Goal: Contribute content: Contribute content

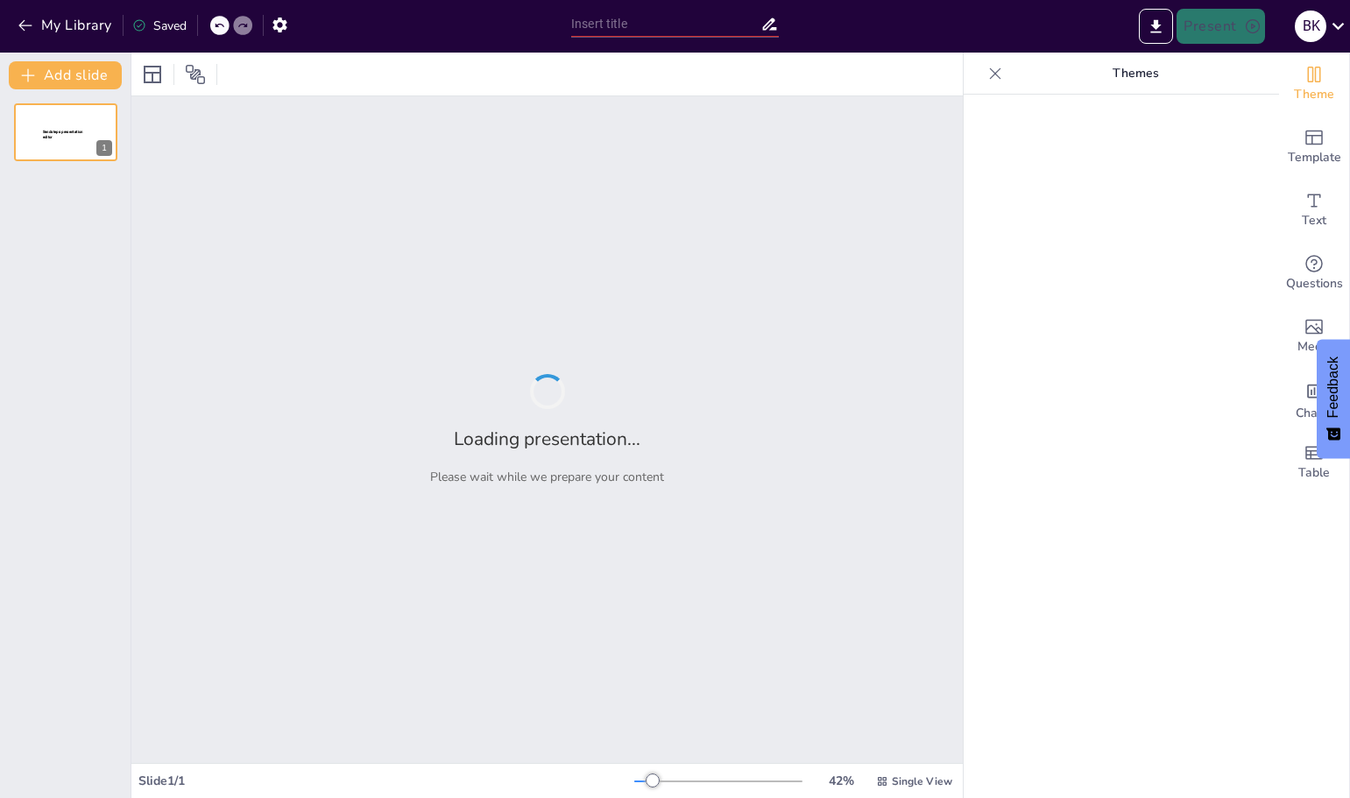
type input "Application of the [PERSON_NAME]® Valve: An Interactive Discussion"
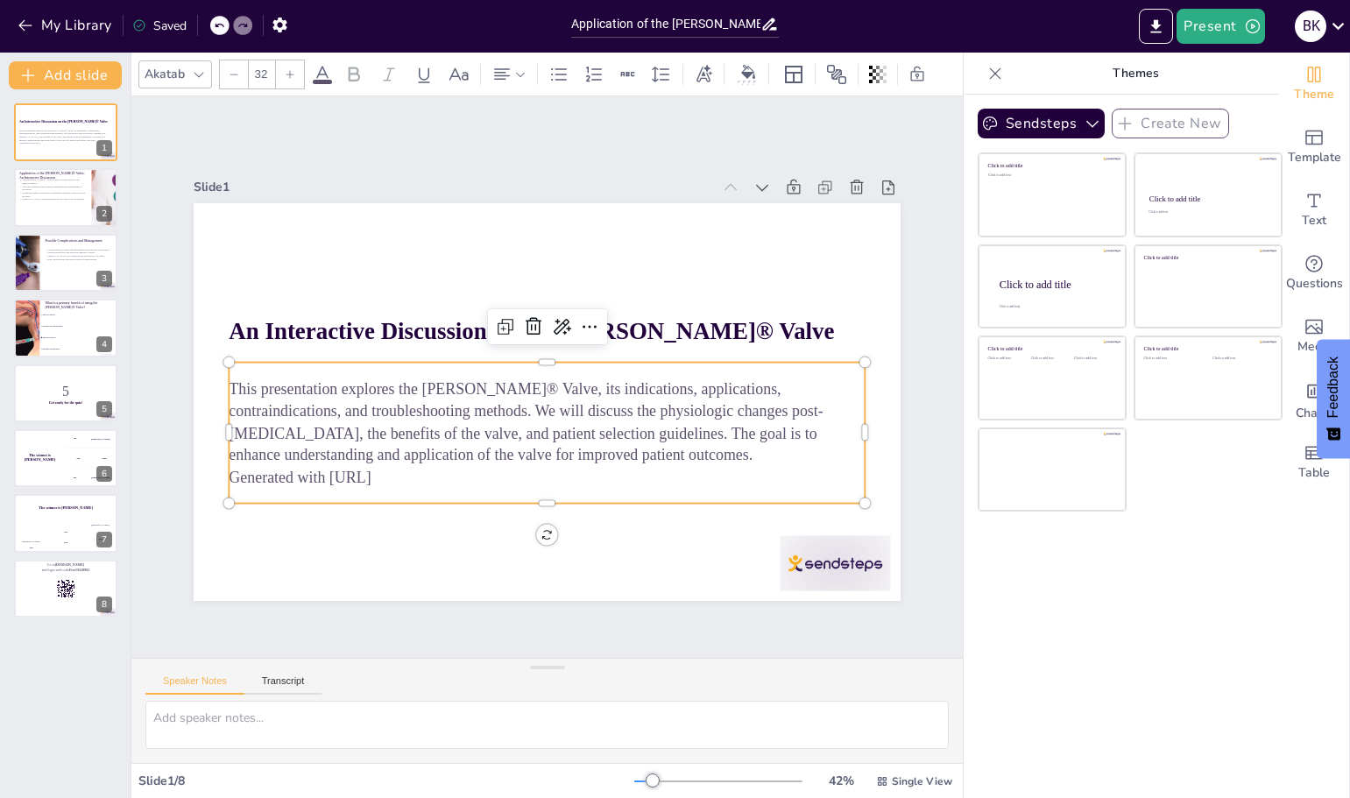
click at [397, 476] on p "Generated with Sendsteps.ai" at bounding box center [536, 476] width 635 height 88
click at [394, 475] on p "Generated with Sendsteps.ai" at bounding box center [526, 474] width 627 height 153
click at [394, 475] on p "Generated with Sendsteps.ai" at bounding box center [456, 418] width 279 height 590
drag, startPoint x: 393, startPoint y: 474, endPoint x: 378, endPoint y: 473, distance: 14.9
click at [378, 473] on p "Generated with Sendsteps.ai" at bounding box center [449, 356] width 153 height 627
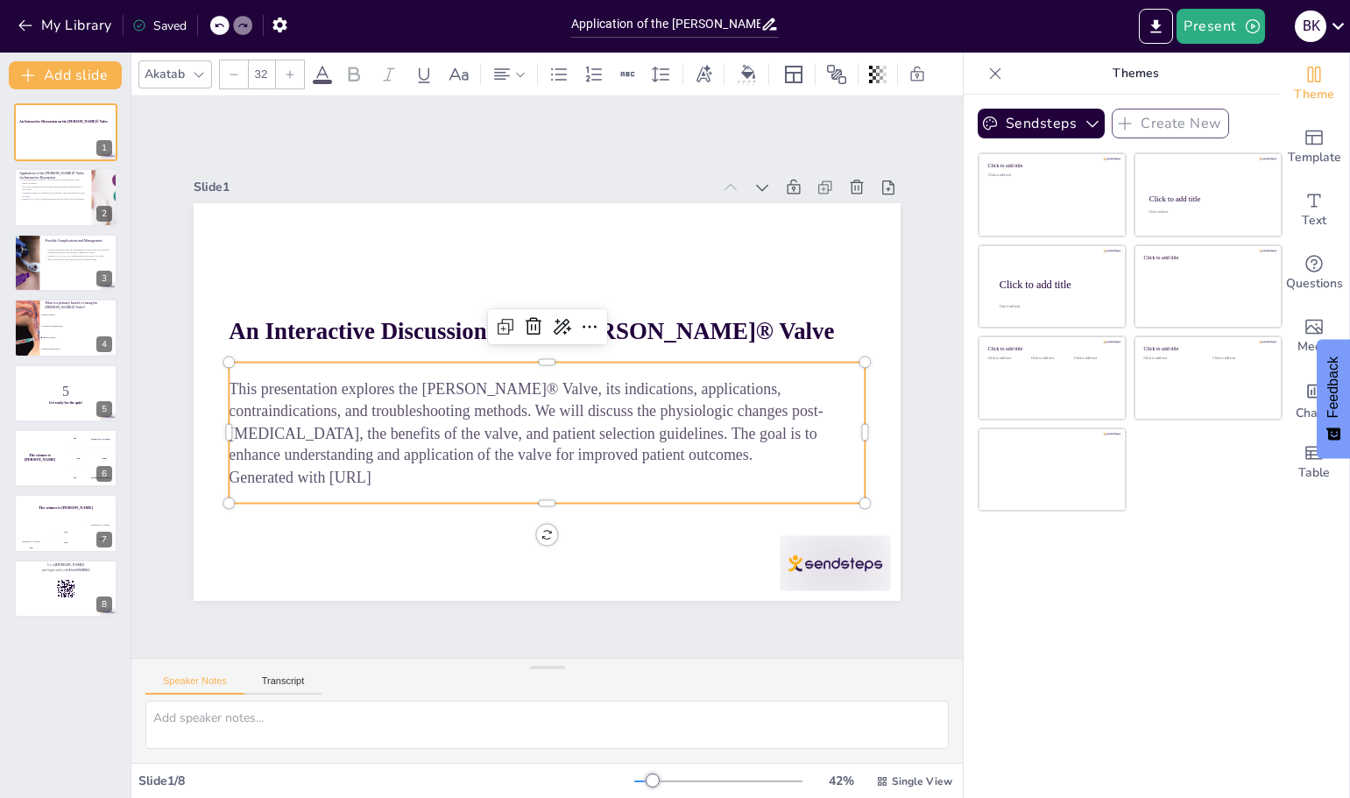
checkbox input "true"
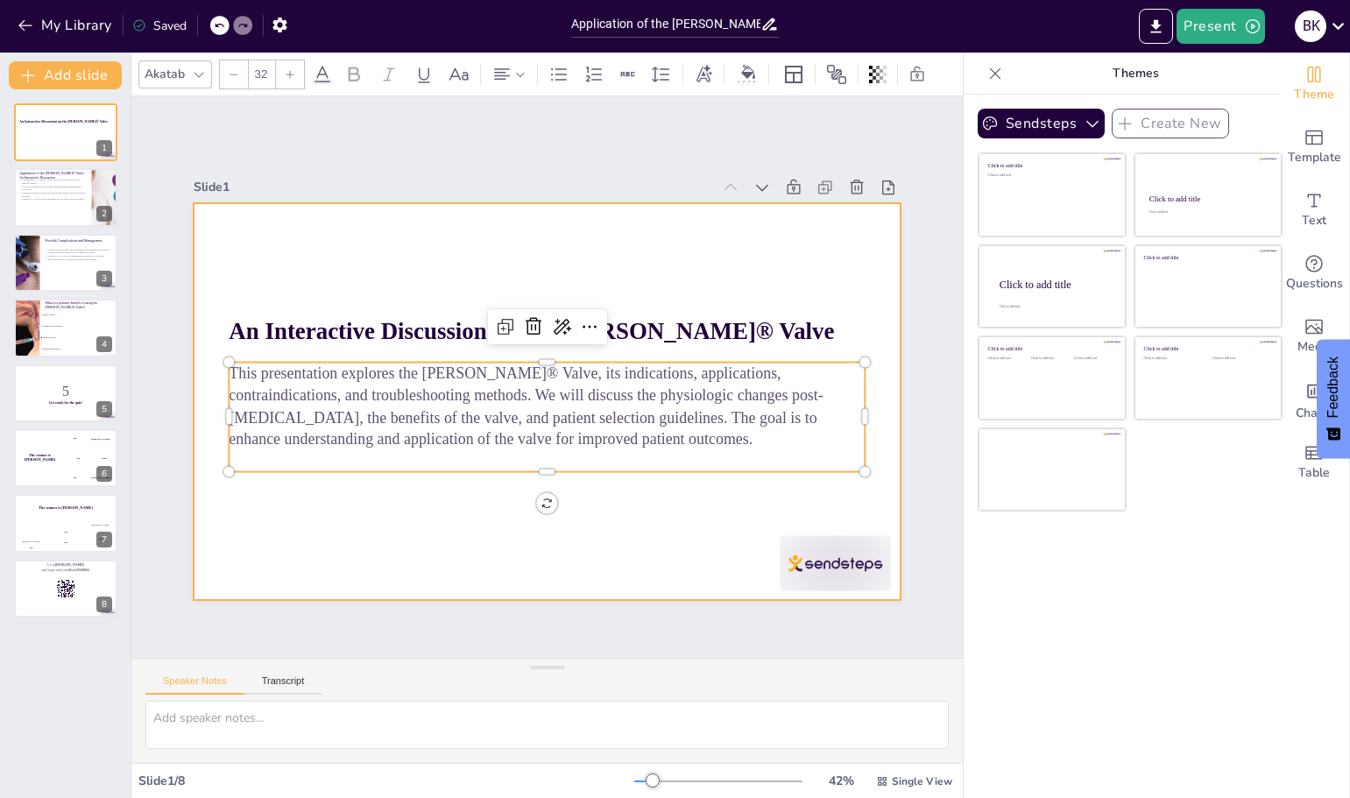
click at [398, 476] on div at bounding box center [542, 401] width 774 height 536
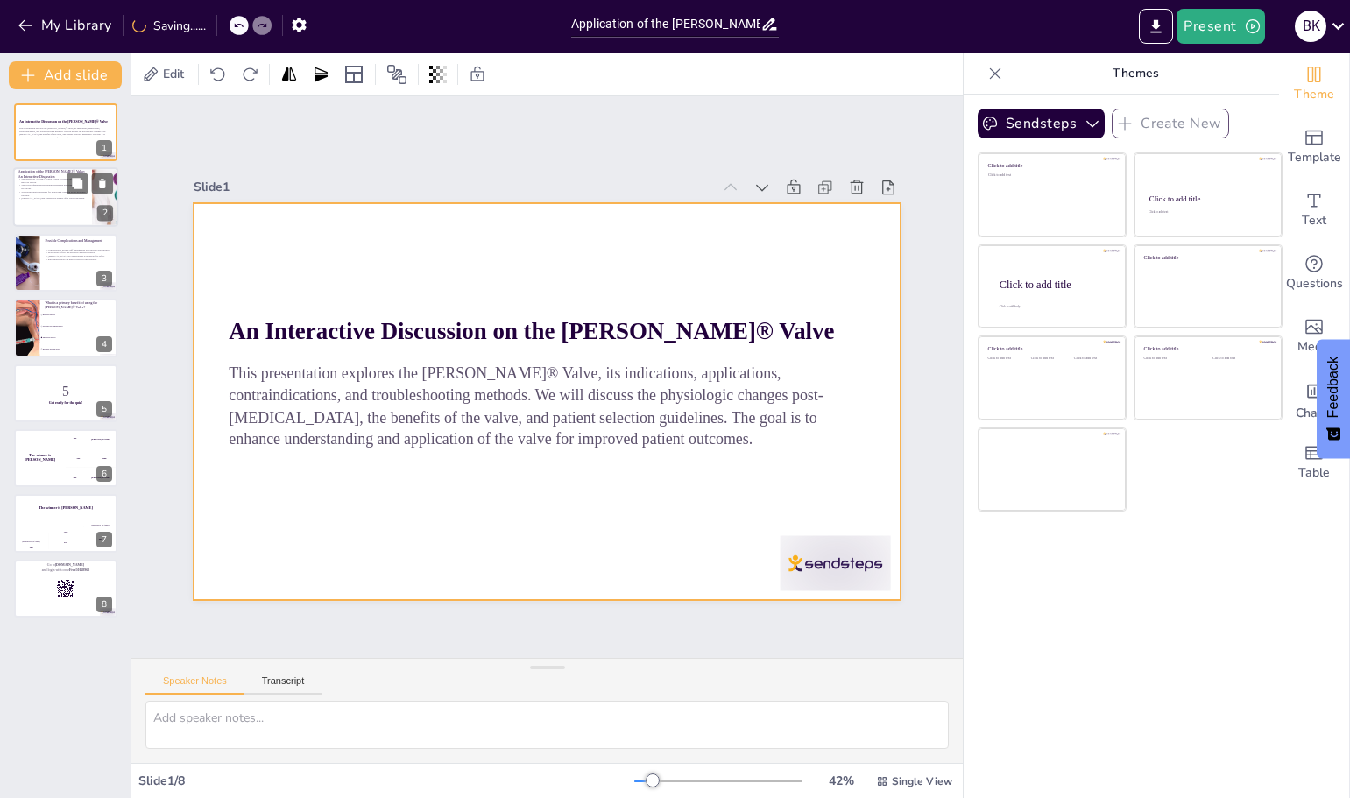
checkbox input "true"
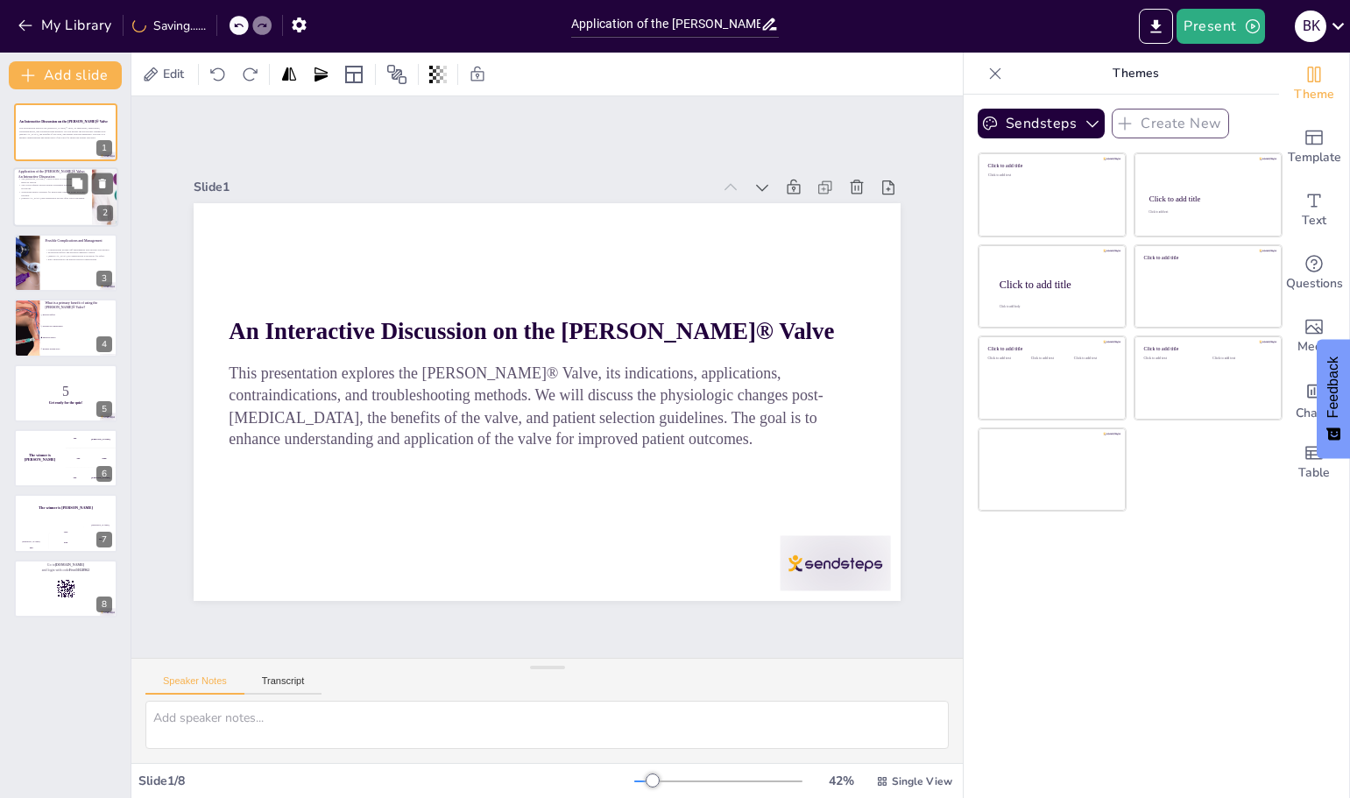
click at [61, 203] on div at bounding box center [65, 198] width 105 height 60
type textarea "The Passy-Muir® Valve serves as a vital tool in enhancing communication for pat…"
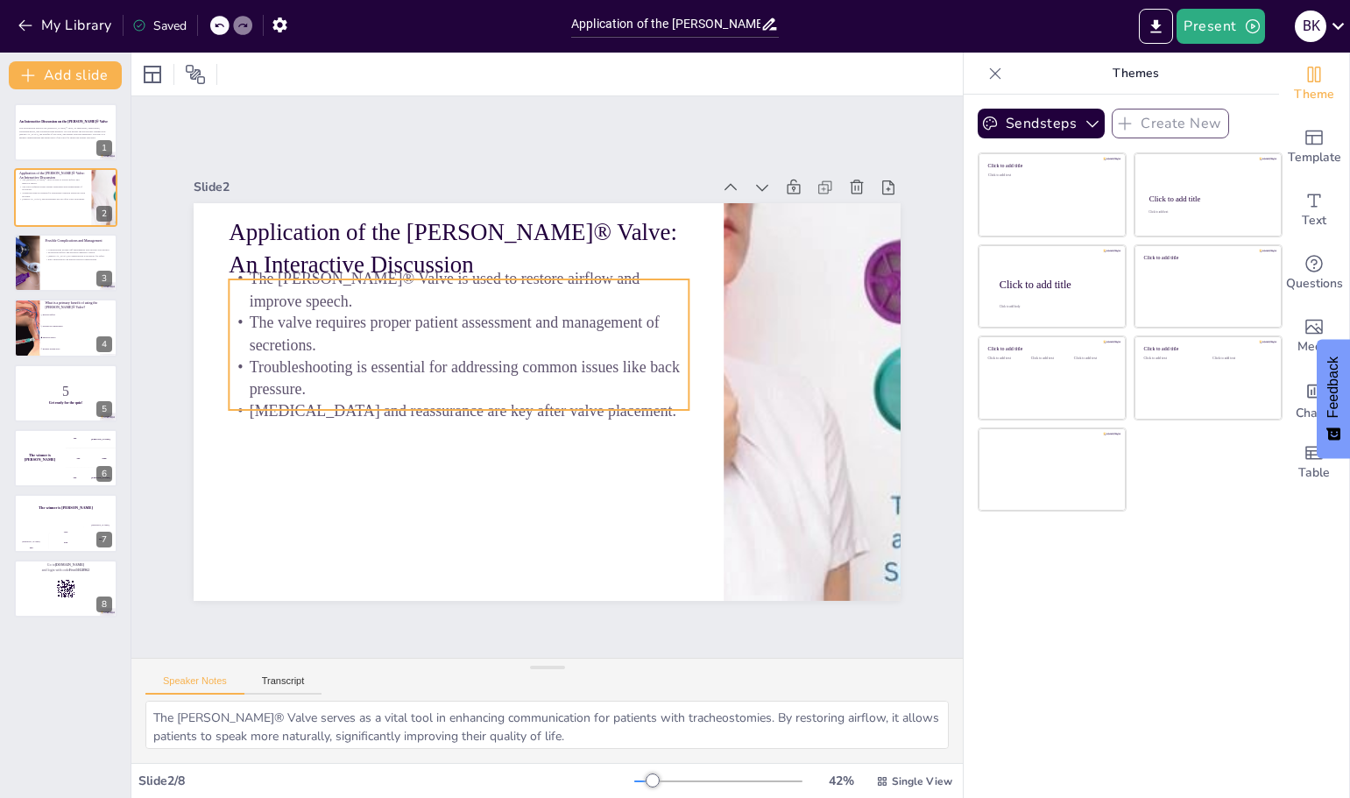
click at [448, 284] on p "The Passy-Muir® Valve is used to restore airflow and improve speech." at bounding box center [468, 281] width 462 height 92
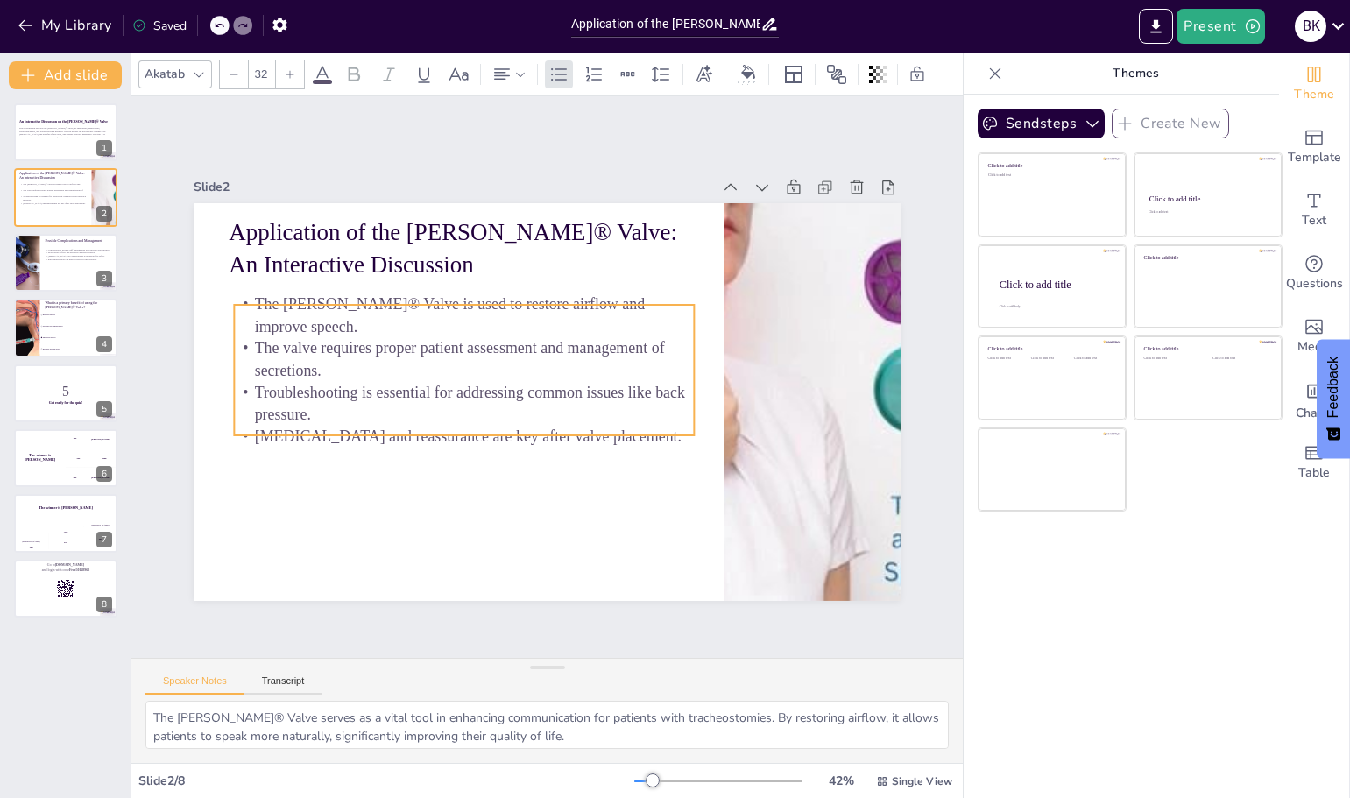
drag, startPoint x: 433, startPoint y: 300, endPoint x: 438, endPoint y: 326, distance: 25.9
click at [438, 326] on p "The Passy-Muir® Valve is used to restore airflow and improve speech." at bounding box center [487, 293] width 450 height 184
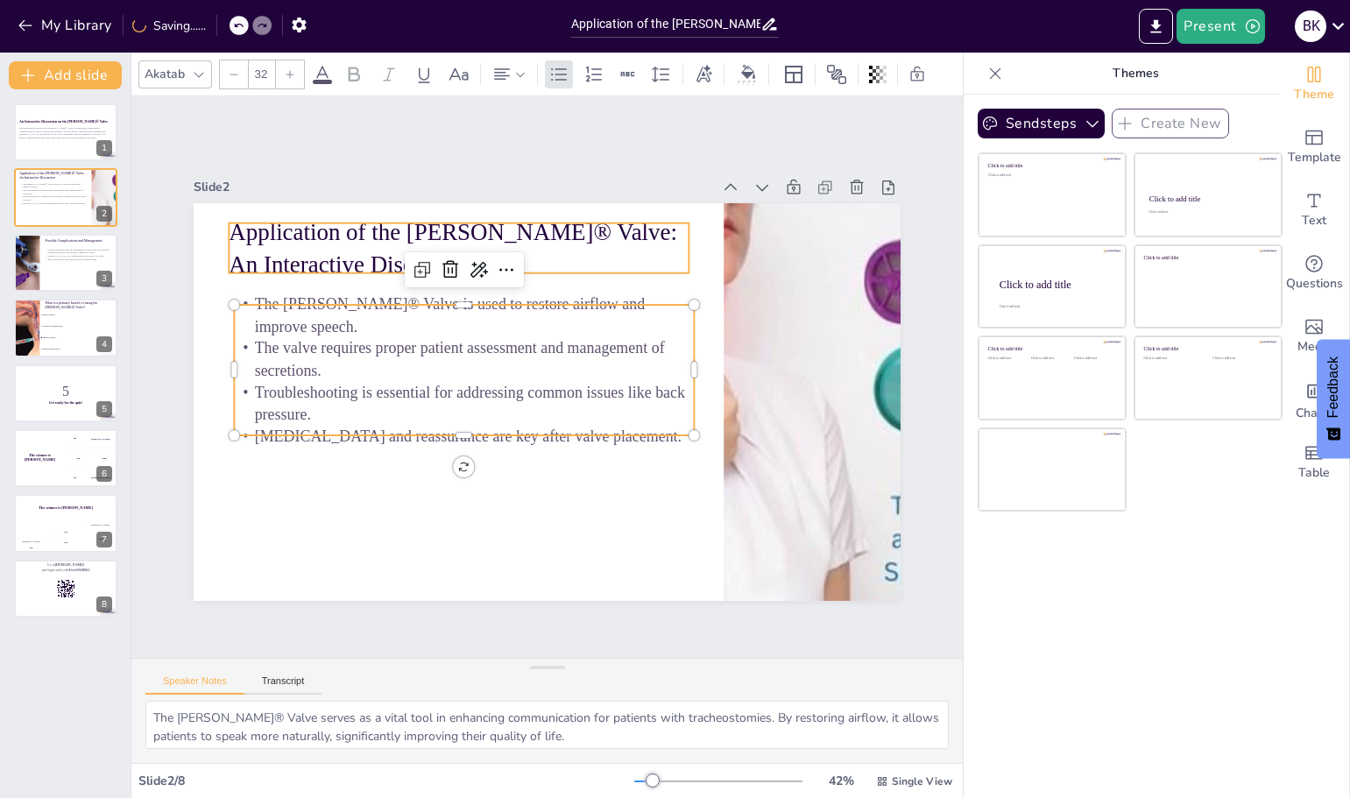
checkbox input "true"
type input "--"
checkbox input "true"
type input "48"
click at [535, 267] on div "Application of the Passy-Muir® Valve: An Interactive Discussion The Passy-Muir®…" at bounding box center [545, 400] width 744 height 469
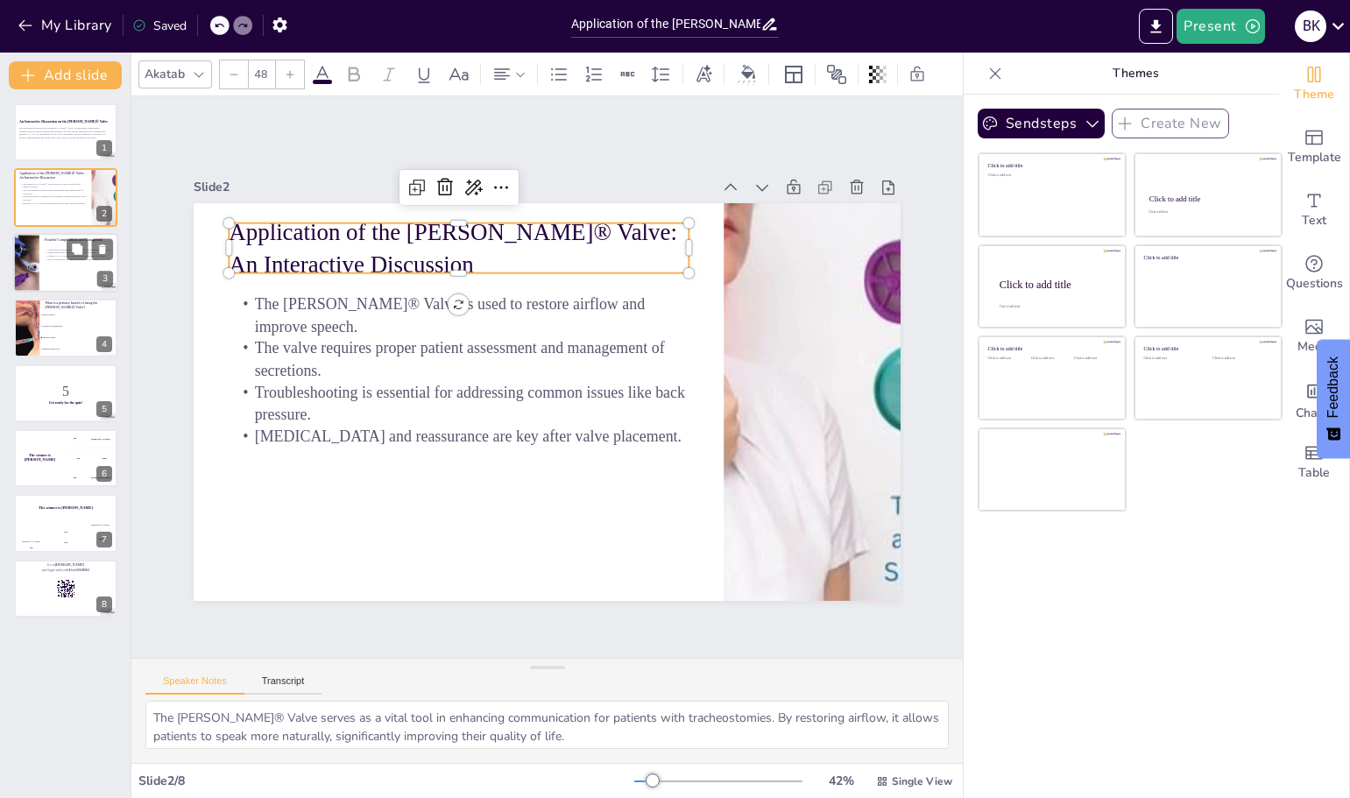
checkbox input "true"
click at [45, 261] on div "Complications include cuff management and tracheal wall injuries. Monitoring ai…" at bounding box center [79, 253] width 68 height 19
type textarea "Awareness of potential complications such as cuff management issues and trachea…"
checkbox input "true"
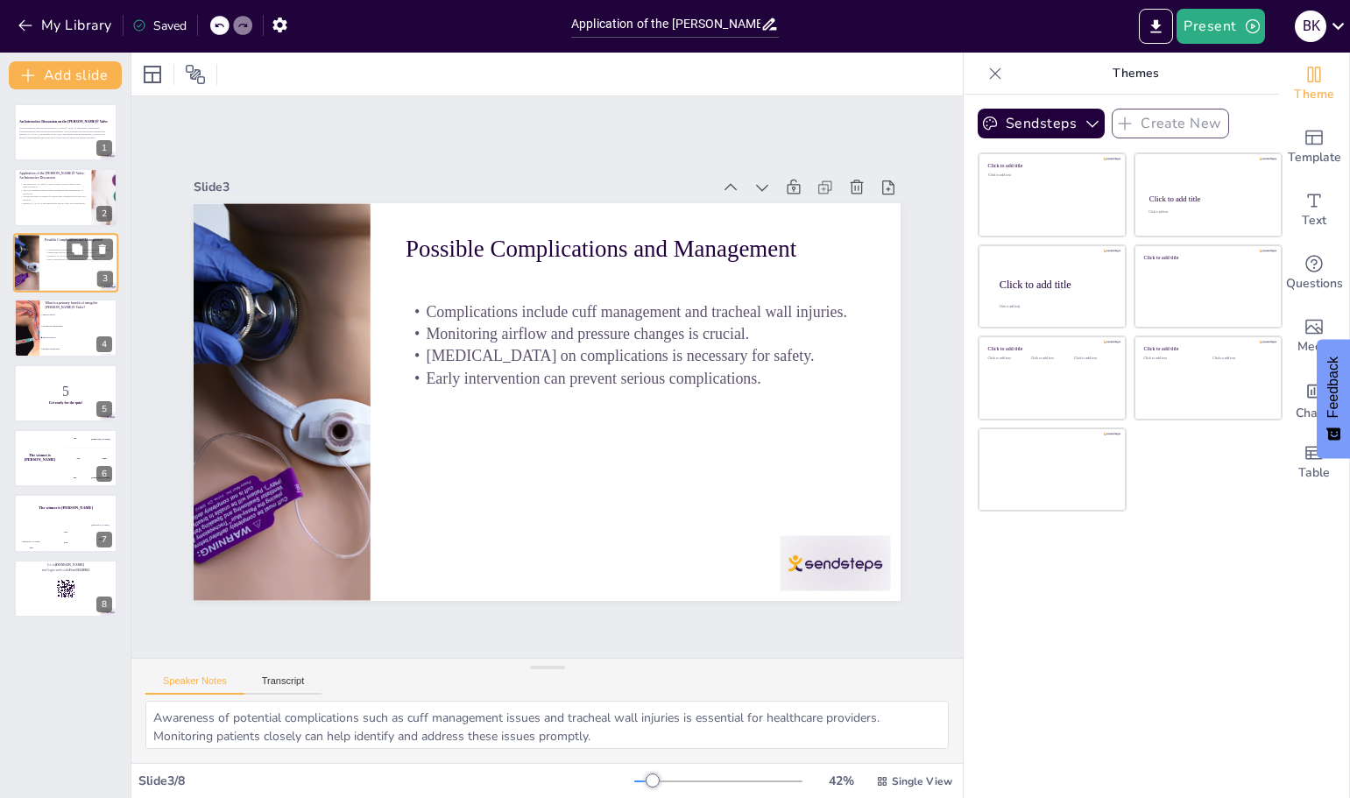
checkbox input "true"
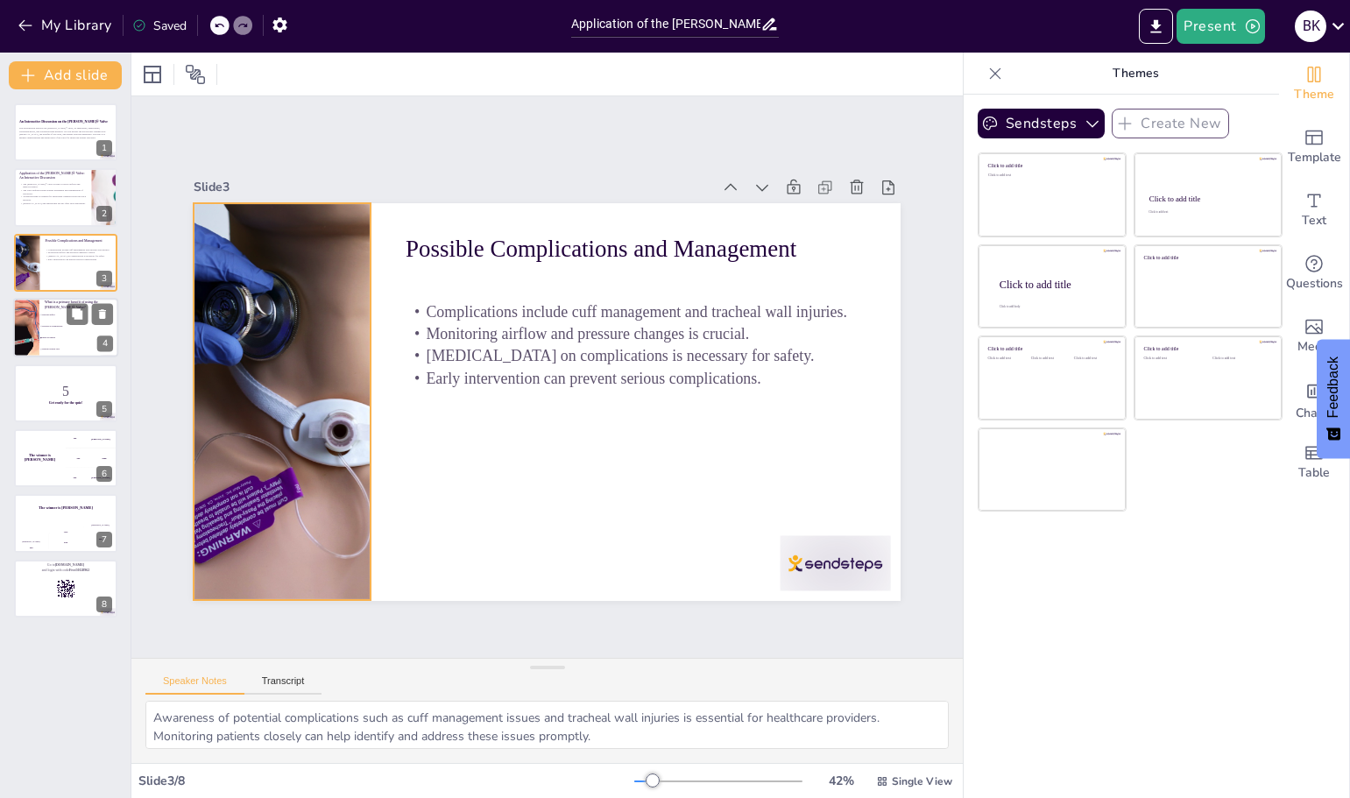
checkbox input "true"
click at [25, 337] on div at bounding box center [27, 328] width 94 height 60
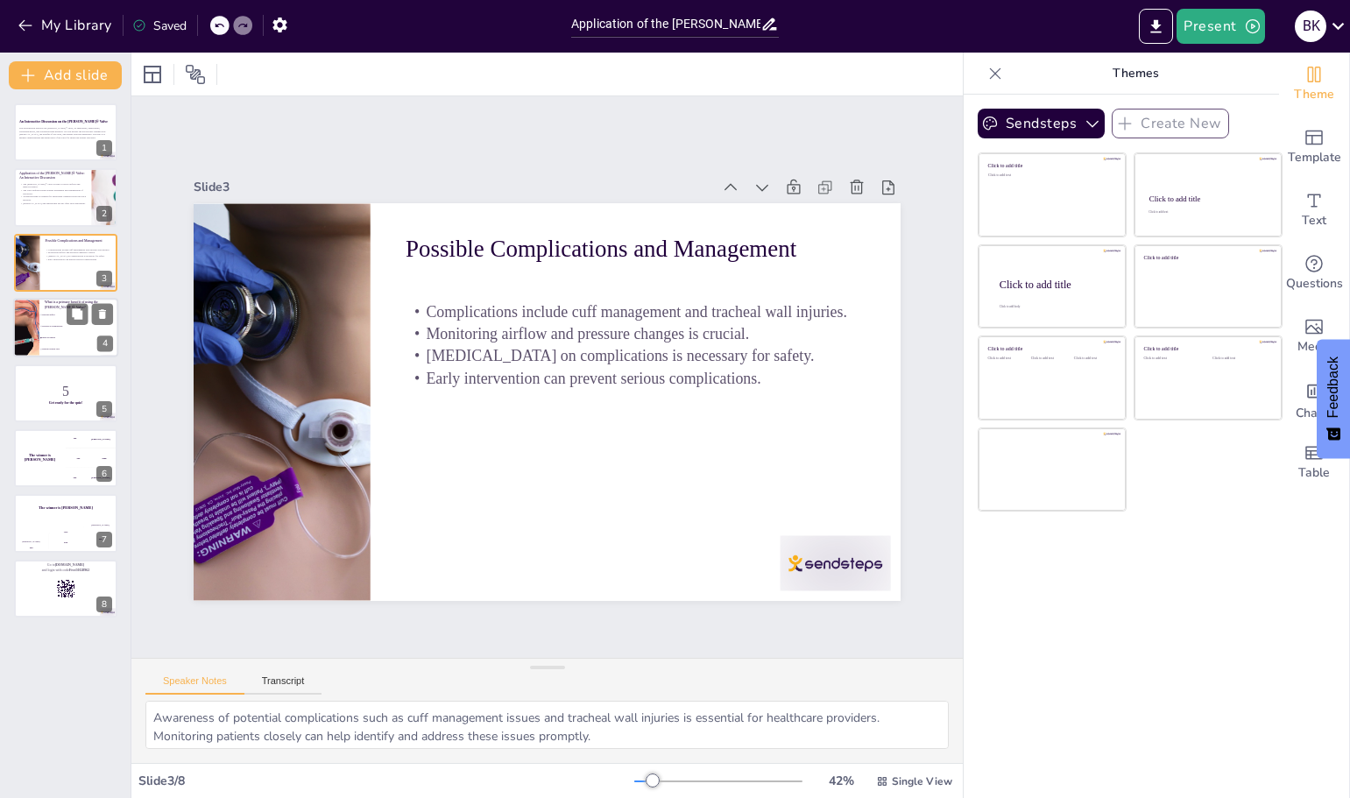
type textarea "The correct answer is "Improves speech." The Passy-Muir® Valve is designed to h…"
checkbox input "true"
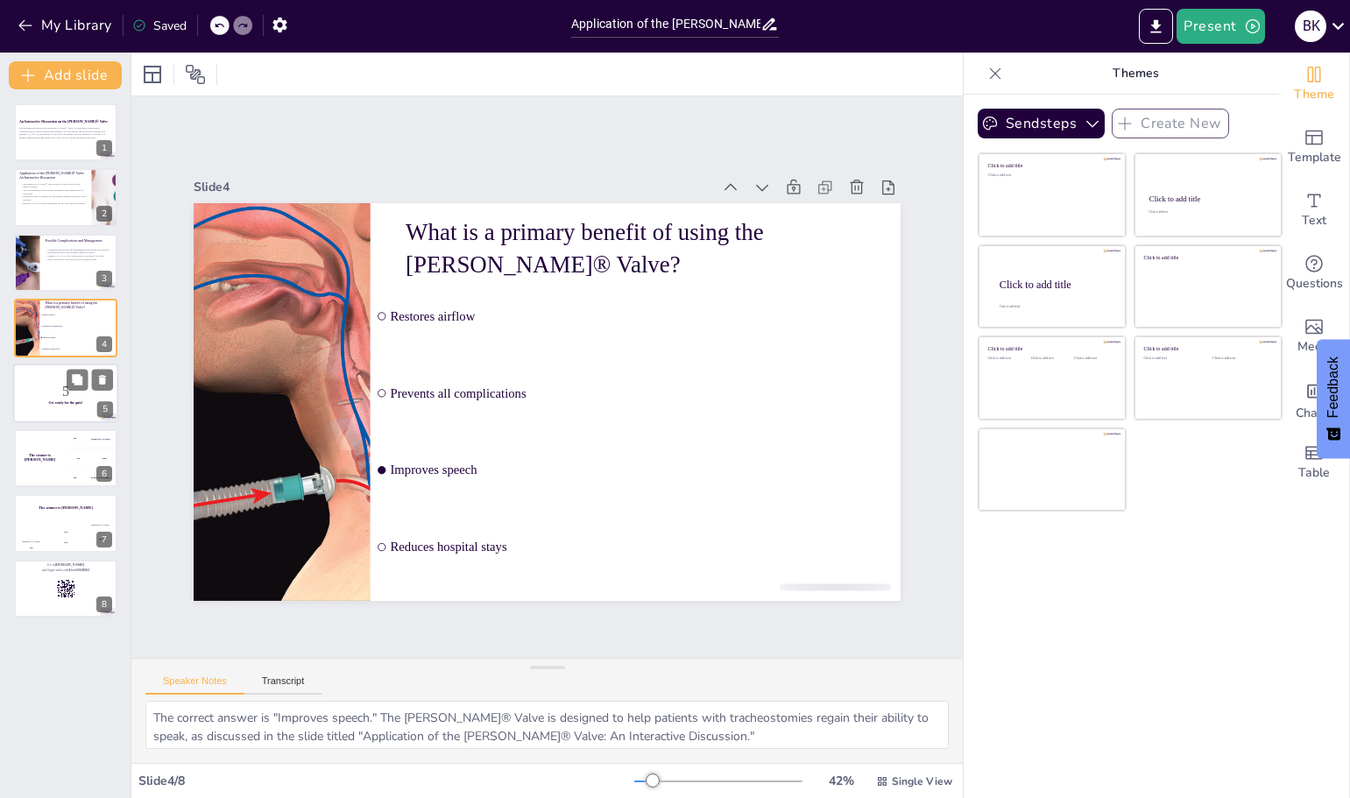
checkbox input "true"
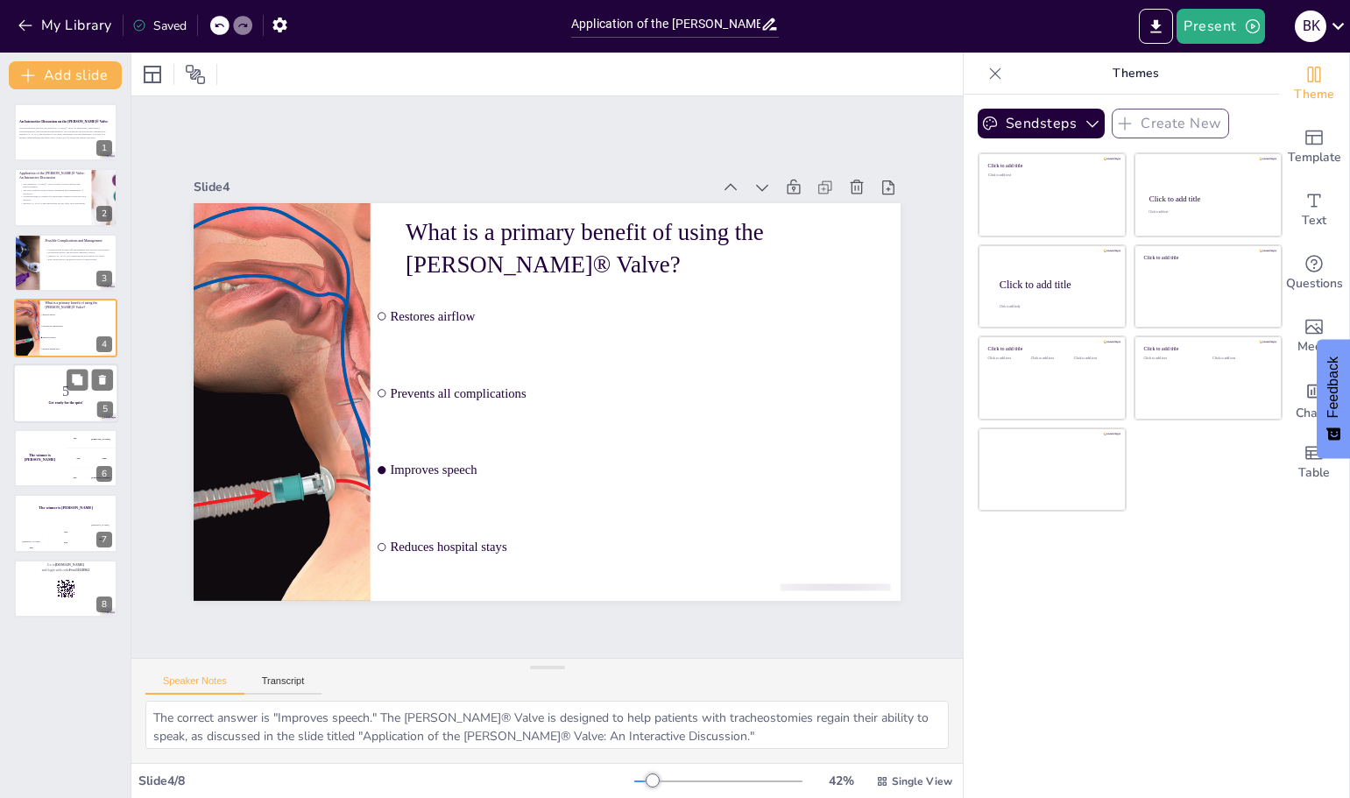
checkbox input "true"
click at [41, 387] on p "5" at bounding box center [65, 390] width 95 height 19
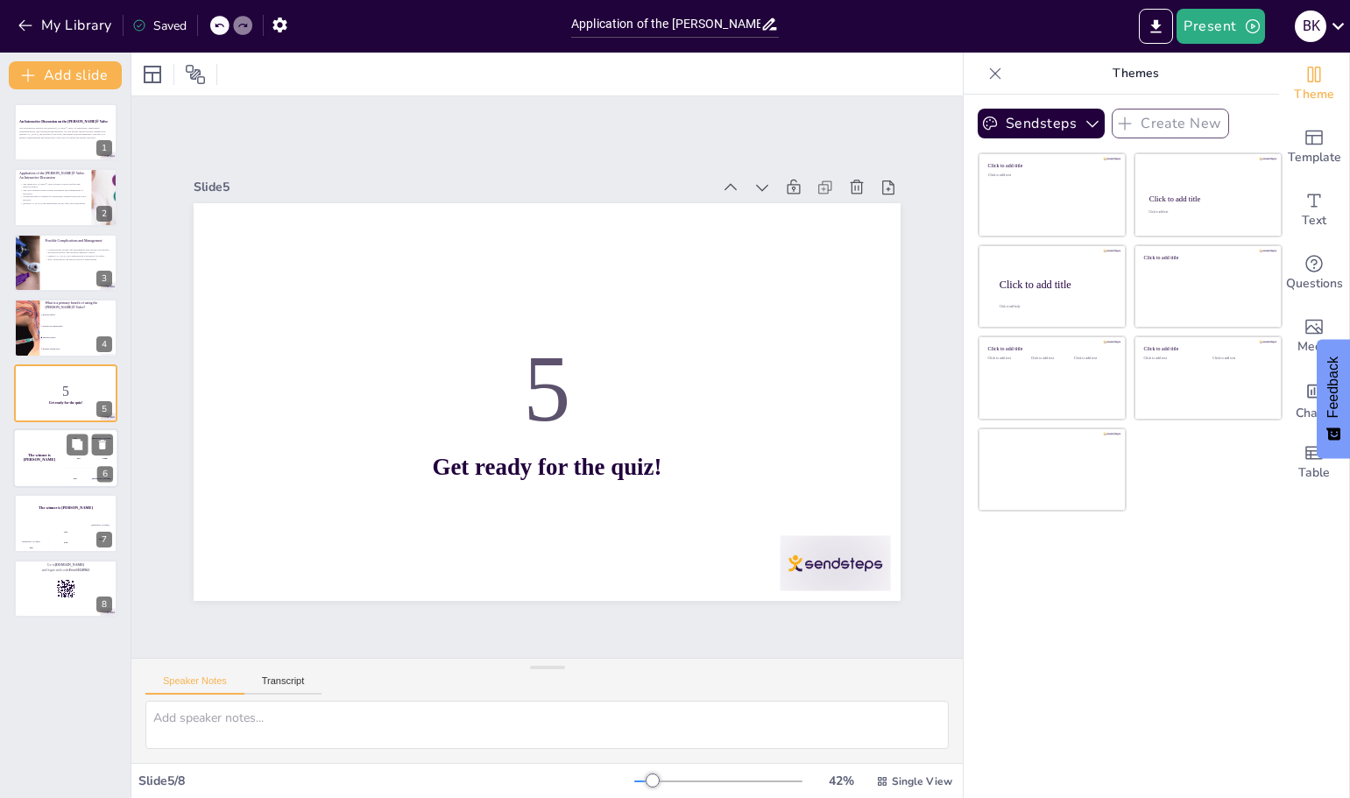
click at [55, 469] on div "The winner is Niels 🏆" at bounding box center [39, 458] width 53 height 60
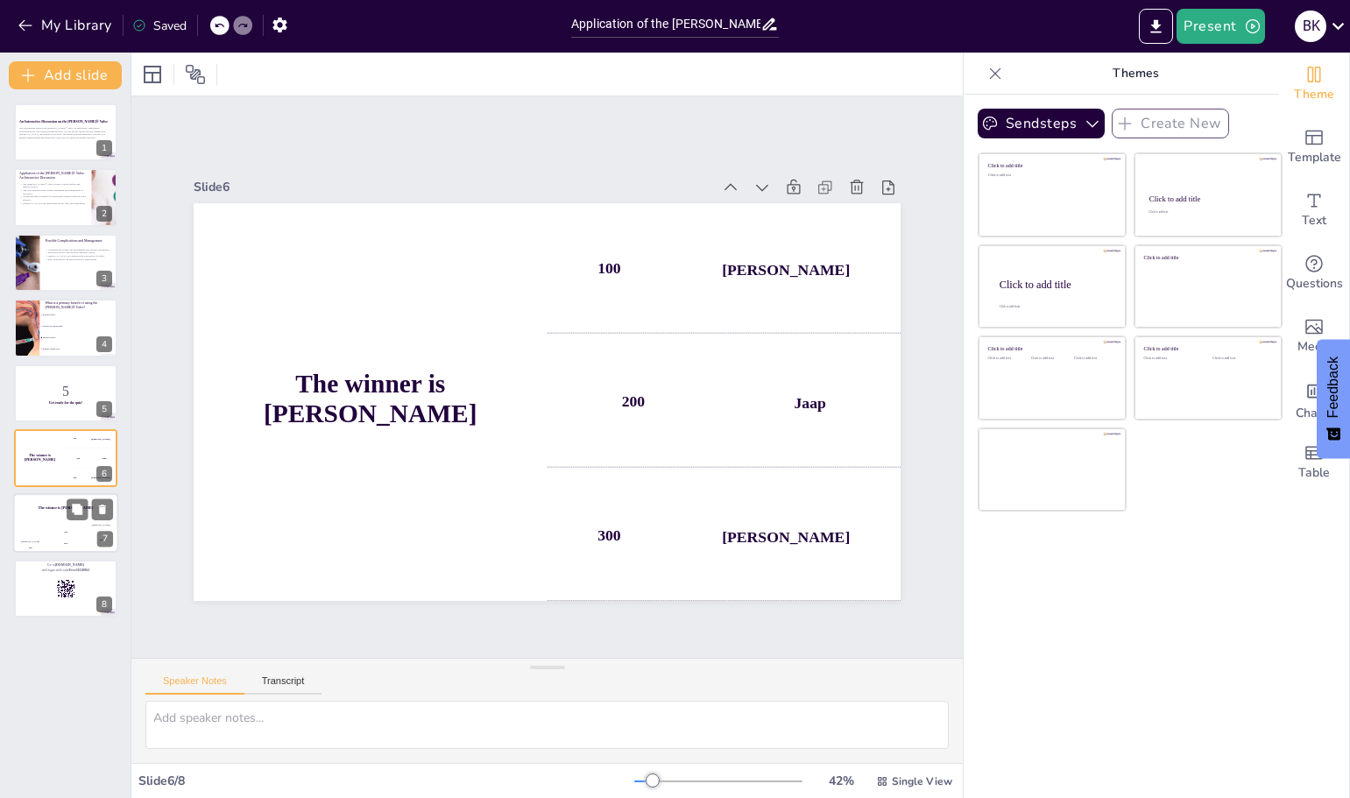
click at [49, 519] on div "The winner is Niels 🏆" at bounding box center [65, 509] width 105 height 30
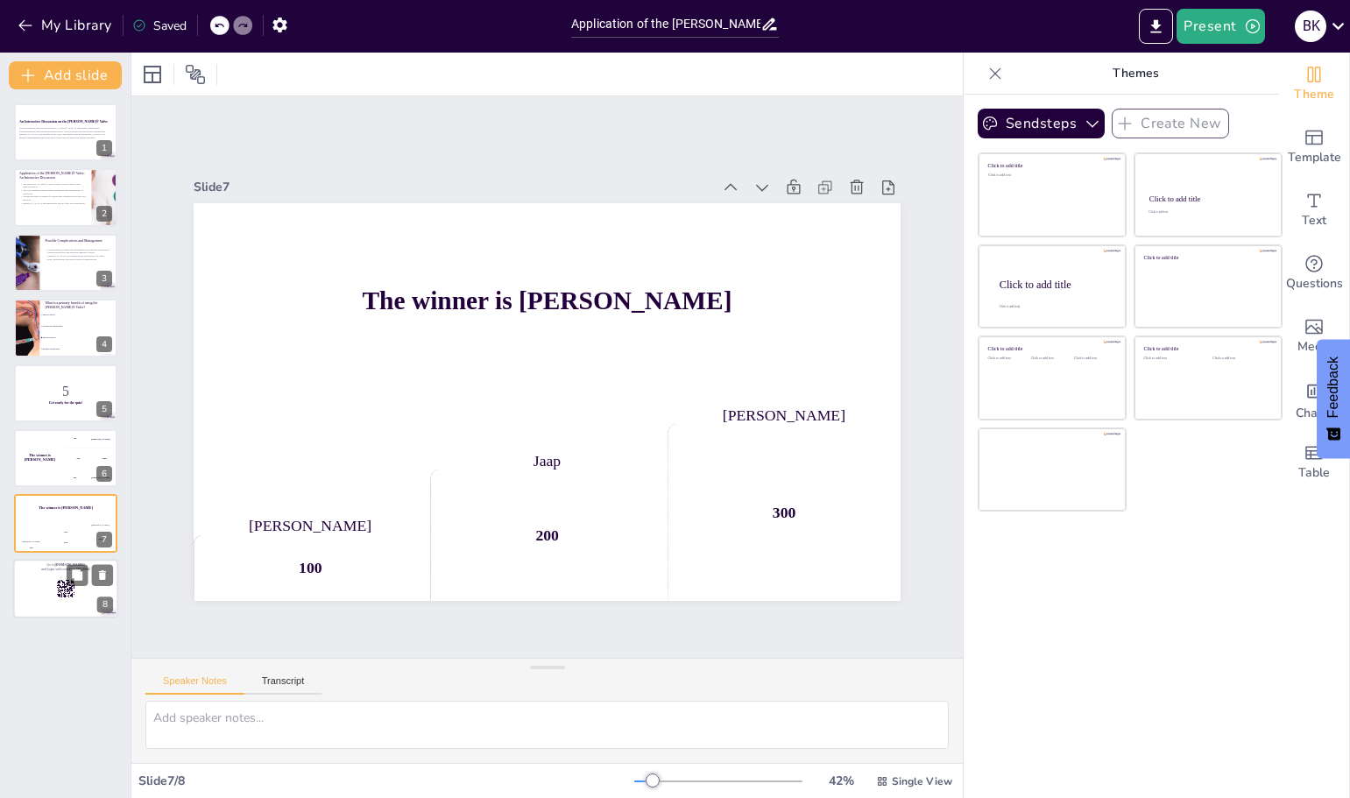
click at [44, 591] on div at bounding box center [65, 589] width 105 height 60
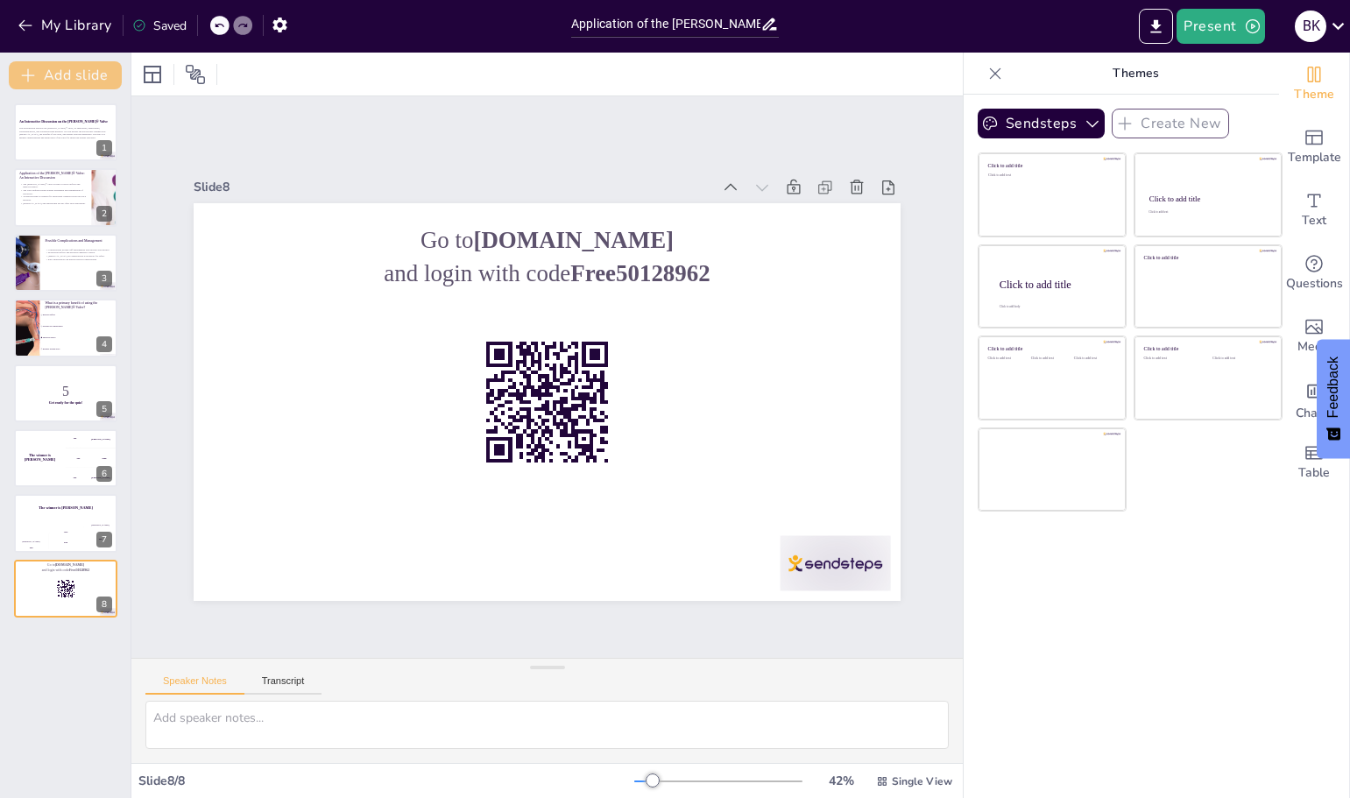
checkbox input "true"
click at [54, 21] on button "My Library" at bounding box center [66, 25] width 106 height 28
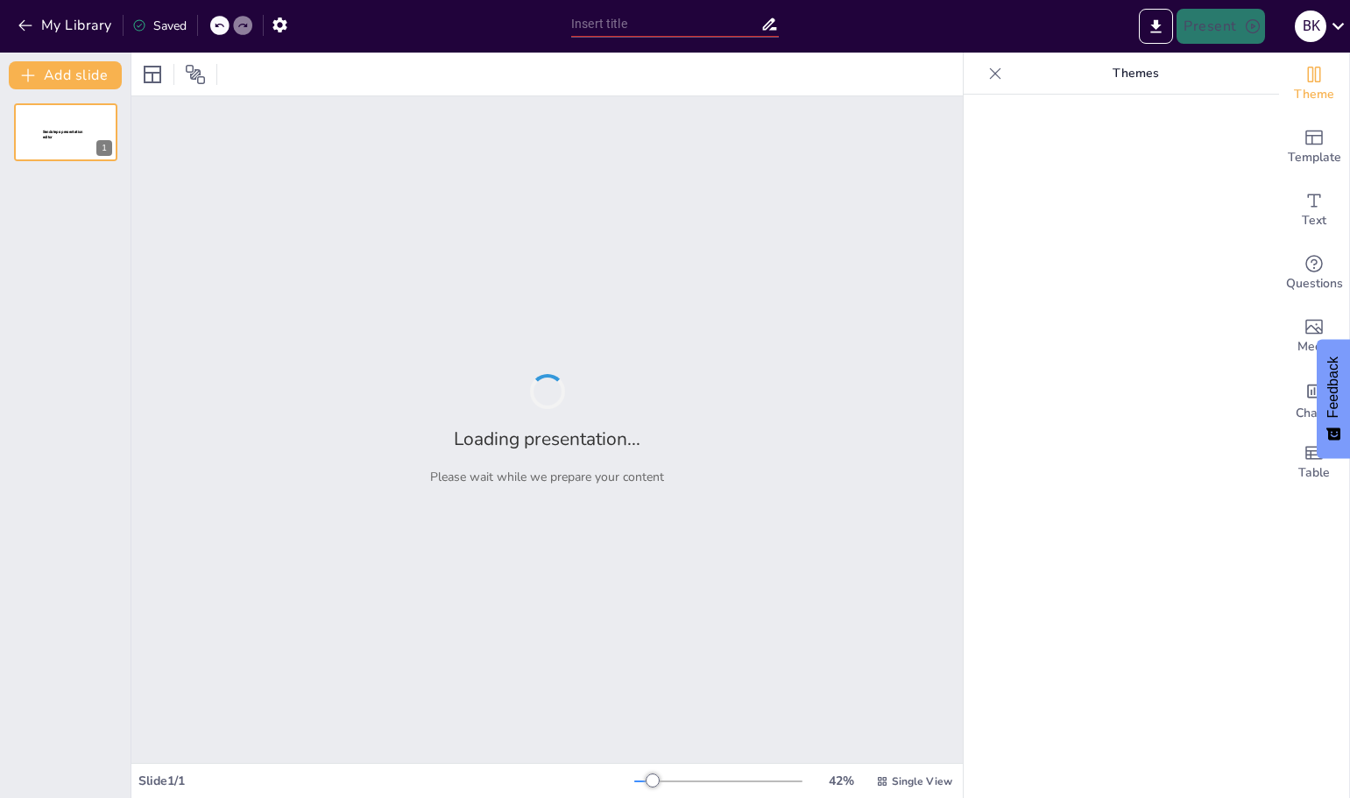
type input "Imported basic interactive trial #1.pptx"
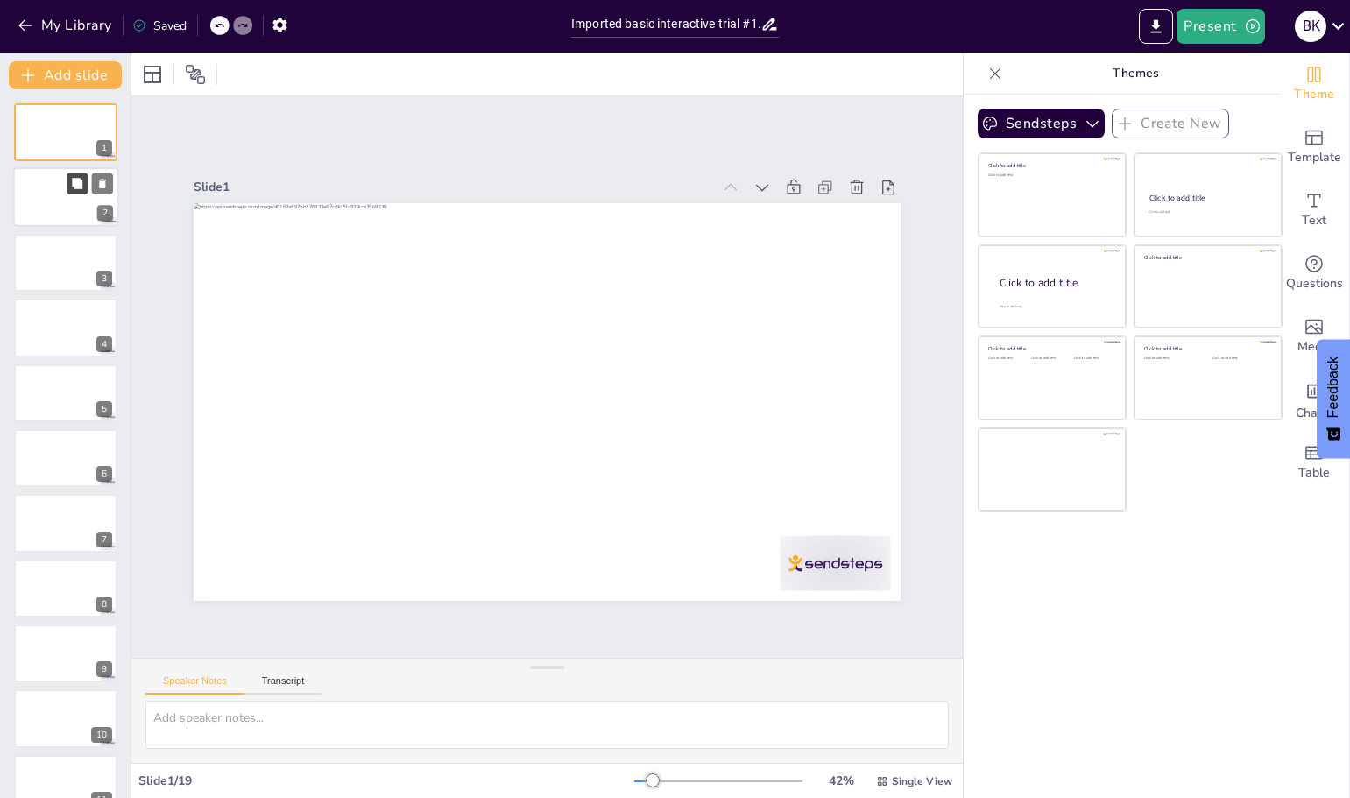
click at [74, 180] on icon at bounding box center [77, 184] width 11 height 11
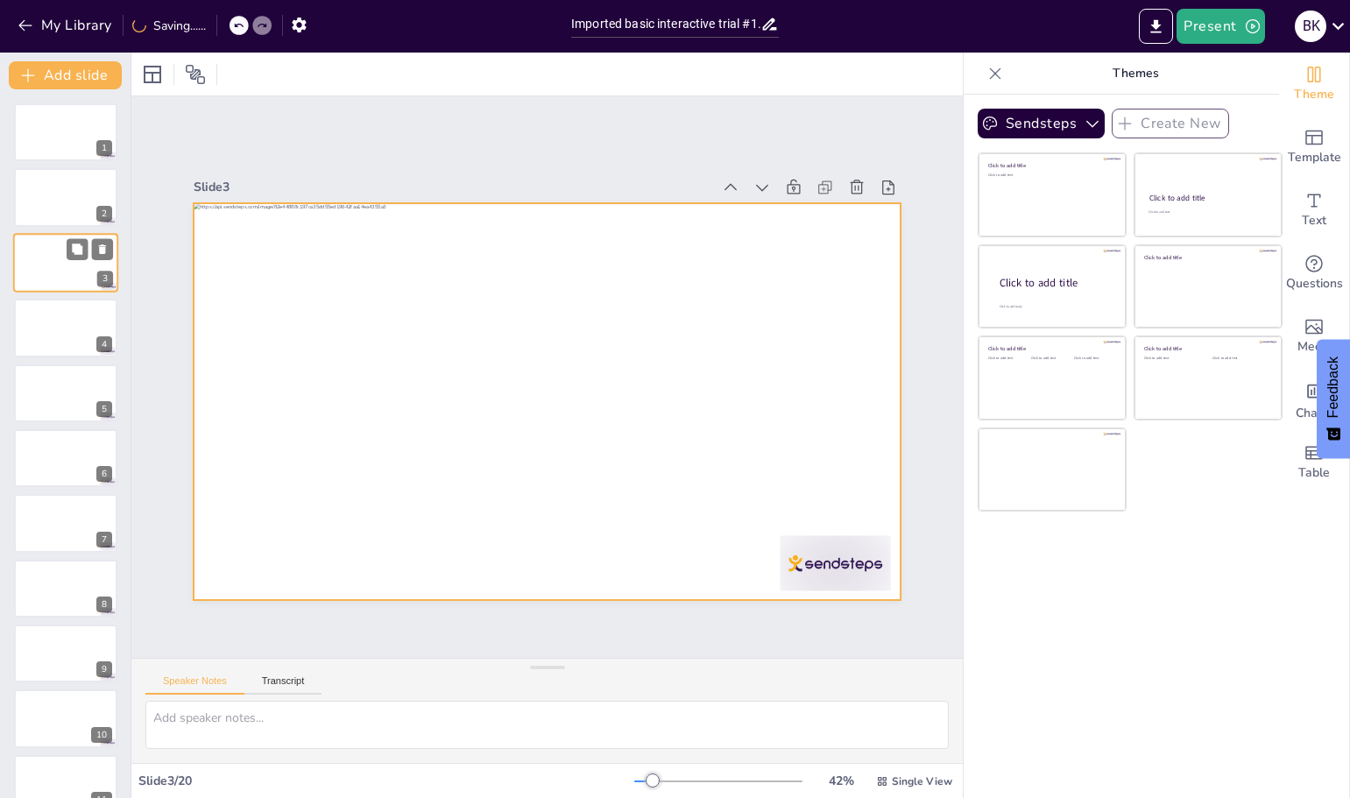
click at [66, 264] on div at bounding box center [65, 263] width 105 height 60
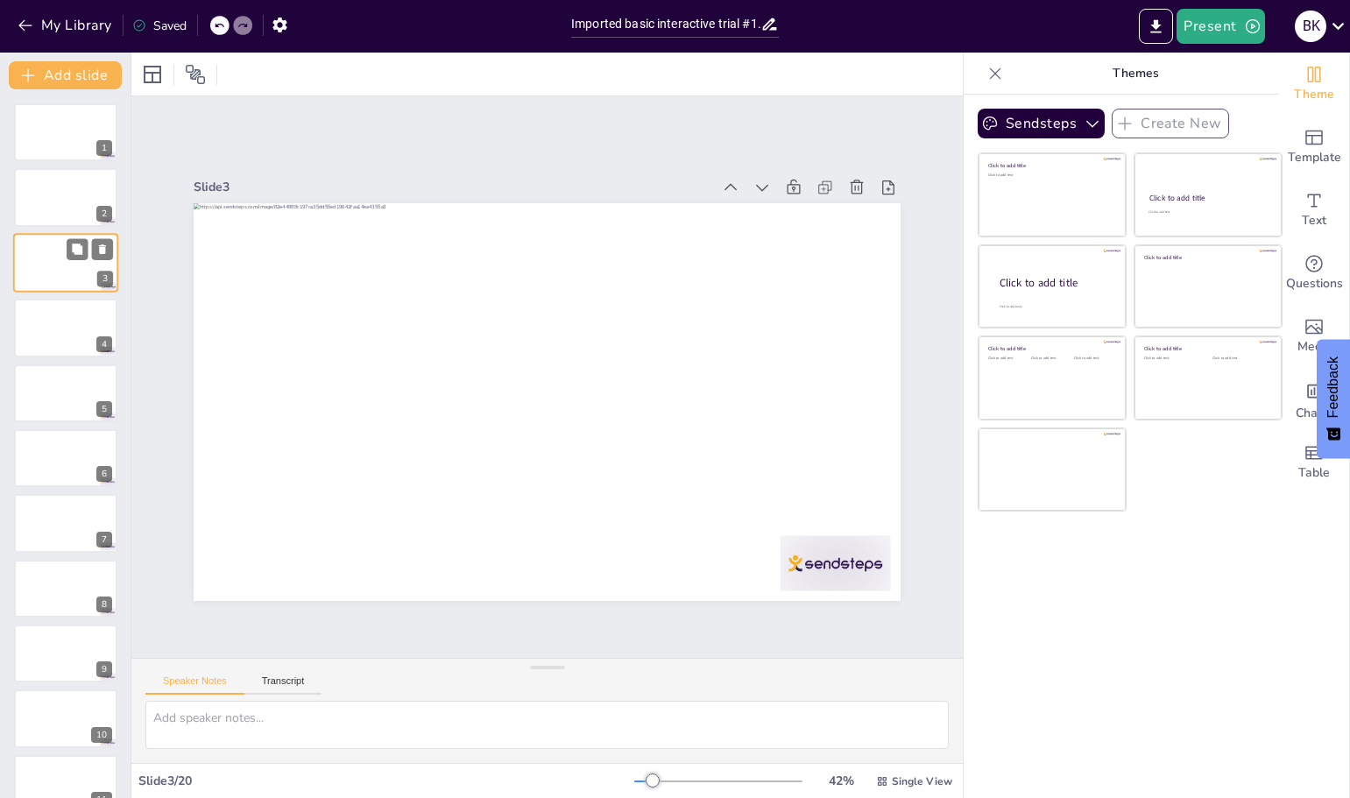
click at [32, 265] on div at bounding box center [65, 263] width 105 height 60
click at [45, 321] on div at bounding box center [65, 328] width 105 height 60
click at [60, 388] on div at bounding box center [65, 393] width 105 height 60
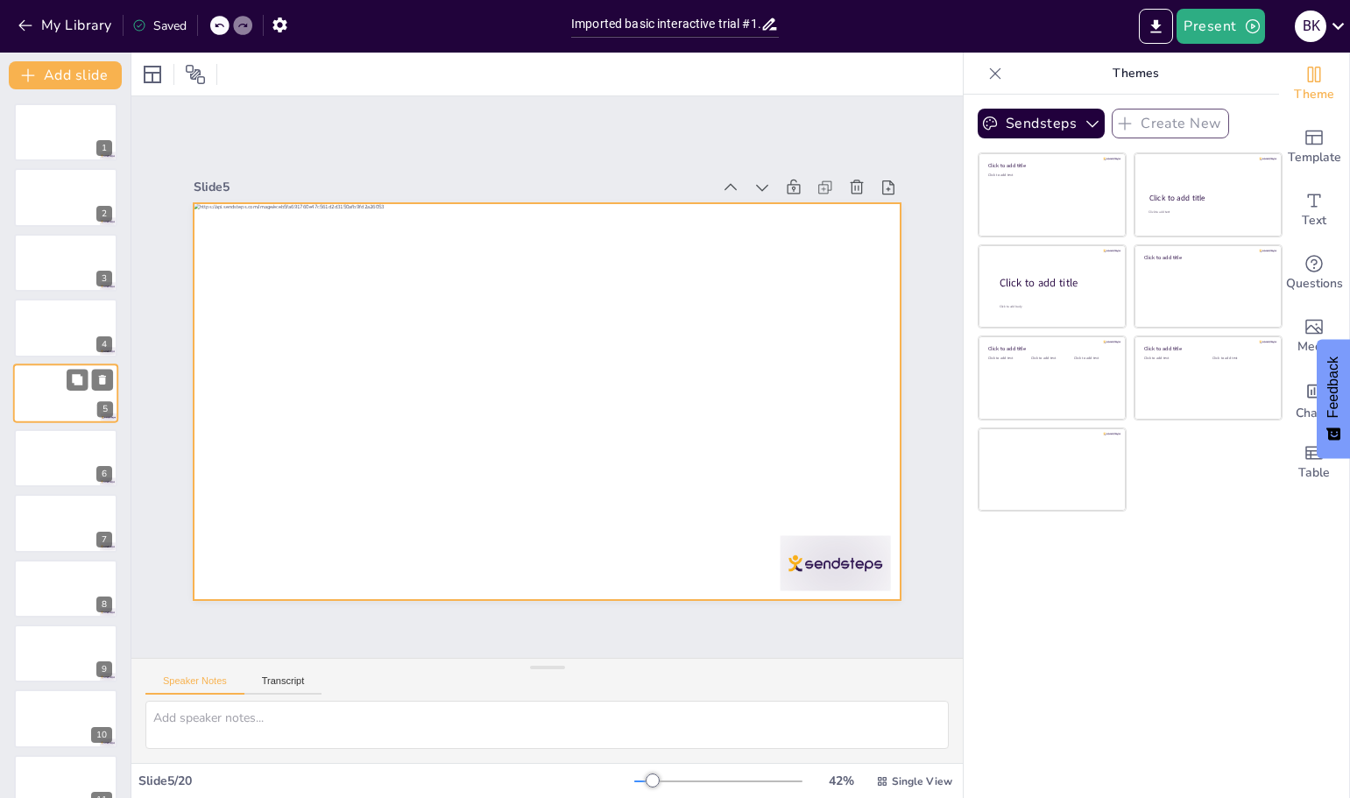
click at [31, 394] on div at bounding box center [65, 393] width 105 height 60
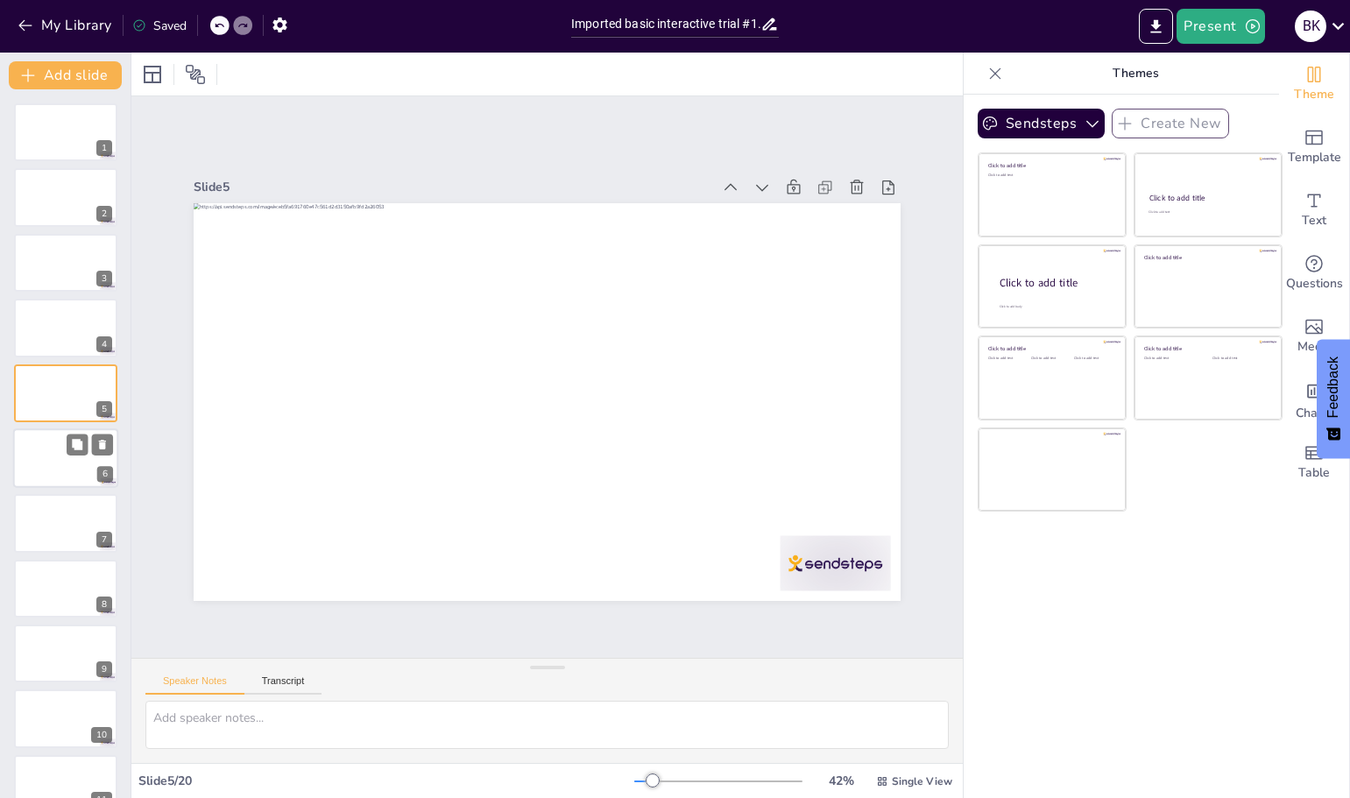
click at [43, 476] on div at bounding box center [65, 458] width 105 height 60
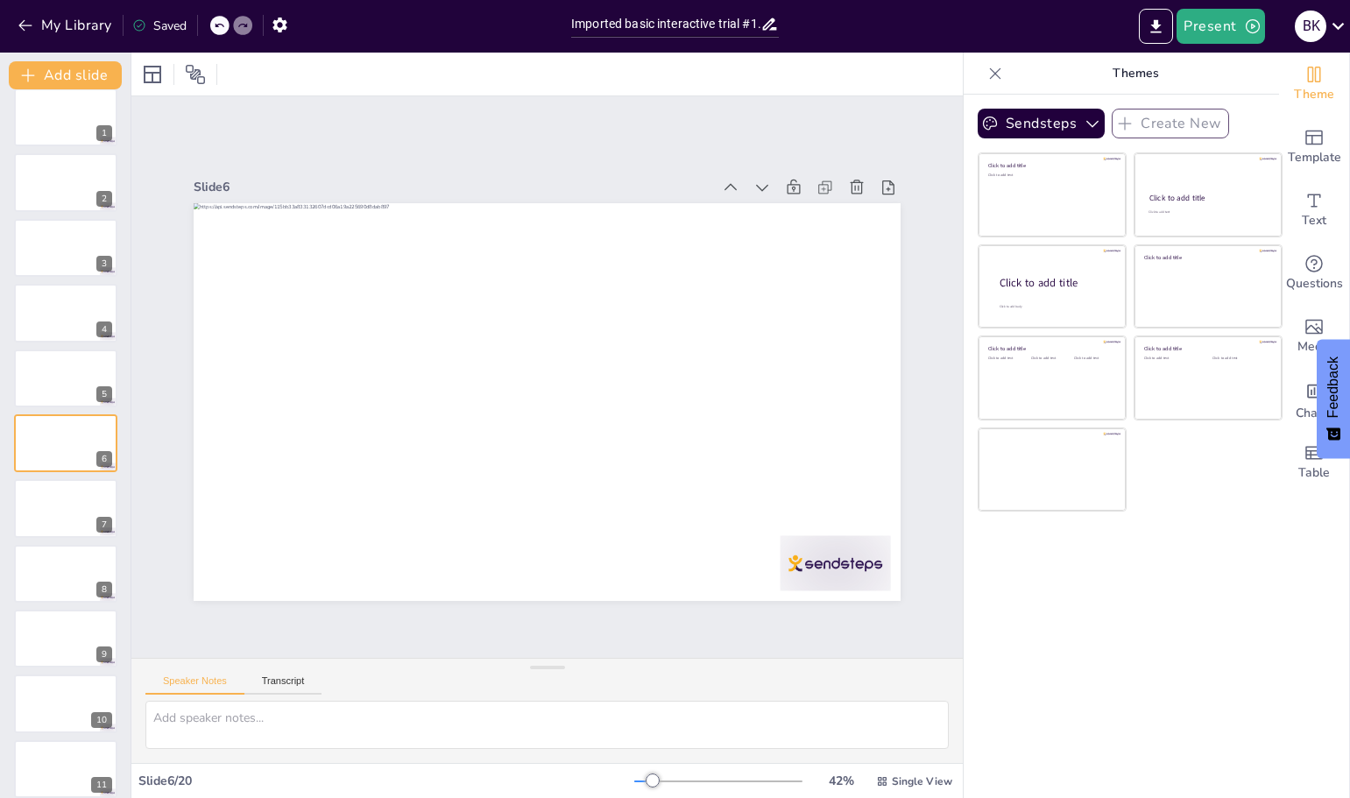
click at [48, 476] on div "1 2 3 4 5 6 7 8 9 10 11 12 13 14 15 16 17 18 19 20" at bounding box center [65, 736] width 130 height 1296
click at [48, 507] on div at bounding box center [65, 509] width 105 height 60
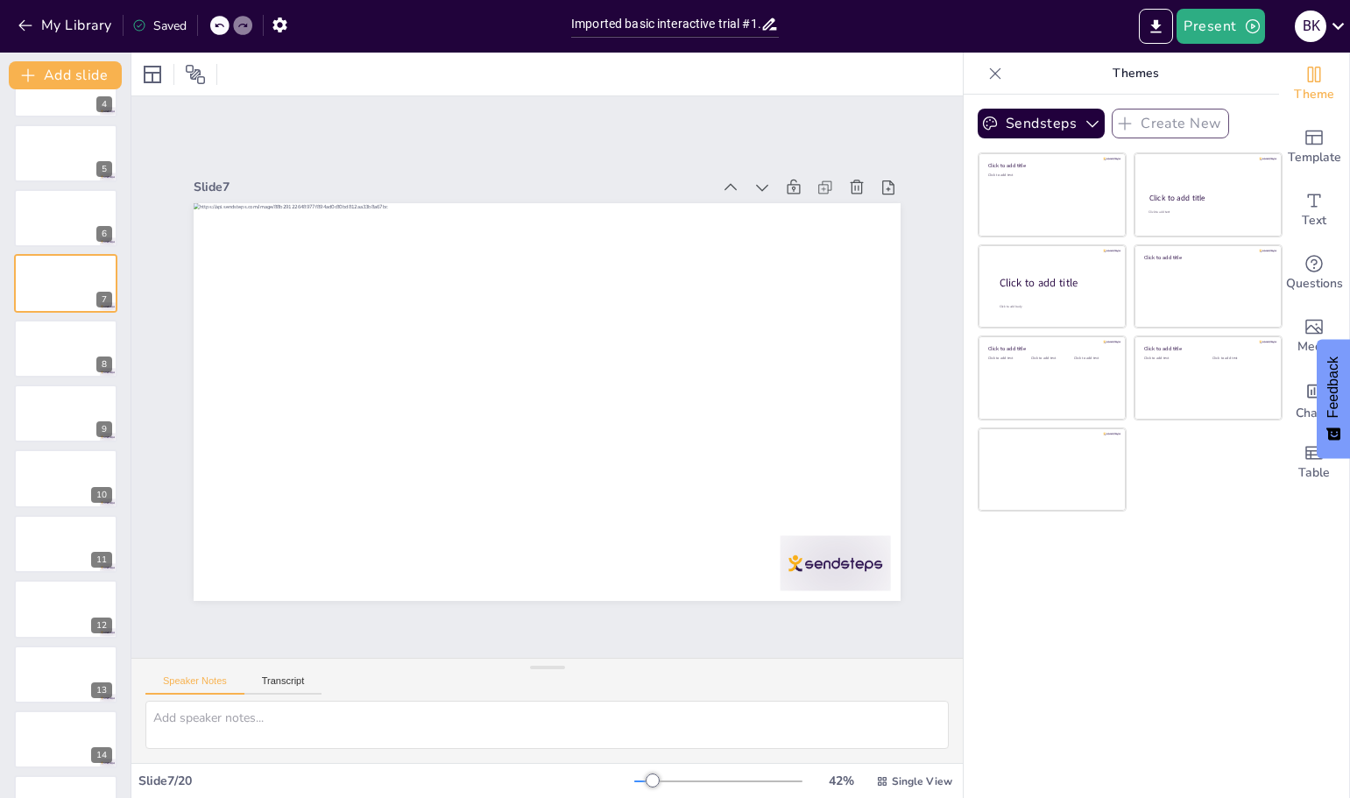
scroll to position [255, 0]
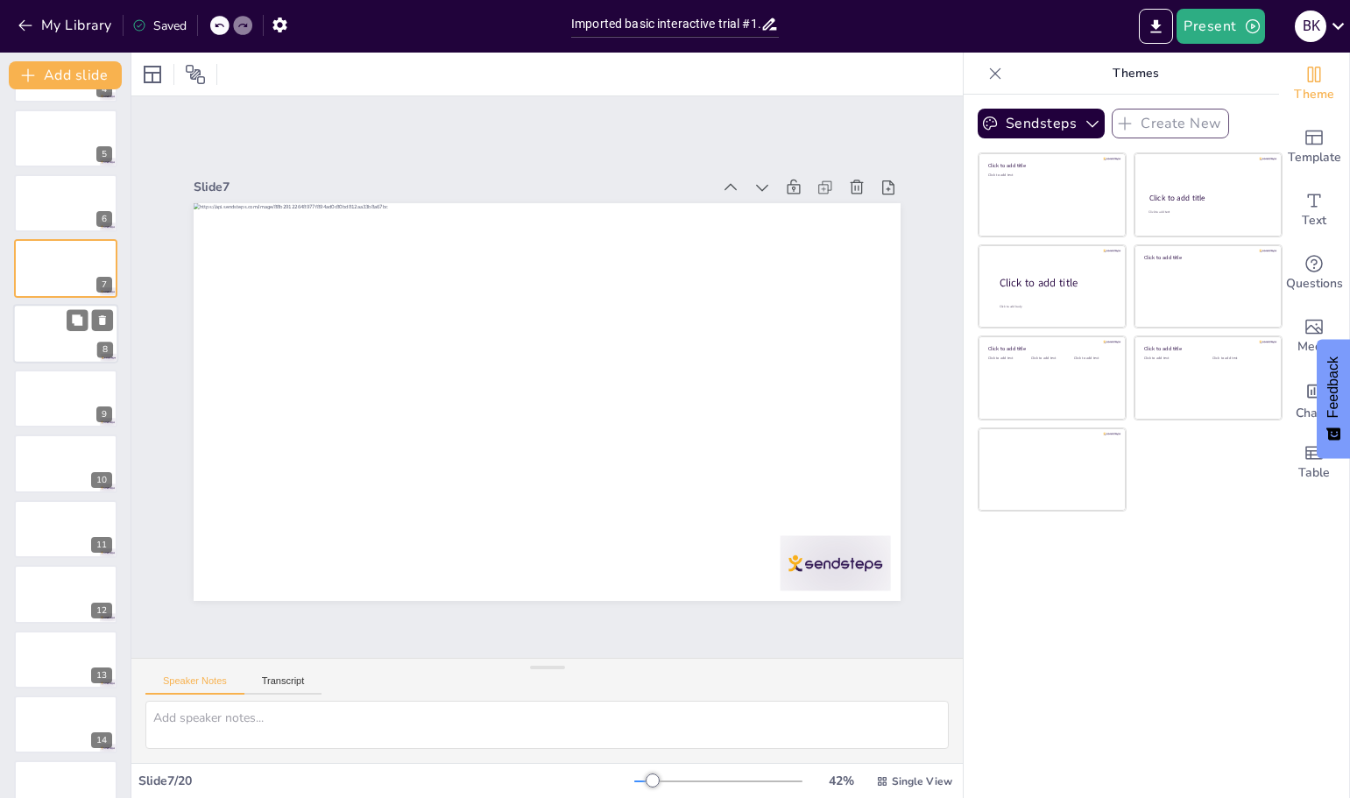
click at [45, 324] on div at bounding box center [65, 334] width 105 height 60
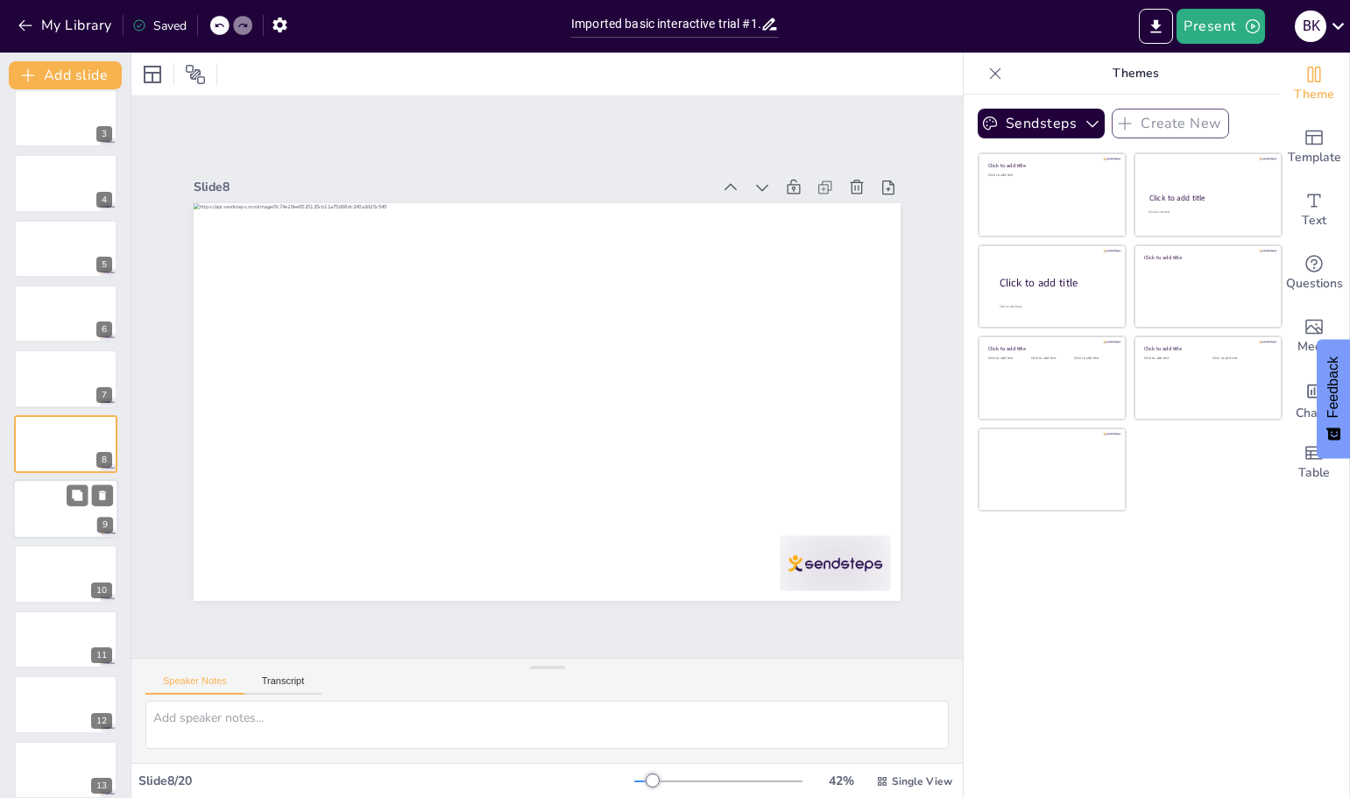
click at [46, 504] on div at bounding box center [65, 509] width 105 height 60
click at [54, 517] on div at bounding box center [65, 509] width 105 height 60
click at [53, 532] on div at bounding box center [65, 509] width 105 height 60
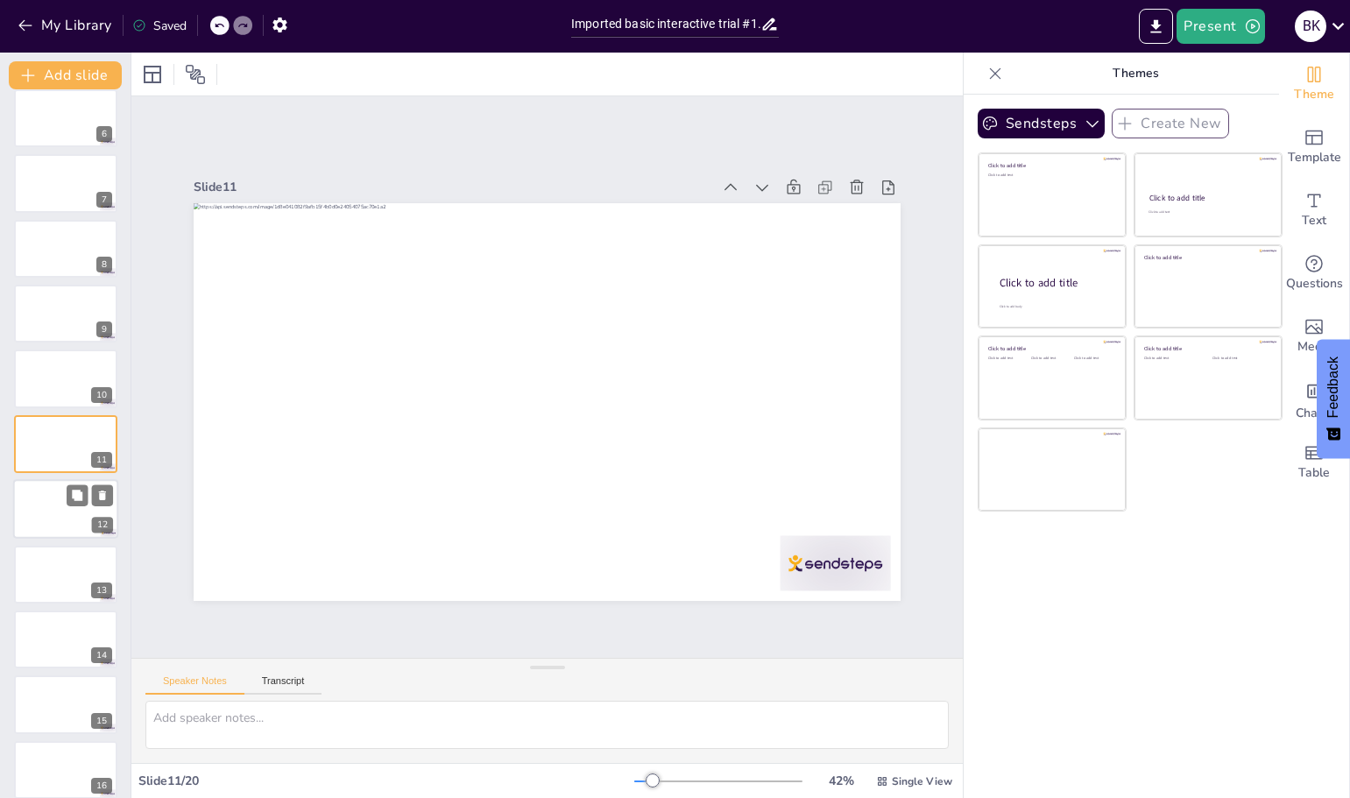
click at [60, 525] on div at bounding box center [65, 509] width 105 height 60
click at [63, 570] on div at bounding box center [65, 574] width 105 height 60
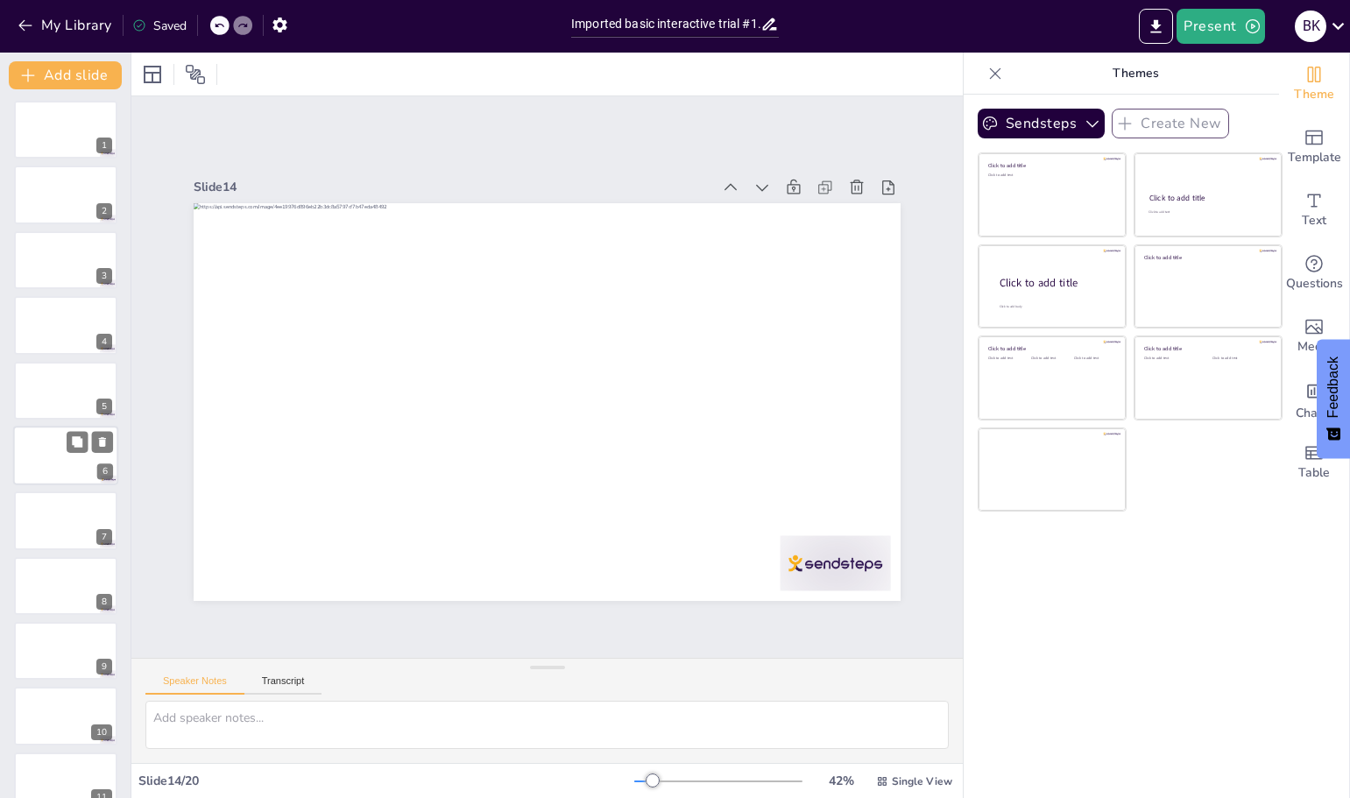
scroll to position [0, 0]
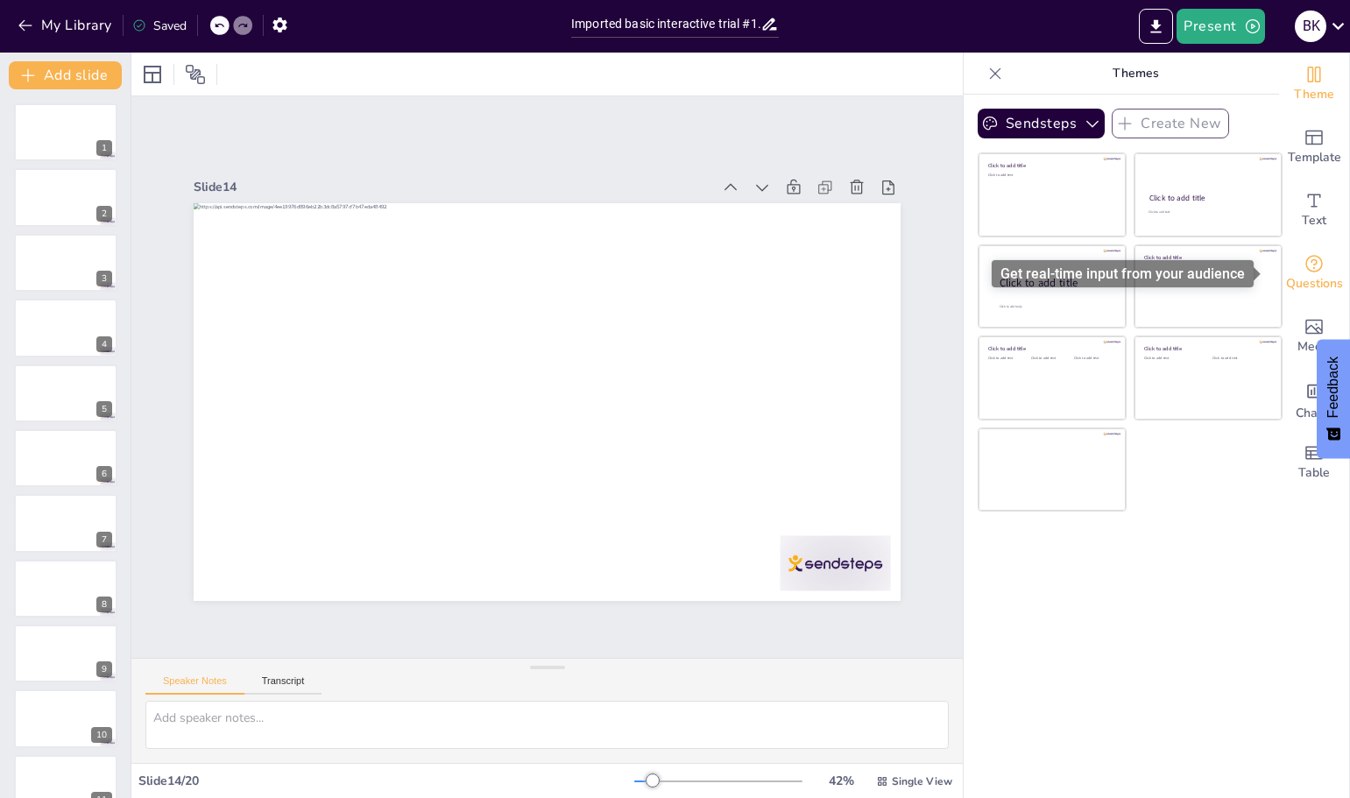
click at [1305, 272] on icon "Get real-time input from your audience" at bounding box center [1314, 264] width 18 height 18
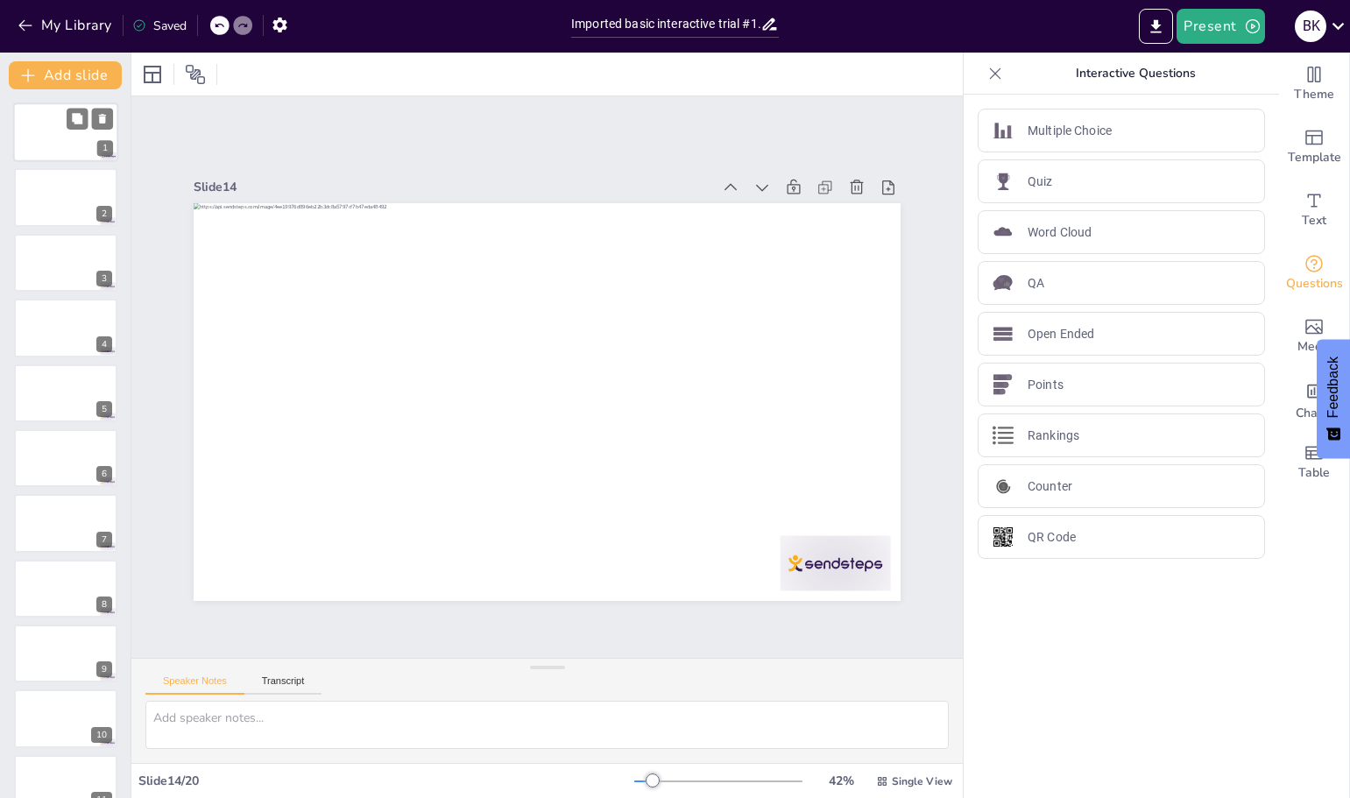
click at [42, 138] on div at bounding box center [65, 132] width 105 height 60
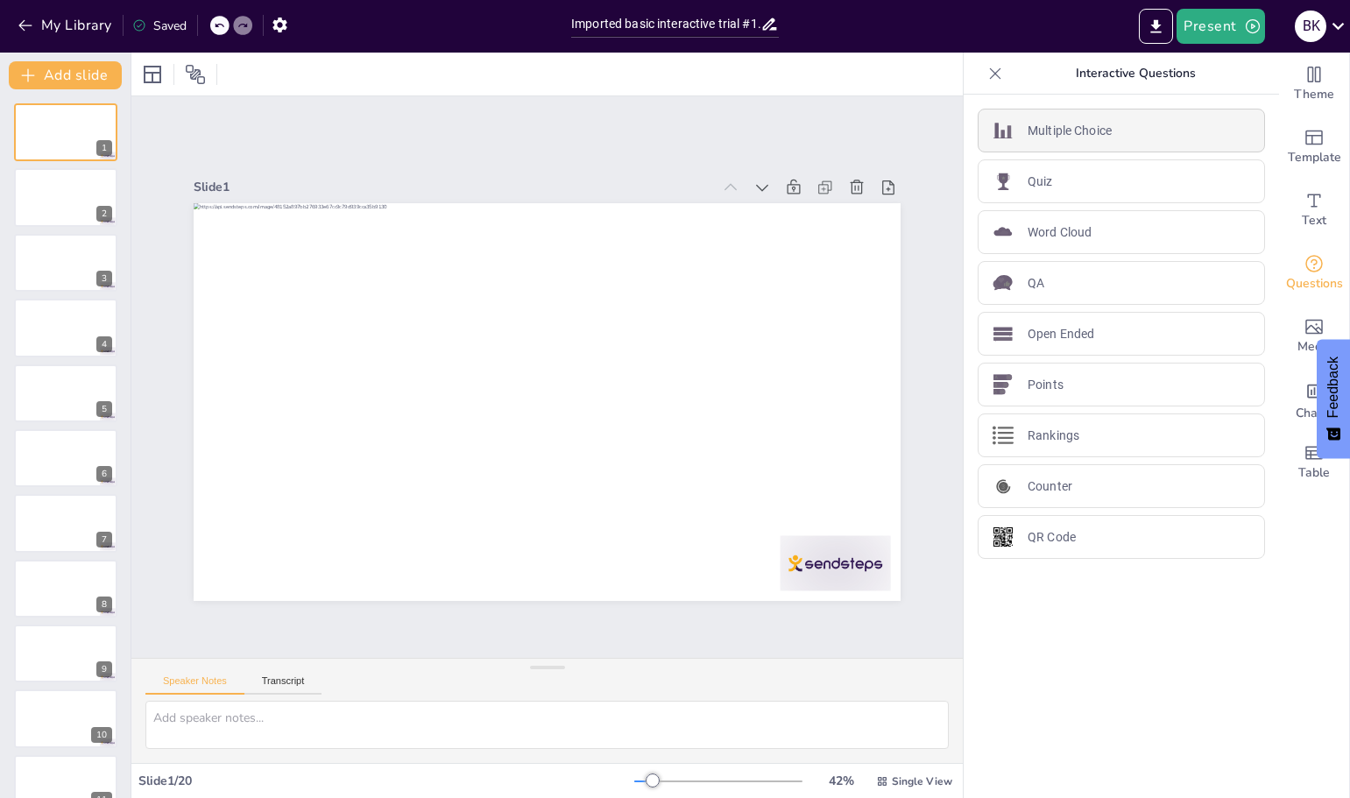
click at [1149, 140] on div "Multiple Choice" at bounding box center [1120, 131] width 287 height 44
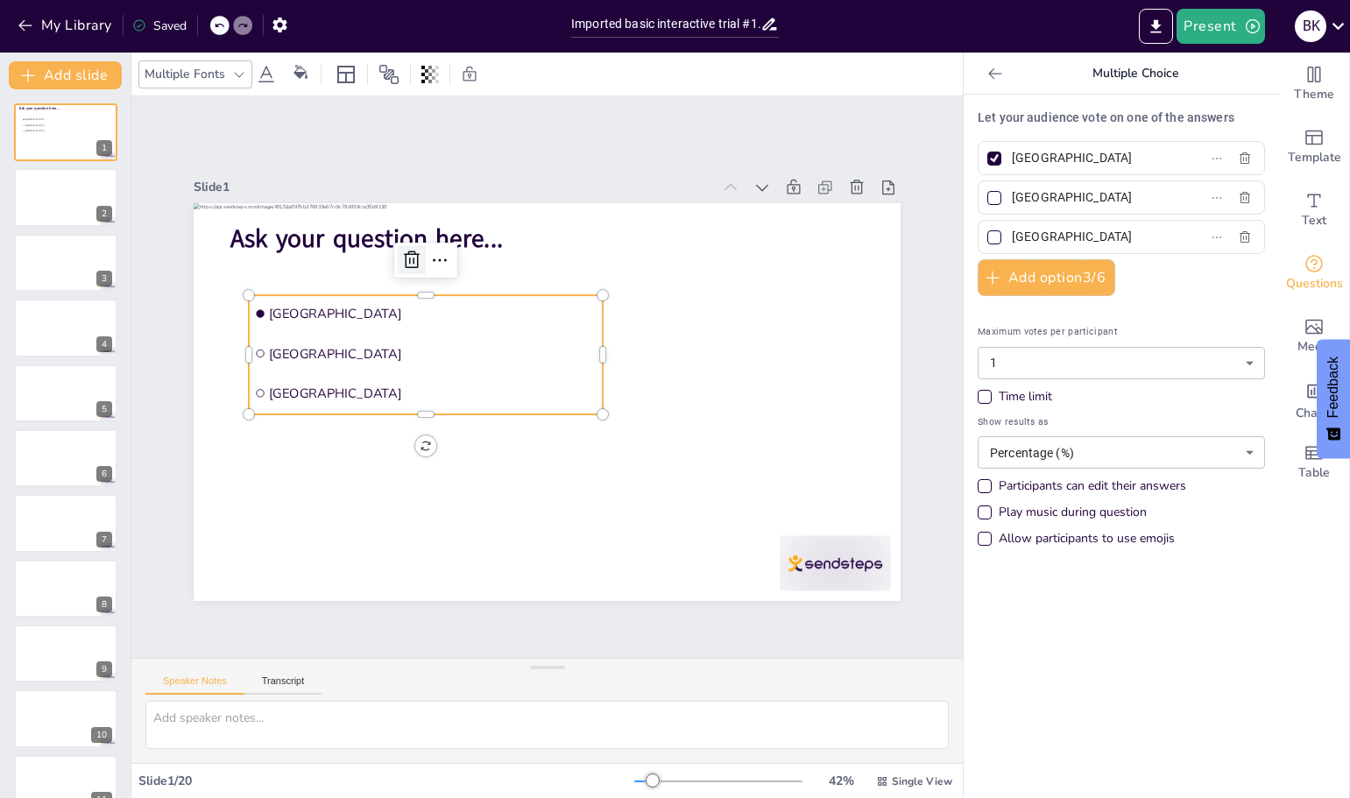
click at [413, 251] on icon at bounding box center [424, 246] width 23 height 23
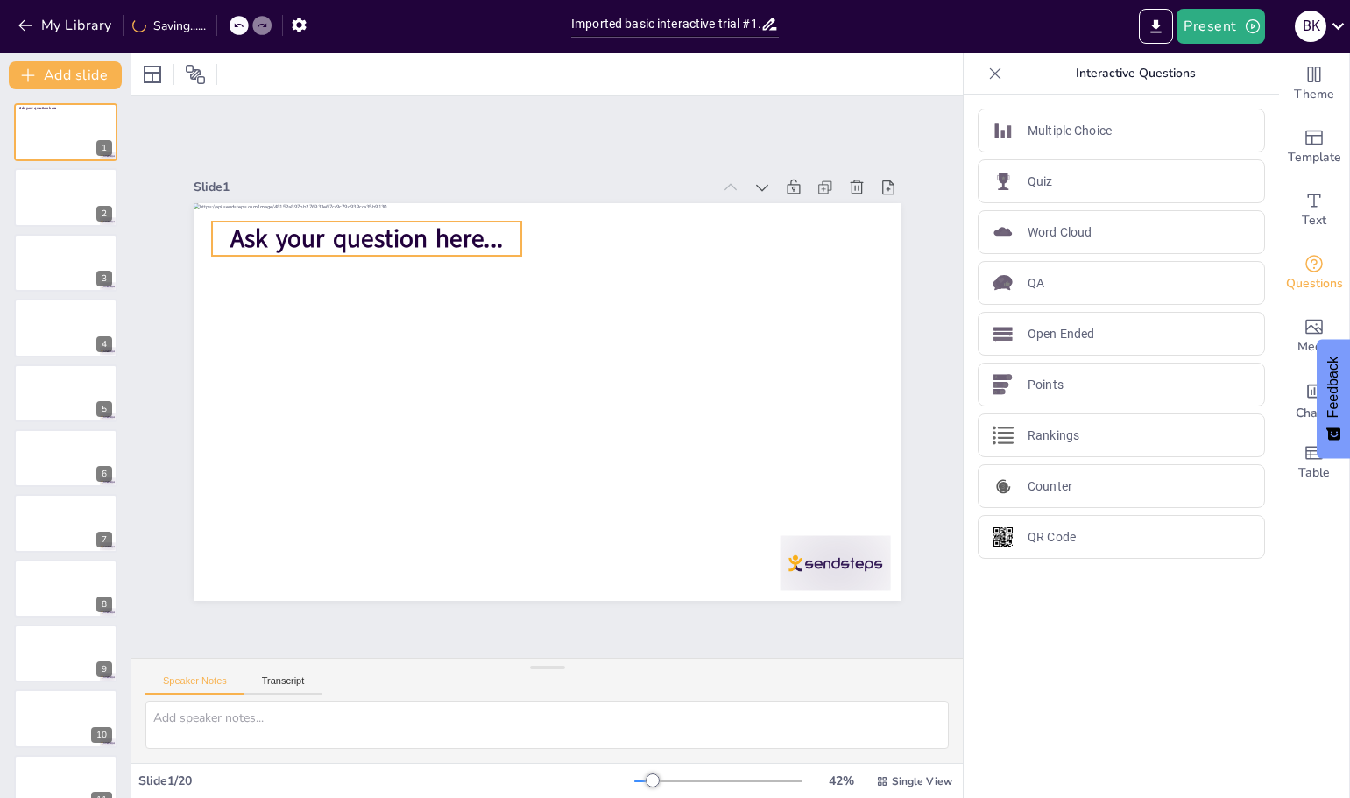
click at [387, 234] on span "Ask your question here..." at bounding box center [366, 239] width 272 height 34
click at [367, 233] on span "Ask your question here..." at bounding box center [366, 239] width 272 height 34
click at [348, 177] on icon at bounding box center [359, 165] width 23 height 23
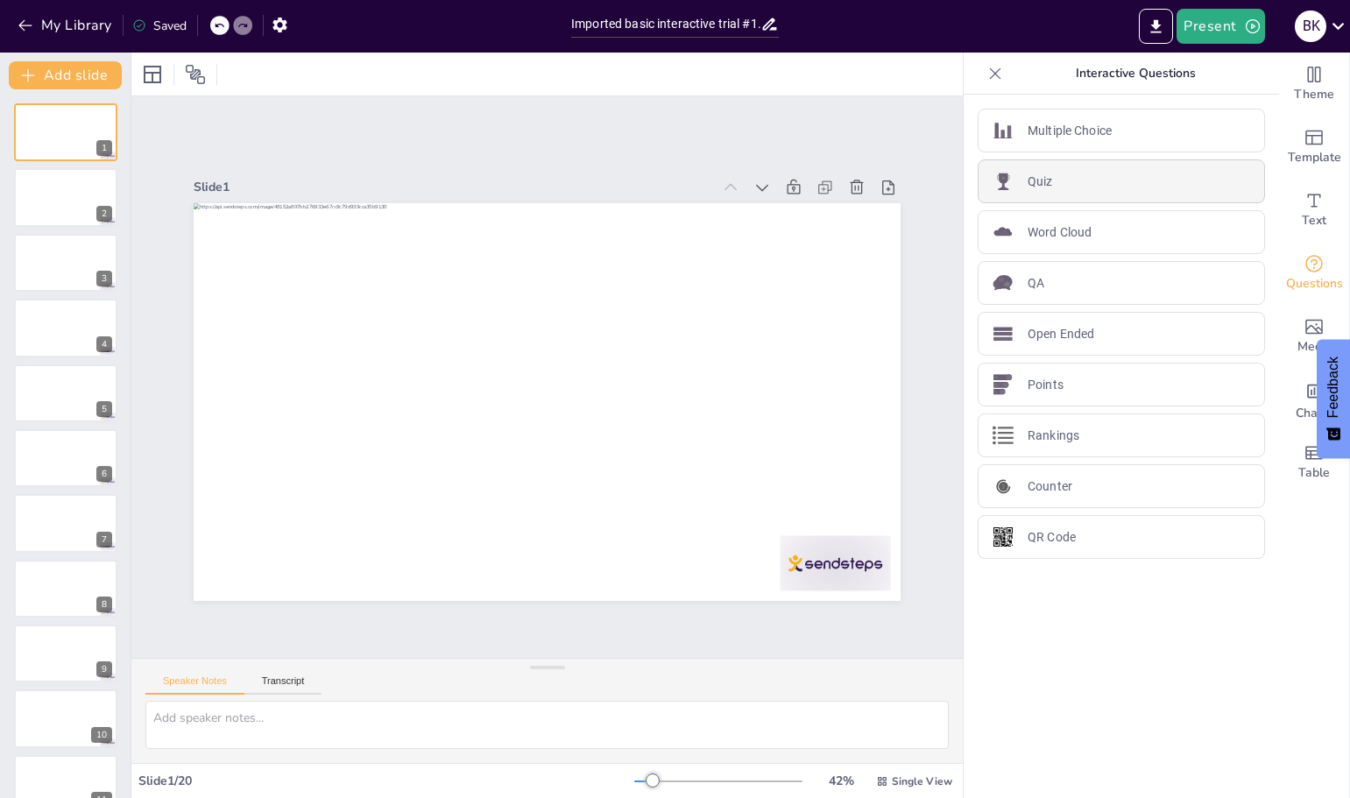
click at [1041, 185] on div "Quiz" at bounding box center [1120, 181] width 287 height 44
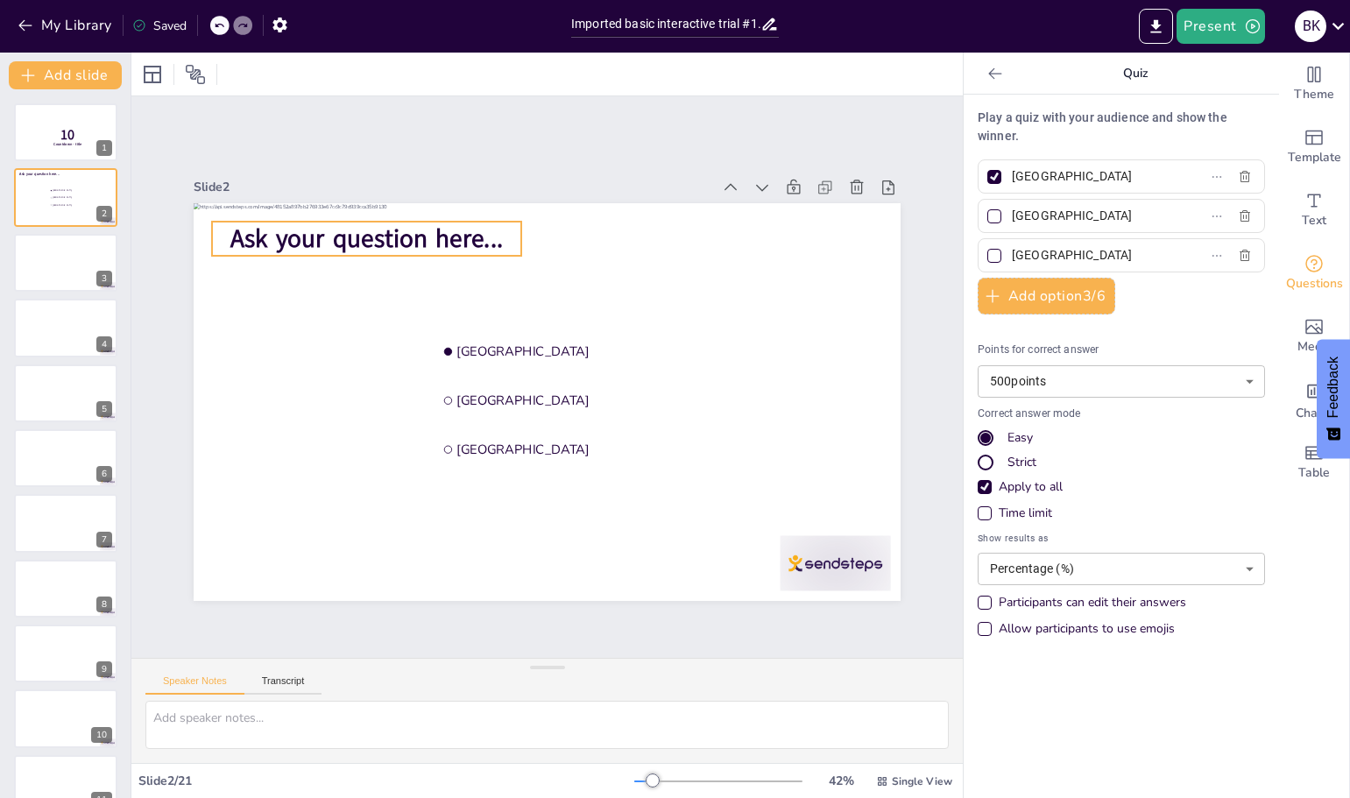
click at [384, 232] on span "Ask your question here..." at bounding box center [399, 204] width 273 height 90
click at [328, 180] on icon at bounding box center [338, 186] width 21 height 21
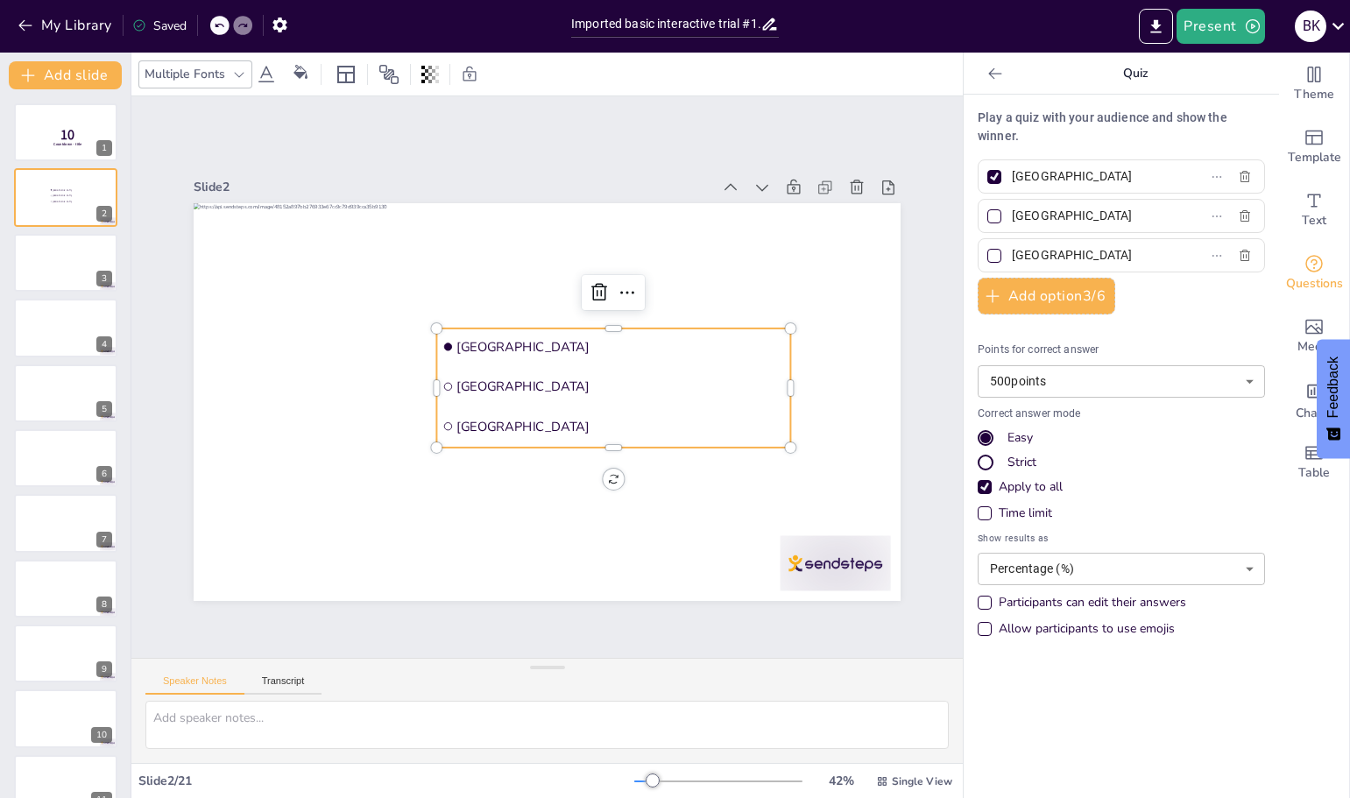
click at [540, 384] on span "[GEOGRAPHIC_DATA]" at bounding box center [619, 394] width 328 height 52
click at [592, 287] on div at bounding box center [607, 299] width 31 height 31
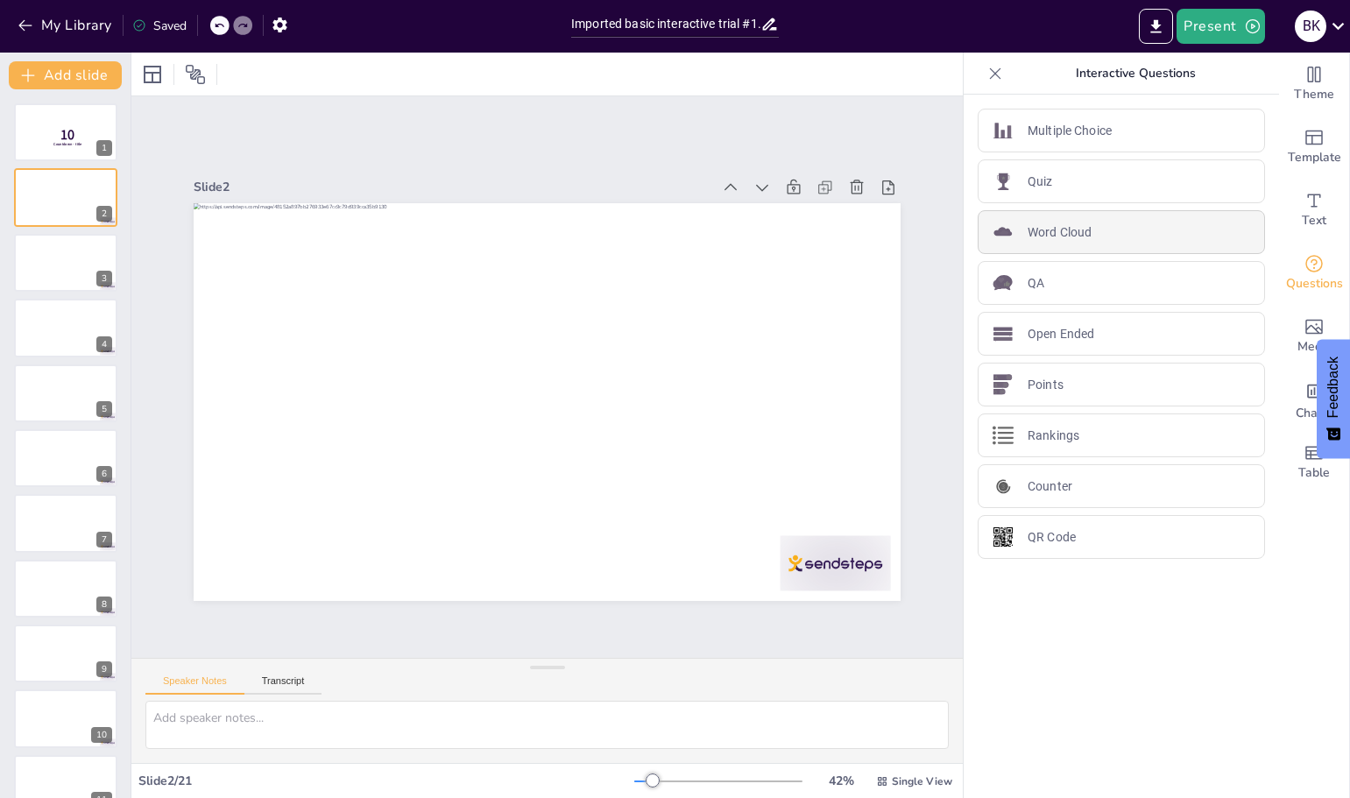
click at [1027, 230] on p "Word Cloud" at bounding box center [1059, 232] width 64 height 18
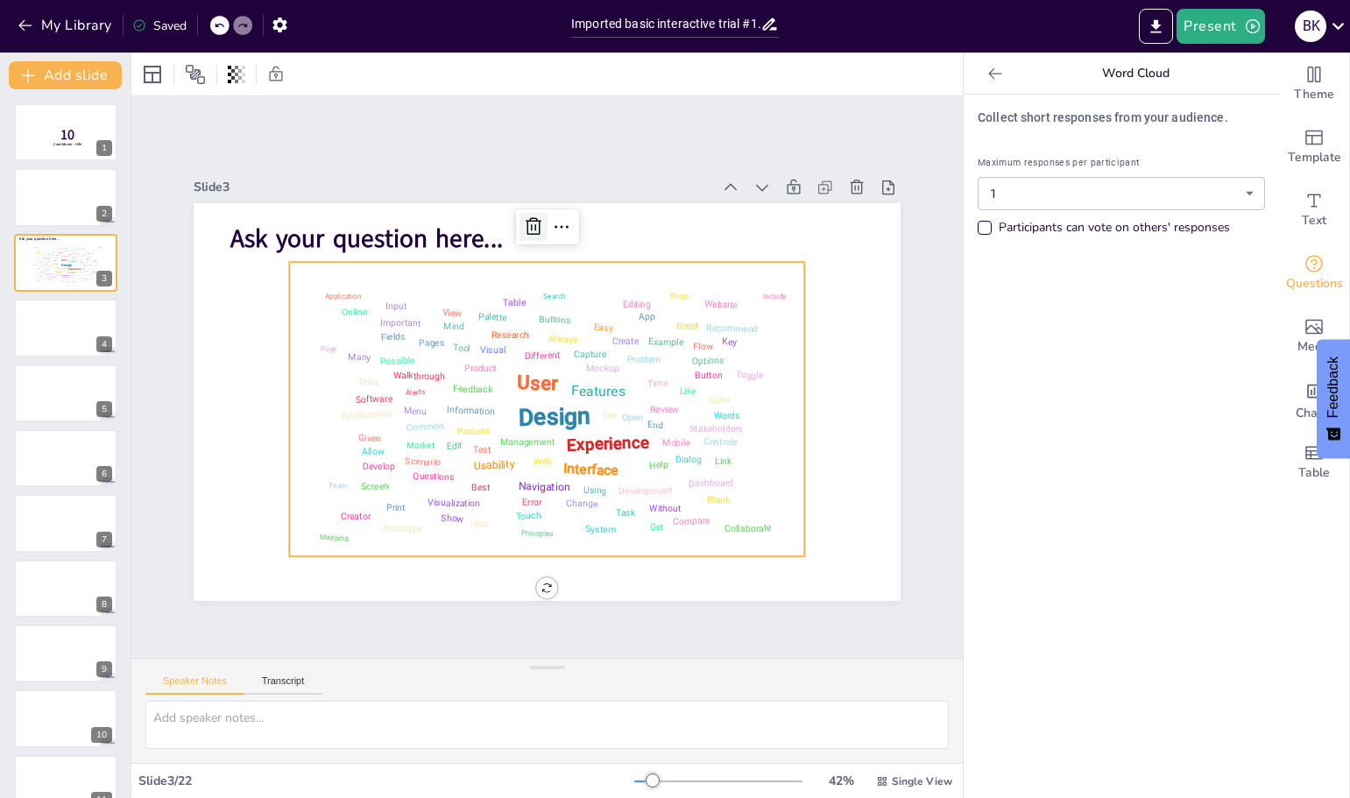
click at [540, 216] on icon at bounding box center [549, 225] width 18 height 18
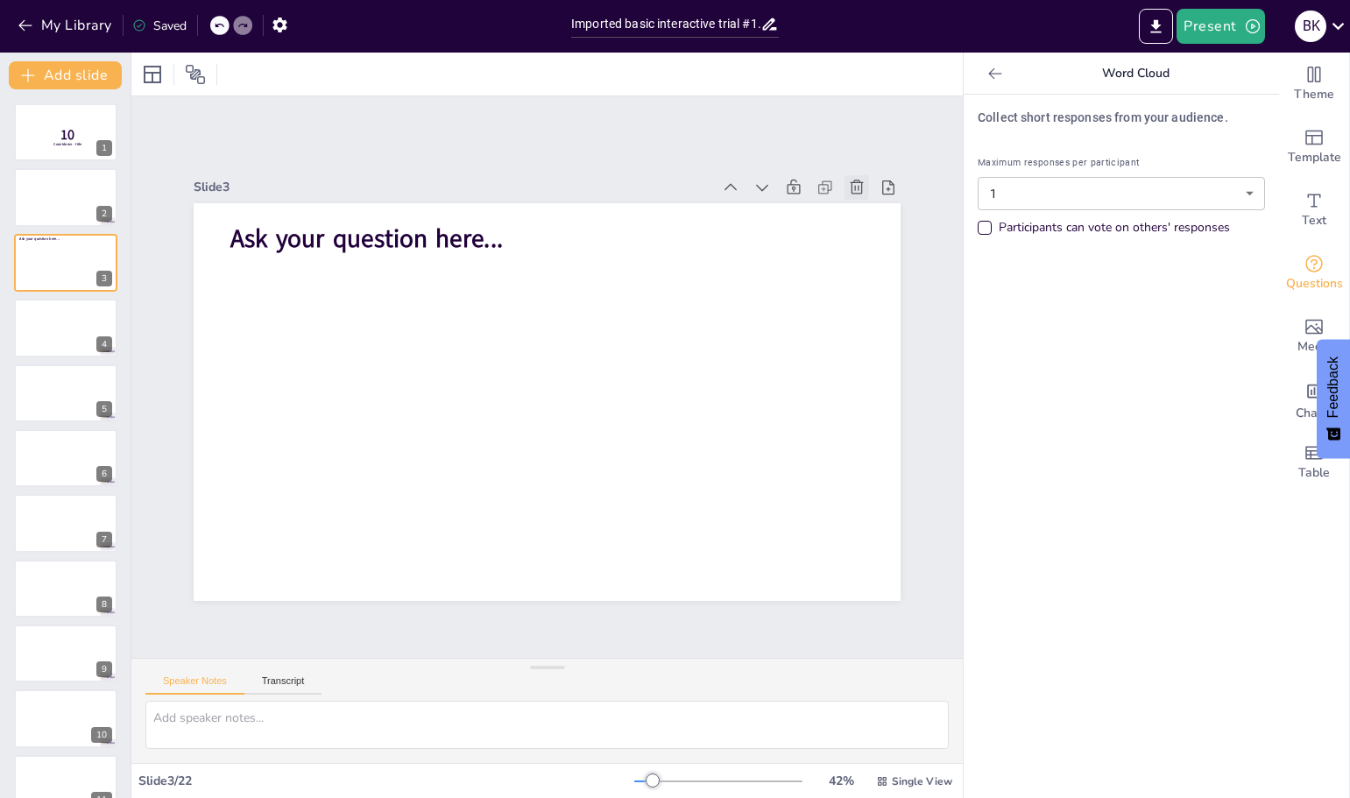
click at [871, 504] on icon at bounding box center [883, 516] width 25 height 25
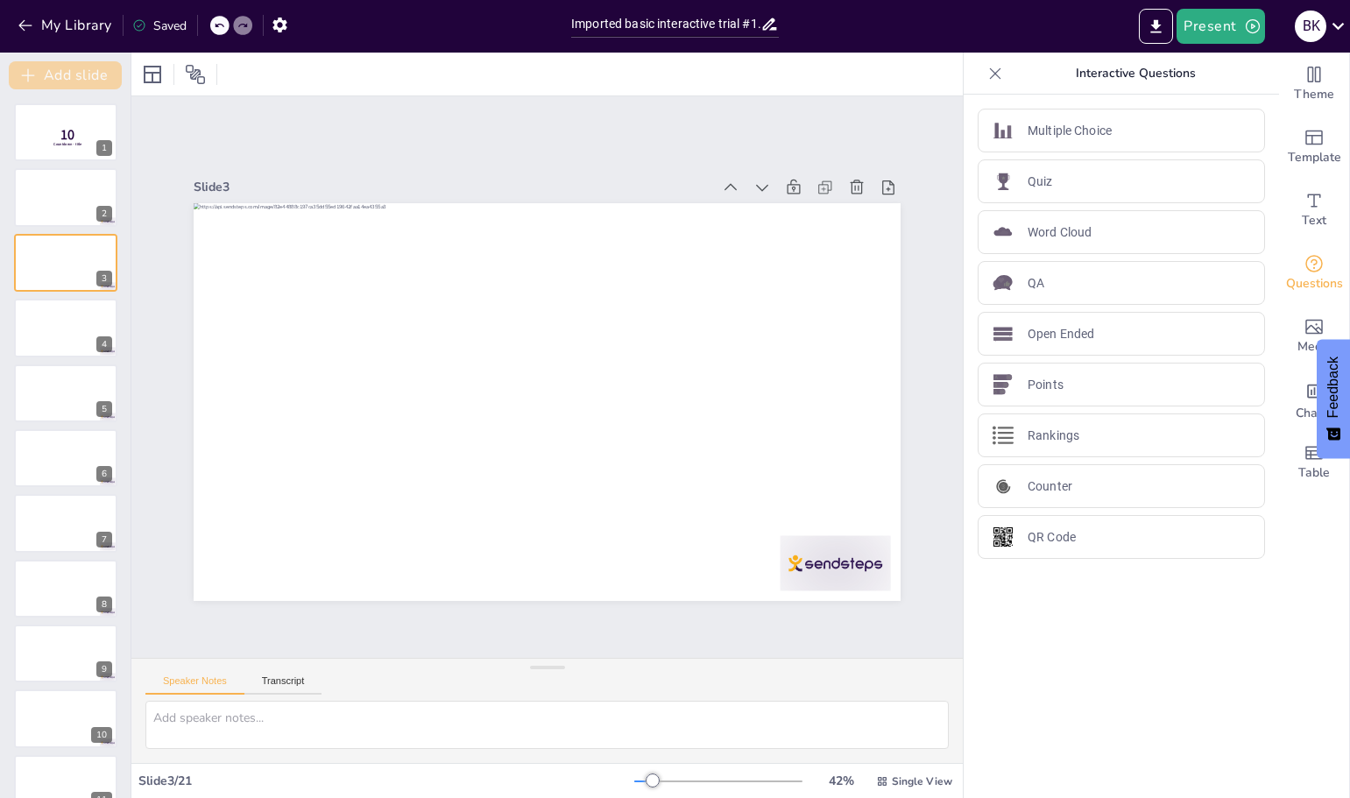
click at [52, 68] on button "Add slide" at bounding box center [65, 75] width 113 height 28
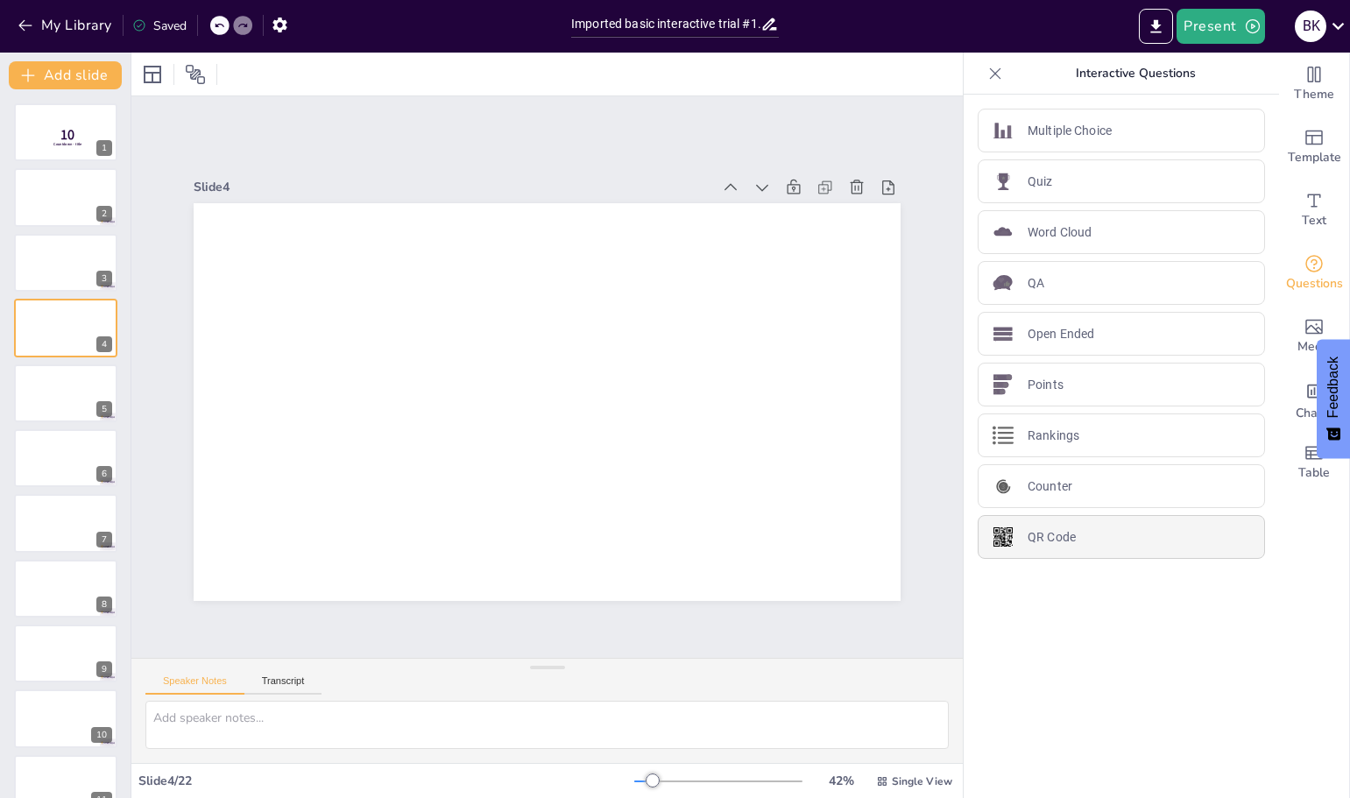
click at [1027, 537] on p "QR Code" at bounding box center [1051, 537] width 48 height 18
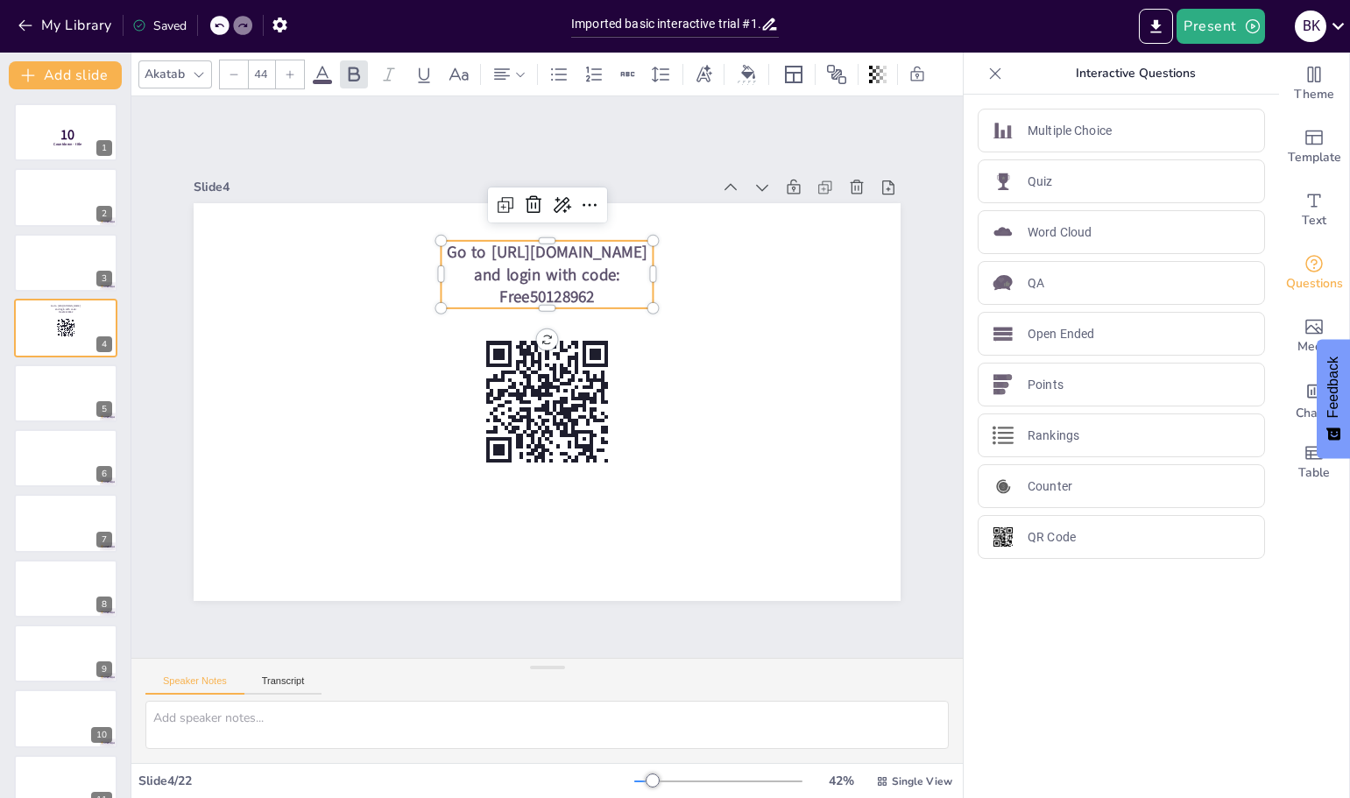
click at [320, 106] on div "Slide 1 10 Countdown - title Slide 2 Slide 3 Slide 4 Go to [URL][DOMAIN_NAME] a…" at bounding box center [546, 376] width 831 height 561
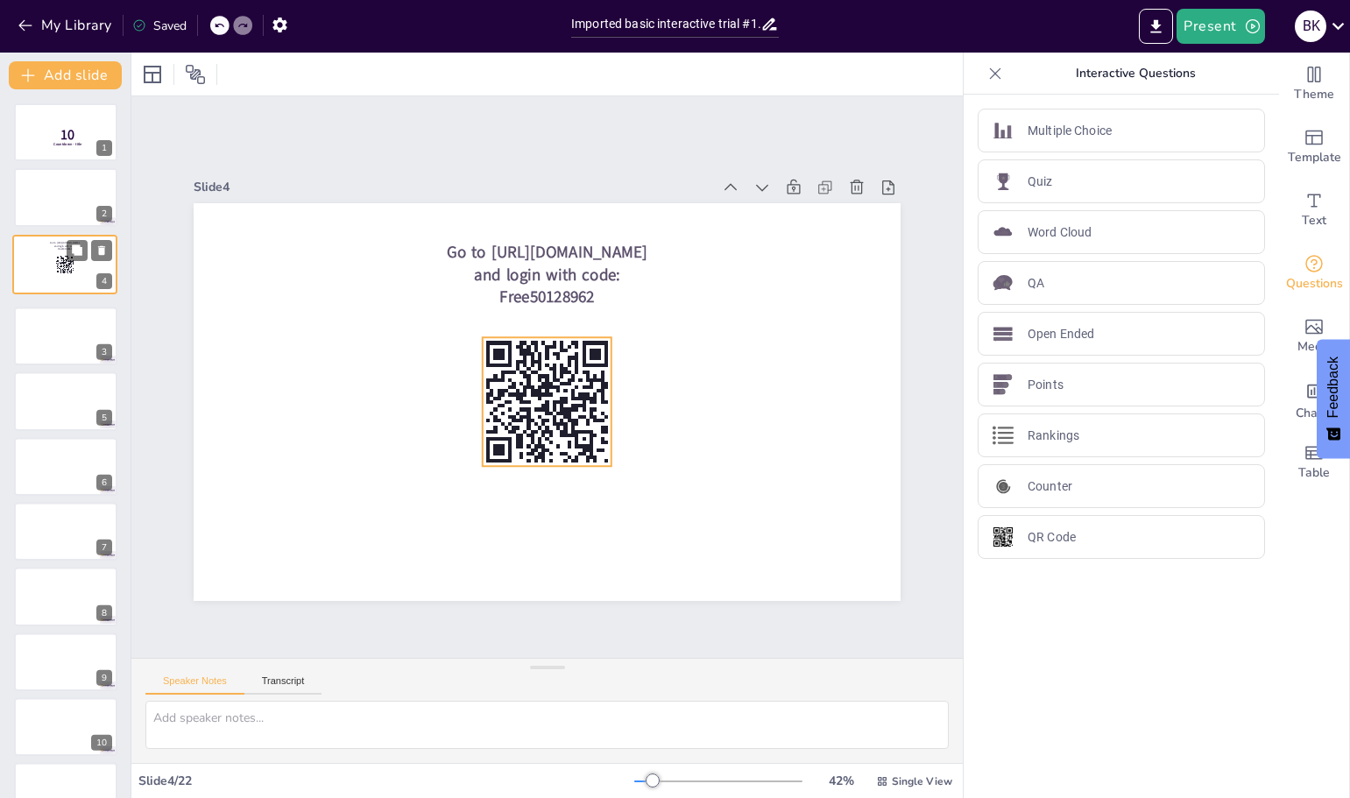
drag, startPoint x: 70, startPoint y: 331, endPoint x: 66, endPoint y: 261, distance: 70.2
click at [66, 261] on icon at bounding box center [64, 265] width 19 height 19
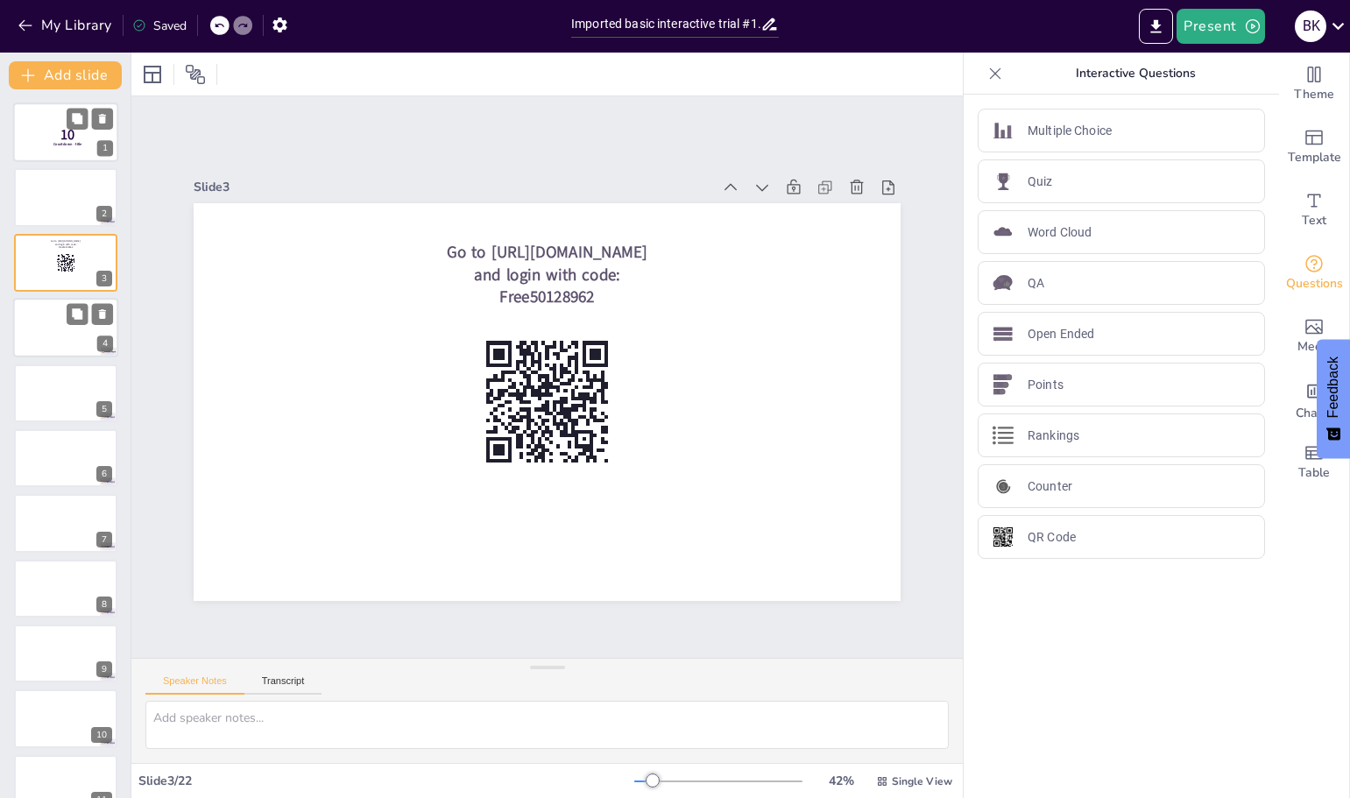
click at [68, 139] on span "10" at bounding box center [67, 134] width 14 height 19
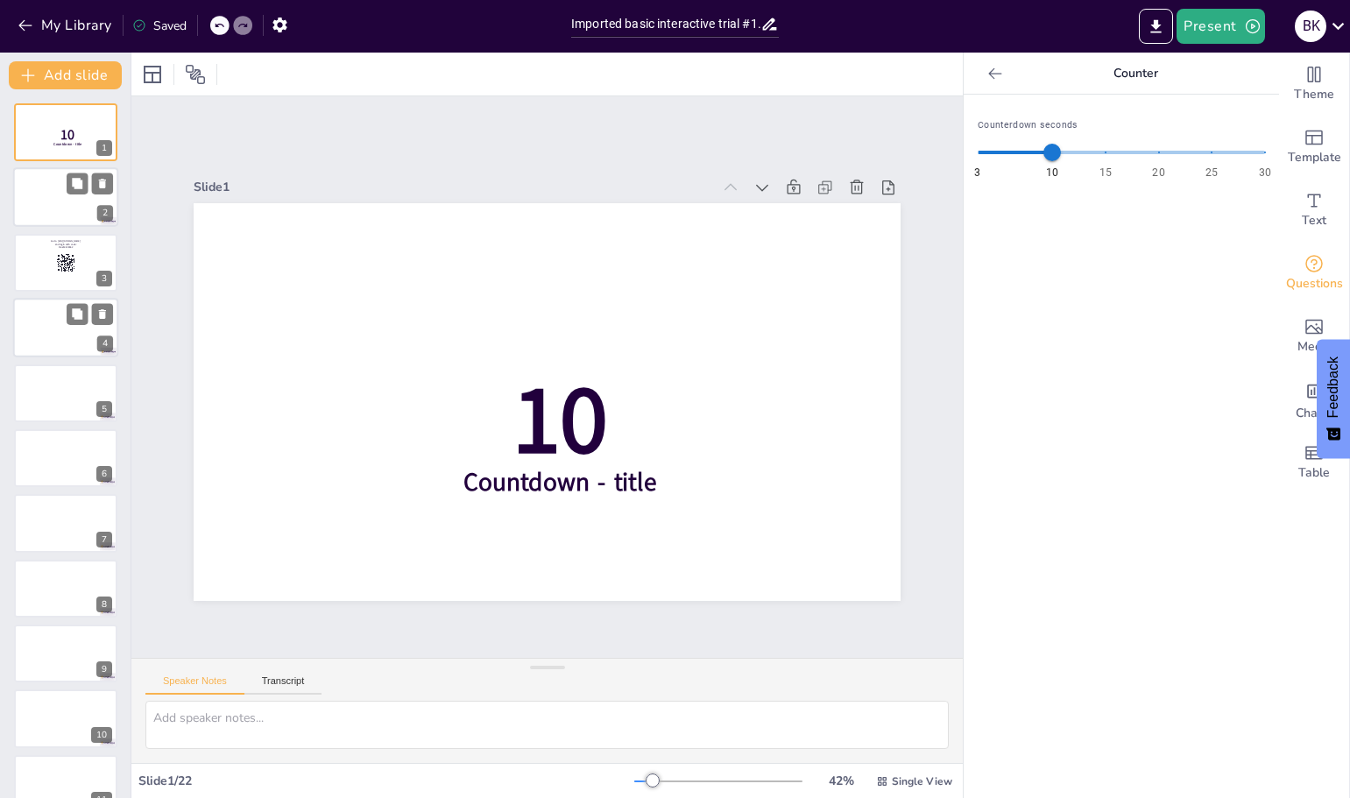
click at [62, 208] on div at bounding box center [65, 198] width 105 height 60
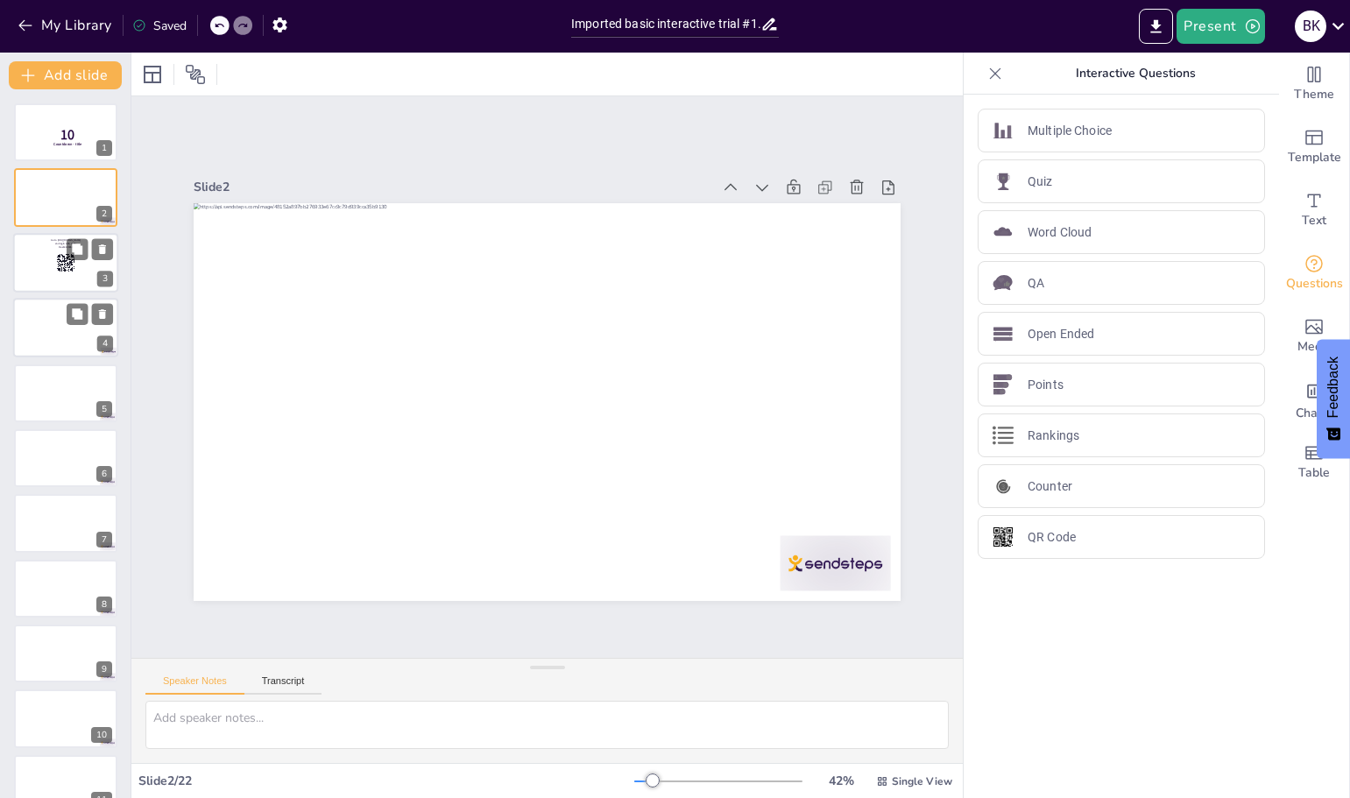
click at [63, 253] on icon at bounding box center [65, 262] width 19 height 19
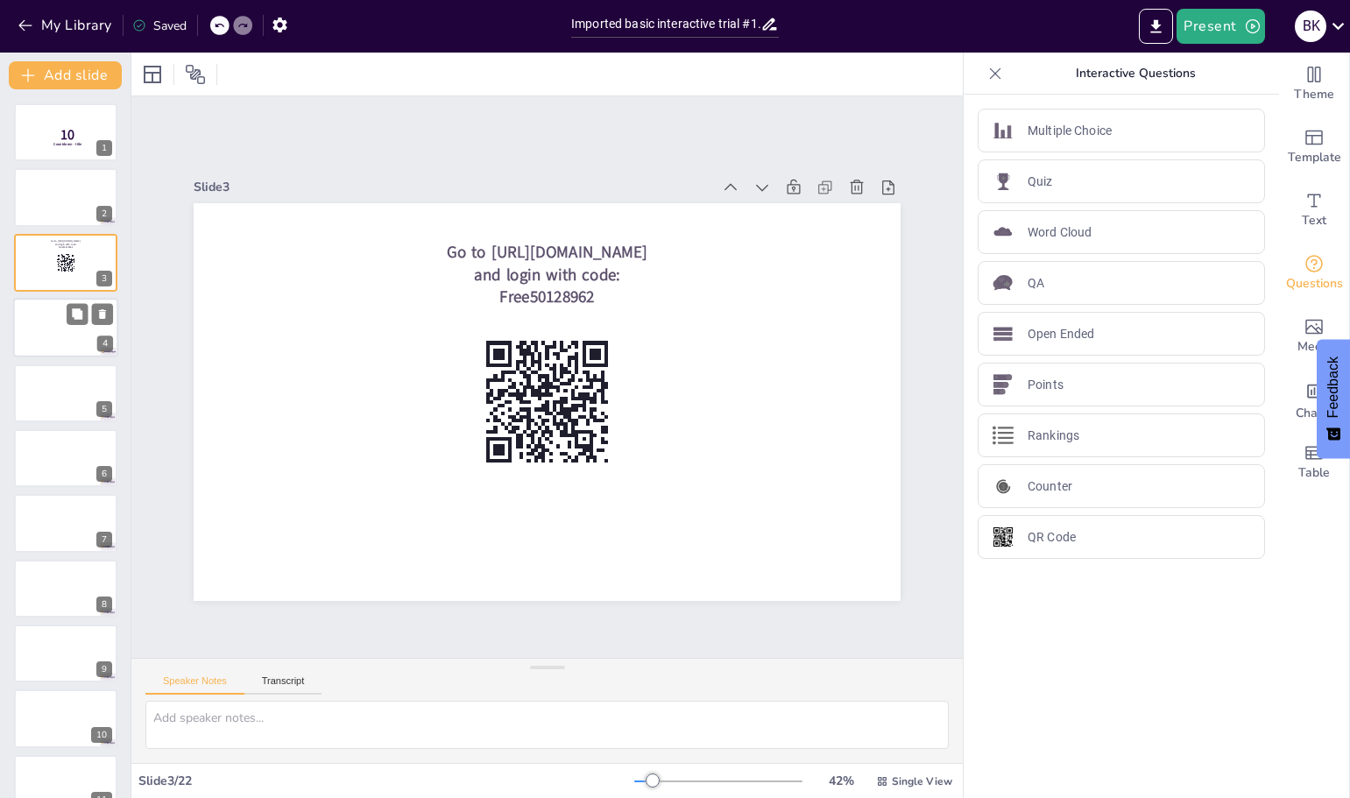
click at [56, 305] on div at bounding box center [65, 328] width 105 height 60
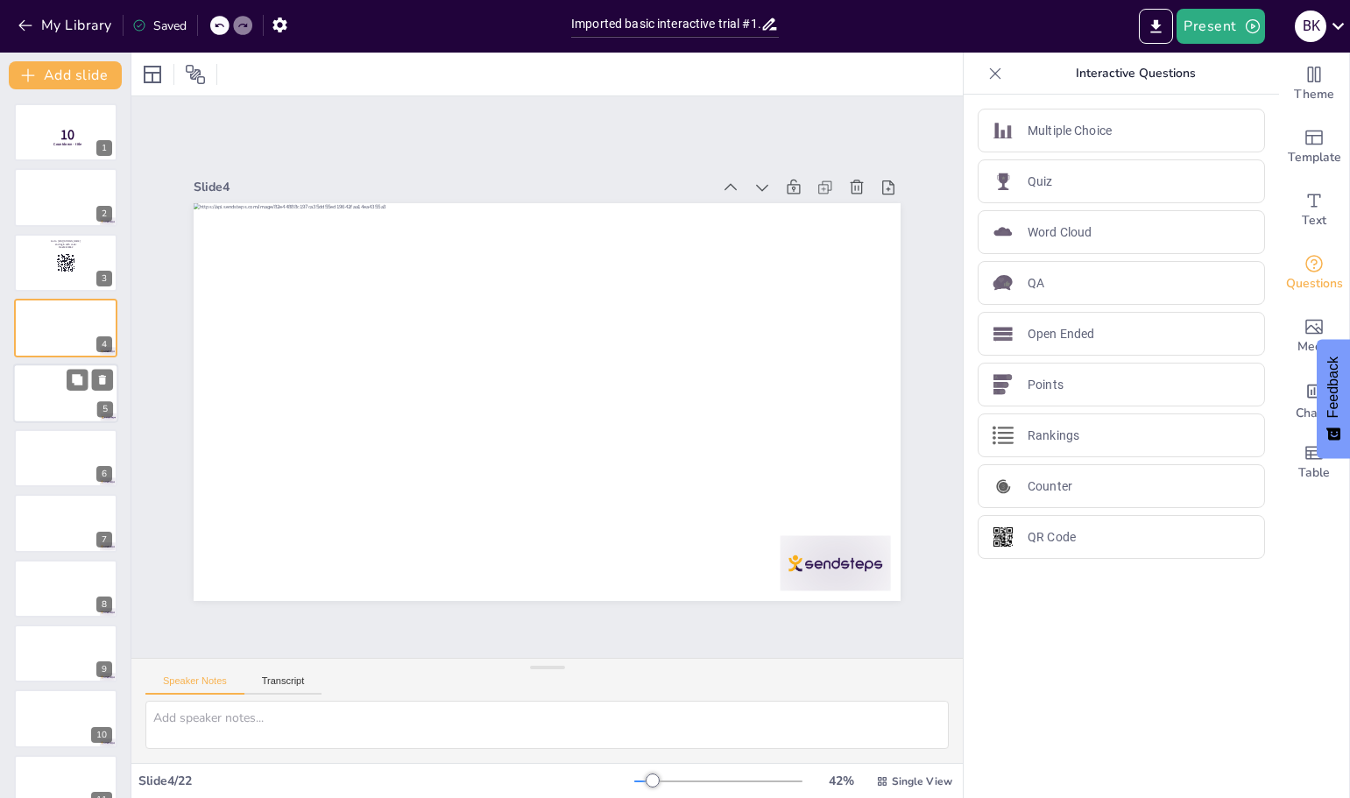
click at [37, 399] on div at bounding box center [65, 393] width 105 height 60
click at [57, 328] on div at bounding box center [65, 328] width 105 height 60
click at [102, 380] on icon at bounding box center [102, 380] width 7 height 10
click at [37, 402] on div at bounding box center [65, 393] width 105 height 60
click at [35, 343] on div at bounding box center [65, 328] width 105 height 60
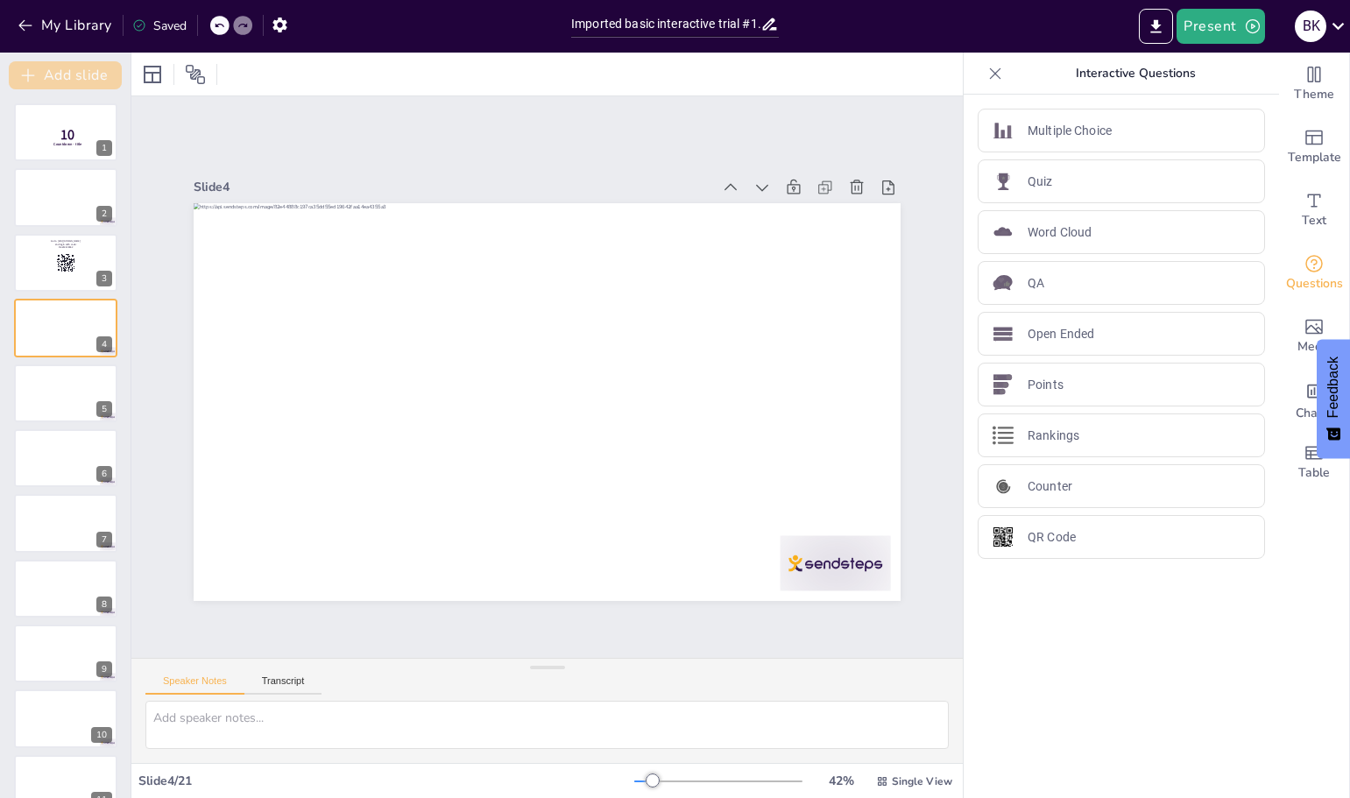
click at [82, 75] on button "Add slide" at bounding box center [65, 75] width 113 height 28
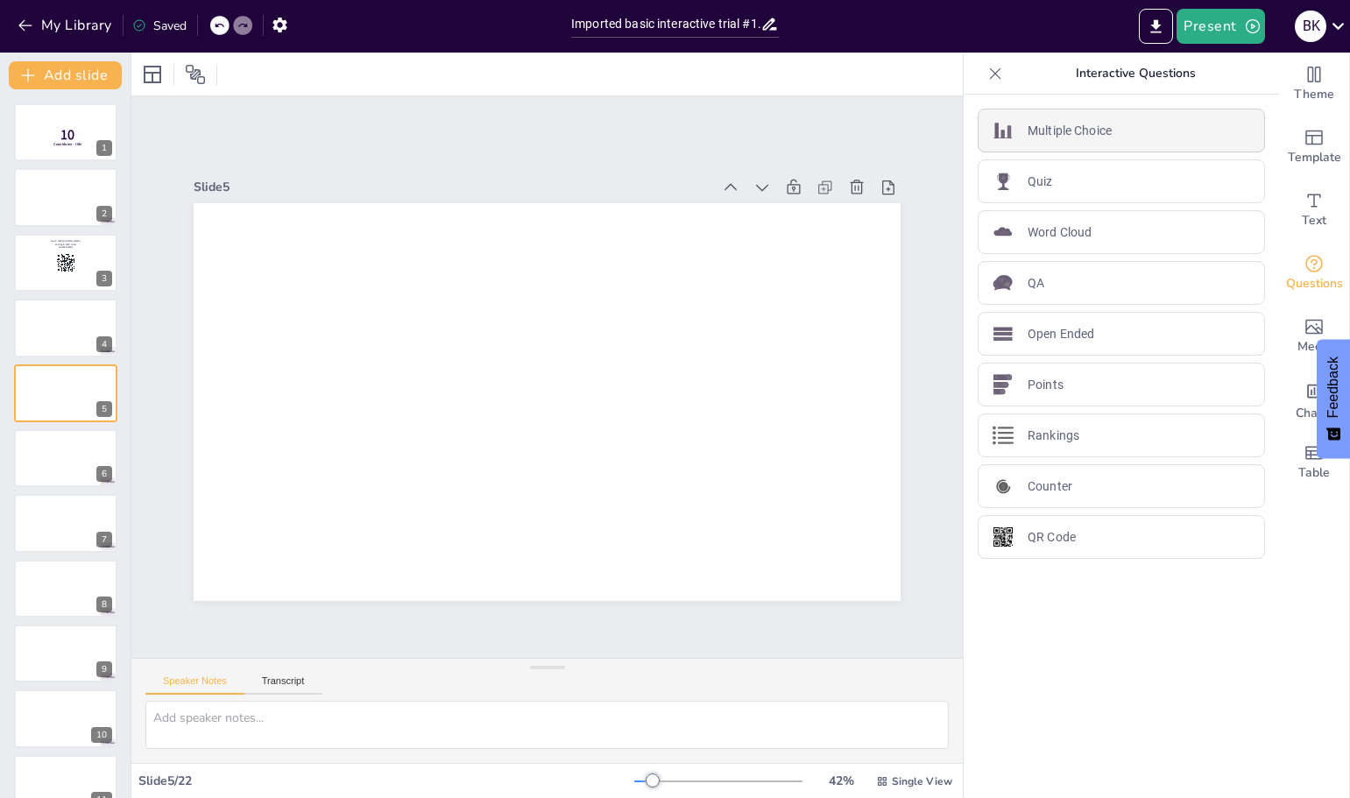
click at [1027, 128] on p "Multiple Choice" at bounding box center [1069, 131] width 84 height 18
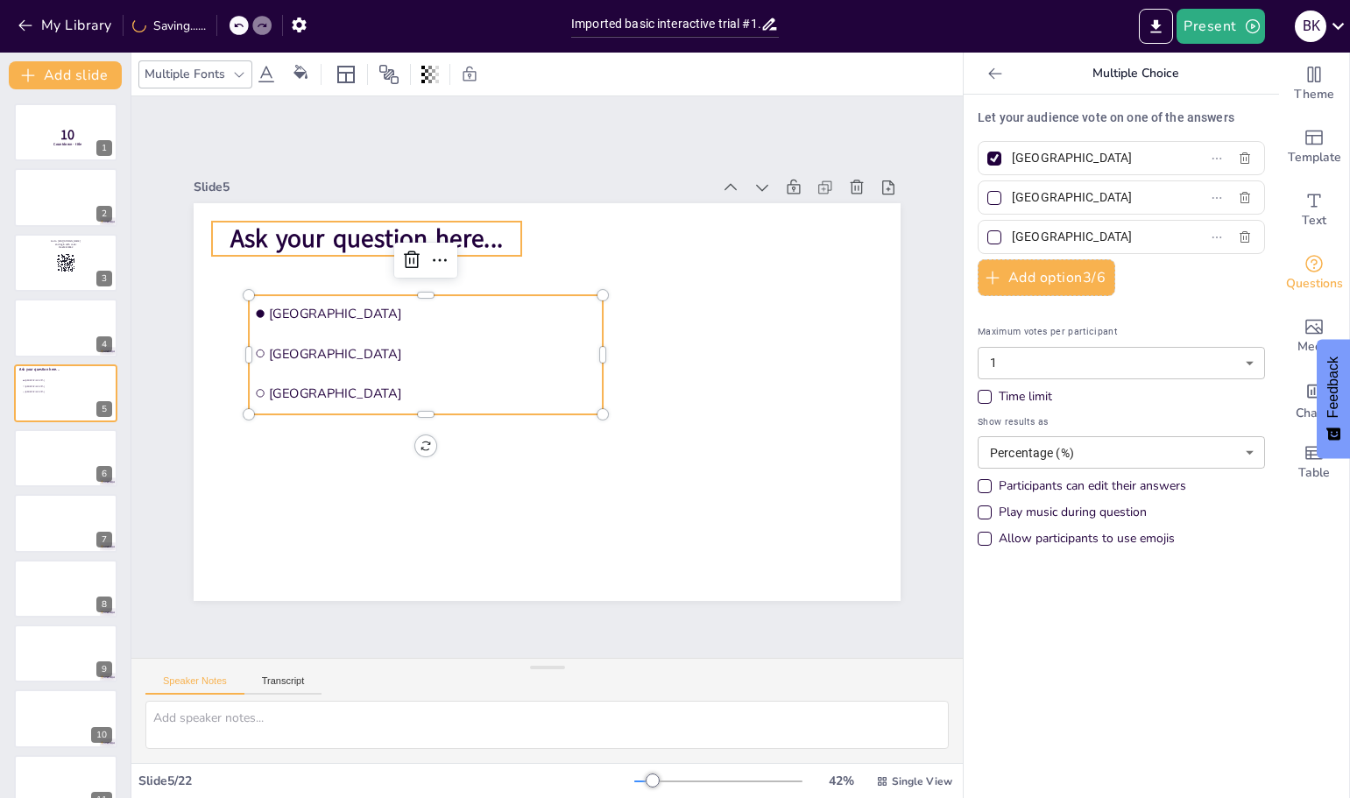
click at [312, 239] on span "Ask your question here..." at bounding box center [438, 177] width 263 height 142
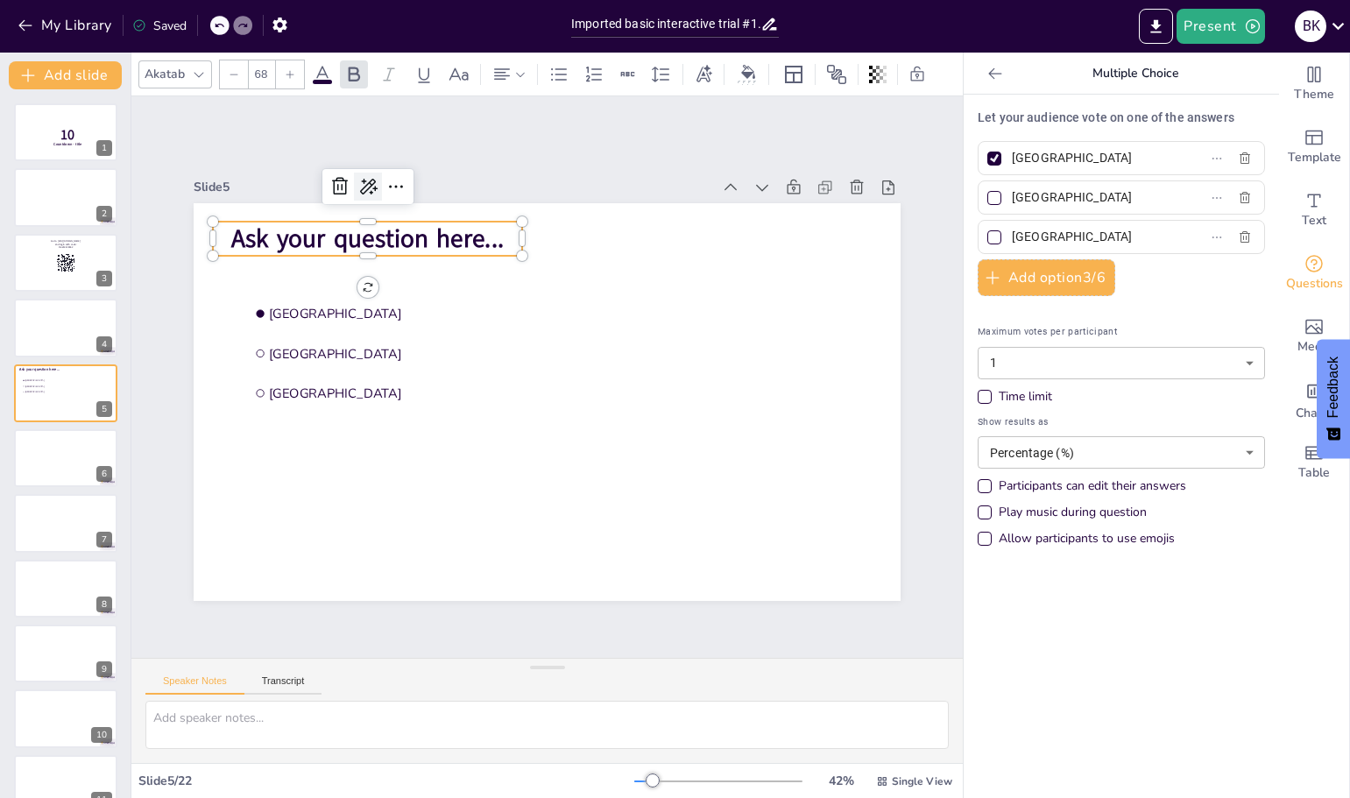
click at [473, 137] on icon at bounding box center [487, 122] width 29 height 29
click at [377, 207] on div "AI powered" at bounding box center [428, 209] width 161 height 17
click at [370, 214] on div "AI powered" at bounding box center [428, 209] width 161 height 17
click at [369, 238] on span "Rewrite" at bounding box center [379, 239] width 42 height 17
click at [386, 223] on span "Pose your inquiry here..." at bounding box center [418, 190] width 265 height 116
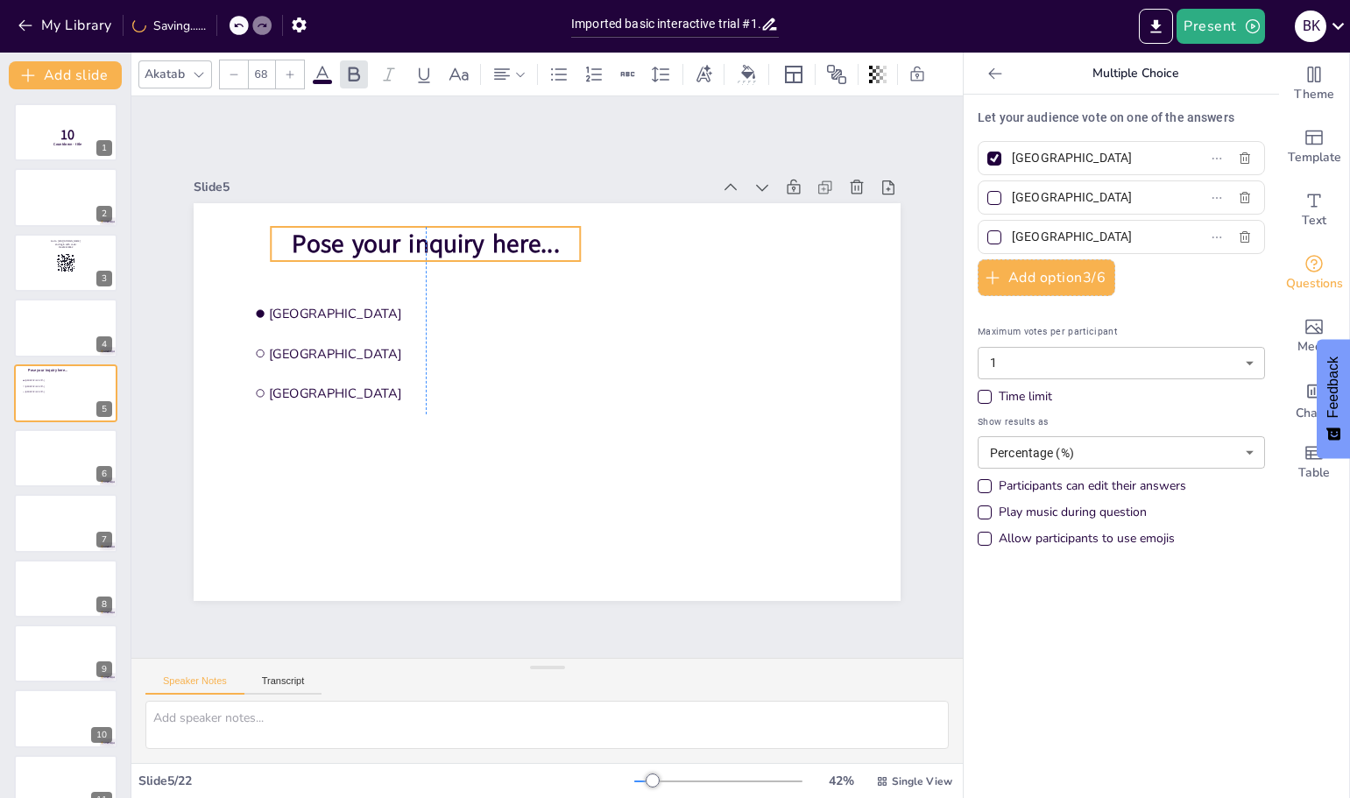
drag, startPoint x: 493, startPoint y: 237, endPoint x: 472, endPoint y: 243, distance: 21.7
click at [549, 243] on p "Pose your inquiry here..." at bounding box center [425, 244] width 309 height 35
click at [430, 236] on span "Pose your inquiry here..." at bounding box center [440, 232] width 270 height 62
click at [406, 187] on icon at bounding box center [417, 177] width 23 height 23
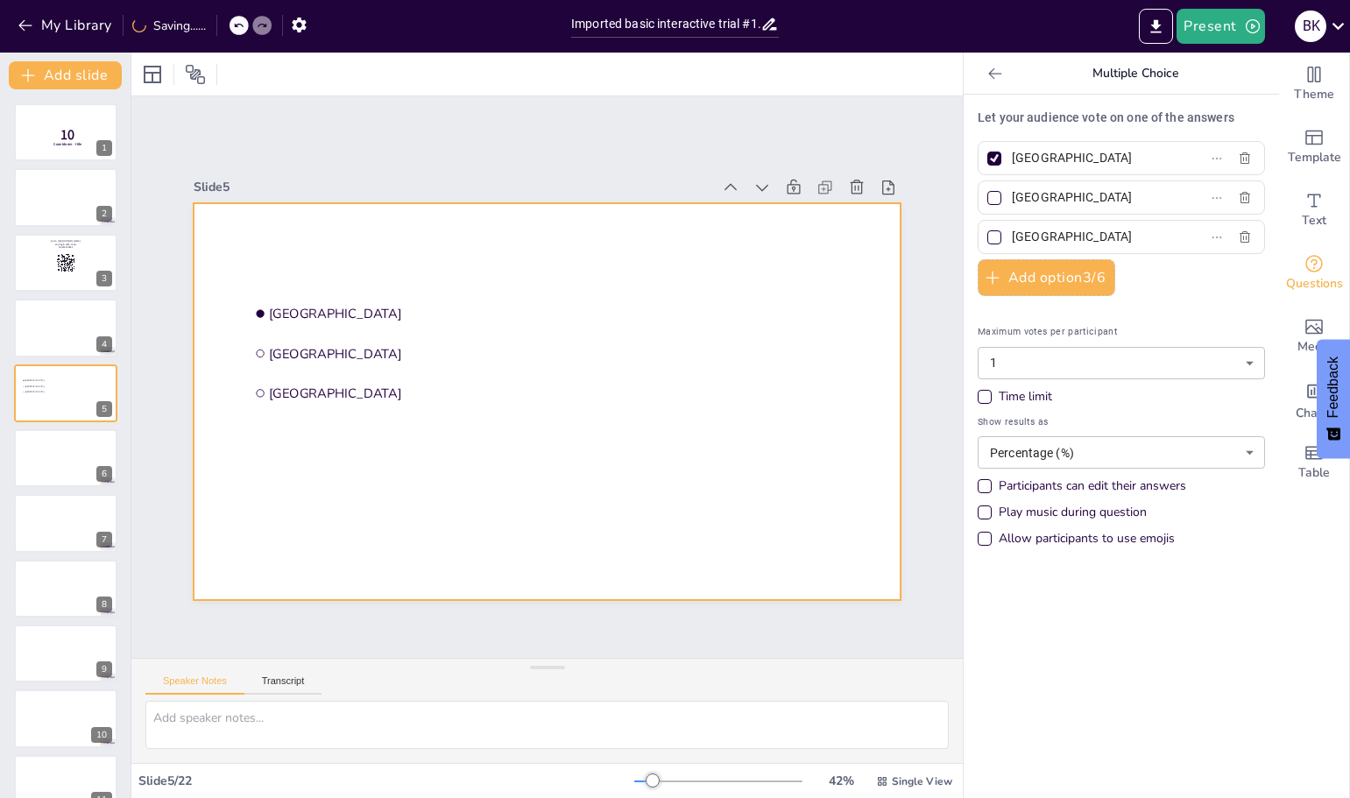
drag, startPoint x: 291, startPoint y: 228, endPoint x: 281, endPoint y: 241, distance: 16.3
click at [289, 230] on div at bounding box center [547, 402] width 707 height 398
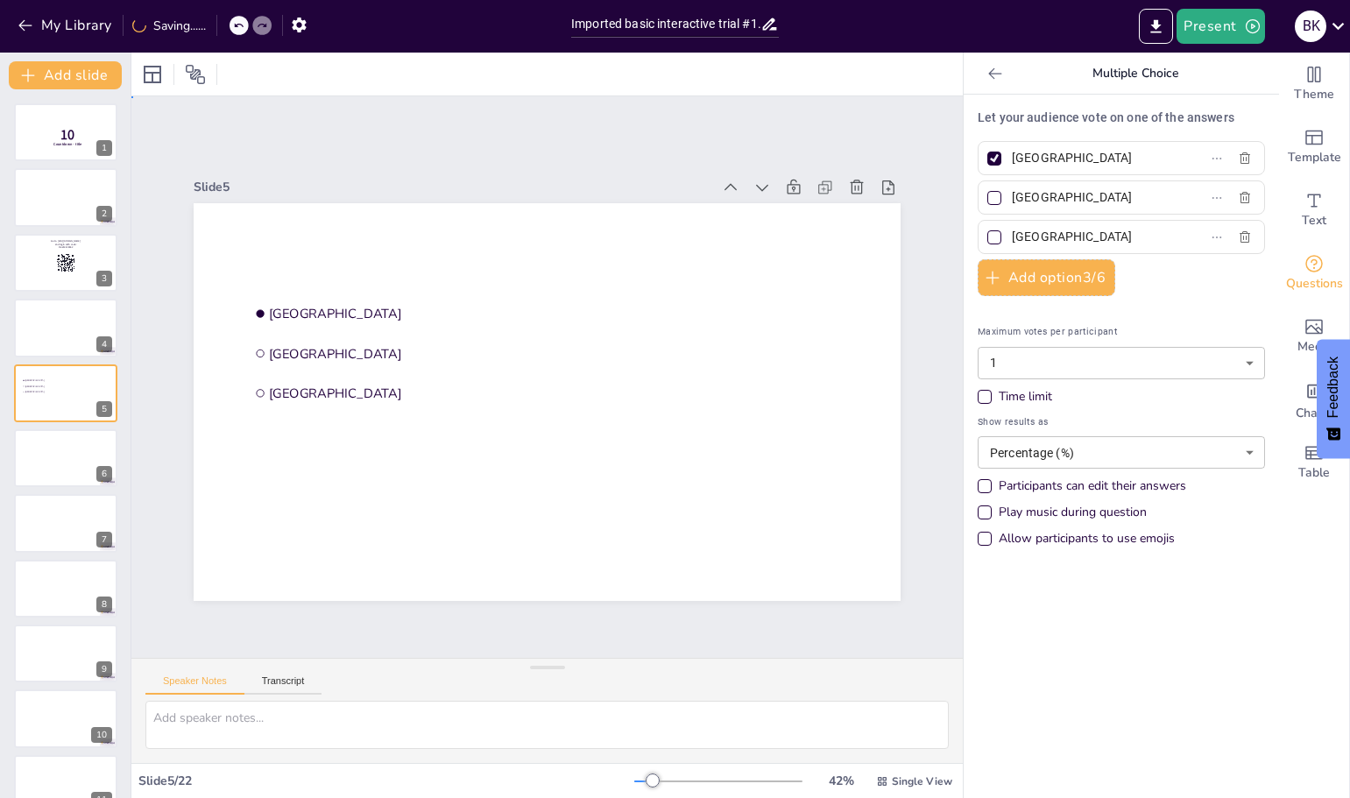
click at [280, 243] on div at bounding box center [545, 400] width 744 height 469
click at [280, 243] on div at bounding box center [547, 402] width 707 height 398
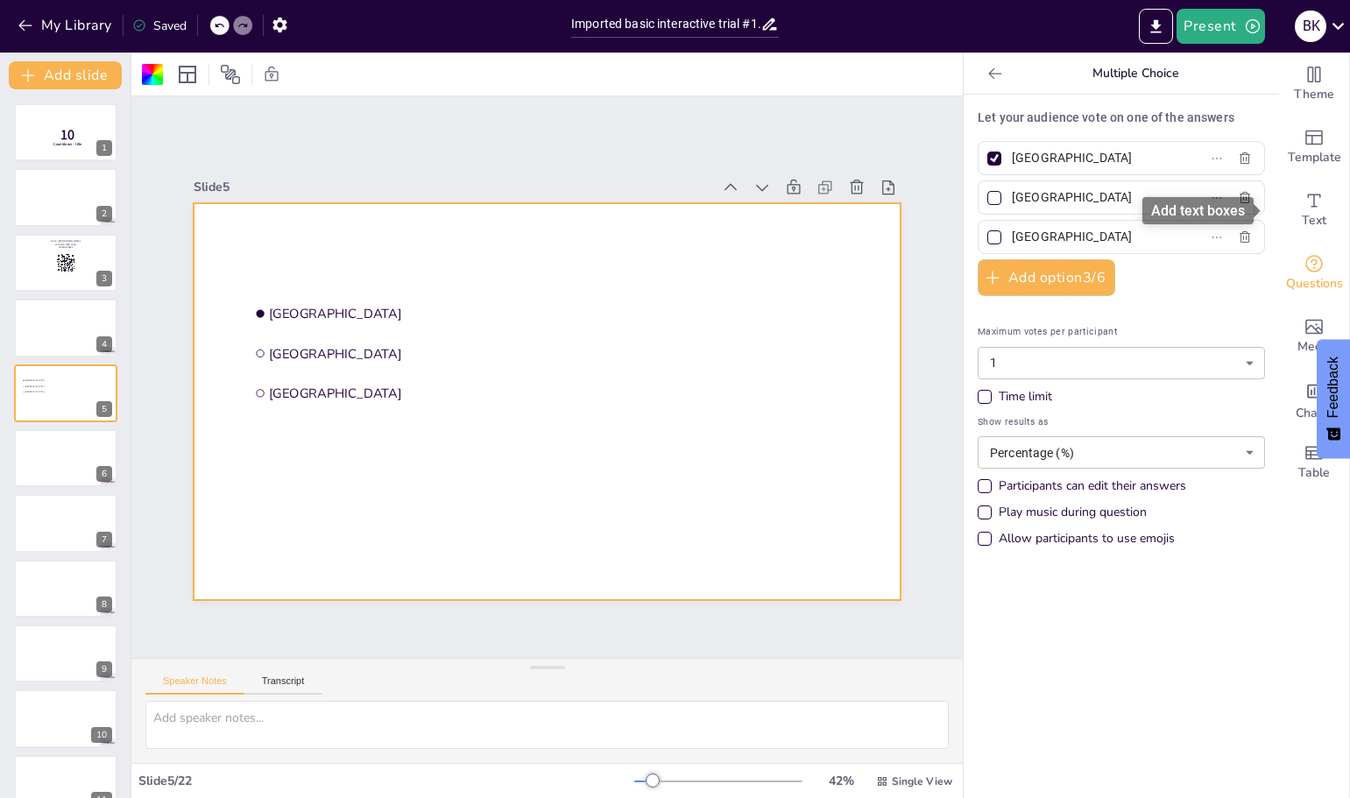
drag, startPoint x: 1297, startPoint y: 207, endPoint x: 1198, endPoint y: 207, distance: 99.0
click at [1303, 207] on icon "Add text boxes" at bounding box center [1313, 200] width 21 height 21
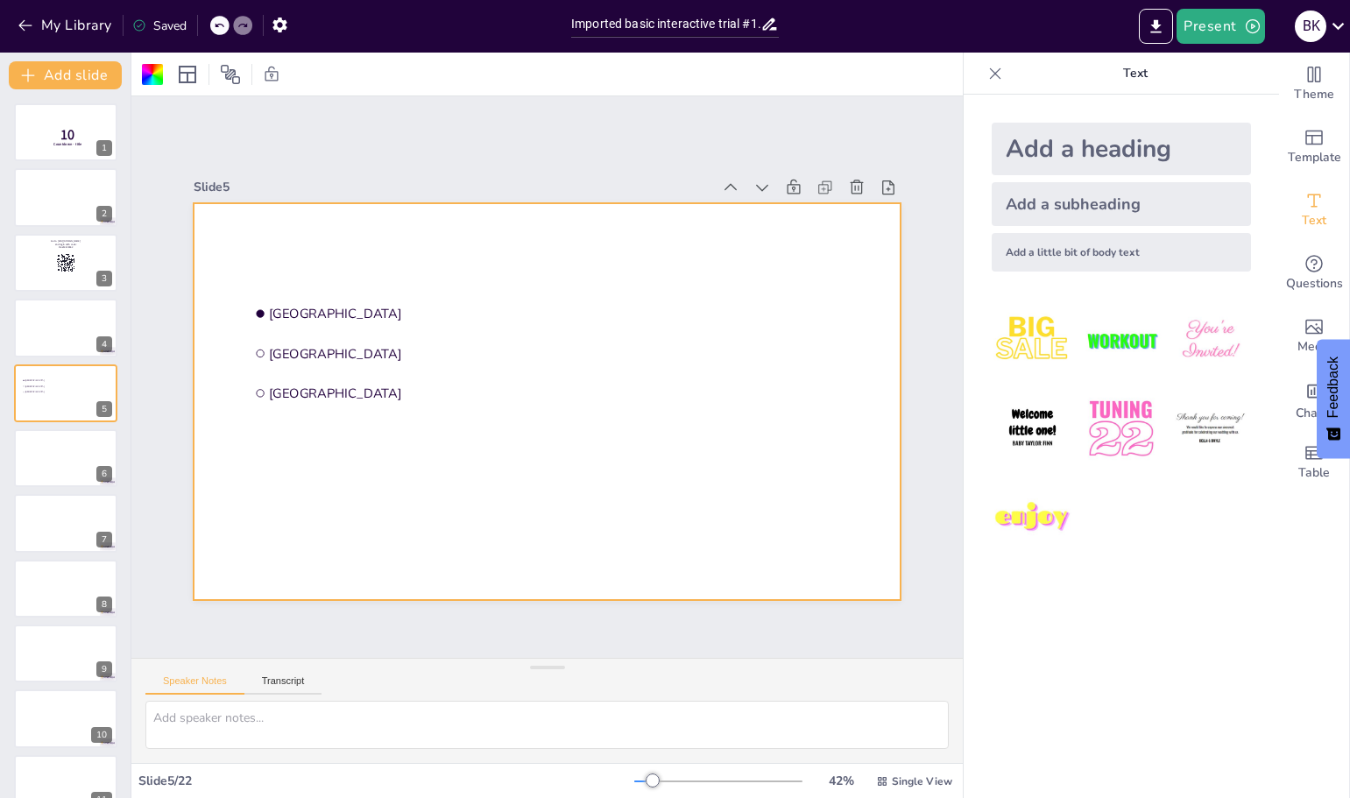
click at [1038, 151] on div "Add a heading" at bounding box center [1120, 149] width 259 height 53
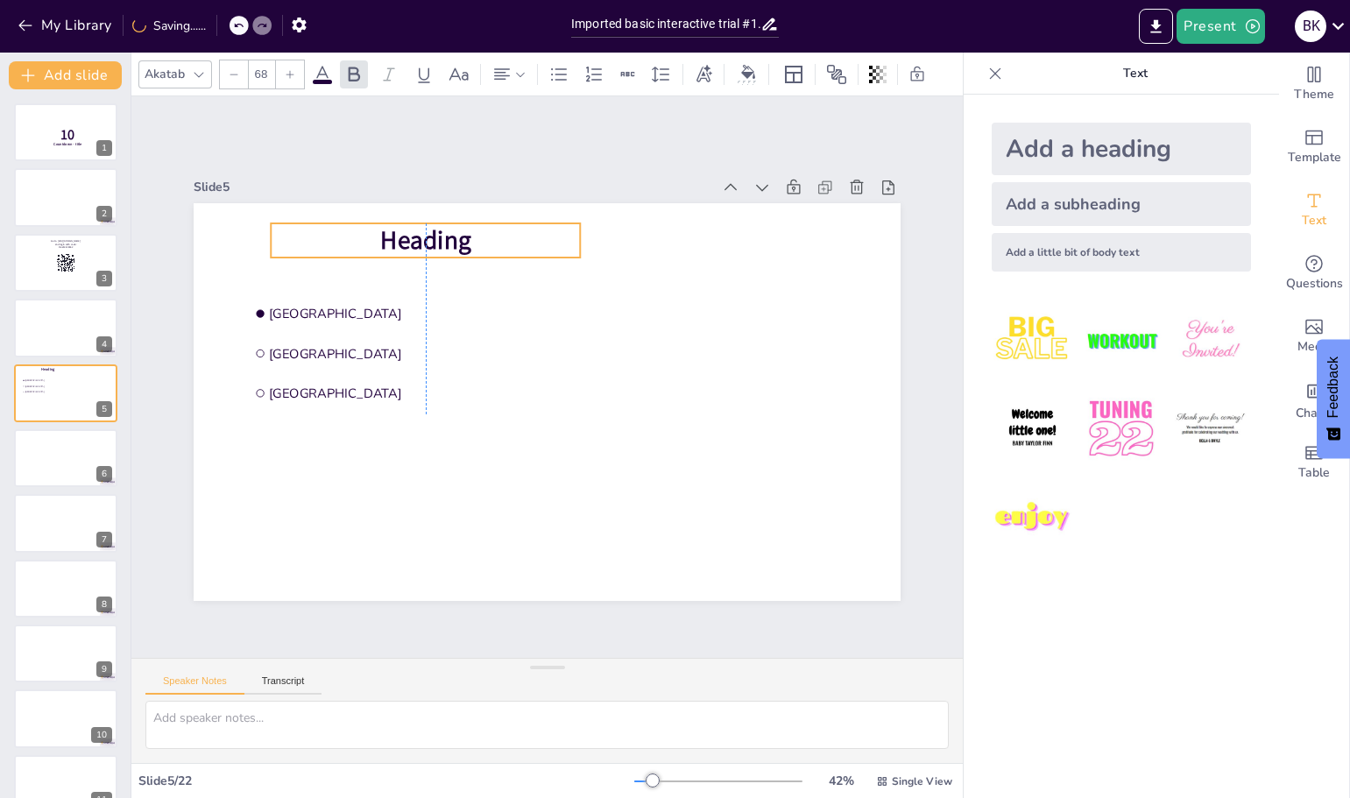
drag, startPoint x: 527, startPoint y: 392, endPoint x: 342, endPoint y: 247, distance: 235.8
click at [402, 231] on span "Heading" at bounding box center [441, 229] width 94 height 44
click at [447, 234] on span "Heading" at bounding box center [437, 228] width 94 height 44
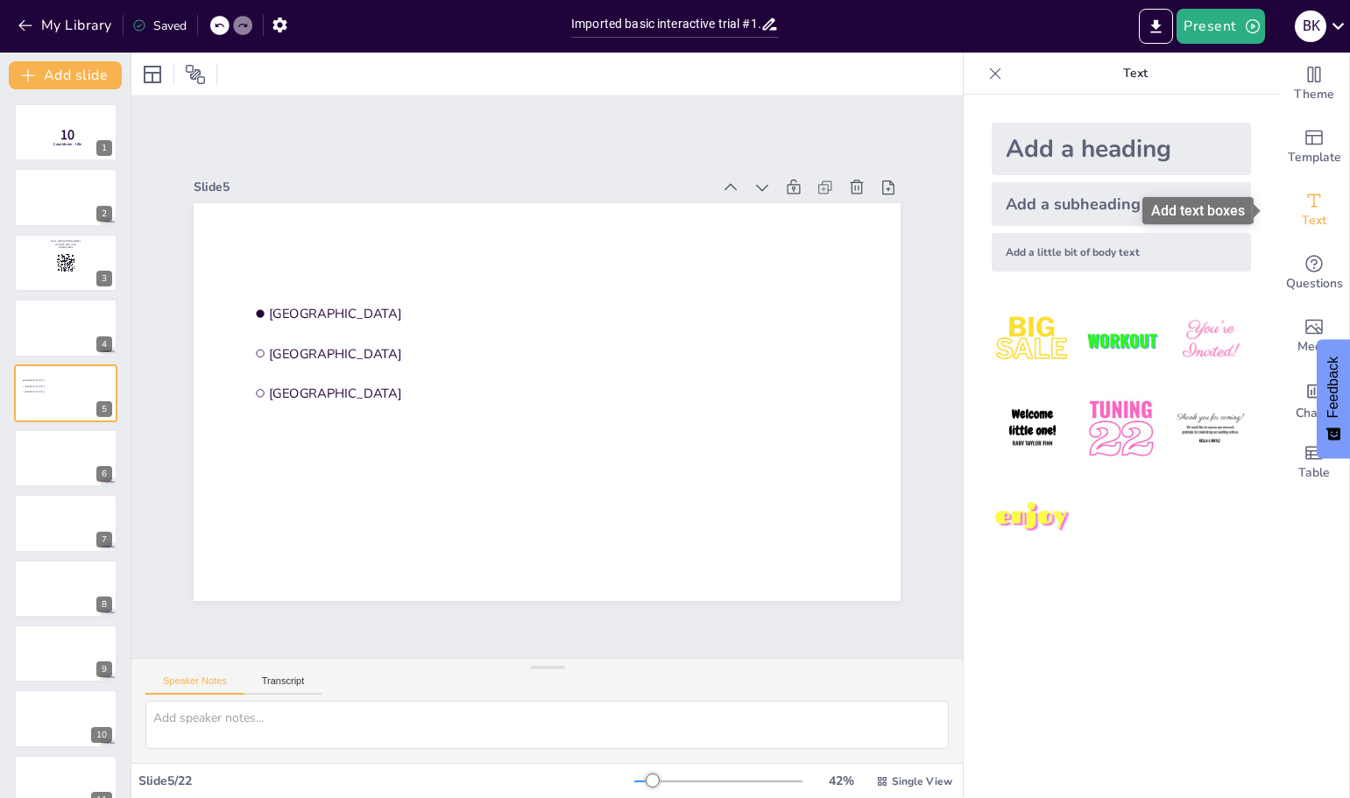
click at [1301, 211] on span "Text" at bounding box center [1313, 220] width 25 height 19
click at [910, 251] on icon at bounding box center [920, 261] width 21 height 21
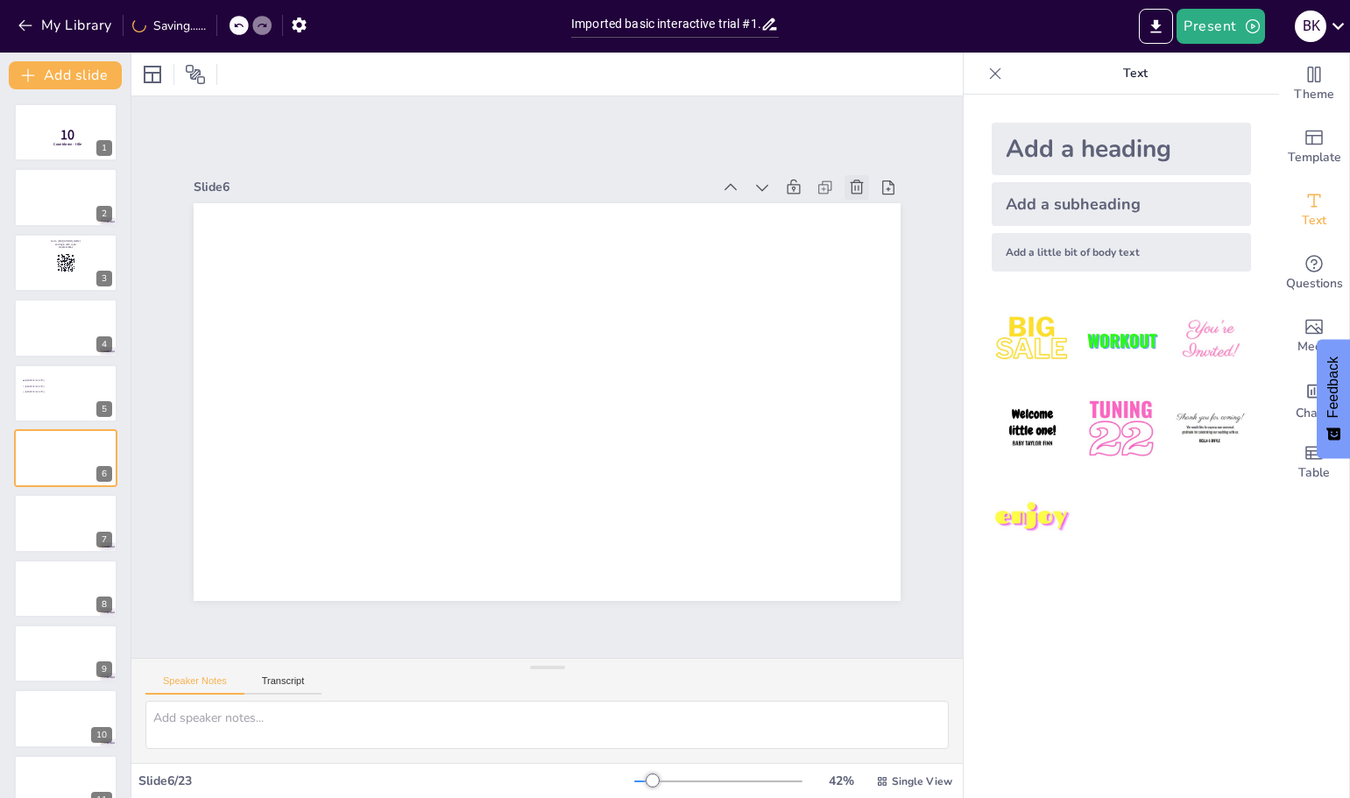
click at [868, 212] on icon at bounding box center [875, 220] width 15 height 16
click at [53, 406] on div at bounding box center [65, 393] width 105 height 60
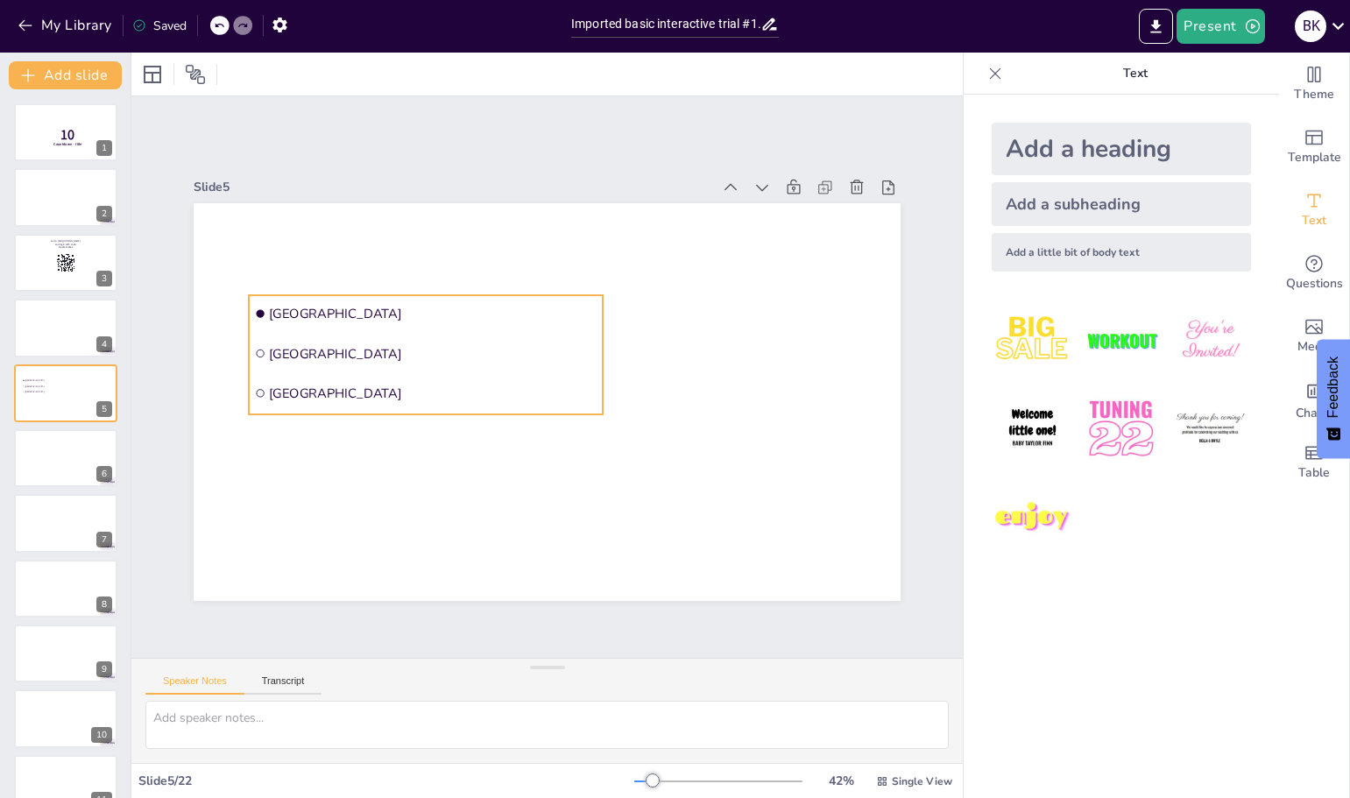
click at [286, 307] on span "[GEOGRAPHIC_DATA]" at bounding box center [448, 290] width 324 height 85
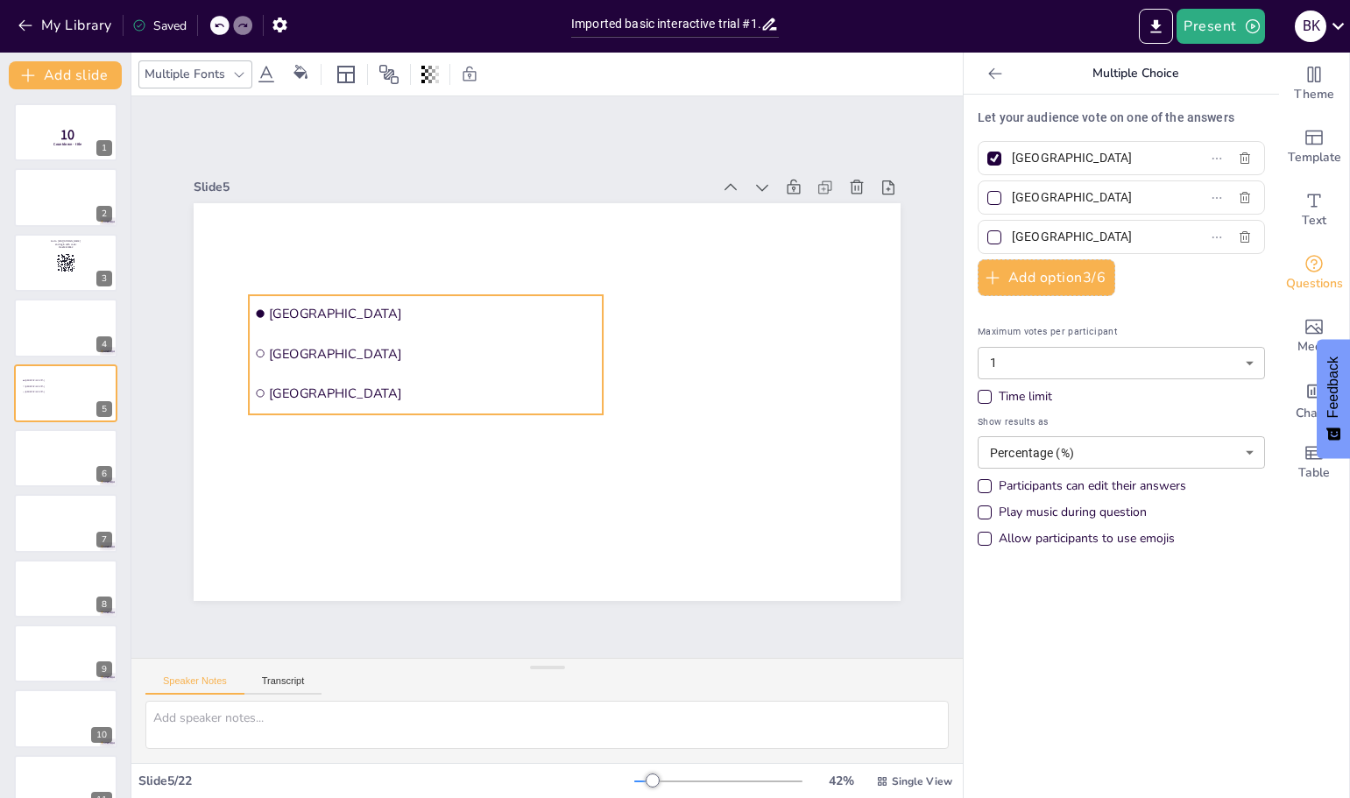
click at [412, 444] on div "[GEOGRAPHIC_DATA] [GEOGRAPHIC_DATA] [GEOGRAPHIC_DATA] 0 °" at bounding box center [547, 402] width 707 height 398
click at [441, 252] on icon at bounding box center [452, 248] width 23 height 23
click at [338, 310] on span "[GEOGRAPHIC_DATA]" at bounding box center [440, 302] width 328 height 52
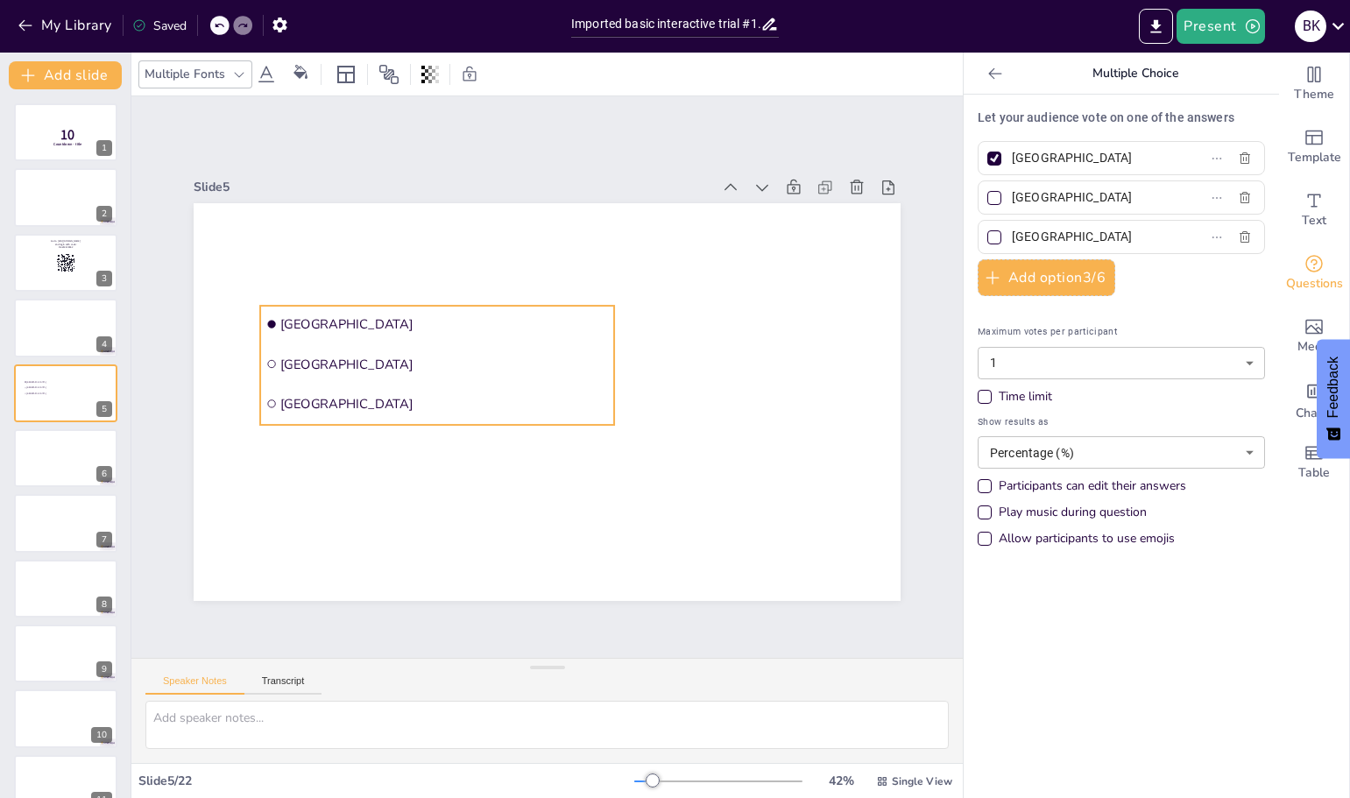
drag, startPoint x: 336, startPoint y: 310, endPoint x: 347, endPoint y: 321, distance: 14.9
click at [347, 321] on span "[GEOGRAPHIC_DATA]" at bounding box center [450, 313] width 328 height 52
drag, startPoint x: 1109, startPoint y: 149, endPoint x: 973, endPoint y: 149, distance: 135.8
click at [984, 149] on label "[GEOGRAPHIC_DATA]" at bounding box center [1093, 157] width 219 height 25
click at [1012, 149] on input "[GEOGRAPHIC_DATA]" at bounding box center [1093, 157] width 163 height 25
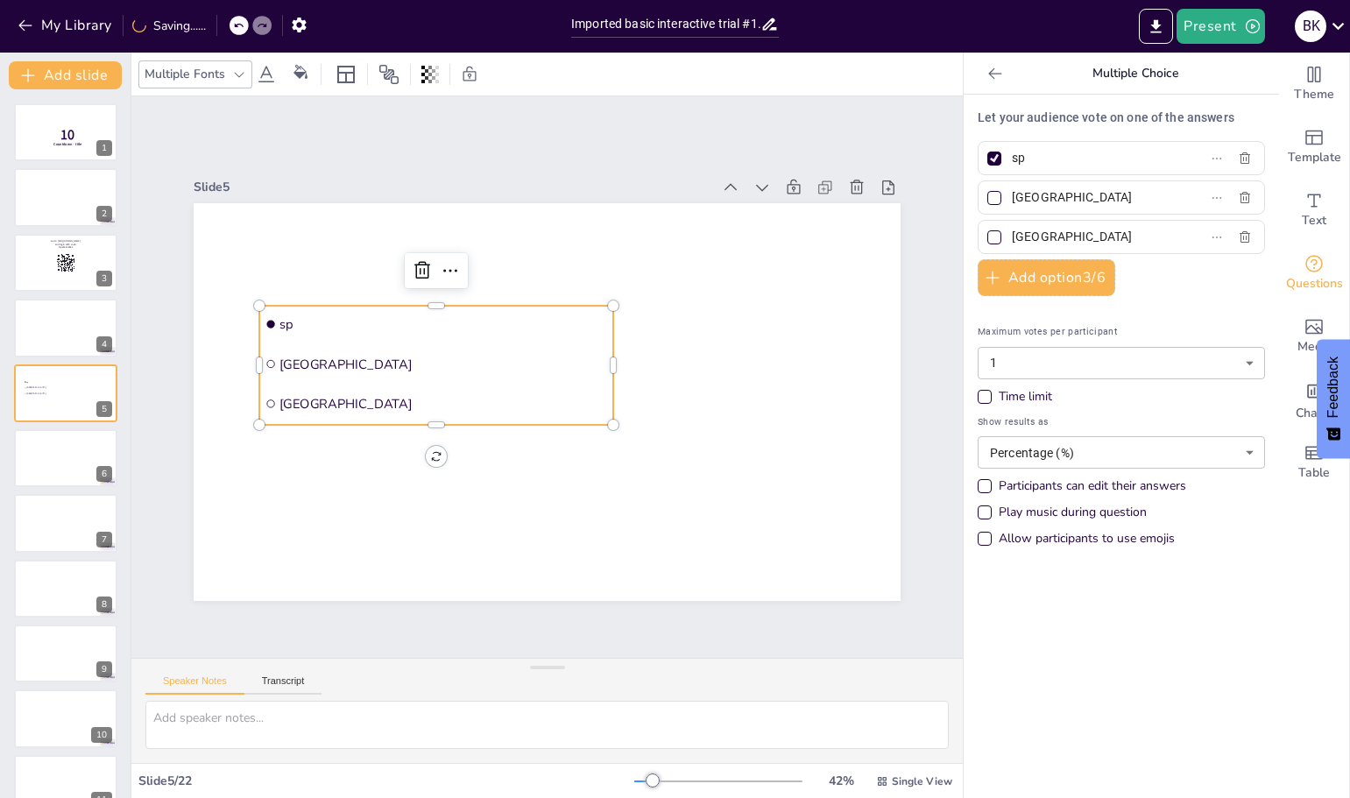
type input "s"
click at [1021, 156] on input "text" at bounding box center [1093, 157] width 163 height 25
type input "Reduced Speech"
click at [1061, 201] on input "[GEOGRAPHIC_DATA]" at bounding box center [1093, 197] width 163 height 25
drag, startPoint x: 1057, startPoint y: 203, endPoint x: 995, endPoint y: 203, distance: 62.2
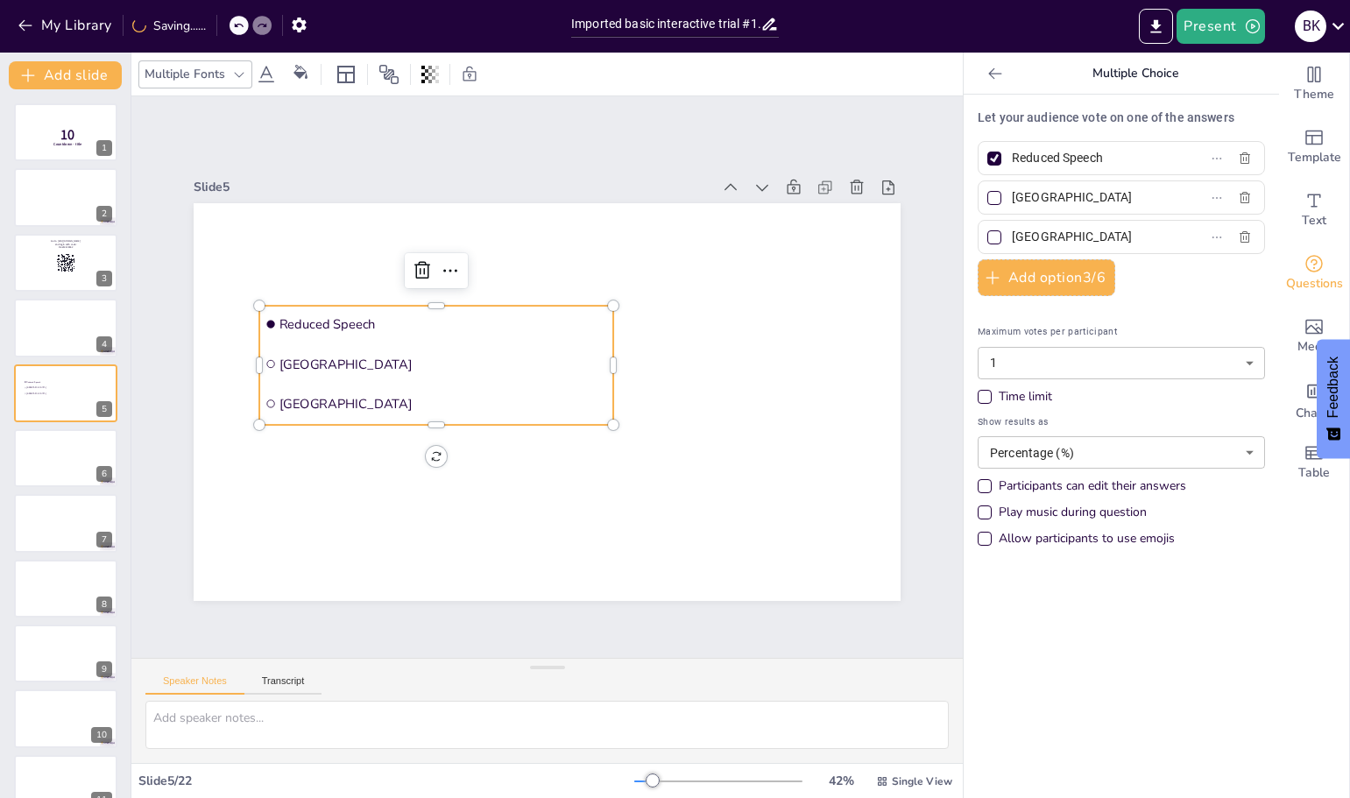
click at [1005, 203] on span "[GEOGRAPHIC_DATA]" at bounding box center [1086, 197] width 163 height 25
click at [1012, 203] on input "[GEOGRAPHIC_DATA]" at bounding box center [1093, 197] width 163 height 25
type input "Improved Speech"
drag, startPoint x: 1058, startPoint y: 239, endPoint x: 999, endPoint y: 242, distance: 58.7
click at [1012, 242] on input "[GEOGRAPHIC_DATA]" at bounding box center [1093, 236] width 163 height 25
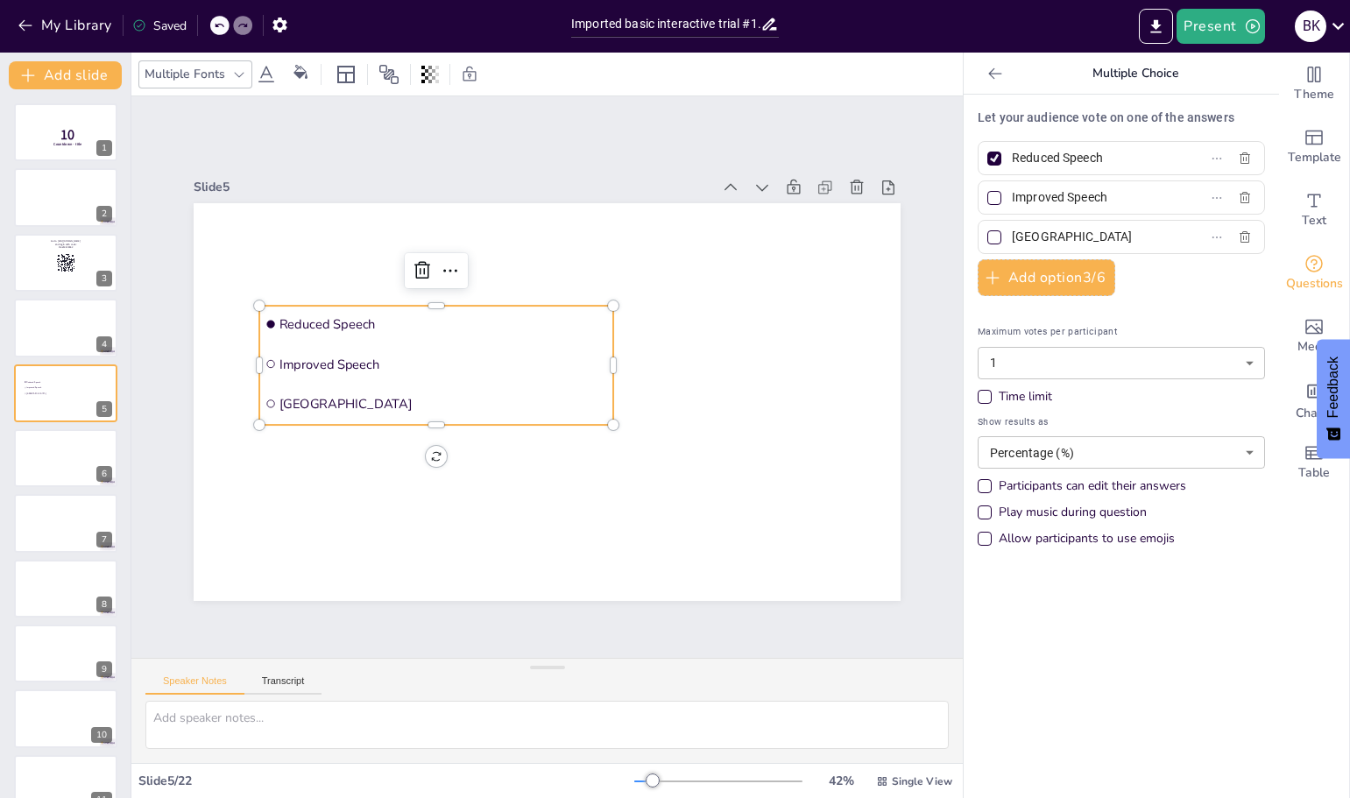
click at [1030, 116] on p "Let your audience vote on one of the answers" at bounding box center [1120, 118] width 287 height 18
type input "Improved Swallow"
click at [1032, 286] on button "Add option 3 / 6" at bounding box center [1046, 277] width 138 height 37
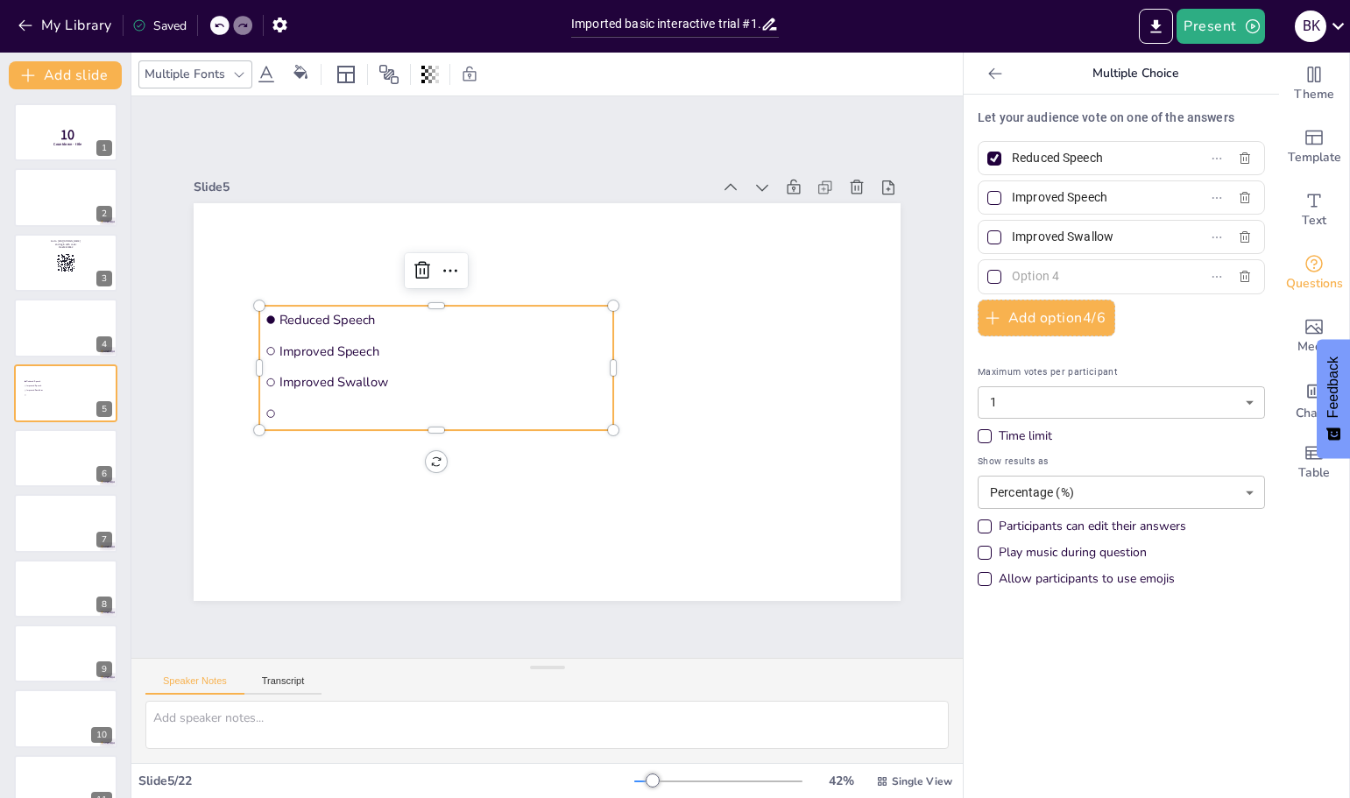
click at [1038, 276] on input "text" at bounding box center [1093, 276] width 163 height 25
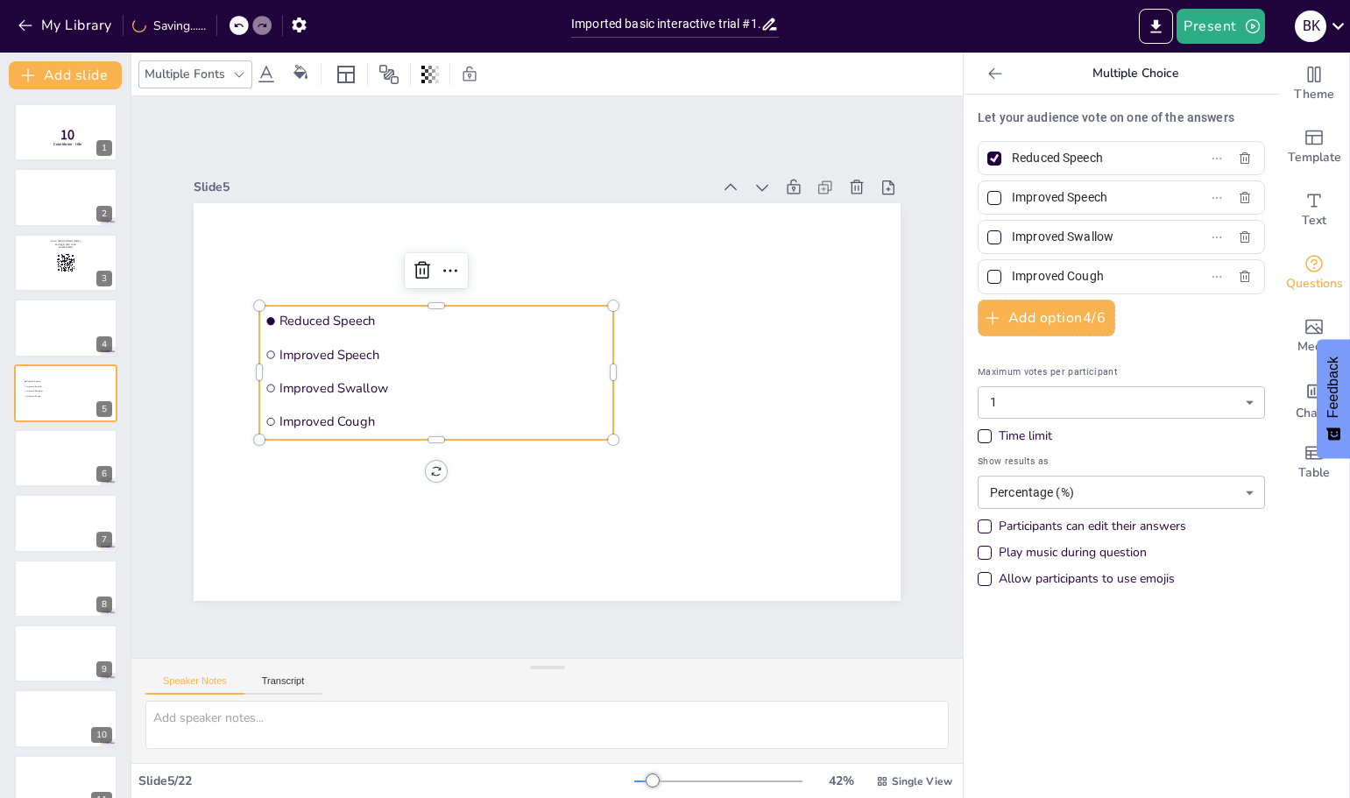
type input "Improved Cough"
click at [413, 361] on li "Improved Speech" at bounding box center [443, 331] width 352 height 103
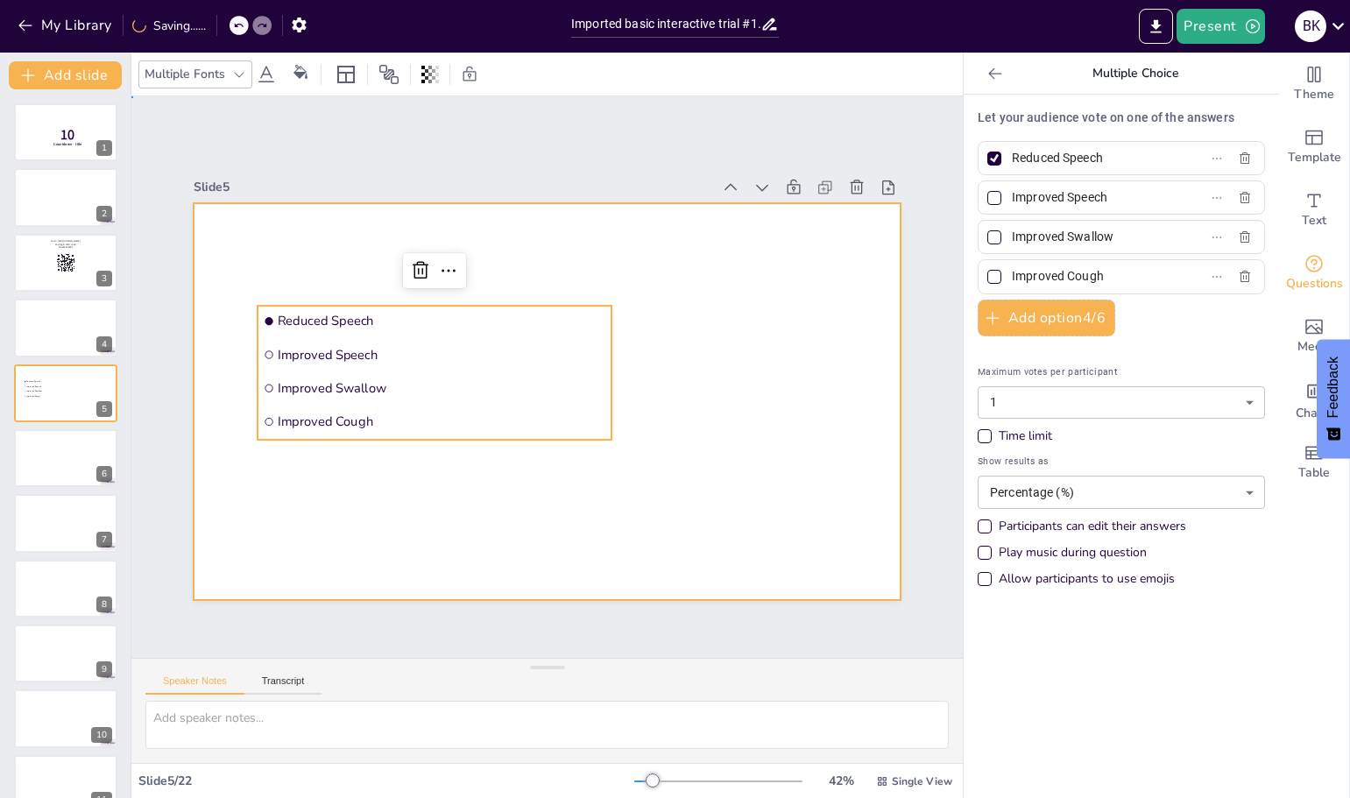
click at [301, 247] on div at bounding box center [545, 400] width 744 height 469
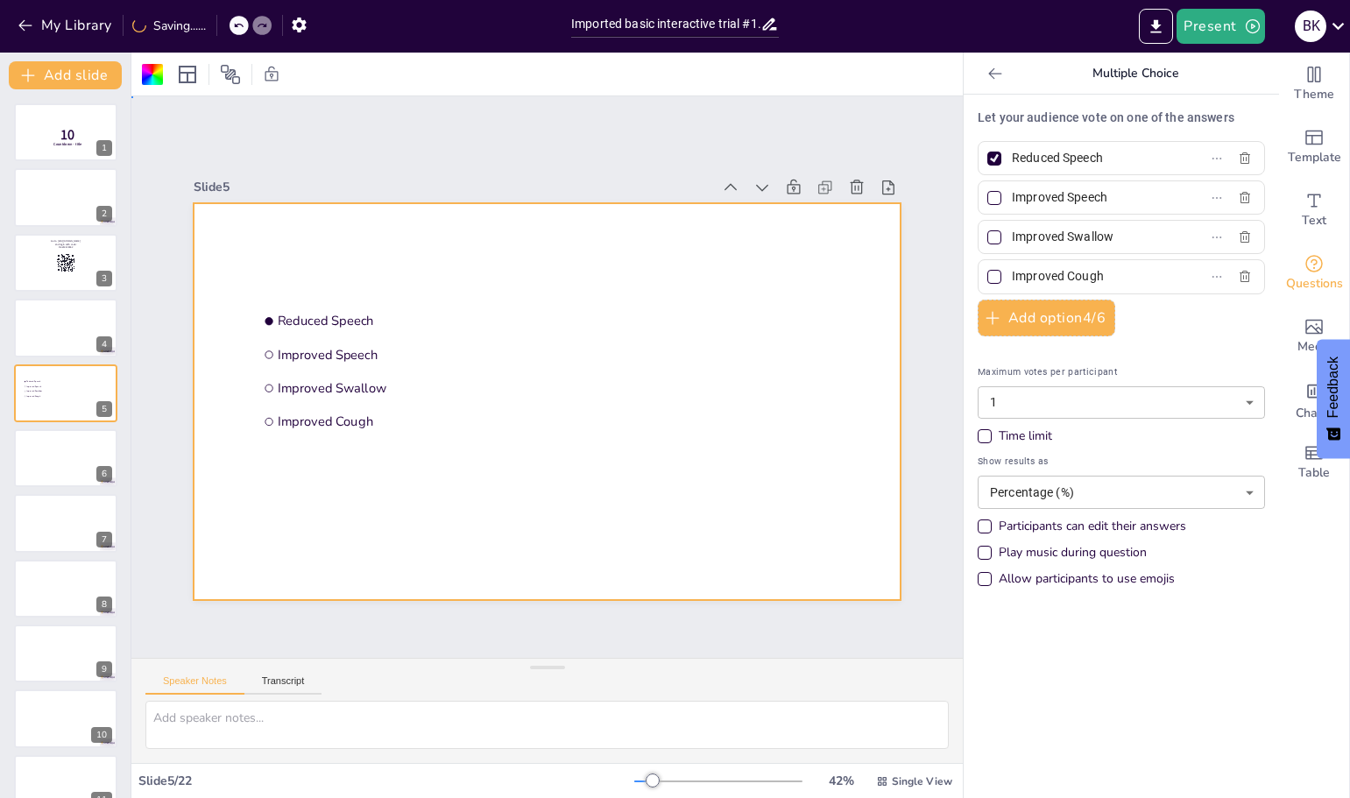
click at [452, 255] on div at bounding box center [545, 400] width 744 height 469
click at [1306, 199] on icon "Add text boxes" at bounding box center [1313, 200] width 21 height 21
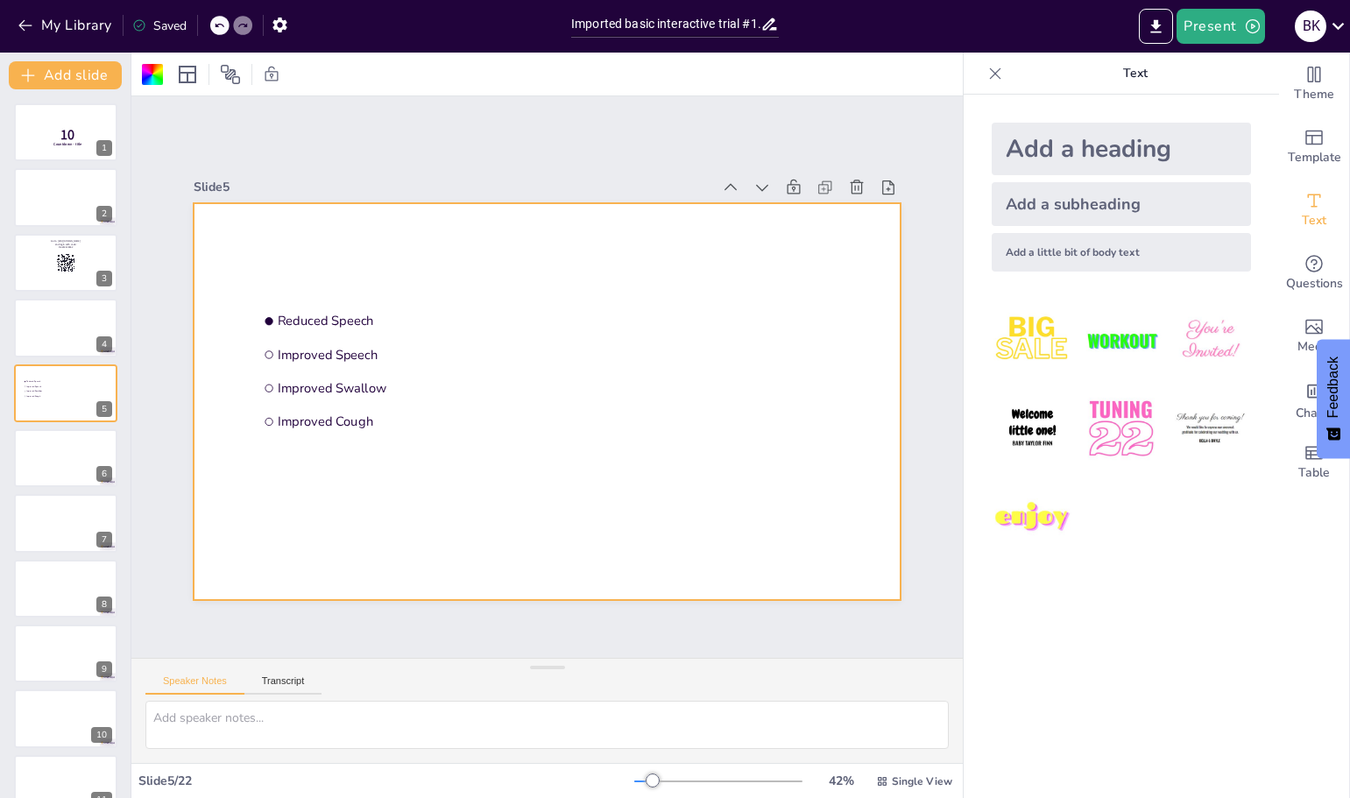
click at [1069, 155] on div "Add a heading" at bounding box center [1120, 149] width 259 height 53
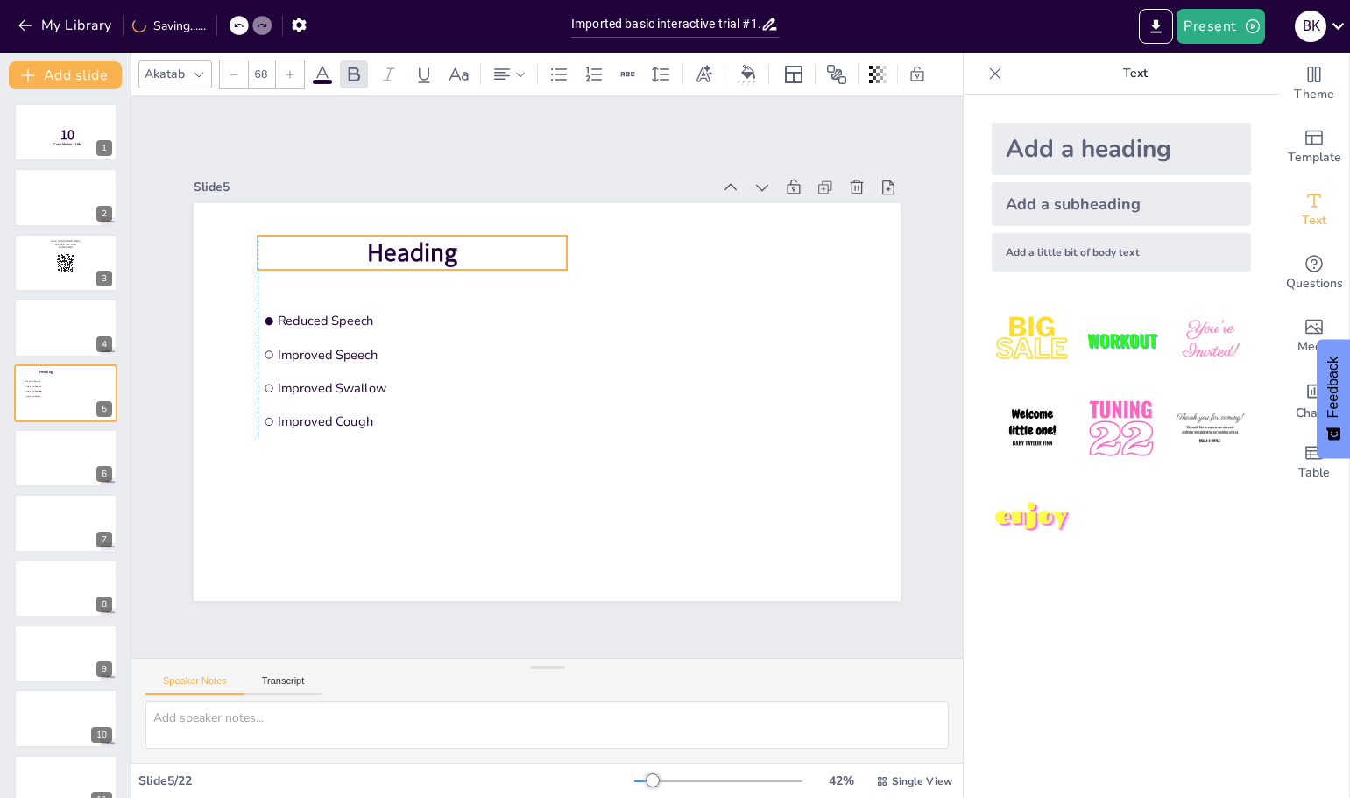
drag, startPoint x: 505, startPoint y: 393, endPoint x: 370, endPoint y: 244, distance: 201.5
click at [370, 244] on span "Heading" at bounding box center [412, 253] width 90 height 34
click at [1113, 79] on p "Text" at bounding box center [1135, 74] width 252 height 42
click at [1090, 74] on p "Text" at bounding box center [1135, 74] width 252 height 42
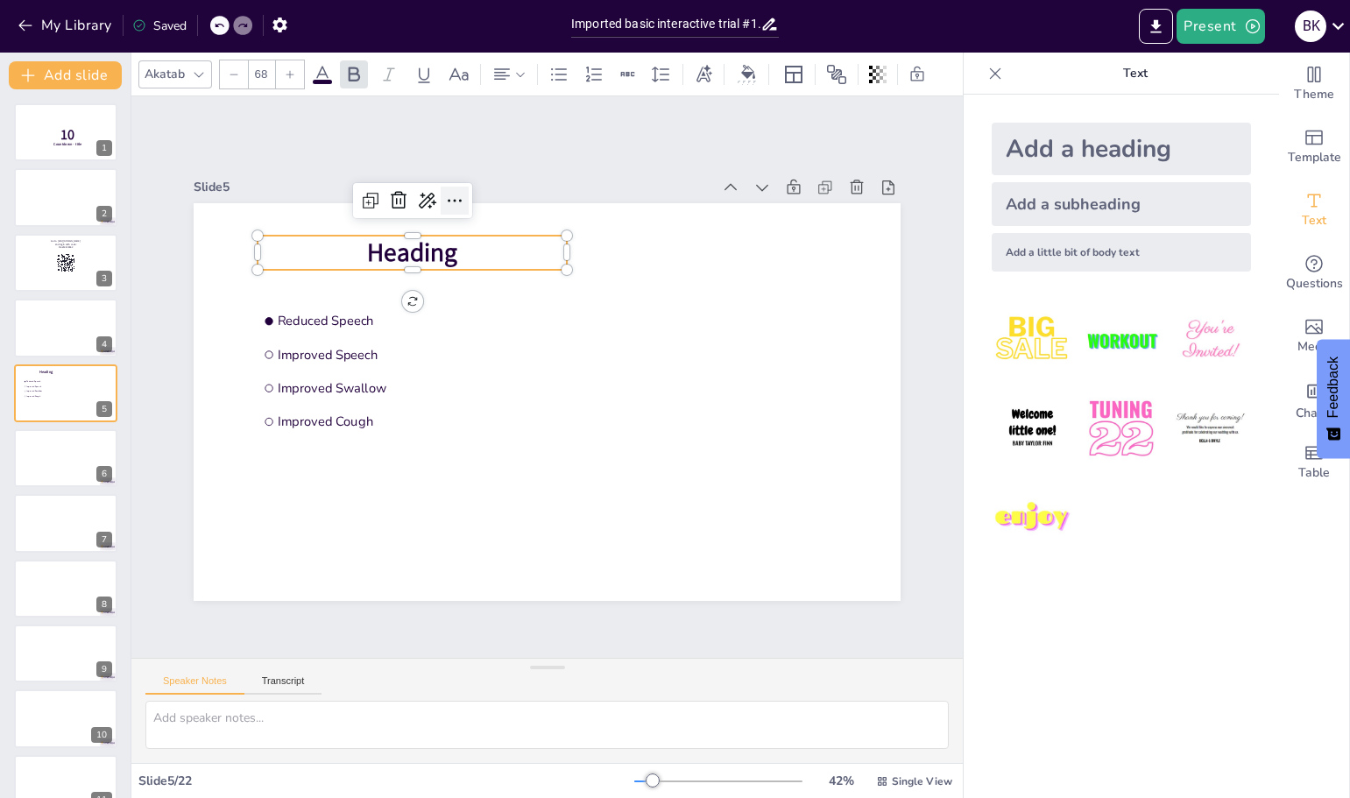
click at [462, 193] on icon at bounding box center [473, 191] width 23 height 23
click at [313, 246] on p "Heading" at bounding box center [426, 239] width 311 height 67
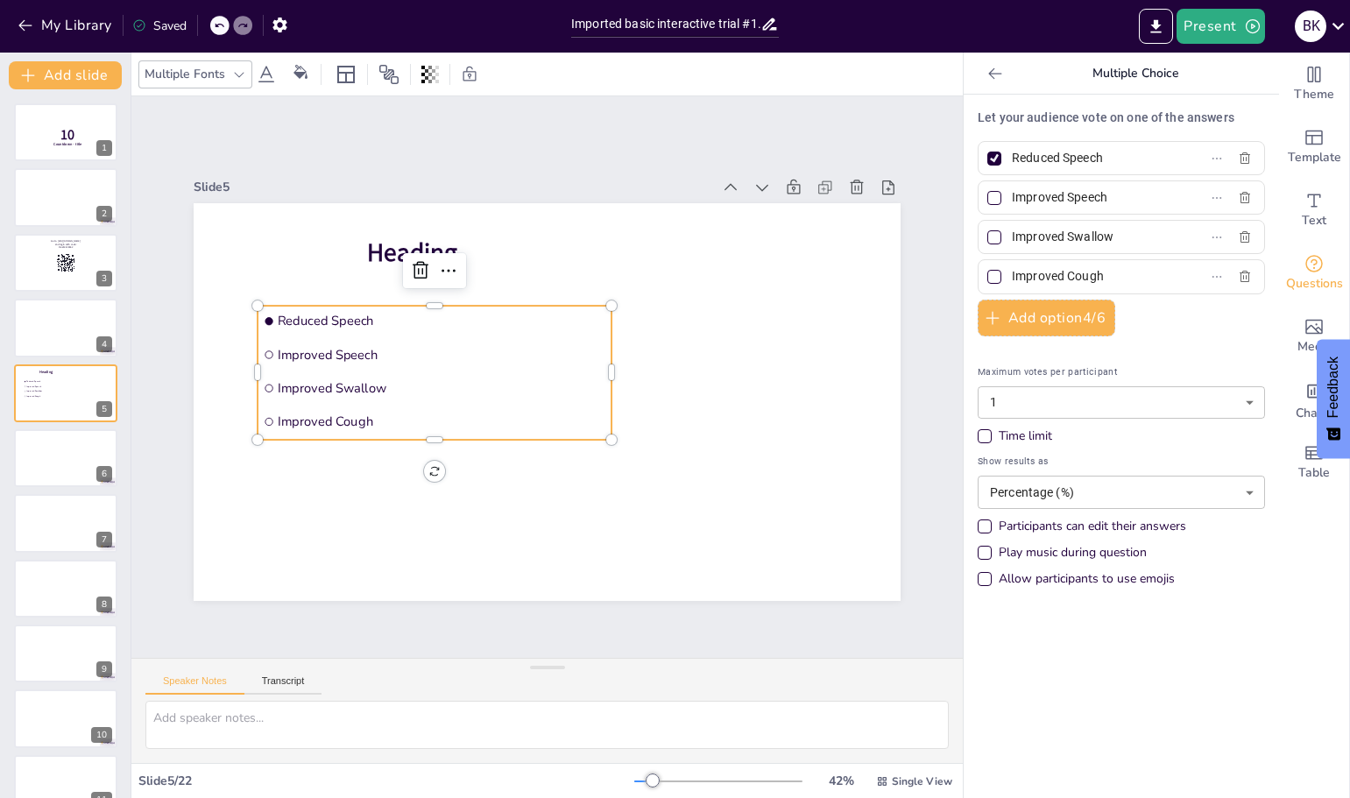
click at [362, 413] on span "Improved Cough" at bounding box center [437, 410] width 328 height 52
click at [879, 245] on icon at bounding box center [889, 255] width 21 height 21
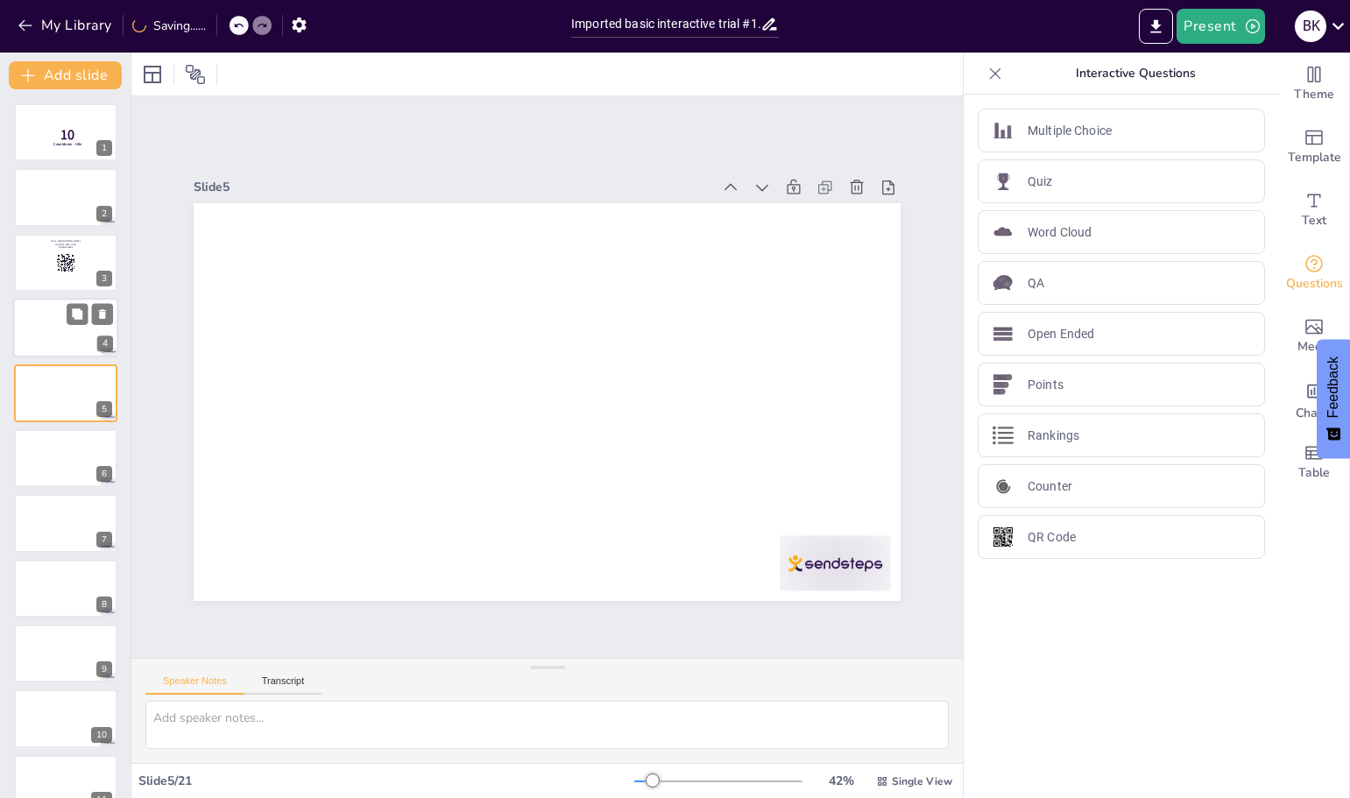
click at [45, 338] on div at bounding box center [65, 328] width 105 height 60
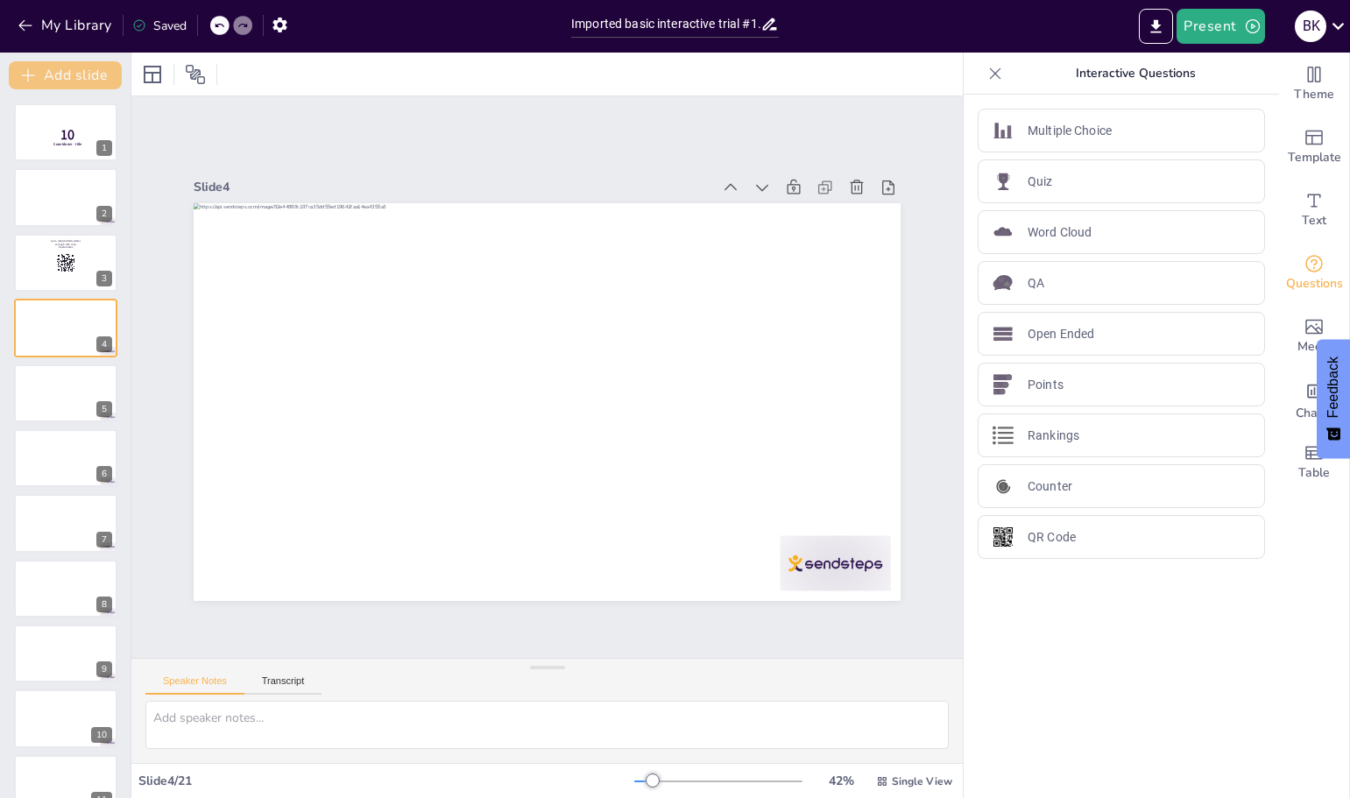
click at [77, 73] on button "Add slide" at bounding box center [65, 75] width 113 height 28
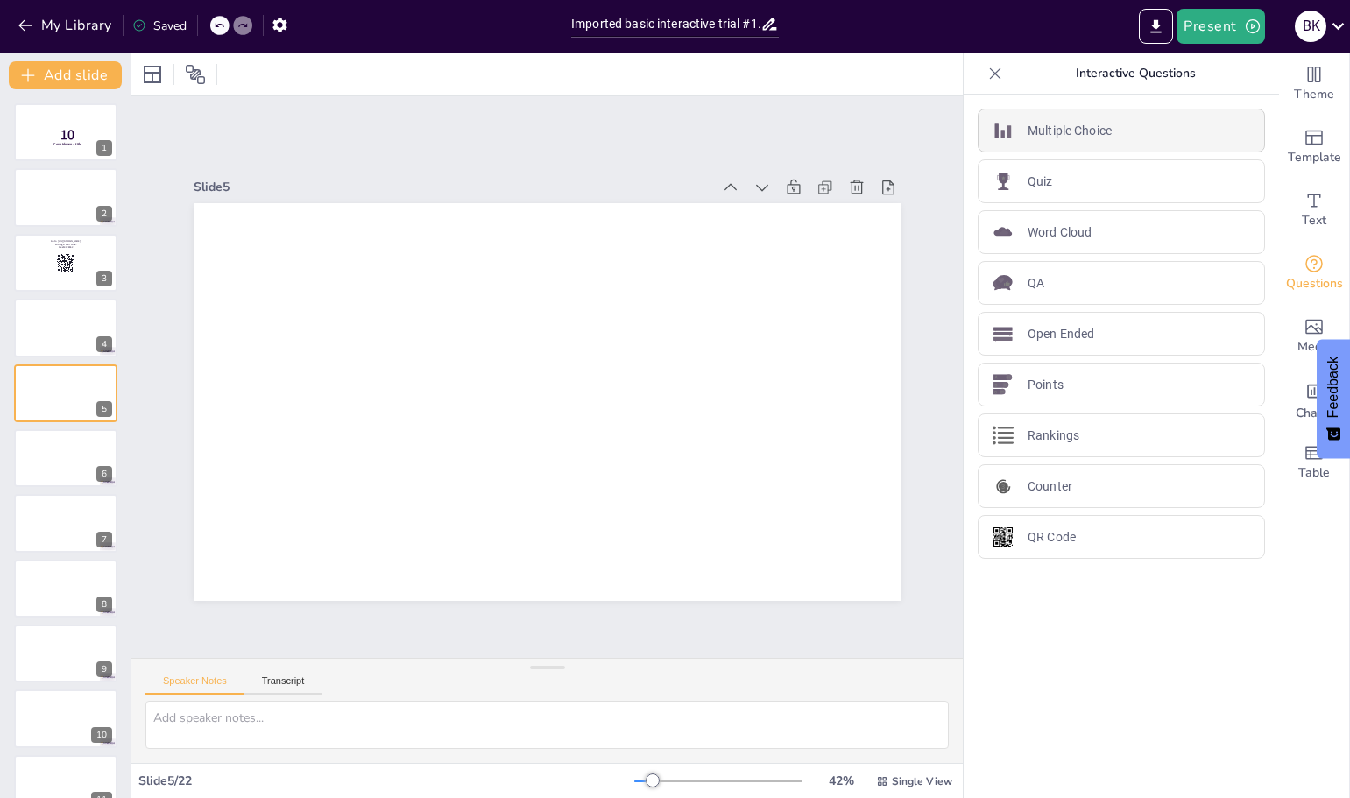
click at [1053, 130] on p "Multiple Choice" at bounding box center [1069, 131] width 84 height 18
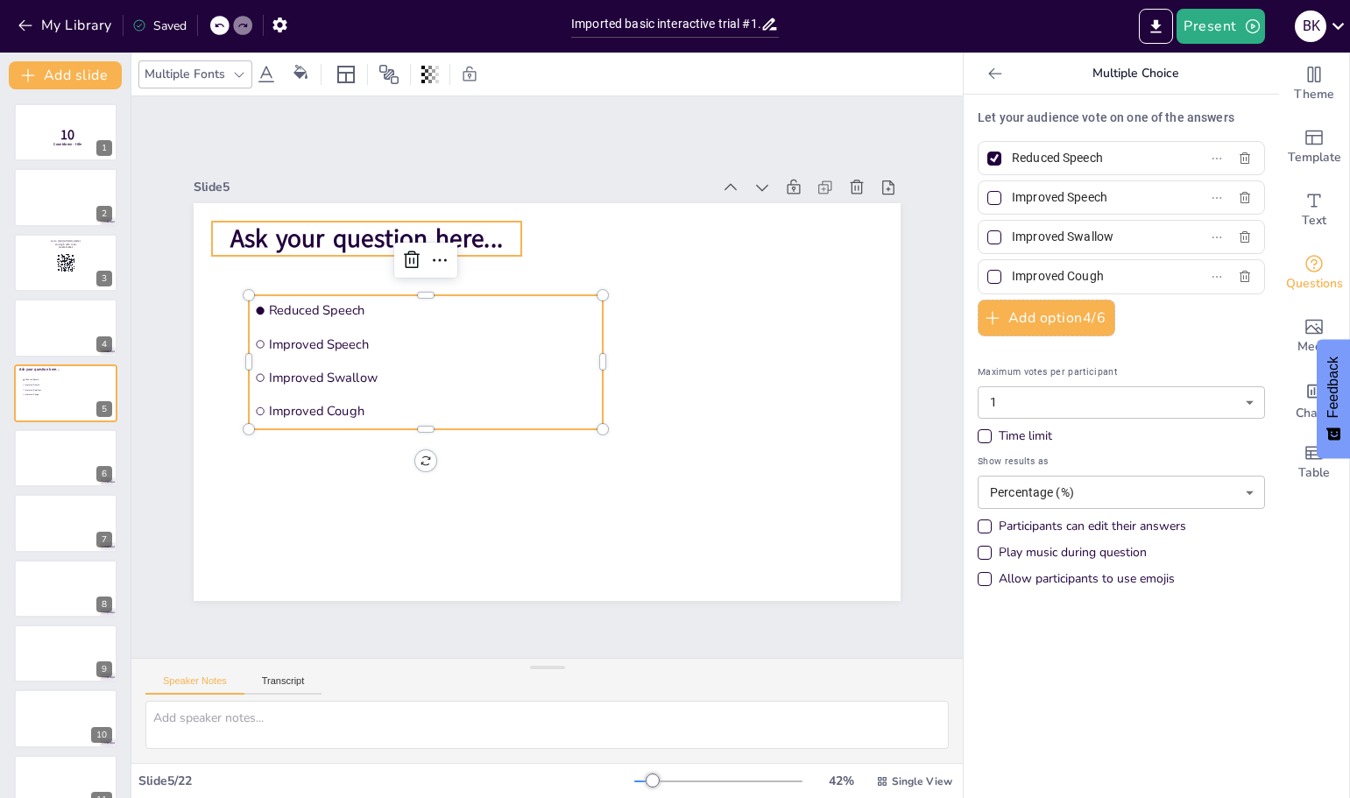
click at [668, 235] on span "Ask your question here..." at bounding box center [685, 196] width 34 height 272
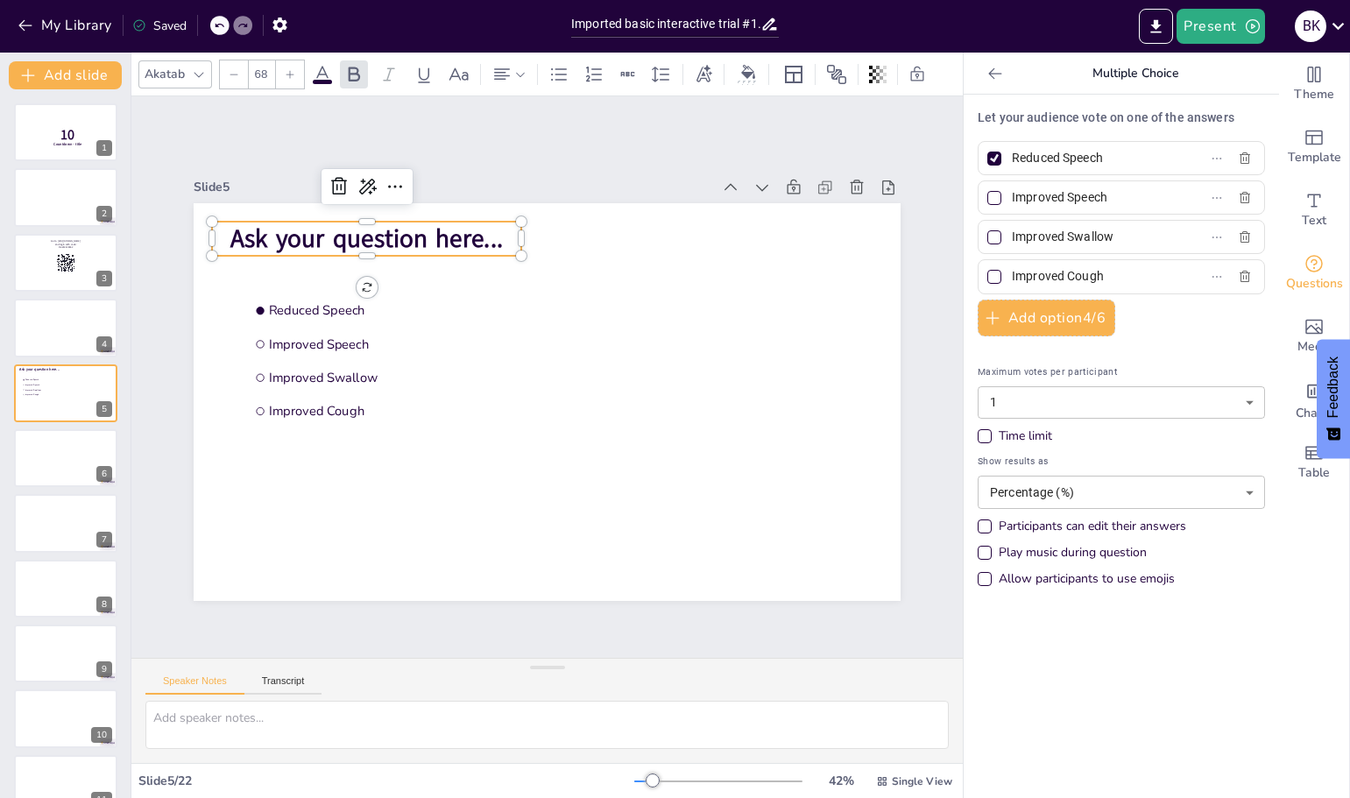
click at [1080, 116] on p "Let your audience vote on one of the answers" at bounding box center [1120, 118] width 287 height 18
click at [980, 525] on div "Participants can edit their answers" at bounding box center [984, 526] width 9 height 9
click at [977, 548] on div "Play music during question" at bounding box center [984, 553] width 14 height 14
click at [977, 582] on div "Allow participants to use emojis" at bounding box center [984, 579] width 14 height 14
click at [977, 431] on div "Time limit" at bounding box center [984, 436] width 14 height 14
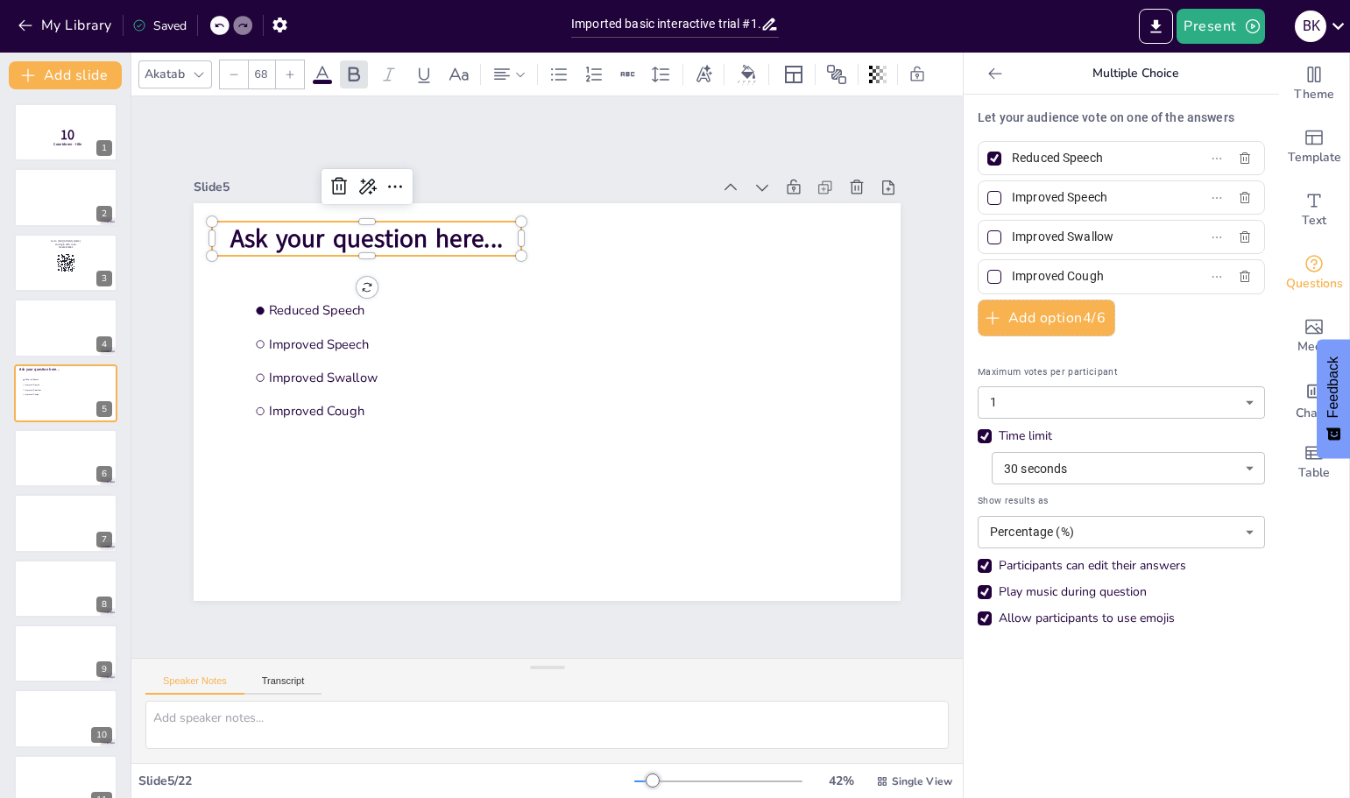
click at [251, 227] on span "Ask your question here..." at bounding box center [366, 239] width 272 height 34
click at [252, 227] on span "Ask your question here..." at bounding box center [382, 220] width 274 height 62
click at [230, 229] on span "Ask your question here..." at bounding box center [366, 239] width 272 height 34
click at [230, 231] on span "Ask your question here..." at bounding box center [366, 239] width 272 height 34
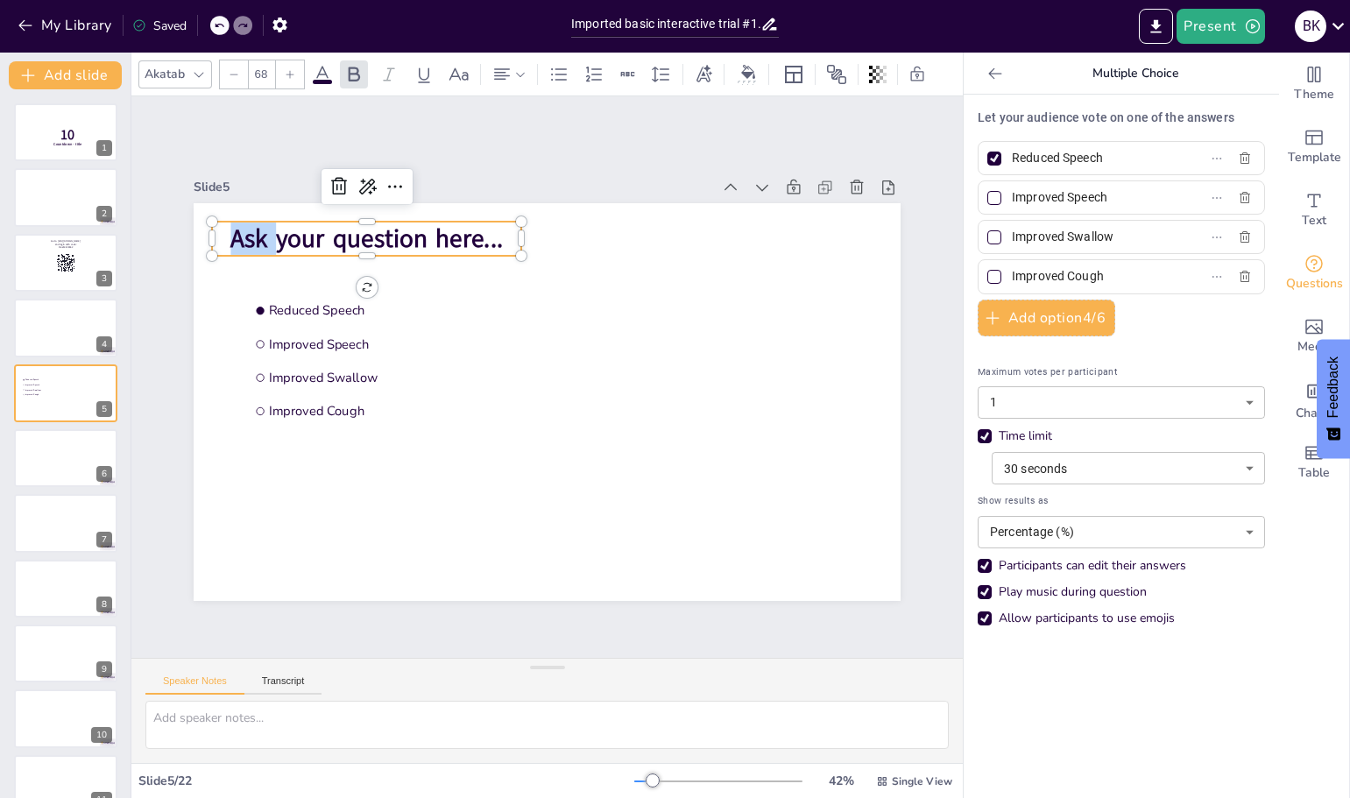
click at [245, 231] on span "Ask your question here..." at bounding box center [382, 220] width 274 height 62
click at [230, 231] on span "Ask your question here..." at bounding box center [366, 239] width 272 height 34
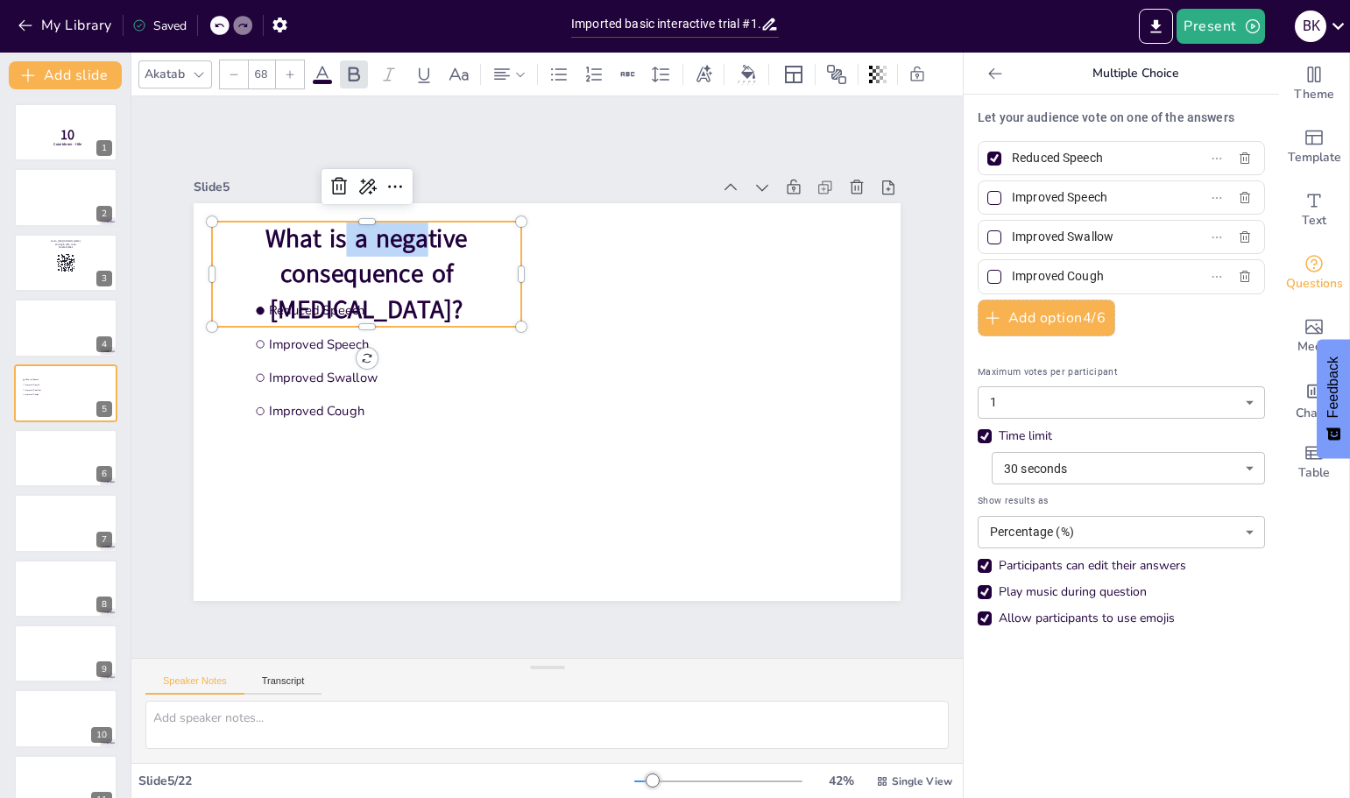
drag, startPoint x: 337, startPoint y: 243, endPoint x: 402, endPoint y: 250, distance: 65.2
click at [481, 246] on span "What is a negative consequence of [MEDICAL_DATA]?" at bounding box center [569, 168] width 176 height 222
click at [315, 250] on span "What is a negative consequence of [MEDICAL_DATA]?" at bounding box center [426, 209] width 222 height 176
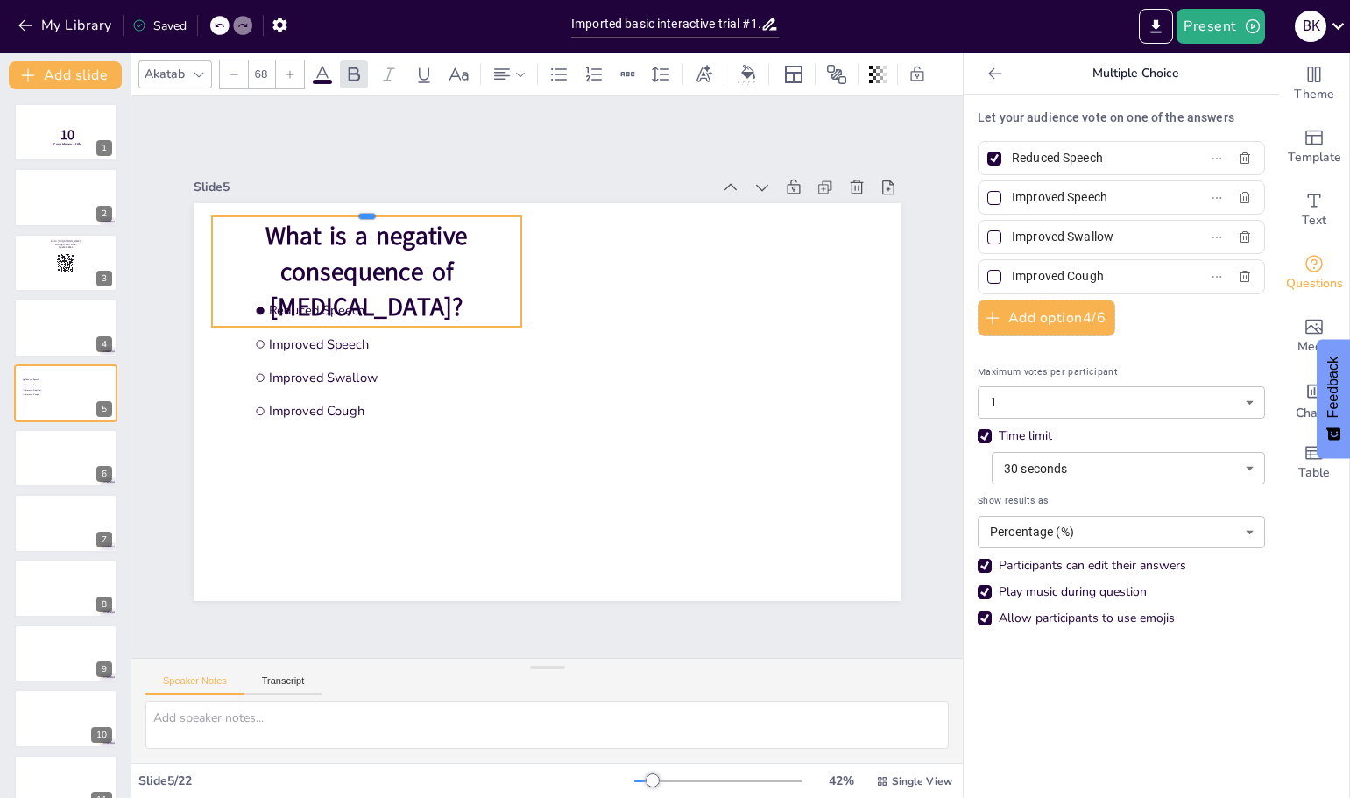
drag, startPoint x: 349, startPoint y: 213, endPoint x: 367, endPoint y: 208, distance: 18.3
click at [367, 208] on div at bounding box center [384, 191] width 309 height 46
drag, startPoint x: 301, startPoint y: 207, endPoint x: 372, endPoint y: 212, distance: 71.1
click at [373, 212] on div at bounding box center [366, 211] width 309 height 14
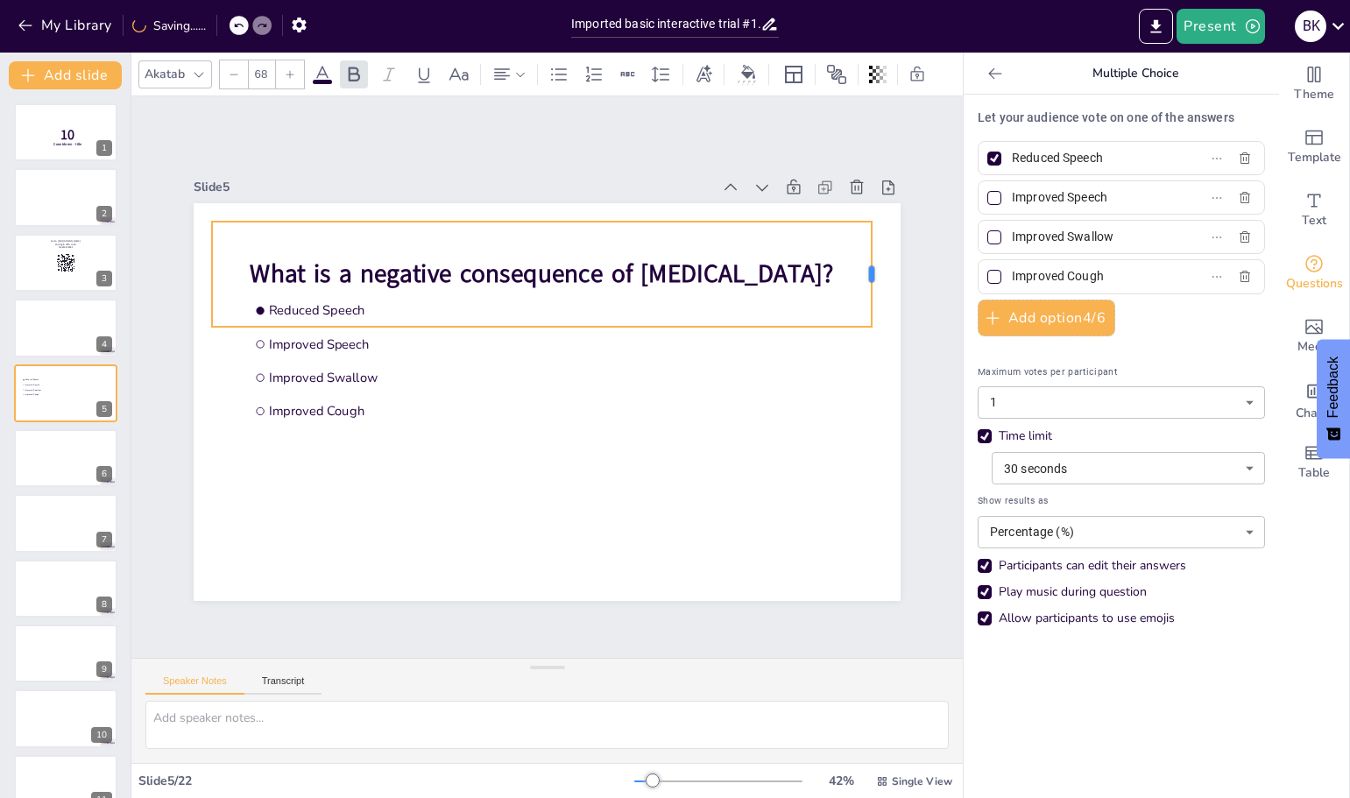
drag, startPoint x: 509, startPoint y: 265, endPoint x: 868, endPoint y: 281, distance: 359.4
click at [875, 280] on div at bounding box center [887, 309] width 25 height 106
click at [529, 320] on div at bounding box center [549, 333] width 665 height 83
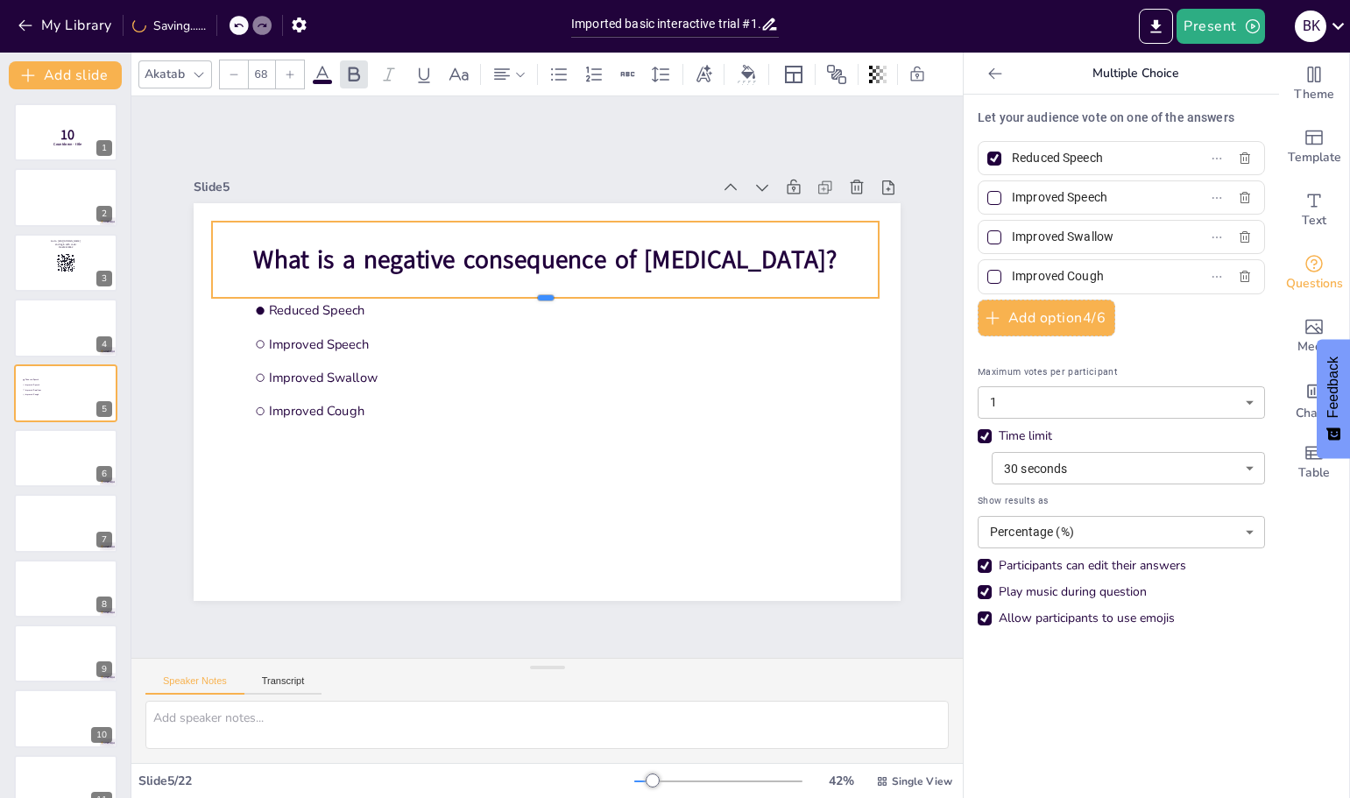
drag, startPoint x: 529, startPoint y: 320, endPoint x: 538, endPoint y: 291, distance: 30.2
click at [538, 291] on div at bounding box center [560, 305] width 655 height 152
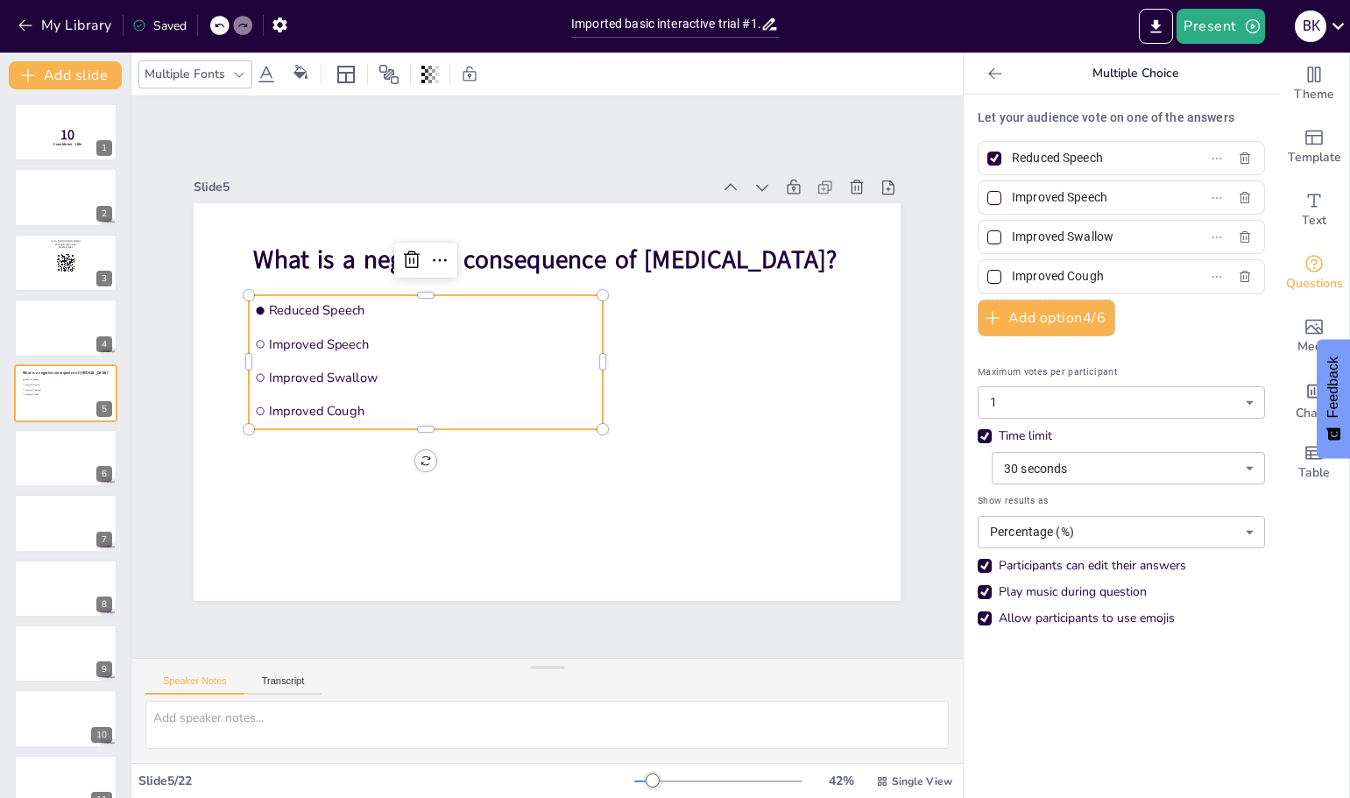
click at [399, 398] on span "Improved Cough" at bounding box center [434, 337] width 275 height 207
click at [287, 295] on span "Reduced Speech" at bounding box center [449, 287] width 324 height 85
click at [458, 295] on span "Reduced Speech" at bounding box center [547, 244] width 179 height 293
click at [277, 307] on span "Reduced Speech" at bounding box center [433, 310] width 328 height 18
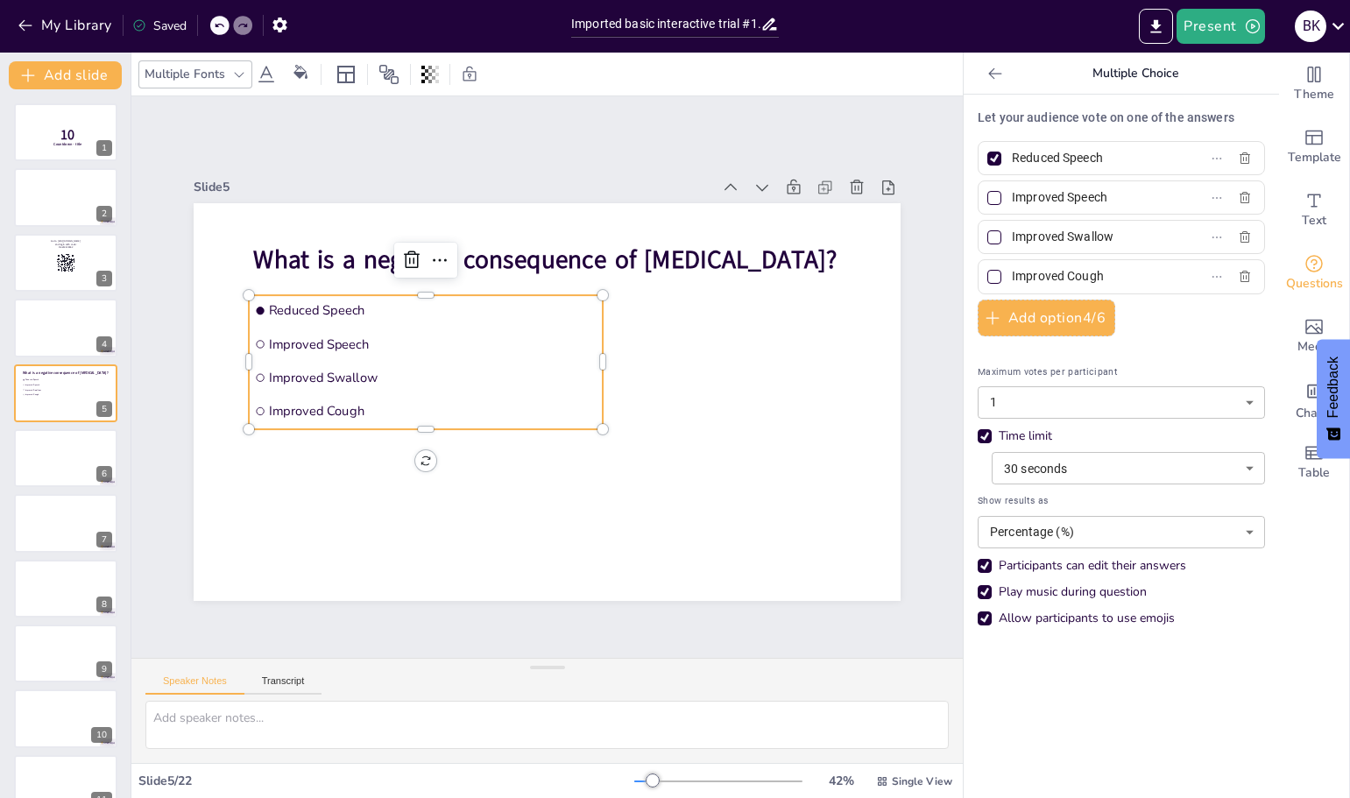
click at [277, 307] on span "Reduced Speech" at bounding box center [440, 298] width 328 height 52
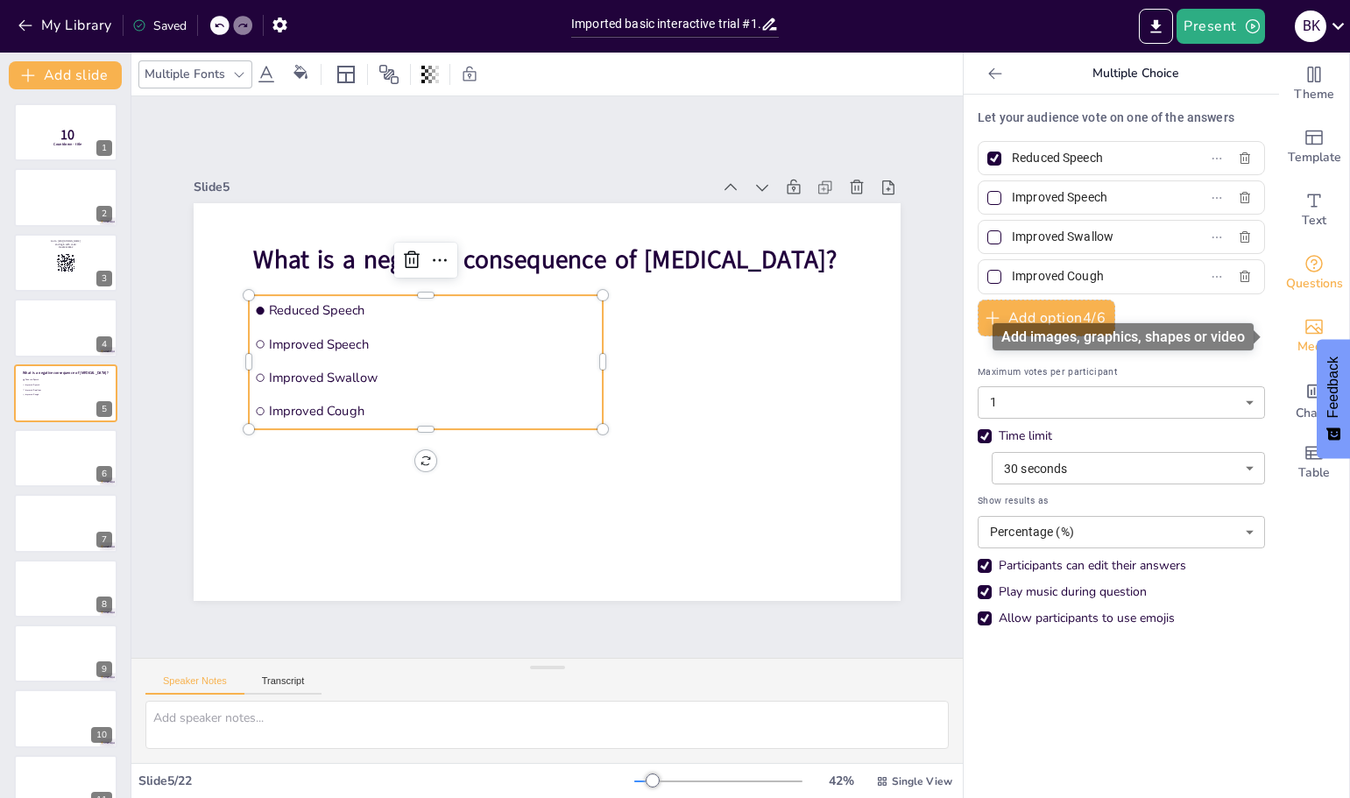
click at [1303, 330] on icon "Add images, graphics, shapes or video" at bounding box center [1313, 326] width 21 height 21
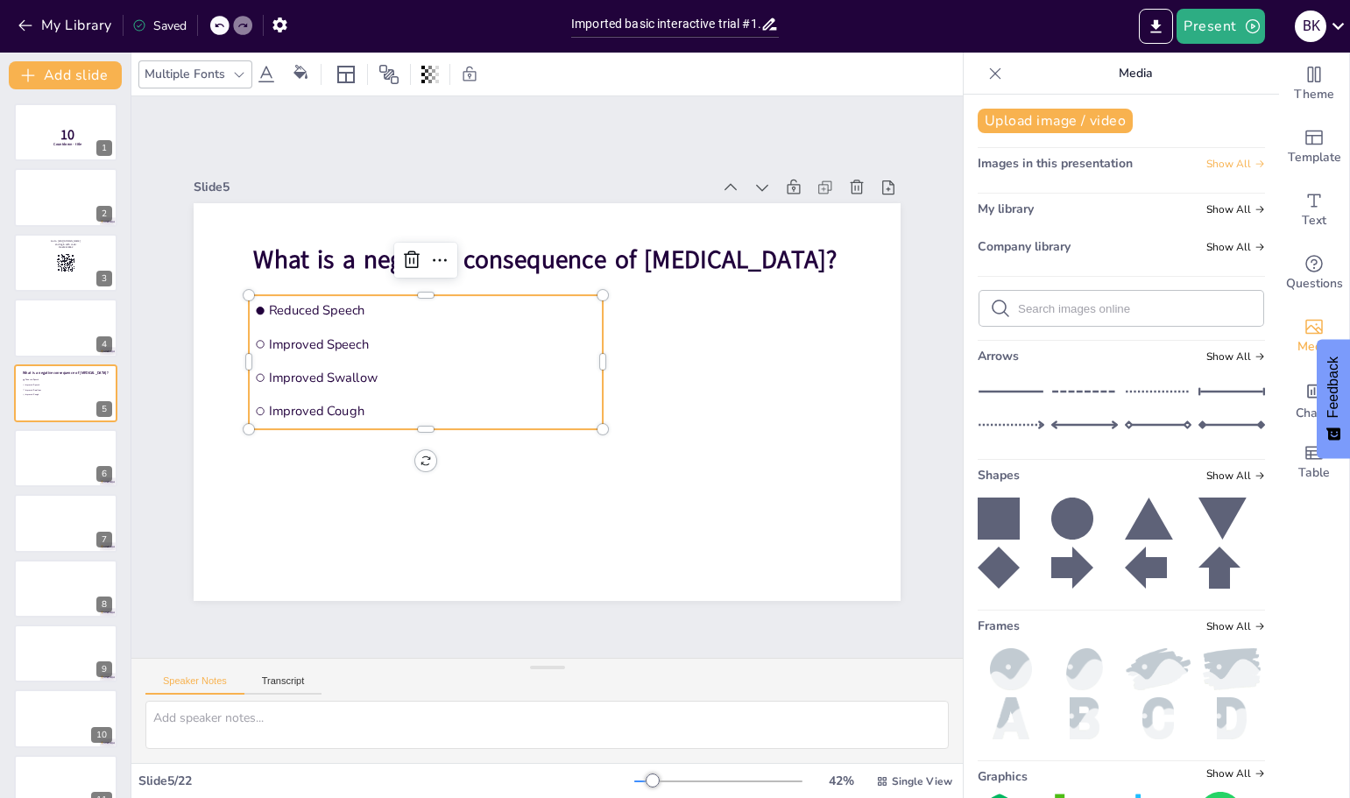
click at [1207, 161] on span "Show All" at bounding box center [1235, 164] width 59 height 12
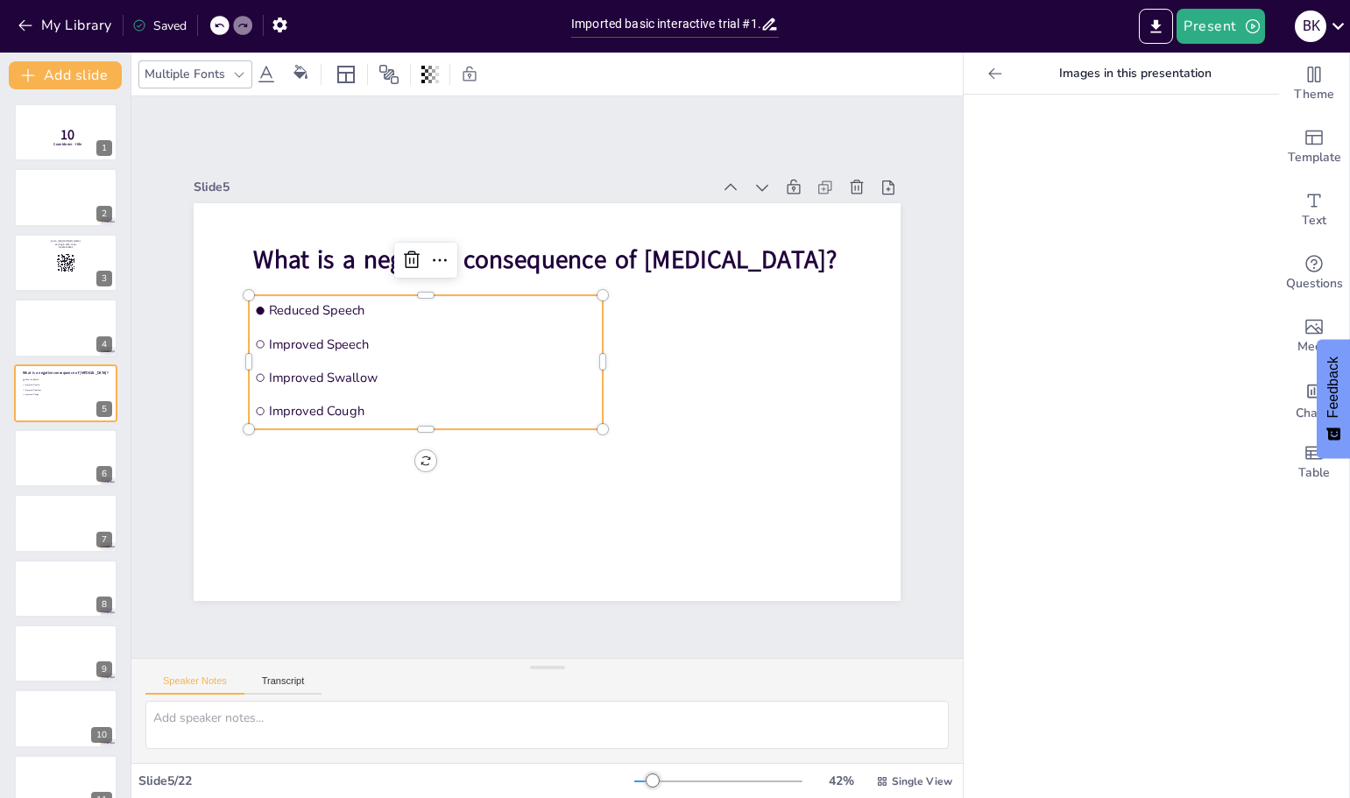
click at [981, 67] on div at bounding box center [995, 74] width 28 height 28
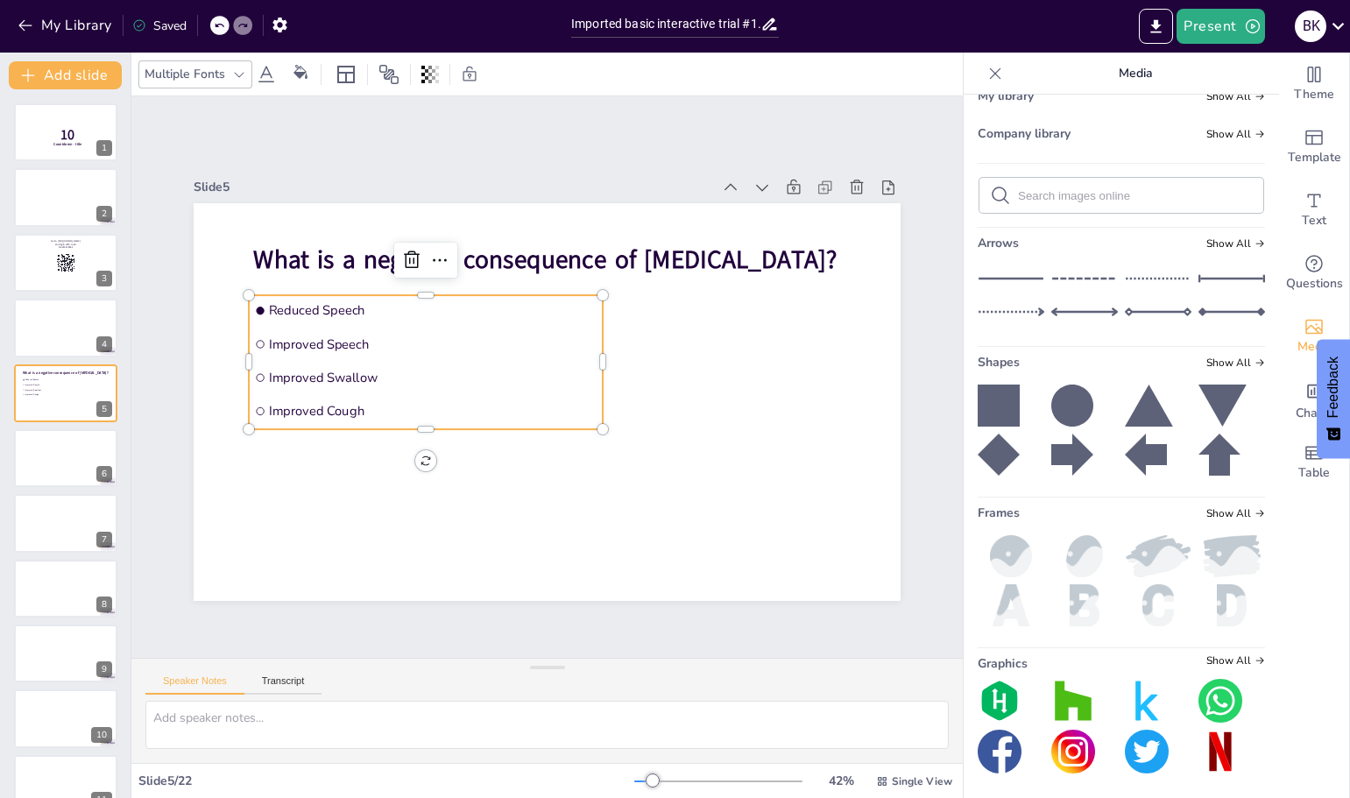
scroll to position [116, 0]
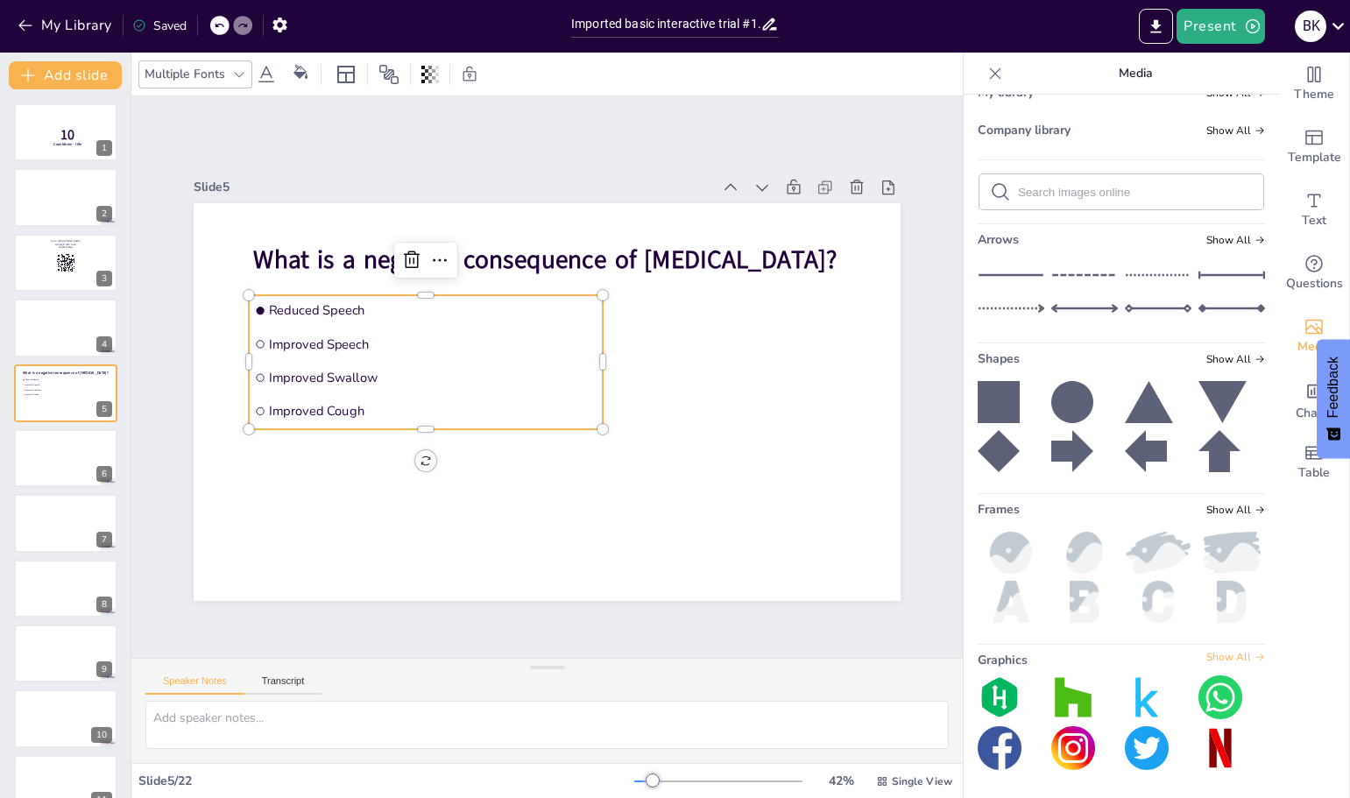
click at [1220, 655] on span "Show All" at bounding box center [1235, 657] width 59 height 12
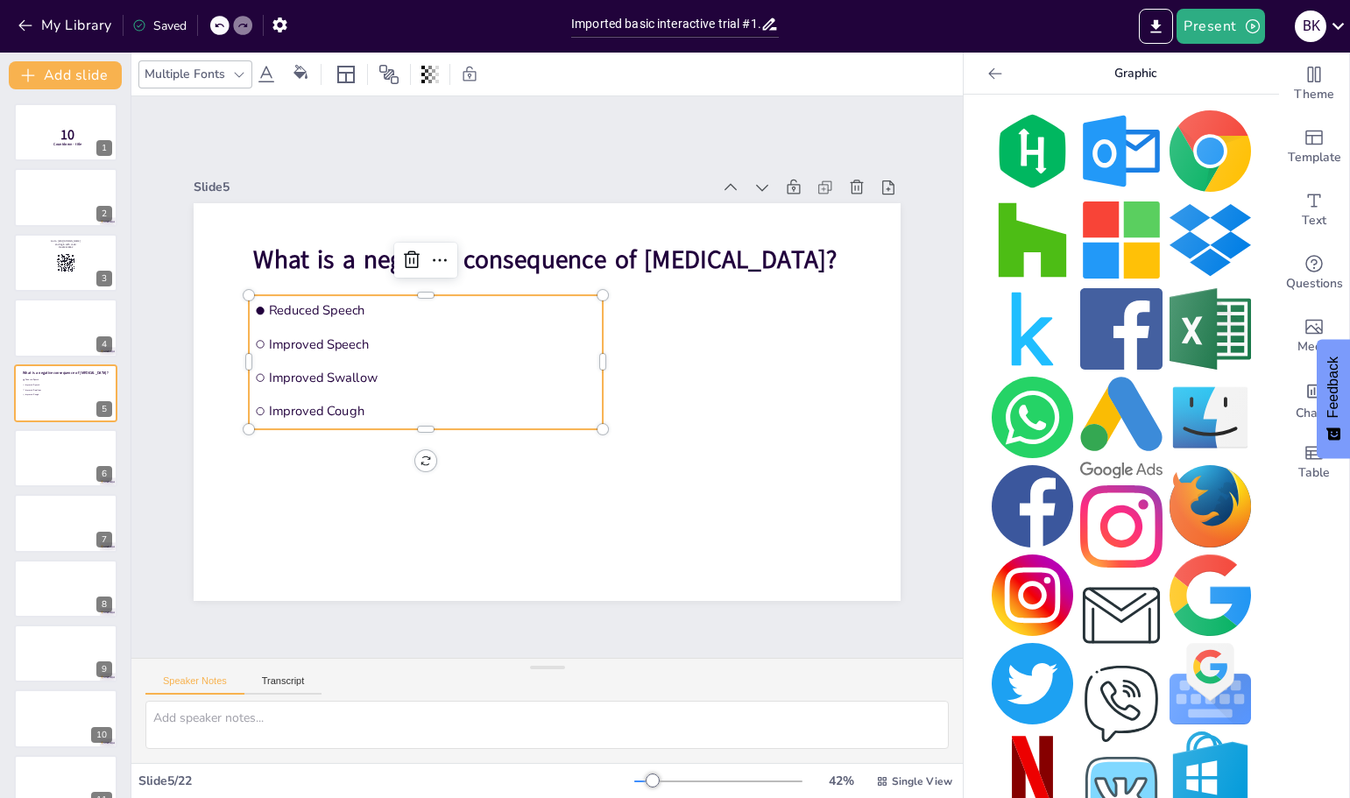
scroll to position [0, 0]
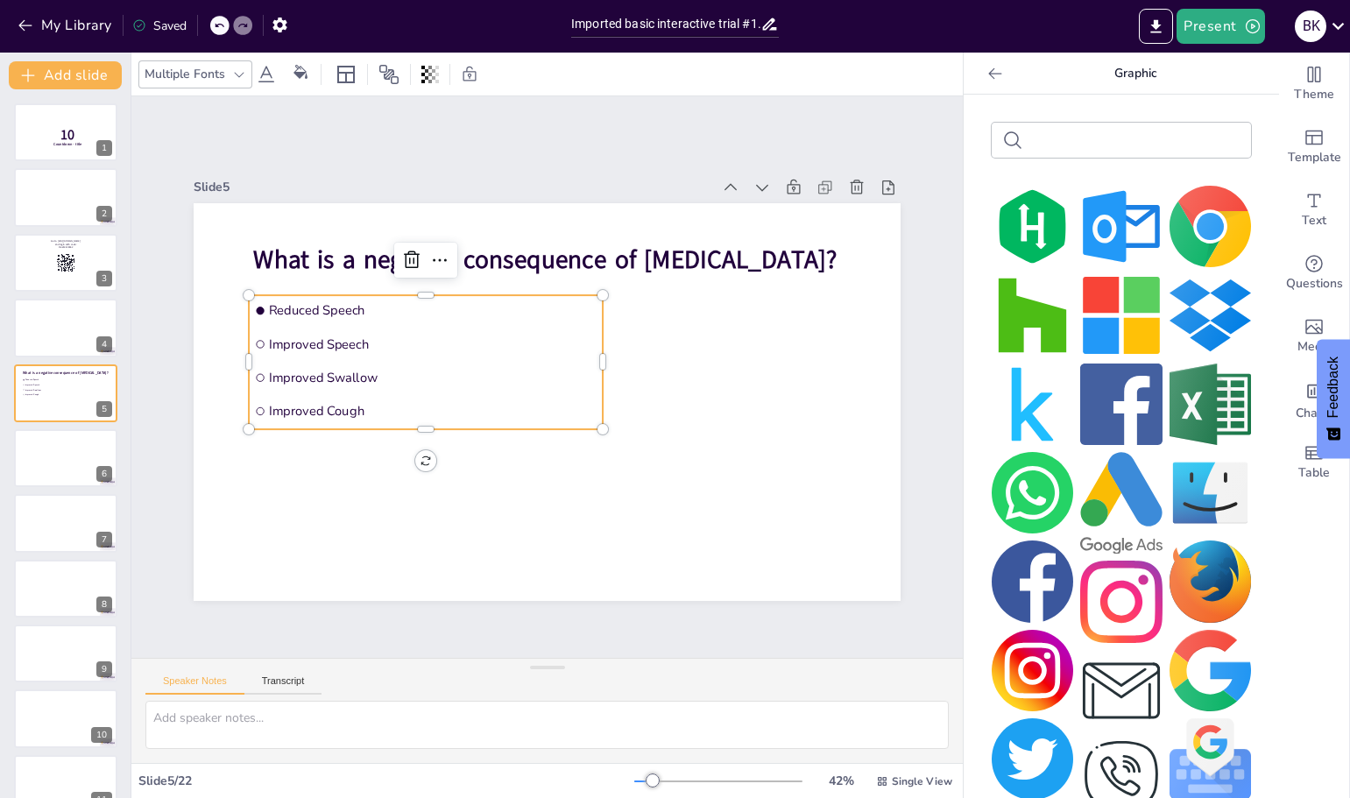
click at [981, 82] on div at bounding box center [995, 74] width 28 height 28
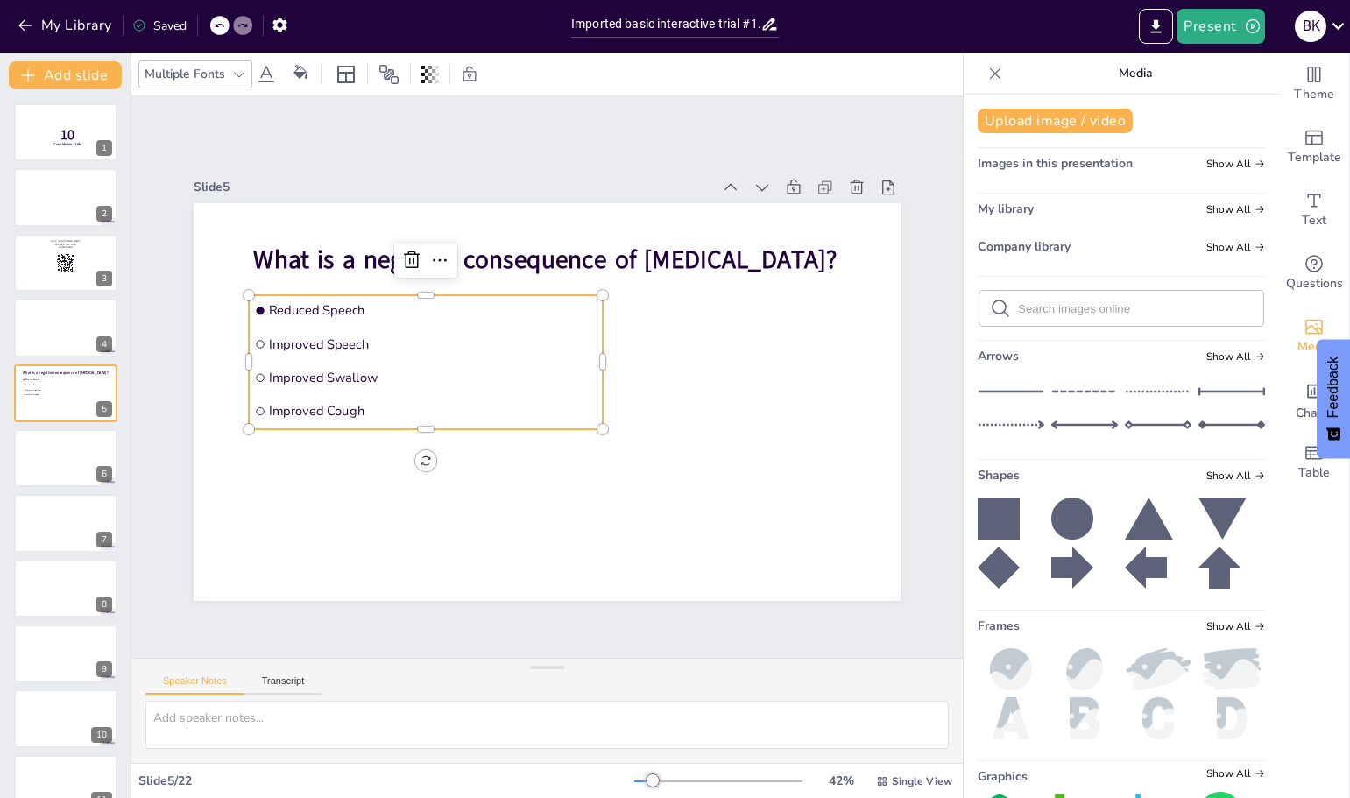
click at [1026, 306] on input "text" at bounding box center [1135, 308] width 235 height 13
type input "[MEDICAL_DATA] tube"
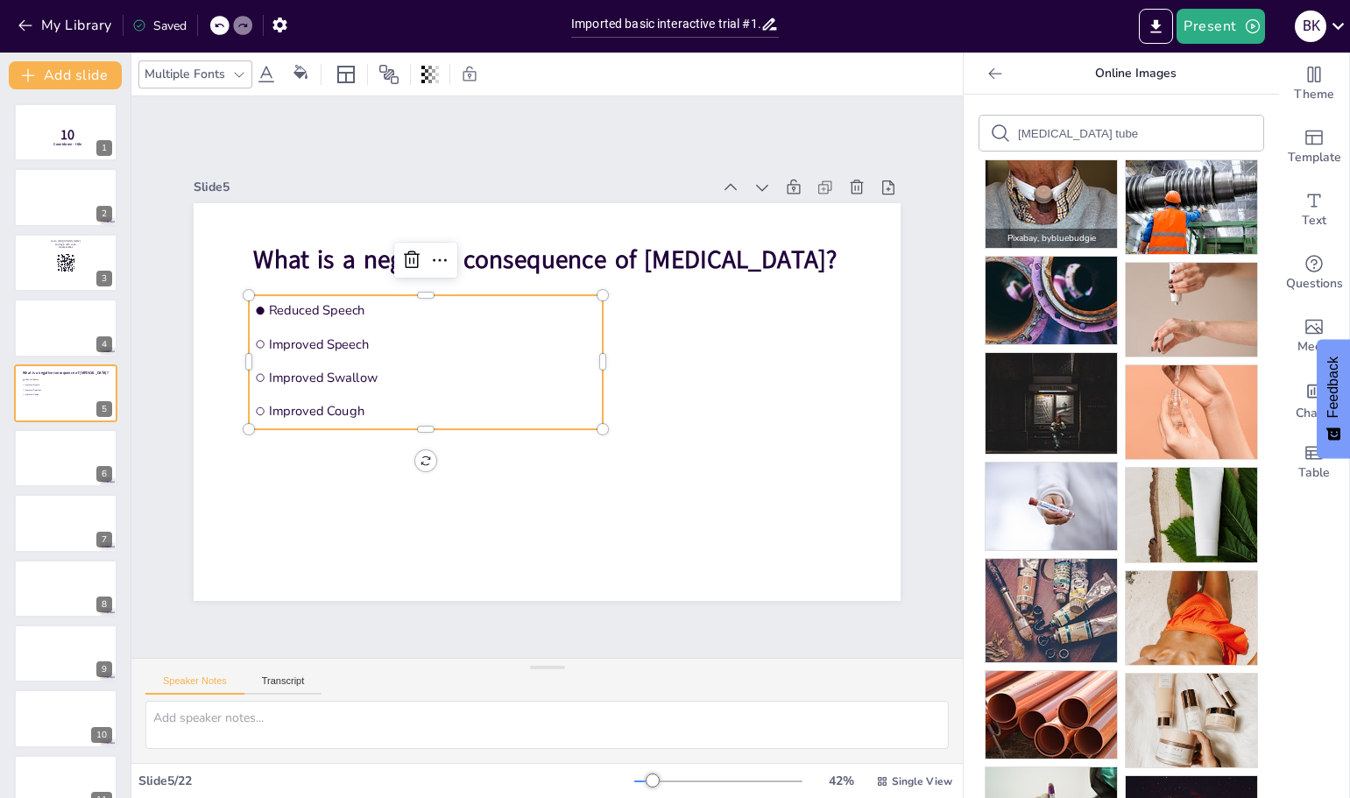
click at [1033, 193] on img at bounding box center [1050, 204] width 131 height 88
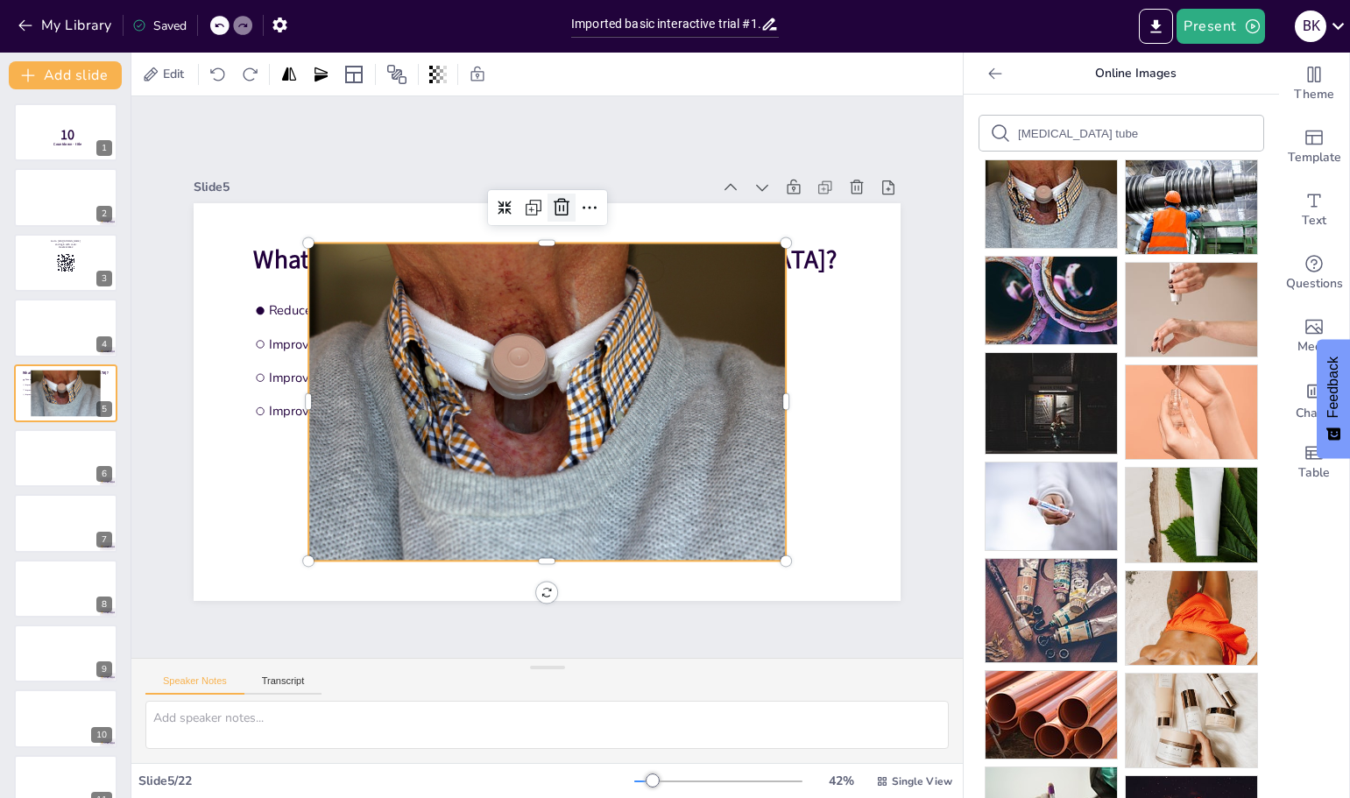
click at [583, 201] on icon at bounding box center [595, 213] width 25 height 25
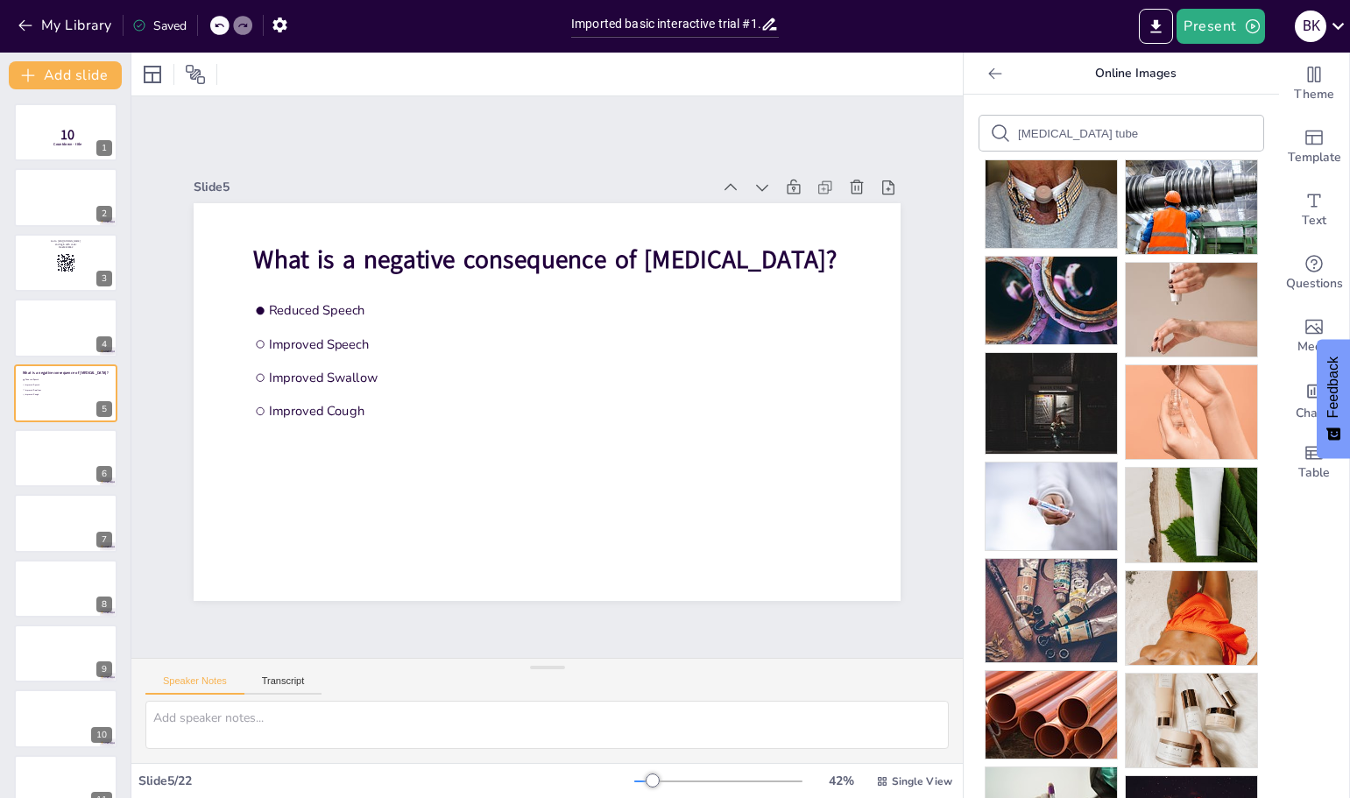
drag, startPoint x: 1112, startPoint y: 133, endPoint x: 969, endPoint y: 116, distance: 144.6
click at [979, 116] on div "[MEDICAL_DATA] tube" at bounding box center [1121, 133] width 284 height 35
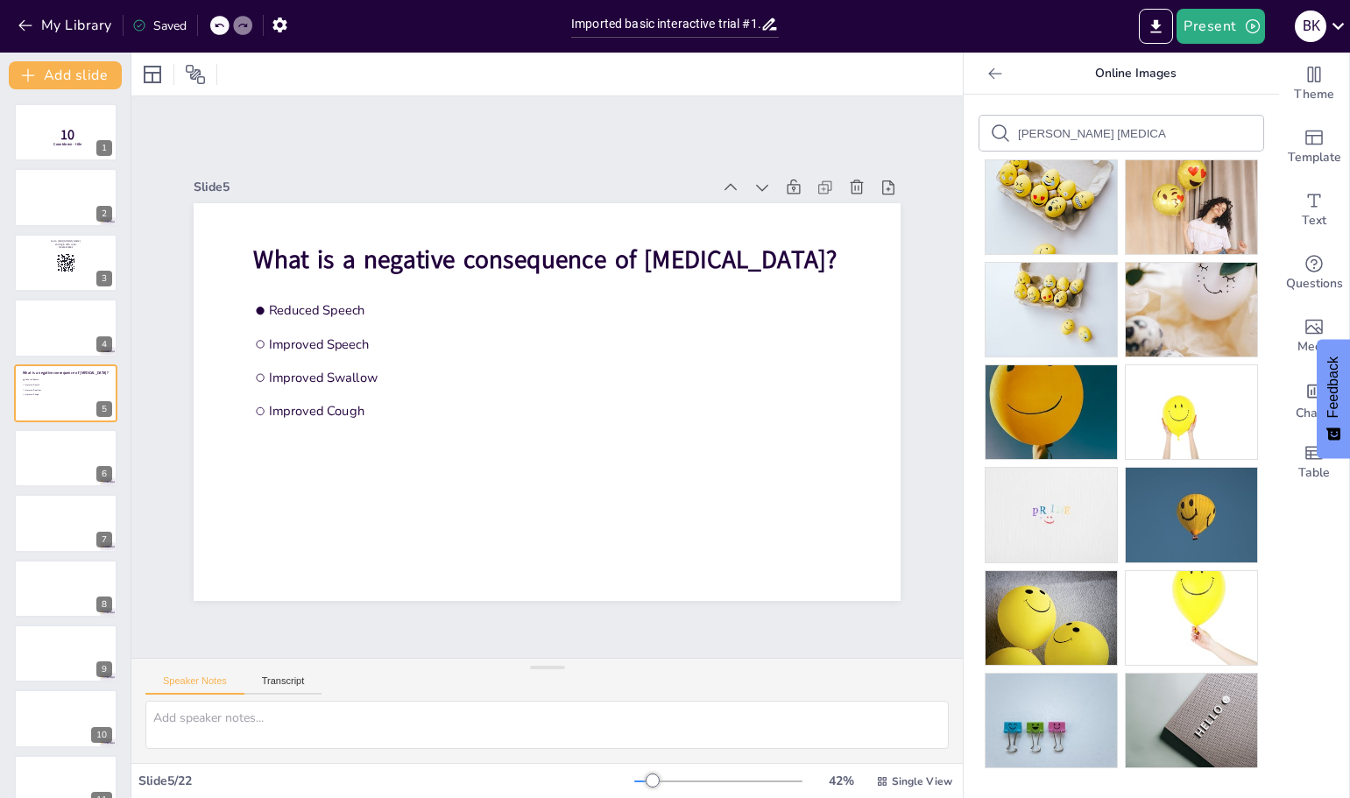
drag, startPoint x: 1036, startPoint y: 136, endPoint x: 992, endPoint y: 135, distance: 43.8
click at [994, 136] on div "[PERSON_NAME] [MEDICAL_DATA]" at bounding box center [1121, 133] width 284 height 35
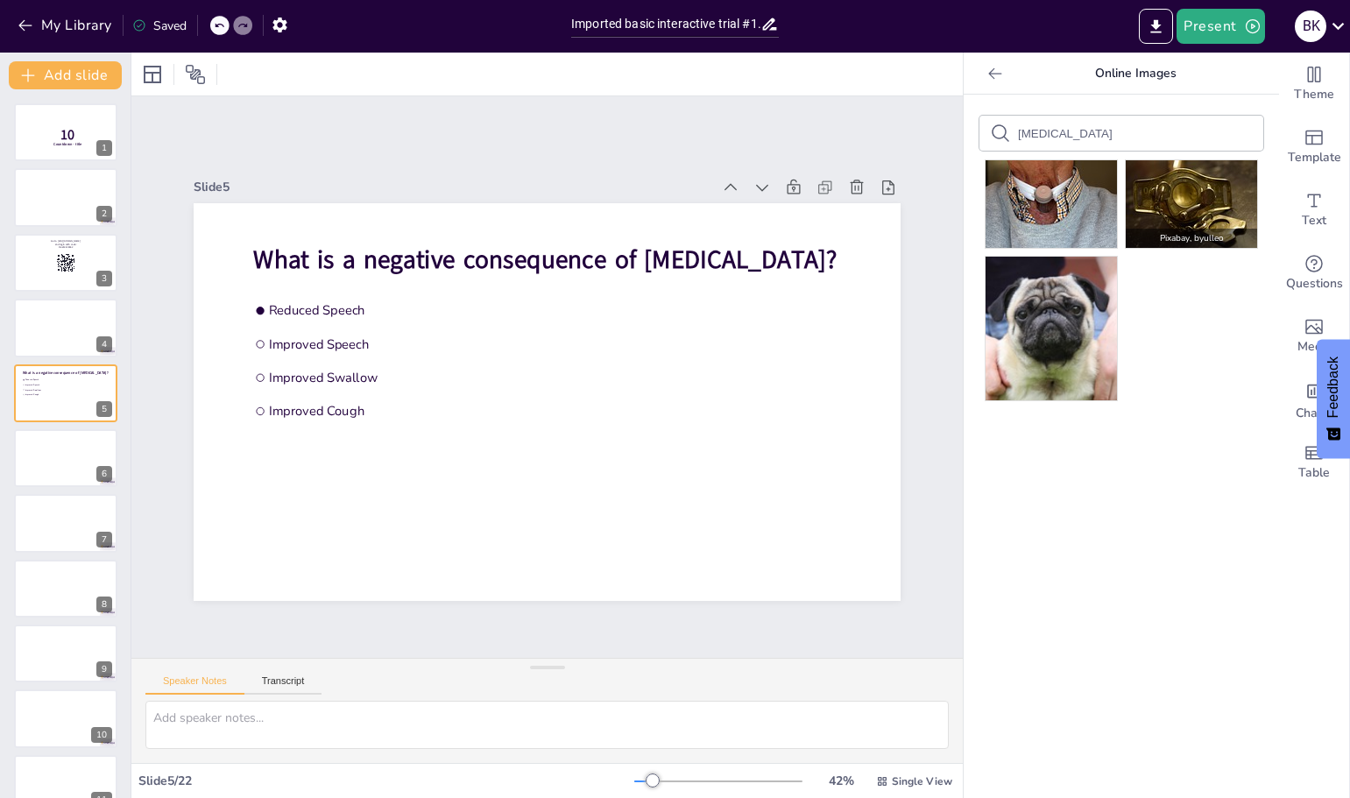
click at [1189, 201] on img at bounding box center [1190, 204] width 131 height 88
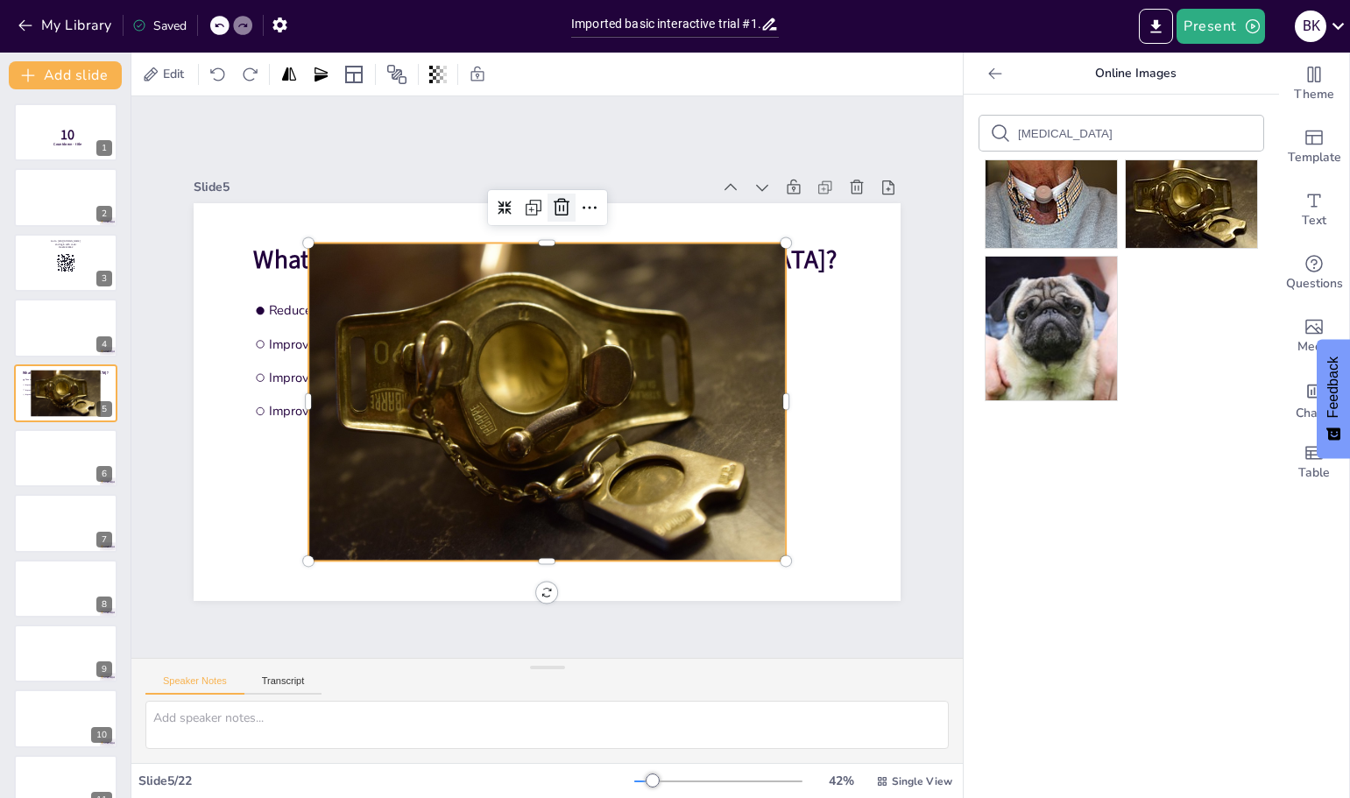
click at [570, 208] on icon at bounding box center [579, 209] width 18 height 18
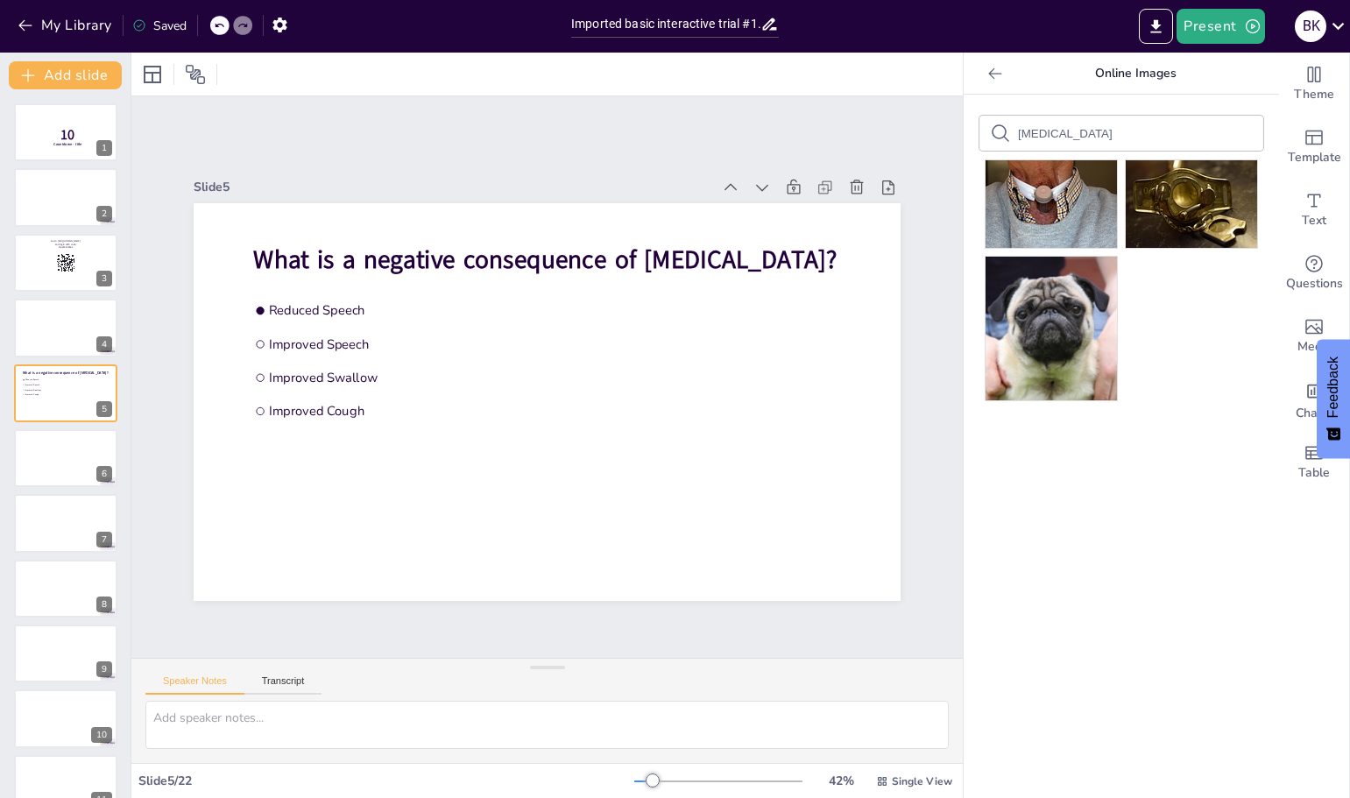
drag, startPoint x: 1093, startPoint y: 135, endPoint x: 989, endPoint y: 130, distance: 104.4
click at [989, 130] on div "[MEDICAL_DATA]" at bounding box center [1121, 133] width 284 height 35
type input "Passy [PERSON_NAME]"
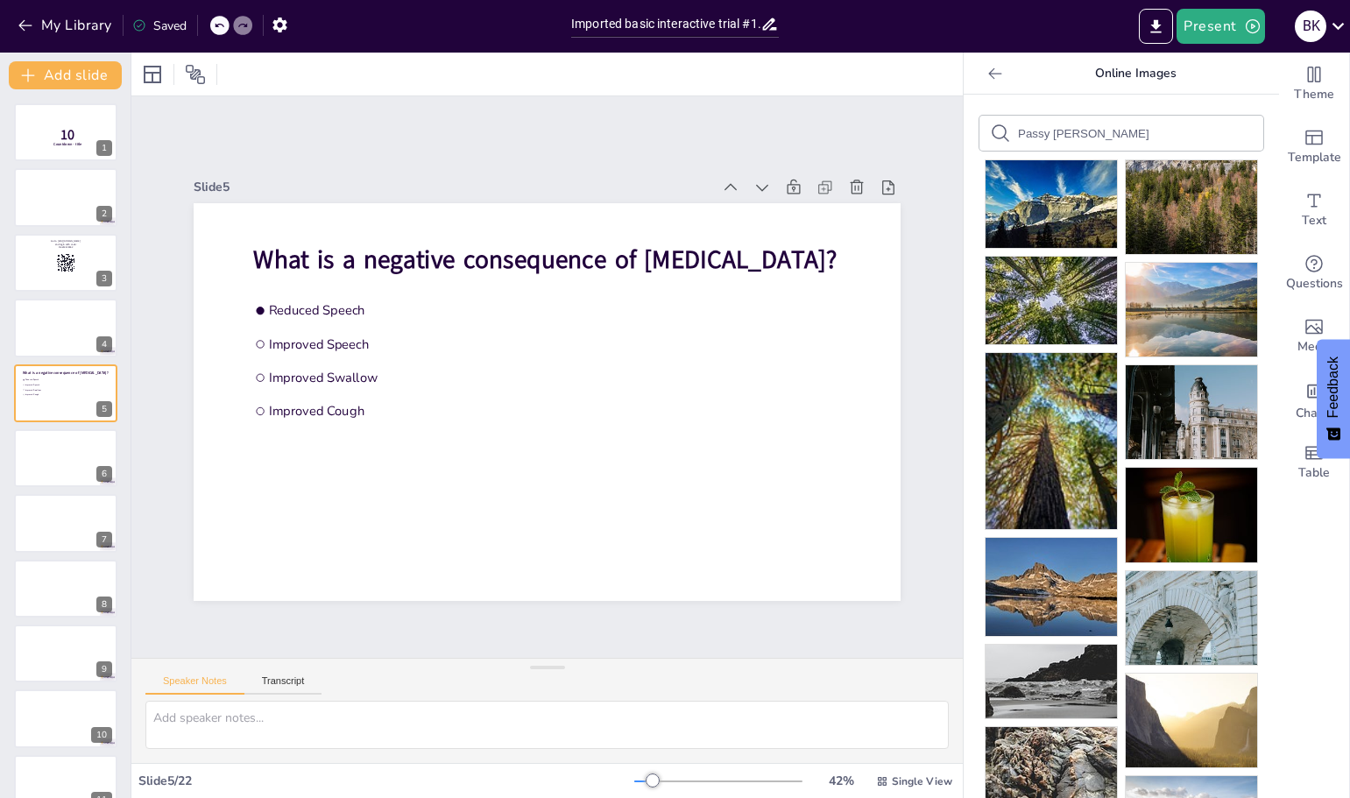
drag, startPoint x: 1068, startPoint y: 130, endPoint x: 971, endPoint y: 131, distance: 96.4
click at [979, 131] on div "Passy [PERSON_NAME]" at bounding box center [1121, 133] width 284 height 35
click at [43, 456] on div at bounding box center [65, 458] width 105 height 60
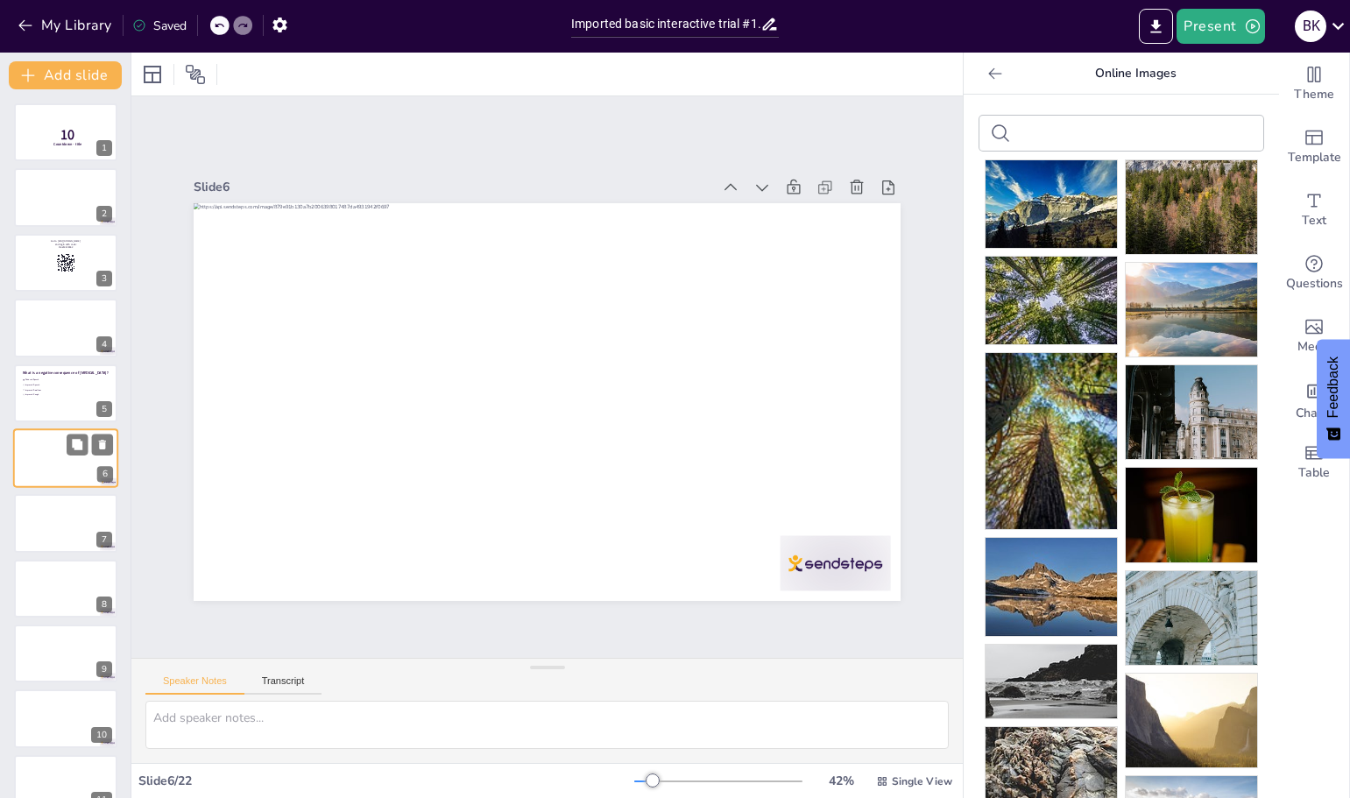
scroll to position [15, 0]
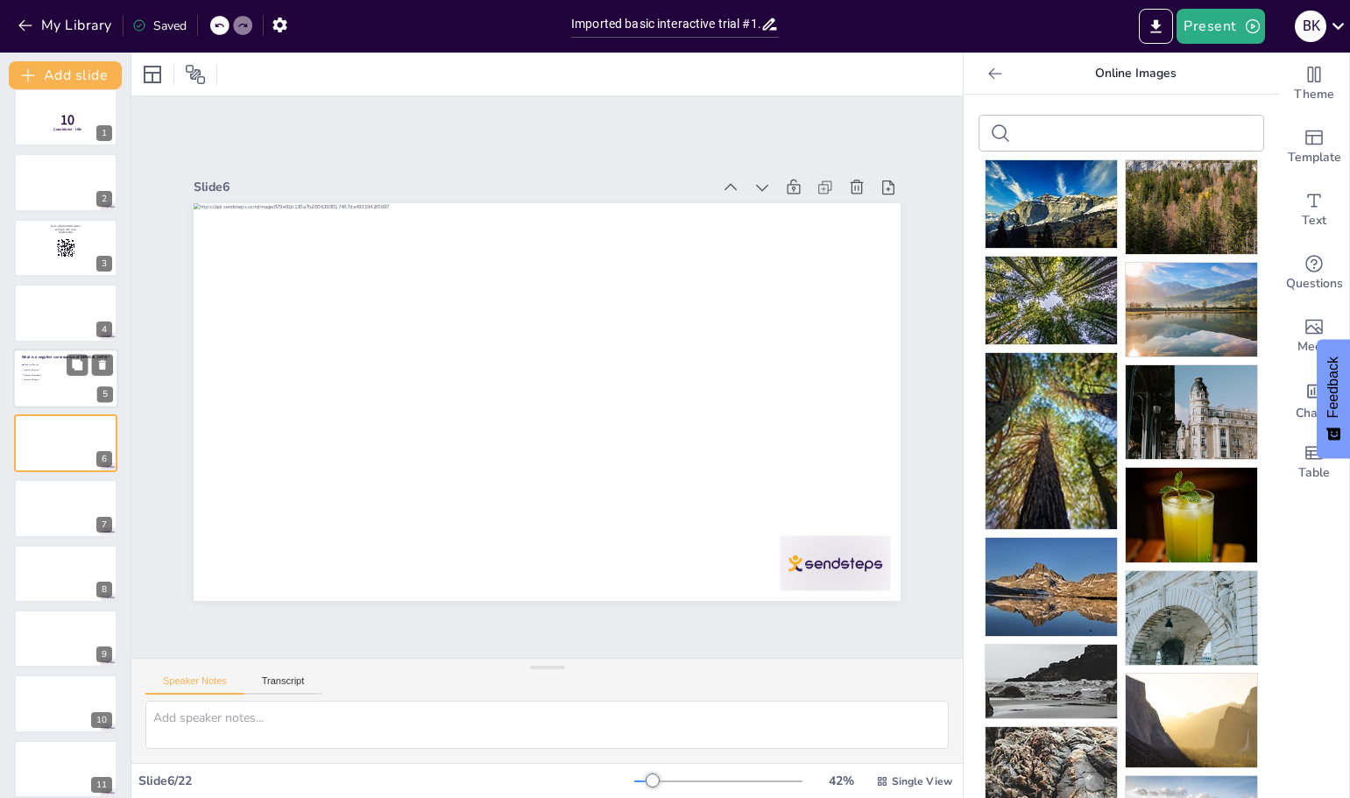
click at [45, 384] on div at bounding box center [65, 379] width 105 height 60
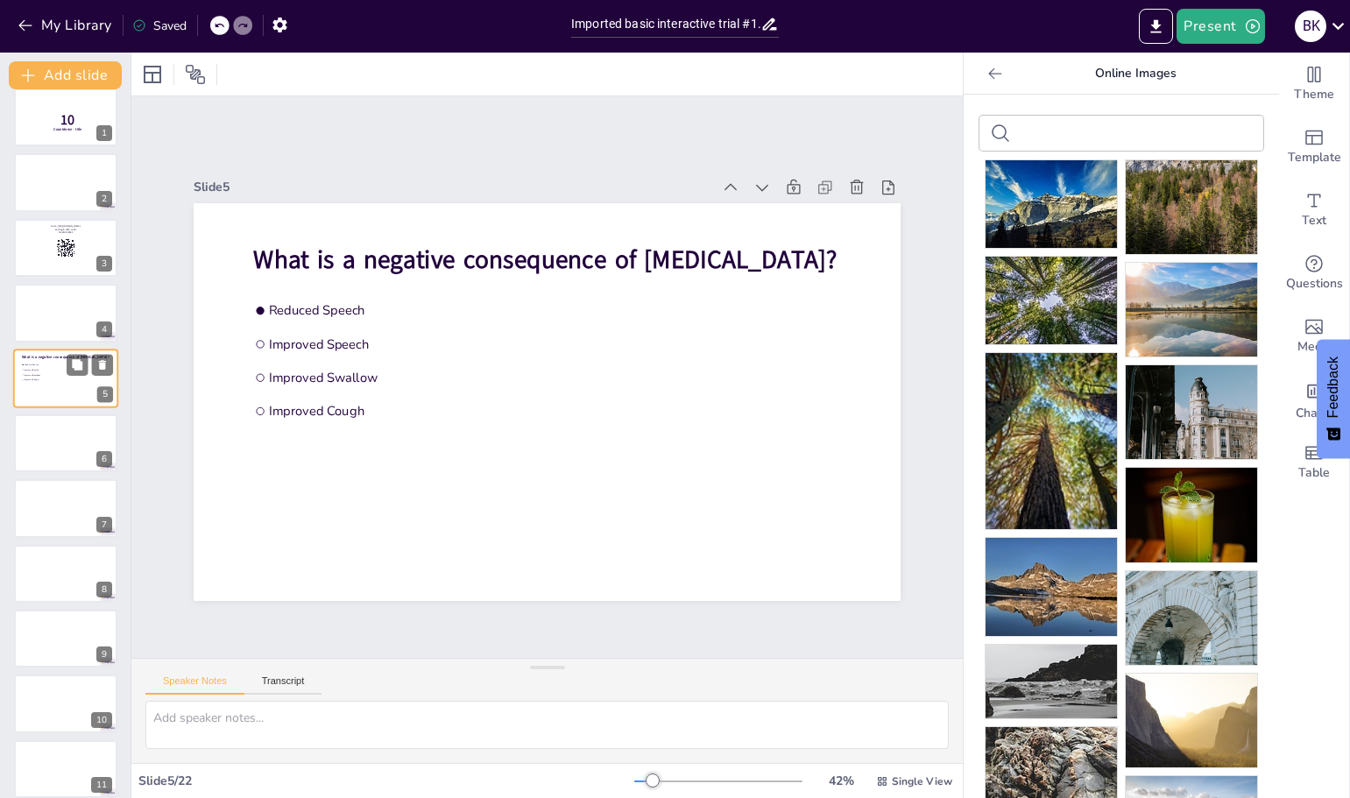
scroll to position [0, 0]
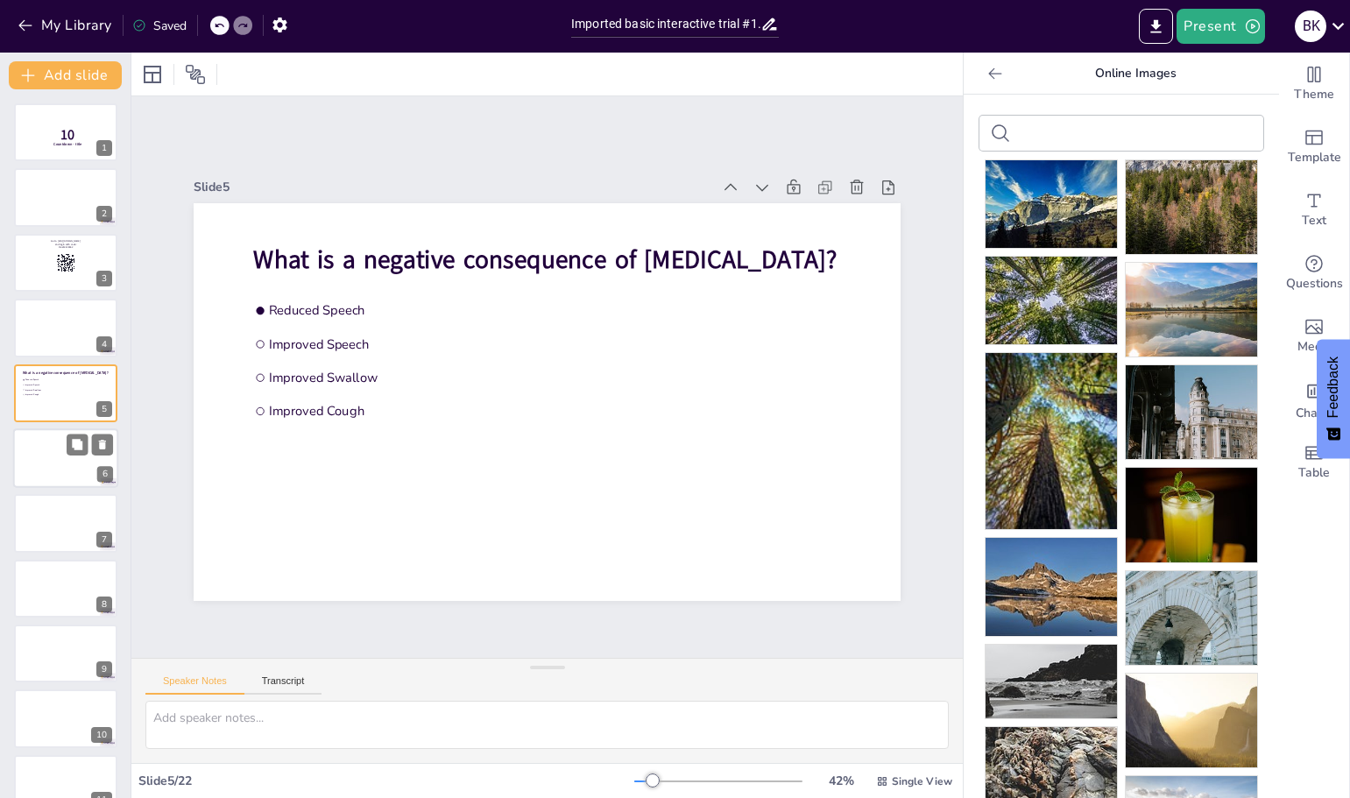
click at [46, 454] on div at bounding box center [65, 458] width 105 height 60
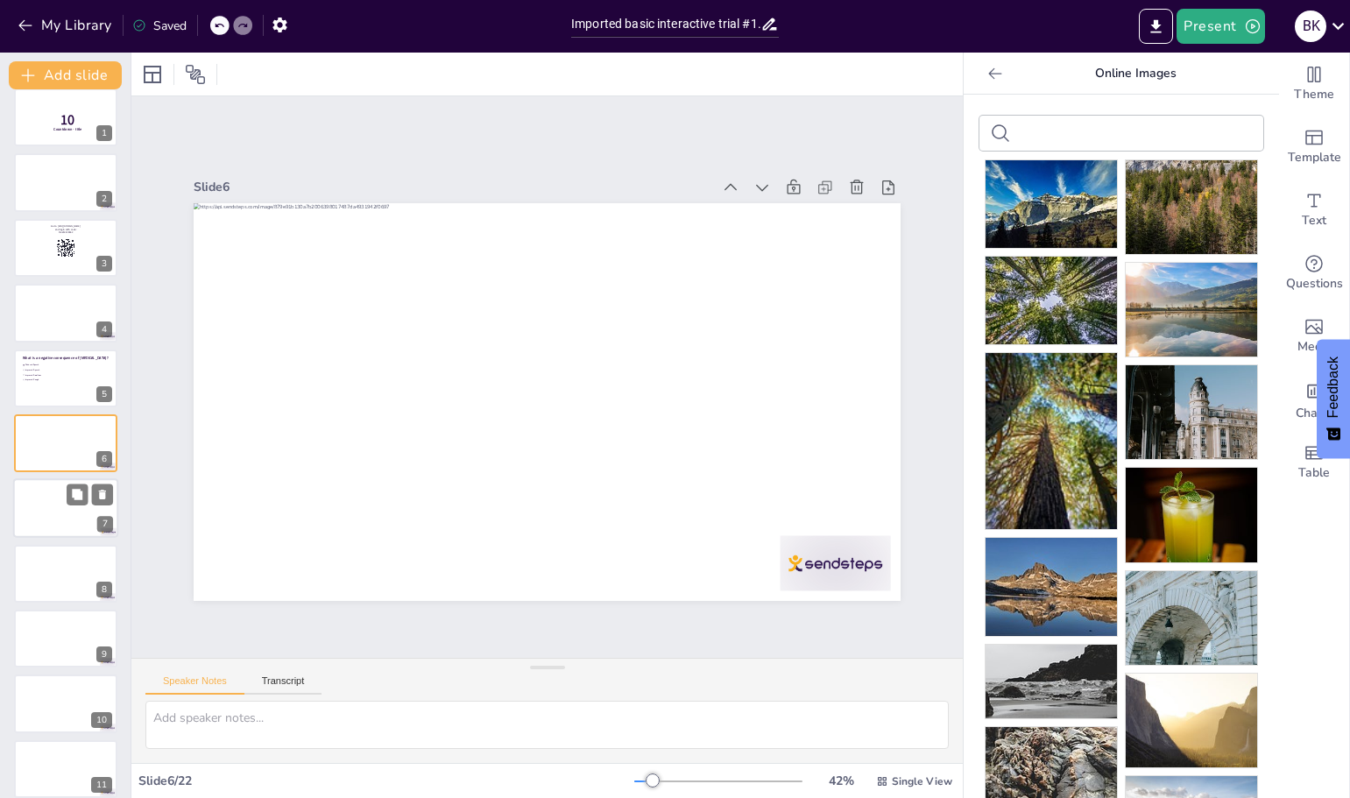
click at [42, 528] on div at bounding box center [65, 509] width 105 height 60
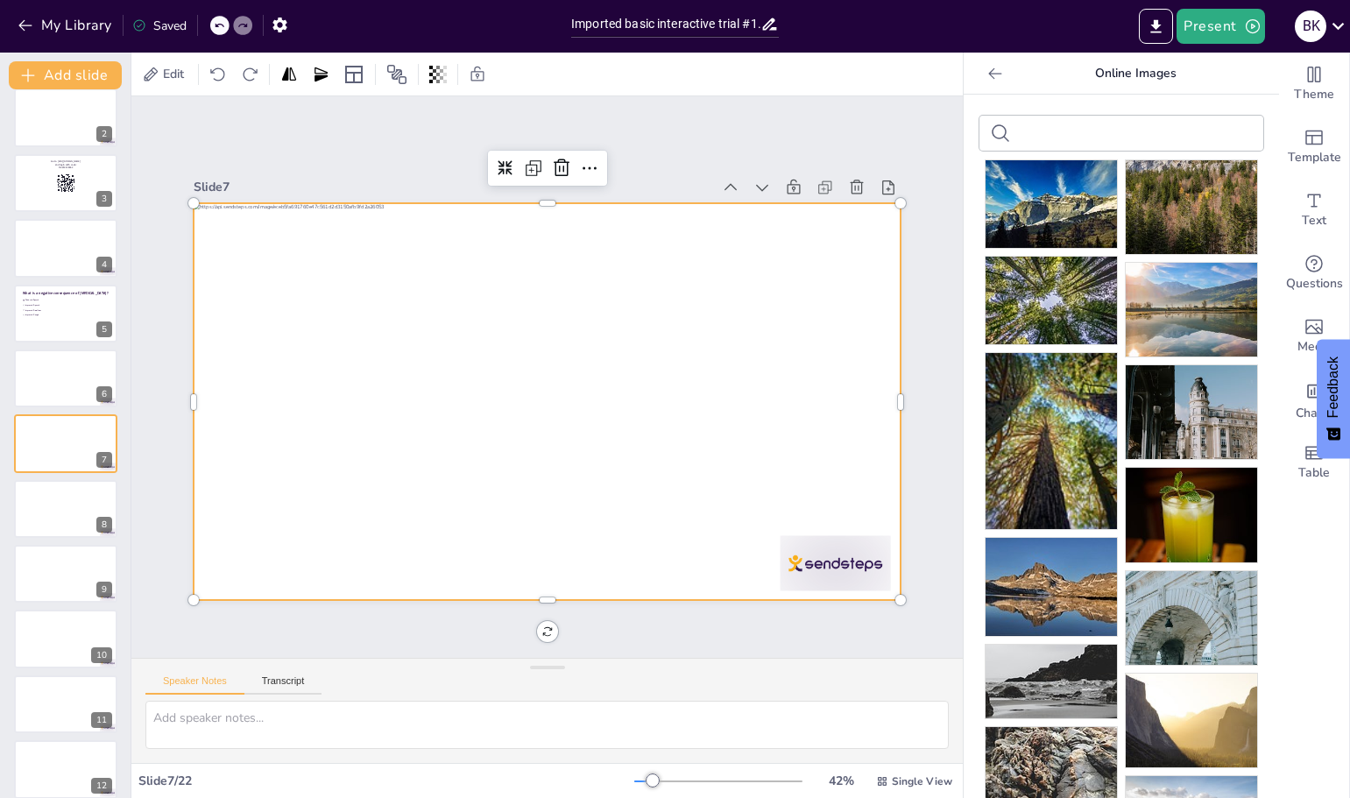
click at [602, 387] on div at bounding box center [545, 400] width 744 height 469
click at [595, 372] on div at bounding box center [530, 395] width 791 height 768
click at [595, 372] on div at bounding box center [542, 401] width 774 height 536
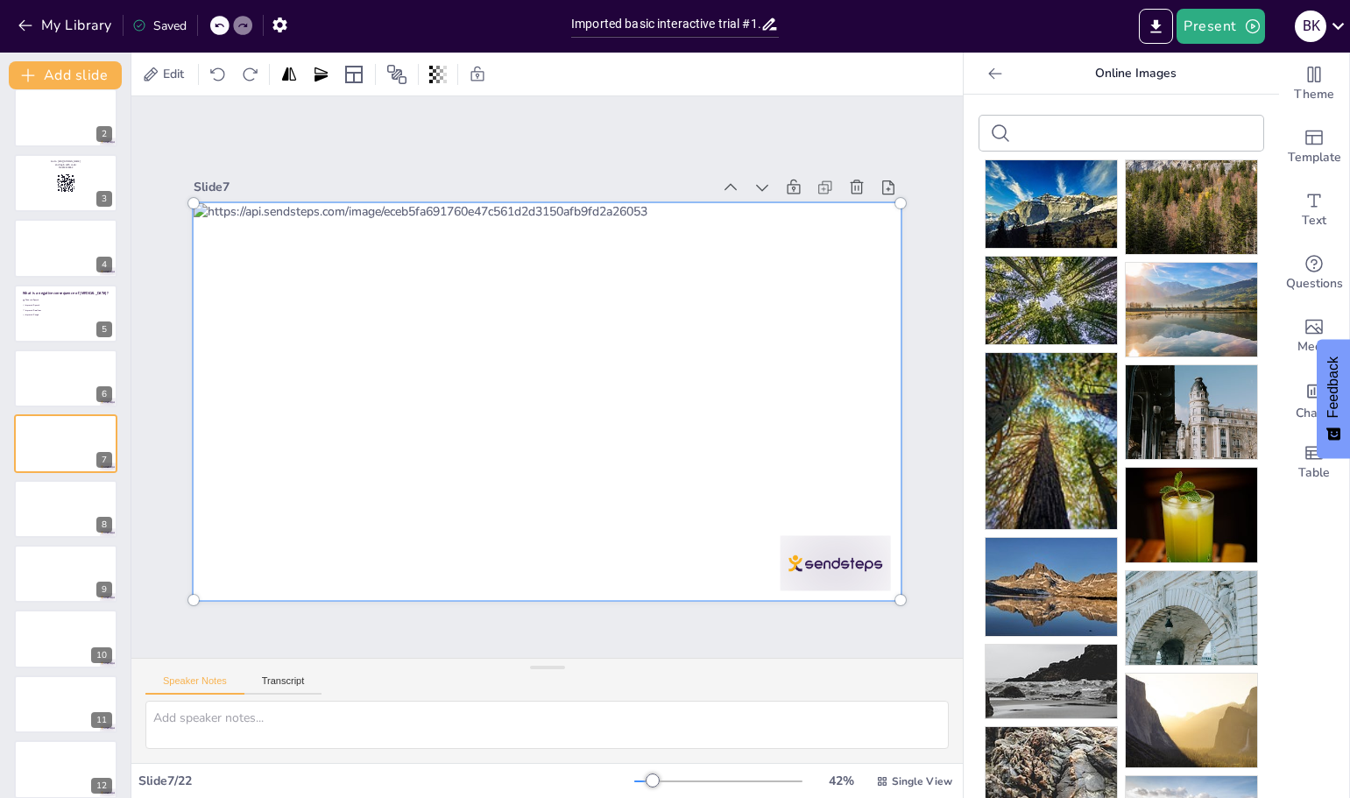
click at [607, 370] on div at bounding box center [540, 400] width 822 height 623
click at [243, 152] on div "Slide 1 10 Countdown - title Slide 2 Slide 3 Go to [URL][DOMAIN_NAME] and login…" at bounding box center [548, 377] width 836 height 740
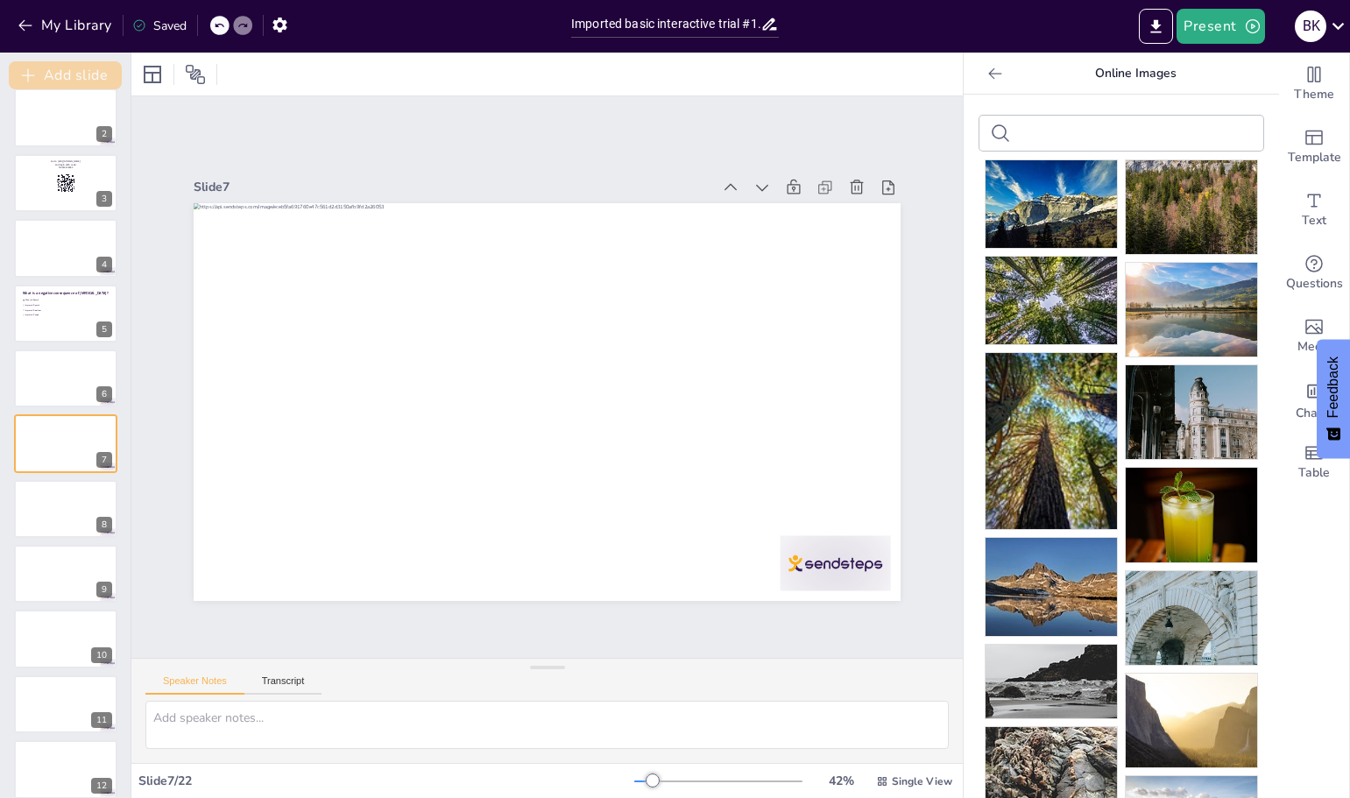
click at [59, 69] on button "Add slide" at bounding box center [65, 75] width 113 height 28
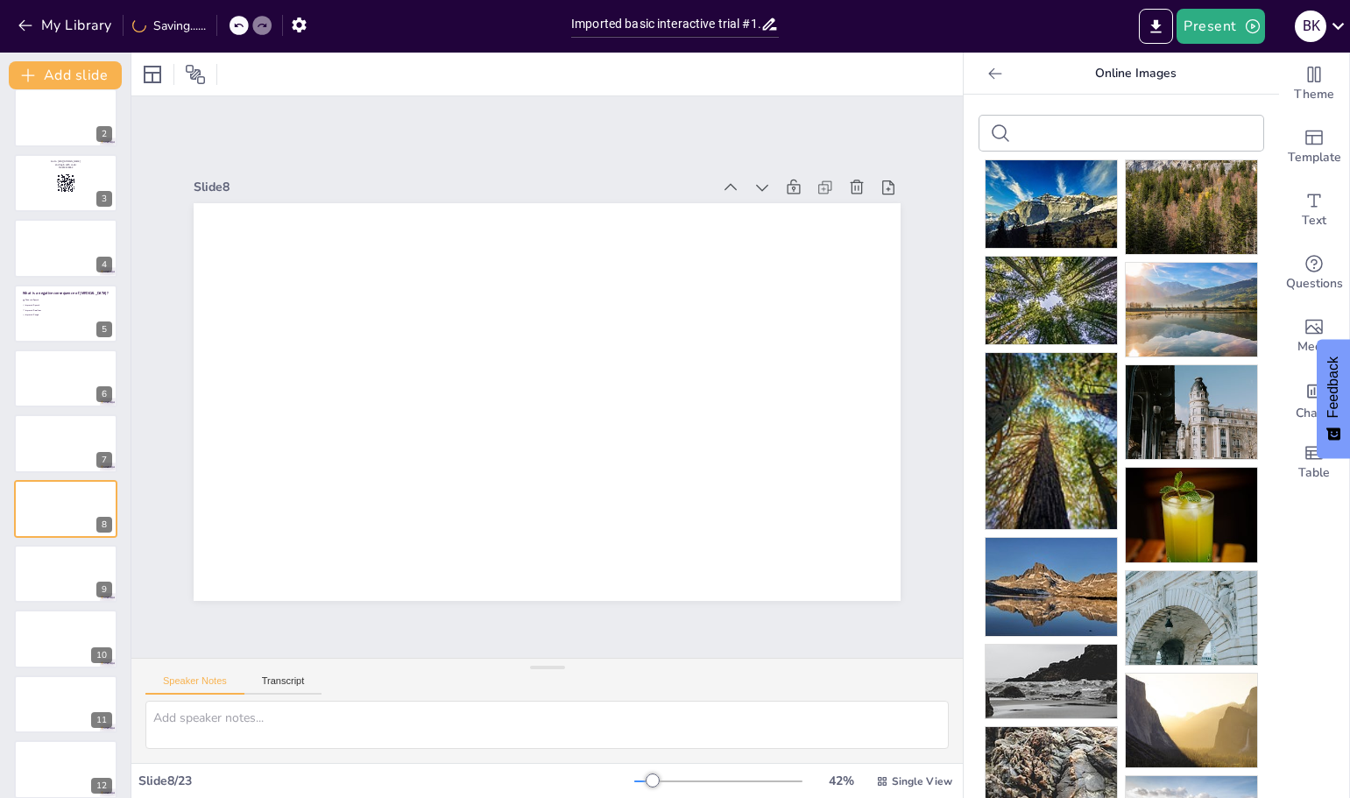
click at [986, 78] on icon at bounding box center [995, 74] width 18 height 18
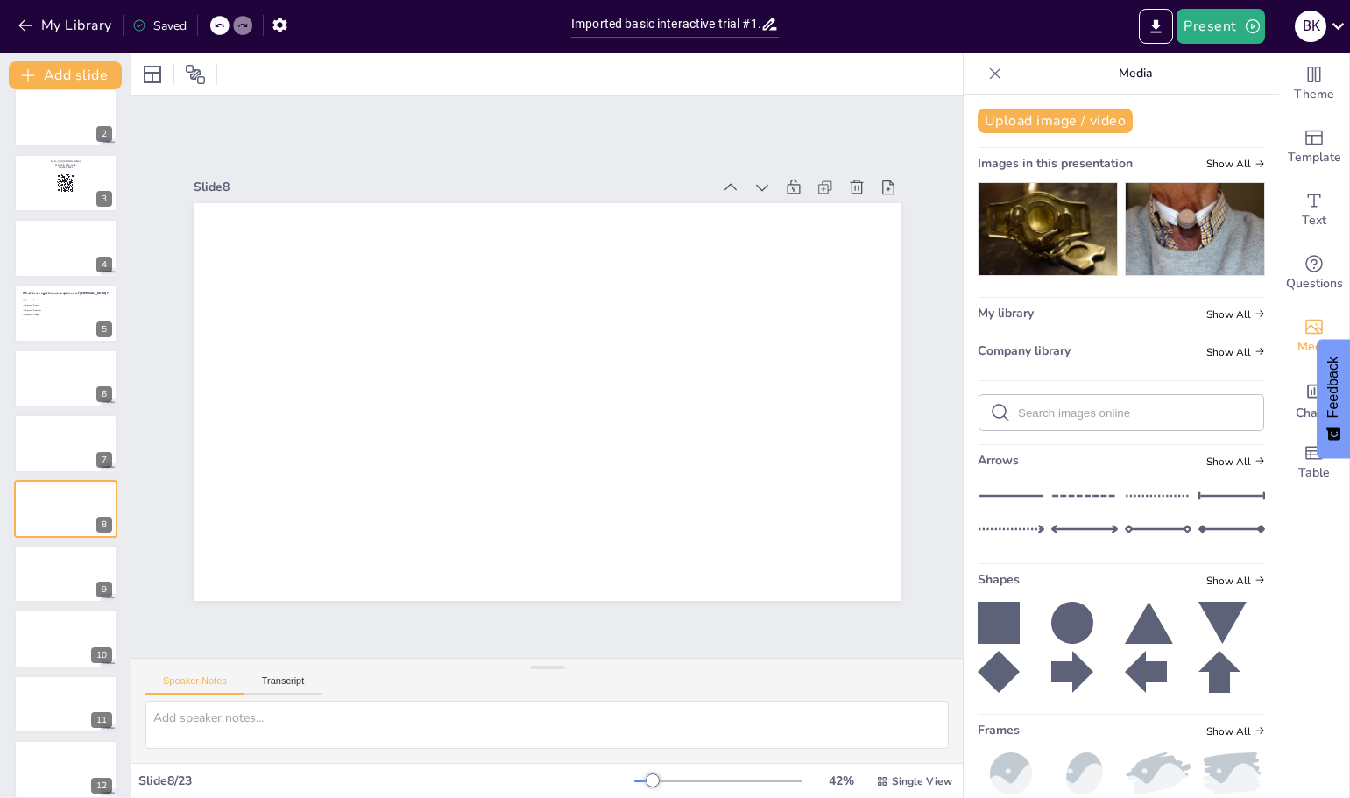
click at [990, 72] on icon at bounding box center [995, 72] width 11 height 11
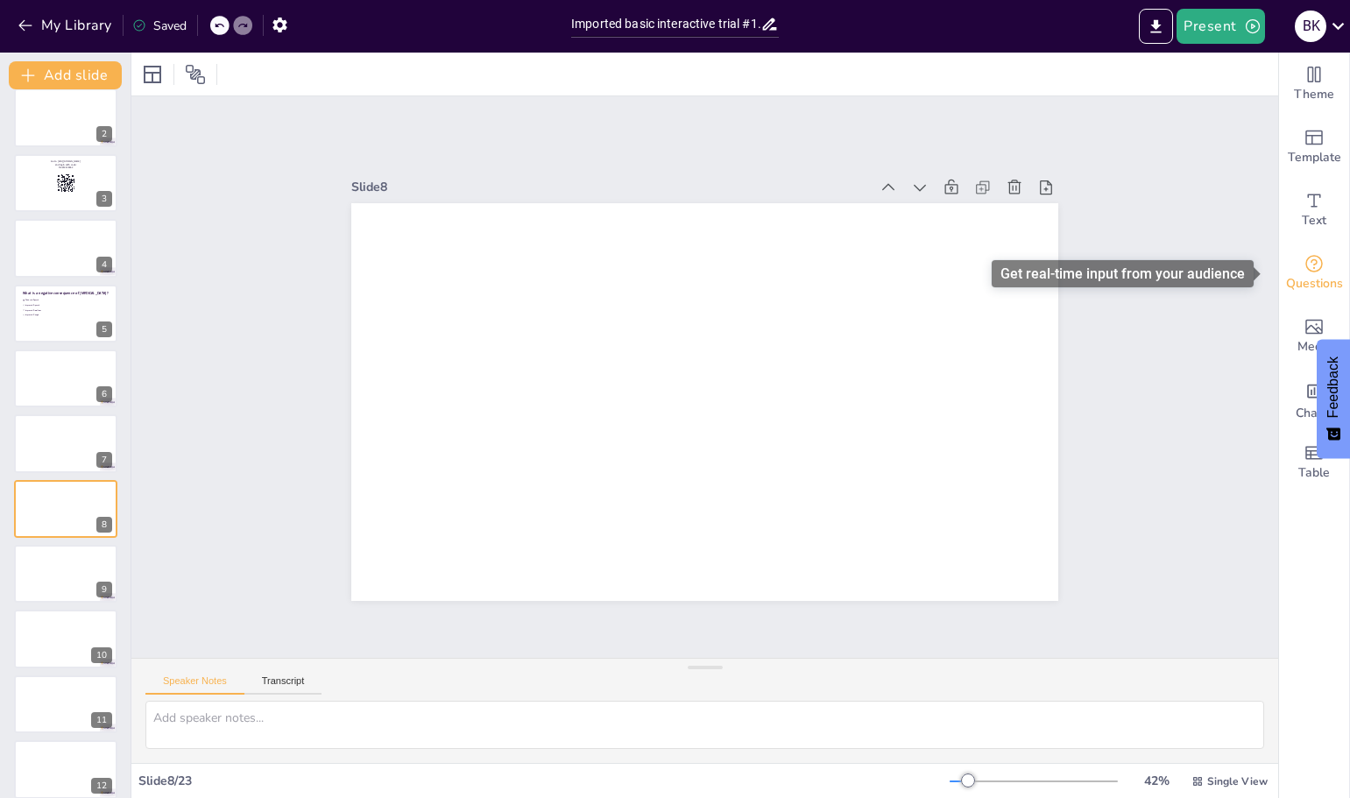
click at [1303, 271] on icon "Get real-time input from your audience" at bounding box center [1313, 263] width 21 height 21
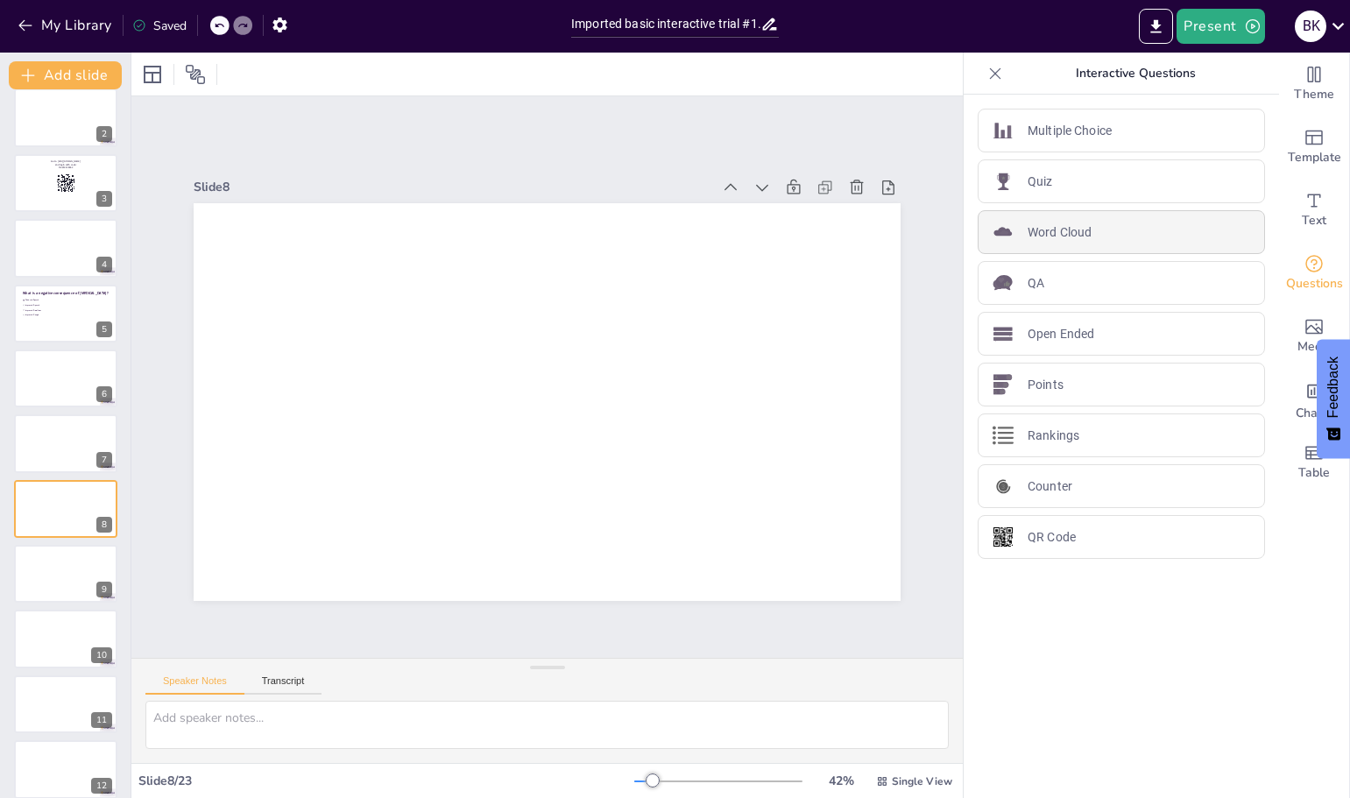
click at [1032, 240] on p "Word Cloud" at bounding box center [1059, 232] width 64 height 18
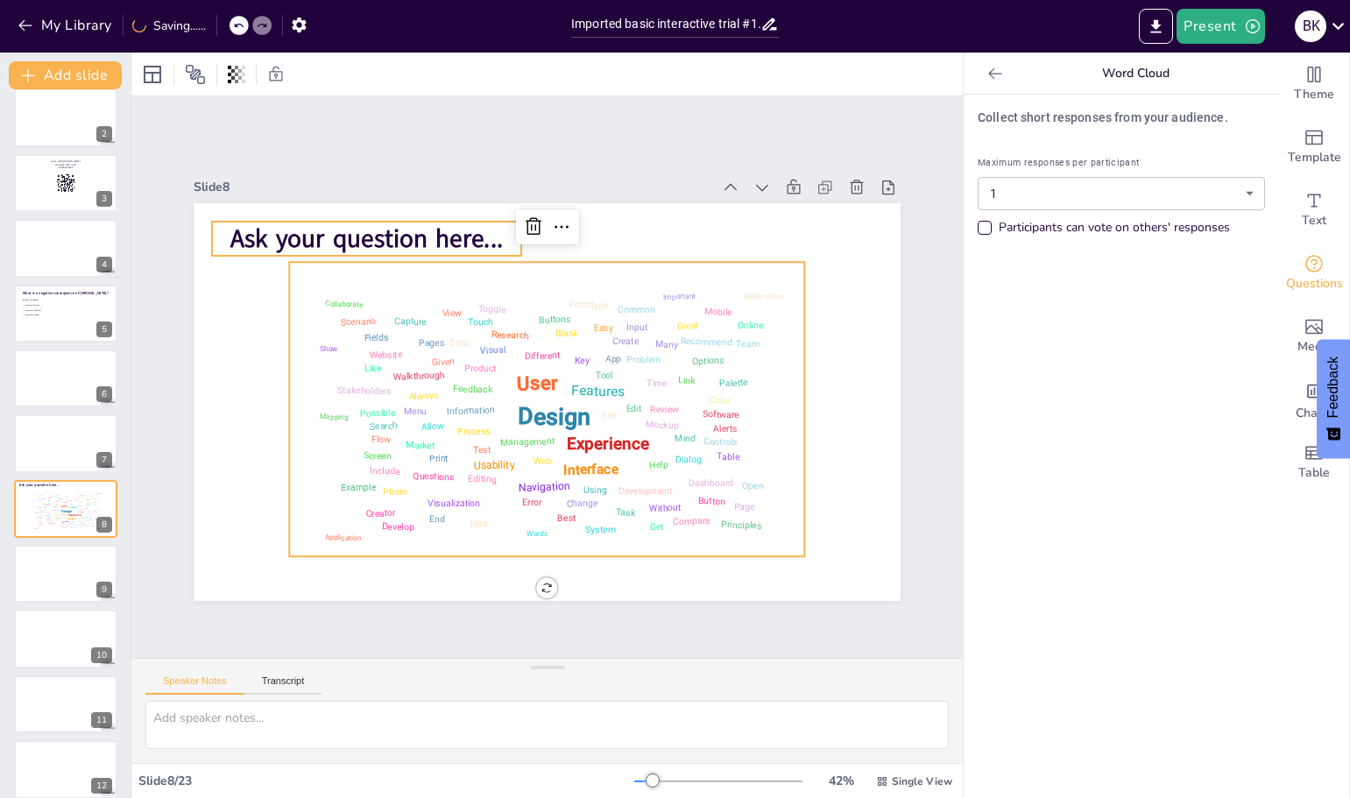
click at [318, 235] on span "Ask your question here..." at bounding box center [382, 220] width 274 height 62
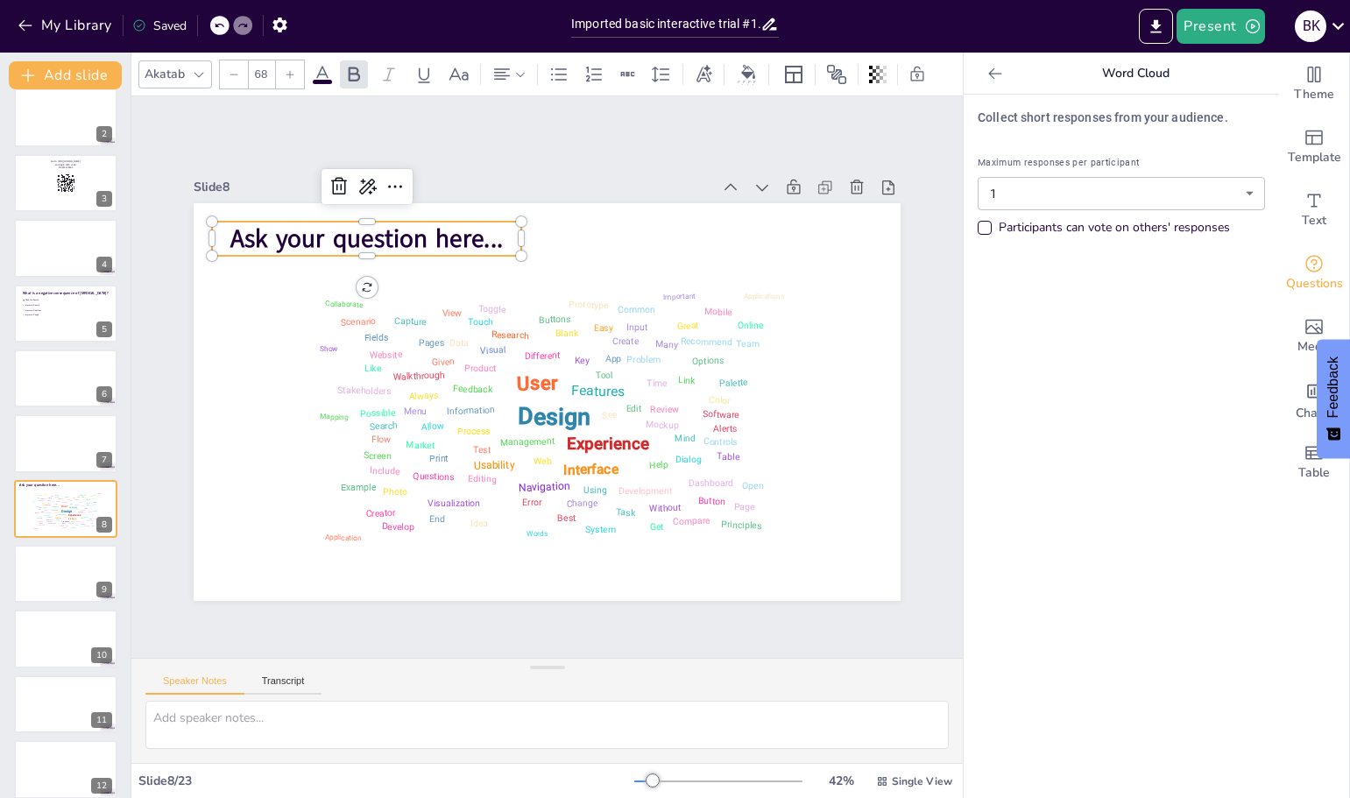
click at [318, 235] on span "Ask your question here..." at bounding box center [382, 220] width 274 height 62
drag, startPoint x: 836, startPoint y: 181, endPoint x: 827, endPoint y: 184, distance: 10.0
click at [879, 245] on icon at bounding box center [889, 255] width 21 height 21
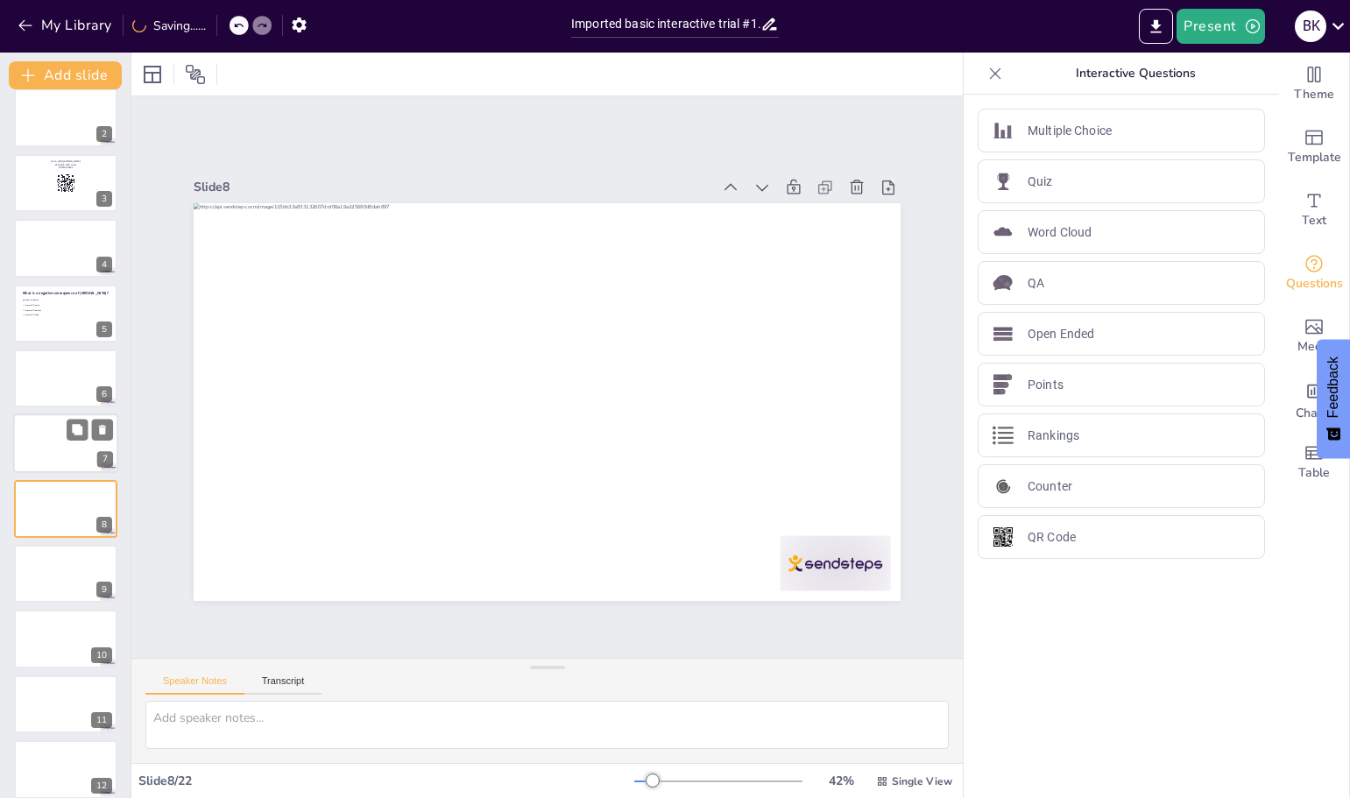
click at [46, 448] on div at bounding box center [65, 444] width 105 height 60
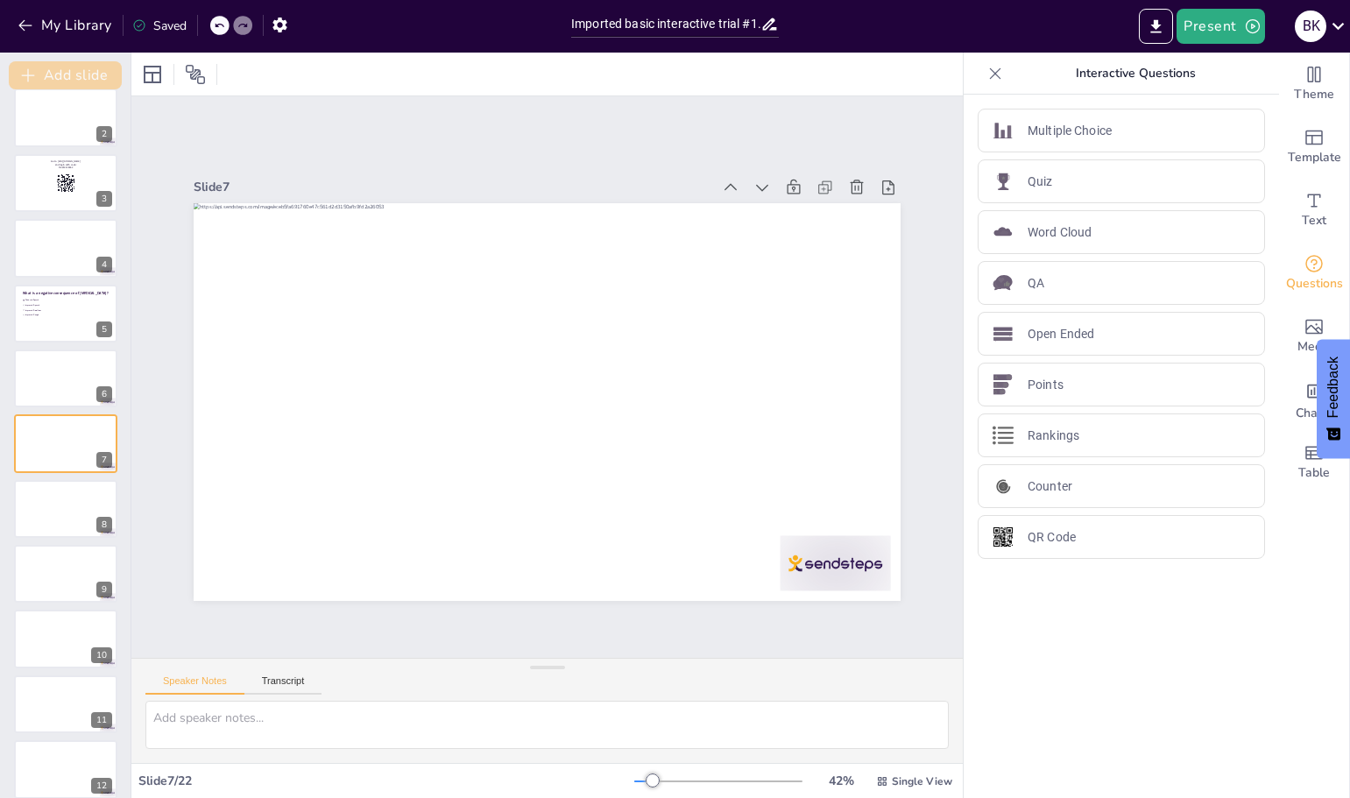
click at [26, 74] on icon "button" at bounding box center [28, 76] width 18 height 18
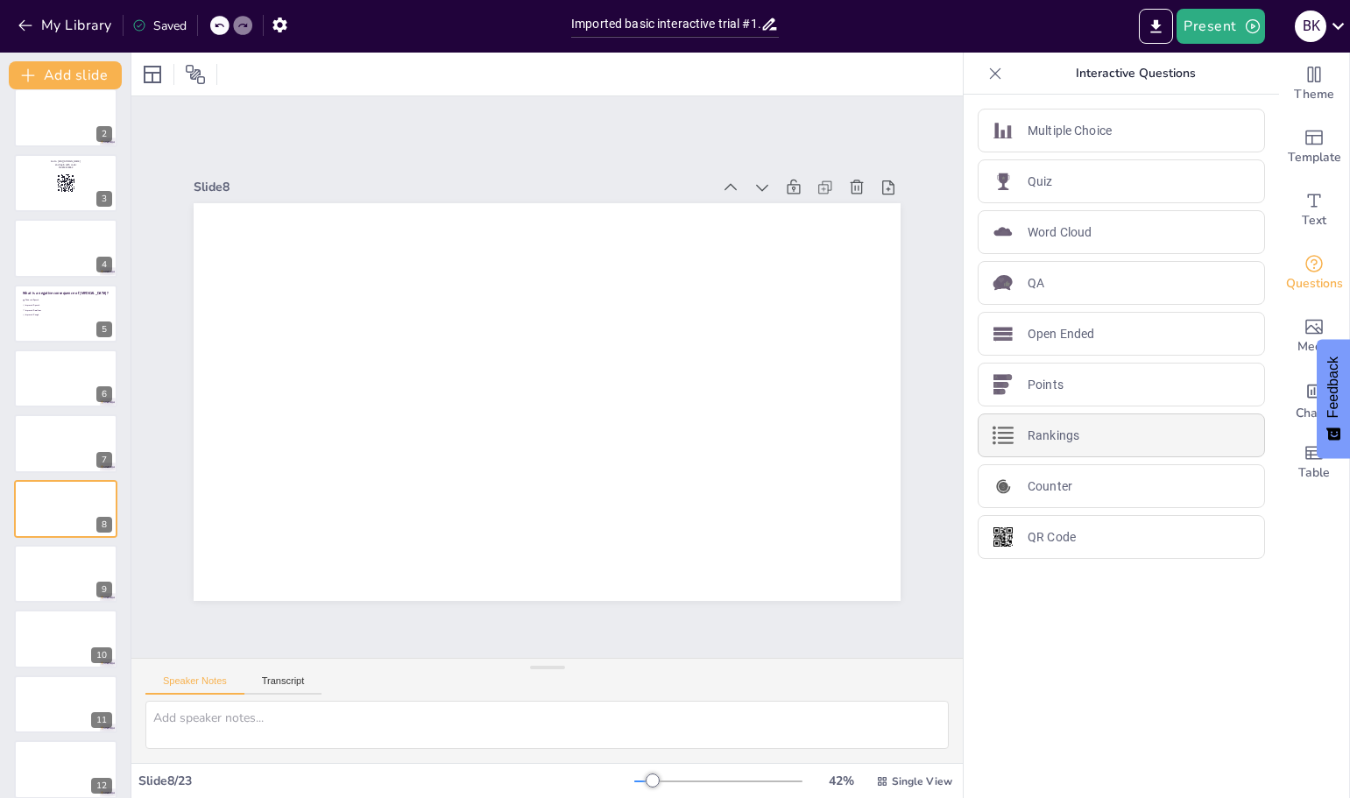
click at [1065, 439] on p "Rankings" at bounding box center [1053, 436] width 52 height 18
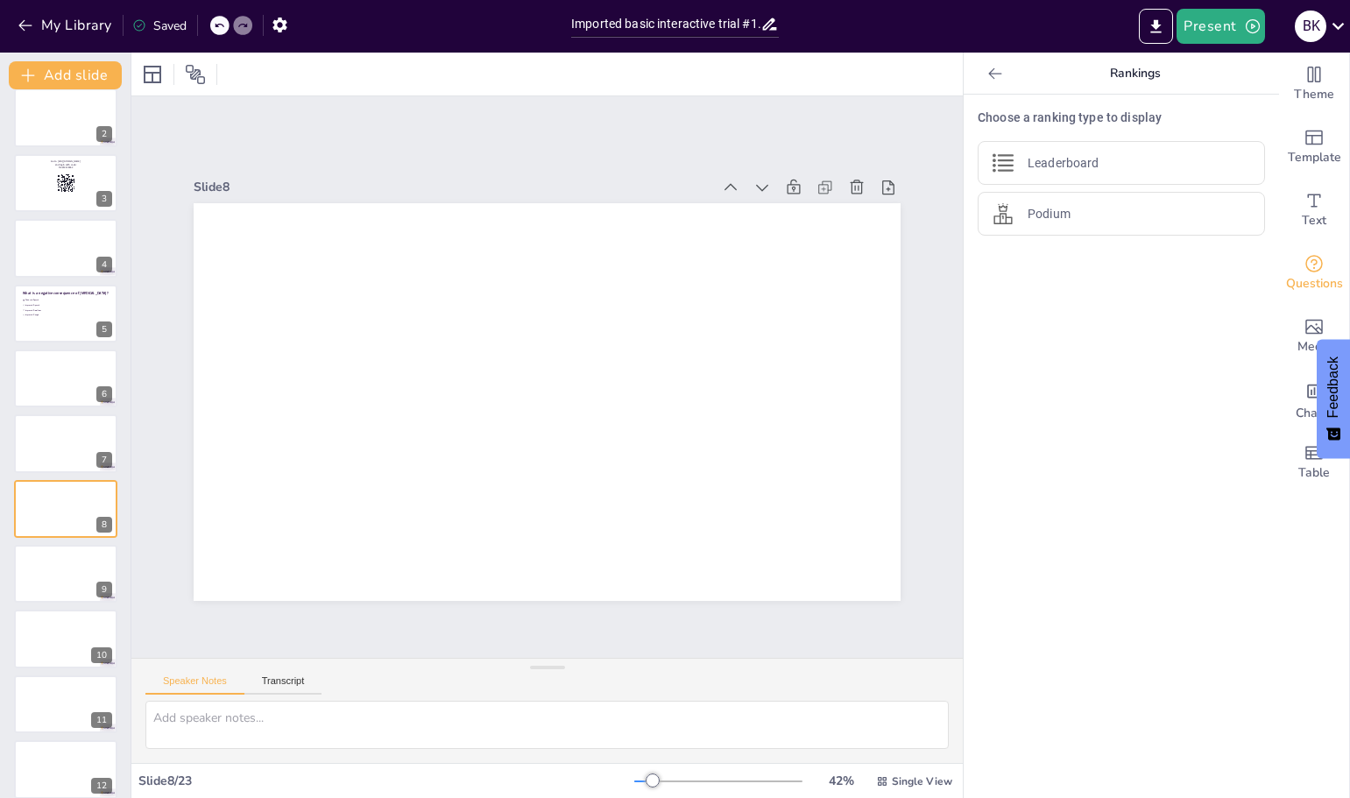
click at [986, 75] on icon at bounding box center [995, 74] width 18 height 18
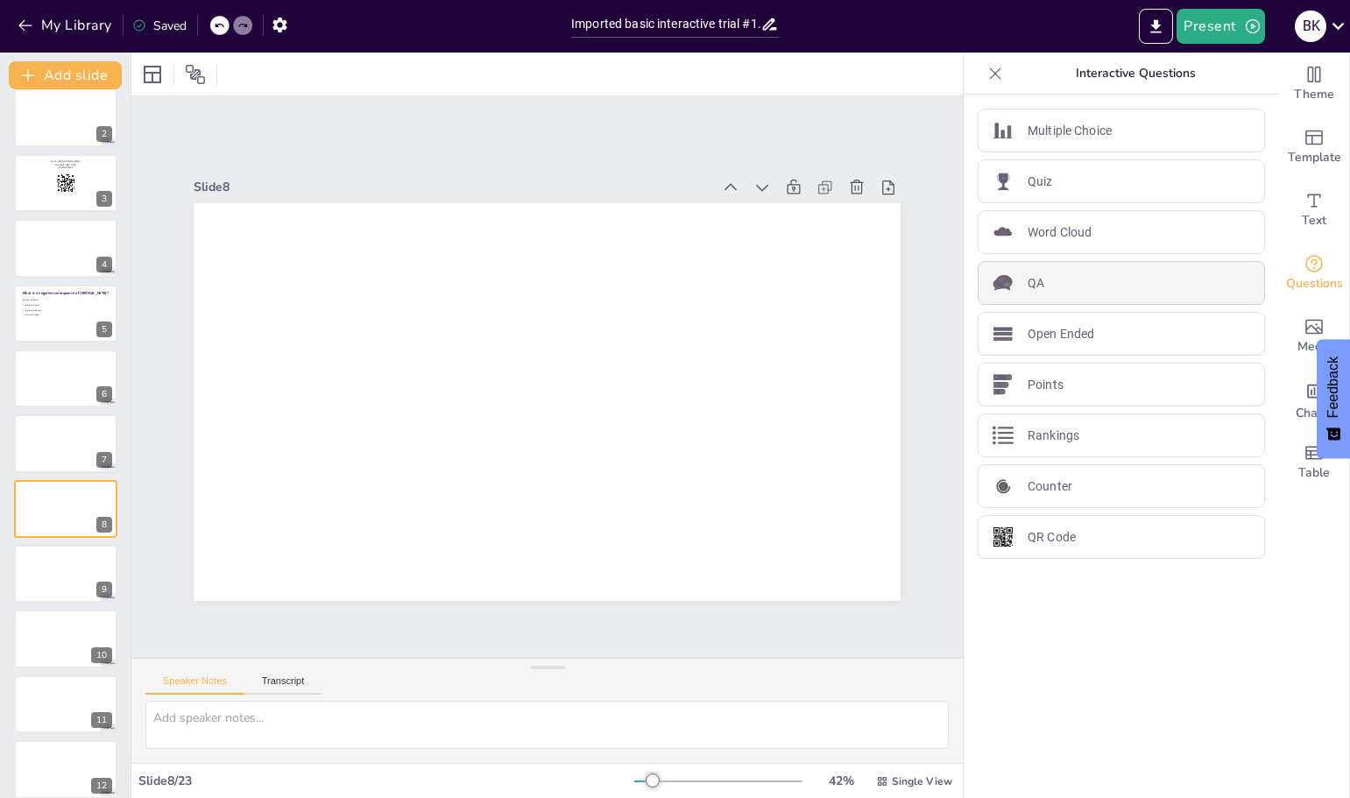
click at [1027, 283] on p "QA" at bounding box center [1035, 283] width 17 height 18
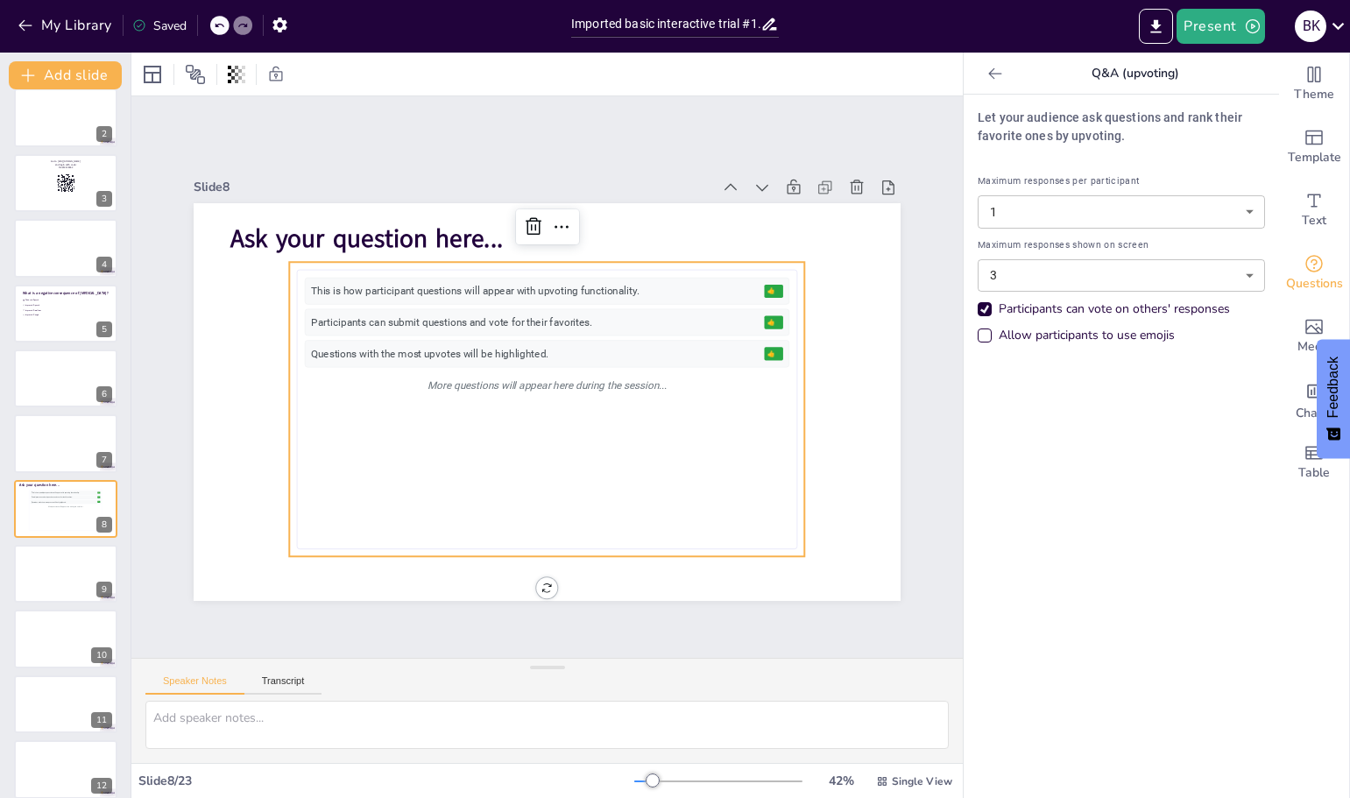
click at [986, 70] on icon at bounding box center [995, 74] width 18 height 18
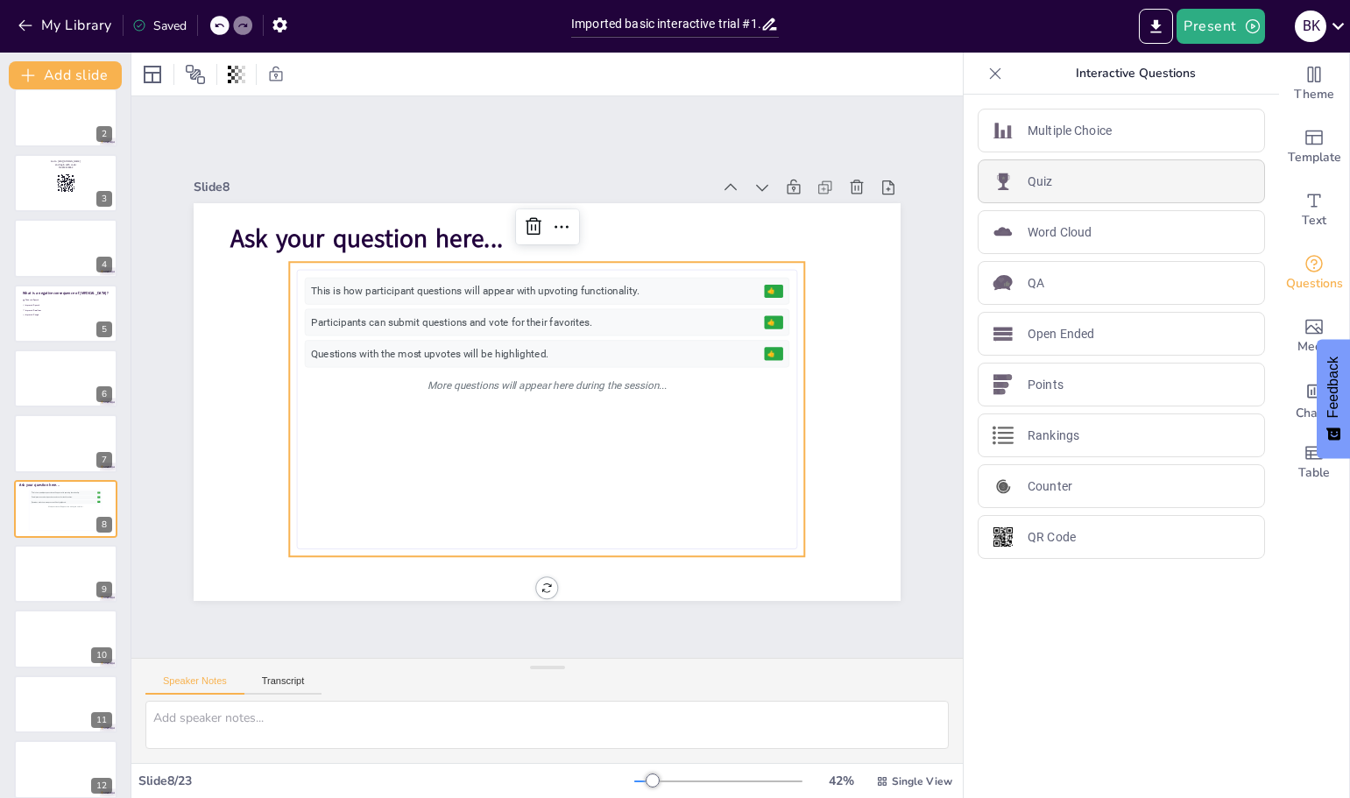
click at [1050, 180] on div "Quiz" at bounding box center [1120, 181] width 287 height 44
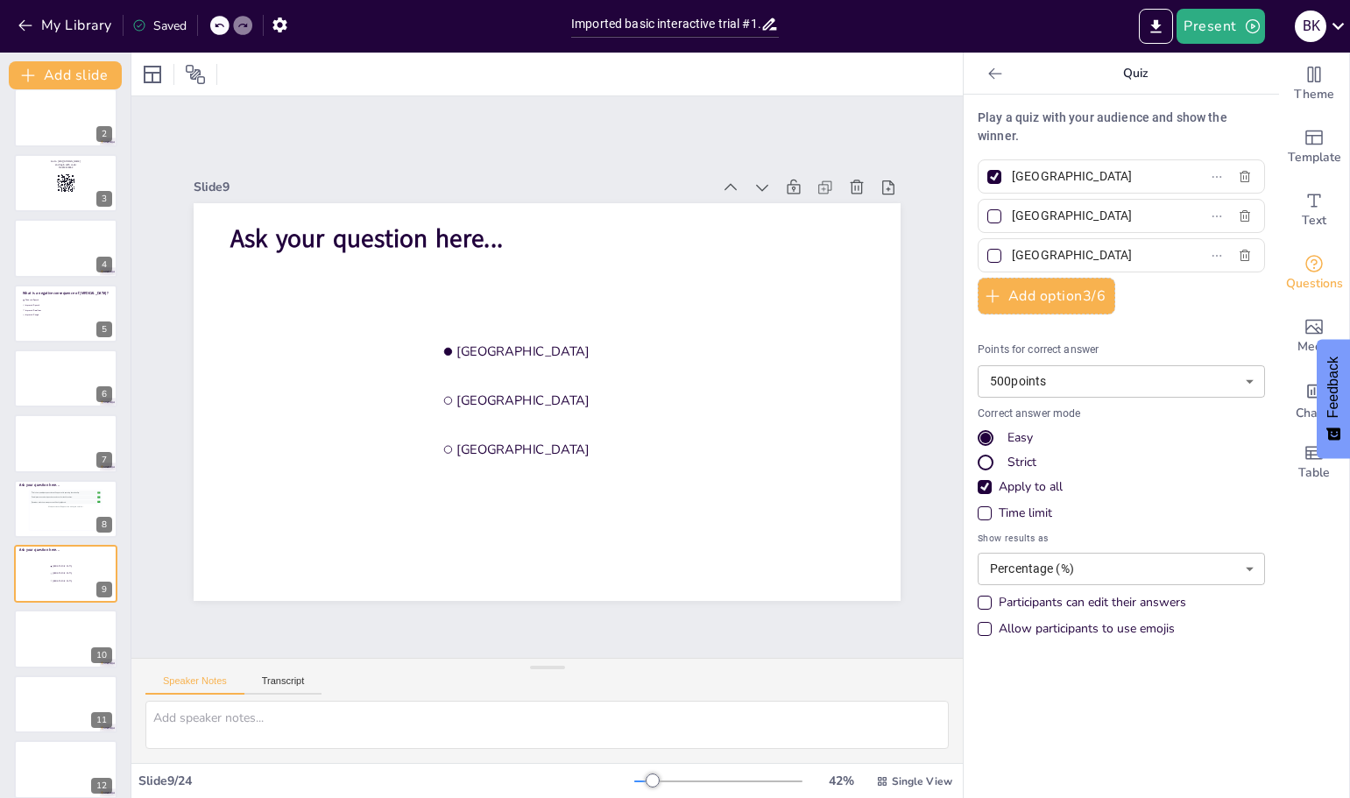
click at [986, 68] on icon at bounding box center [995, 74] width 18 height 18
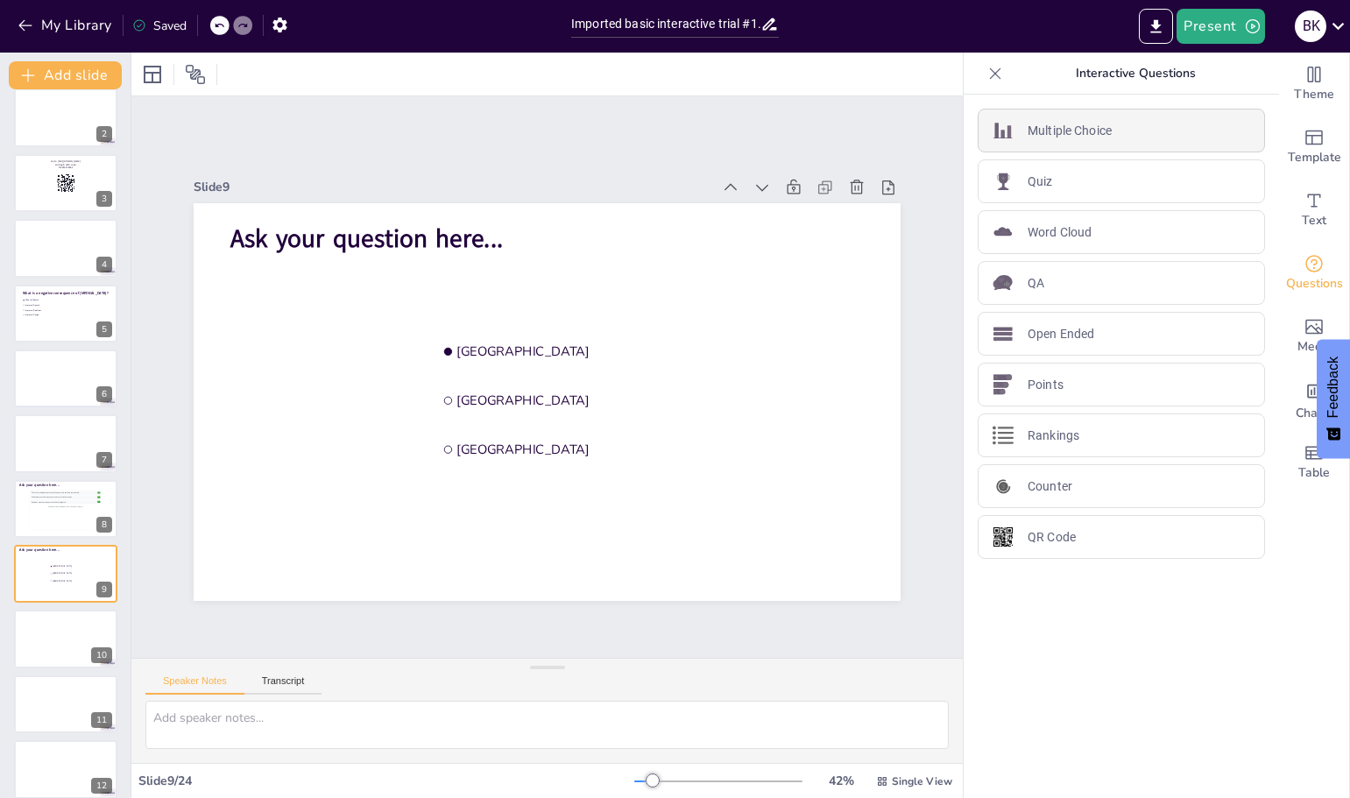
click at [1027, 124] on p "Multiple Choice" at bounding box center [1069, 131] width 84 height 18
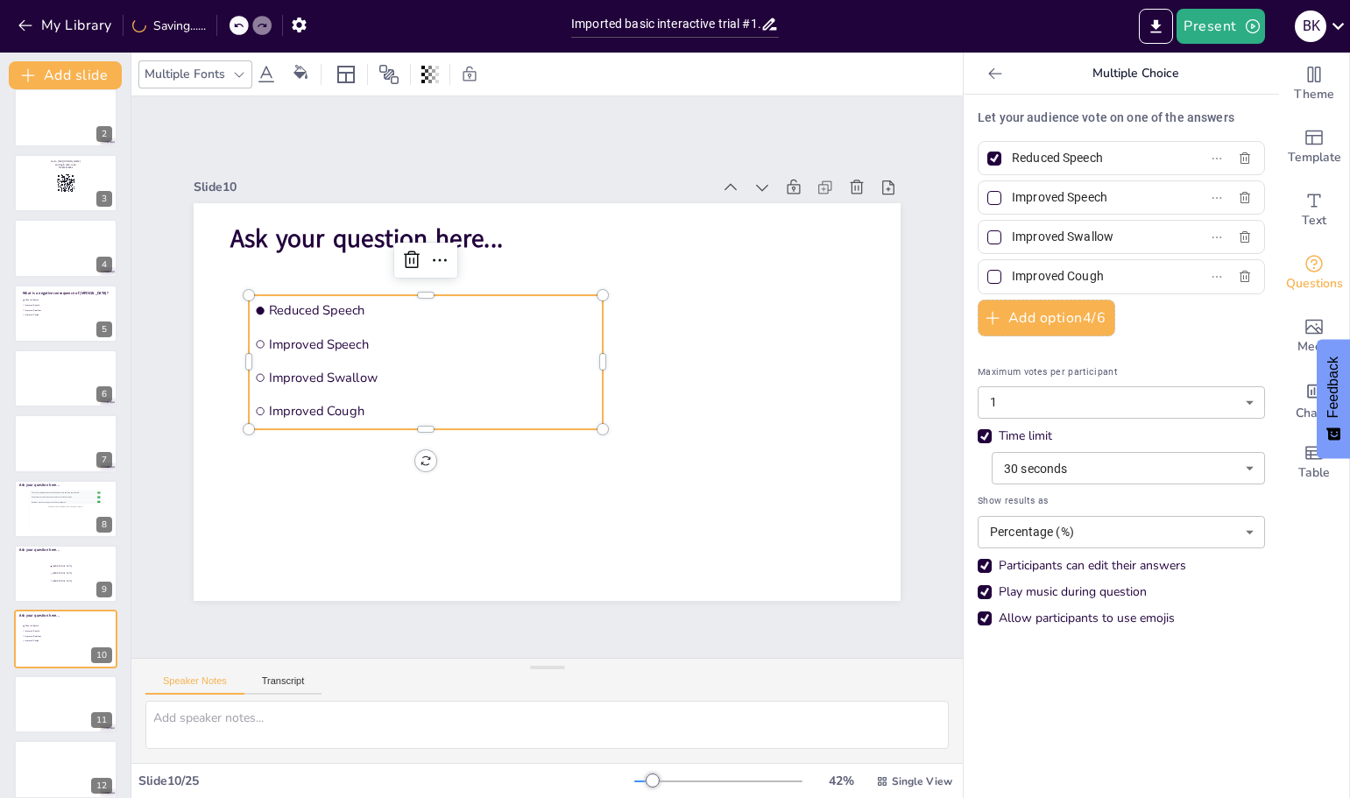
click at [986, 71] on icon at bounding box center [995, 74] width 18 height 18
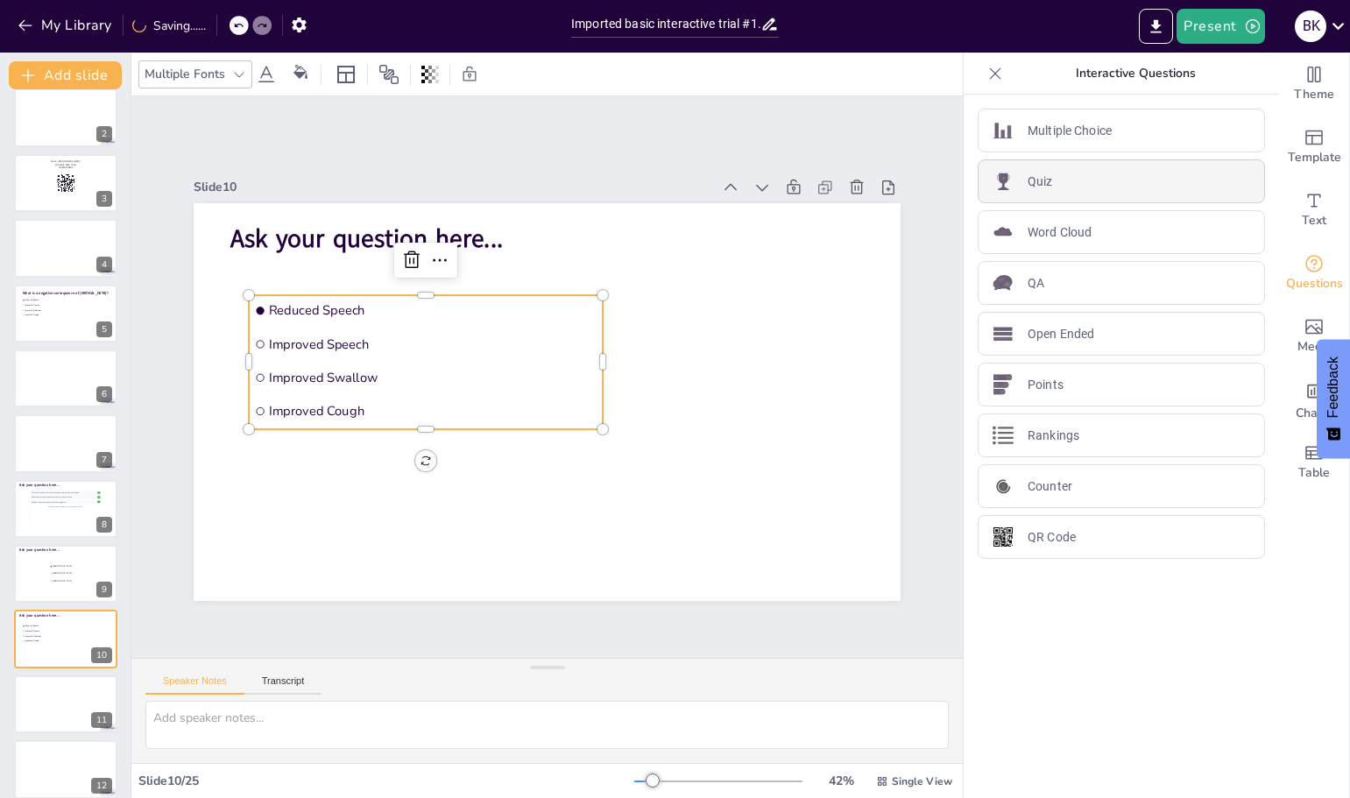
click at [1027, 180] on p "Quiz" at bounding box center [1039, 182] width 25 height 18
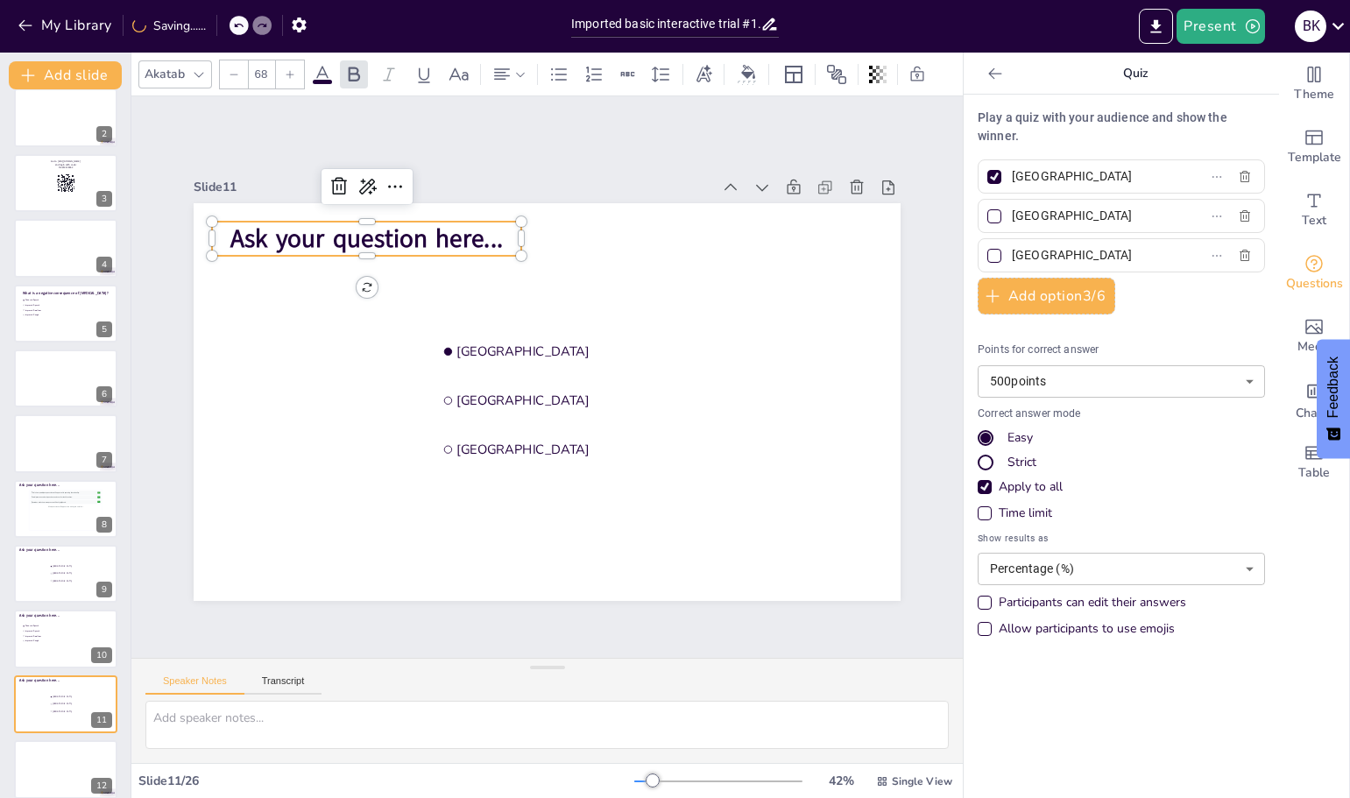
click at [427, 226] on span "Ask your question here..." at bounding box center [366, 239] width 272 height 34
click at [529, 225] on span "Ask your question here..." at bounding box center [600, 156] width 142 height 263
click at [421, 225] on span "Ask your question here..." at bounding box center [382, 220] width 274 height 62
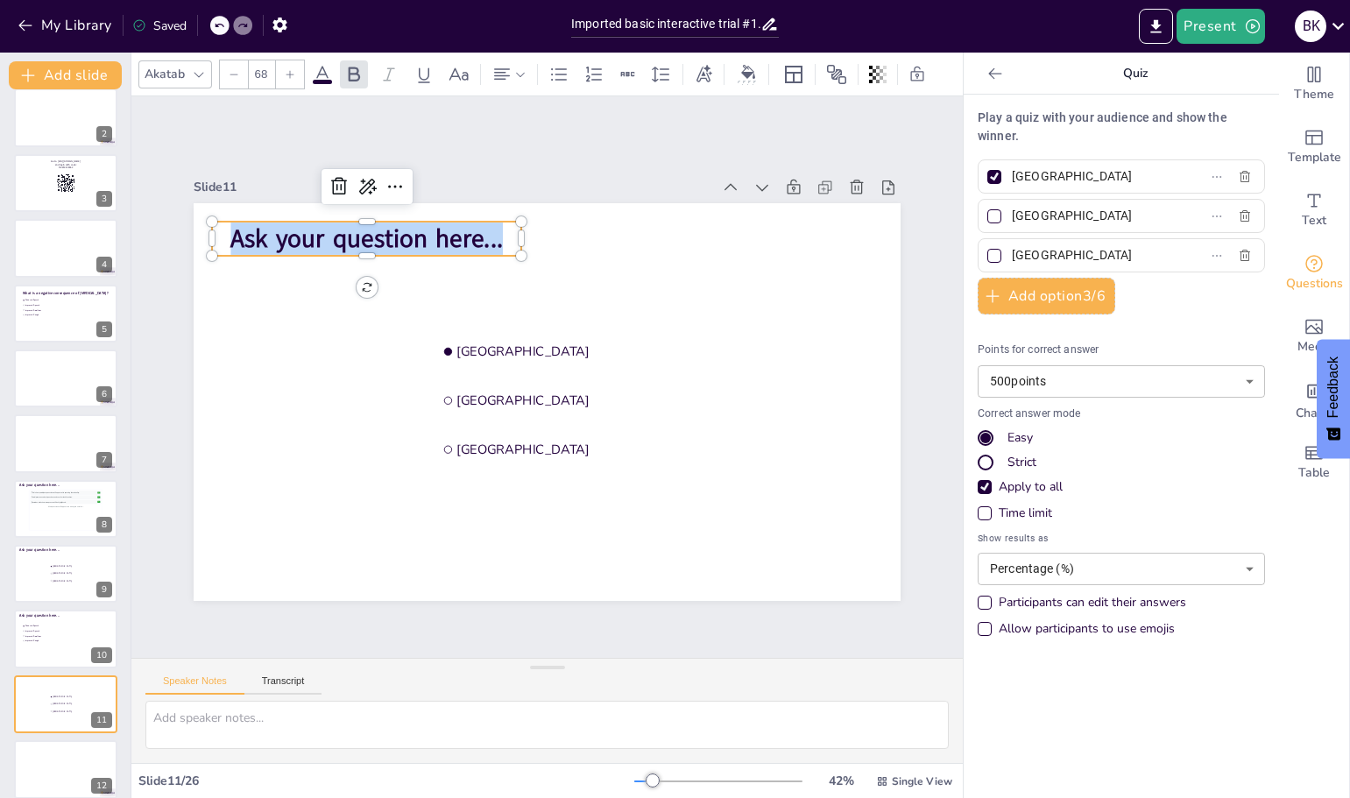
click at [421, 225] on span "Ask your question here..." at bounding box center [382, 220] width 274 height 62
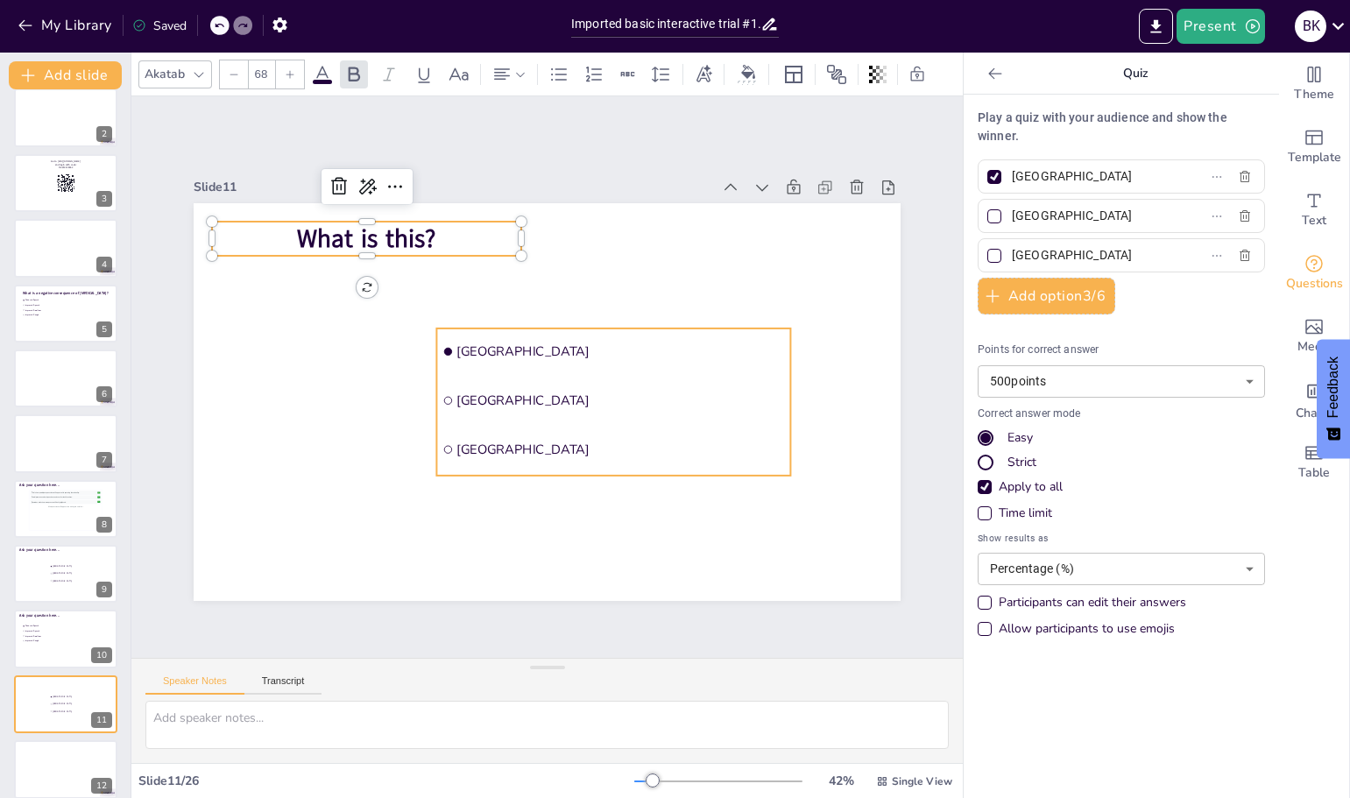
click at [484, 344] on span "[GEOGRAPHIC_DATA]" at bounding box center [623, 359] width 328 height 52
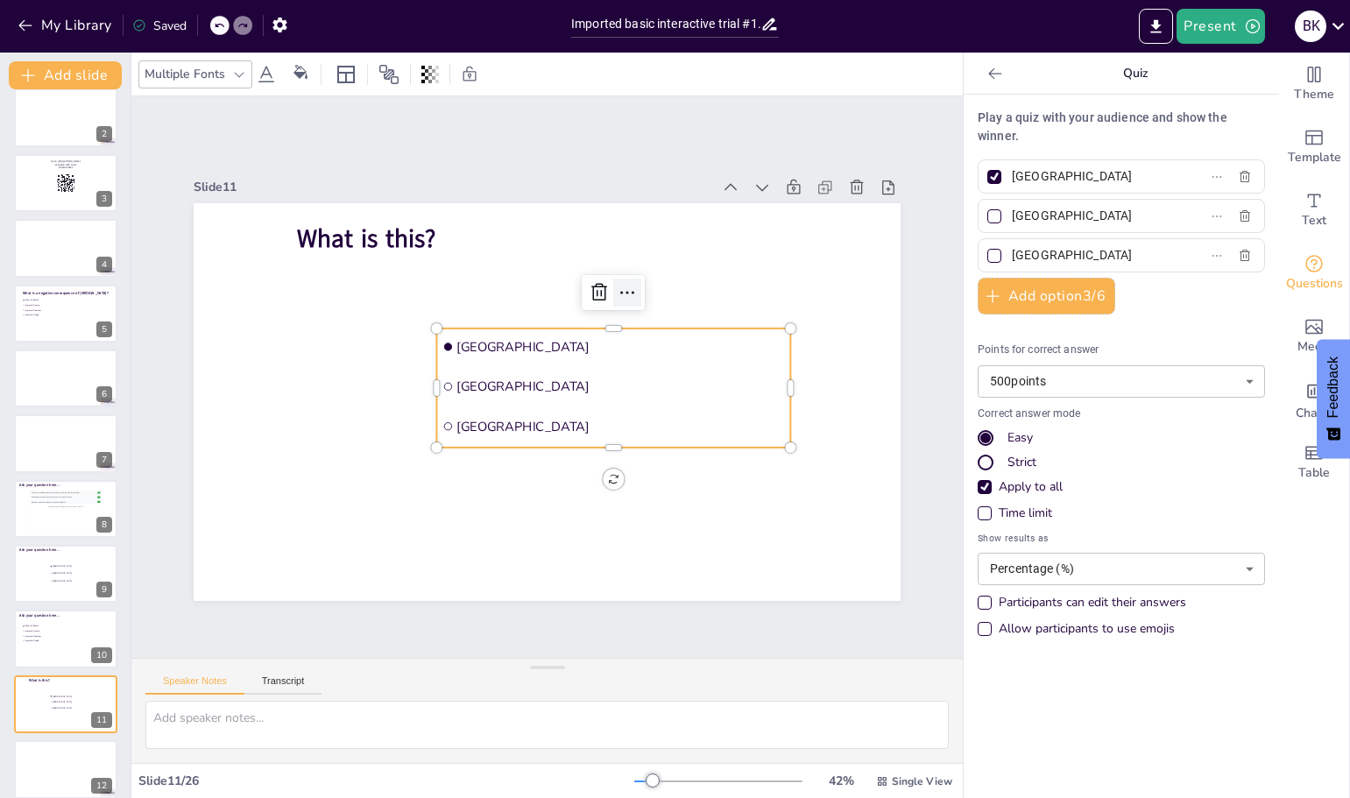
click at [624, 290] on icon at bounding box center [635, 301] width 23 height 23
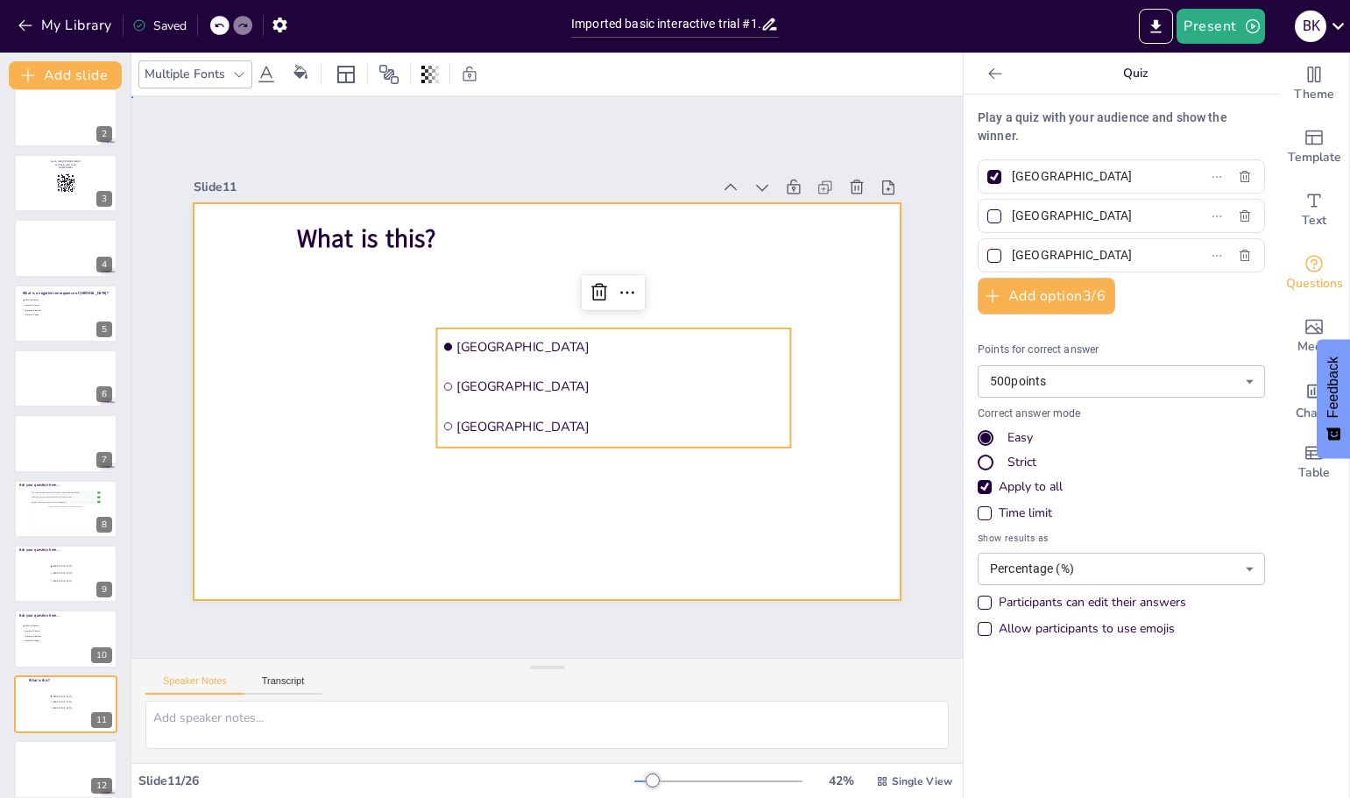
click at [788, 236] on div at bounding box center [545, 400] width 744 height 469
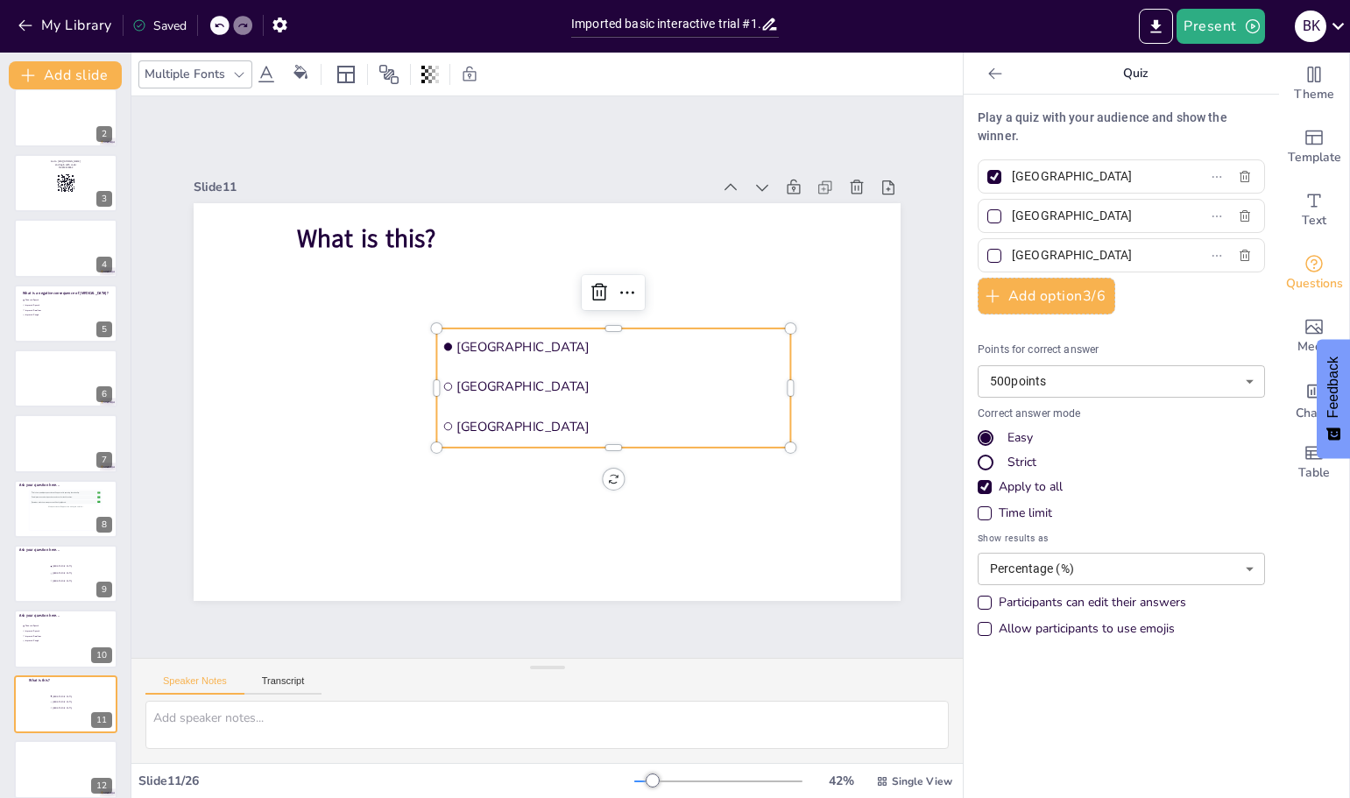
click at [468, 341] on span "[GEOGRAPHIC_DATA]" at bounding box center [623, 354] width 328 height 52
click at [1072, 180] on input "[GEOGRAPHIC_DATA]" at bounding box center [1093, 176] width 163 height 25
drag, startPoint x: 1072, startPoint y: 180, endPoint x: 1015, endPoint y: 180, distance: 56.9
click at [1015, 180] on input "[GEOGRAPHIC_DATA]" at bounding box center [1093, 176] width 163 height 25
type input "P"
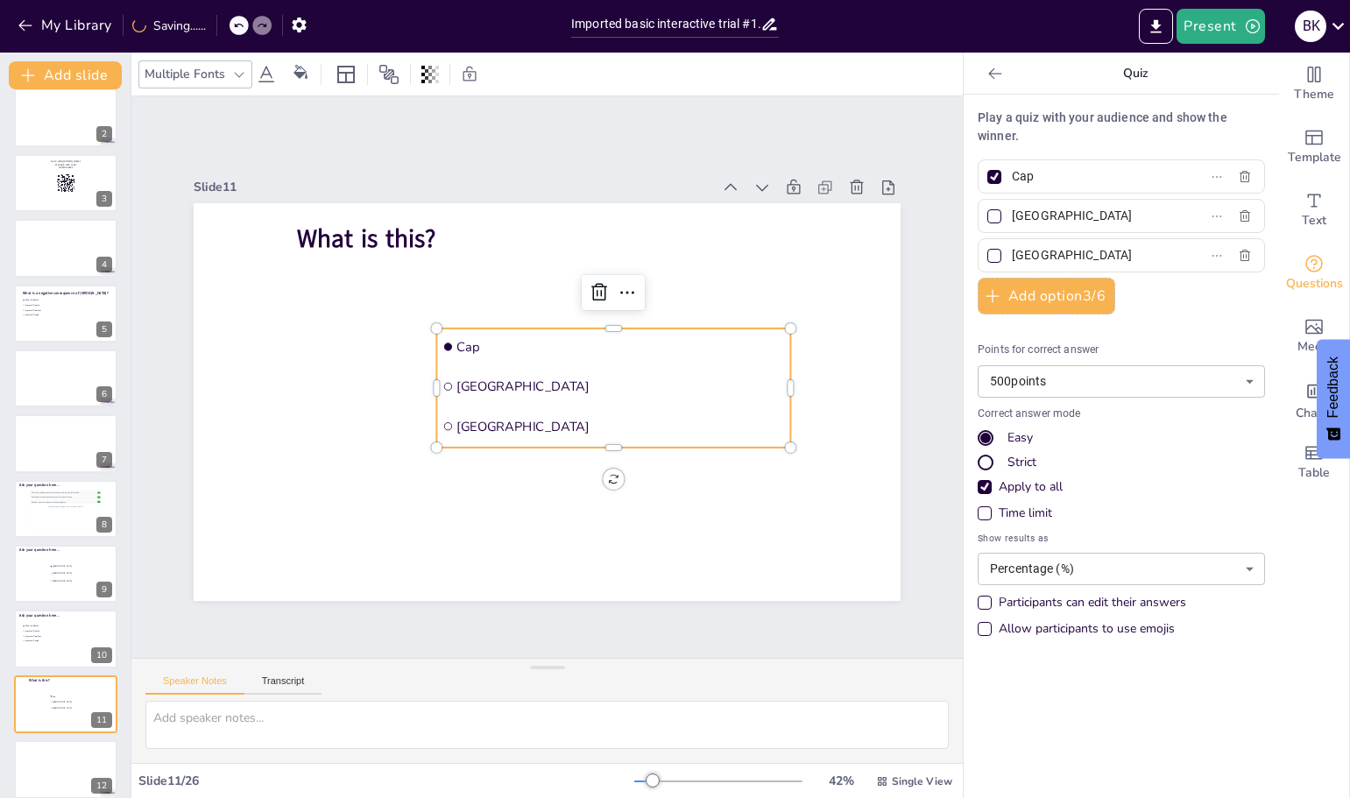
type input "Cap"
click at [987, 174] on div at bounding box center [994, 177] width 14 height 14
click at [1012, 174] on input "Cap" at bounding box center [1093, 176] width 163 height 25
checkbox input "false"
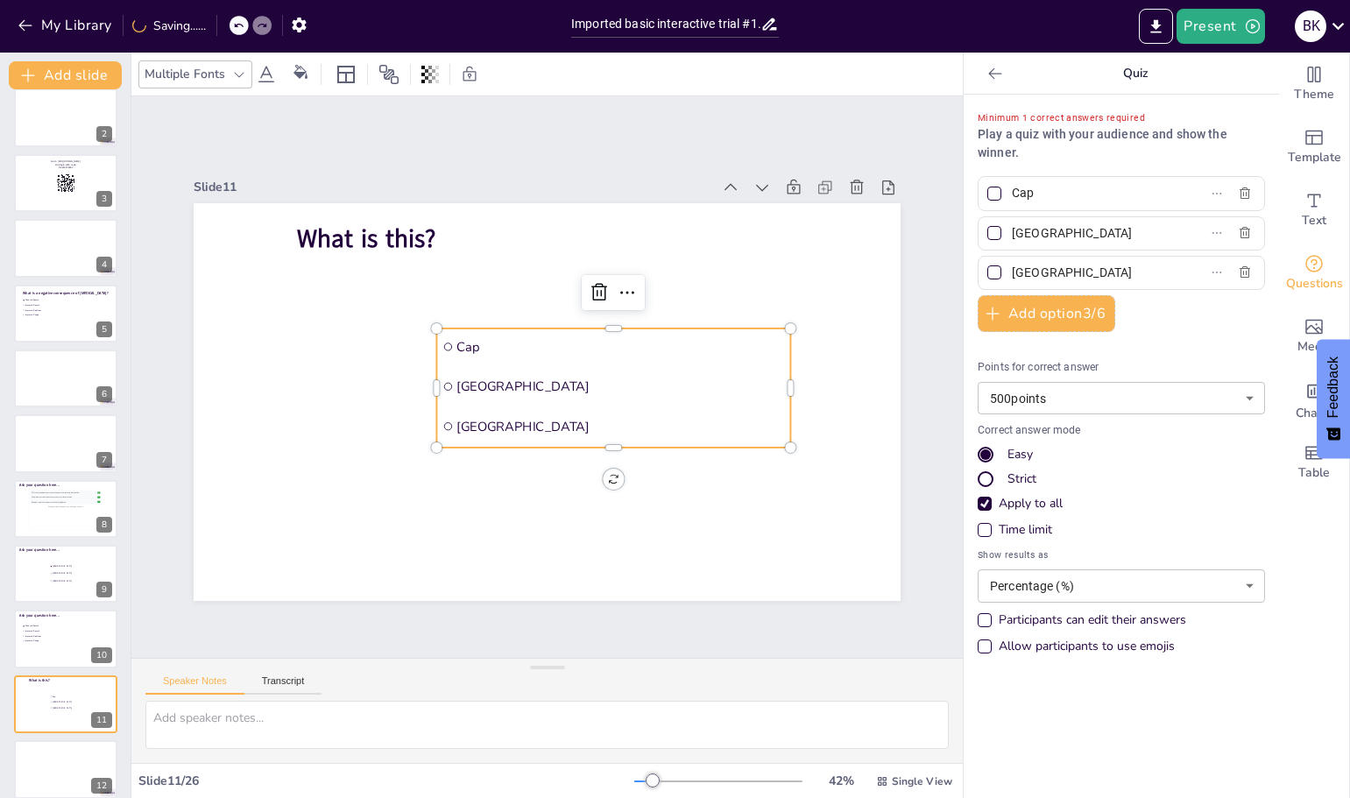
click at [987, 236] on div at bounding box center [994, 233] width 14 height 14
click at [1012, 236] on input "[GEOGRAPHIC_DATA]" at bounding box center [1093, 233] width 163 height 25
checkbox input "true"
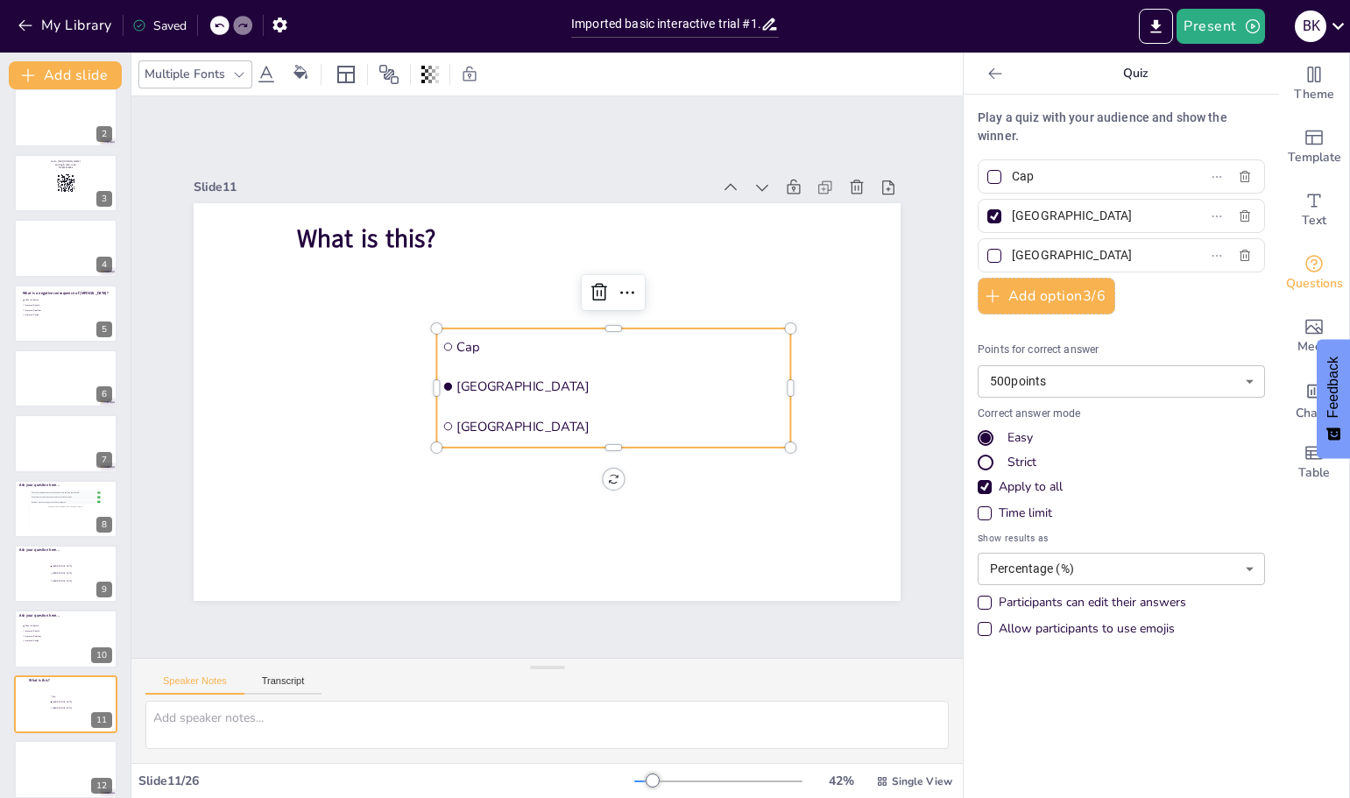
drag, startPoint x: 1062, startPoint y: 218, endPoint x: 997, endPoint y: 216, distance: 65.7
click at [1005, 216] on span "[GEOGRAPHIC_DATA]" at bounding box center [1086, 215] width 163 height 25
click at [1012, 216] on input "[GEOGRAPHIC_DATA]" at bounding box center [1093, 215] width 163 height 25
type input "PMV 2001"
click at [1039, 257] on input "[GEOGRAPHIC_DATA]" at bounding box center [1093, 255] width 163 height 25
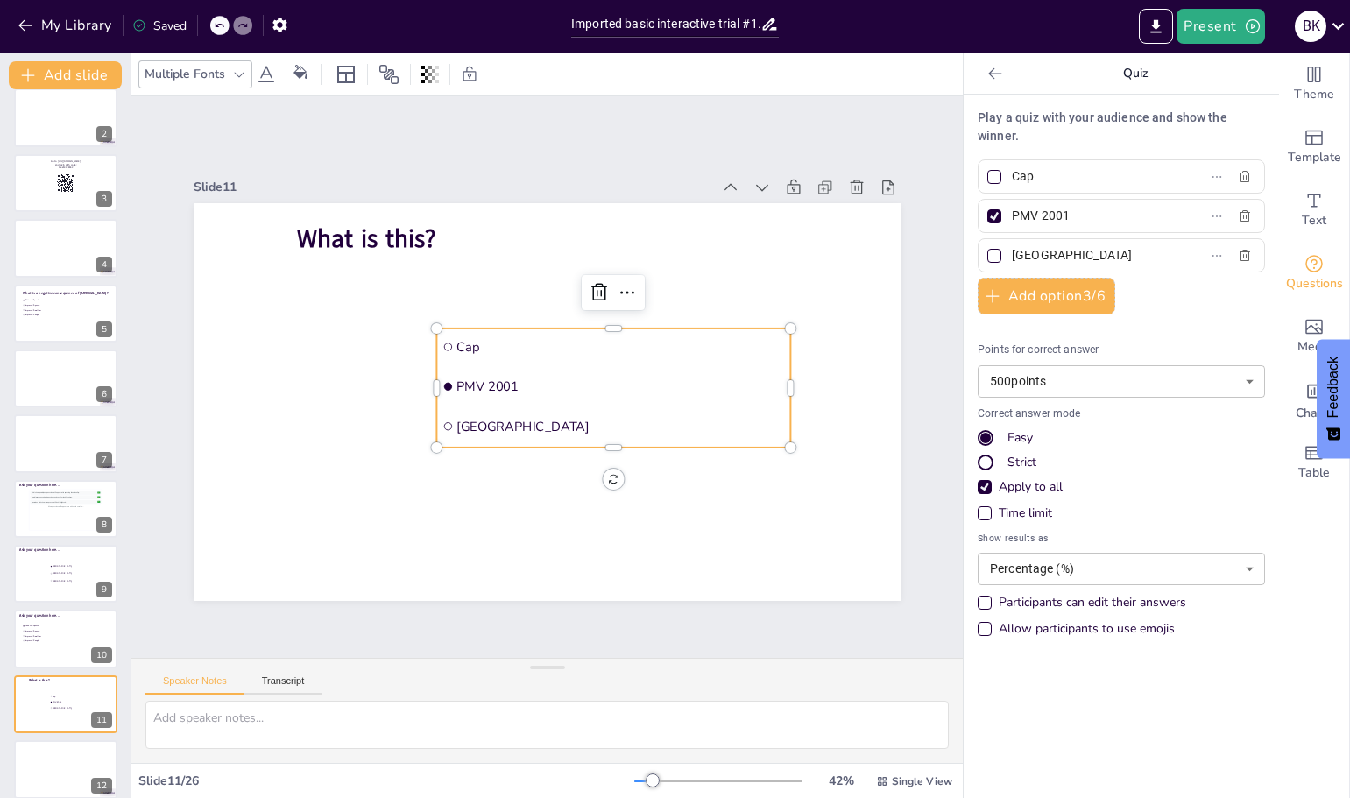
drag, startPoint x: 1062, startPoint y: 257, endPoint x: 1000, endPoint y: 255, distance: 62.2
click at [1012, 255] on input "[GEOGRAPHIC_DATA]" at bounding box center [1093, 255] width 163 height 25
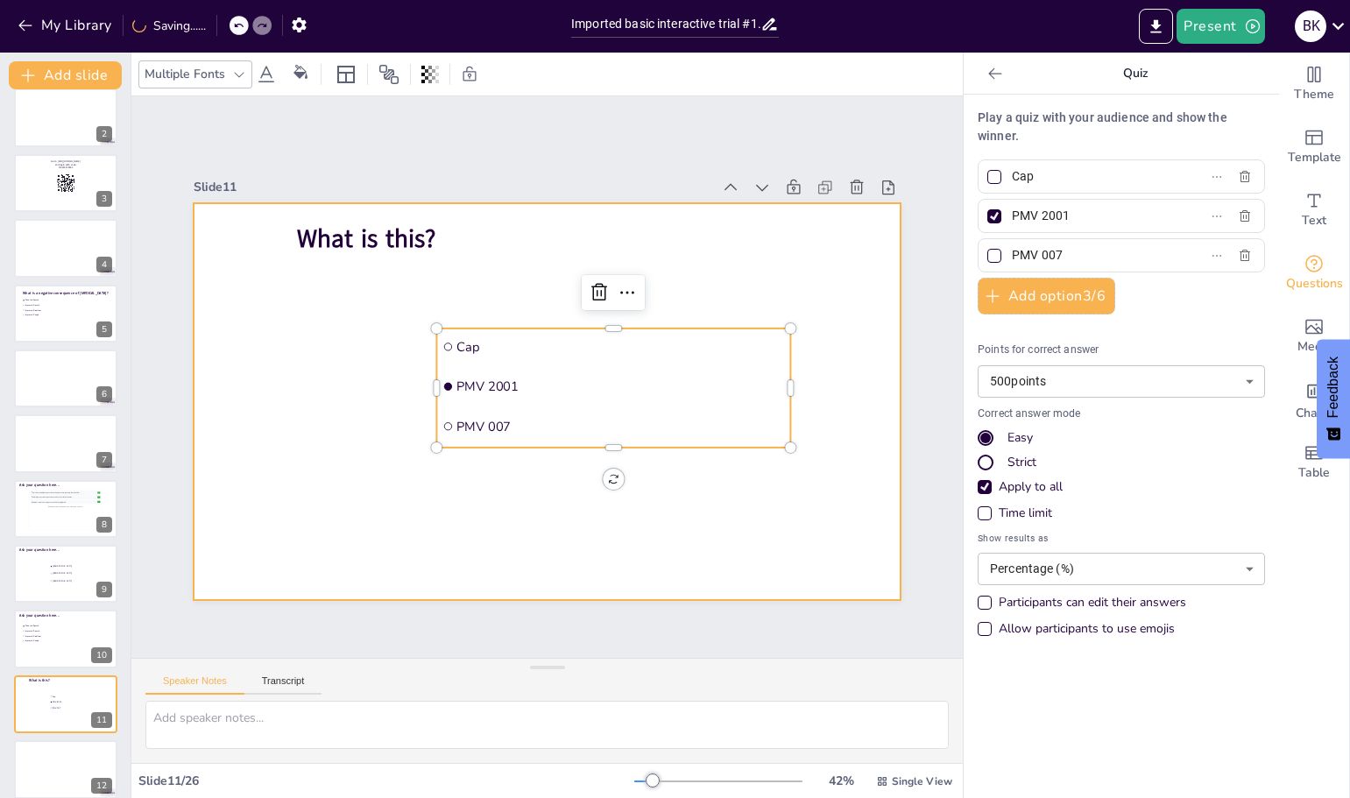
type input "PMV 007"
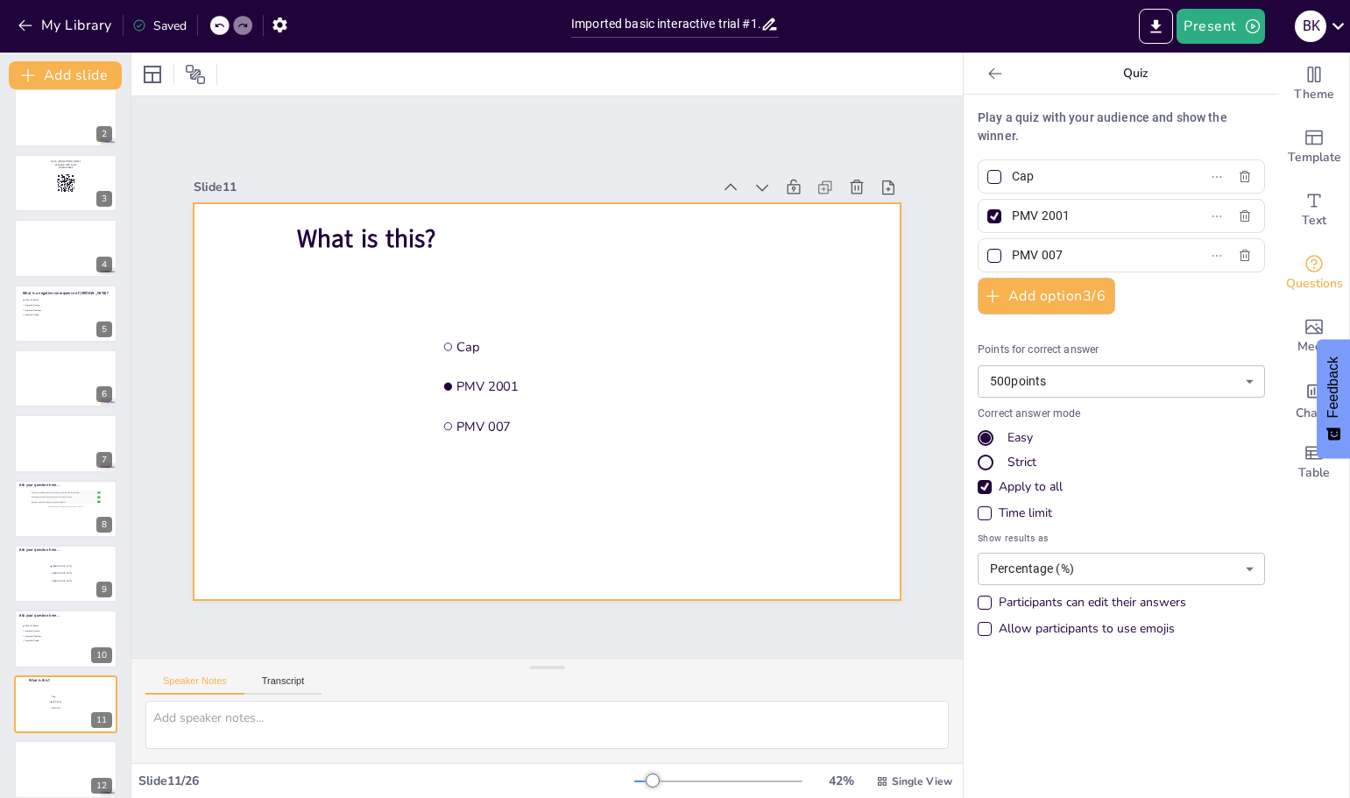
click at [325, 387] on div at bounding box center [545, 401] width 744 height 469
click at [977, 600] on div "Participants can edit their answers" at bounding box center [984, 603] width 14 height 14
click at [977, 627] on div "Allow participants to use emojis" at bounding box center [984, 629] width 14 height 14
click at [53, 321] on div at bounding box center [65, 314] width 105 height 60
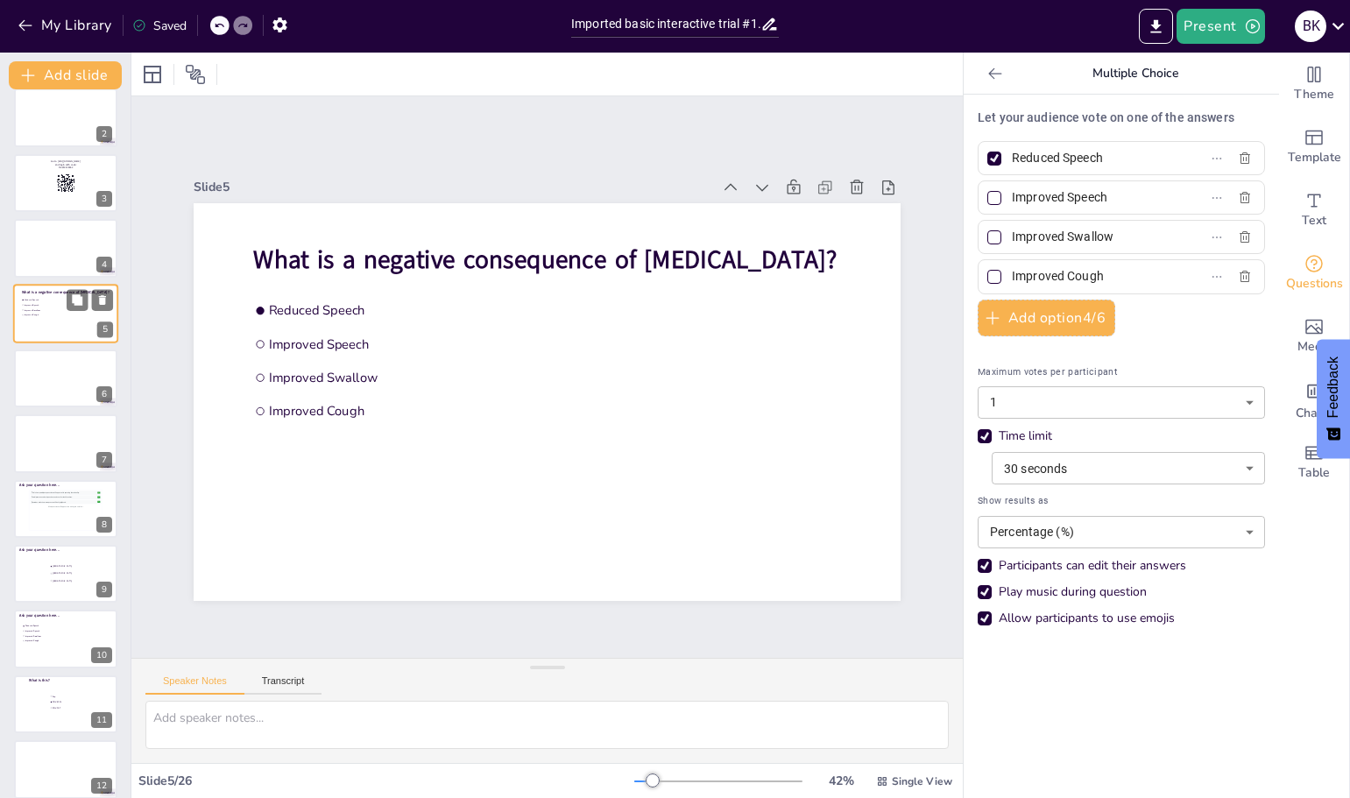
scroll to position [0, 0]
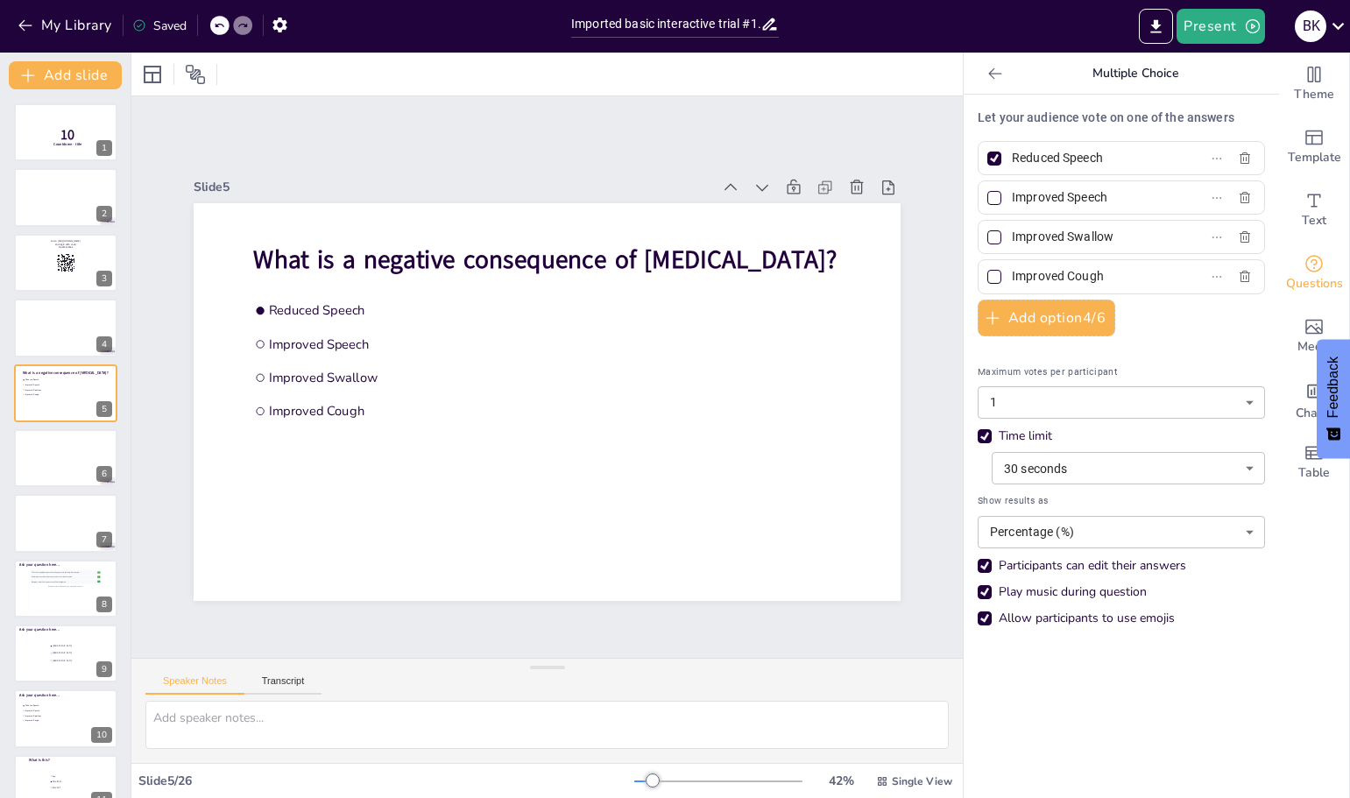
click at [986, 77] on icon at bounding box center [995, 74] width 18 height 18
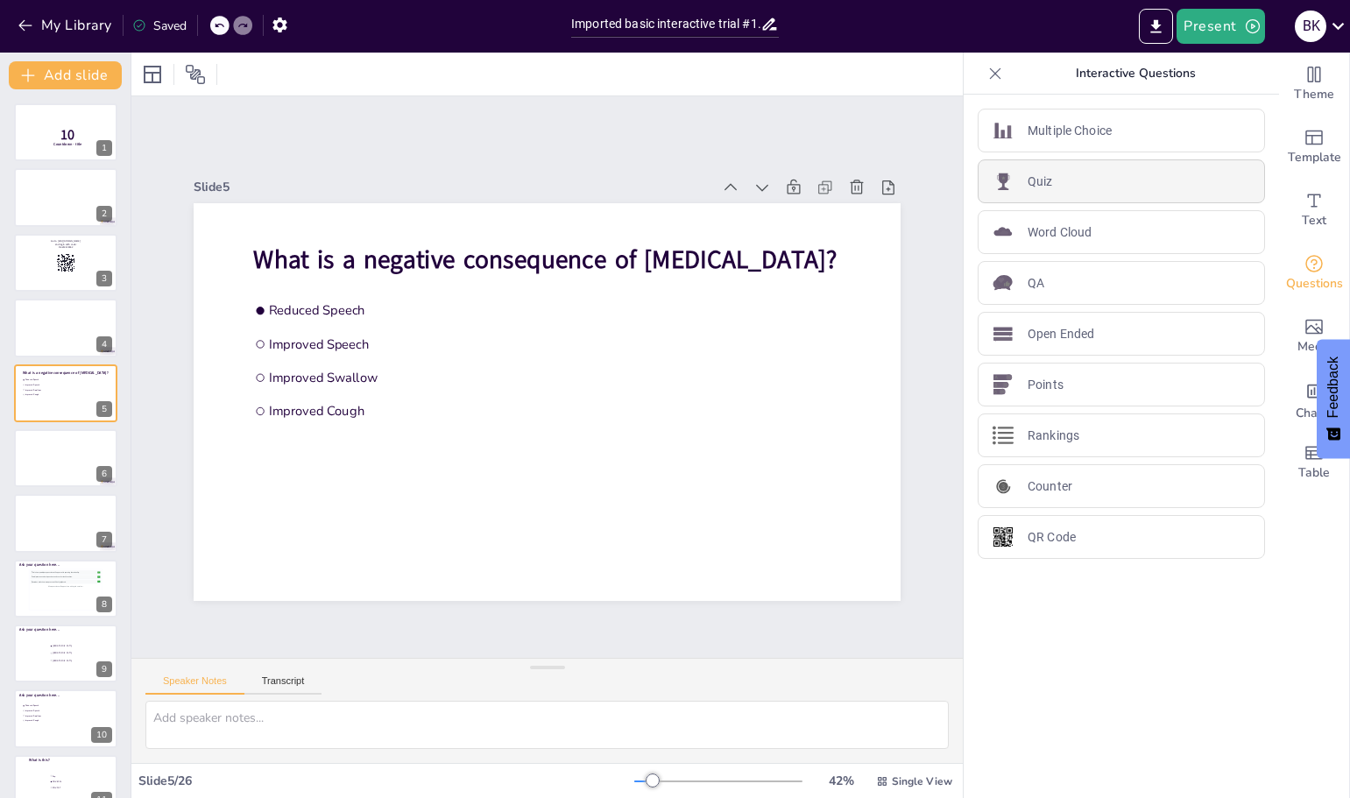
click at [1027, 182] on p "Quiz" at bounding box center [1039, 182] width 25 height 18
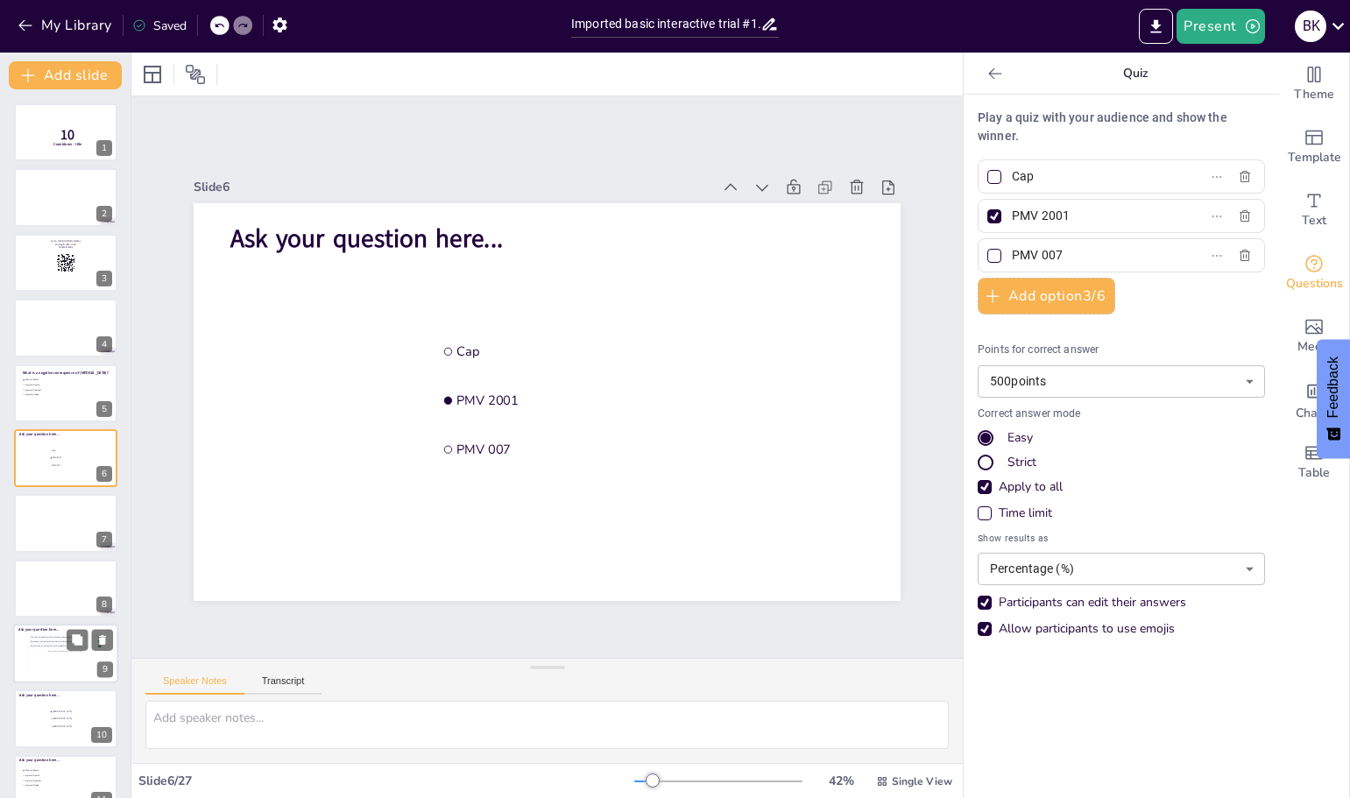
click at [50, 657] on div "This is how participant questions will appear with upvoting functionality. 👍 5 …" at bounding box center [66, 654] width 72 height 39
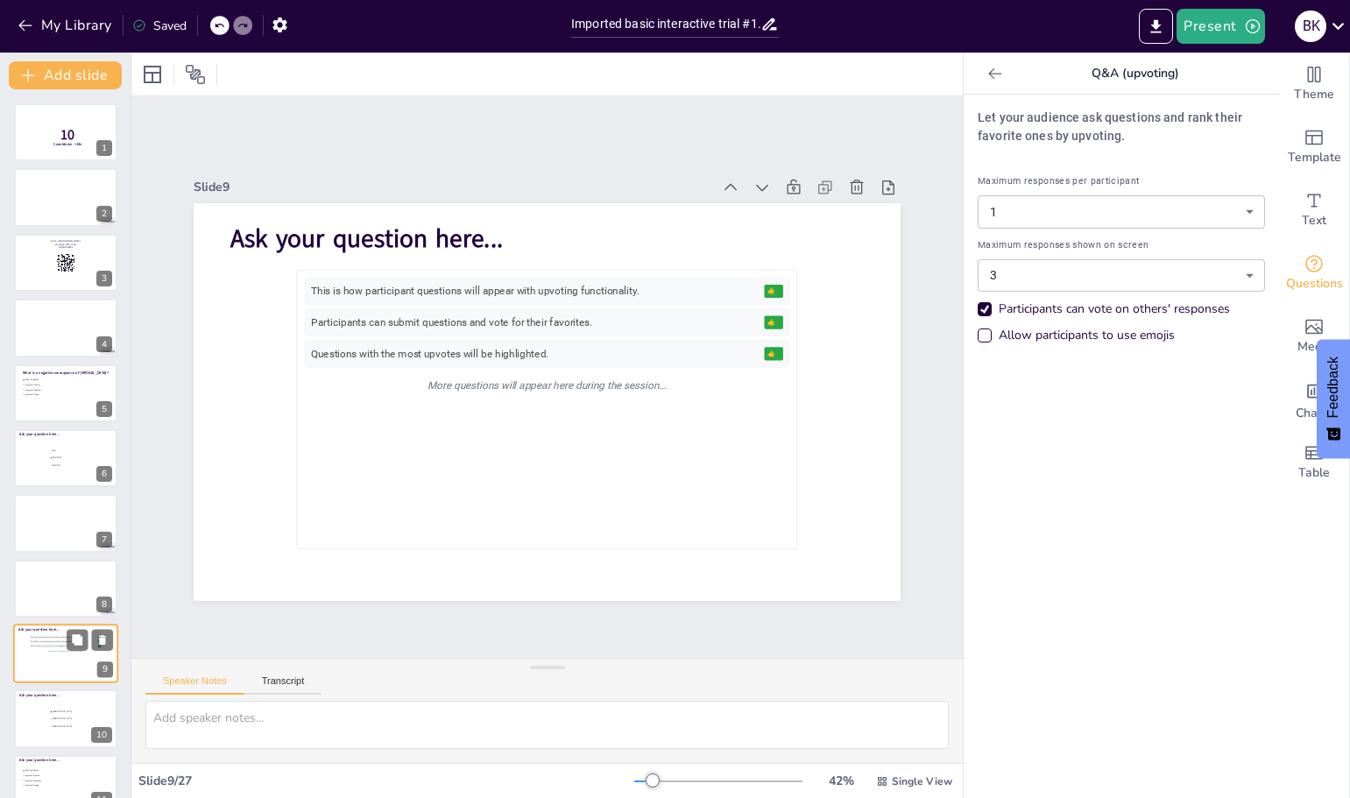
scroll to position [210, 0]
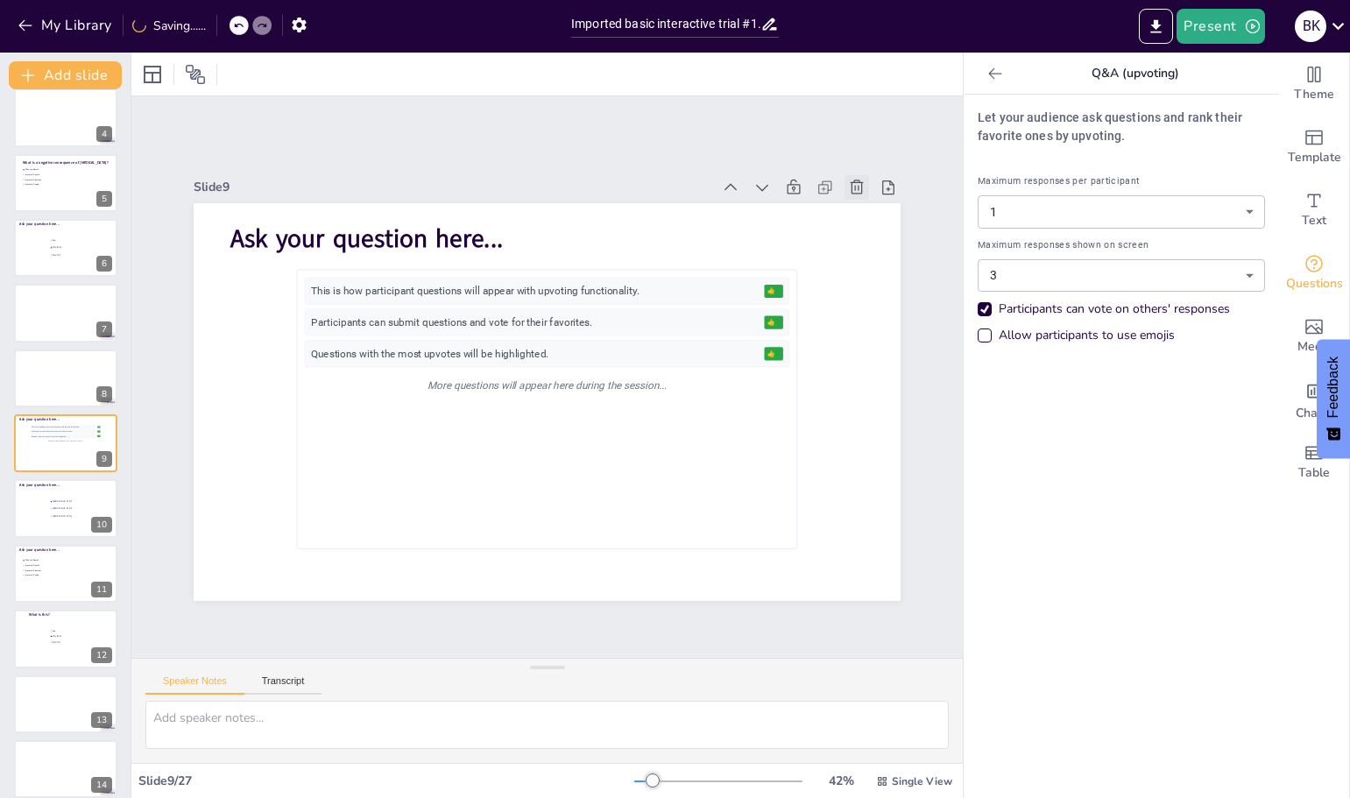
click at [855, 538] on icon at bounding box center [867, 550] width 24 height 24
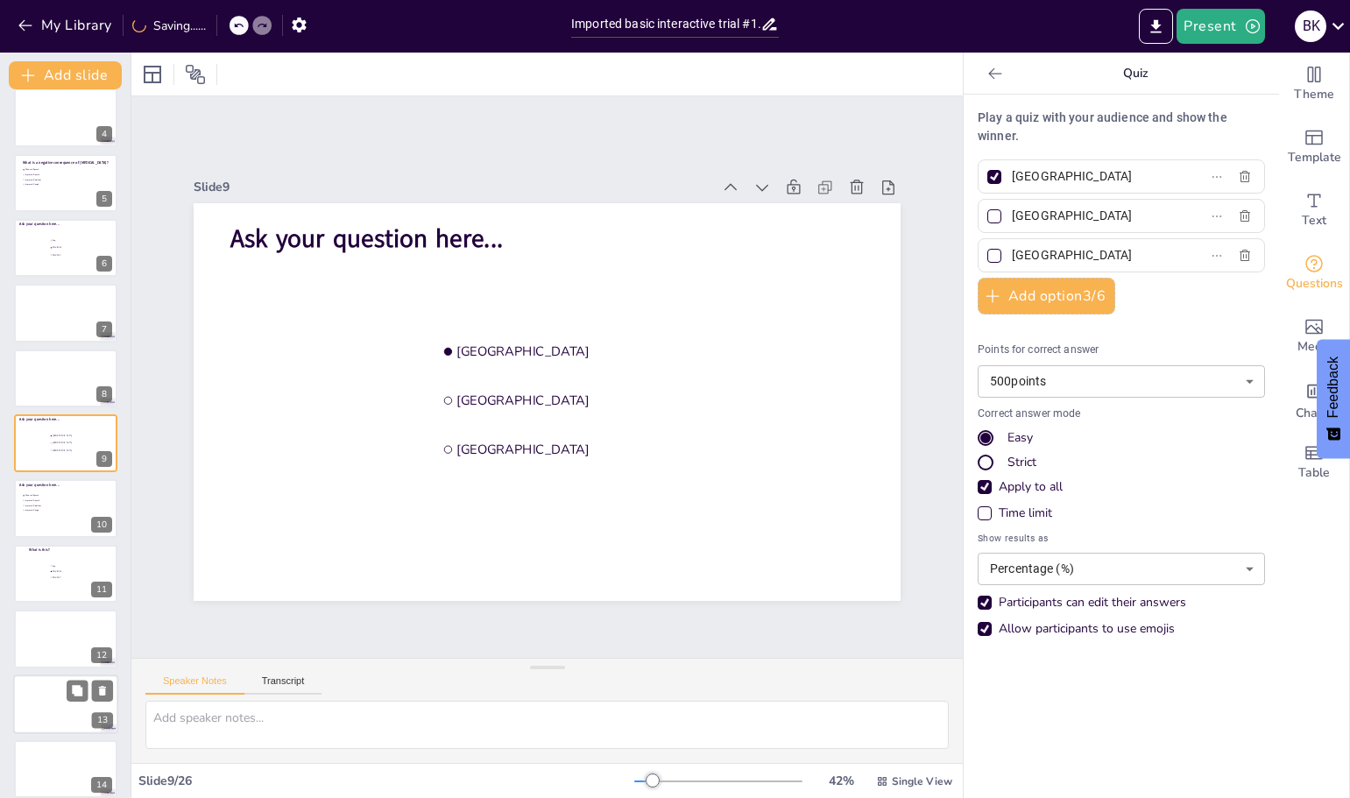
drag, startPoint x: 46, startPoint y: 565, endPoint x: 48, endPoint y: 555, distance: 10.0
click at [46, 561] on div at bounding box center [65, 574] width 103 height 58
type input "Cap"
type input "PMV 2001"
type input "PMV 007"
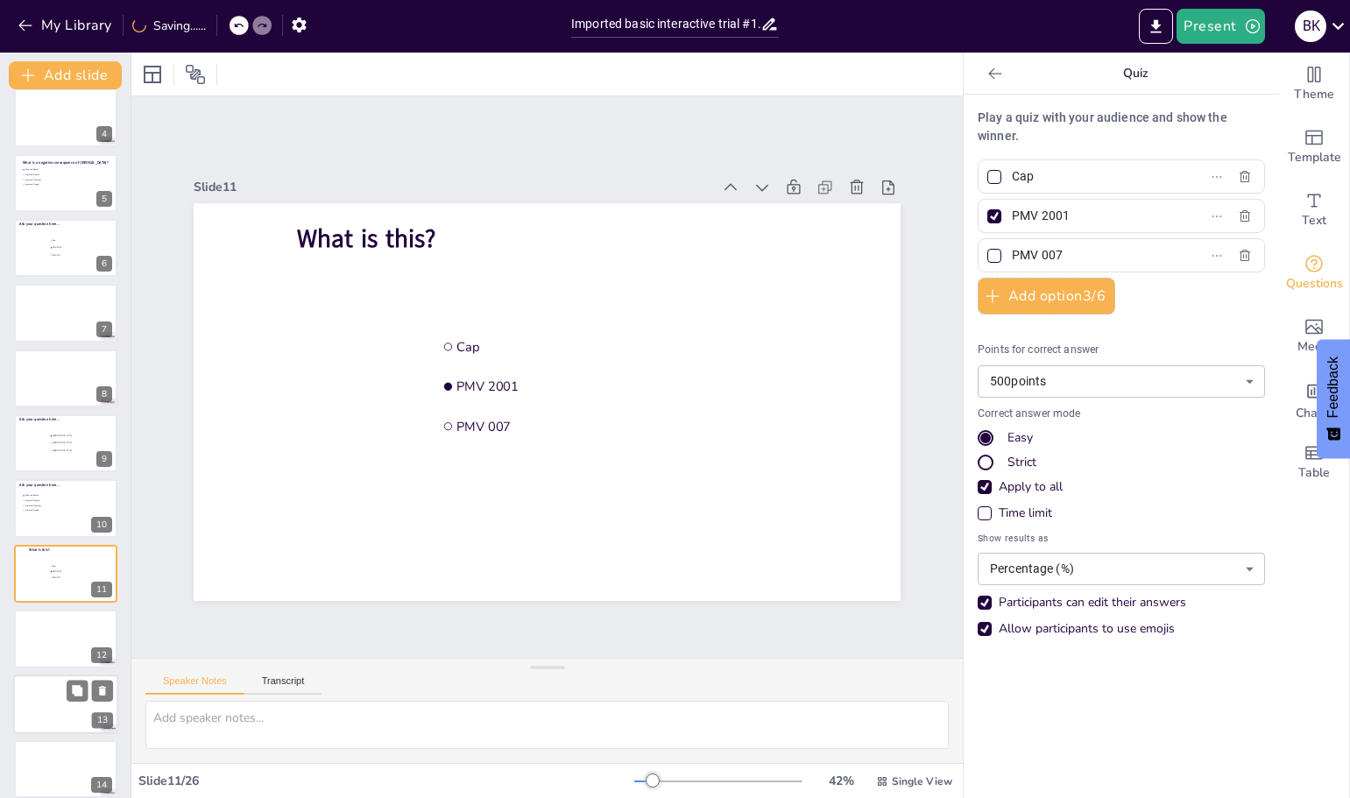
scroll to position [340, 0]
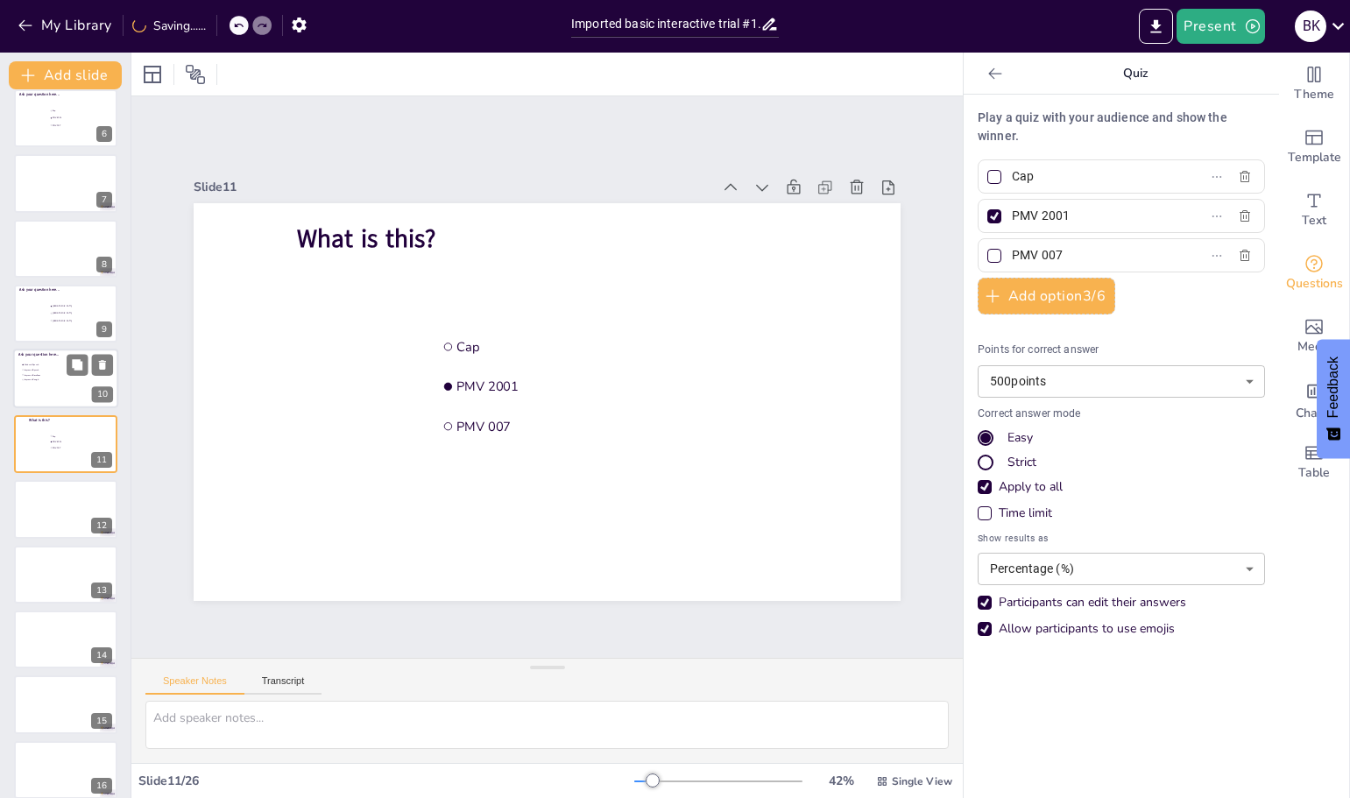
click at [40, 371] on li "Improved Speech" at bounding box center [47, 370] width 53 height 4
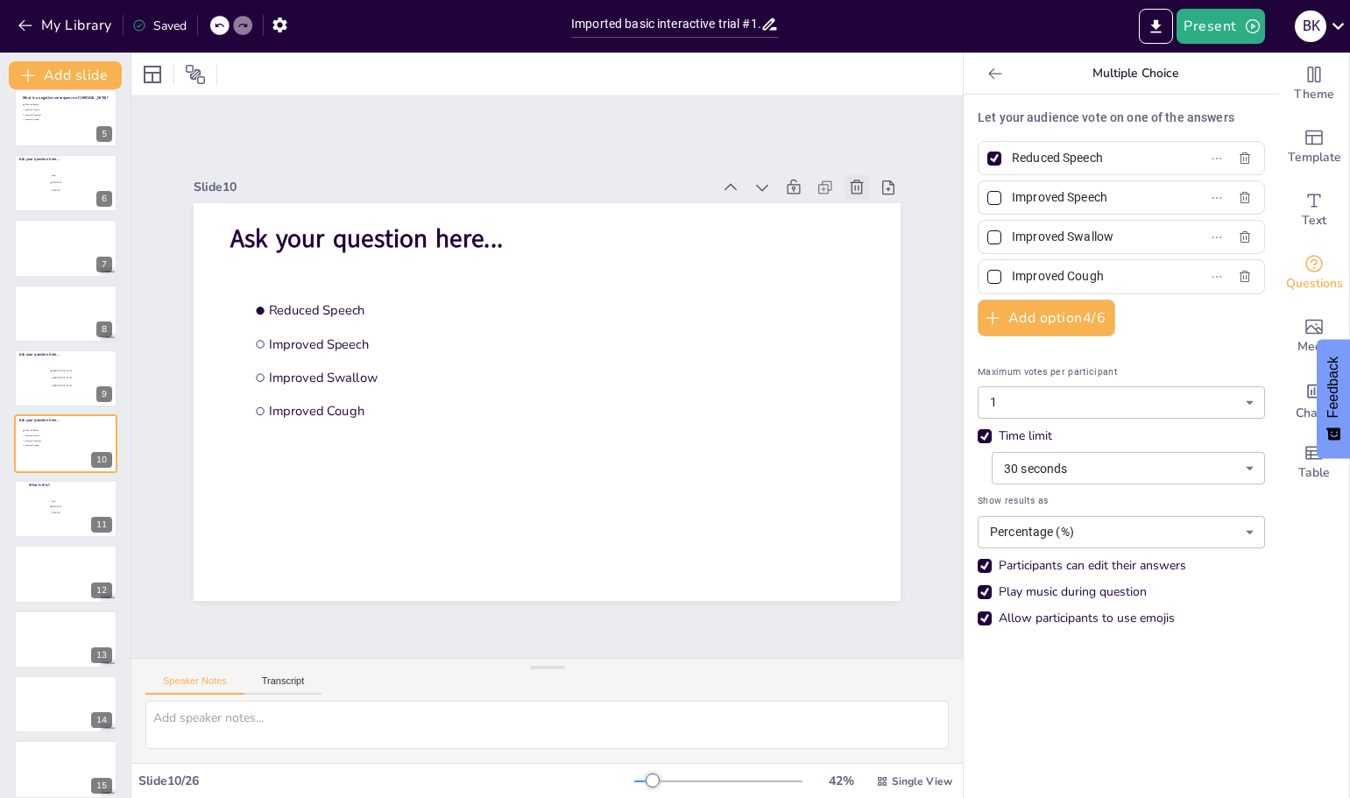
click at [867, 212] on icon at bounding box center [874, 220] width 15 height 16
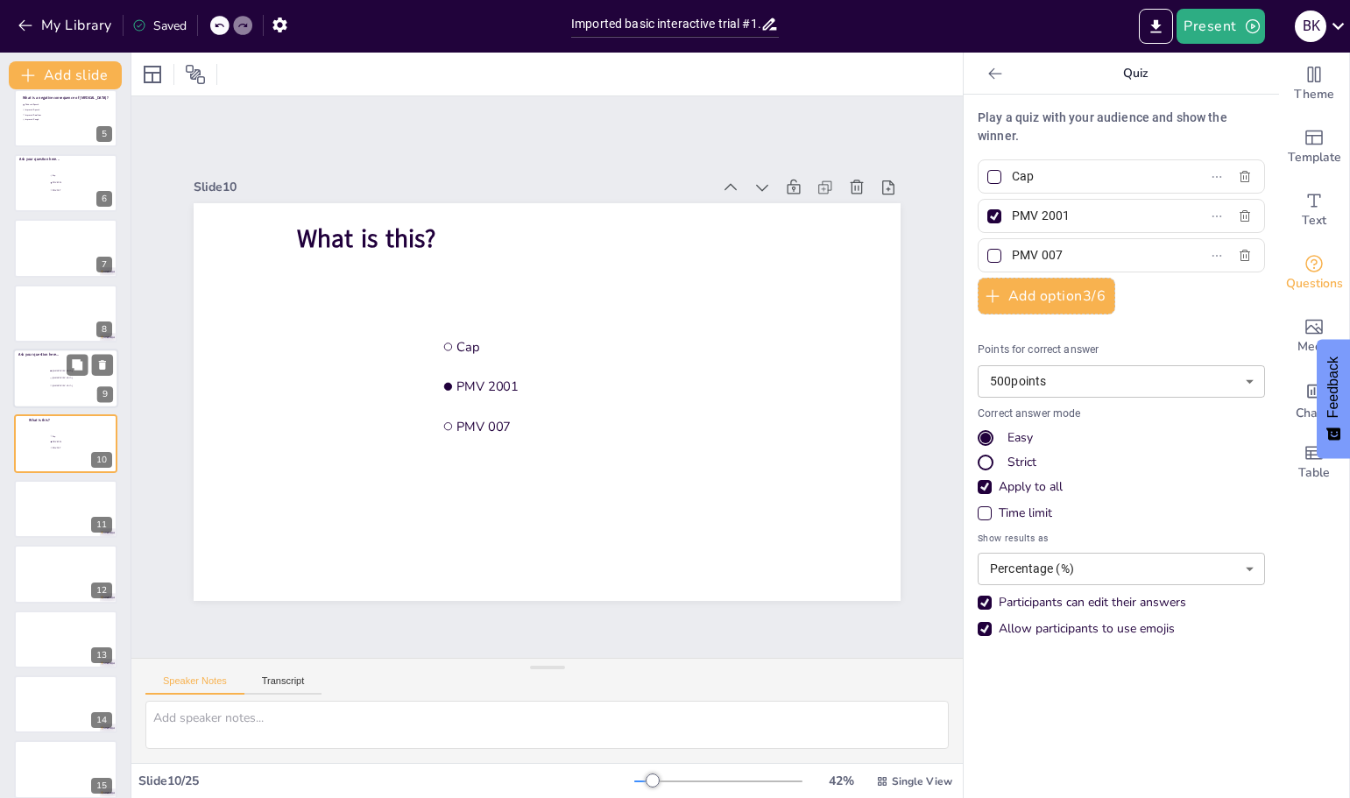
click at [30, 367] on div at bounding box center [65, 379] width 105 height 60
type input "[GEOGRAPHIC_DATA]"
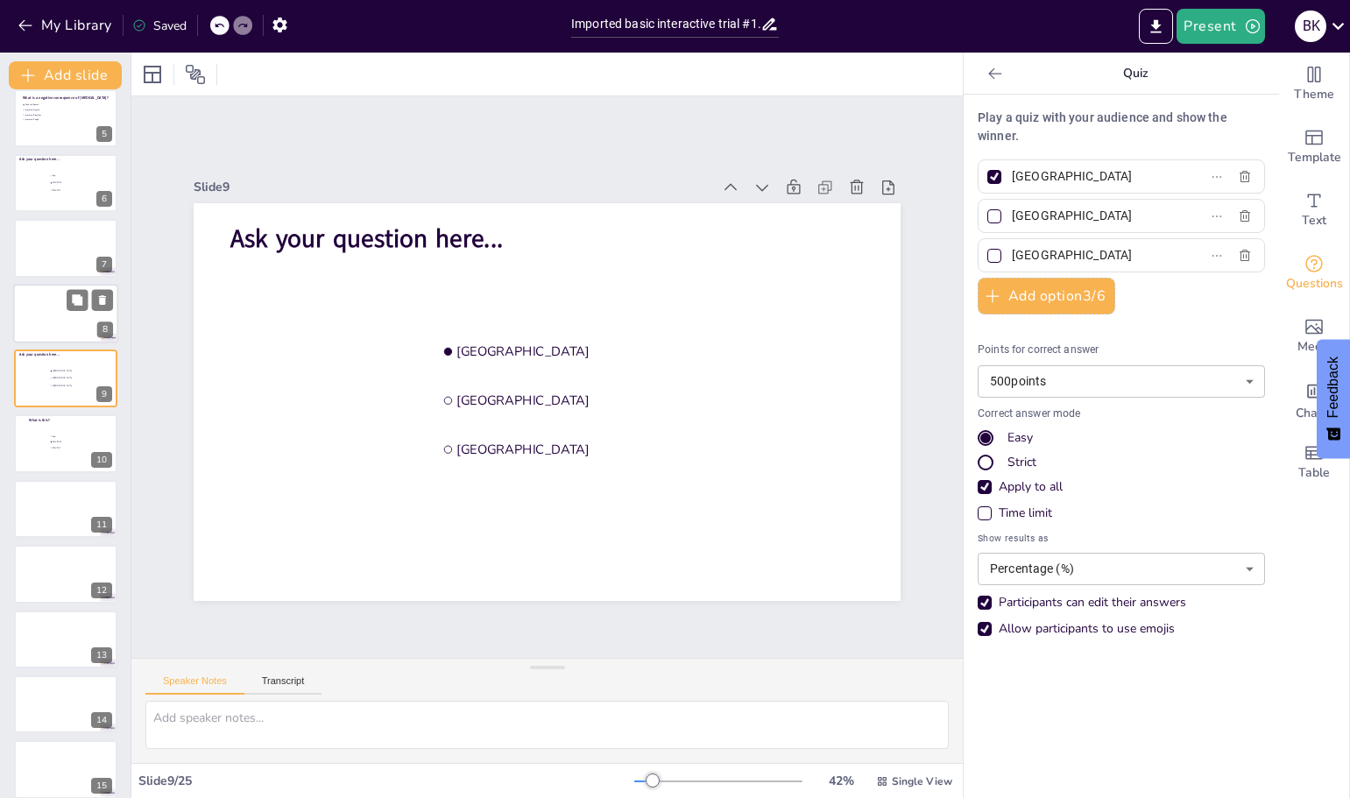
scroll to position [210, 0]
click at [879, 245] on icon at bounding box center [889, 255] width 21 height 21
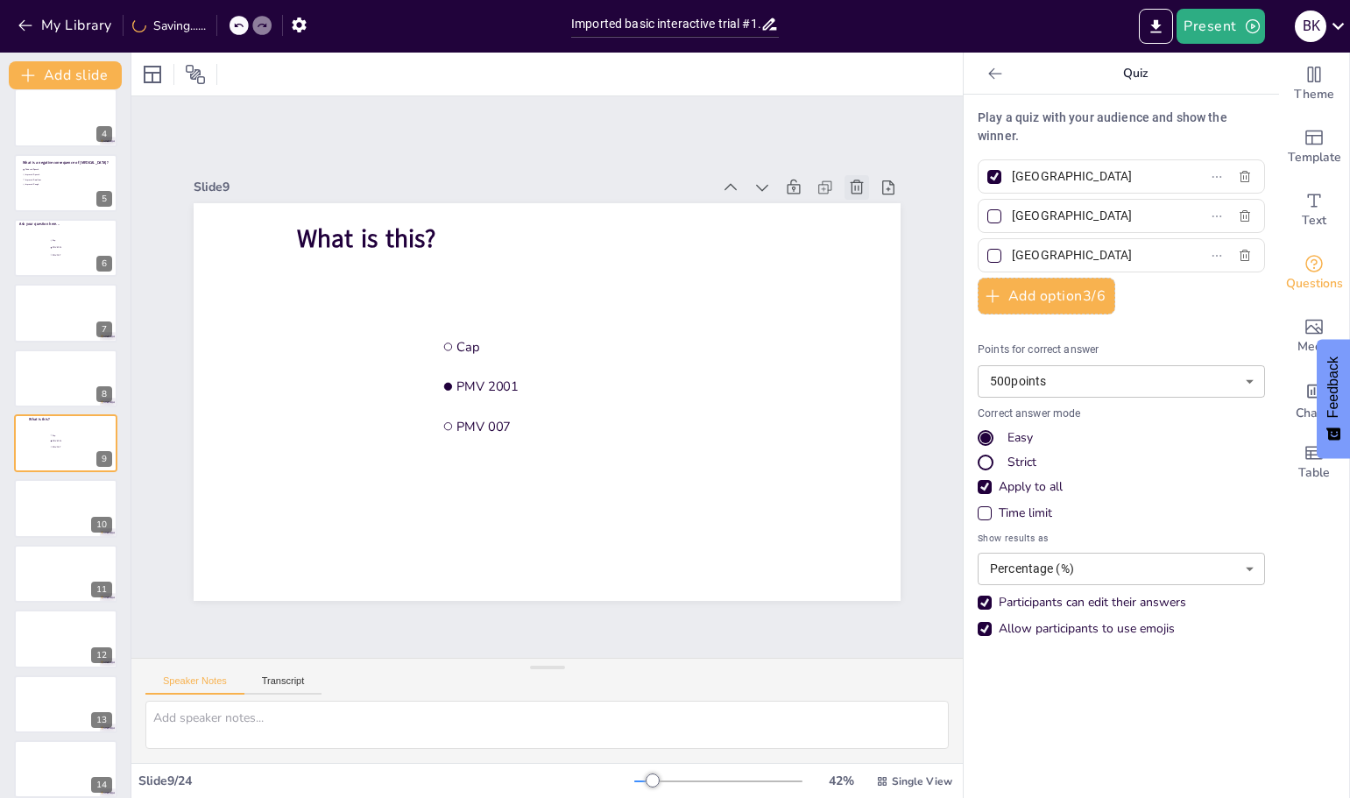
type input "Cap"
type input "PMV 2001"
type input "PMV 007"
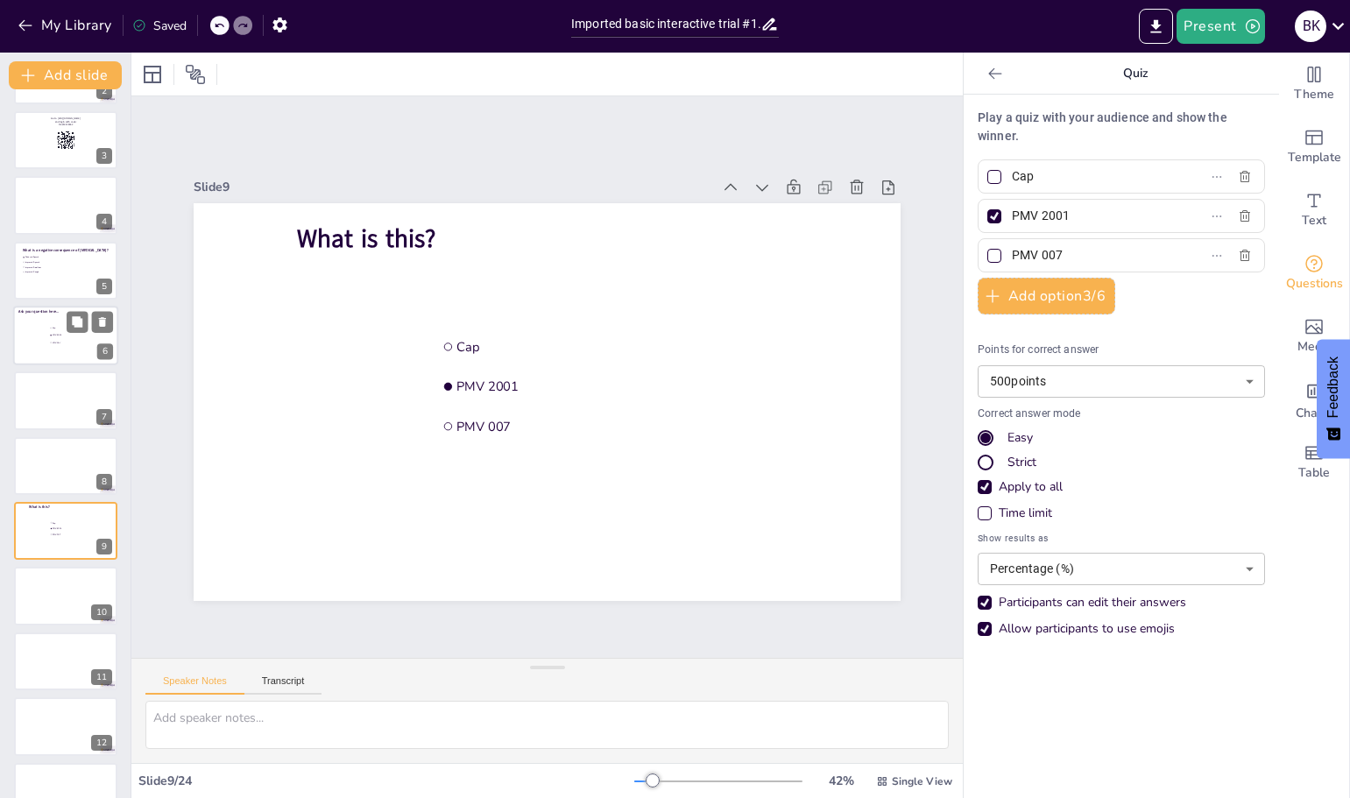
click at [30, 336] on div at bounding box center [65, 336] width 105 height 60
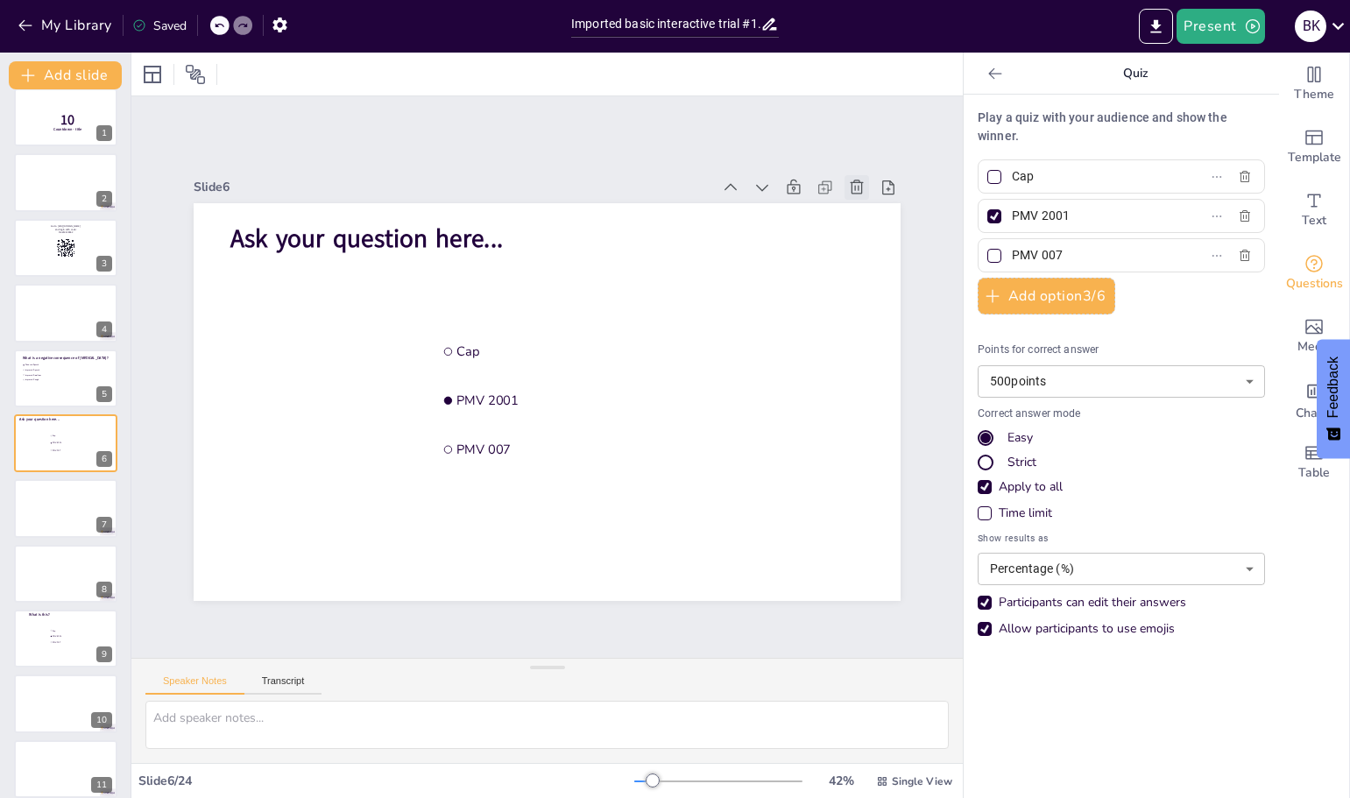
click at [865, 211] on icon at bounding box center [874, 220] width 19 height 19
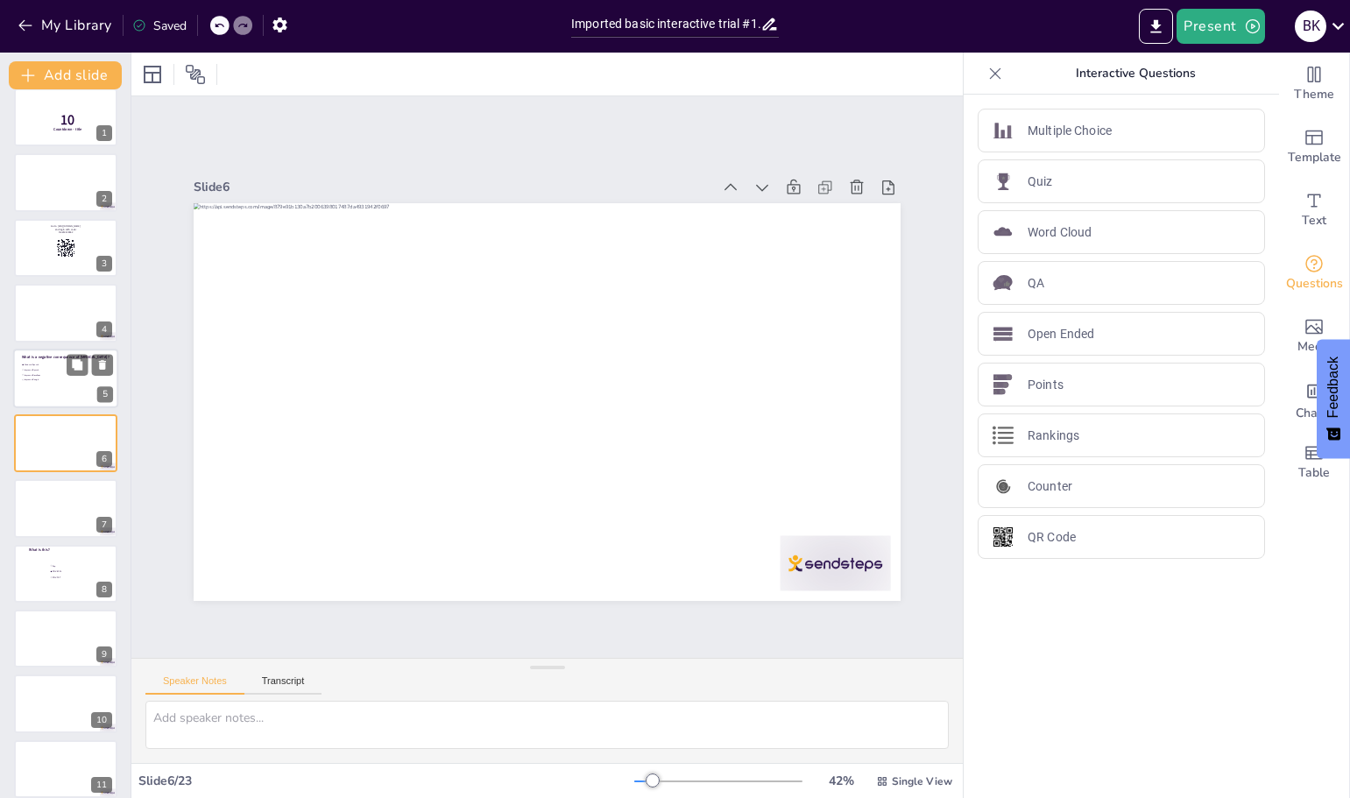
click at [38, 391] on div at bounding box center [65, 379] width 105 height 60
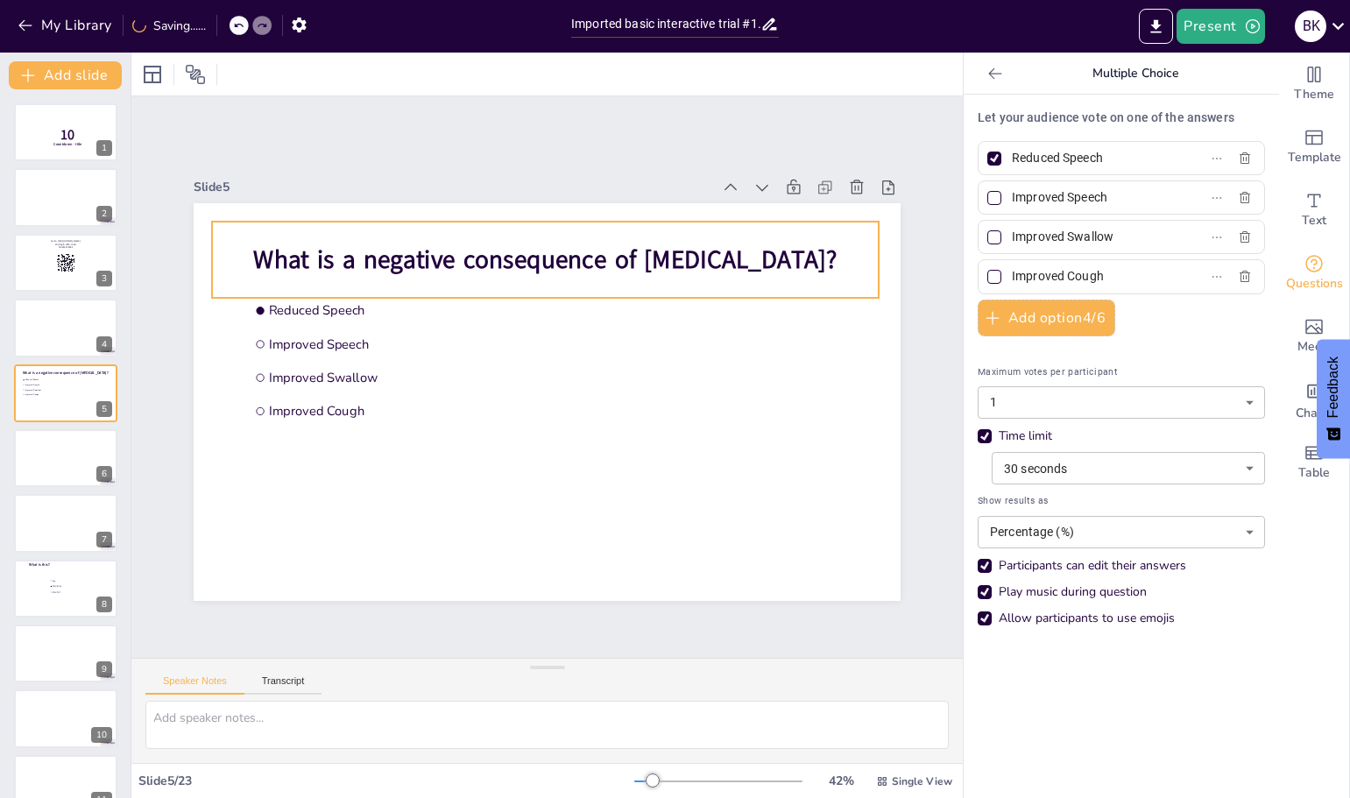
click at [370, 257] on span "What is a negative consequence of [MEDICAL_DATA]?" at bounding box center [557, 259] width 584 height 95
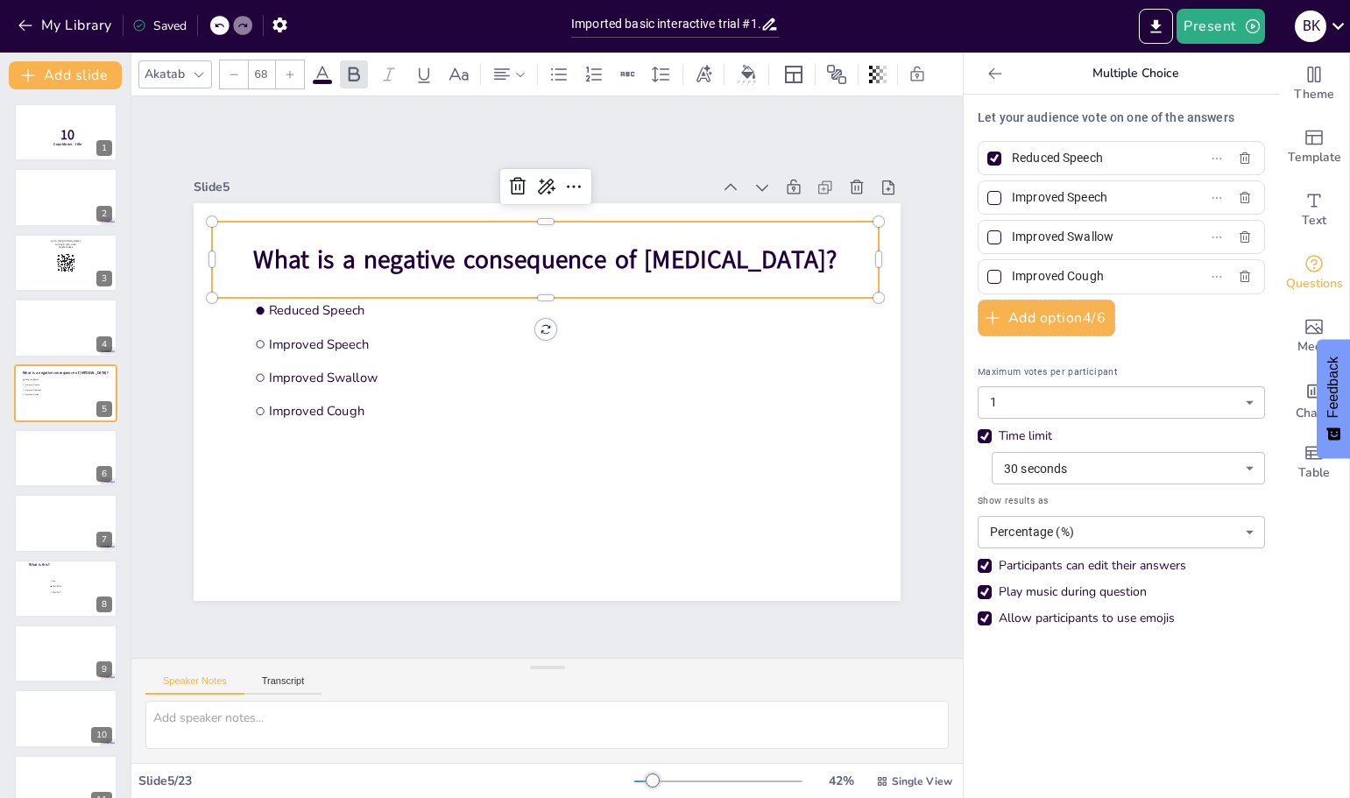
click at [370, 257] on span "What is a negative consequence of [MEDICAL_DATA]?" at bounding box center [557, 259] width 584 height 95
click at [702, 251] on span "What is a negative consequence of [MEDICAL_DATA]?" at bounding box center [557, 260] width 584 height 95
click at [702, 251] on span "What is a negative consequence of [MEDICAL_DATA]?" at bounding box center [640, 306] width 370 height 492
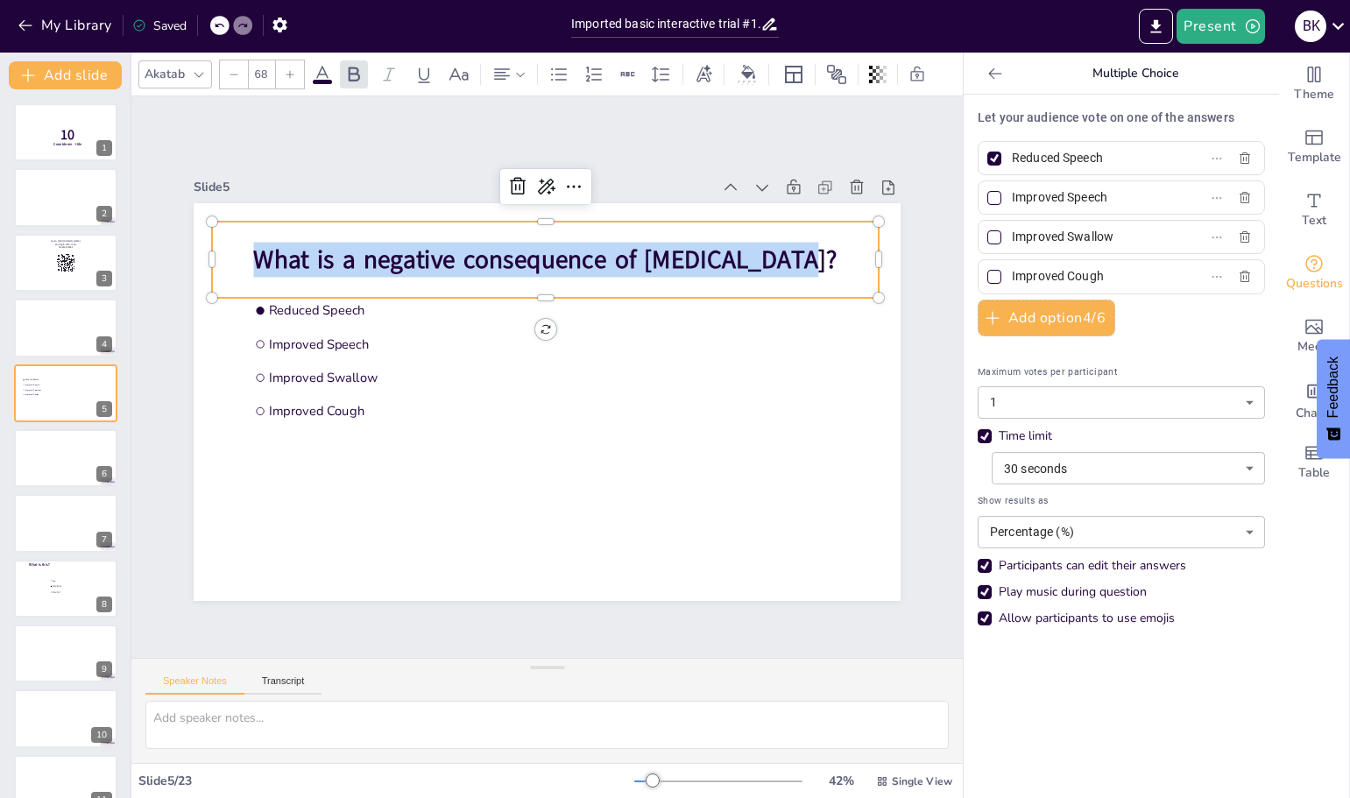
click at [702, 251] on span "What is a negative consequence of [MEDICAL_DATA]?" at bounding box center [570, 261] width 578 height 155
copy span "What is a negative consequence of [MEDICAL_DATA]?"
click at [986, 75] on icon at bounding box center [995, 74] width 18 height 18
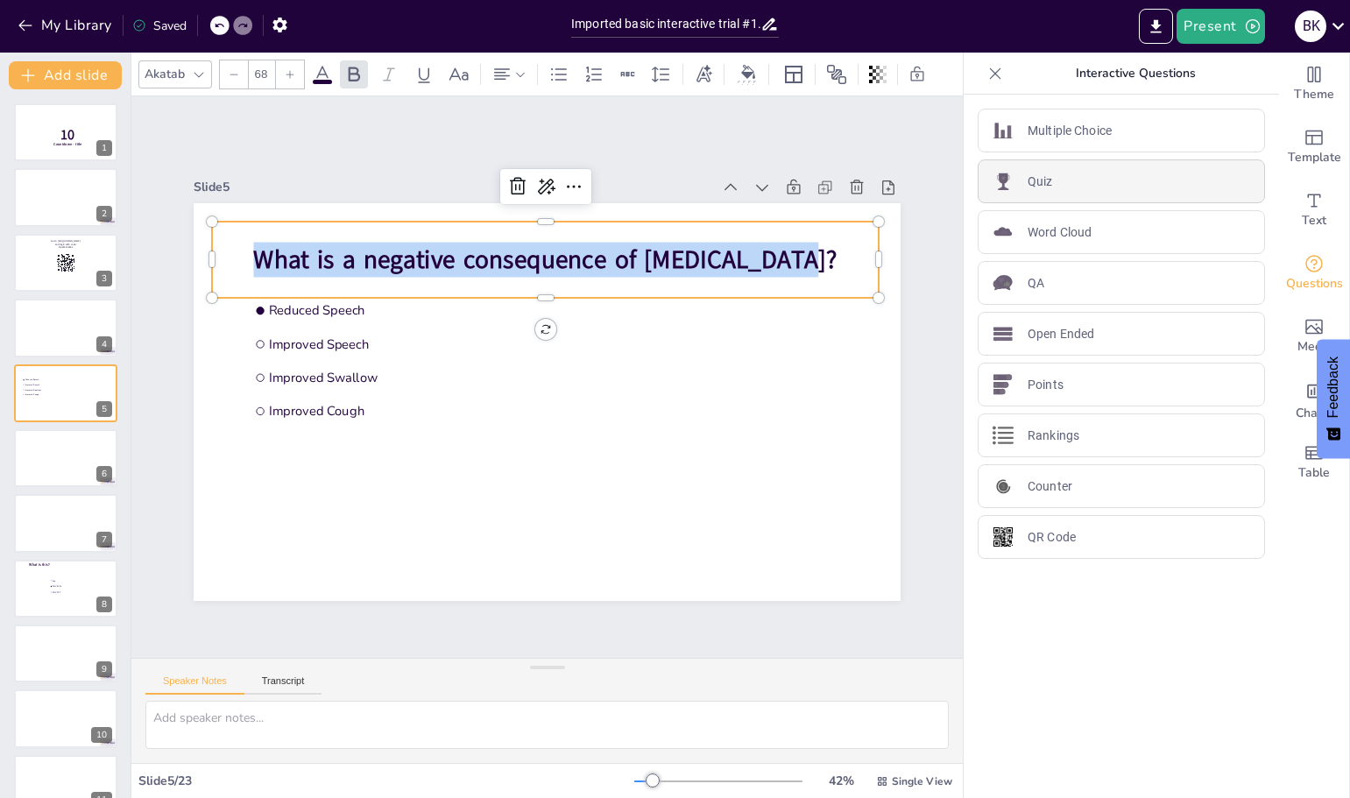
click at [992, 187] on img at bounding box center [1002, 181] width 21 height 21
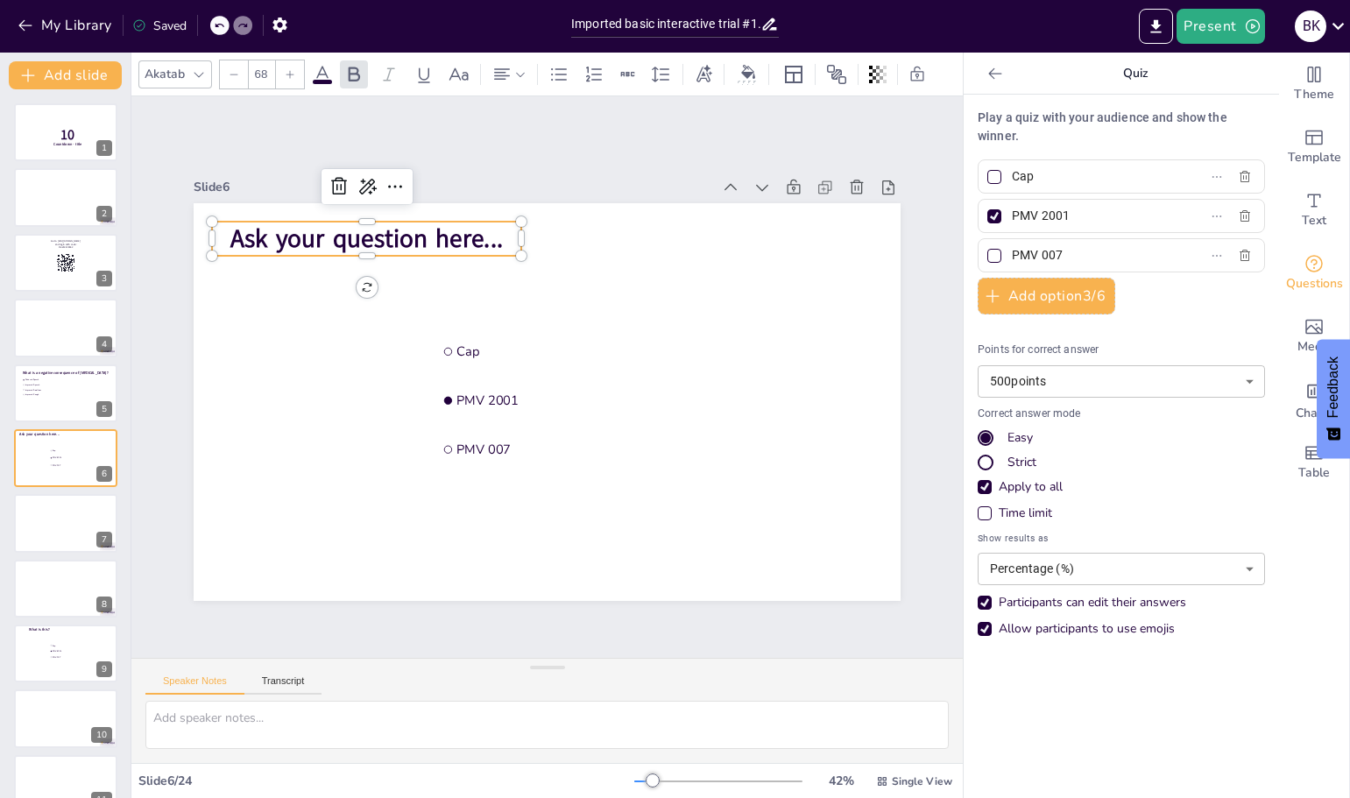
click at [361, 224] on span "Ask your question here..." at bounding box center [382, 220] width 274 height 62
click at [361, 224] on span "Ask your question here..." at bounding box center [366, 239] width 272 height 34
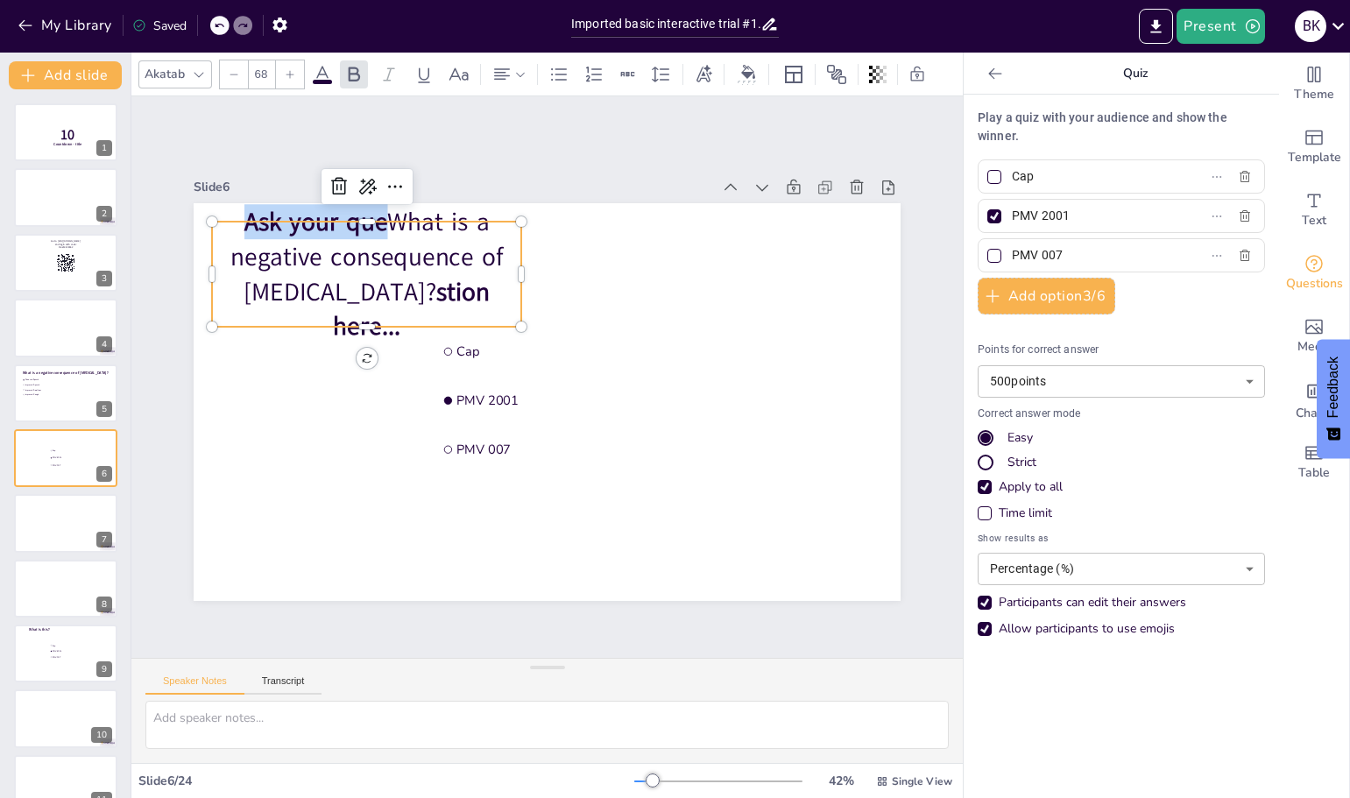
drag, startPoint x: 371, startPoint y: 231, endPoint x: 225, endPoint y: 229, distance: 146.3
click at [225, 229] on p "Ask your que What is a negative consequence of [MEDICAL_DATA]? stion here..." at bounding box center [378, 256] width 322 height 172
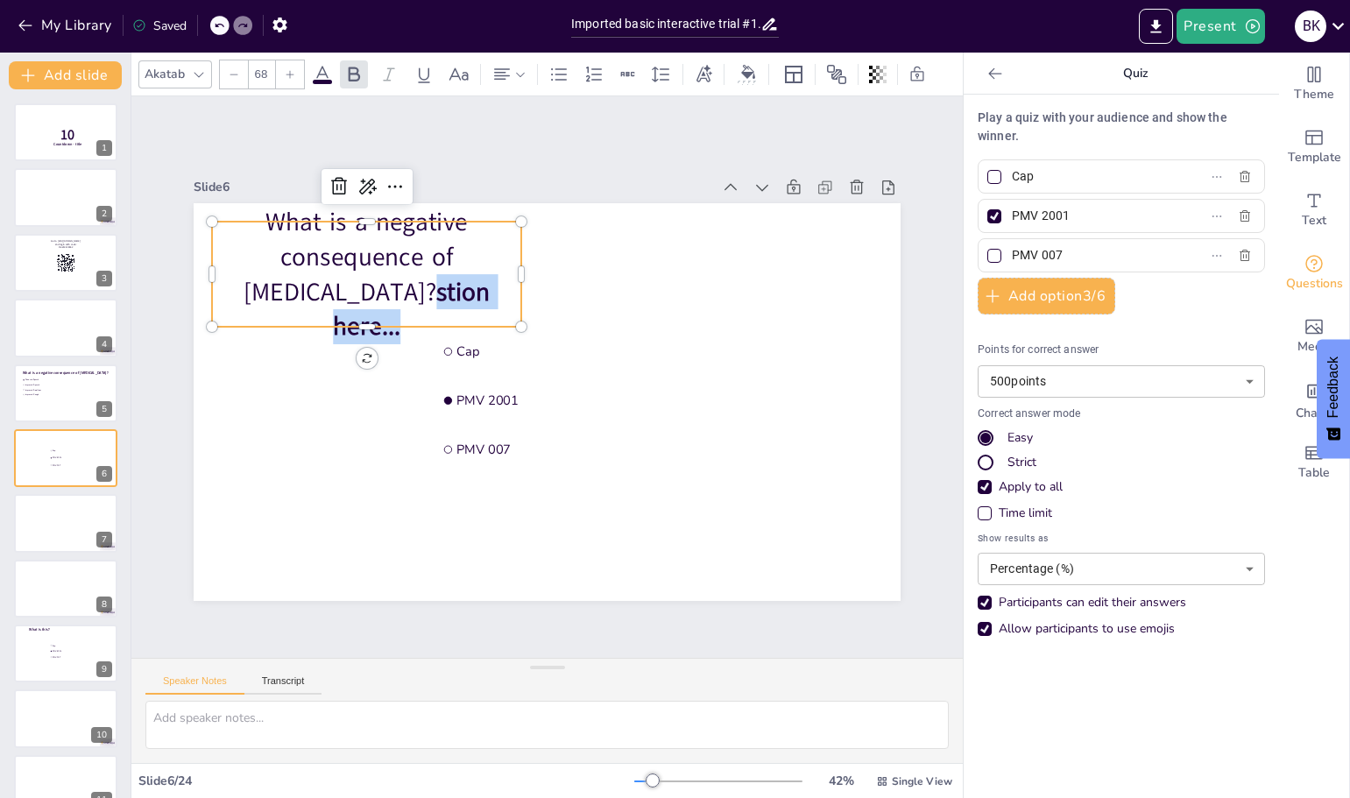
drag, startPoint x: 500, startPoint y: 307, endPoint x: 375, endPoint y: 294, distance: 125.8
click at [375, 294] on span "stion here..." at bounding box center [418, 296] width 163 height 65
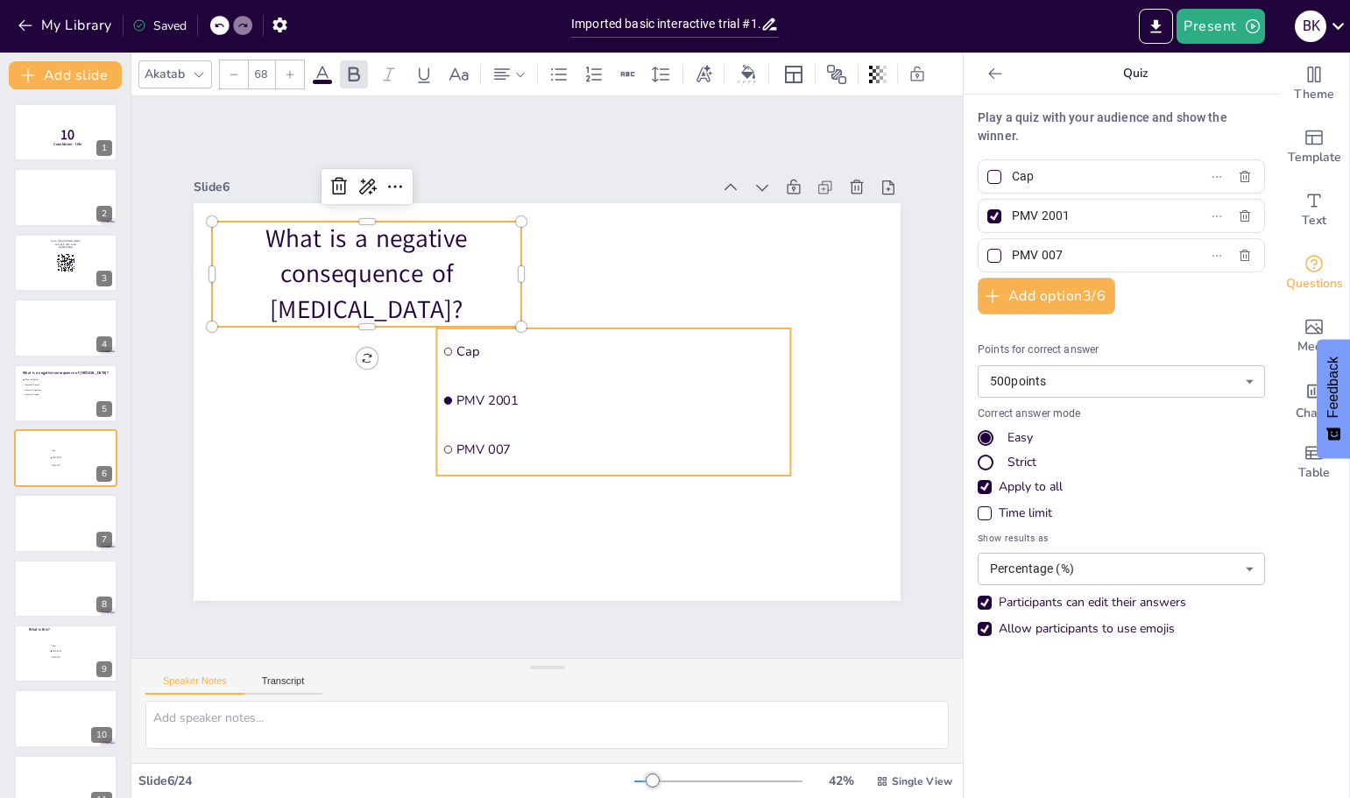
click at [486, 399] on ul "Cap PMV 2001 PMV 007" at bounding box center [610, 408] width 367 height 183
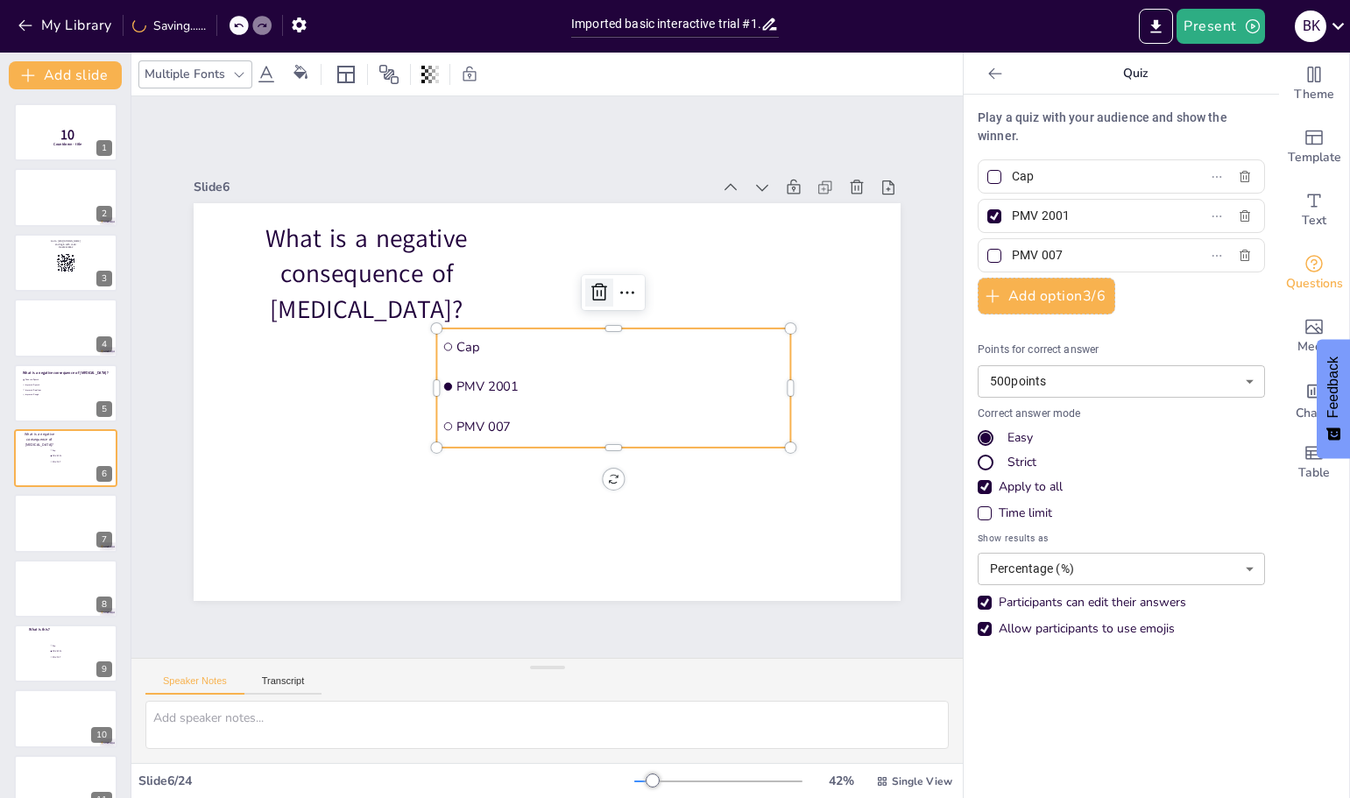
click at [596, 289] on icon at bounding box center [607, 298] width 23 height 23
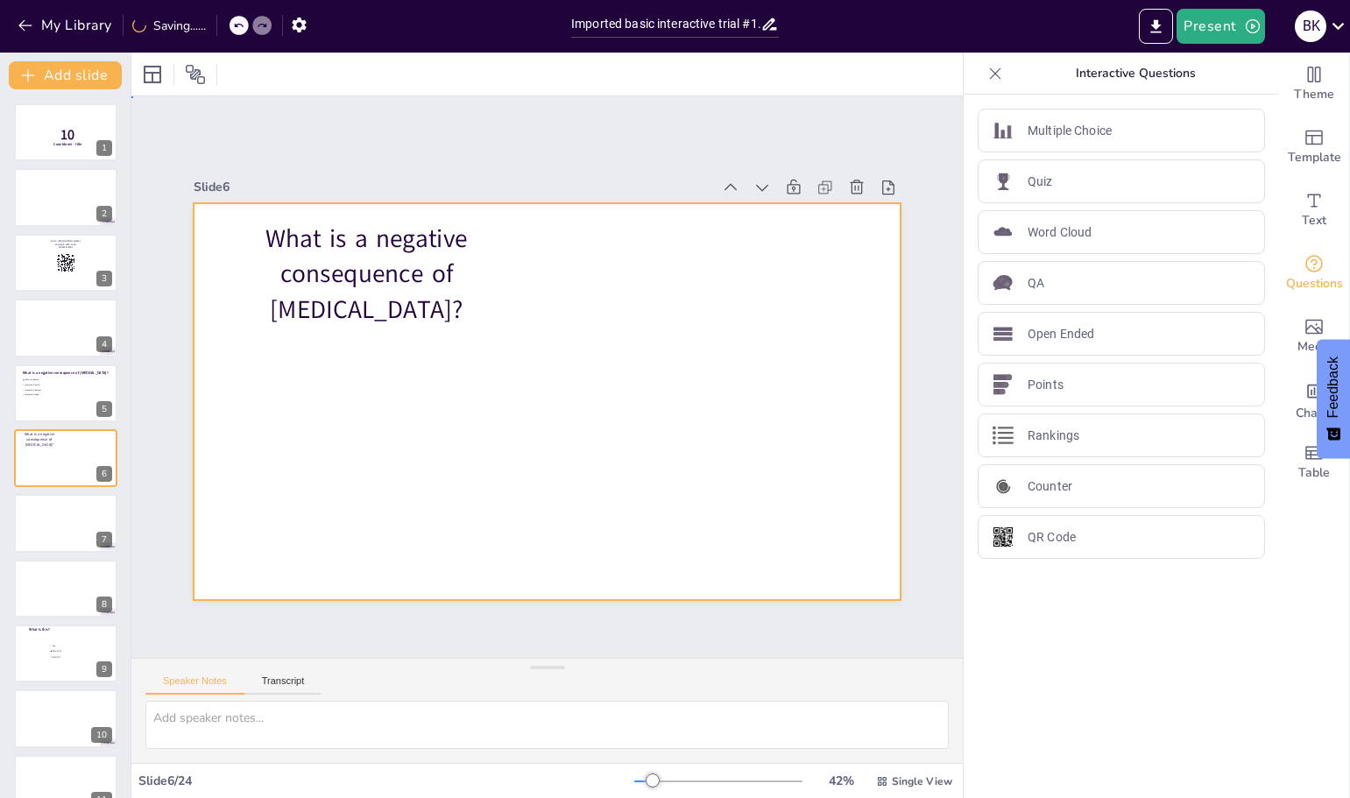
click at [362, 402] on div at bounding box center [545, 400] width 744 height 469
click at [48, 384] on span "Improved Speech" at bounding box center [49, 384] width 49 height 3
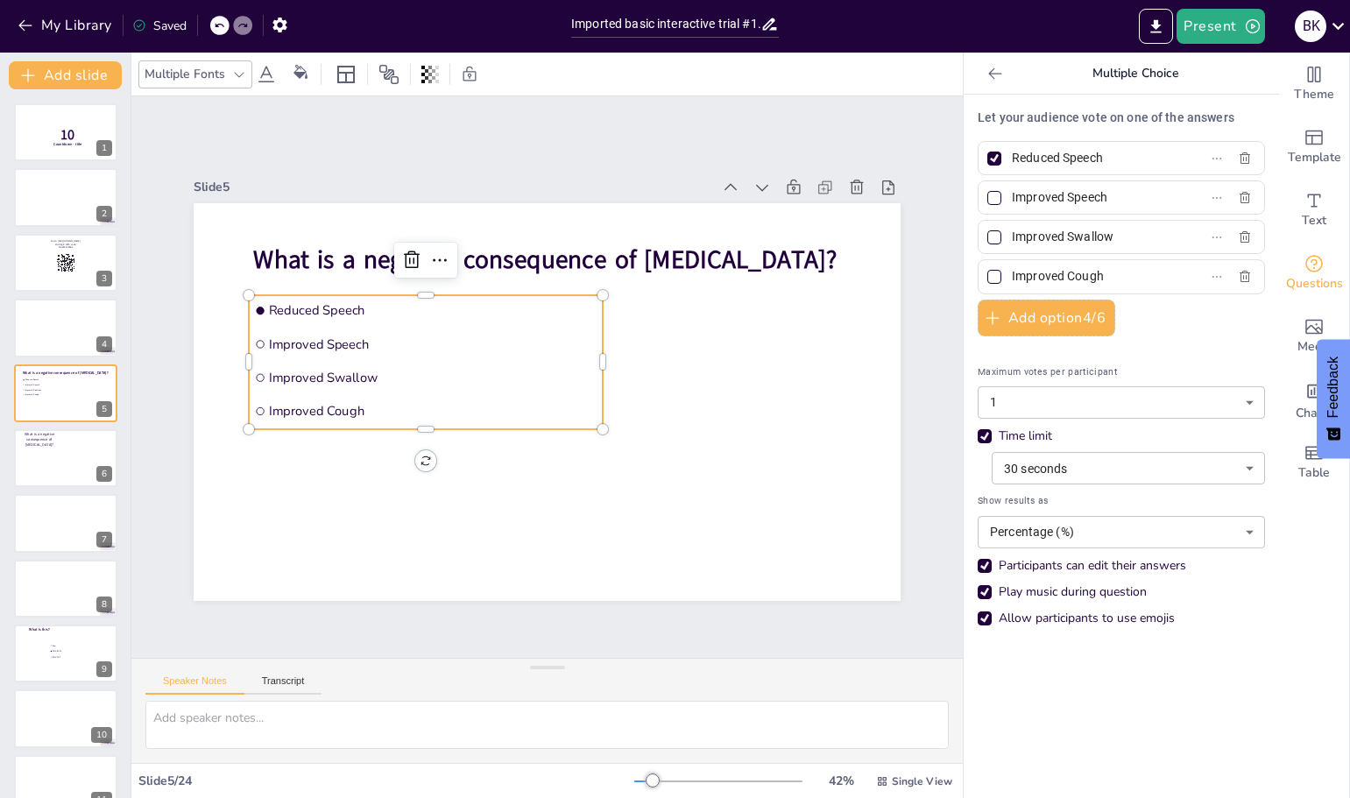
click at [279, 383] on li "Improved Swallow" at bounding box center [426, 364] width 355 height 67
click at [286, 310] on span "Reduced Speech" at bounding box center [440, 299] width 328 height 52
click at [349, 405] on span "Improved Cough" at bounding box center [429, 399] width 328 height 52
click at [349, 405] on span "Improved Cough" at bounding box center [428, 402] width 328 height 52
click at [351, 405] on span "Improved Cough" at bounding box center [432, 414] width 328 height 18
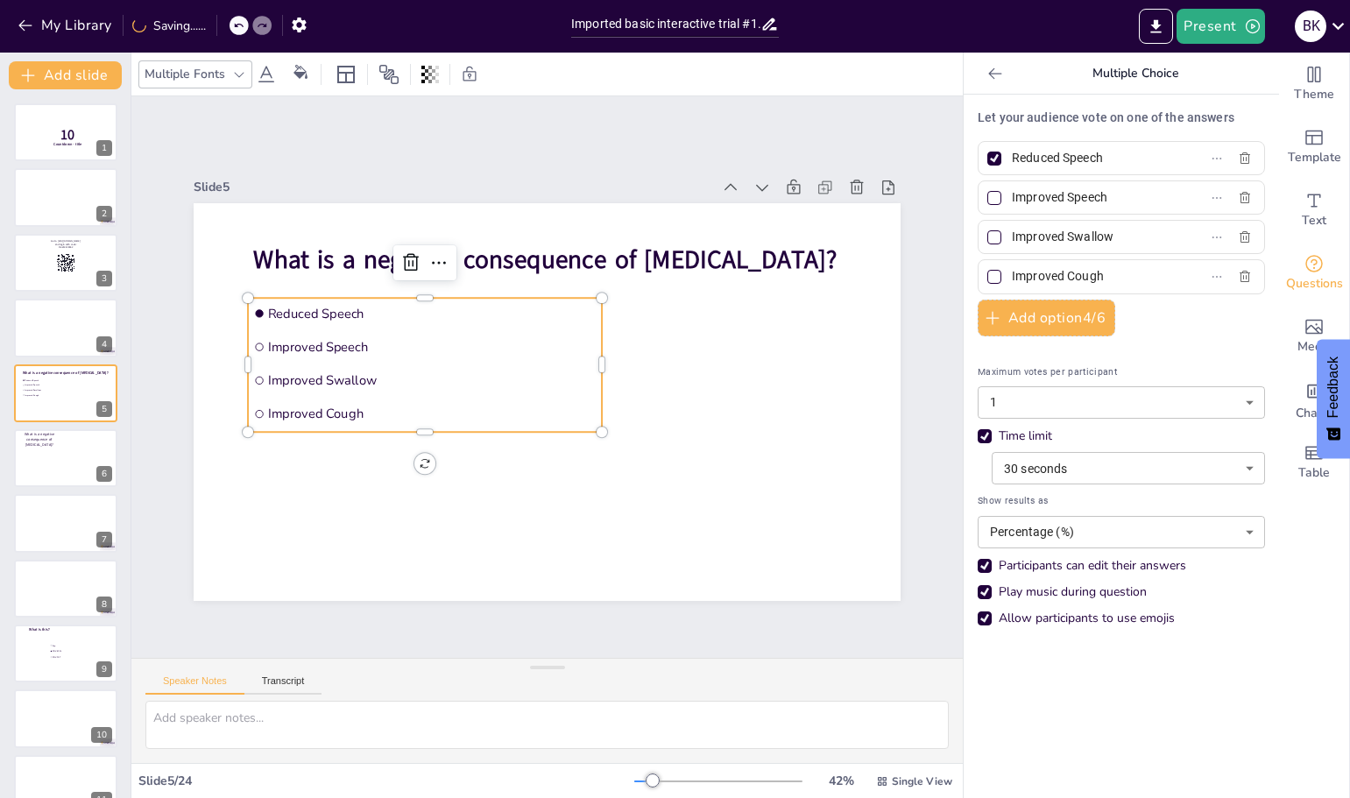
click at [365, 402] on span "Improved Cough" at bounding box center [428, 402] width 328 height 52
click at [365, 402] on span "Improved Cough" at bounding box center [426, 388] width 324 height 85
click at [281, 305] on span "Reduced Speech" at bounding box center [439, 301] width 328 height 52
click at [299, 305] on span "Reduced Speech" at bounding box center [457, 280] width 317 height 117
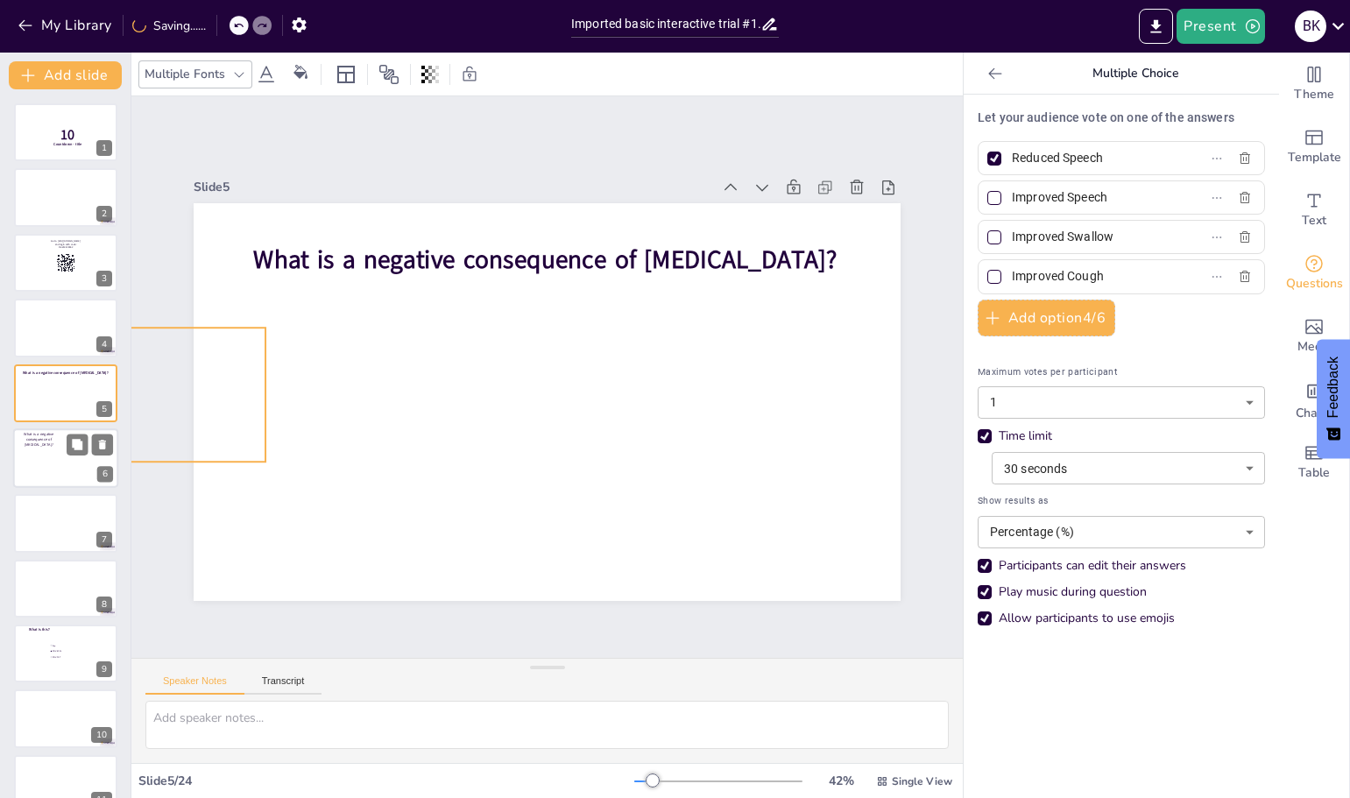
drag, startPoint x: 367, startPoint y: 418, endPoint x: 31, endPoint y: 448, distance: 337.6
click at [31, 448] on div "Document fonts Akatab Popular fonts Lato Montserrat Open Sans [PERSON_NAME] Pop…" at bounding box center [675, 425] width 1350 height 745
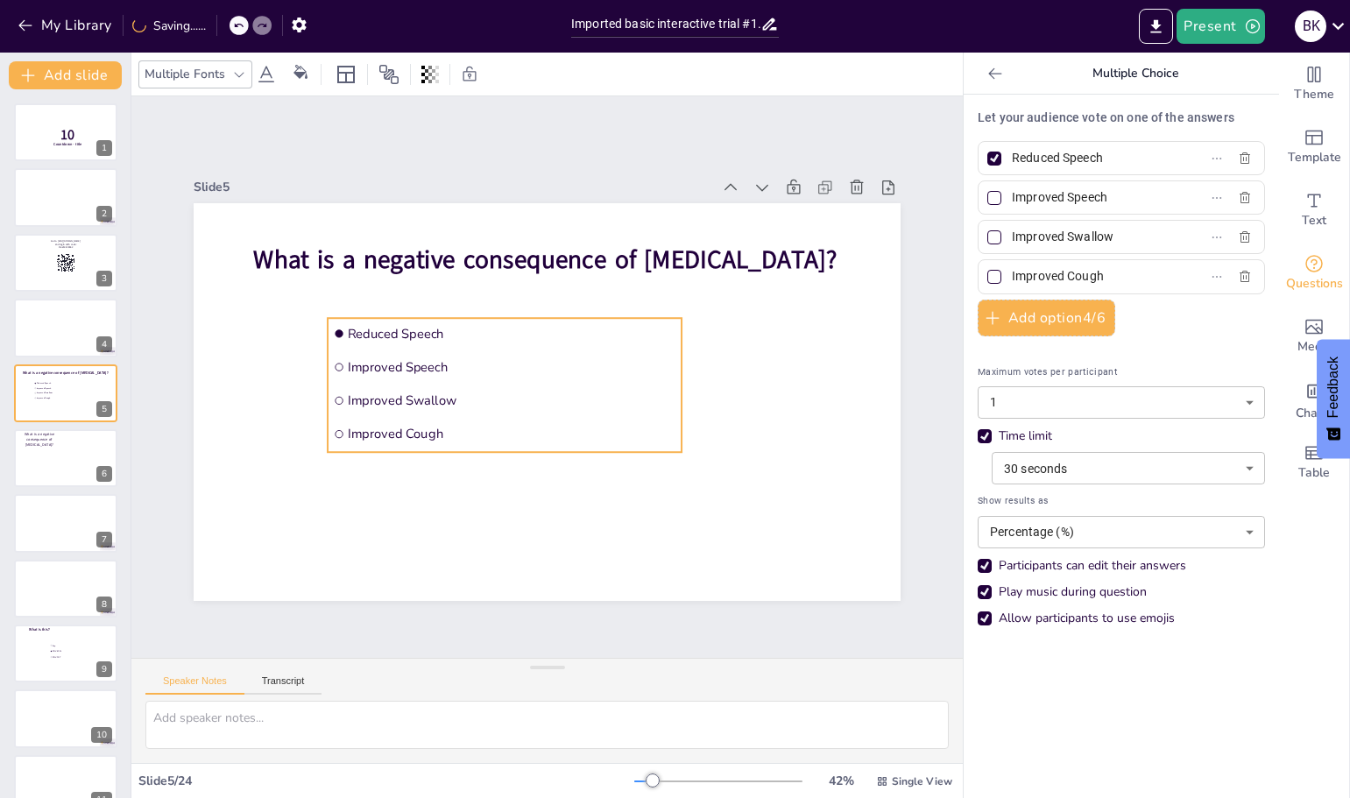
drag, startPoint x: 154, startPoint y: 372, endPoint x: 569, endPoint y: 363, distance: 415.3
click at [569, 363] on div "Slide 1 10 Countdown - title Slide 2 Slide 3 Go to [URL][DOMAIN_NAME] and login…" at bounding box center [546, 377] width 847 height 528
click at [67, 462] on div at bounding box center [65, 458] width 105 height 60
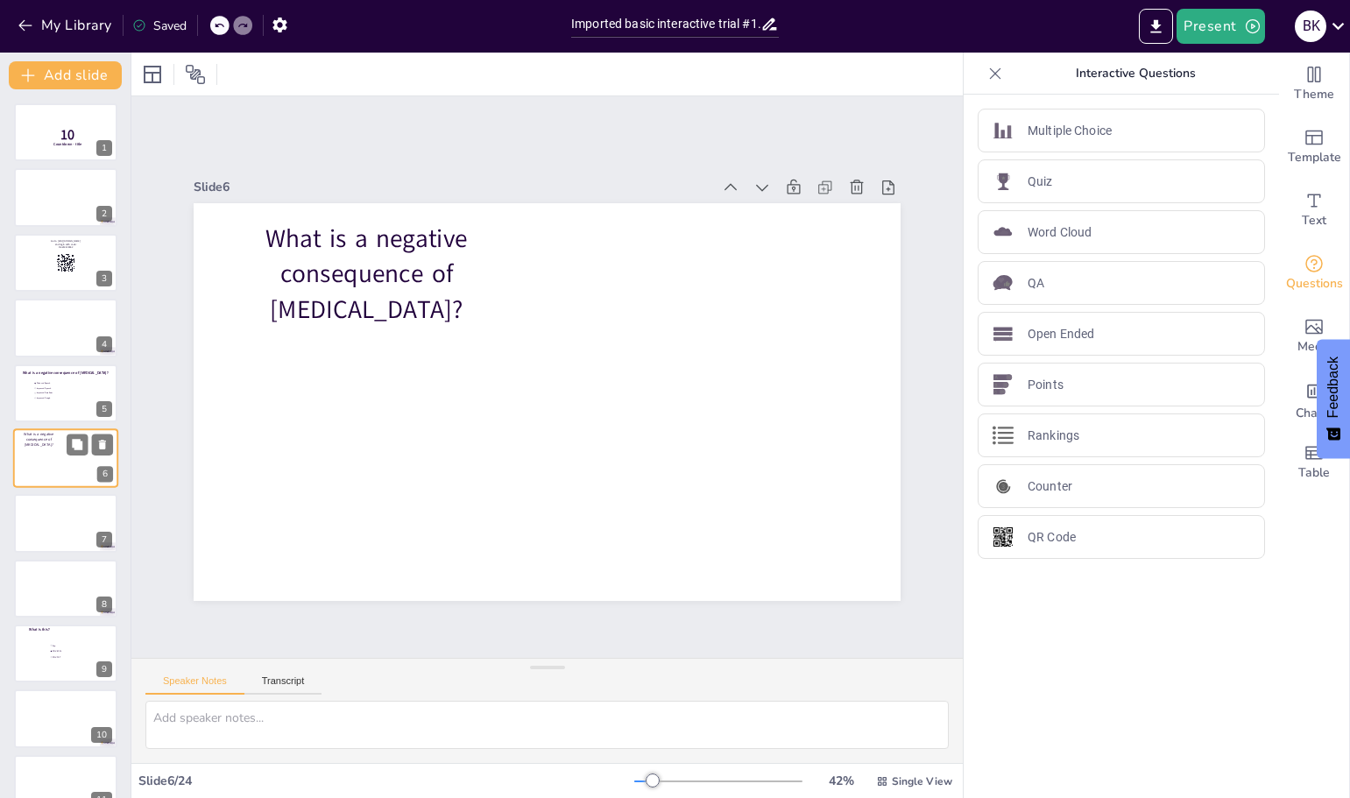
scroll to position [15, 0]
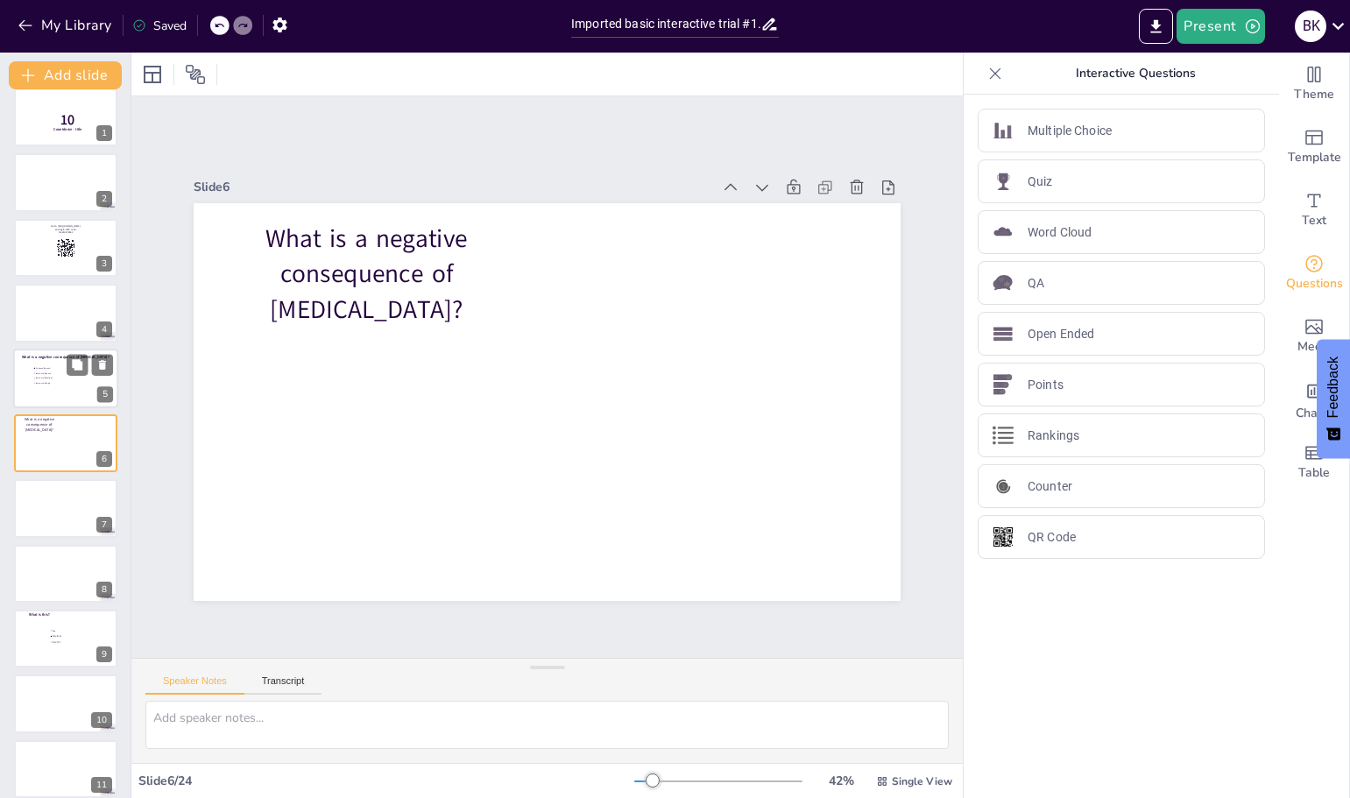
click at [49, 386] on div at bounding box center [65, 379] width 105 height 60
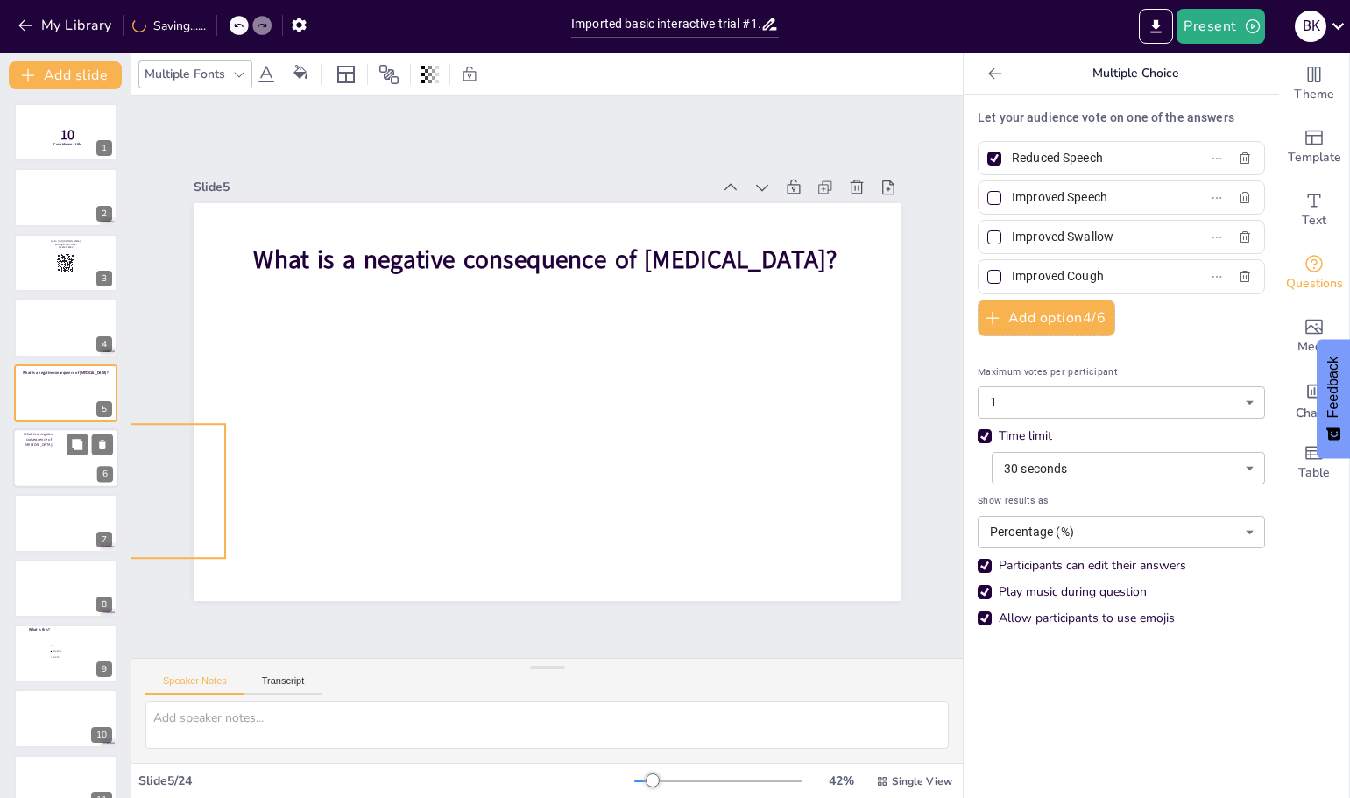
drag, startPoint x: 488, startPoint y: 348, endPoint x: 32, endPoint y: 454, distance: 467.6
click at [32, 454] on div "Document fonts Akatab Popular fonts Lato Montserrat Open Sans [PERSON_NAME] Pop…" at bounding box center [675, 425] width 1350 height 745
click at [32, 454] on div at bounding box center [65, 458] width 105 height 60
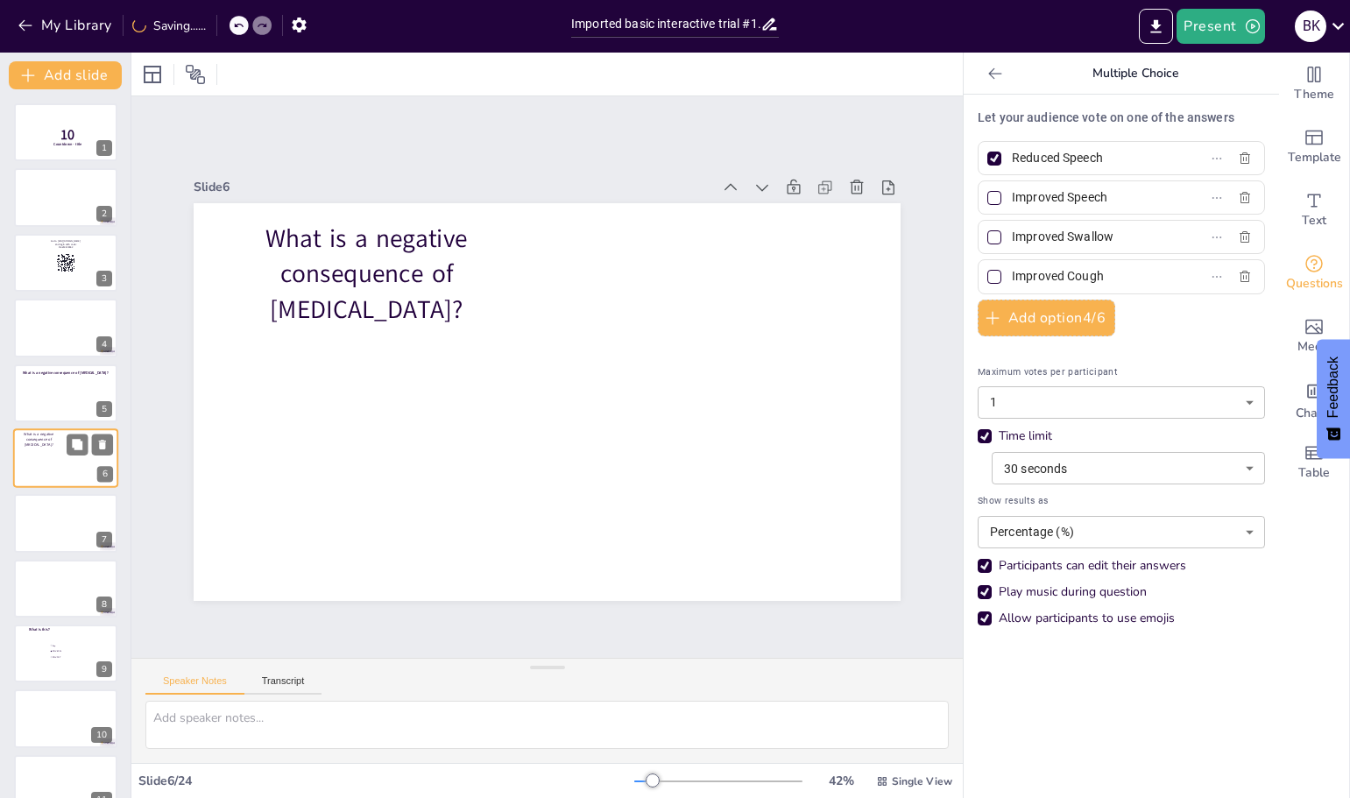
scroll to position [15, 0]
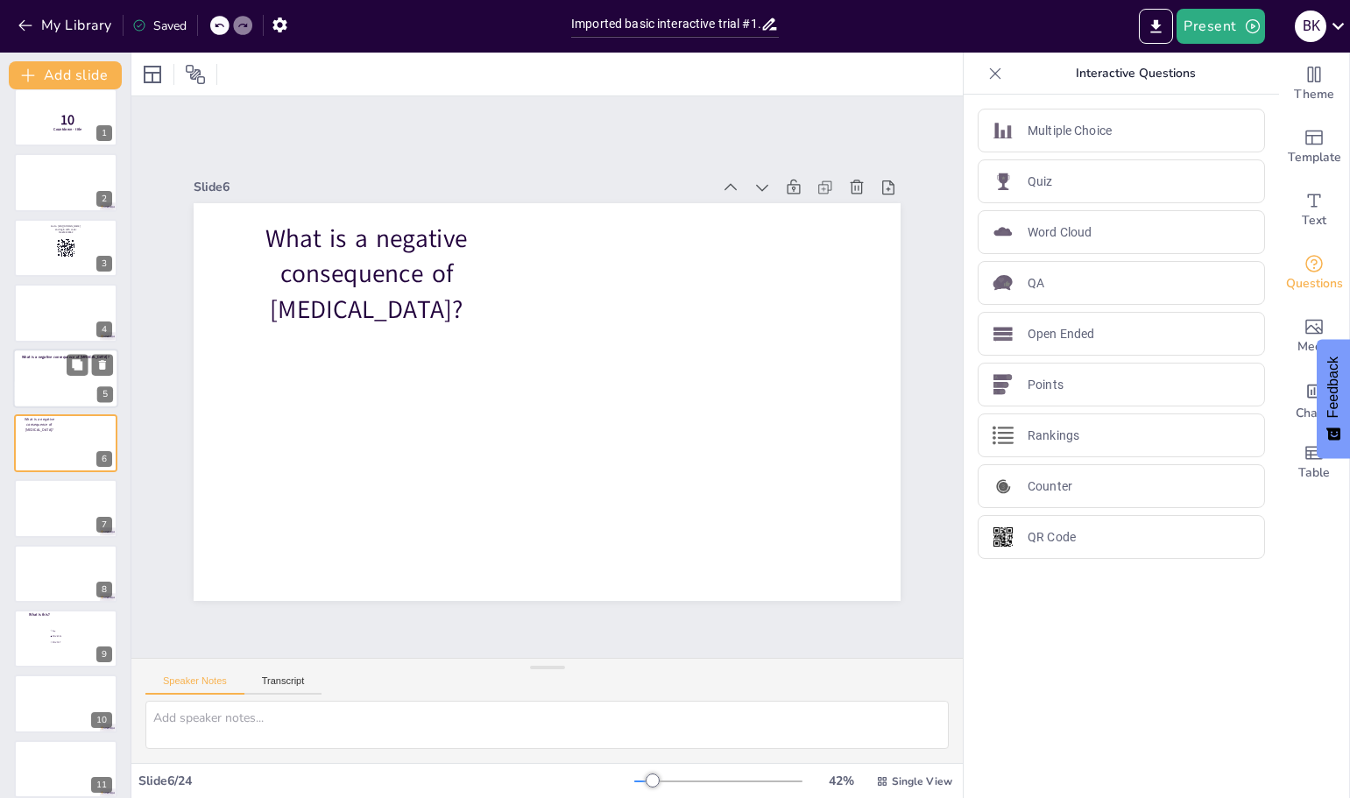
click at [53, 374] on div at bounding box center [65, 379] width 105 height 60
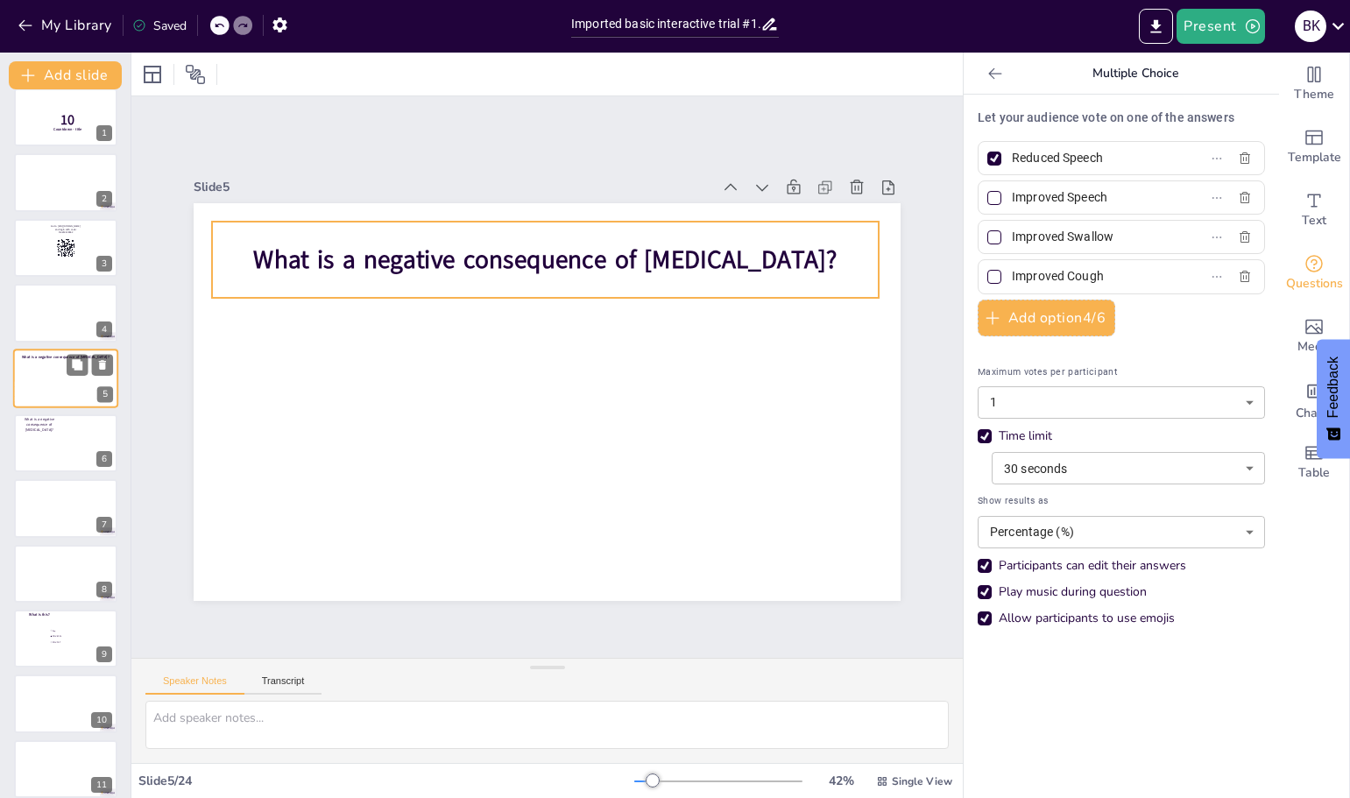
scroll to position [0, 0]
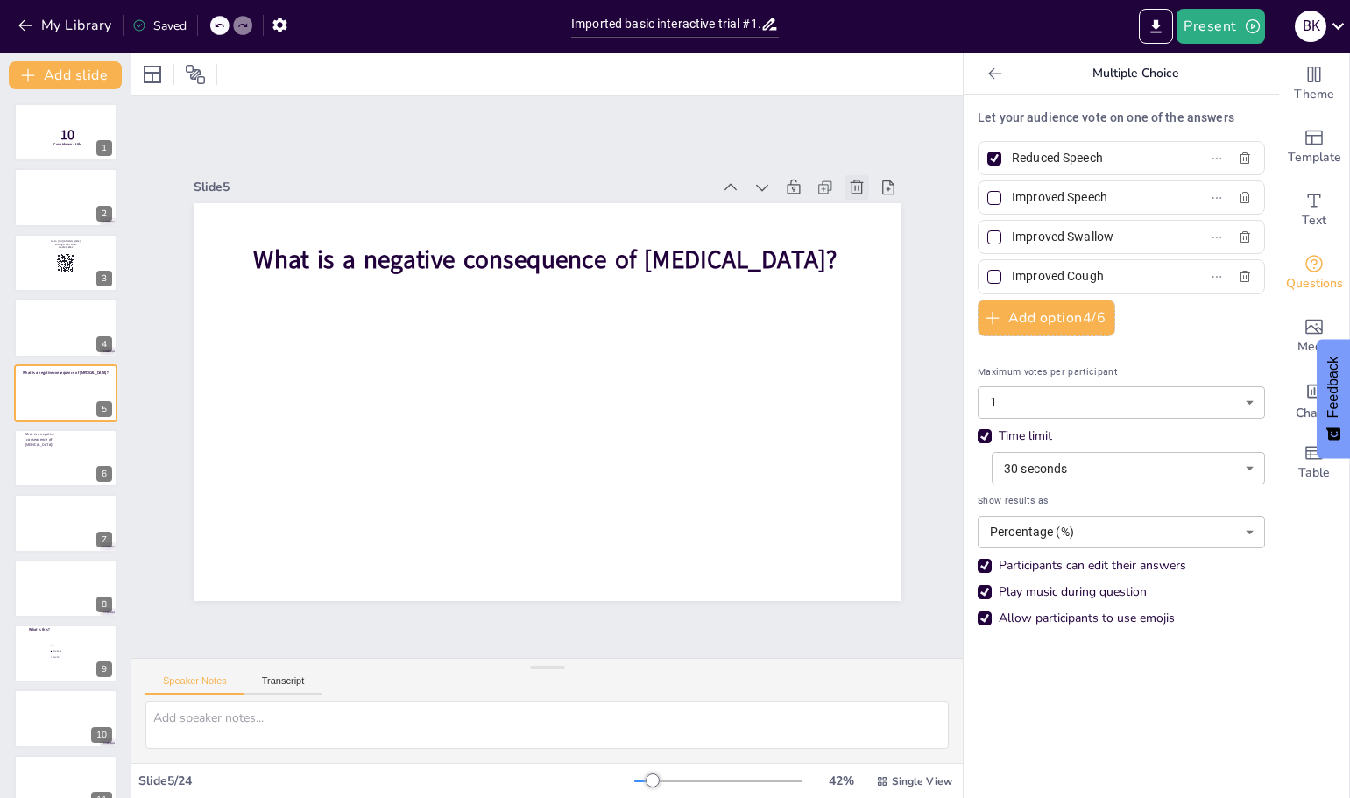
click at [889, 281] on icon at bounding box center [900, 292] width 22 height 22
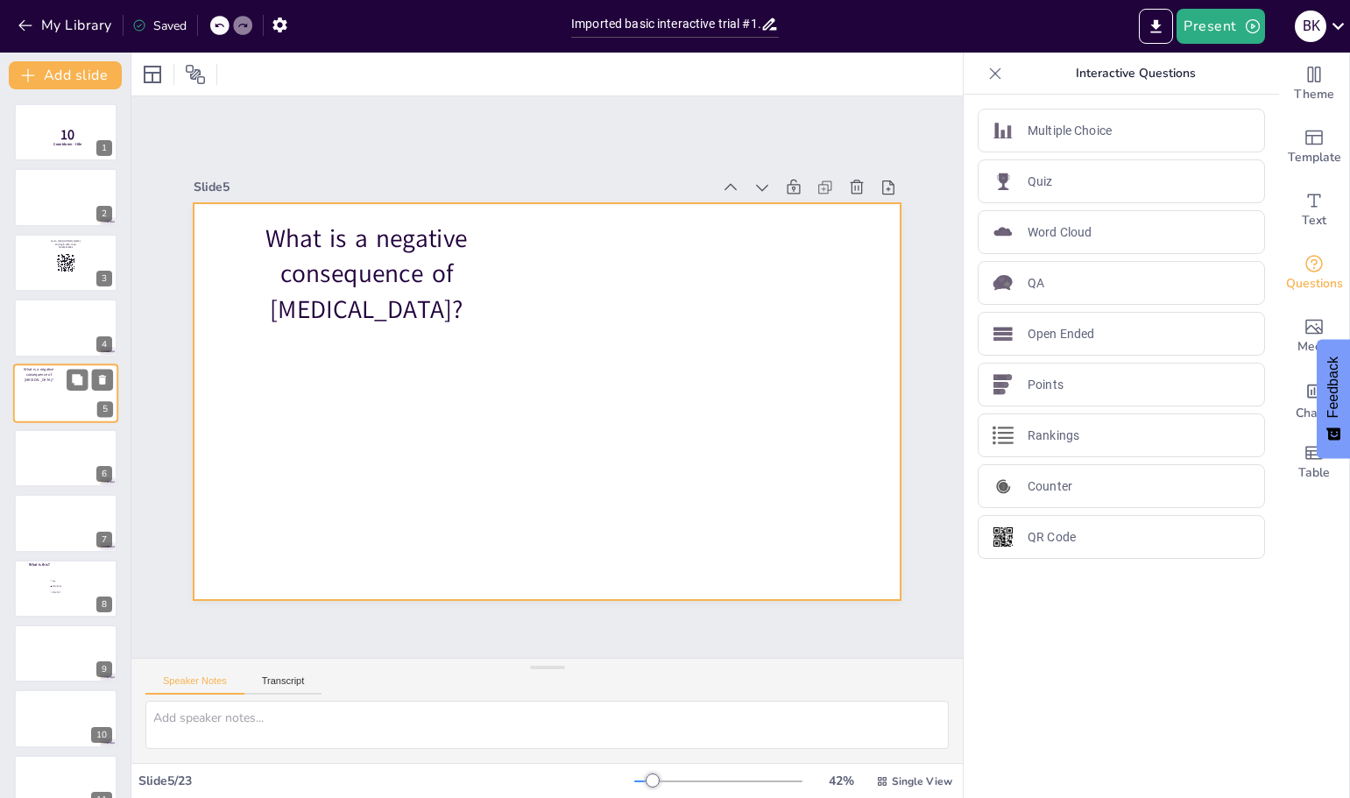
click at [52, 396] on div at bounding box center [65, 393] width 105 height 60
click at [314, 394] on div at bounding box center [545, 400] width 744 height 469
click at [1107, 175] on div "Quiz" at bounding box center [1120, 181] width 287 height 44
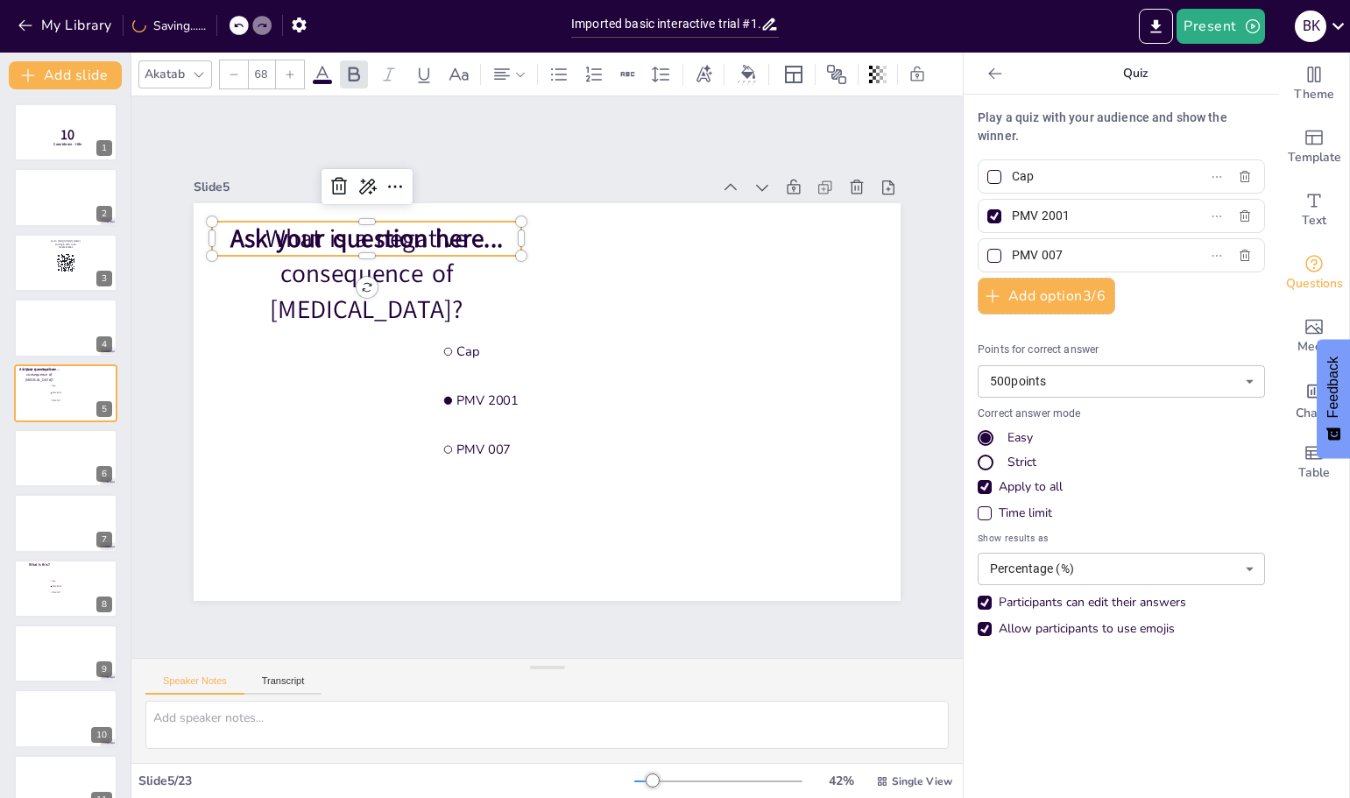
click at [368, 232] on span "Ask your question here..." at bounding box center [382, 220] width 274 height 62
click at [370, 159] on icon at bounding box center [382, 147] width 25 height 25
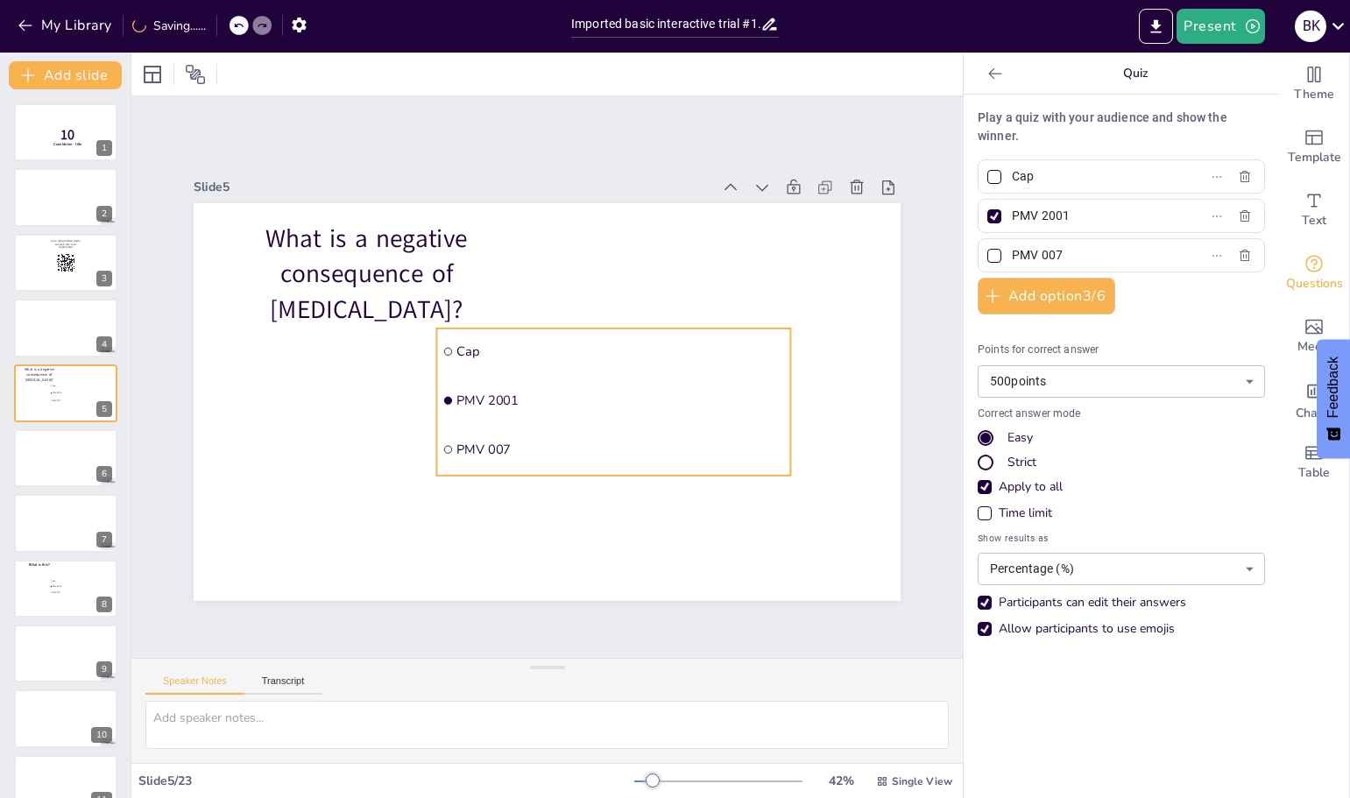
click at [470, 387] on span "PMV 2001" at bounding box center [618, 408] width 328 height 52
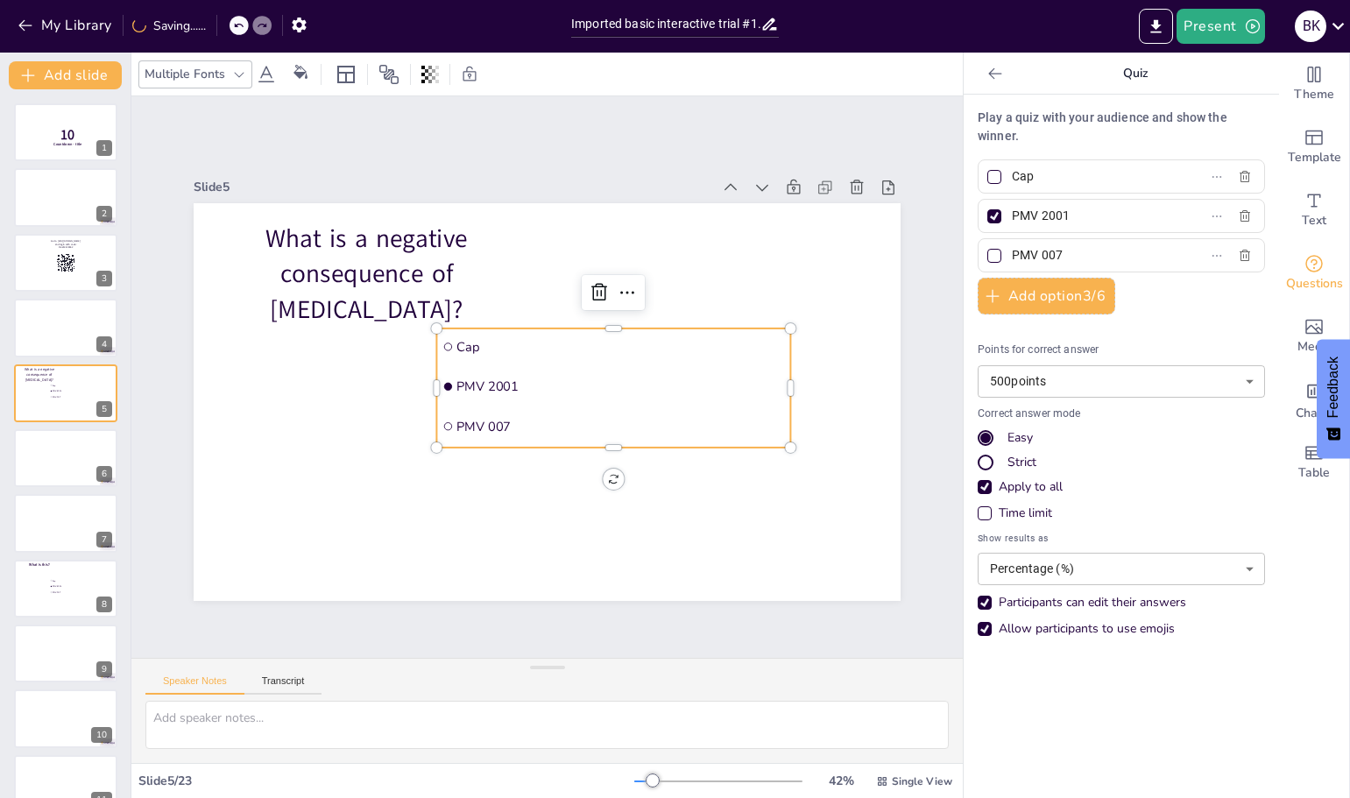
click at [1035, 179] on input "Cap" at bounding box center [1093, 176] width 163 height 25
drag, startPoint x: 1035, startPoint y: 177, endPoint x: 1000, endPoint y: 173, distance: 35.3
click at [1012, 173] on input "Cap" at bounding box center [1093, 176] width 163 height 25
type input "I"
type input "Reduced Speech"
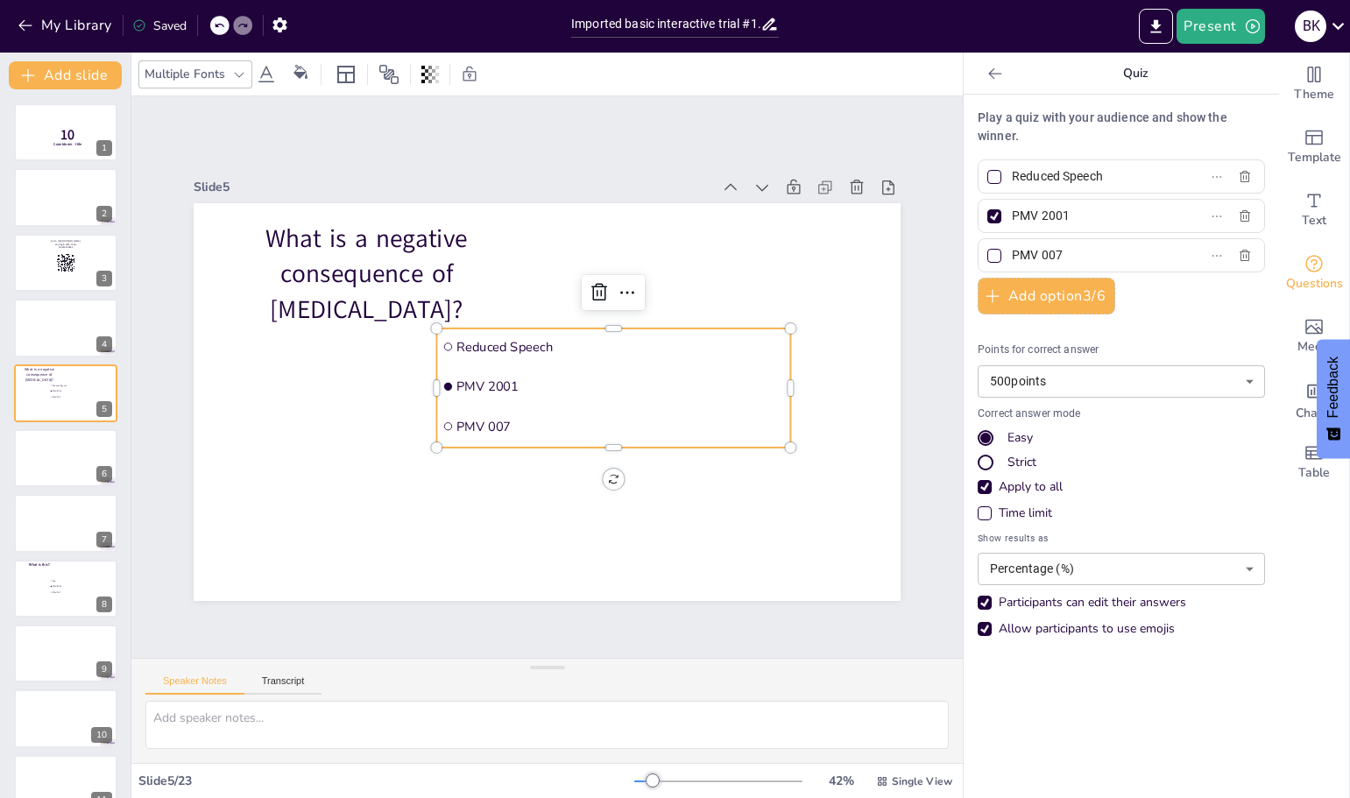
click at [987, 170] on div at bounding box center [994, 177] width 14 height 14
click at [1012, 170] on input "Reduced Speech" at bounding box center [1093, 176] width 163 height 25
checkbox input "true"
click at [1059, 219] on input "PMV 2001" at bounding box center [1093, 215] width 163 height 25
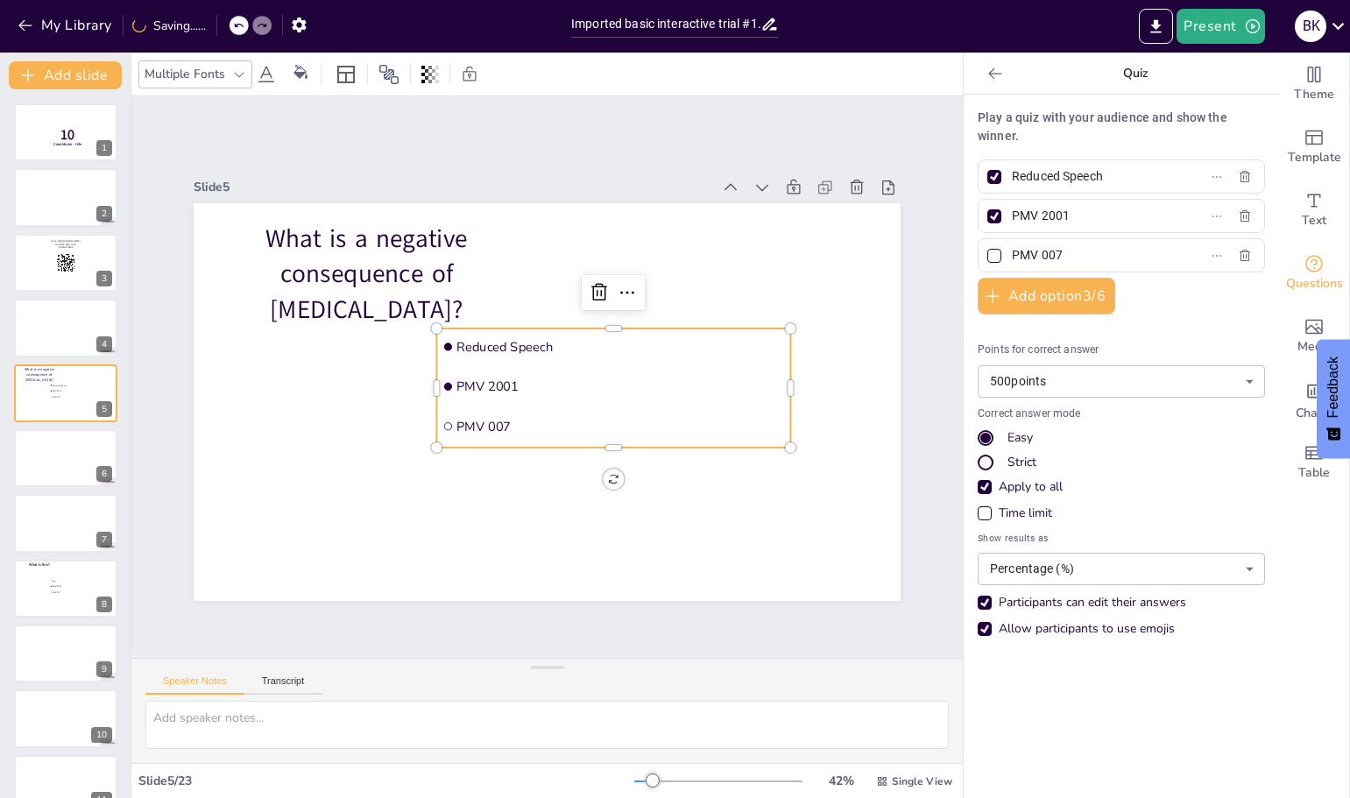
drag, startPoint x: 977, startPoint y: 217, endPoint x: 1047, endPoint y: 219, distance: 69.2
click at [990, 218] on div at bounding box center [994, 216] width 9 height 9
click at [1012, 218] on input "PMV 2001" at bounding box center [1093, 215] width 163 height 25
checkbox input "false"
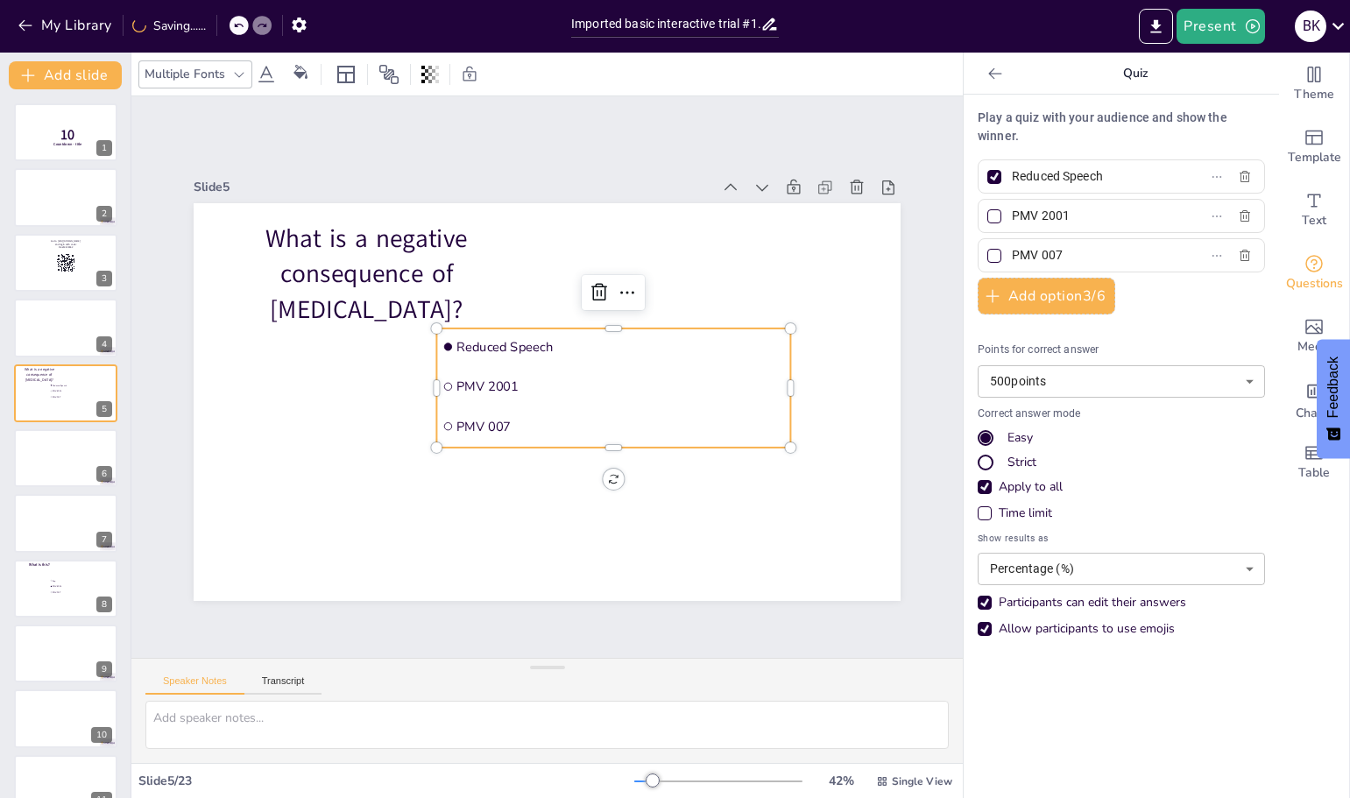
drag, startPoint x: 1012, startPoint y: 208, endPoint x: 976, endPoint y: 207, distance: 36.8
click at [984, 207] on label "PMV 2001" at bounding box center [1093, 215] width 219 height 25
click at [1012, 207] on input "PMV 2001" at bounding box center [1093, 215] width 163 height 25
type input "Improved Swallow"
click at [1065, 253] on input "PMV 007" at bounding box center [1093, 255] width 163 height 25
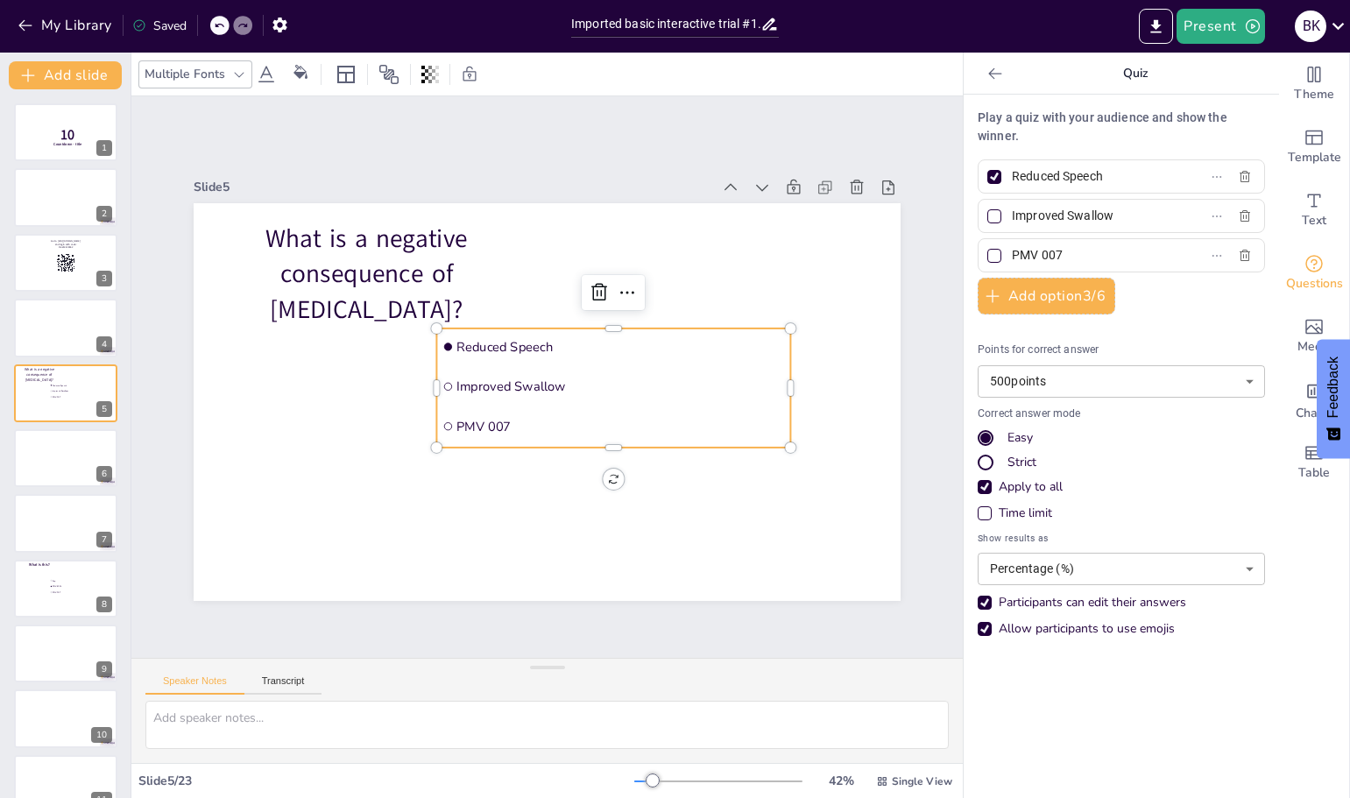
drag, startPoint x: 1053, startPoint y: 261, endPoint x: 984, endPoint y: 262, distance: 68.3
click at [986, 261] on label "PMV 007" at bounding box center [1093, 255] width 219 height 25
click at [1012, 261] on input "PMV 007" at bounding box center [1093, 255] width 163 height 25
type input "Improved Positive Airway"
click at [984, 295] on icon "button" at bounding box center [993, 296] width 18 height 18
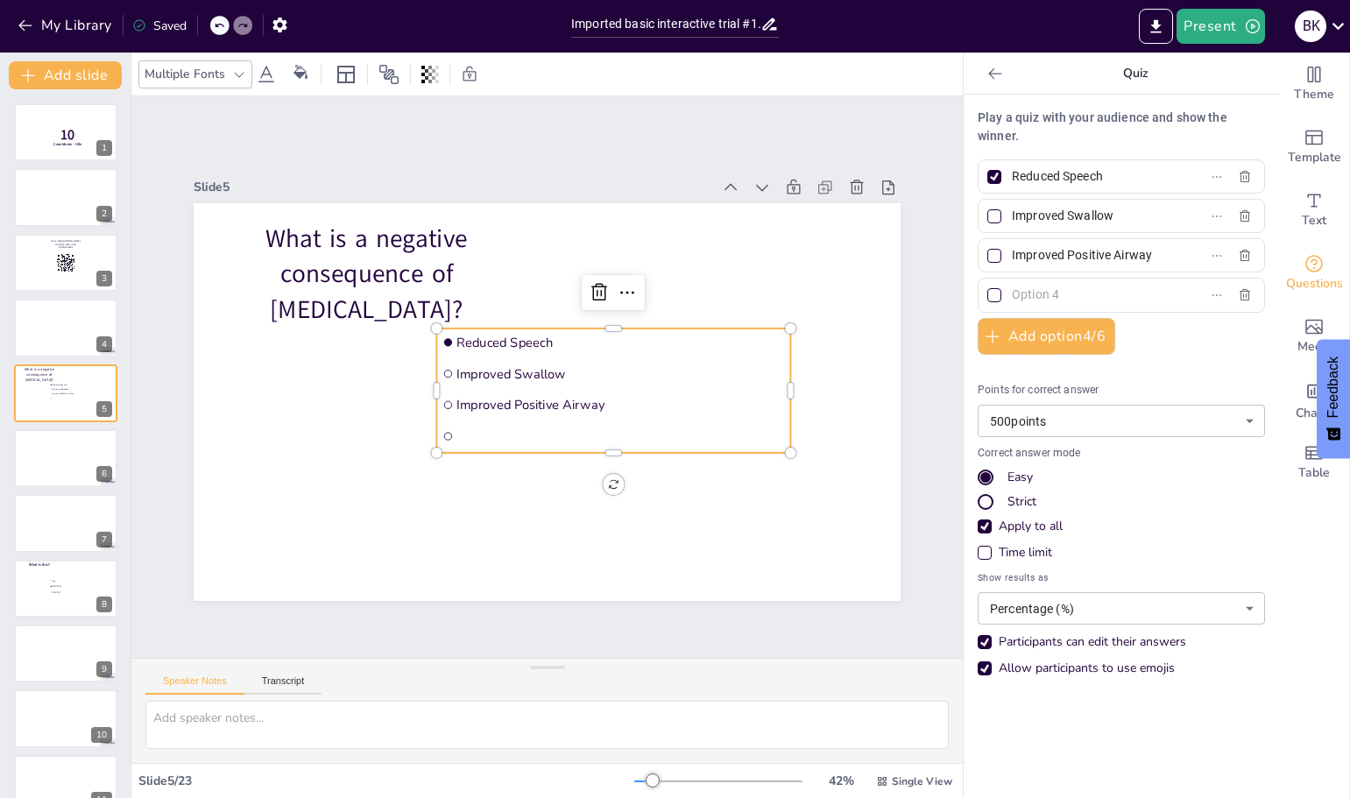
click at [1024, 295] on input "text" at bounding box center [1093, 294] width 163 height 25
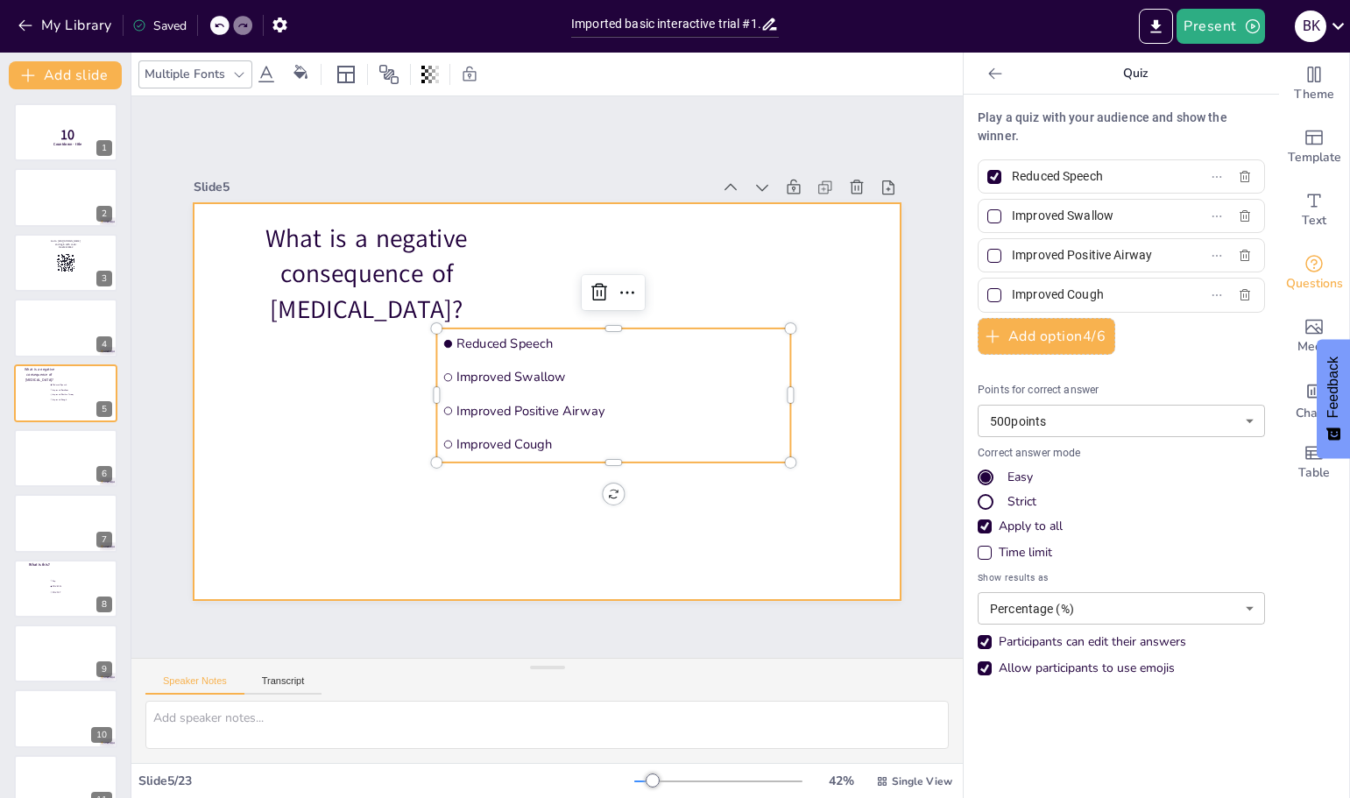
type input "Improved Cough"
click at [326, 481] on div at bounding box center [545, 400] width 744 height 469
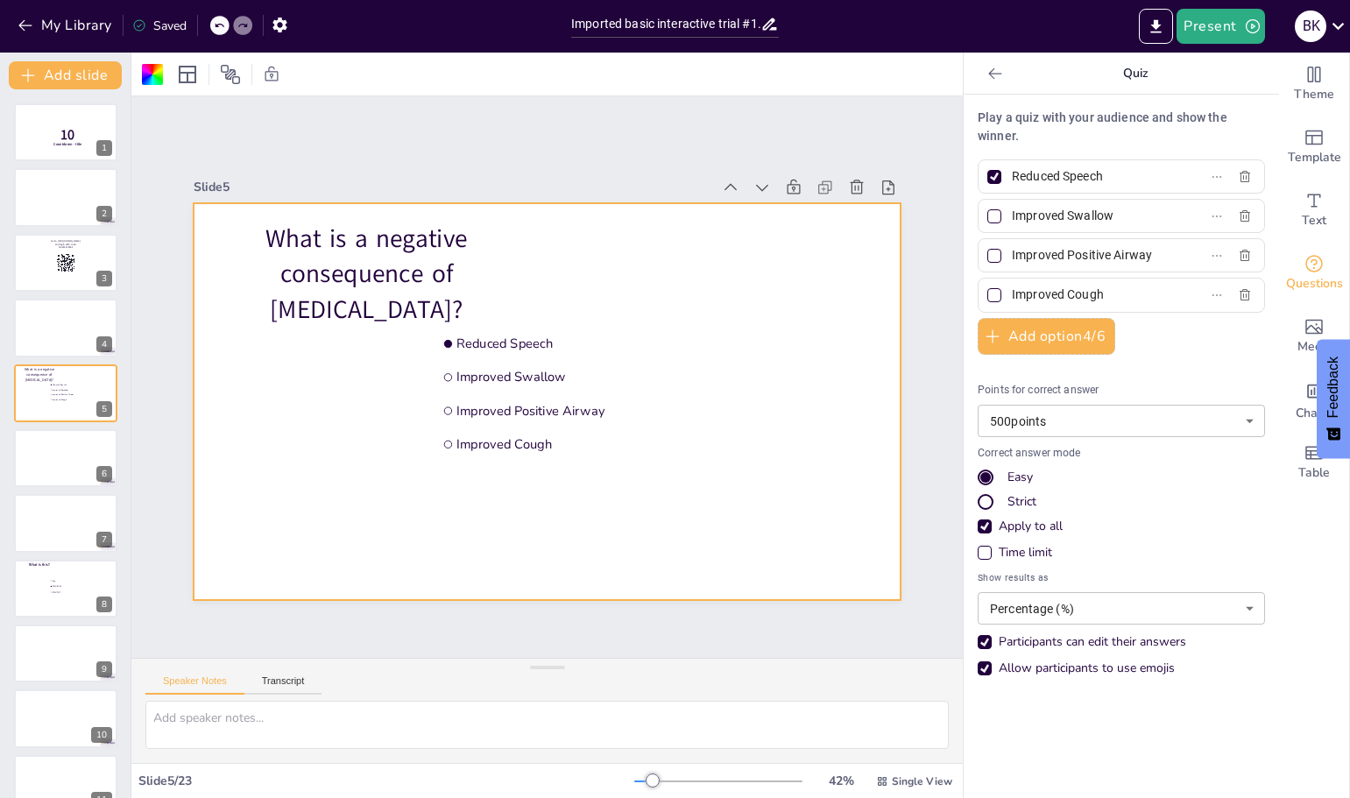
click at [977, 552] on div "Time limit" at bounding box center [984, 553] width 14 height 14
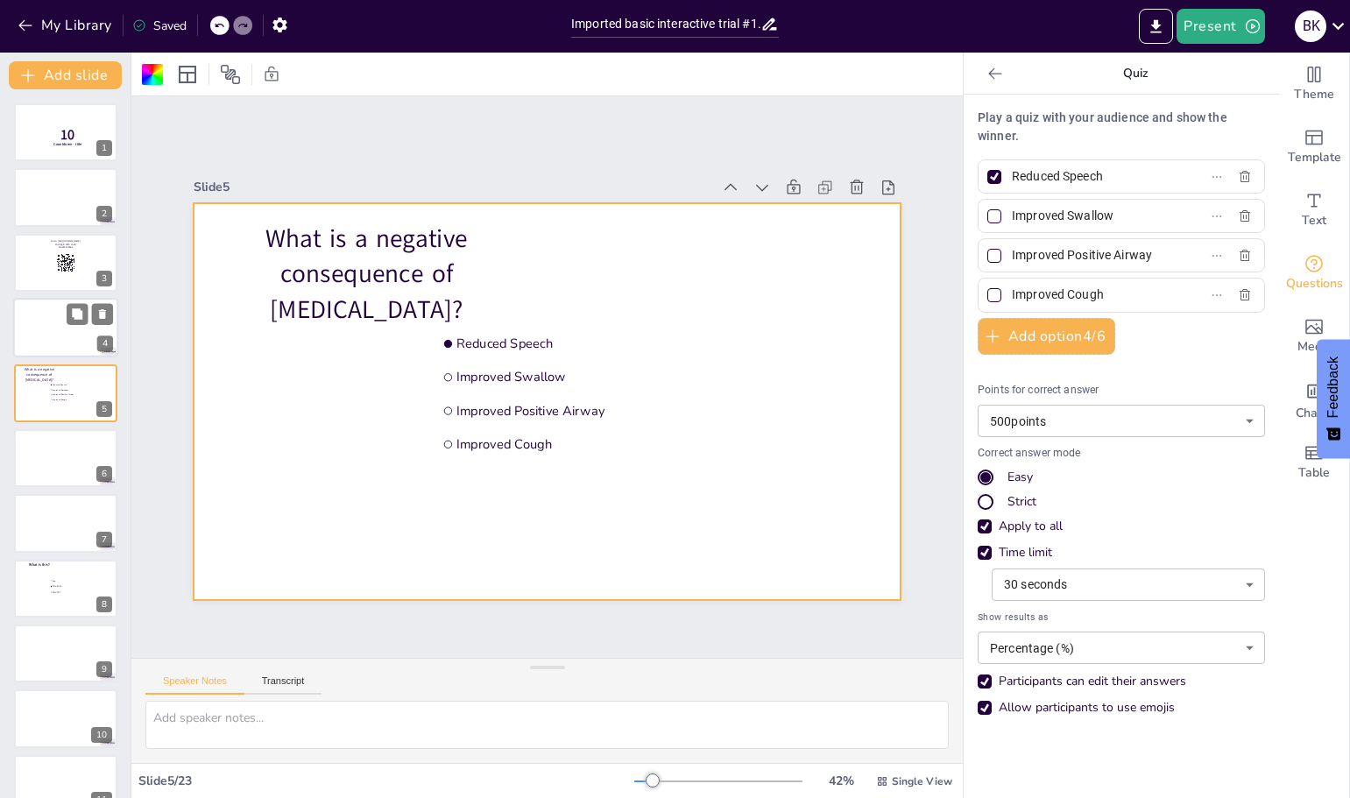
click at [47, 320] on div at bounding box center [65, 328] width 105 height 60
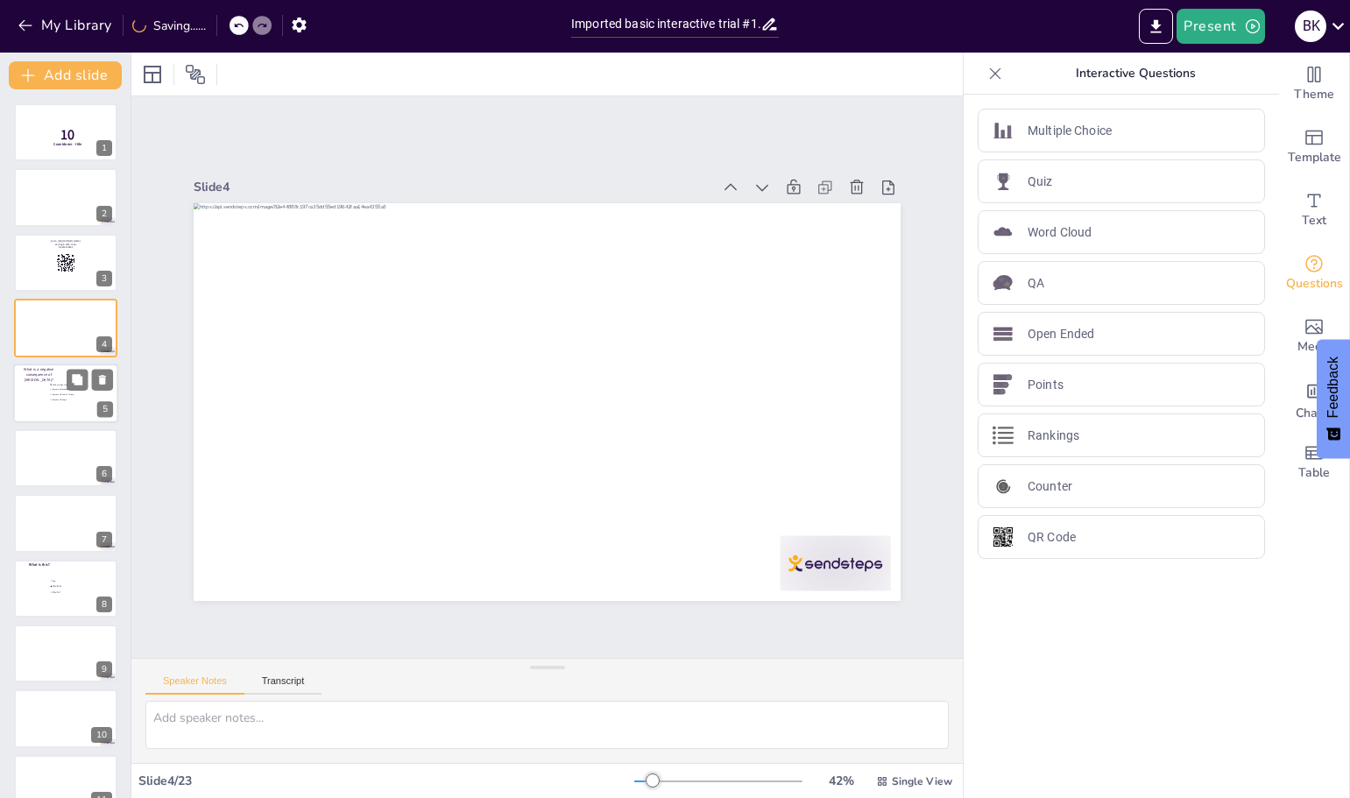
click at [39, 374] on p "What is a negative consequence of [MEDICAL_DATA]?" at bounding box center [39, 374] width 46 height 16
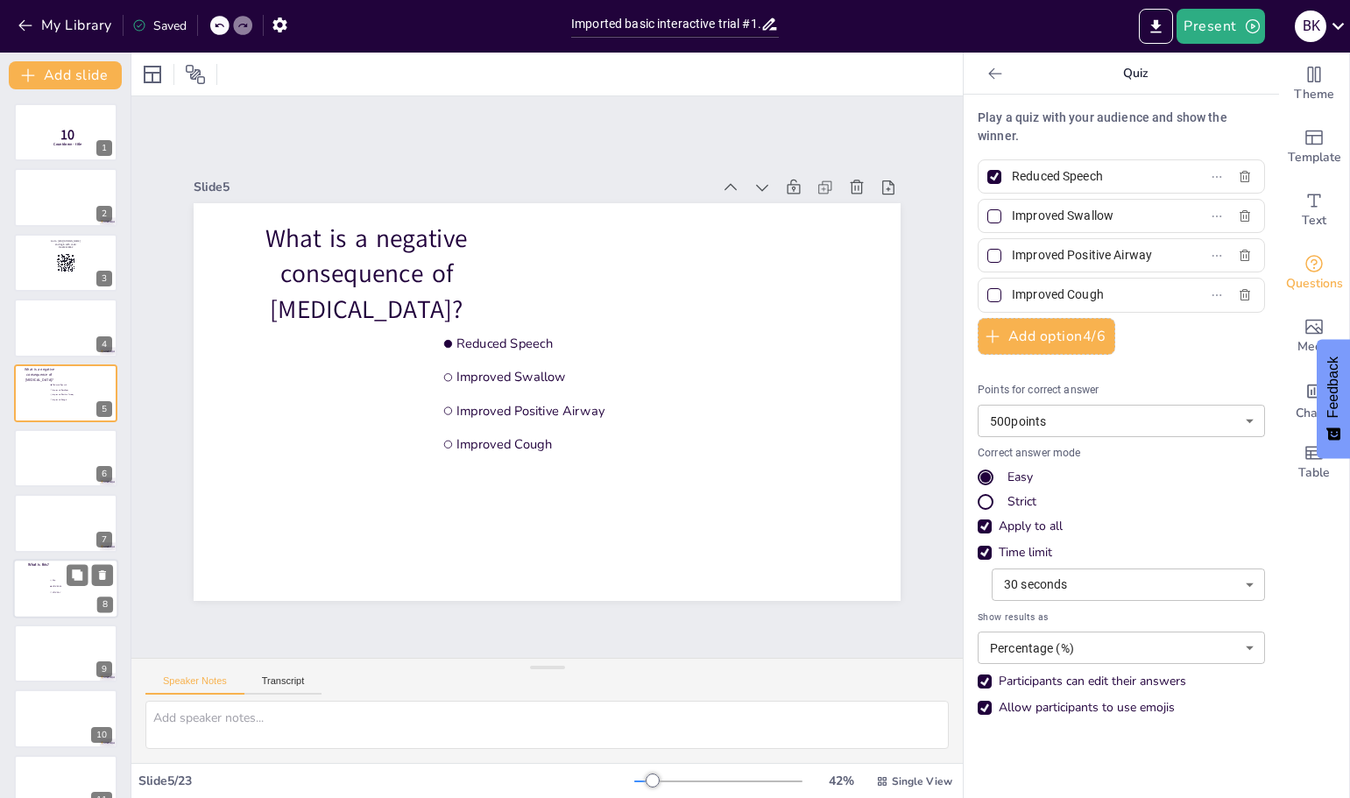
click at [42, 591] on div at bounding box center [65, 589] width 105 height 60
type input "Cap"
type input "PMV 2001"
type input "PMV 007"
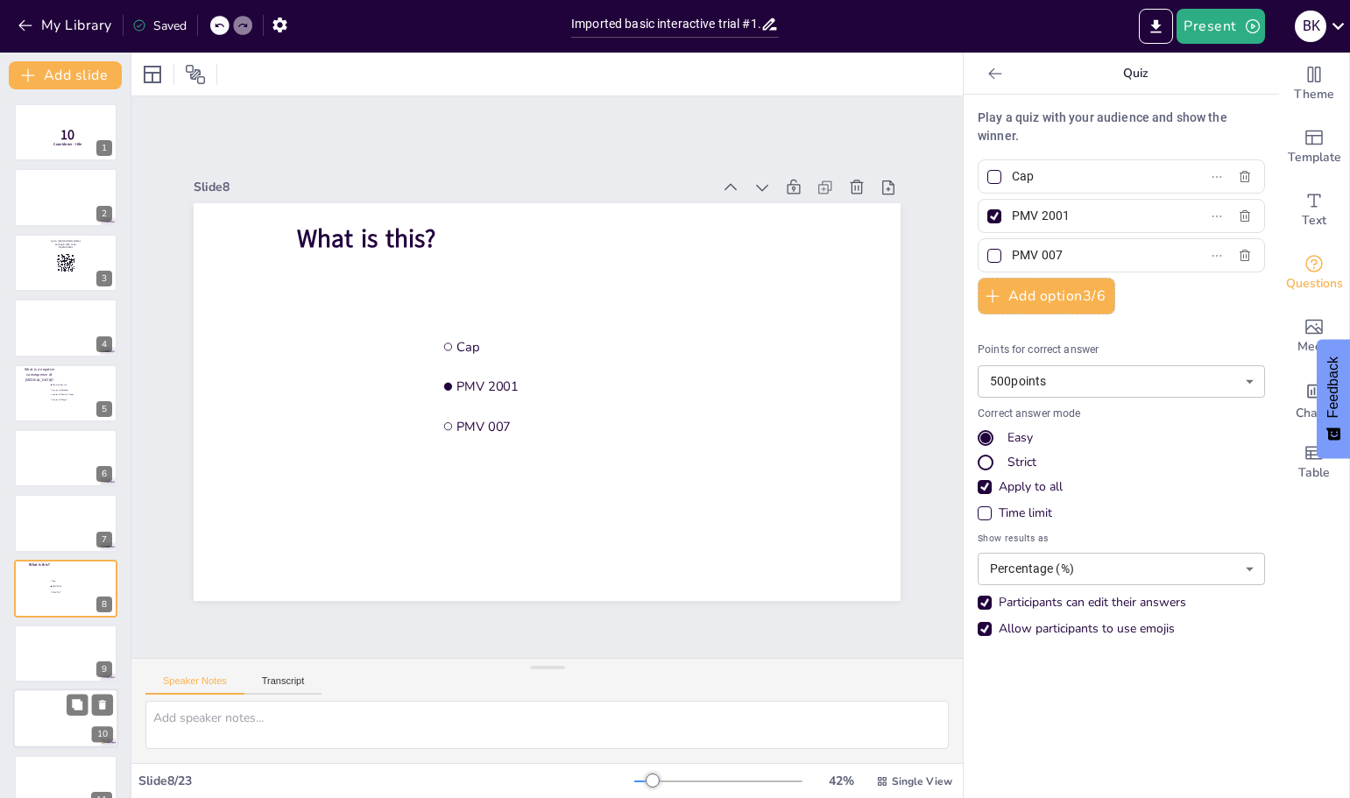
scroll to position [145, 0]
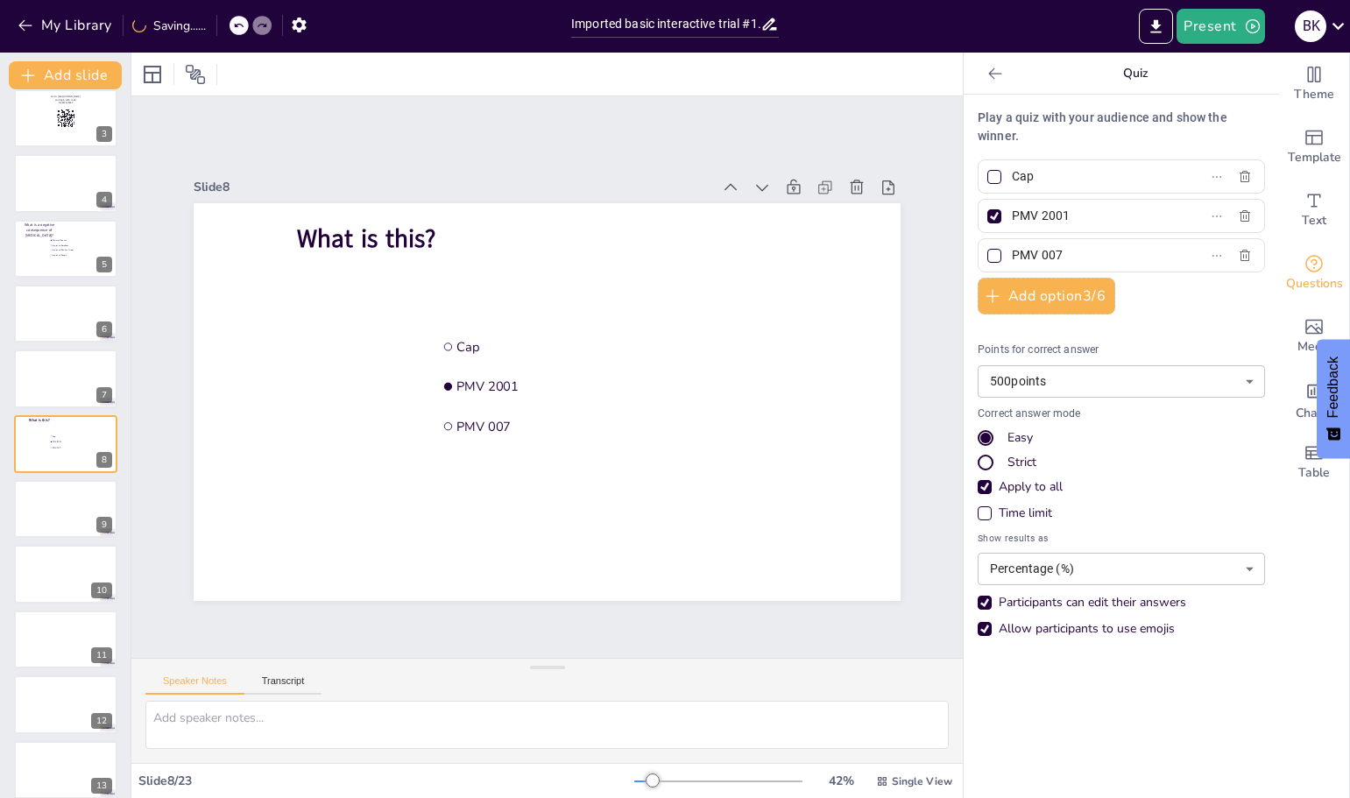
click at [998, 515] on div "Time limit" at bounding box center [1024, 513] width 53 height 18
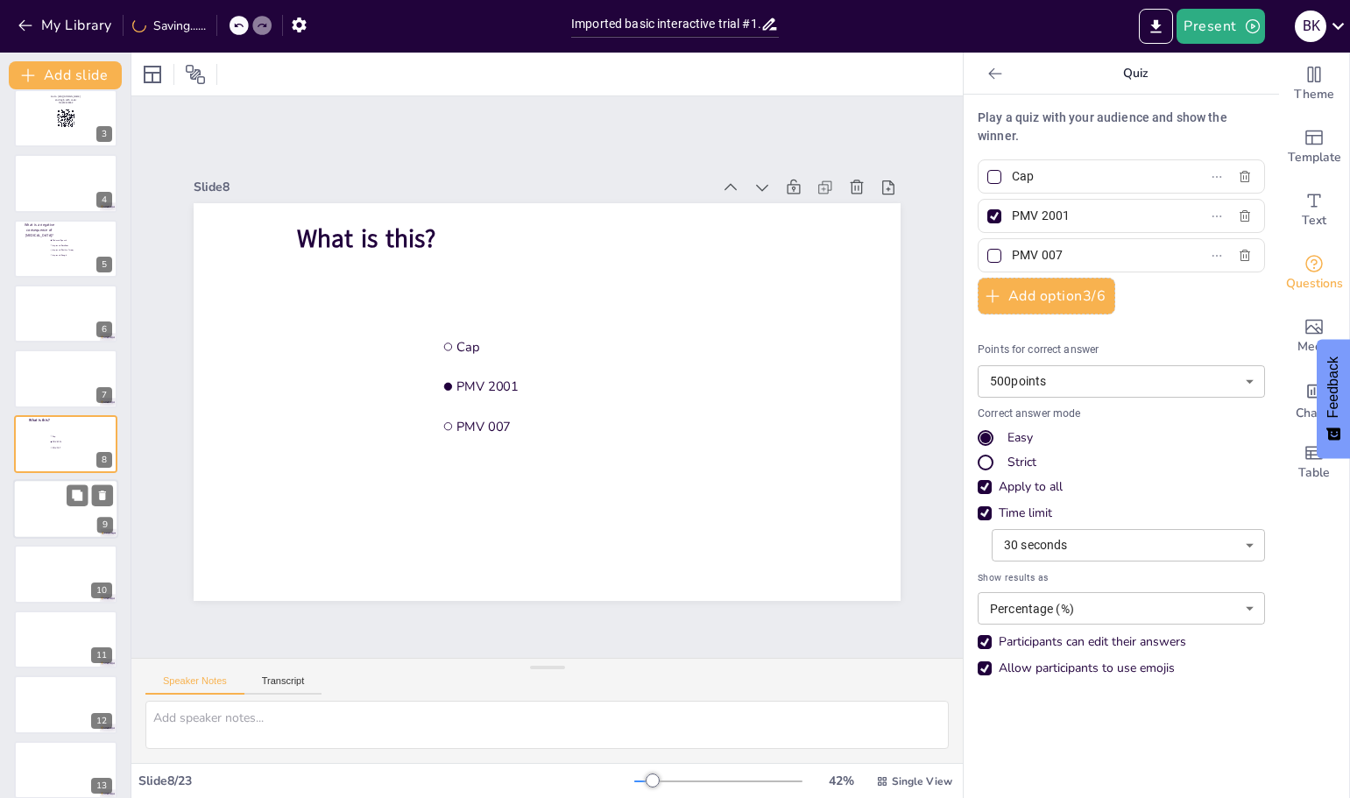
click at [46, 502] on div at bounding box center [65, 509] width 105 height 60
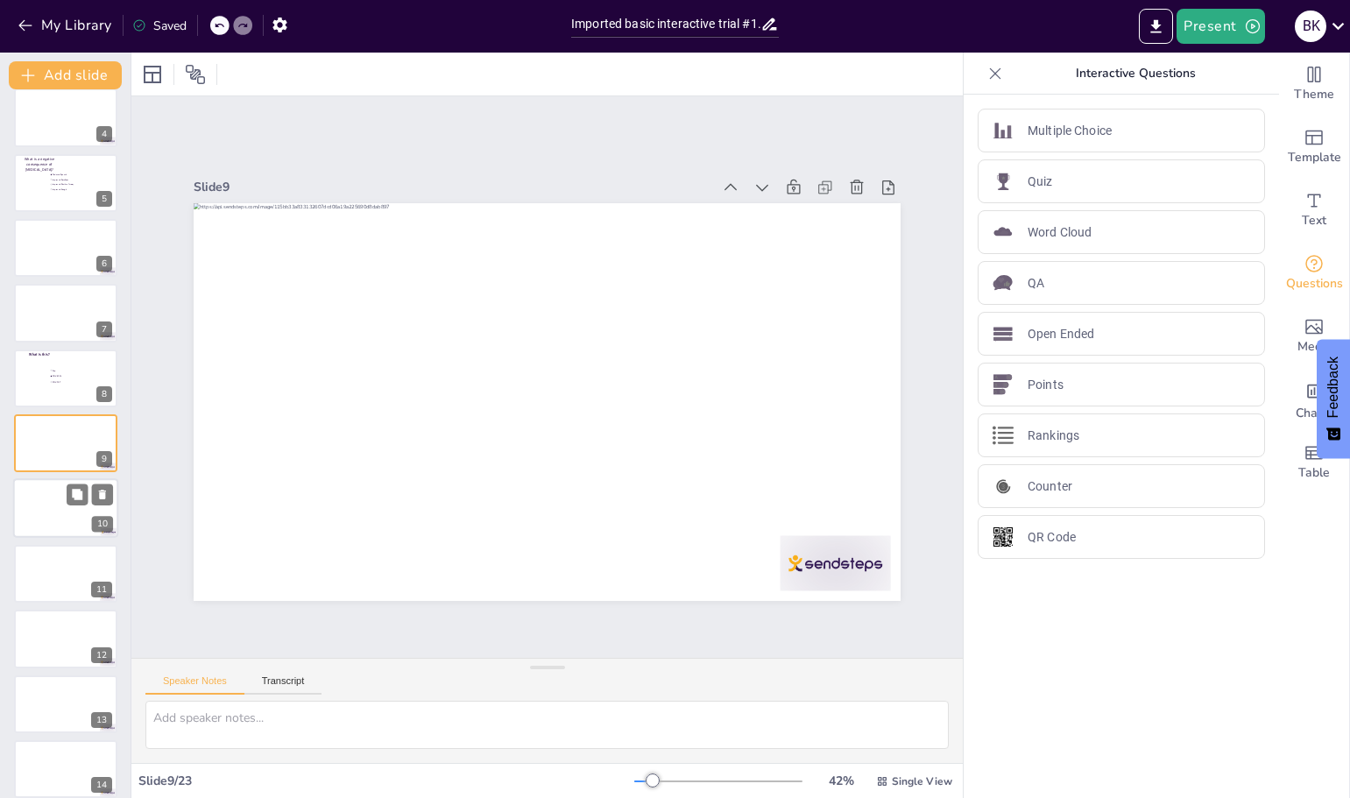
click at [45, 514] on div at bounding box center [65, 509] width 105 height 60
click at [41, 522] on div at bounding box center [65, 509] width 105 height 60
click at [52, 72] on button "Add slide" at bounding box center [65, 75] width 113 height 28
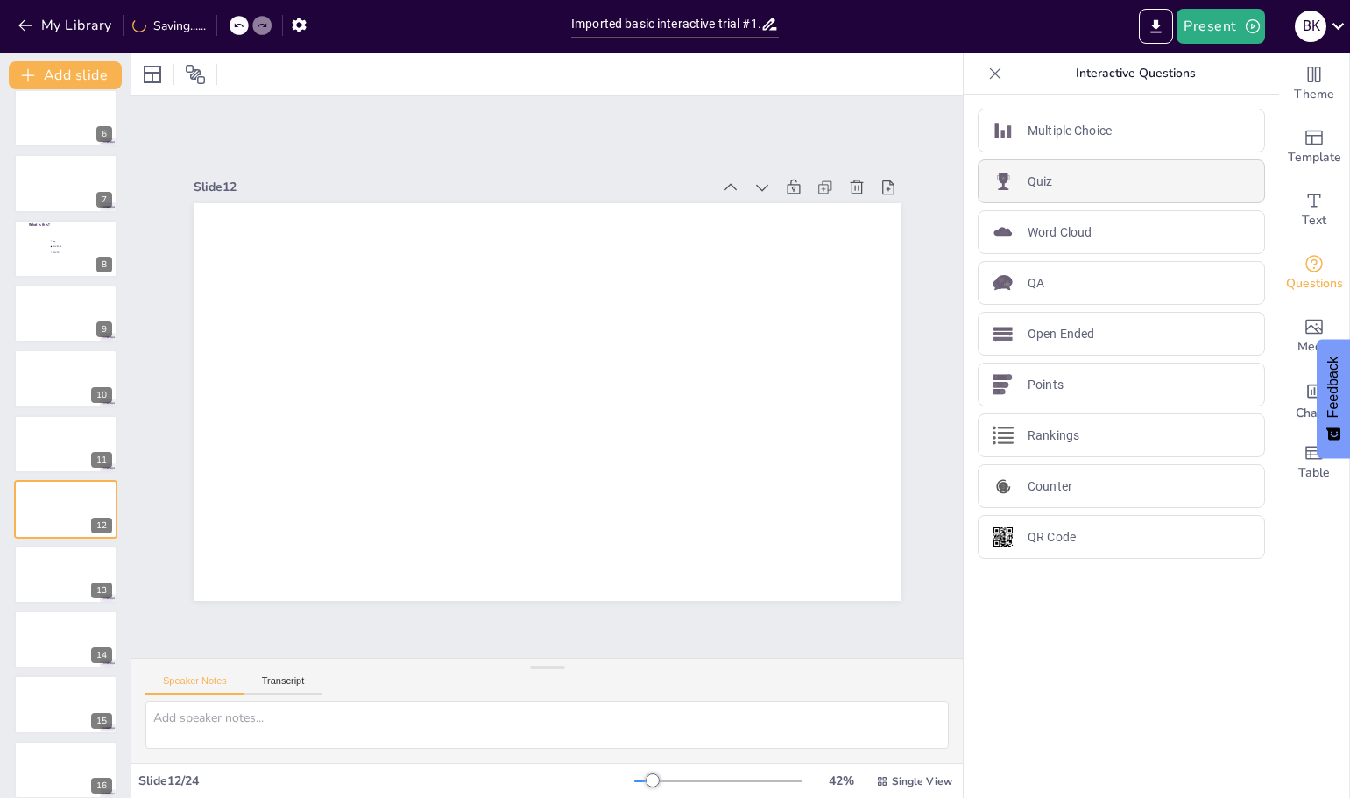
click at [1072, 177] on div "Quiz" at bounding box center [1120, 181] width 287 height 44
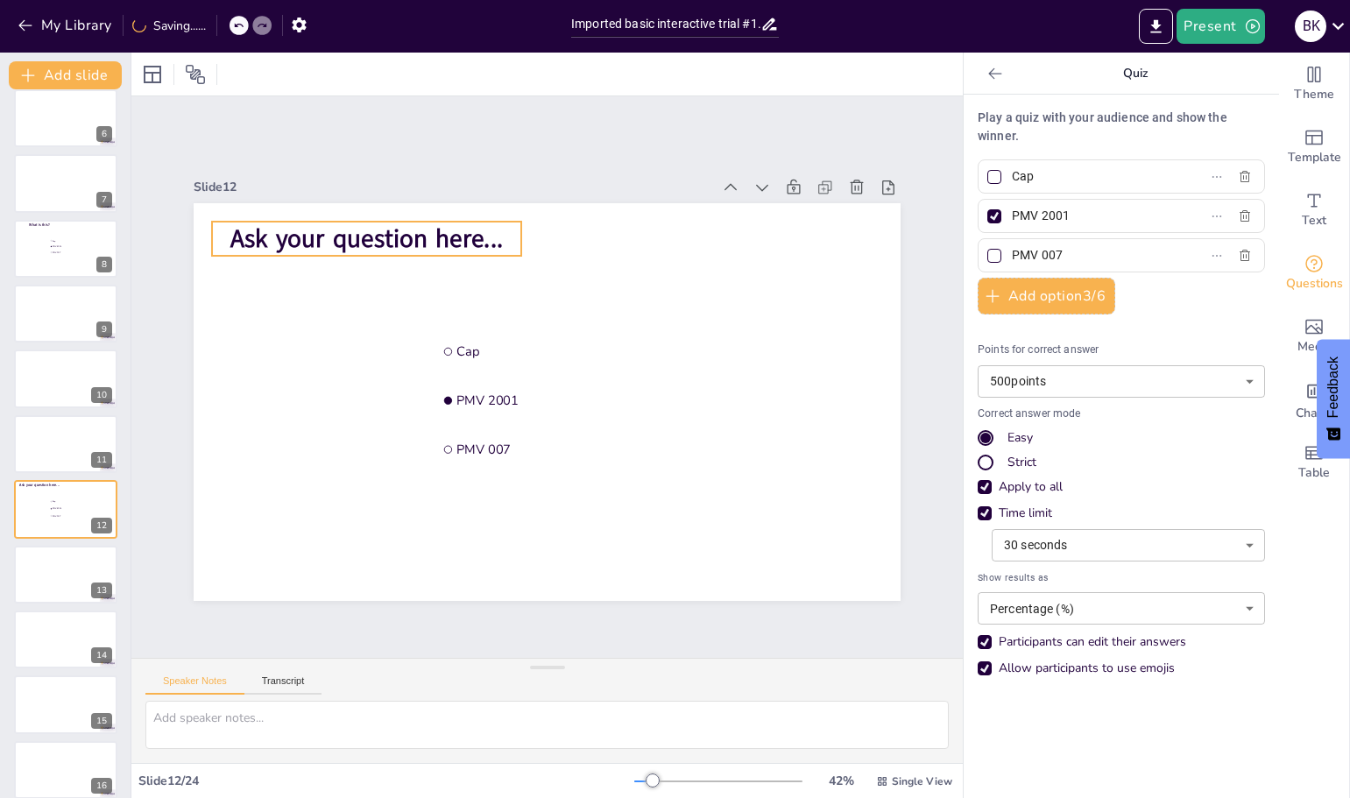
click at [366, 239] on span "Ask your question here..." at bounding box center [382, 220] width 274 height 62
click at [366, 239] on span "Ask your question here..." at bounding box center [399, 204] width 273 height 90
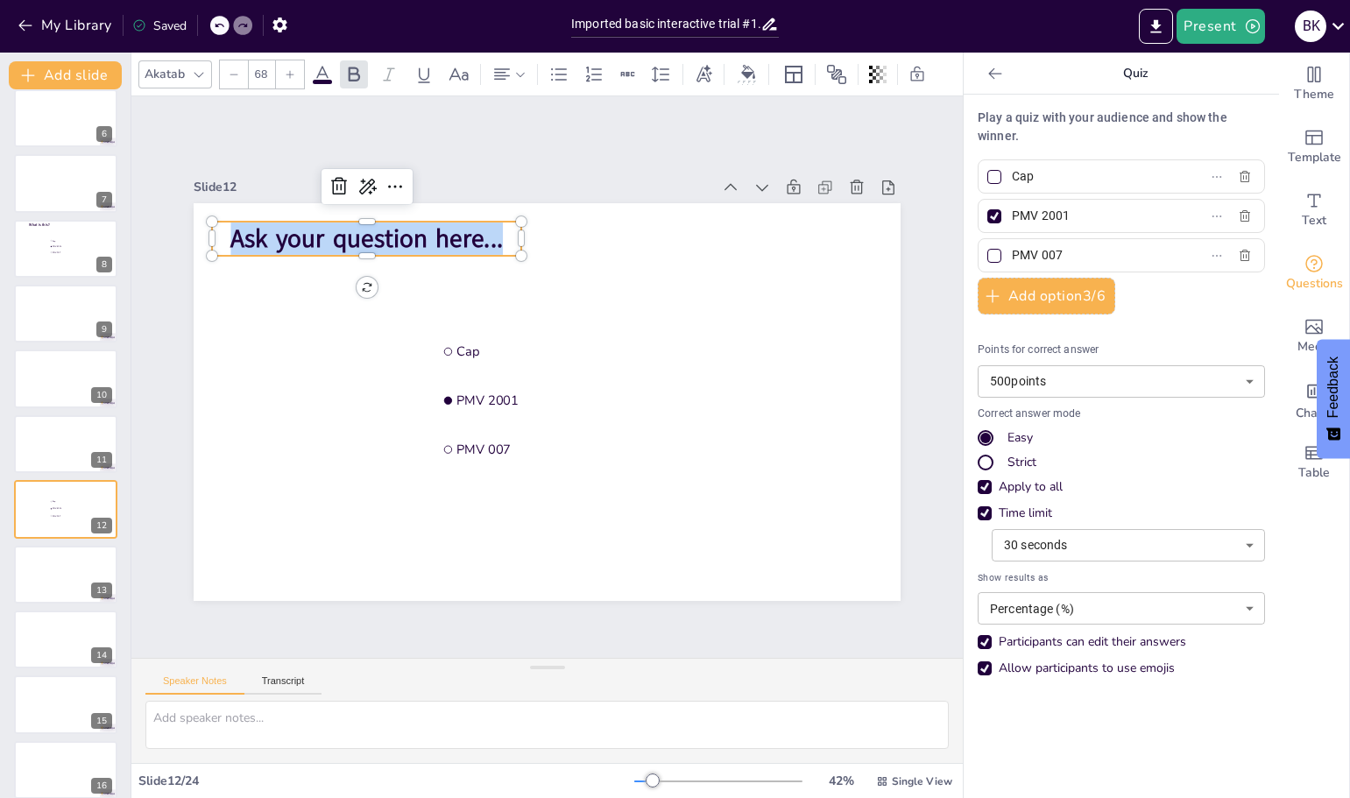
click at [366, 239] on span "Ask your question here..." at bounding box center [382, 220] width 274 height 62
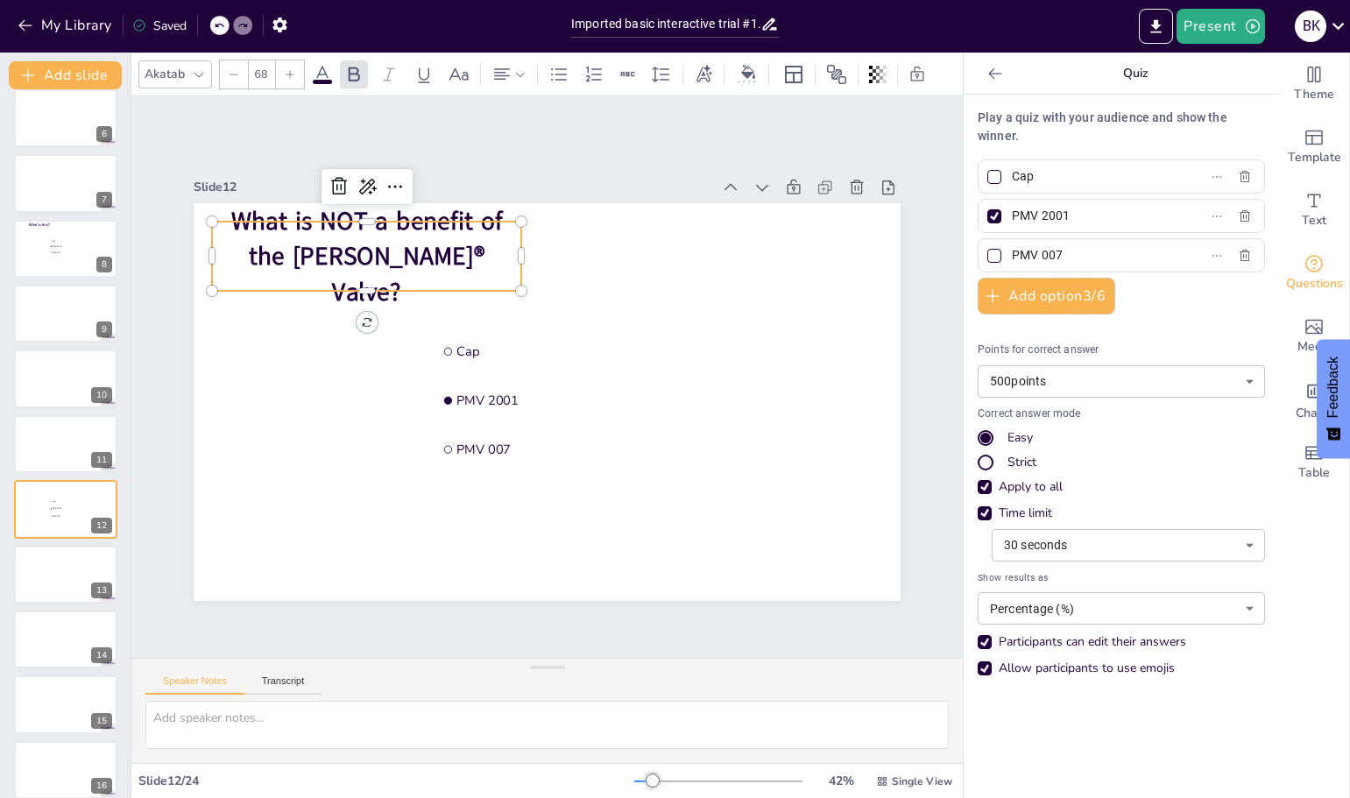
drag, startPoint x: 1040, startPoint y: 179, endPoint x: 1001, endPoint y: 181, distance: 39.5
click at [1012, 181] on input "Cap" at bounding box center [1093, 176] width 163 height 25
type input "Improved communication"
click at [1037, 212] on input "PMV 2001" at bounding box center [1093, 215] width 163 height 25
drag, startPoint x: 1062, startPoint y: 220, endPoint x: 998, endPoint y: 209, distance: 65.7
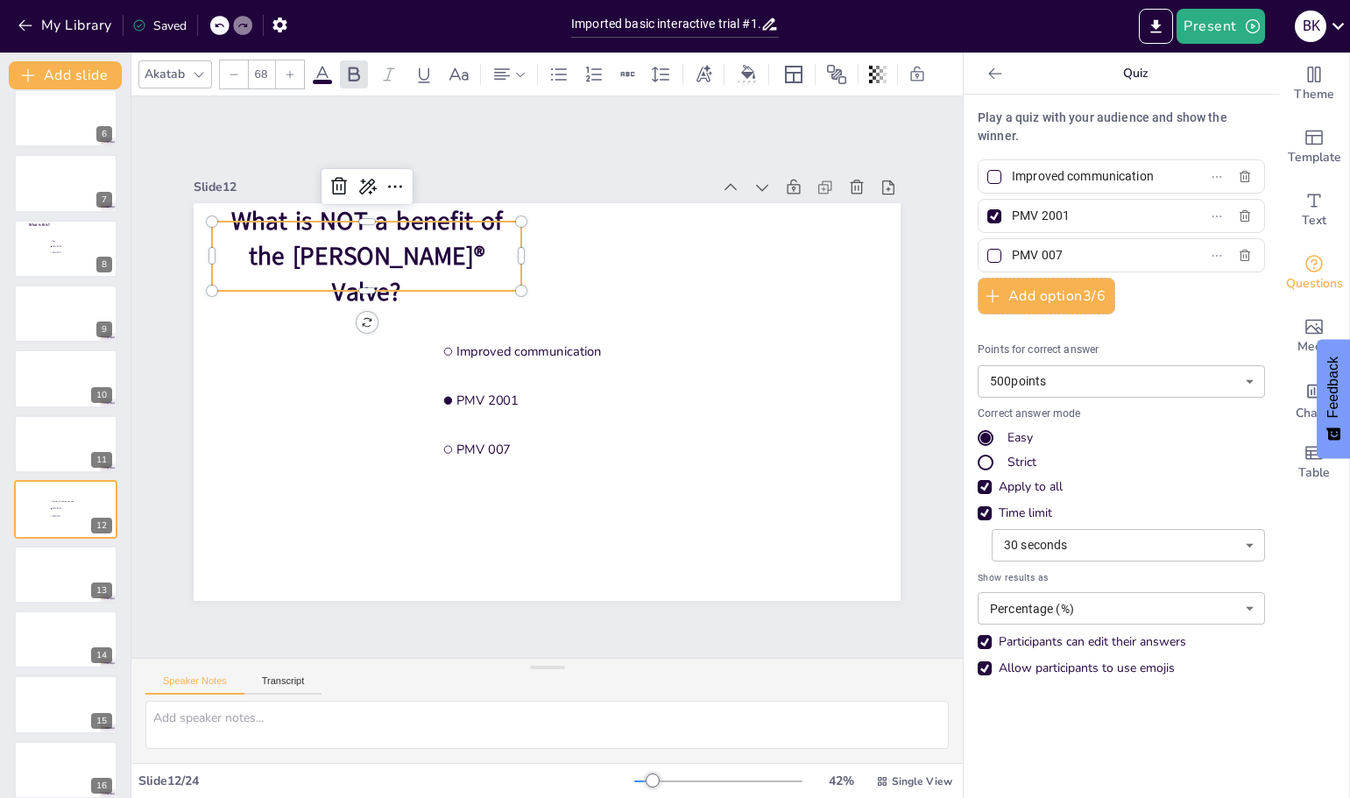
click at [1005, 209] on span "PMV 2001" at bounding box center [1086, 215] width 163 height 25
click at [1012, 209] on input "PMV 2001" at bounding box center [1093, 215] width 163 height 25
click at [1063, 257] on div "Play a quiz with your audience and show the winner. Improved communication Impr…" at bounding box center [1120, 397] width 287 height 577
type input "Improved Core Strength"
drag, startPoint x: 1062, startPoint y: 253, endPoint x: 1000, endPoint y: 249, distance: 62.3
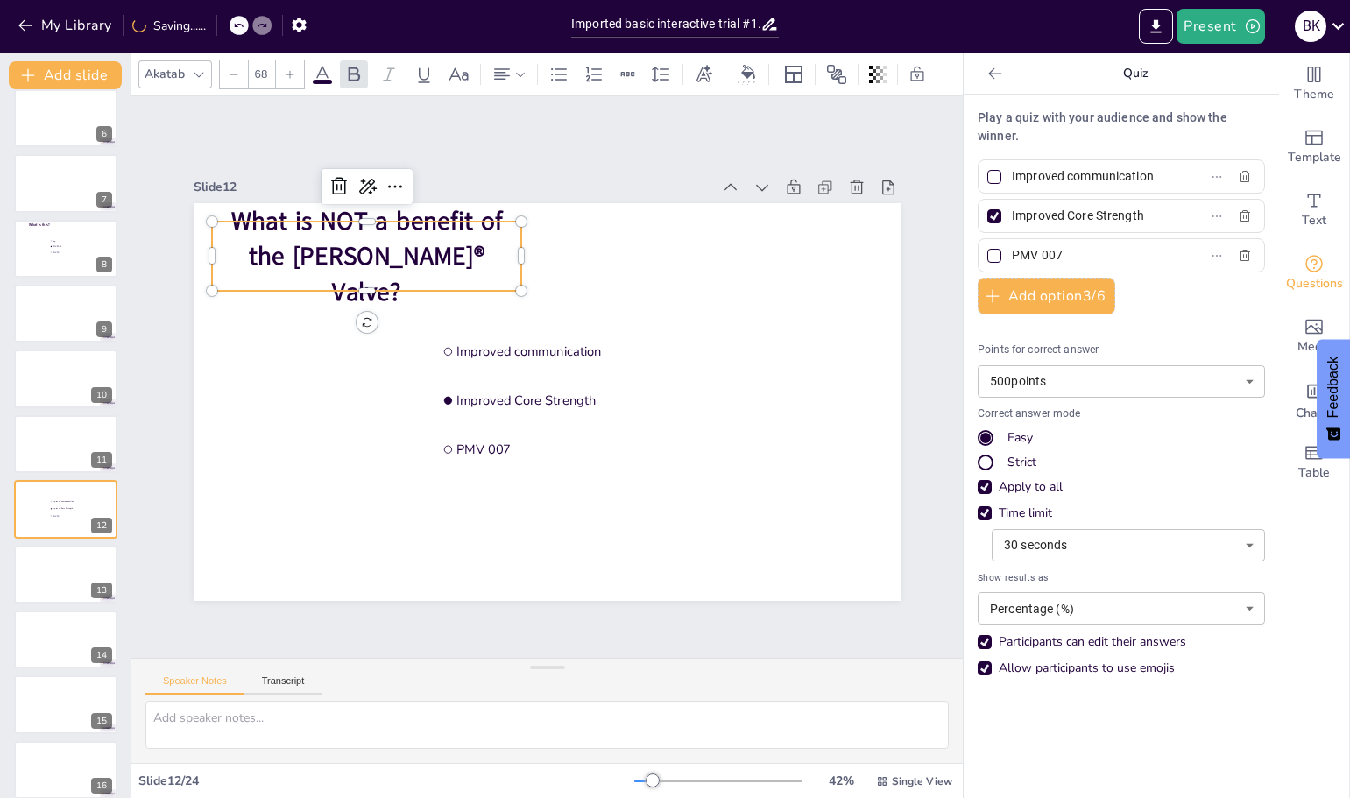
click at [1012, 249] on input "PMV 007" at bounding box center [1093, 255] width 163 height 25
type input "Improved Weaning/decannulation time"
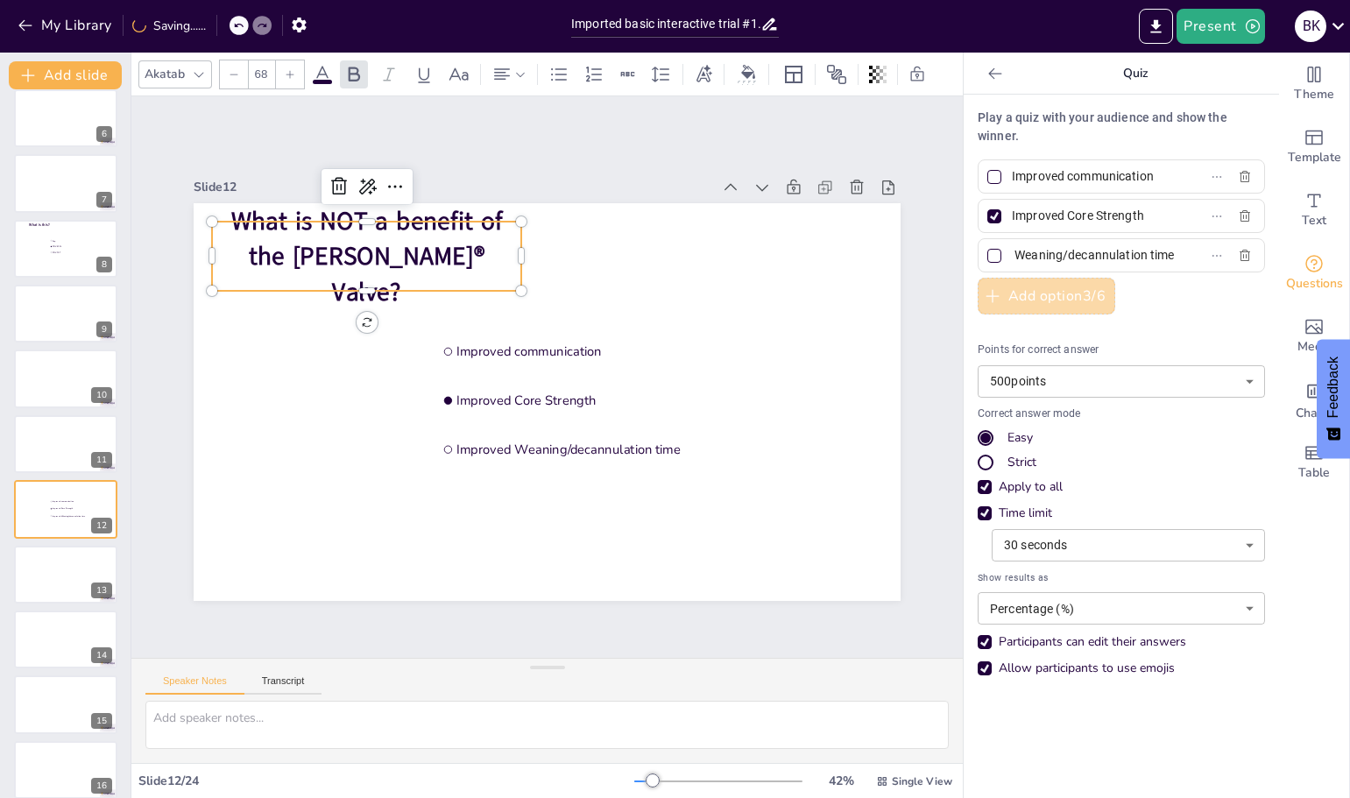
click at [999, 294] on button "Add option 3 / 6" at bounding box center [1046, 296] width 138 height 37
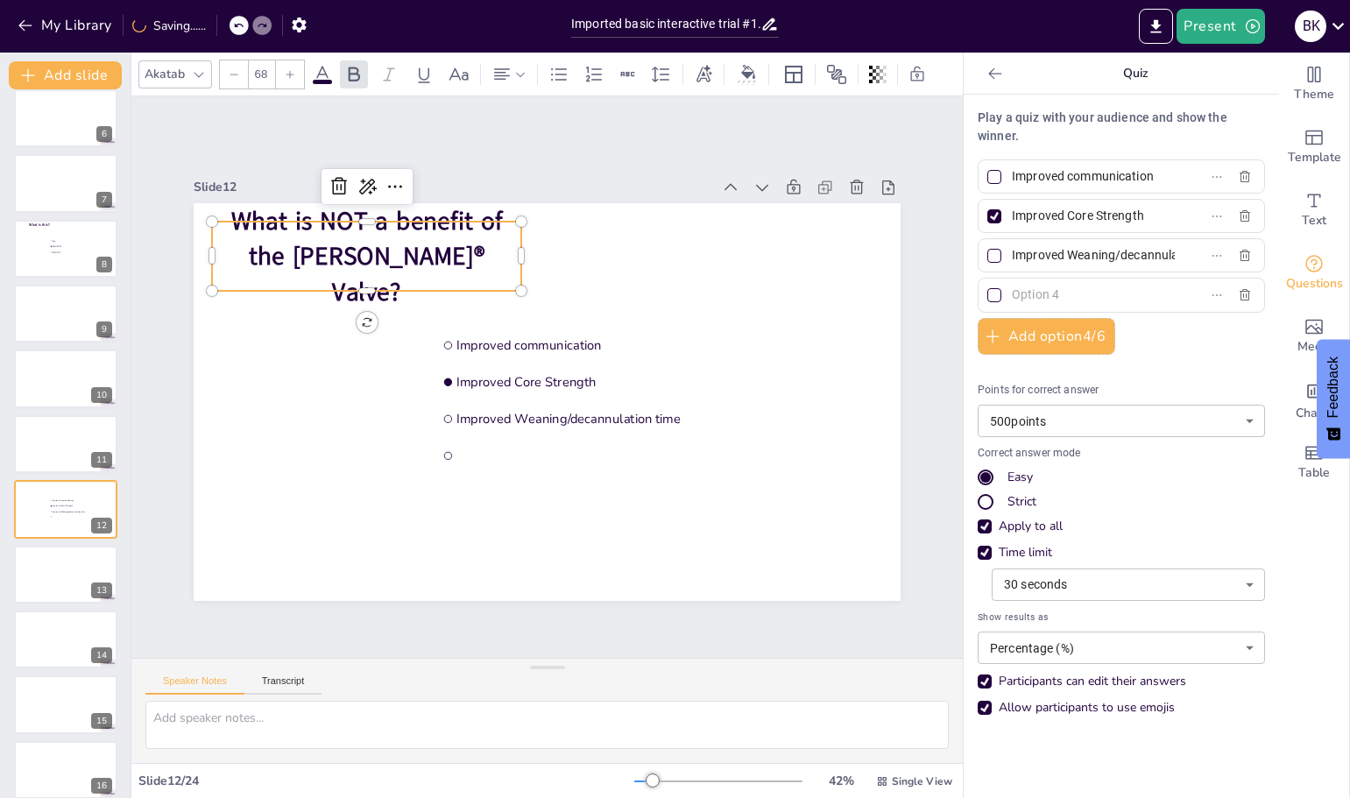
click at [1005, 294] on span at bounding box center [1086, 294] width 163 height 25
click at [1012, 294] on input "text" at bounding box center [1093, 294] width 163 height 25
click at [1012, 293] on input "text" at bounding box center [1093, 294] width 163 height 25
type input "Increased Aspiration"
click at [987, 214] on div at bounding box center [994, 216] width 14 height 14
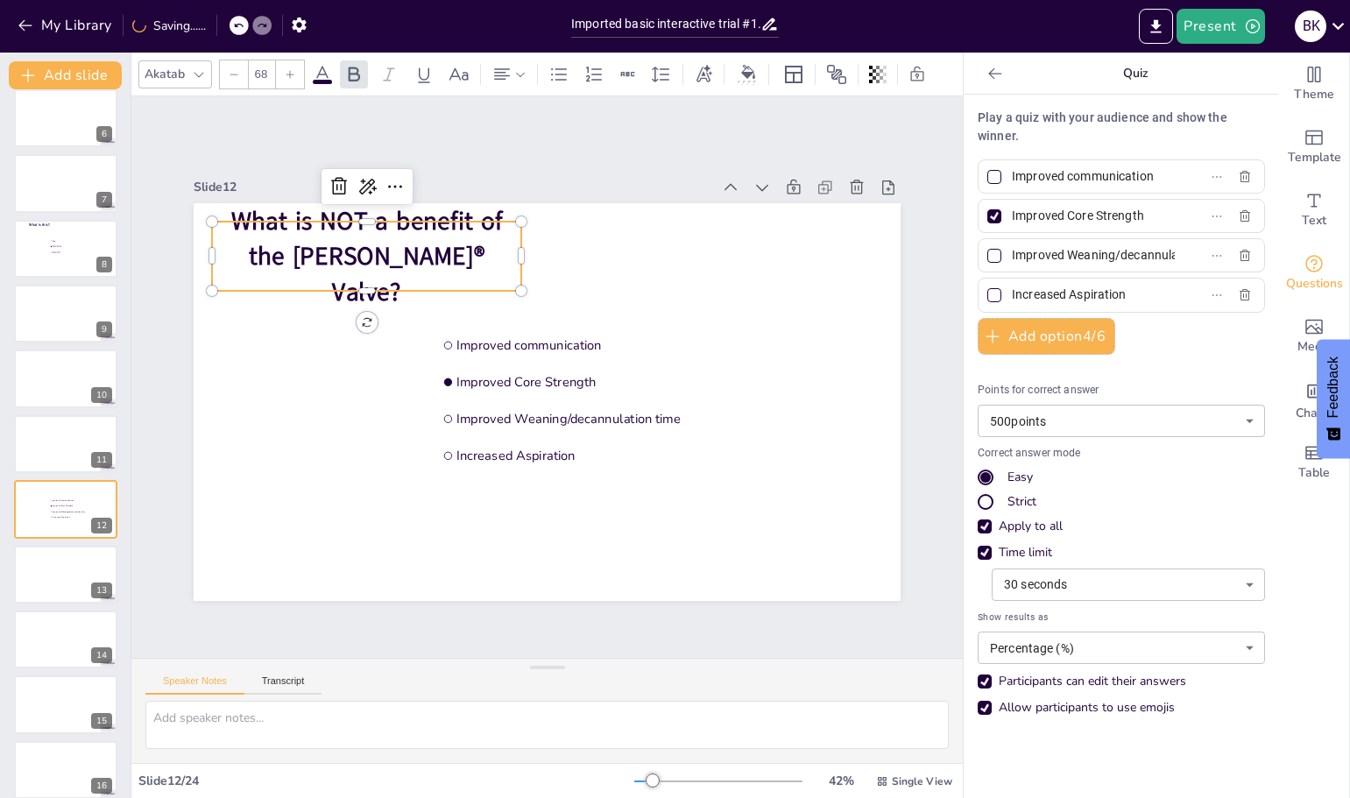
click at [1012, 214] on input "Improved Core Strength" at bounding box center [1093, 215] width 163 height 25
checkbox input "false"
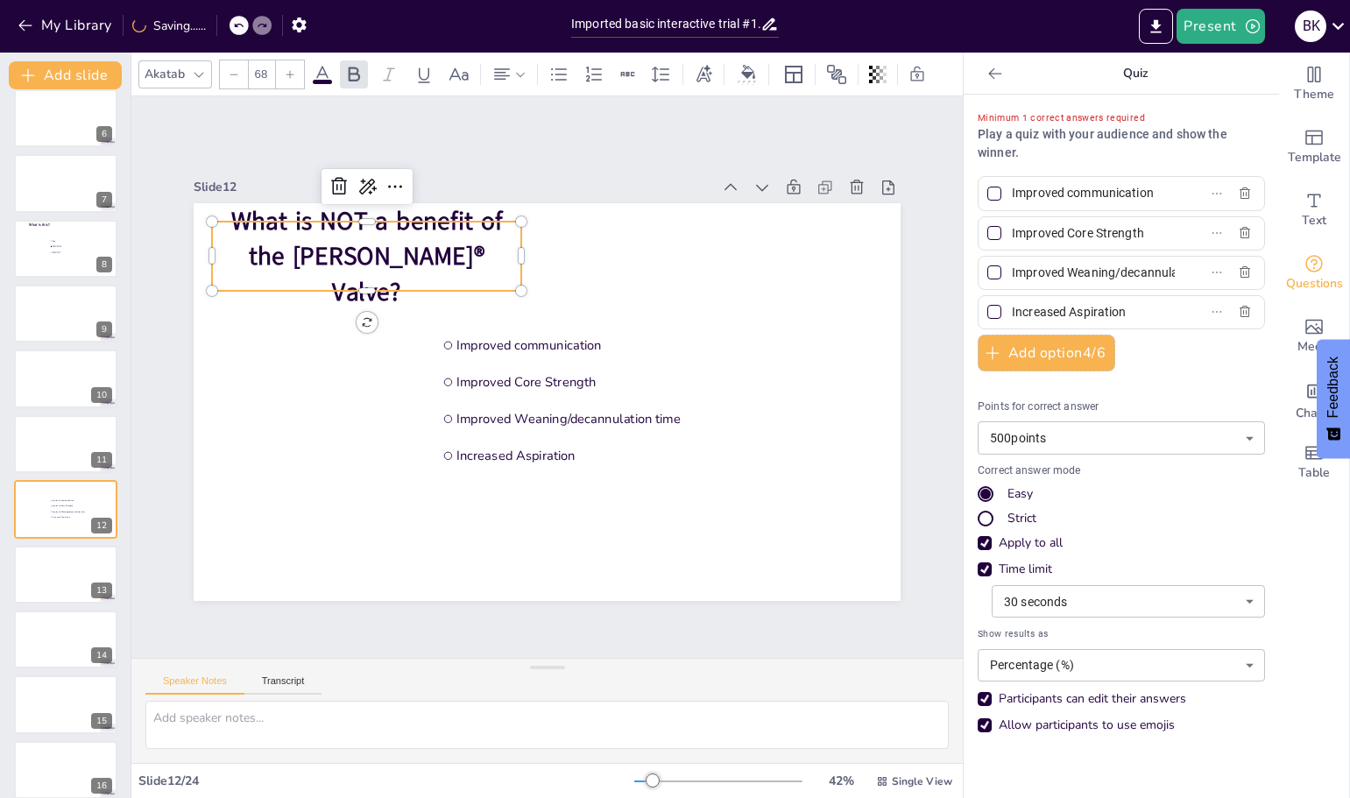
click at [990, 314] on div at bounding box center [994, 311] width 9 height 9
click at [1012, 314] on input "Increased Aspiration" at bounding box center [1093, 312] width 163 height 25
checkbox input "true"
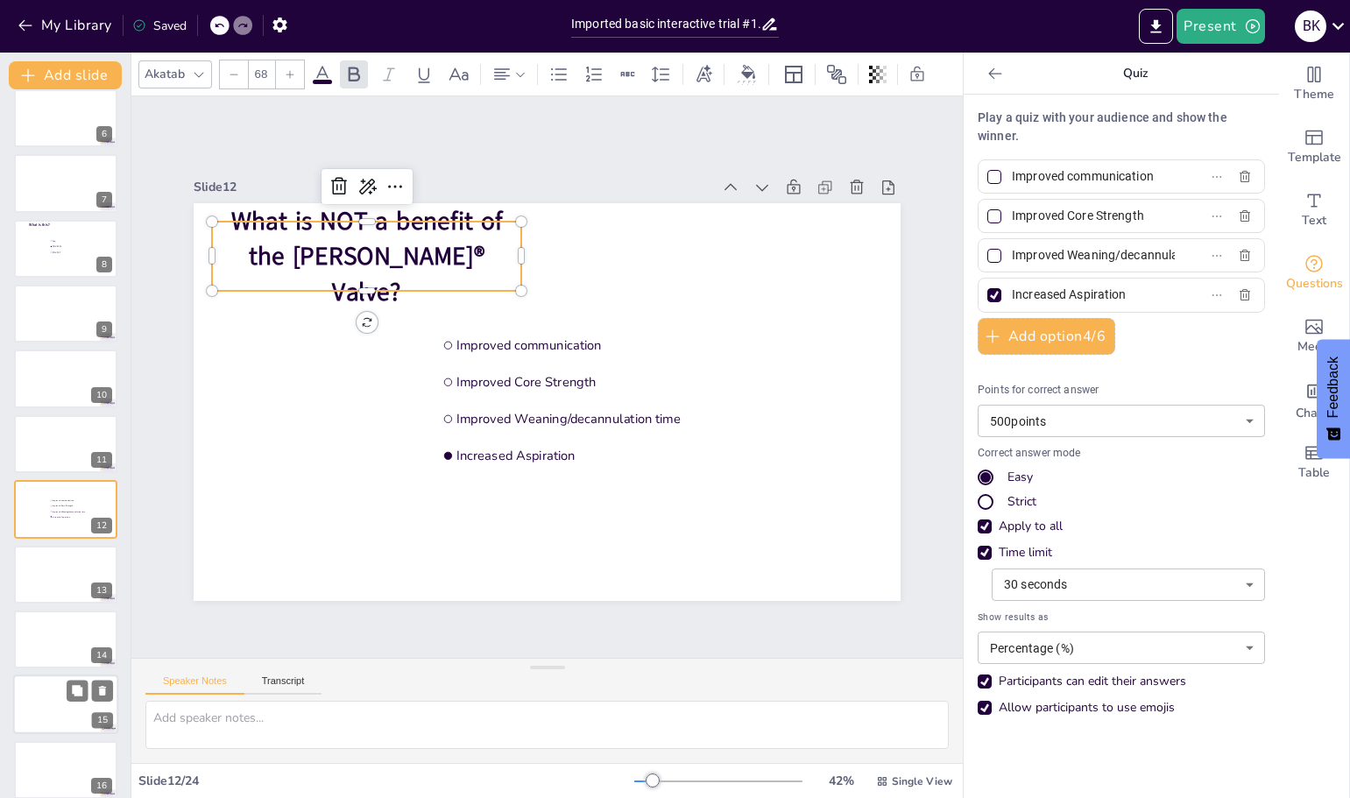
click at [88, 589] on div at bounding box center [65, 575] width 103 height 58
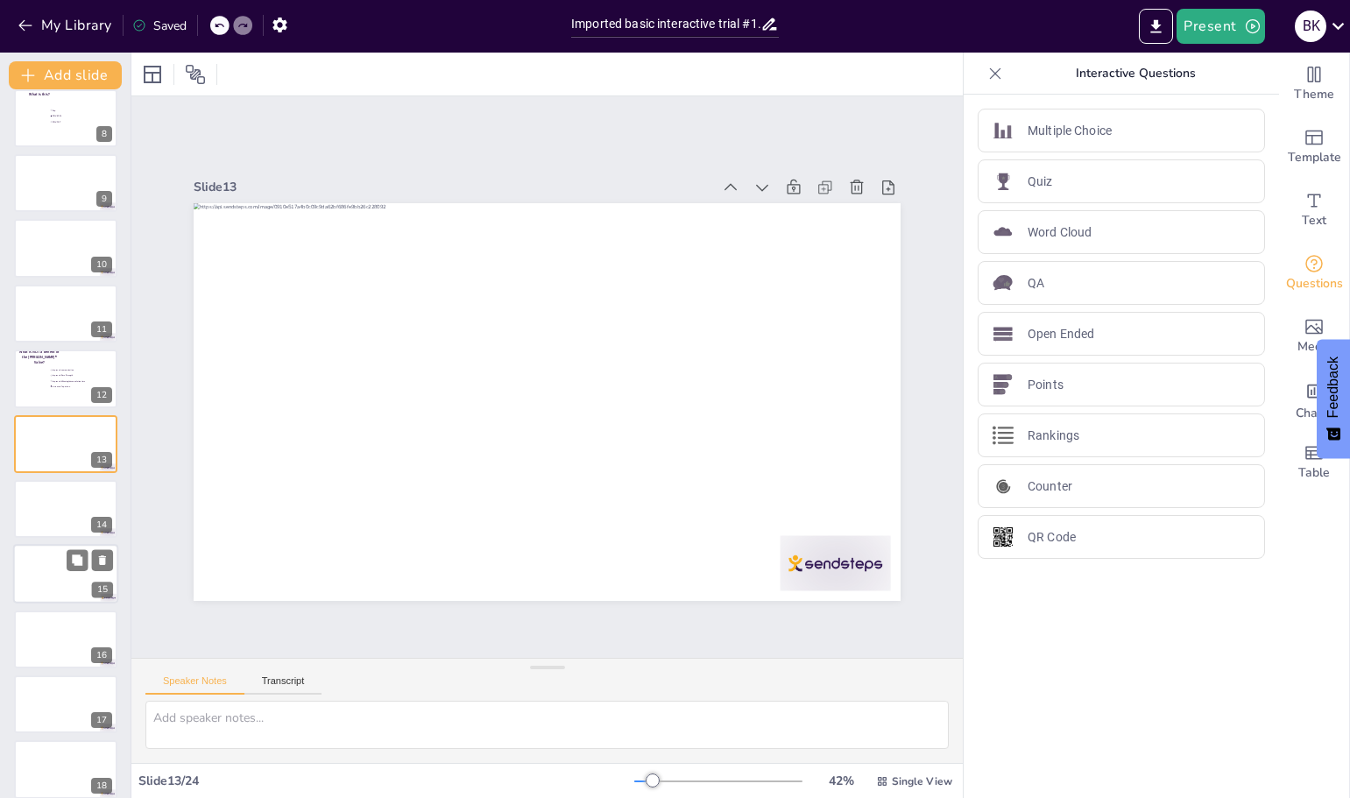
click at [65, 572] on div at bounding box center [65, 575] width 105 height 60
click at [51, 515] on div at bounding box center [65, 509] width 105 height 60
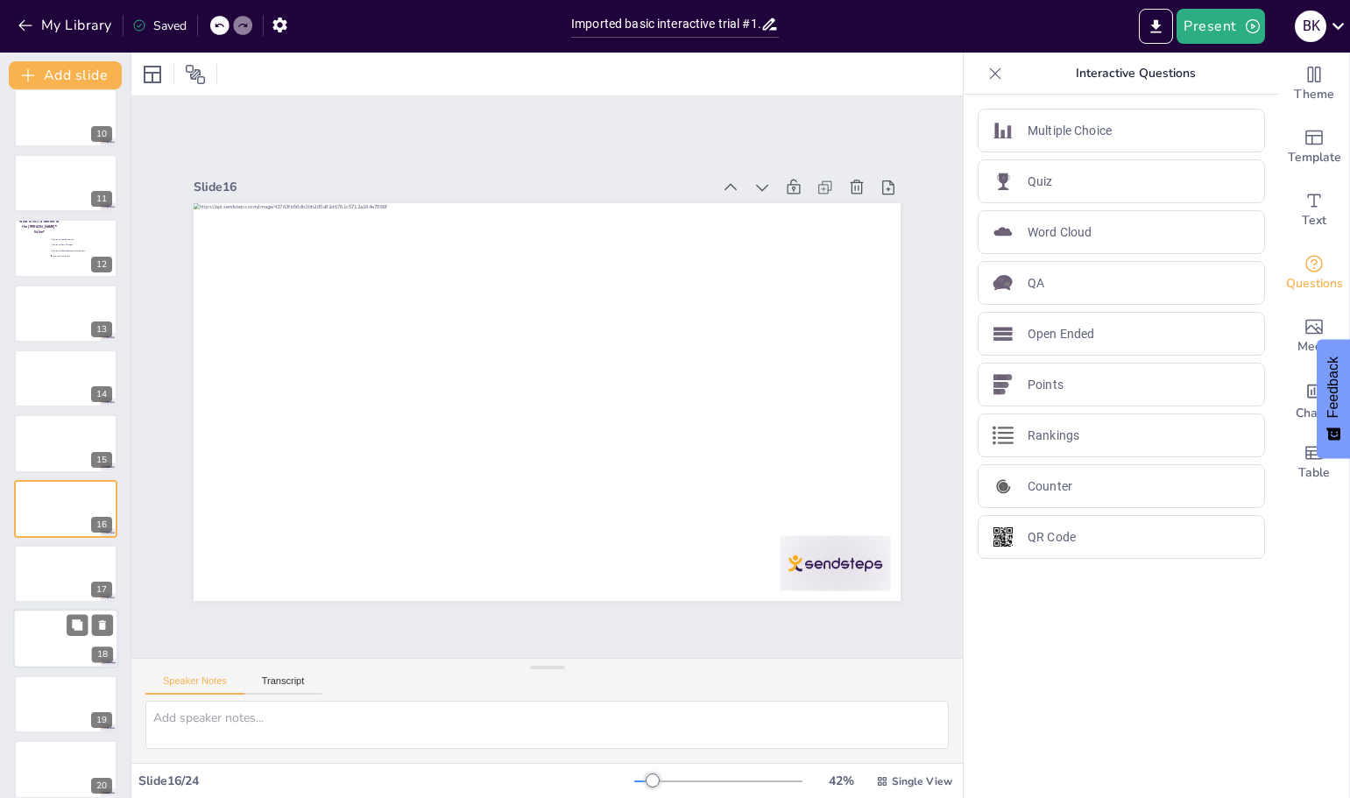
scroll to position [666, 0]
click at [51, 532] on div at bounding box center [65, 509] width 105 height 60
click at [52, 516] on div at bounding box center [65, 509] width 105 height 60
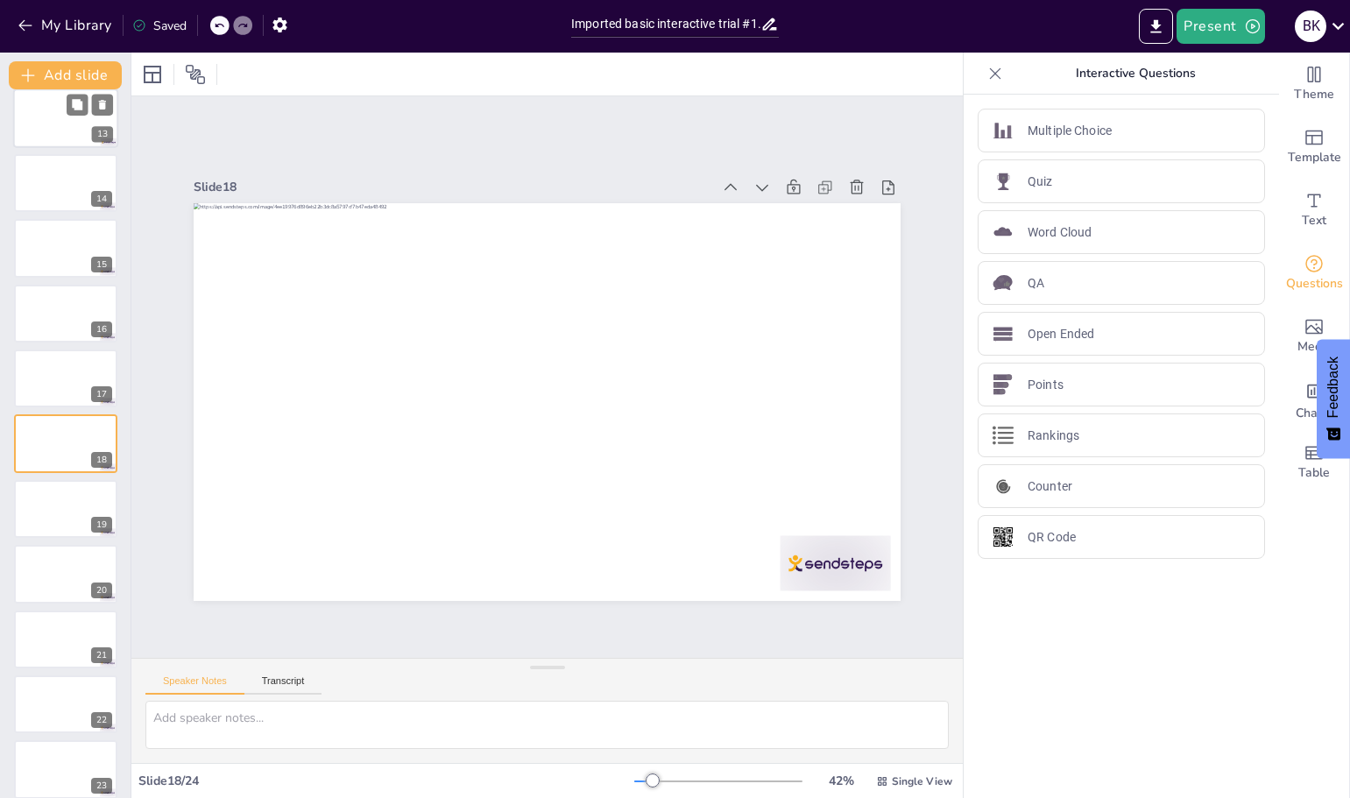
click at [45, 130] on div at bounding box center [65, 118] width 105 height 60
click at [54, 524] on div at bounding box center [65, 509] width 105 height 60
click at [1089, 177] on div "Quiz" at bounding box center [1120, 181] width 287 height 44
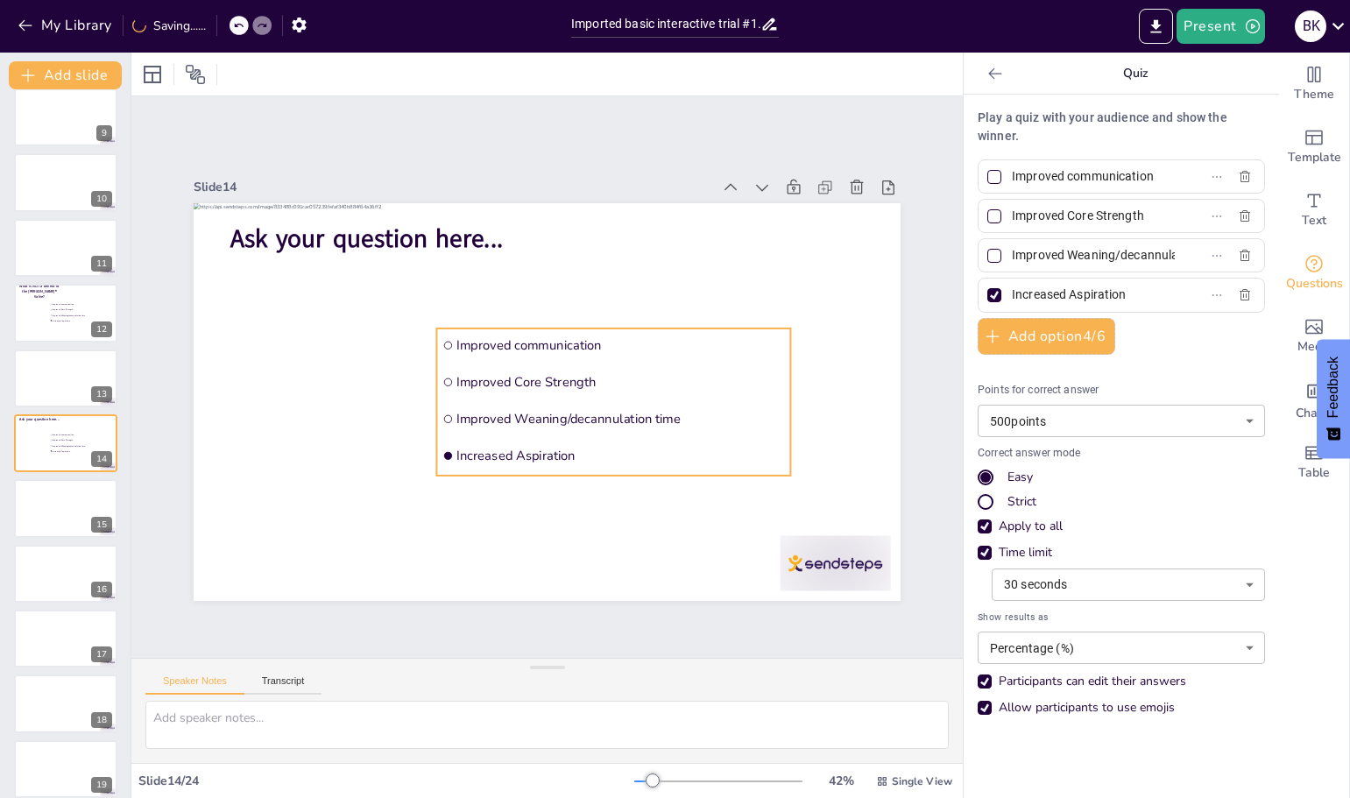
click at [495, 394] on li "Improved Weaning/decannulation time" at bounding box center [608, 425] width 355 height 71
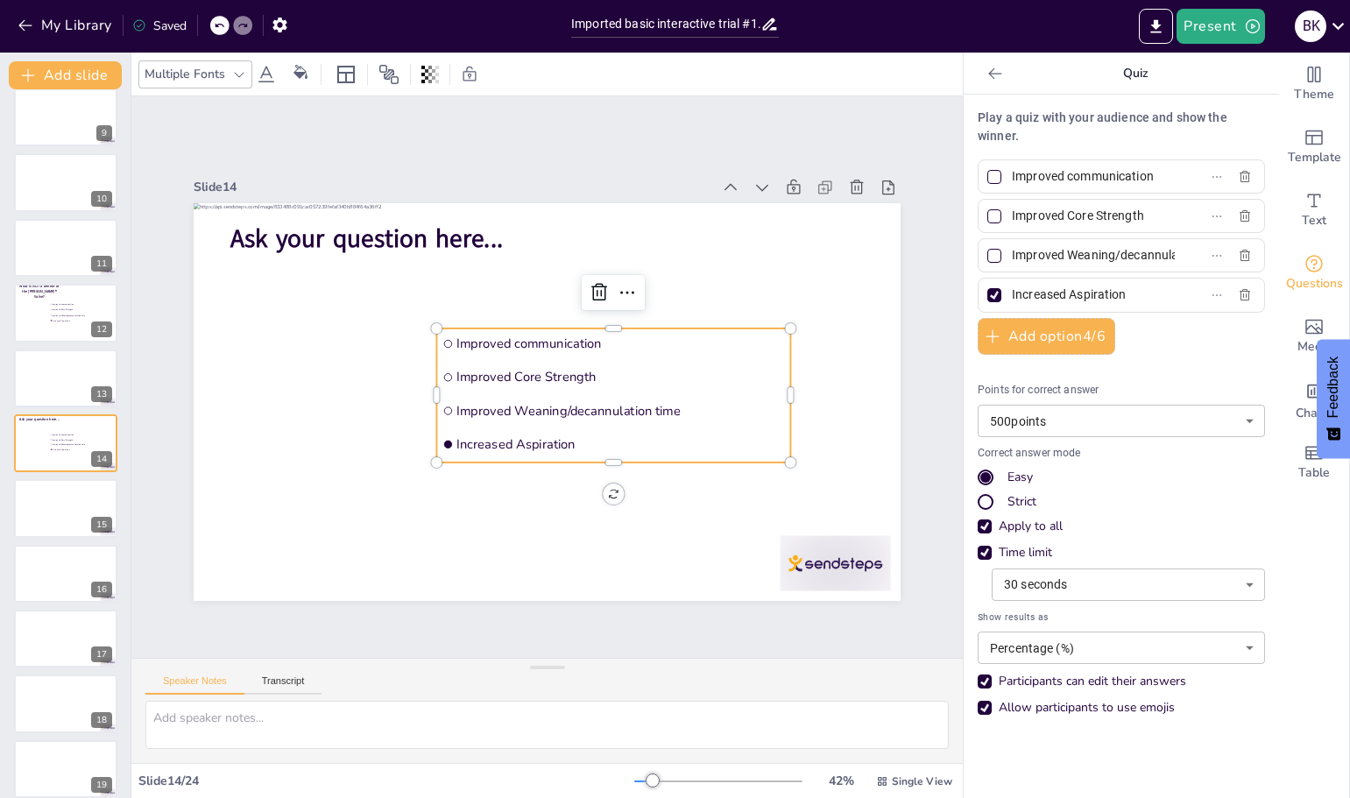
drag, startPoint x: 582, startPoint y: 292, endPoint x: 484, endPoint y: 262, distance: 101.7
click at [589, 292] on icon at bounding box center [599, 292] width 21 height 21
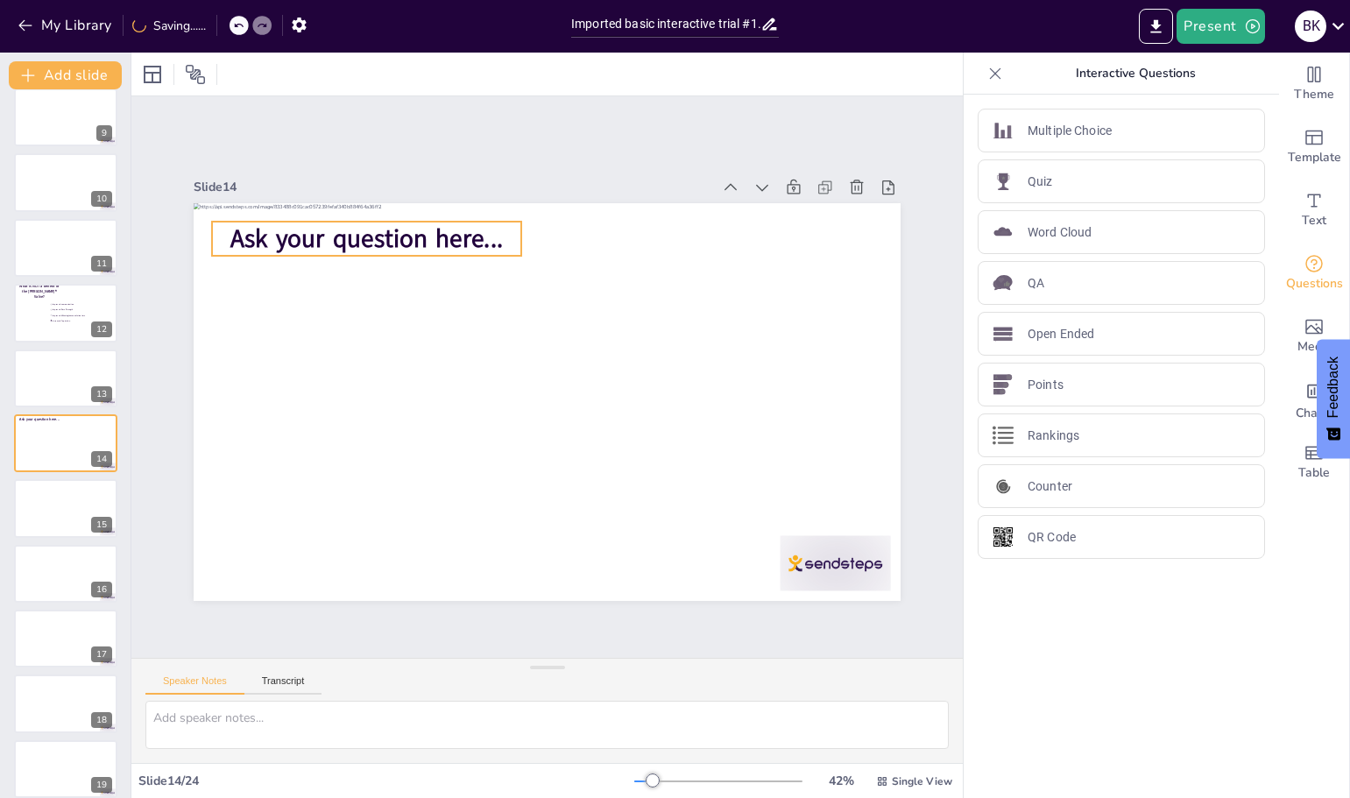
click at [529, 228] on span "Ask your question here..." at bounding box center [600, 156] width 142 height 263
click at [747, 182] on icon at bounding box center [758, 189] width 23 height 23
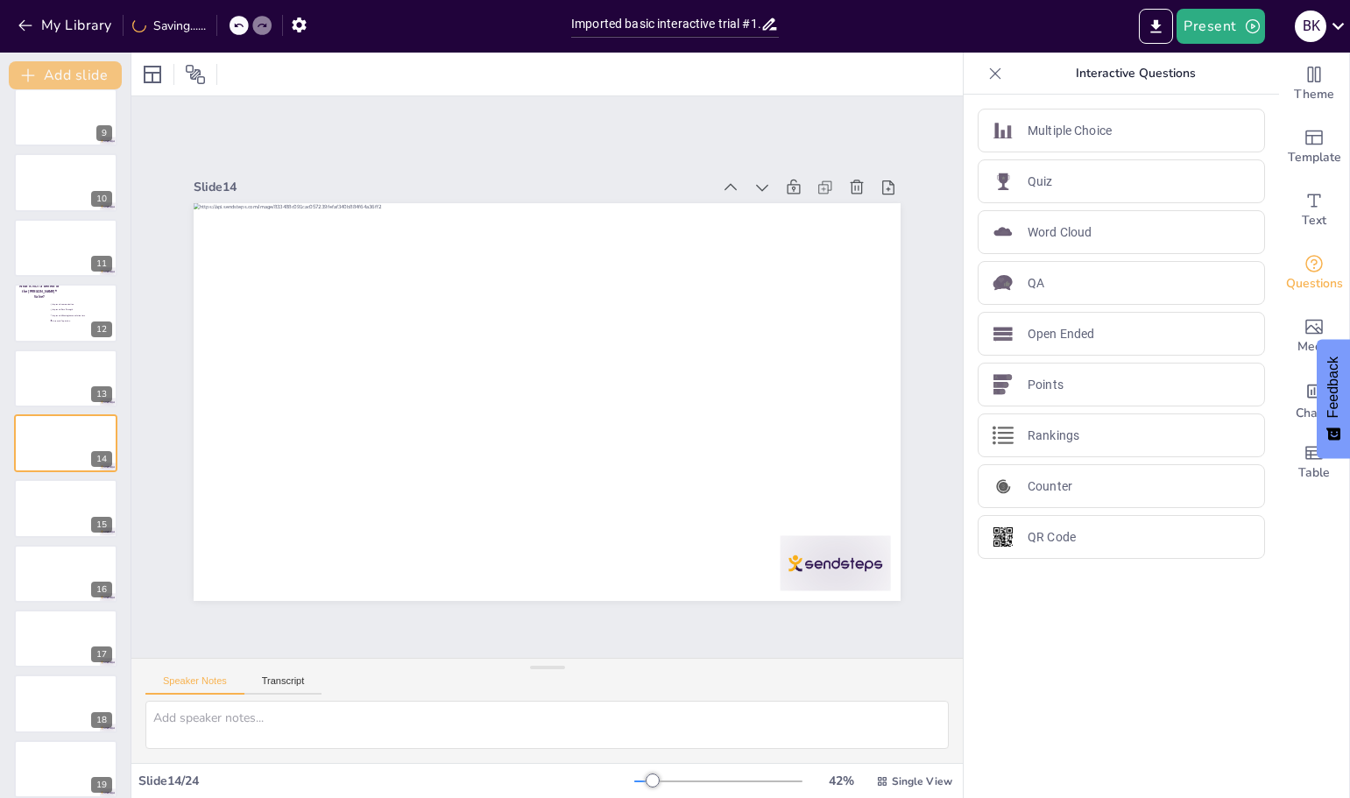
click at [70, 77] on button "Add slide" at bounding box center [65, 75] width 113 height 28
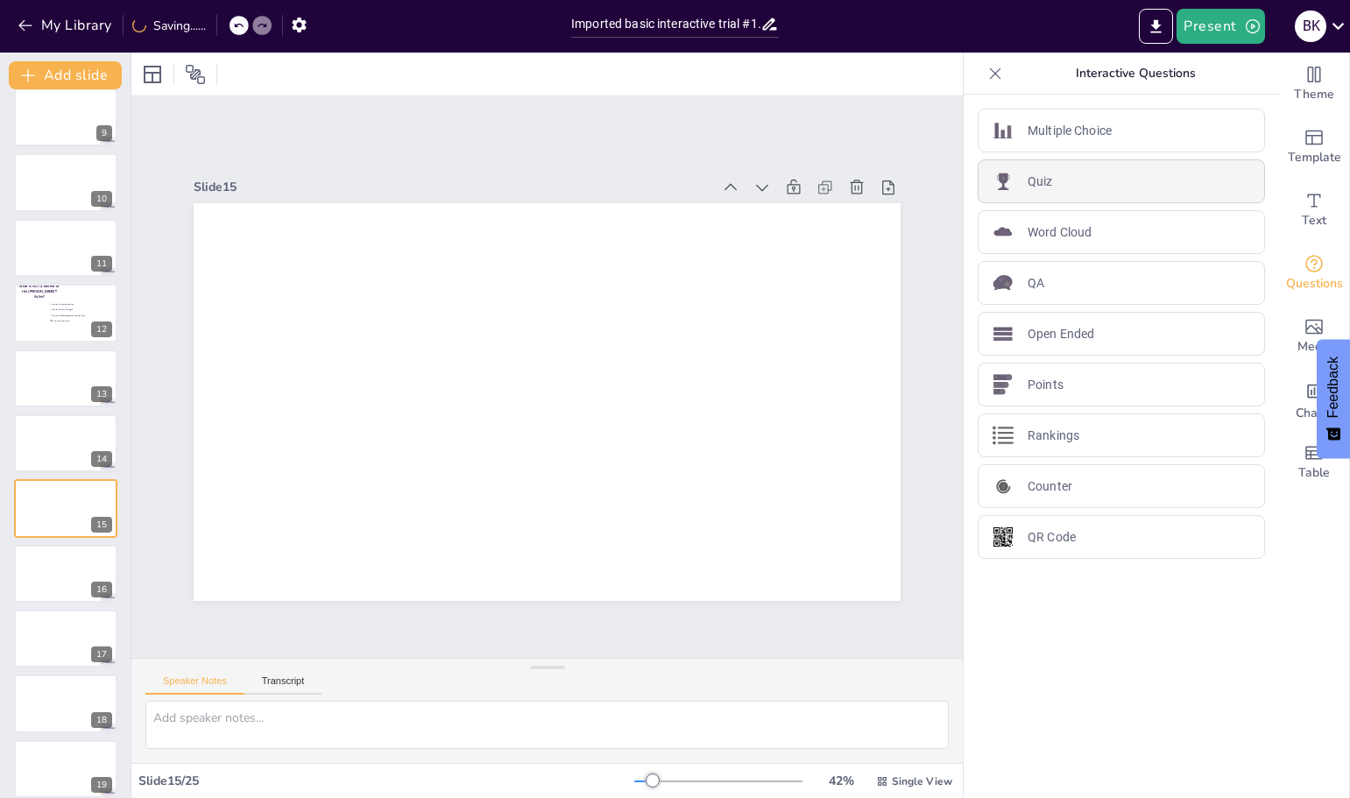
click at [1046, 185] on div "Quiz" at bounding box center [1120, 181] width 287 height 44
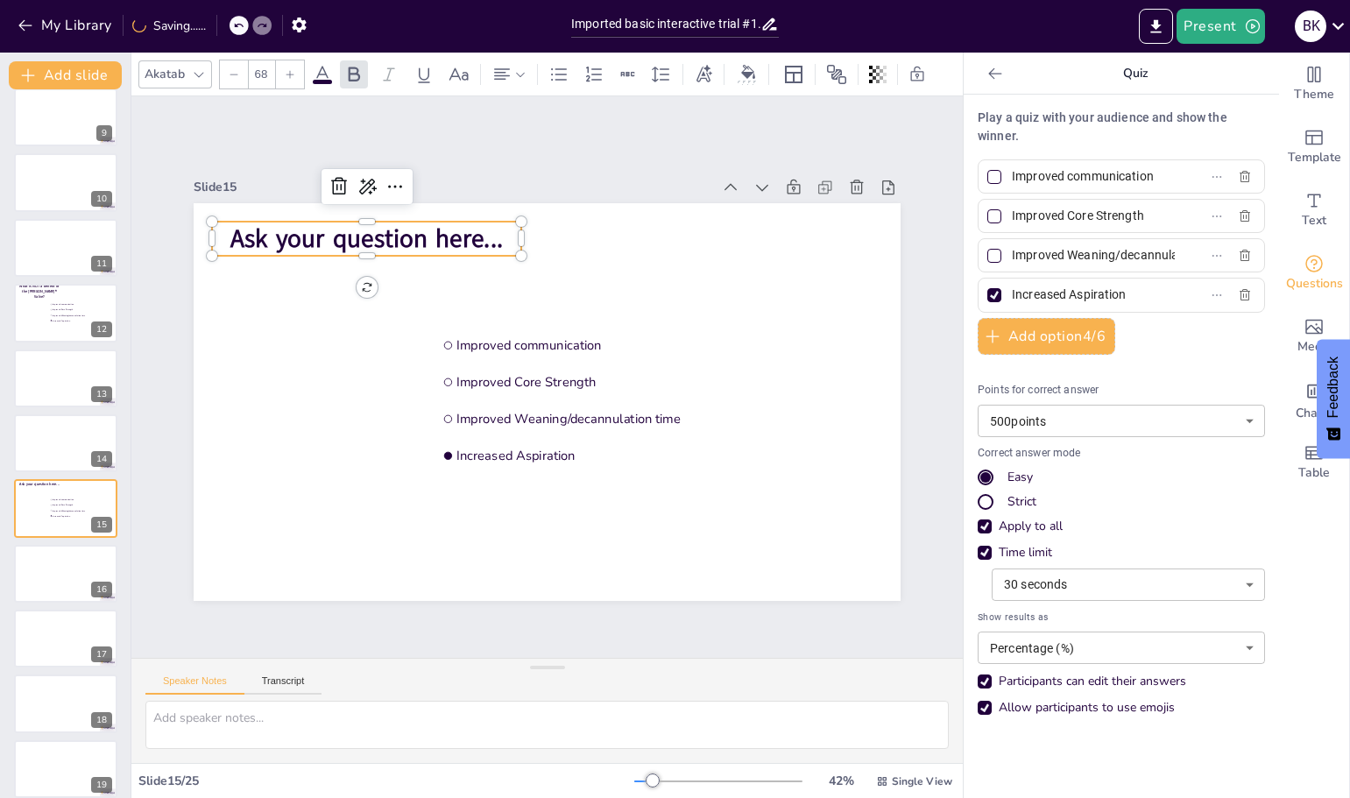
click at [424, 226] on span "Ask your question here..." at bounding box center [382, 220] width 274 height 62
click at [424, 226] on span "Ask your question here..." at bounding box center [366, 239] width 272 height 34
click at [424, 226] on span "Ask your question here..." at bounding box center [399, 204] width 273 height 90
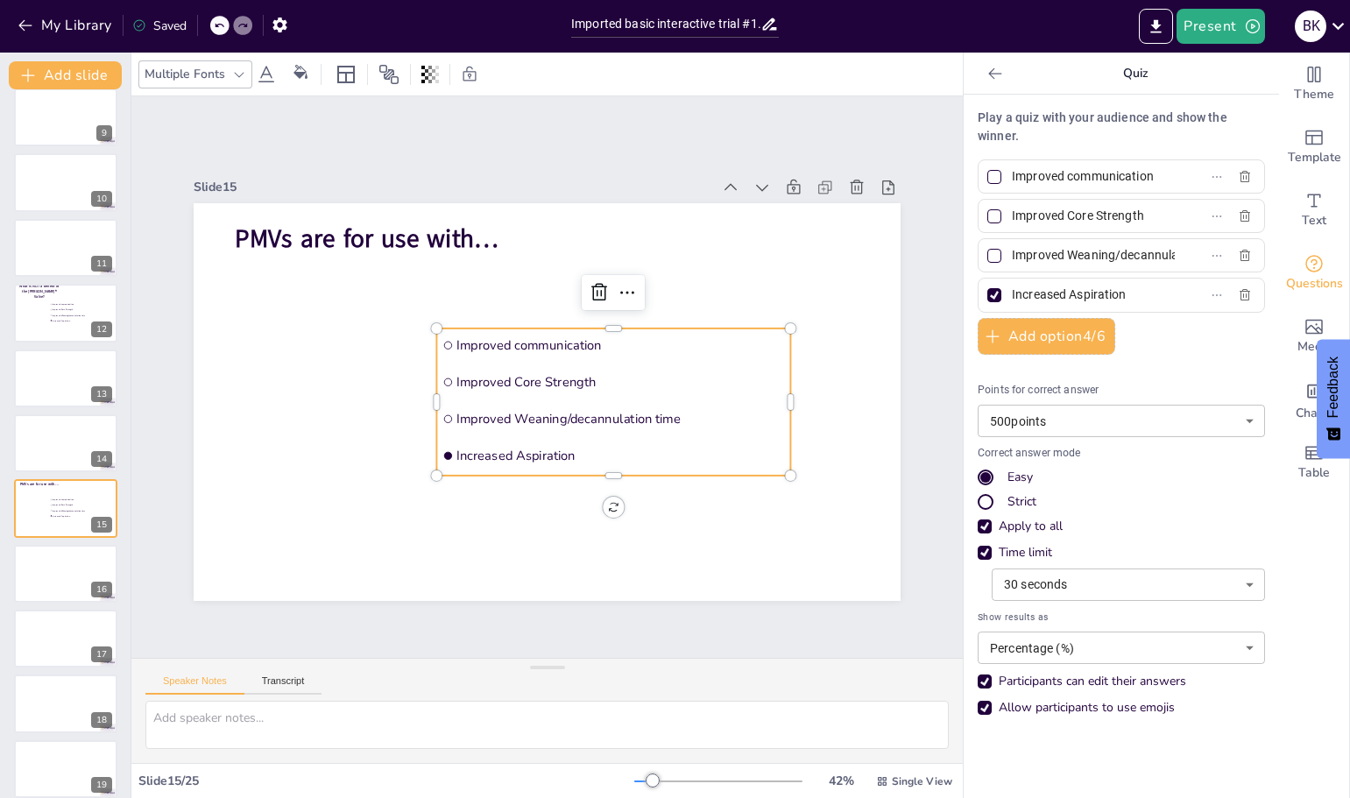
click at [575, 340] on span "Improved communication" at bounding box center [627, 377] width 307 height 149
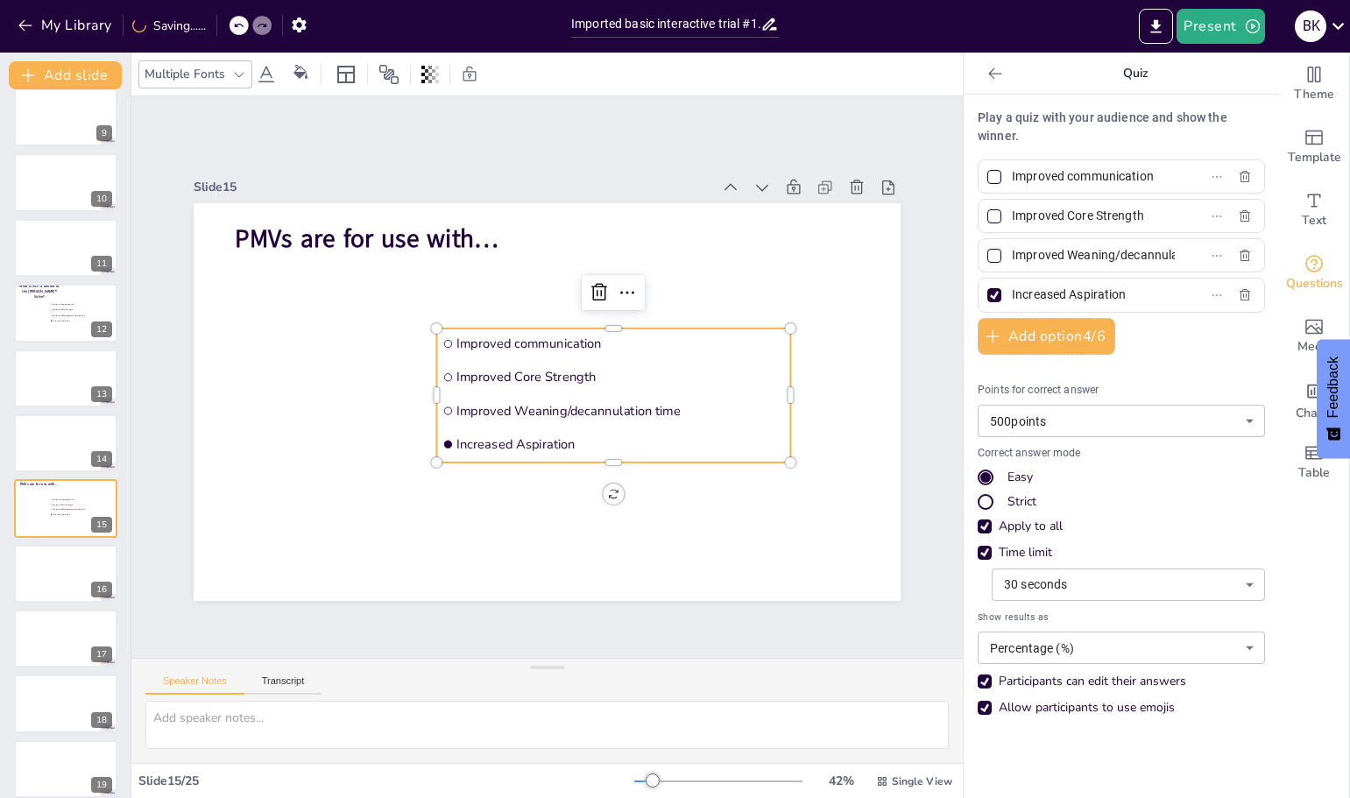
drag, startPoint x: 1145, startPoint y: 173, endPoint x: 1085, endPoint y: 173, distance: 59.6
click at [1083, 173] on label "Improved communication" at bounding box center [1093, 176] width 219 height 25
click at [1083, 173] on input "Improved communication" at bounding box center [1093, 176] width 163 height 25
drag, startPoint x: 1140, startPoint y: 175, endPoint x: 993, endPoint y: 182, distance: 147.3
click at [1005, 180] on span "Improved communication" at bounding box center [1086, 176] width 163 height 25
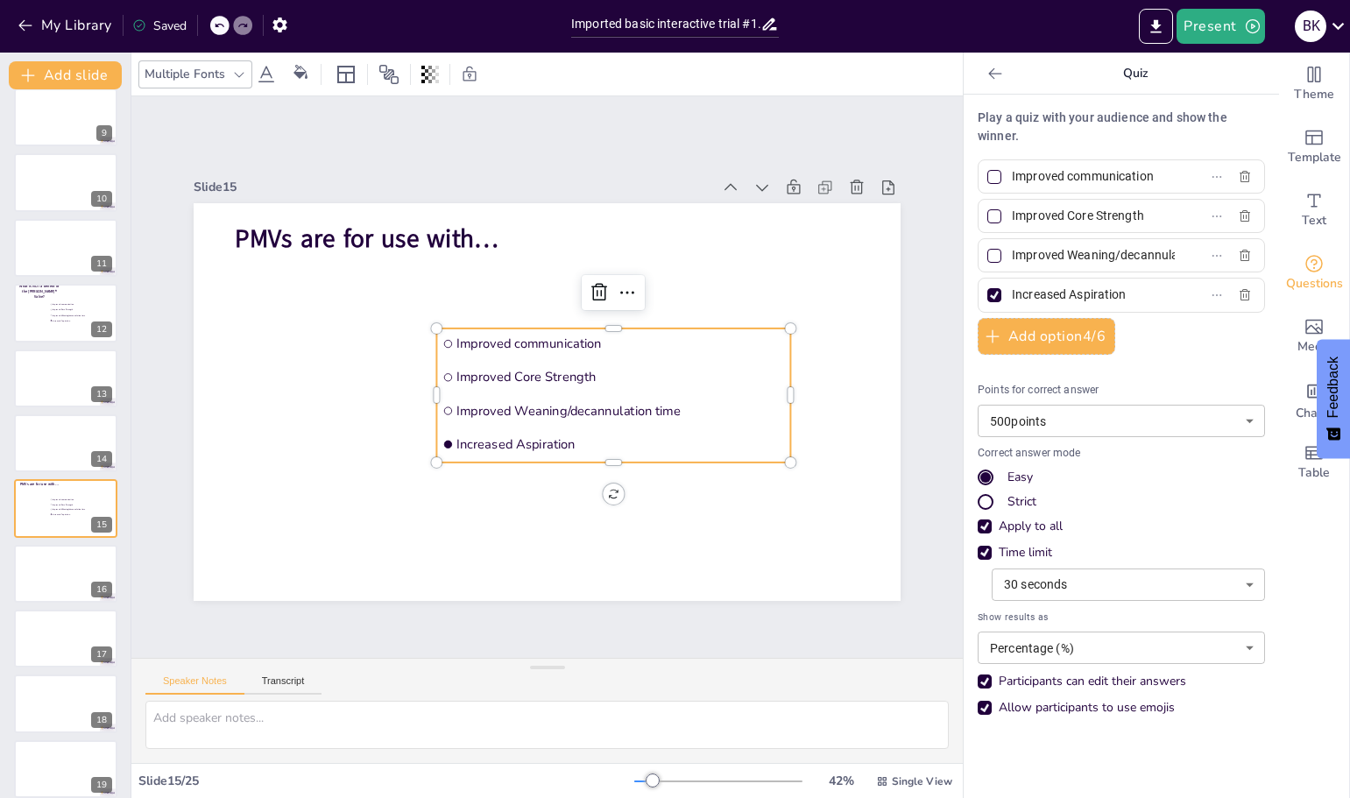
click at [1012, 180] on input "Improved communication" at bounding box center [1093, 176] width 163 height 25
type input "Endotracheal tubes"
drag, startPoint x: 1134, startPoint y: 214, endPoint x: 986, endPoint y: 212, distance: 148.0
click at [1005, 213] on span "Improved Core Strength" at bounding box center [1086, 215] width 163 height 25
click at [1012, 213] on input "Improved Core Strength" at bounding box center [1093, 215] width 163 height 25
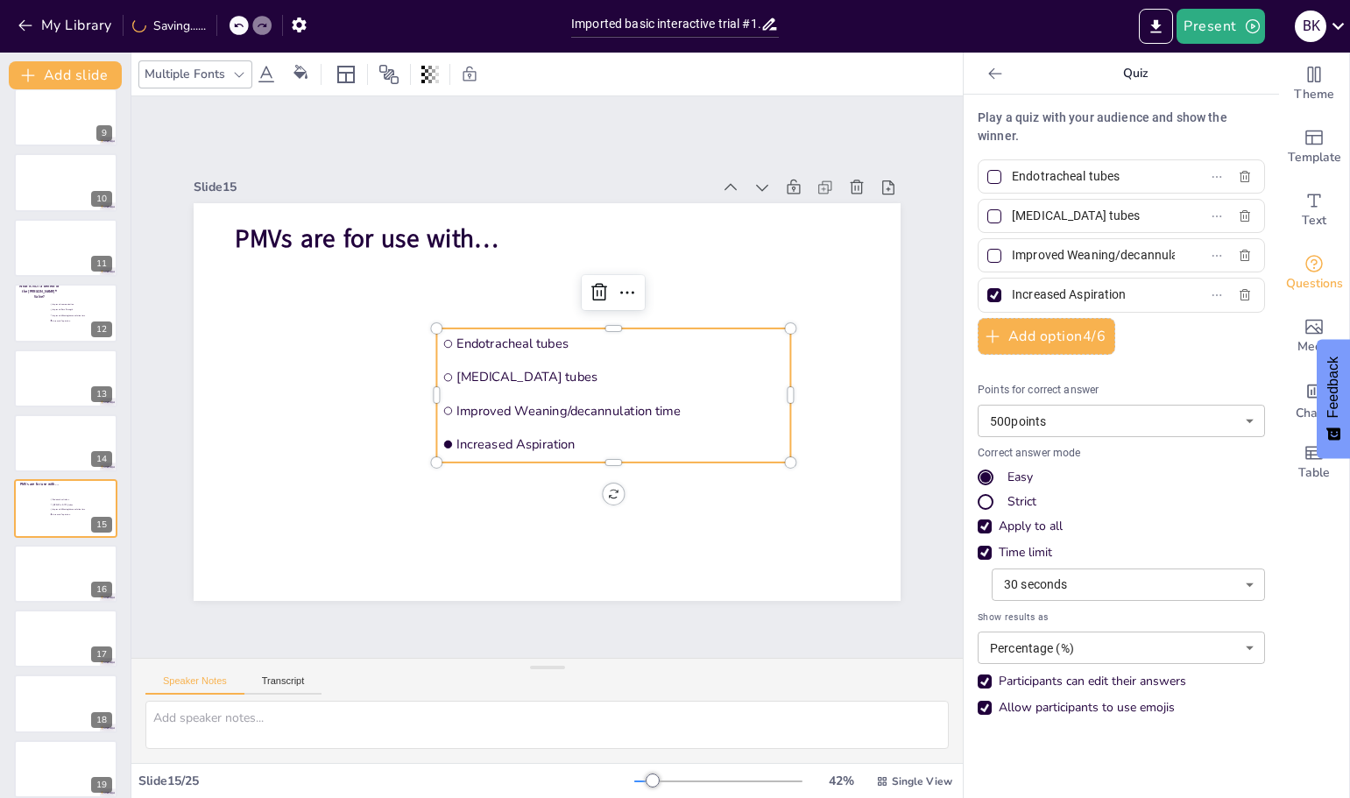
type input "[MEDICAL_DATA] tubes"
drag, startPoint x: 1148, startPoint y: 251, endPoint x: 1074, endPoint y: 251, distance: 74.4
click at [1074, 251] on label "Improved Weaning/decannulation time" at bounding box center [1093, 255] width 219 height 25
click at [1074, 251] on input "Improved Weaning/decannulation time" at bounding box center [1093, 255] width 163 height 25
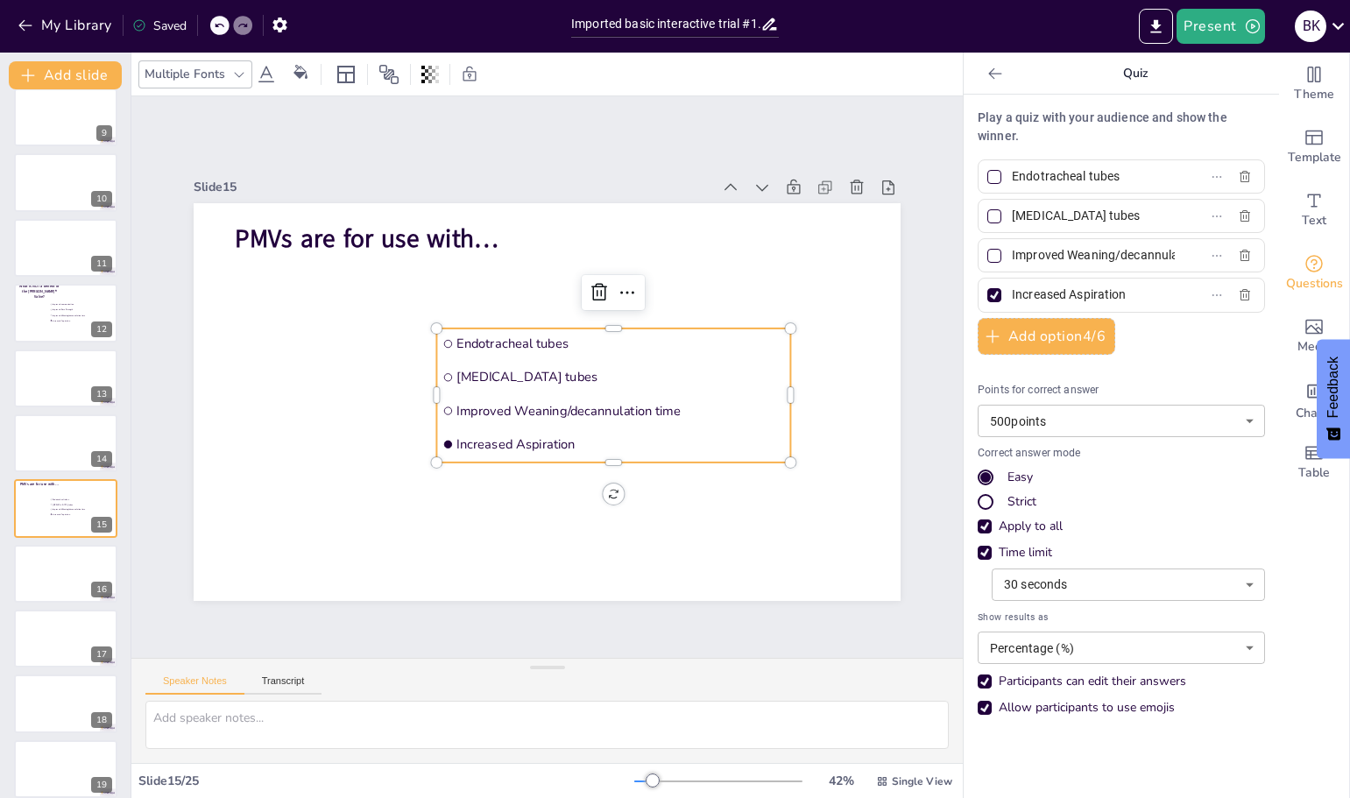
click at [1146, 253] on label "Improved Weaning/decannulation time" at bounding box center [1093, 255] width 219 height 25
click at [1146, 253] on input "Improved Weaning/decannulation time" at bounding box center [1093, 255] width 163 height 25
drag, startPoint x: 1140, startPoint y: 254, endPoint x: 995, endPoint y: 255, distance: 145.4
click at [1005, 255] on span "Improved Weaning/decannulation time" at bounding box center [1086, 255] width 163 height 25
click at [1012, 255] on input "Improved Weaning/decannulation time" at bounding box center [1093, 255] width 163 height 25
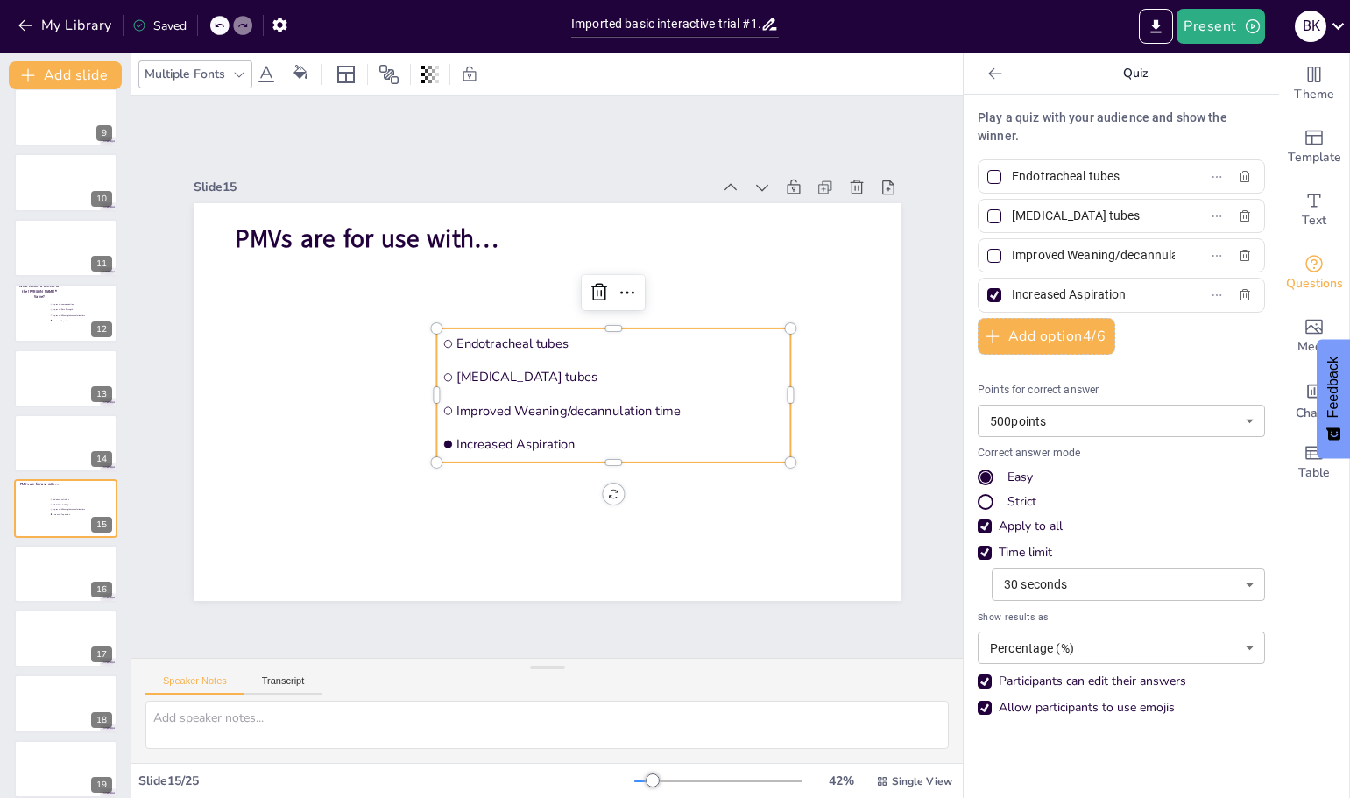
type input "e"
type input "Inner Tubes"
drag, startPoint x: 1114, startPoint y: 298, endPoint x: 979, endPoint y: 290, distance: 135.1
click at [984, 290] on label "Increased Aspiration" at bounding box center [1093, 294] width 219 height 25
click at [1012, 290] on input "Increased Aspiration" at bounding box center [1093, 294] width 163 height 25
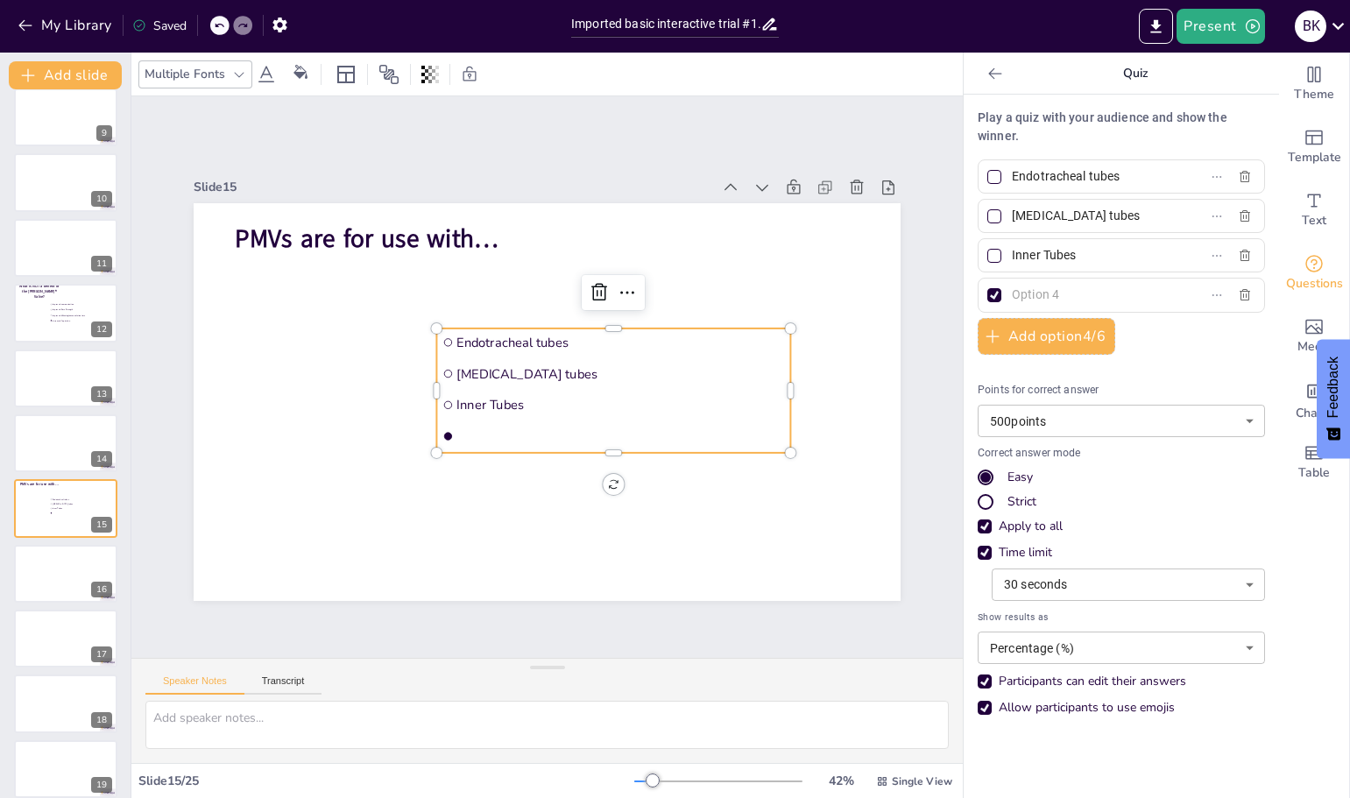
click at [987, 289] on div at bounding box center [994, 295] width 14 height 14
click at [1012, 289] on input "text" at bounding box center [1093, 294] width 163 height 25
checkbox input "false"
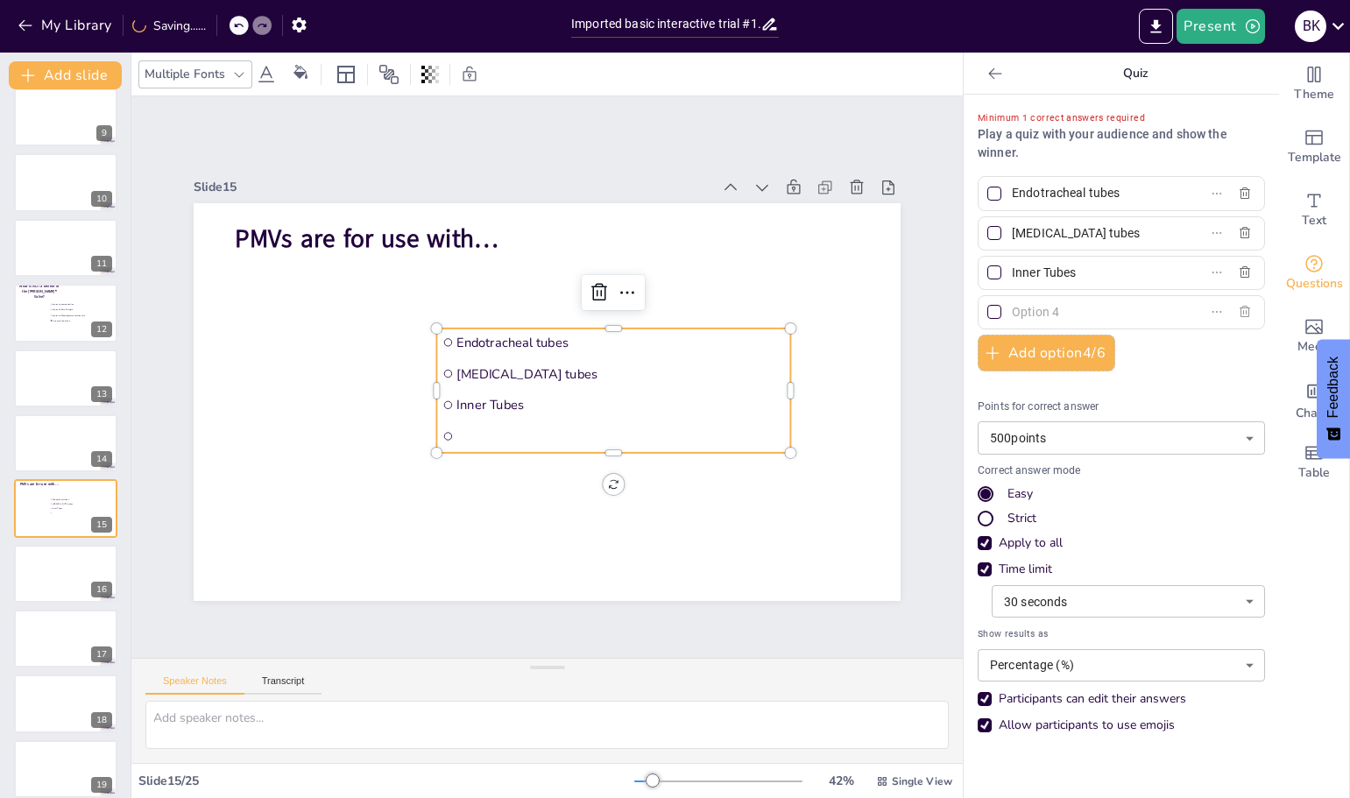
click at [1239, 314] on icon "button" at bounding box center [1244, 311] width 11 height 11
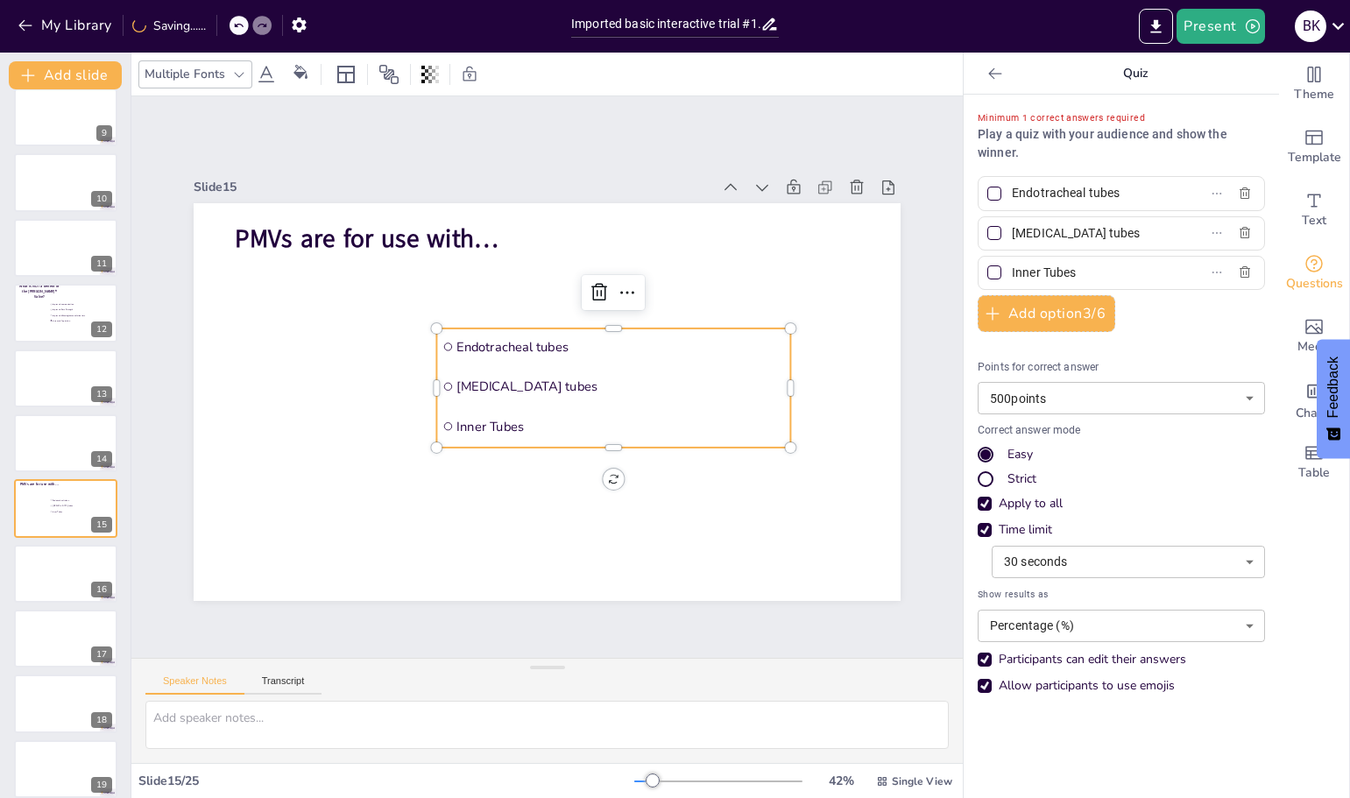
click at [987, 229] on div at bounding box center [994, 233] width 14 height 14
click at [1012, 229] on input "[MEDICAL_DATA] tubes" at bounding box center [1093, 233] width 163 height 25
checkbox input "true"
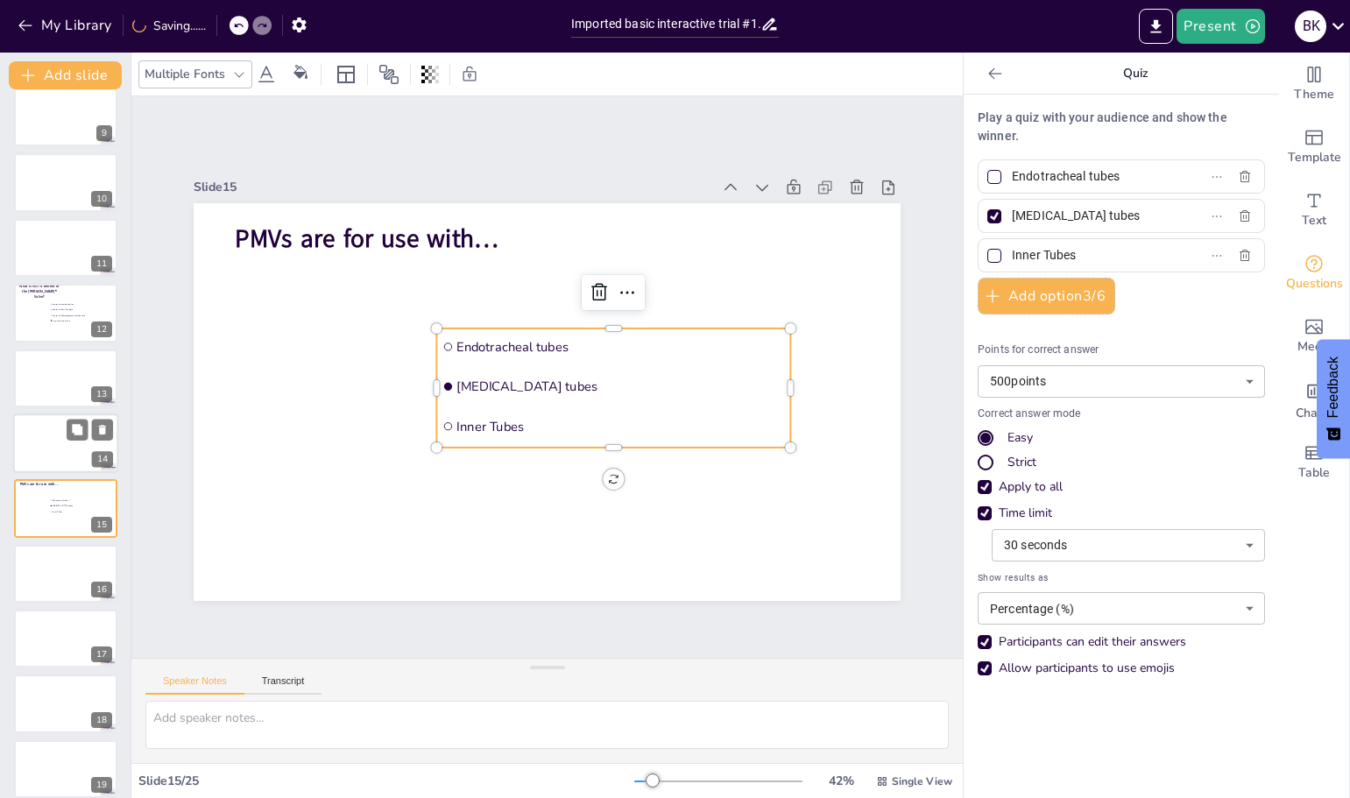
click at [52, 463] on div at bounding box center [65, 443] width 105 height 60
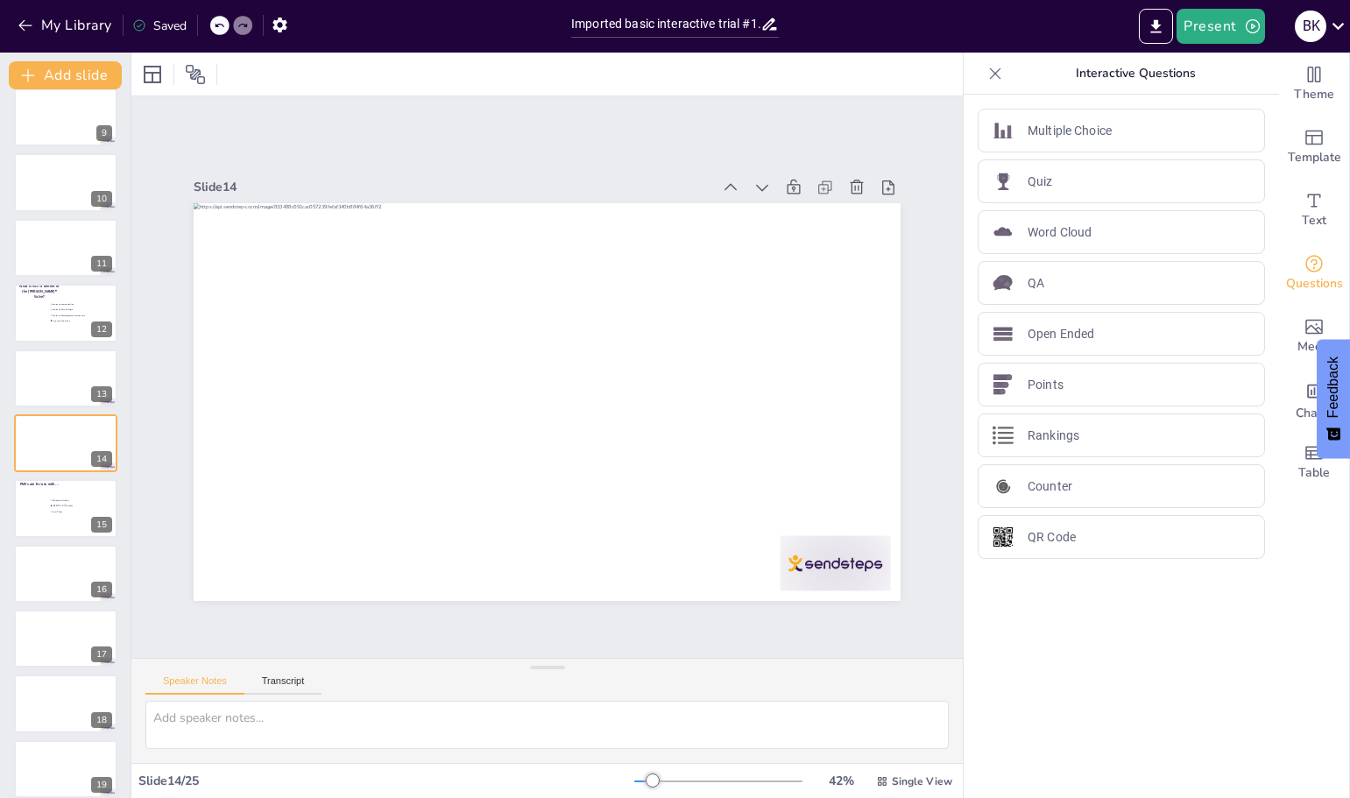
drag, startPoint x: 35, startPoint y: 518, endPoint x: 118, endPoint y: 462, distance: 100.3
click at [35, 518] on div at bounding box center [65, 508] width 103 height 58
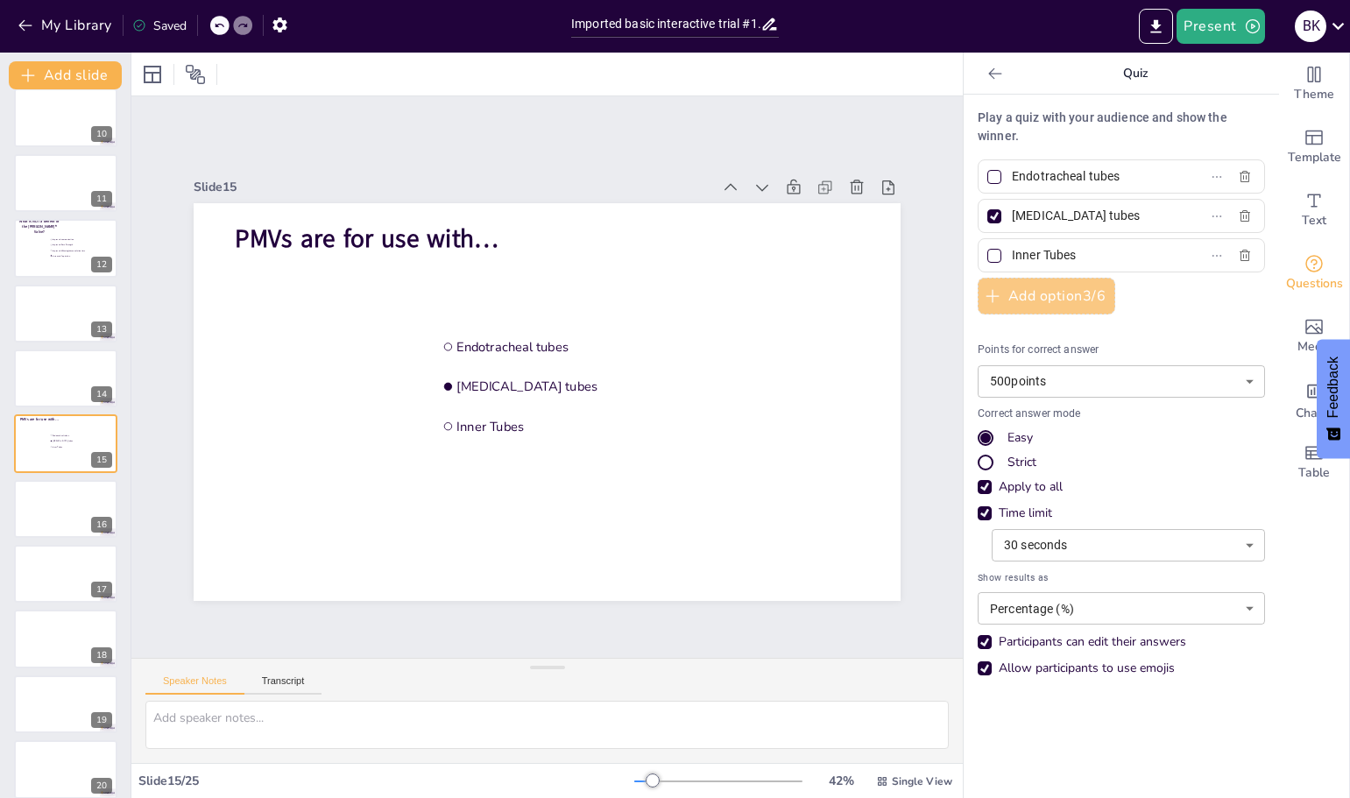
click at [1033, 299] on button "Add option 3 / 6" at bounding box center [1046, 296] width 138 height 37
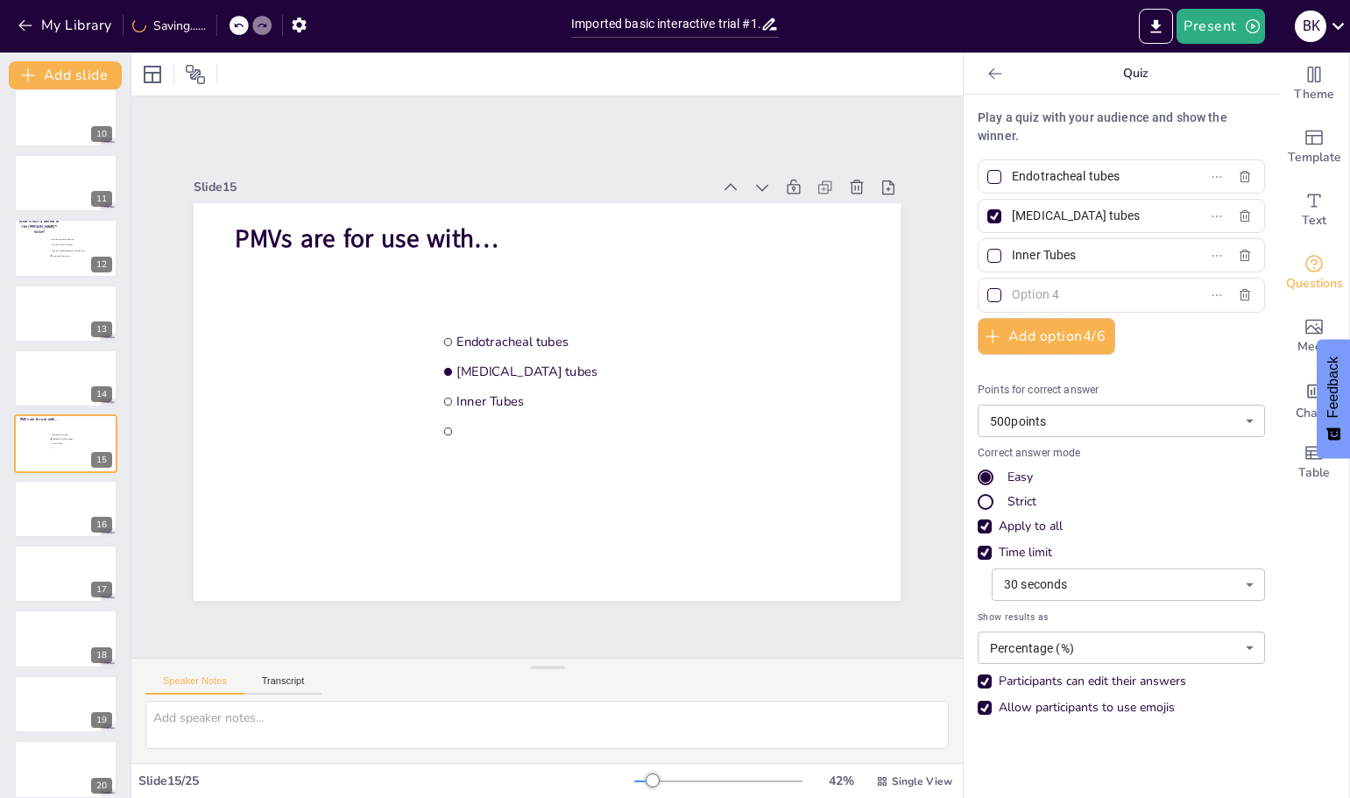
click at [1023, 298] on input "text" at bounding box center [1093, 294] width 163 height 25
type input "[MEDICAL_DATA]"
click at [48, 382] on div at bounding box center [65, 379] width 105 height 60
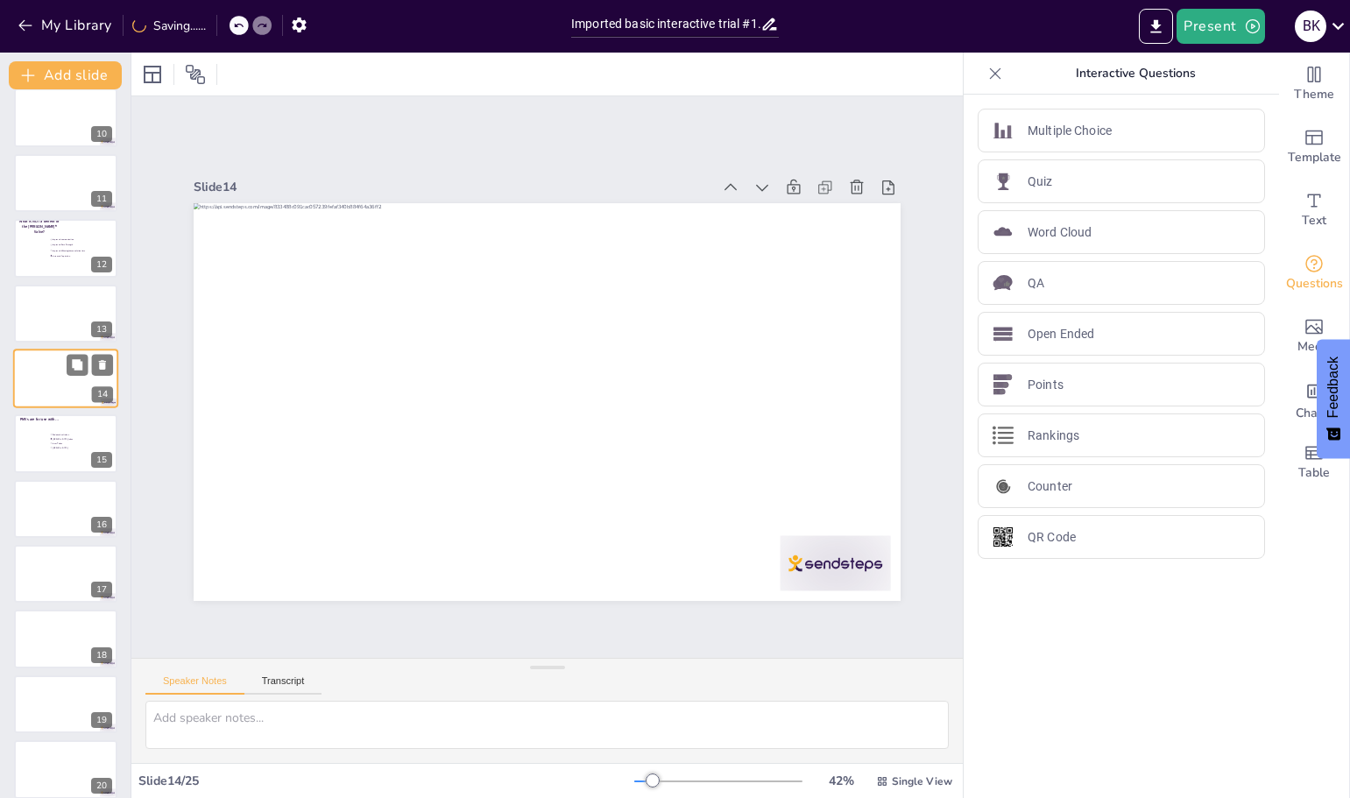
scroll to position [536, 0]
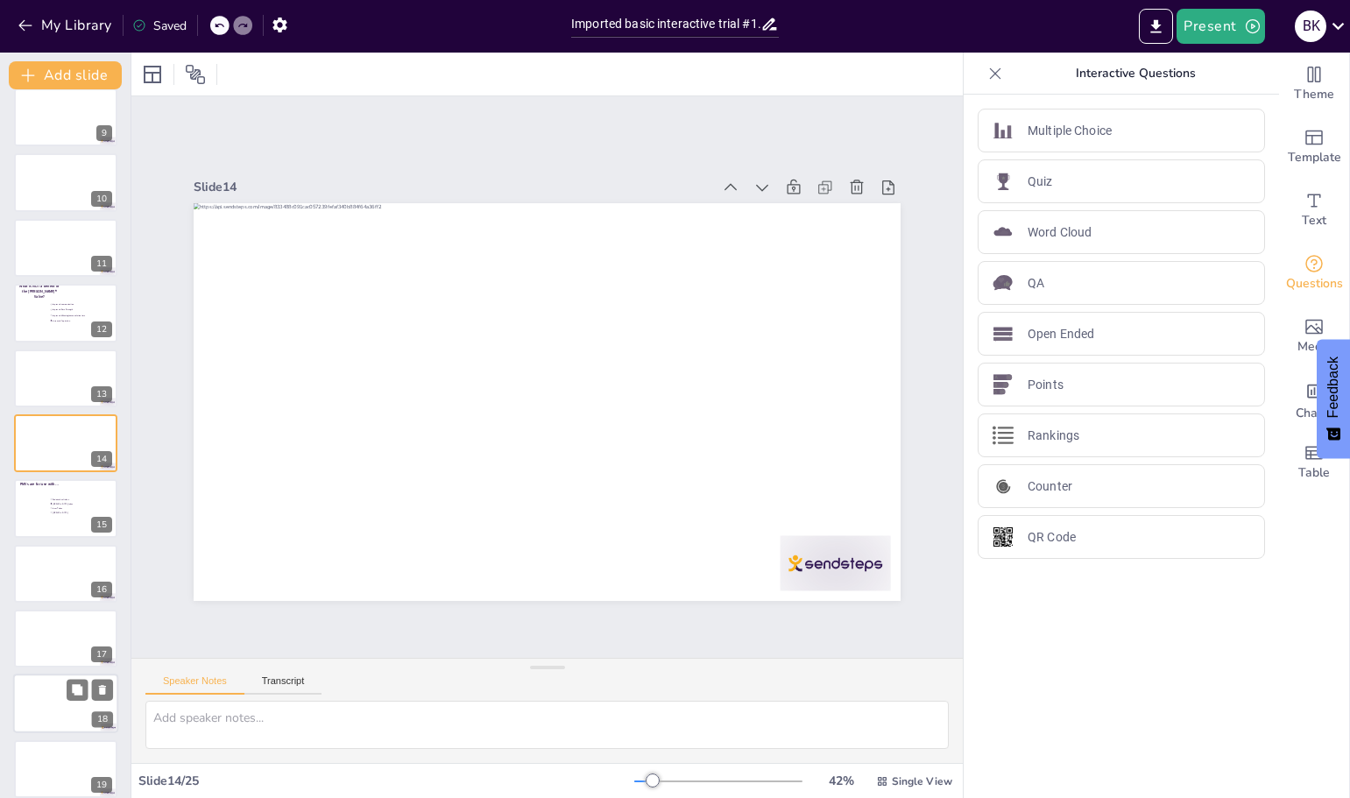
drag, startPoint x: 52, startPoint y: 574, endPoint x: 66, endPoint y: 580, distance: 15.3
click at [52, 575] on div at bounding box center [65, 574] width 103 height 58
click at [39, 571] on div at bounding box center [65, 575] width 105 height 60
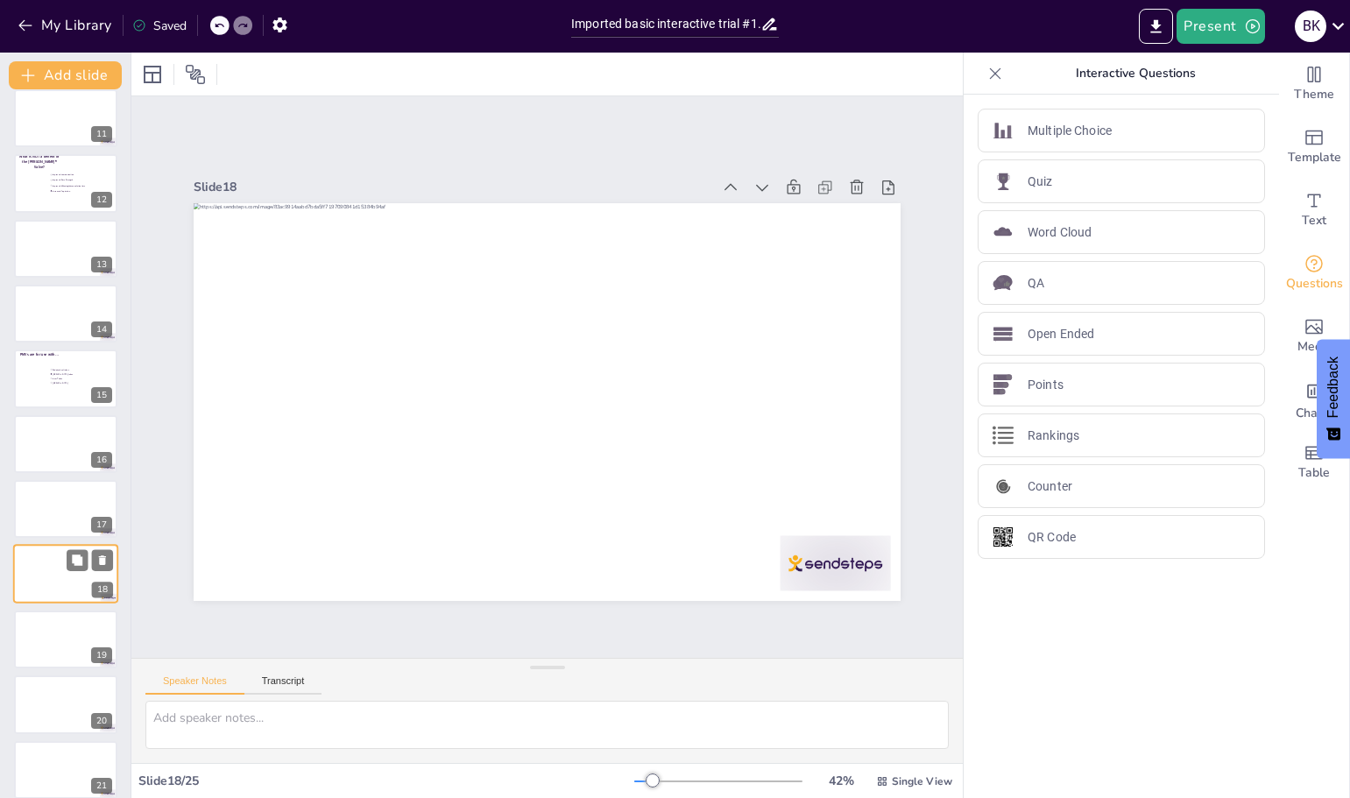
scroll to position [796, 0]
click at [45, 576] on div at bounding box center [65, 574] width 105 height 60
click at [58, 582] on div at bounding box center [65, 574] width 105 height 60
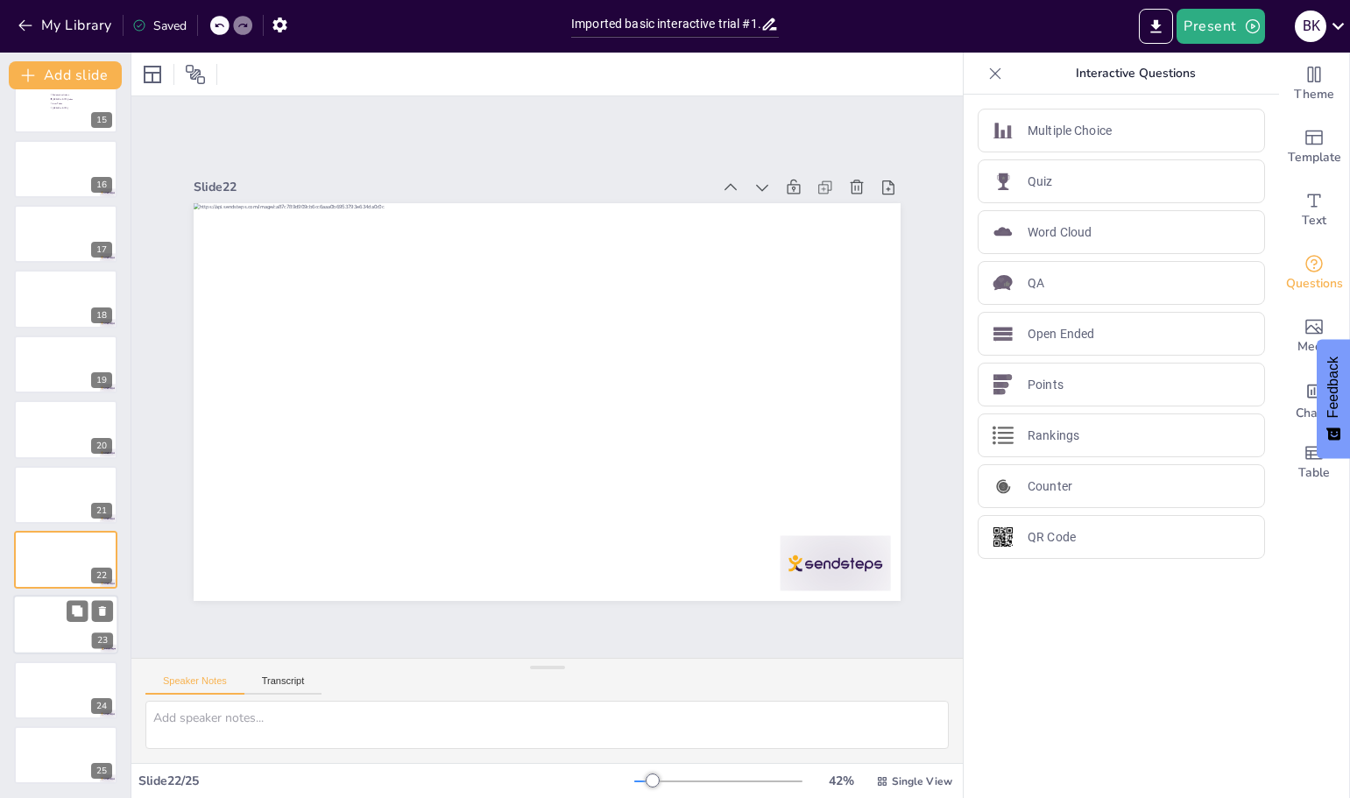
click at [54, 634] on div at bounding box center [65, 626] width 105 height 60
click at [84, 71] on button "Add slide" at bounding box center [65, 75] width 113 height 28
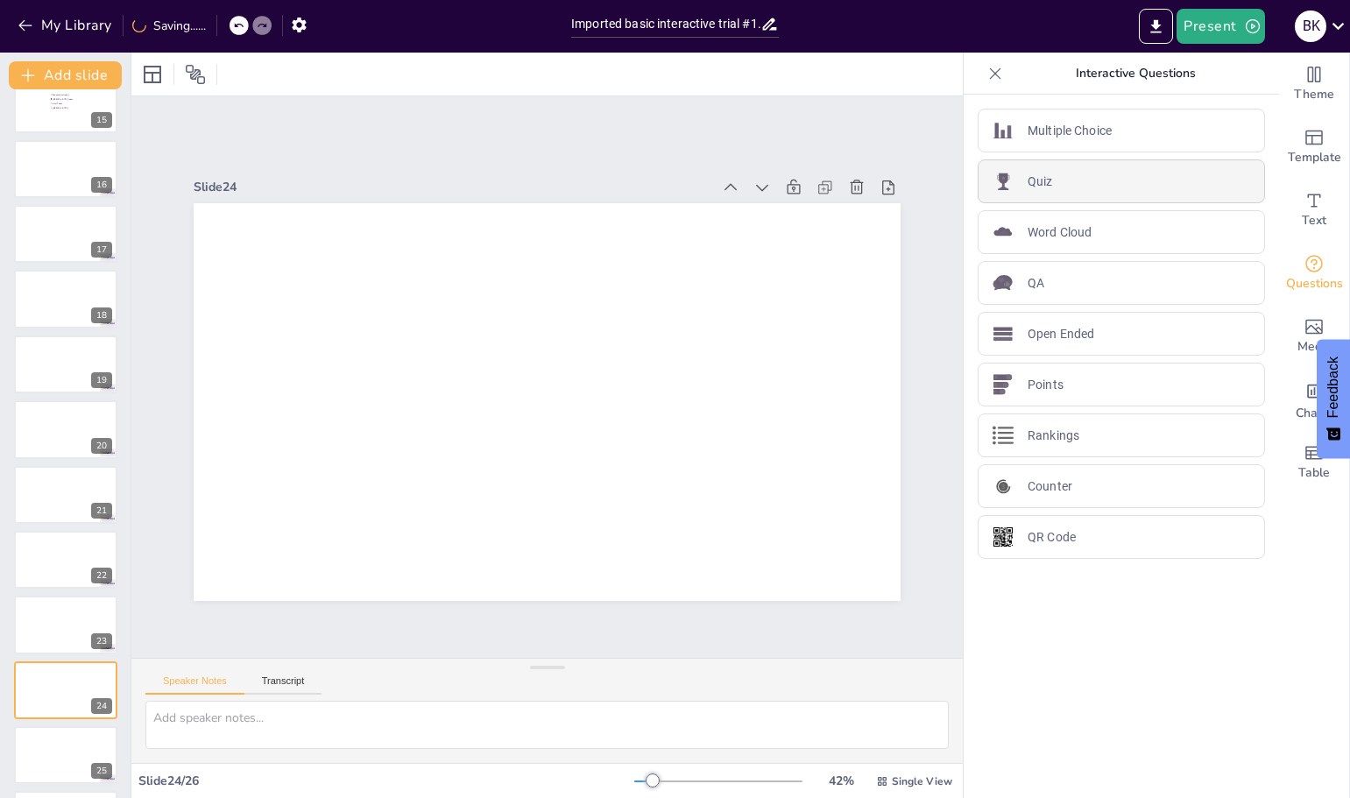
click at [1001, 196] on div "Quiz" at bounding box center [1120, 181] width 287 height 44
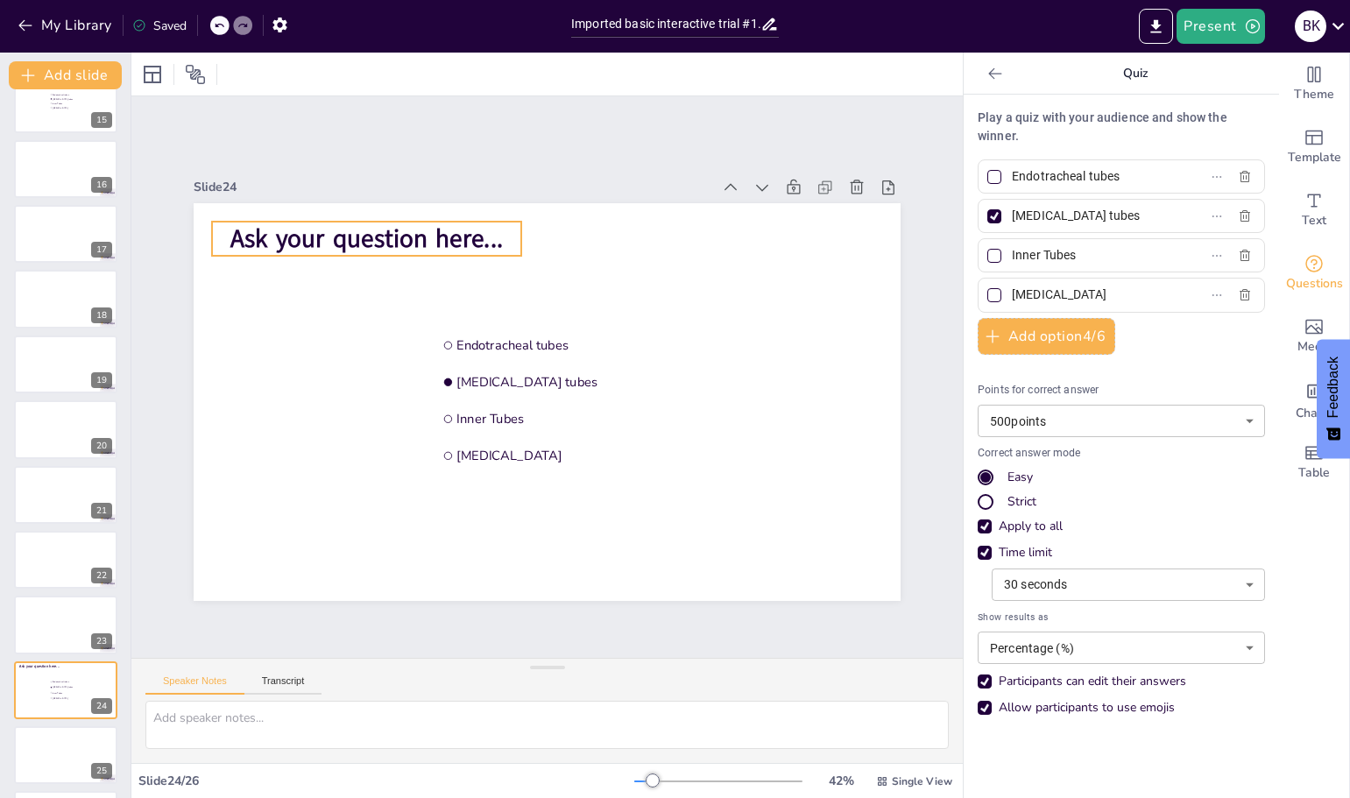
click at [332, 237] on span "Ask your question here..." at bounding box center [382, 220] width 274 height 62
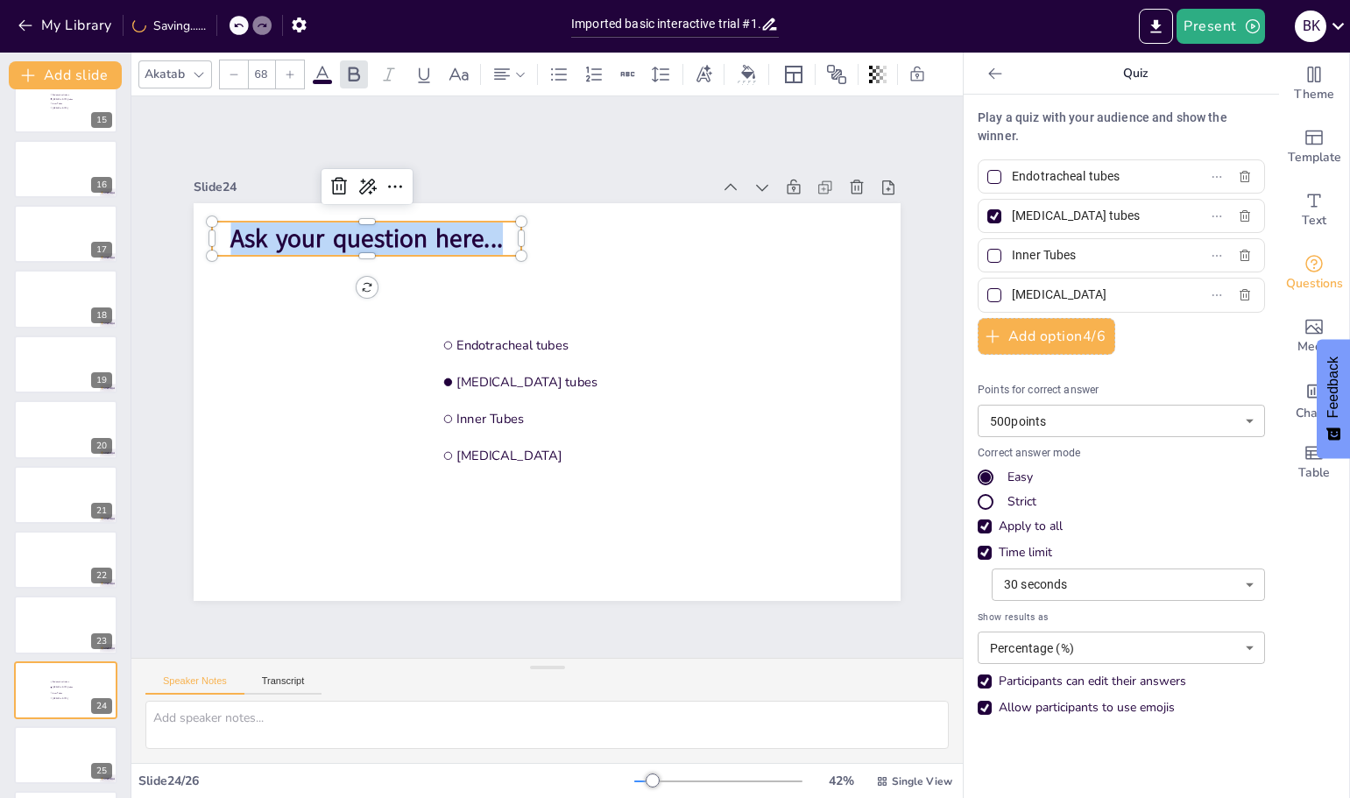
click at [332, 237] on span "Ask your question here..." at bounding box center [366, 239] width 272 height 34
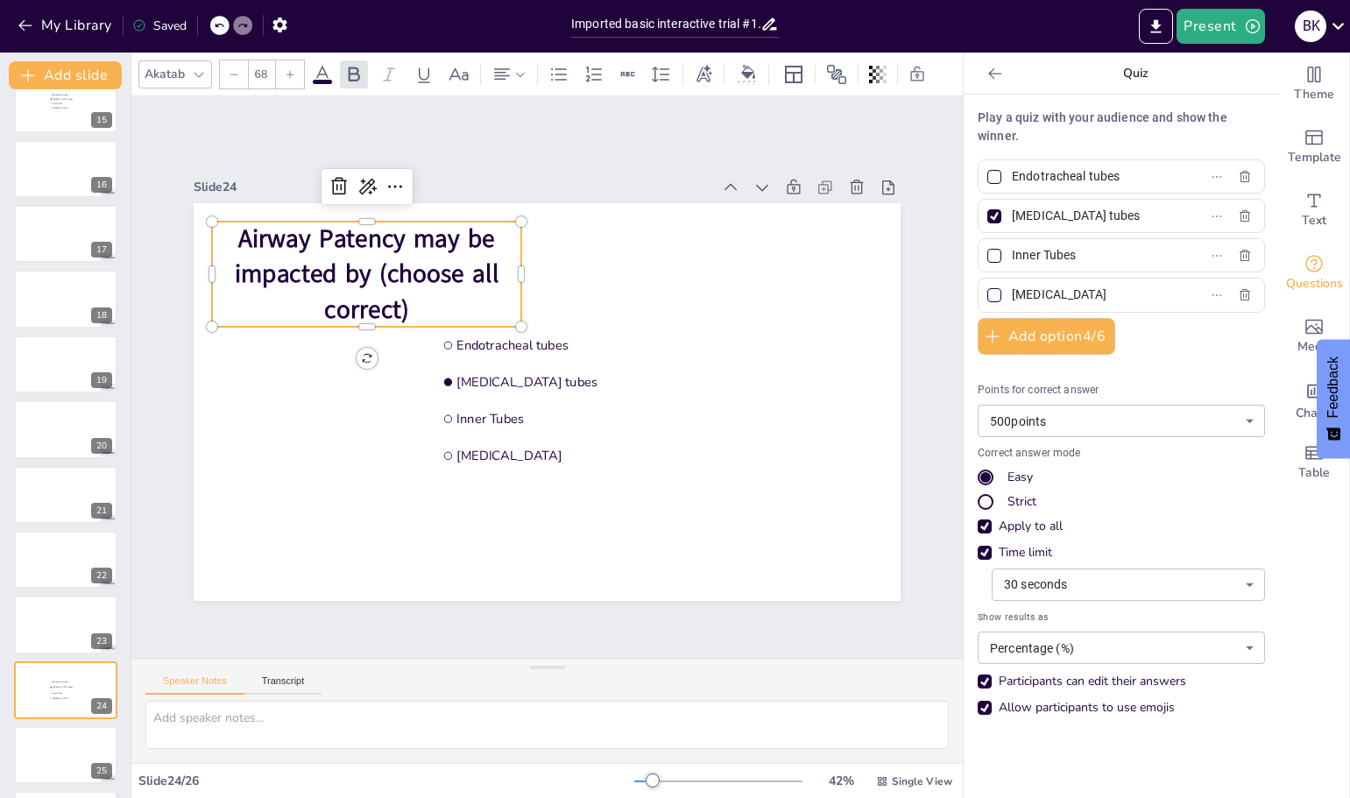
click at [360, 276] on span "Airway Patency may be impacted by (choose all correct)" at bounding box center [378, 251] width 266 height 122
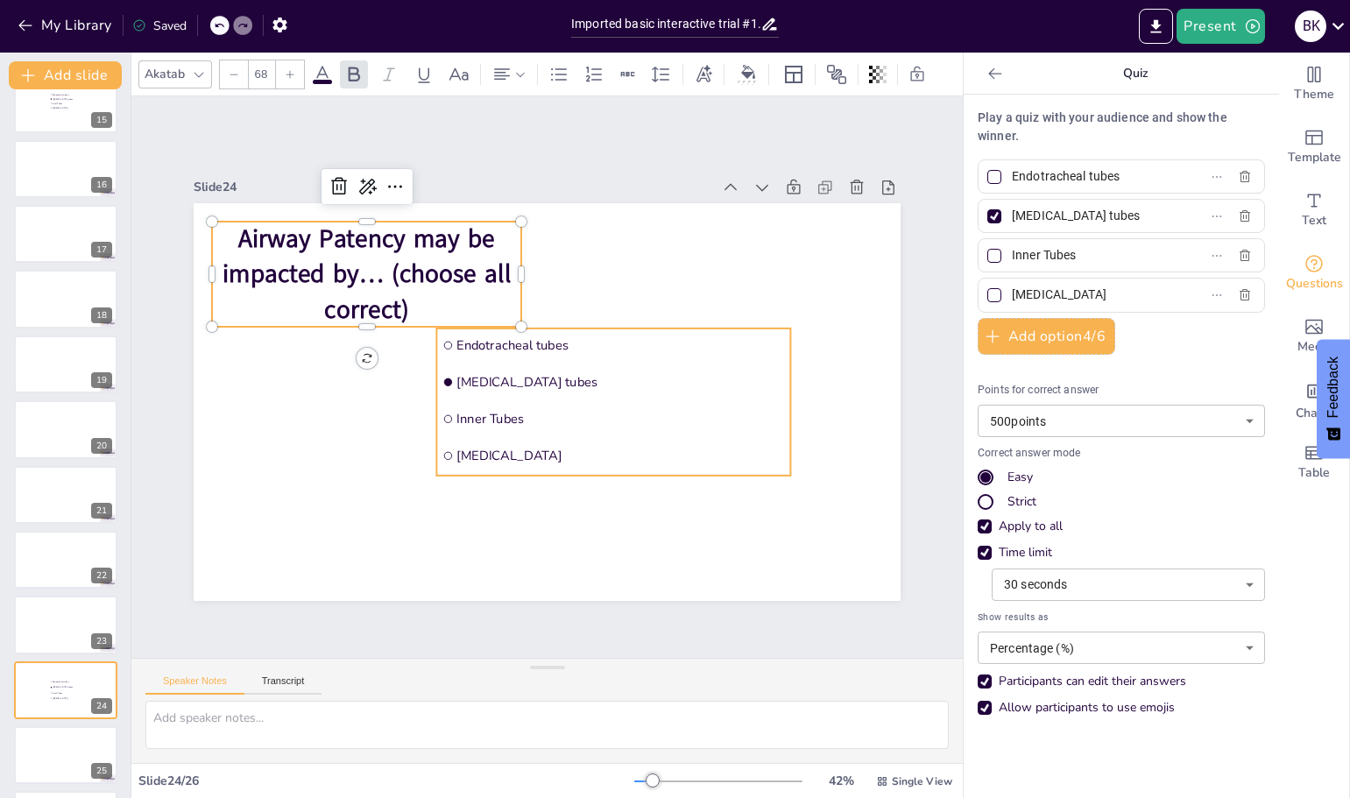
click at [484, 338] on span "Endotracheal tubes" at bounding box center [623, 353] width 328 height 52
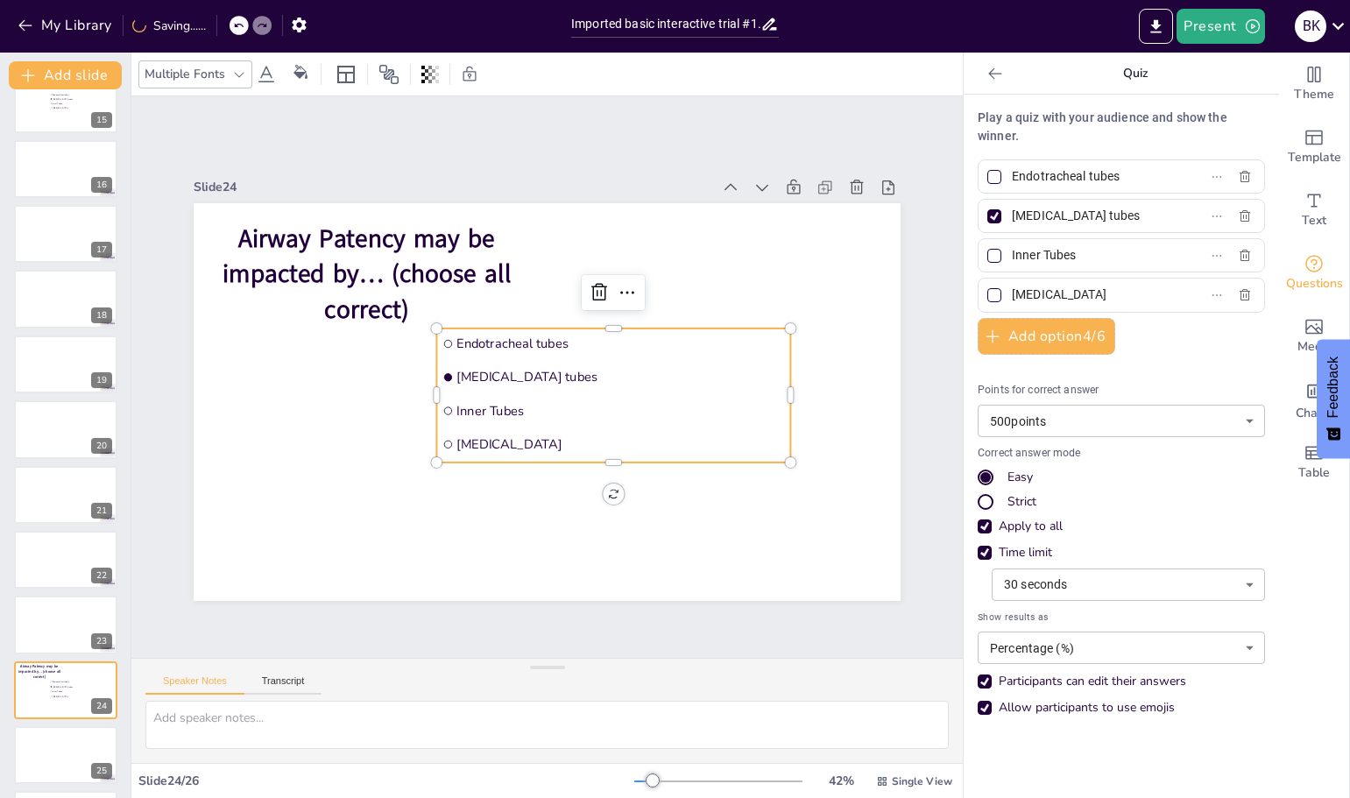
drag, startPoint x: 1126, startPoint y: 178, endPoint x: 995, endPoint y: 174, distance: 131.4
click at [1005, 174] on span "Endotracheal tubes" at bounding box center [1086, 176] width 163 height 25
click at [1012, 174] on input "Endotracheal tubes" at bounding box center [1093, 176] width 163 height 25
type input "Secretions"
drag, startPoint x: 1116, startPoint y: 218, endPoint x: 984, endPoint y: 209, distance: 132.5
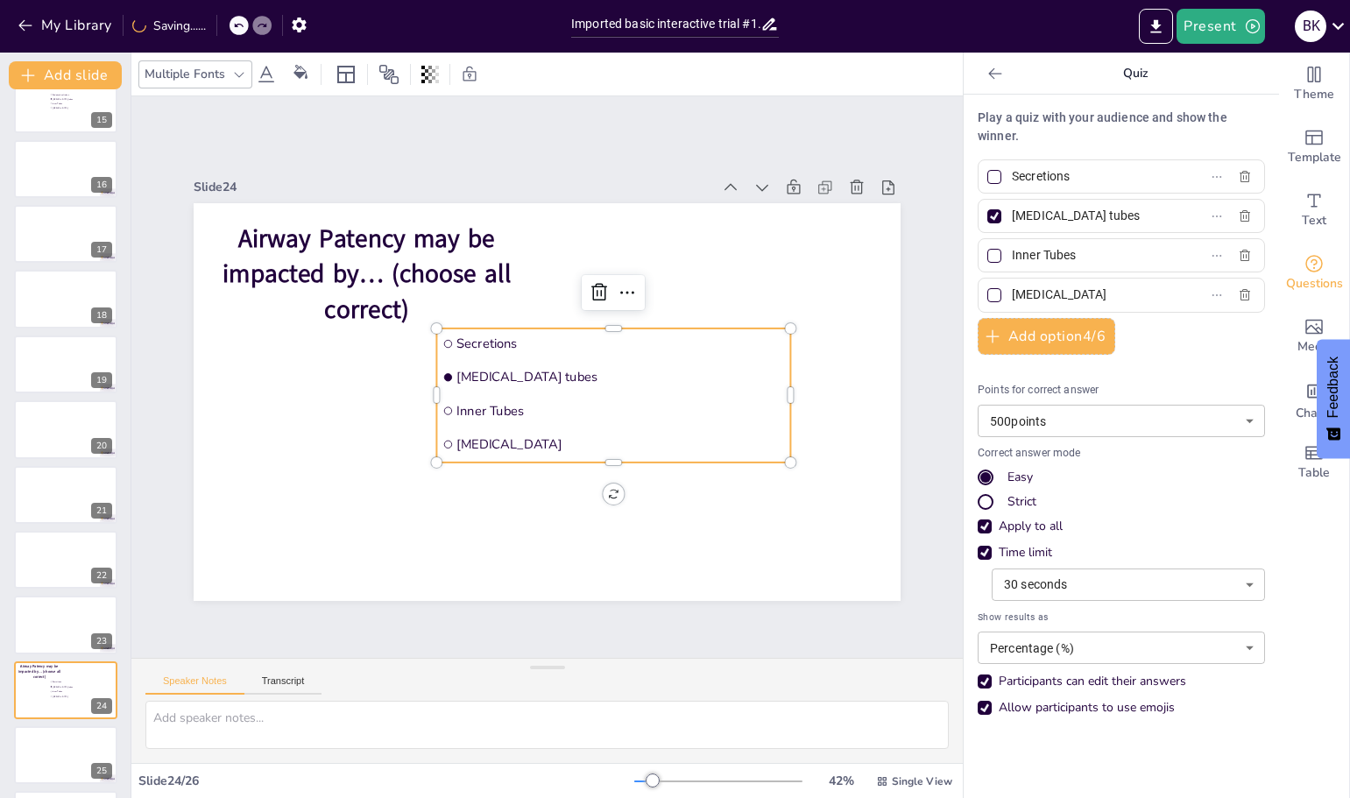
click at [984, 209] on label "[MEDICAL_DATA] tubes" at bounding box center [1093, 215] width 219 height 25
click at [1012, 209] on input "[MEDICAL_DATA] tubes" at bounding box center [1093, 215] width 163 height 25
type input "Upper [MEDICAL_DATA]"
click at [987, 173] on div at bounding box center [994, 177] width 14 height 14
click at [1012, 173] on input "Secretions" at bounding box center [1093, 176] width 163 height 25
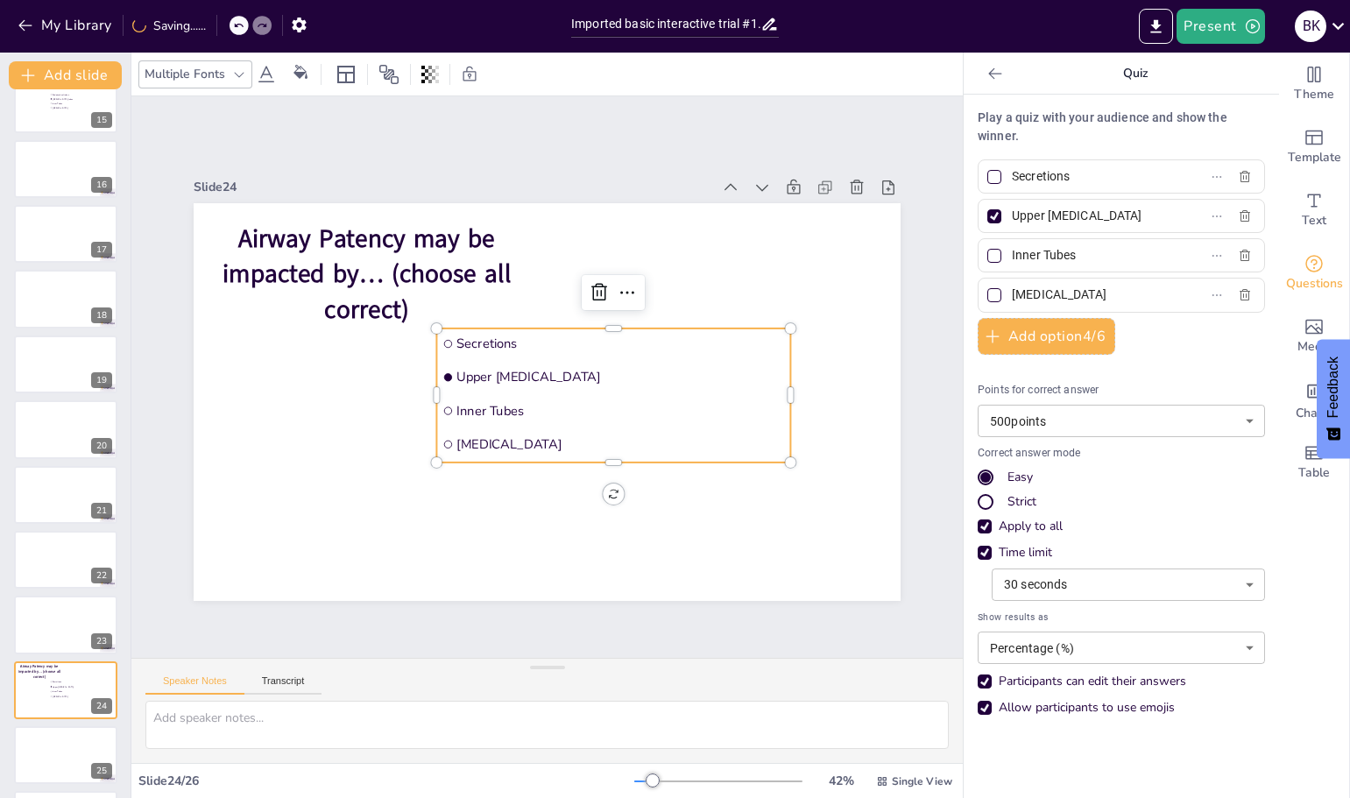
checkbox input "true"
drag, startPoint x: 1071, startPoint y: 256, endPoint x: 999, endPoint y: 257, distance: 71.8
click at [1012, 257] on input "Inner Tubes" at bounding box center [1093, 255] width 163 height 25
type input "[MEDICAL_DATA]"
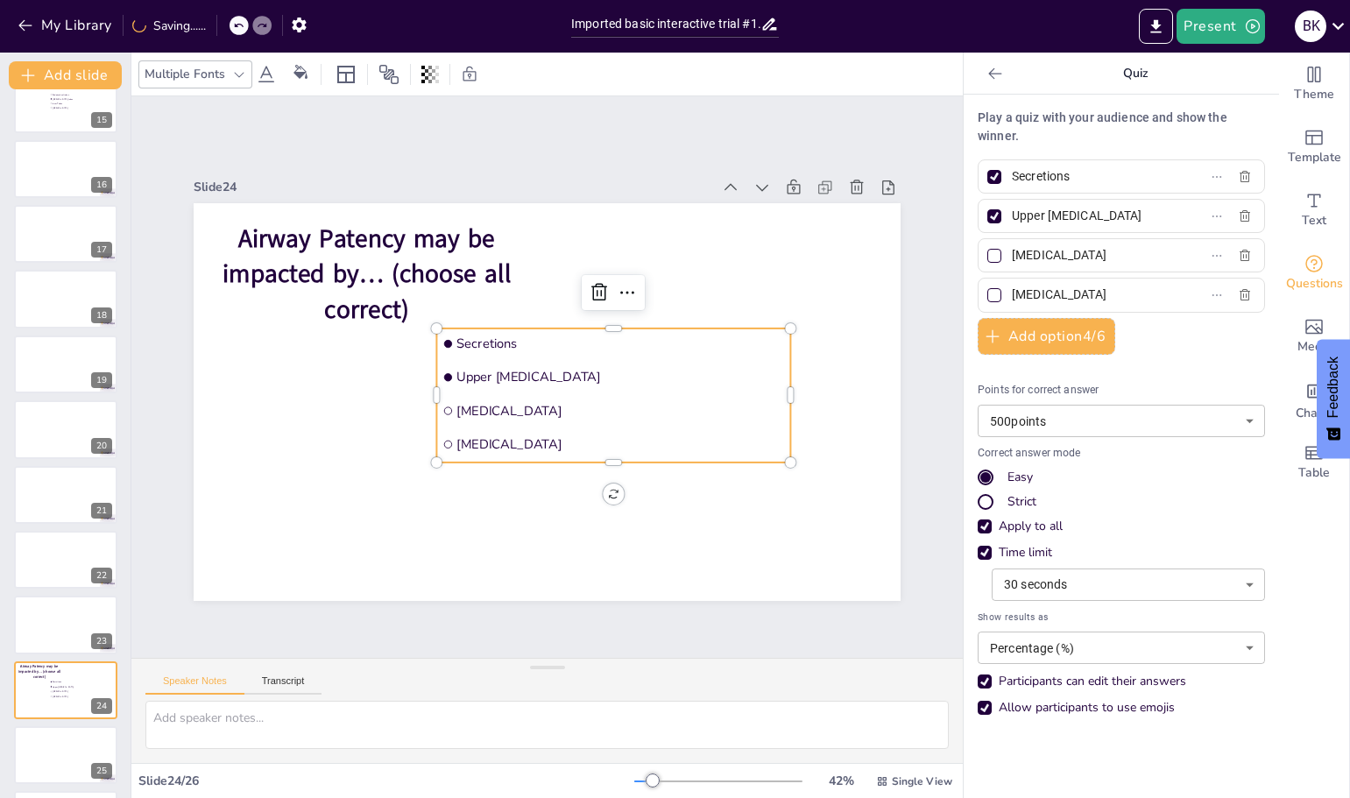
click at [987, 250] on div at bounding box center [994, 256] width 14 height 14
click at [1012, 250] on input "[MEDICAL_DATA]" at bounding box center [1093, 255] width 163 height 25
checkbox input "true"
drag, startPoint x: 1064, startPoint y: 298, endPoint x: 994, endPoint y: 291, distance: 70.4
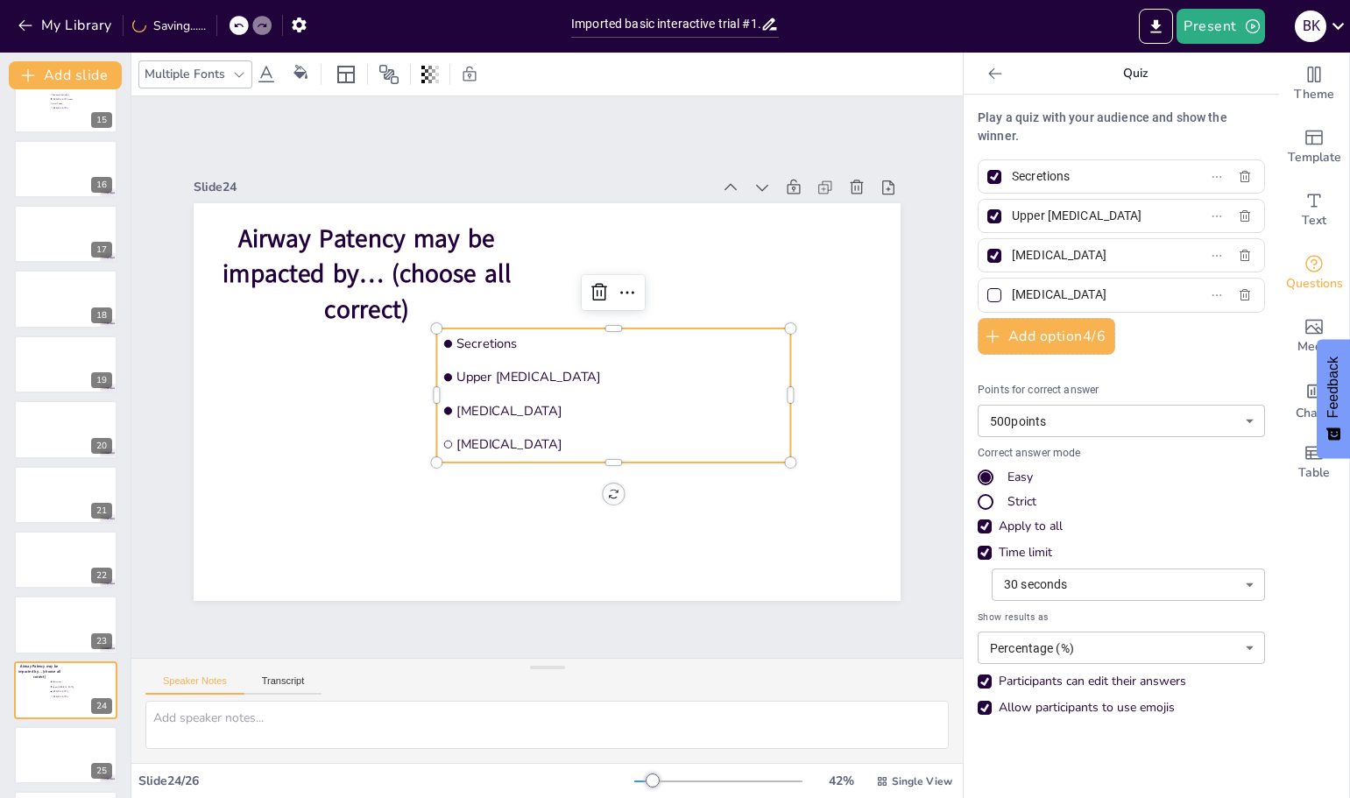
click at [1005, 293] on span "[MEDICAL_DATA]" at bounding box center [1086, 294] width 163 height 25
click at [1012, 293] on input "[MEDICAL_DATA]" at bounding box center [1093, 294] width 163 height 25
type input "D"
type input "Fenestration"
click at [1049, 335] on button "Add option 4 / 6" at bounding box center [1046, 336] width 138 height 37
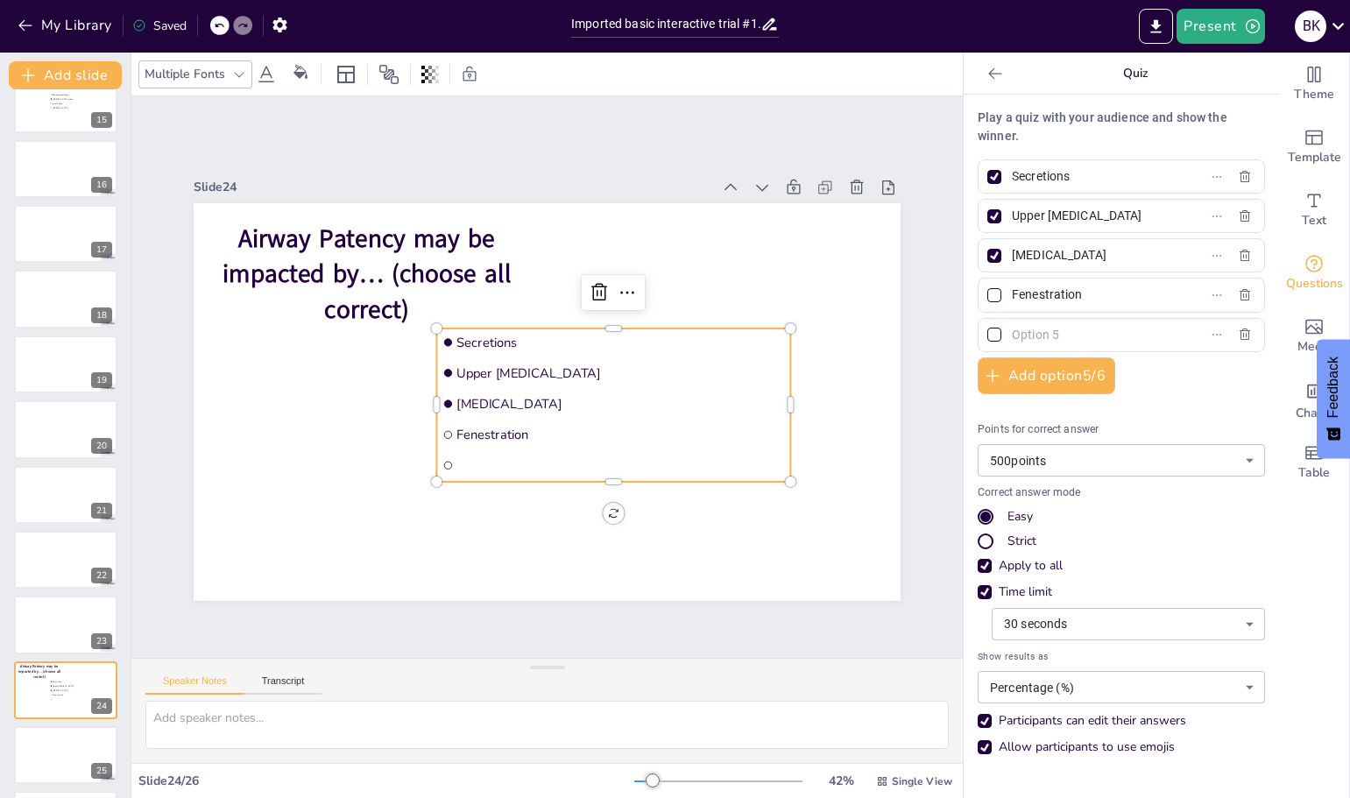
click at [1044, 333] on input "text" at bounding box center [1093, 334] width 163 height 25
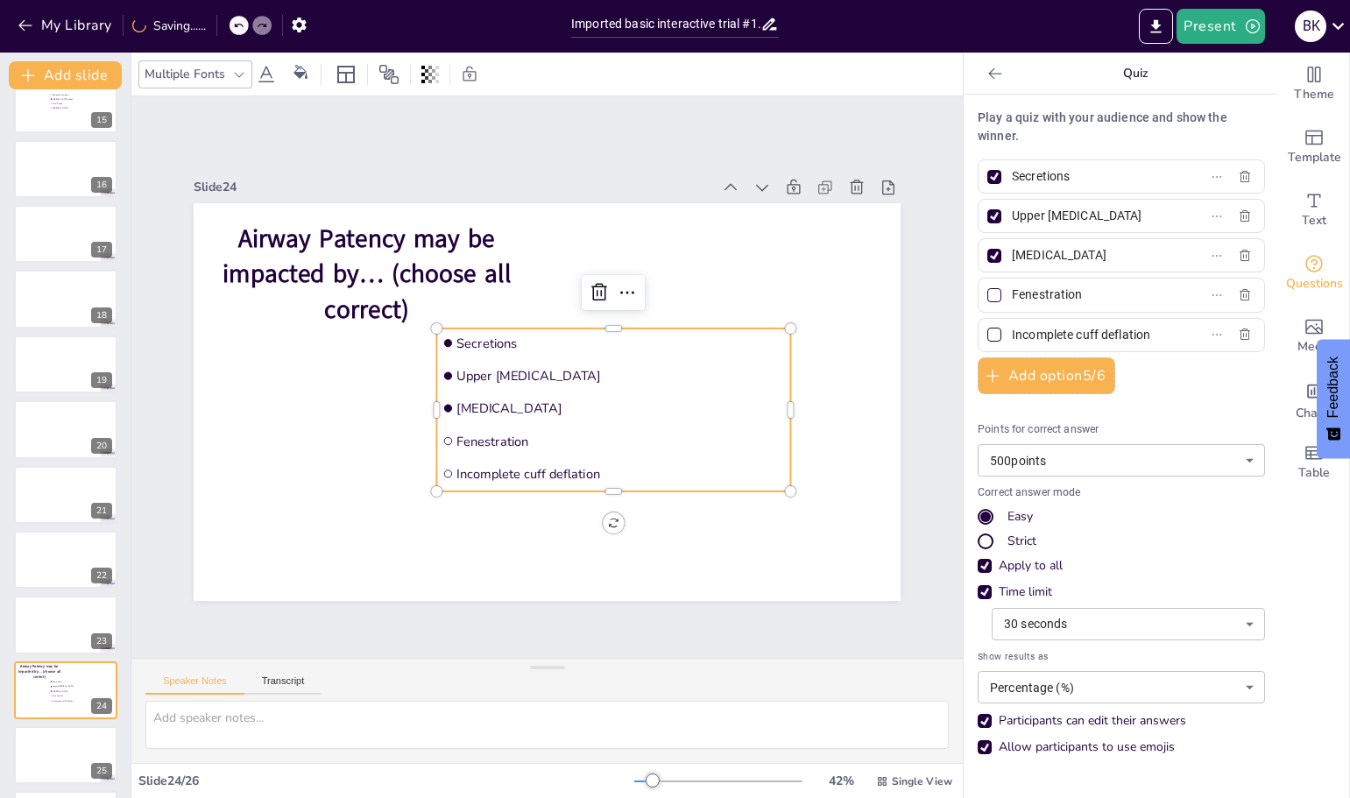
type input "Incomplete cuff deflation"
click at [984, 336] on div at bounding box center [994, 334] width 21 height 21
click at [1012, 336] on input "Incomplete cuff deflation" at bounding box center [1093, 334] width 163 height 25
checkbox input "true"
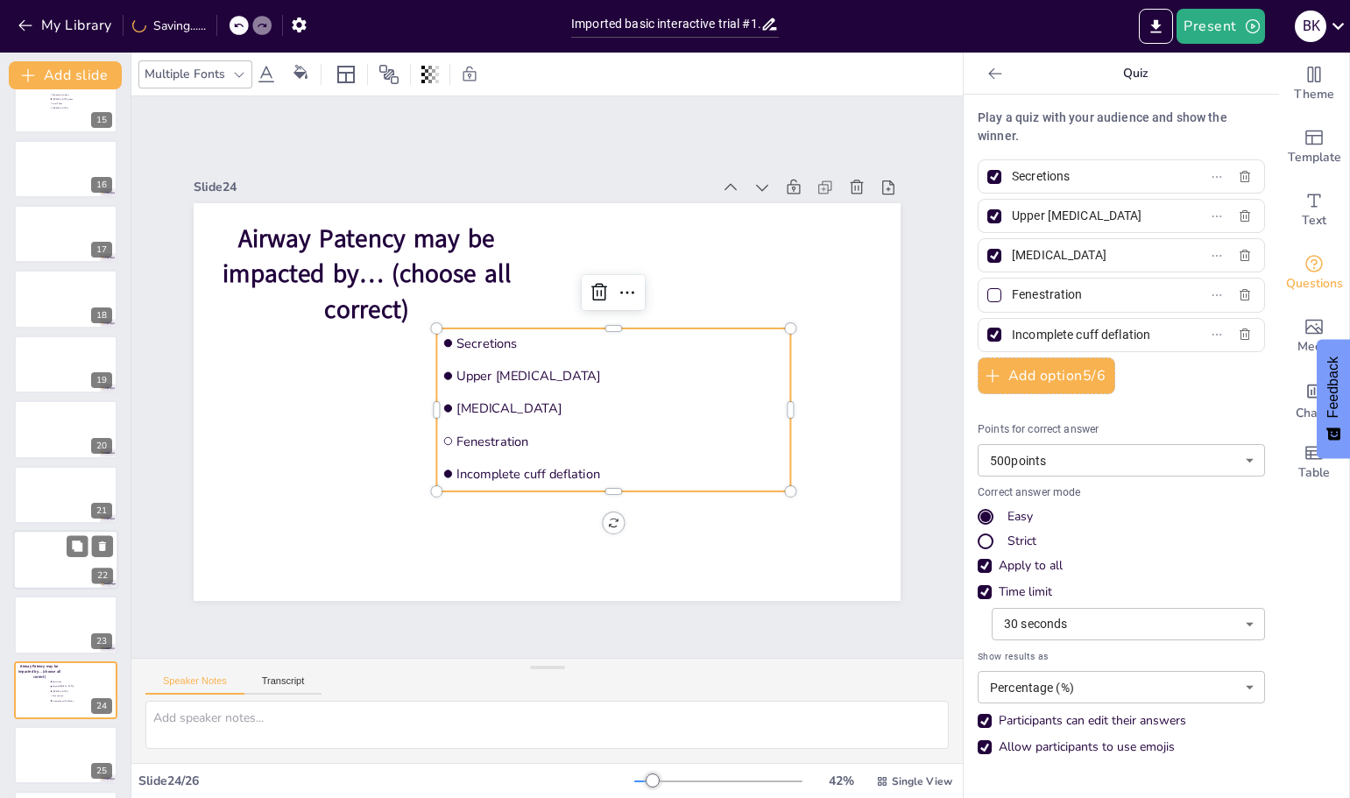
click at [51, 578] on div at bounding box center [65, 560] width 105 height 60
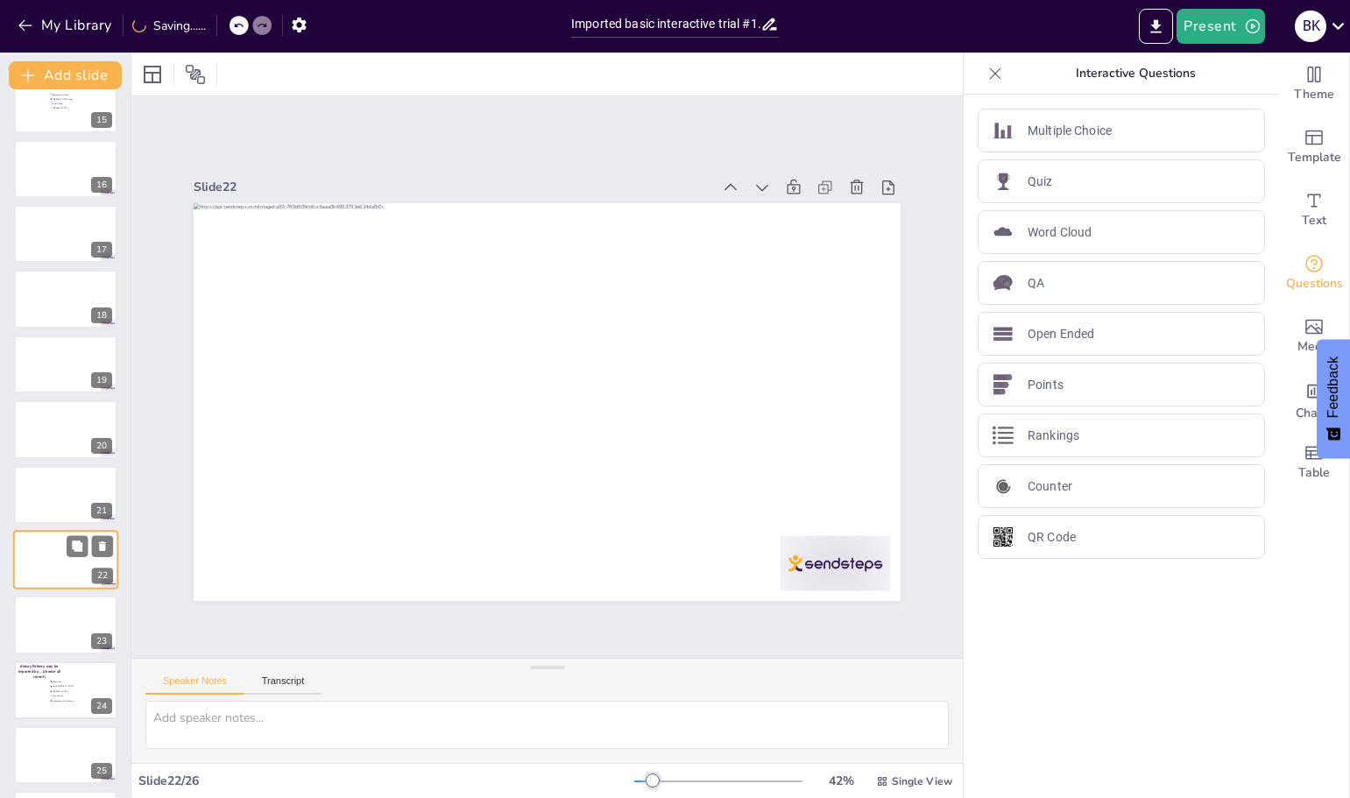
scroll to position [1006, 0]
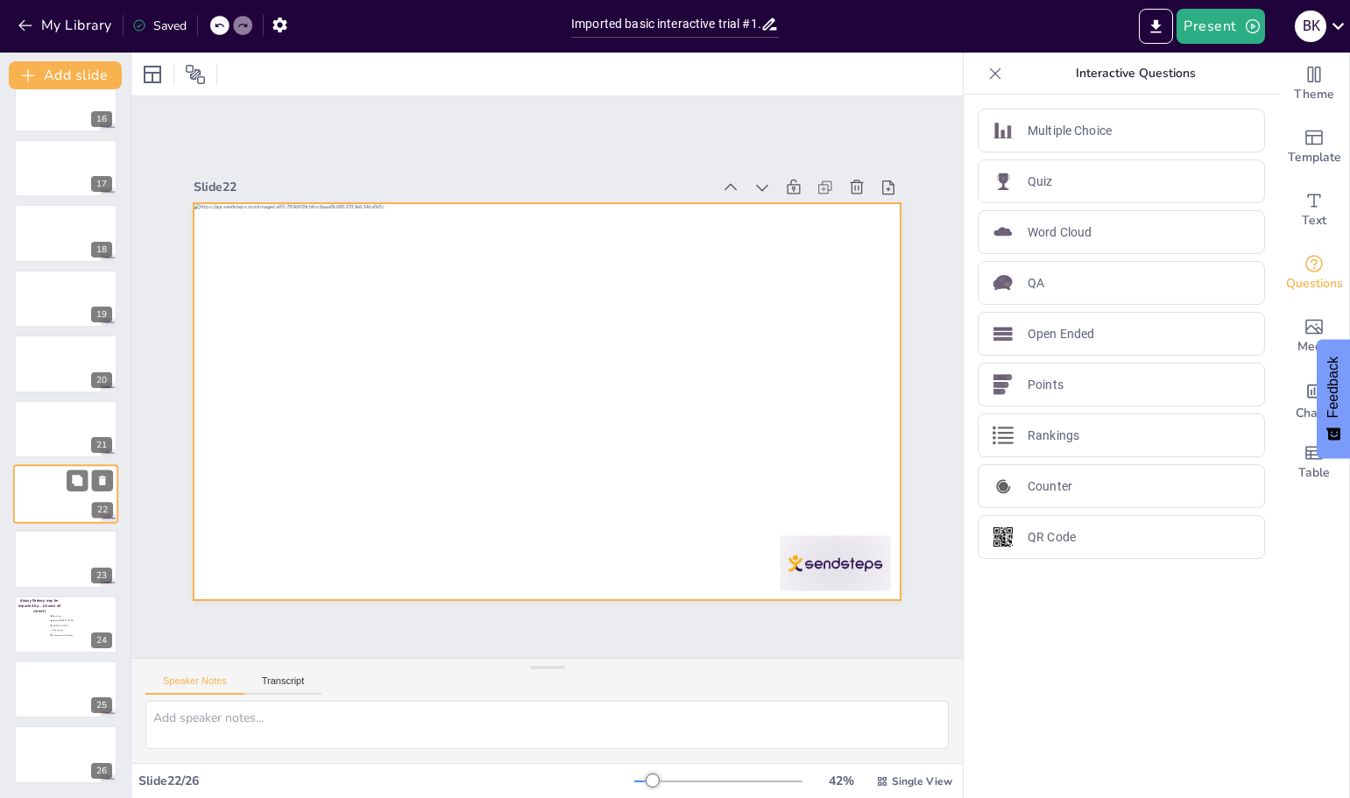
click at [65, 503] on div at bounding box center [65, 494] width 105 height 60
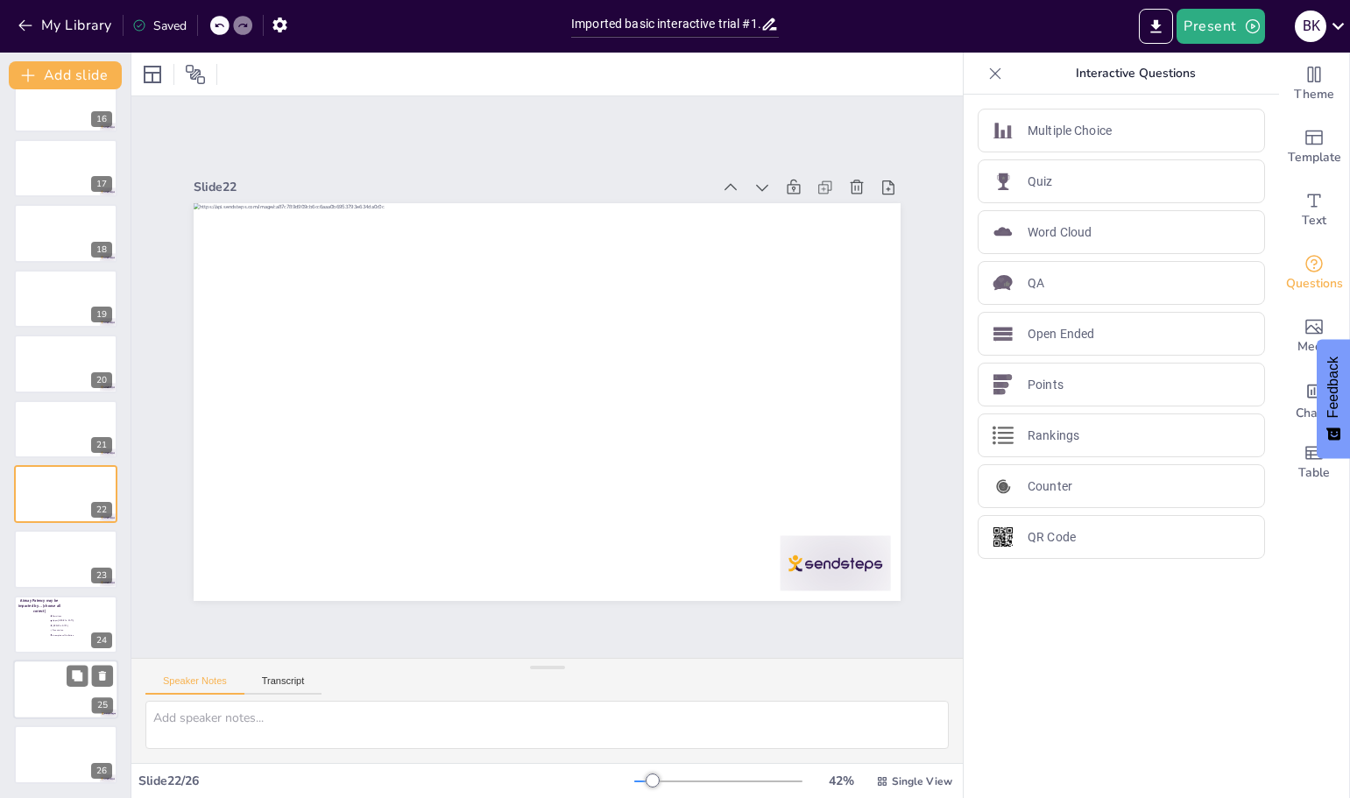
click at [34, 696] on div at bounding box center [65, 689] width 105 height 60
click at [67, 754] on div at bounding box center [65, 755] width 105 height 60
drag, startPoint x: 33, startPoint y: 631, endPoint x: 34, endPoint y: 763, distance: 132.3
click at [34, 763] on div at bounding box center [66, 752] width 103 height 58
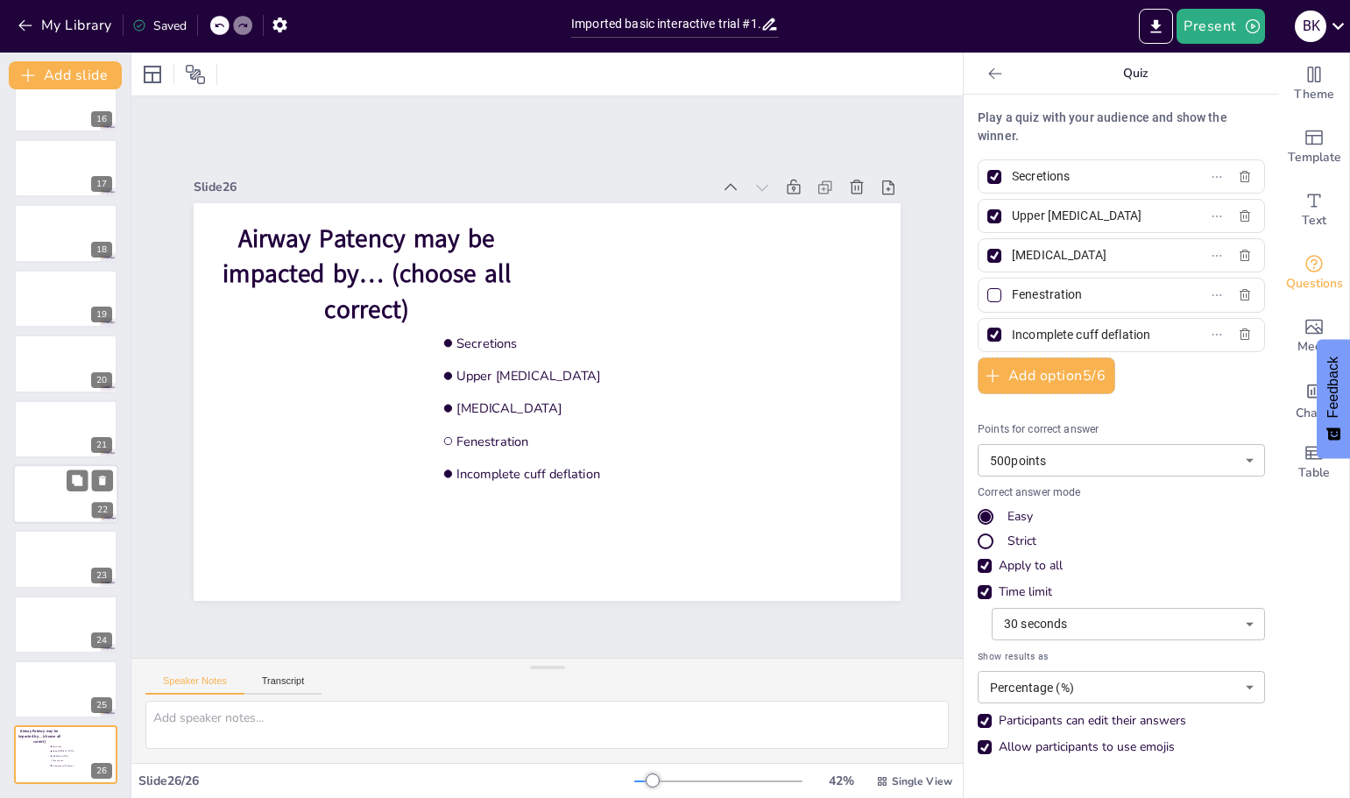
click at [43, 499] on div at bounding box center [65, 494] width 105 height 60
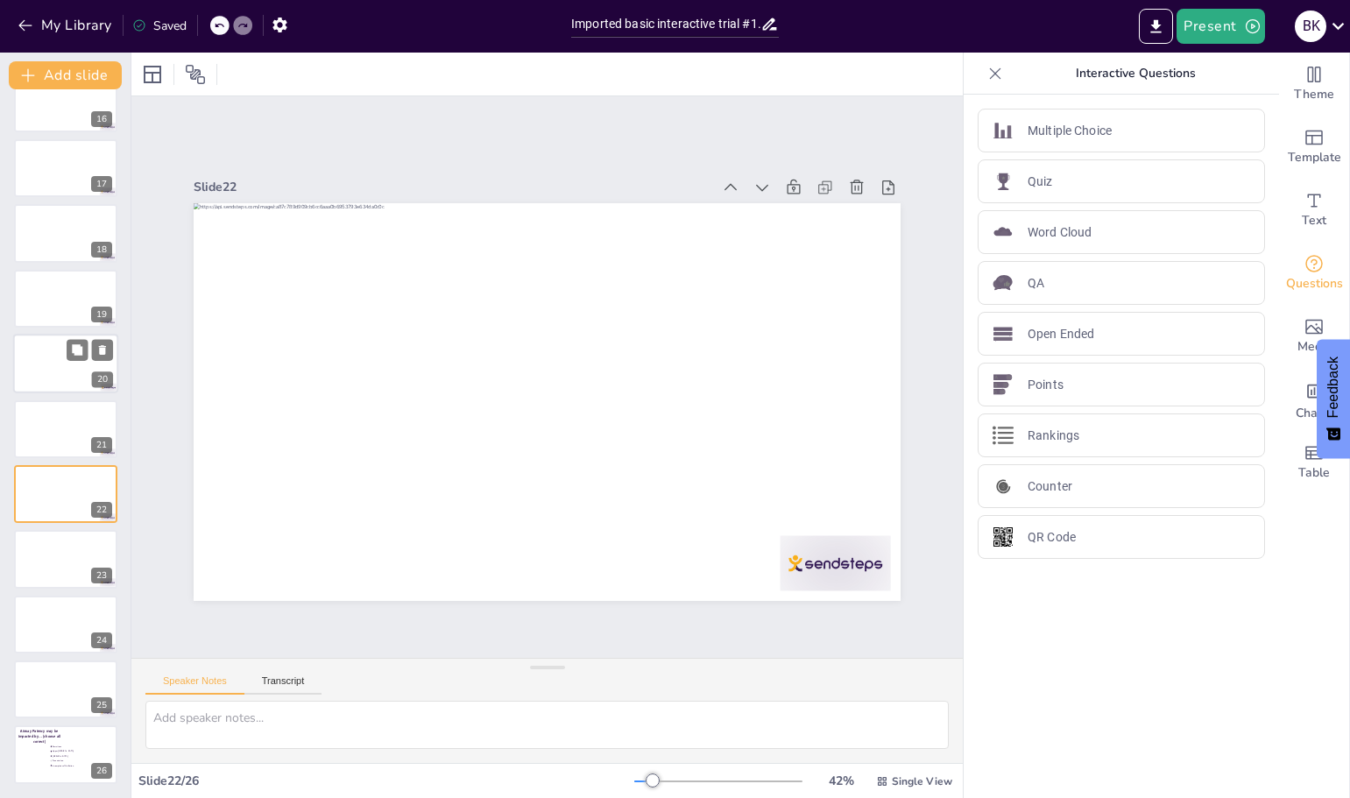
click at [40, 363] on div at bounding box center [65, 364] width 105 height 60
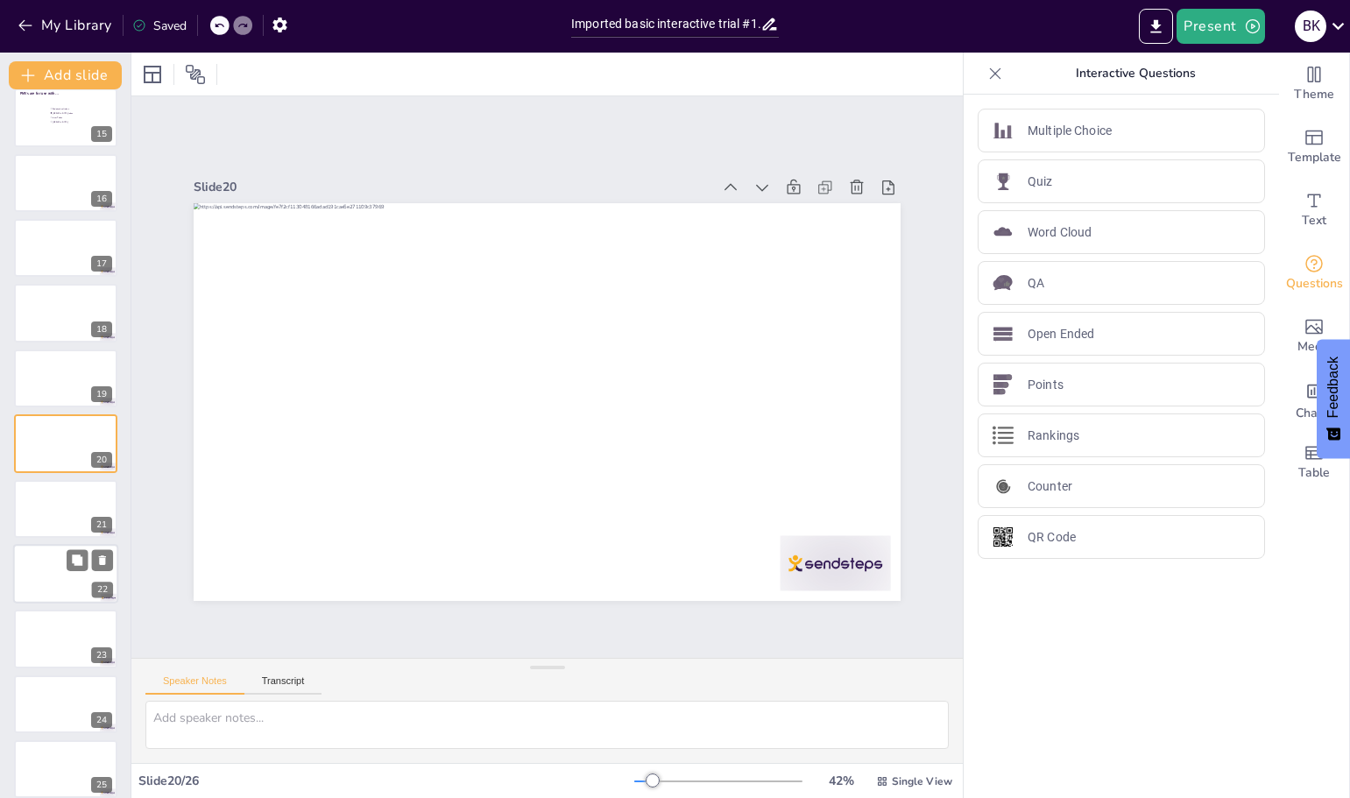
click at [51, 581] on div at bounding box center [65, 574] width 105 height 60
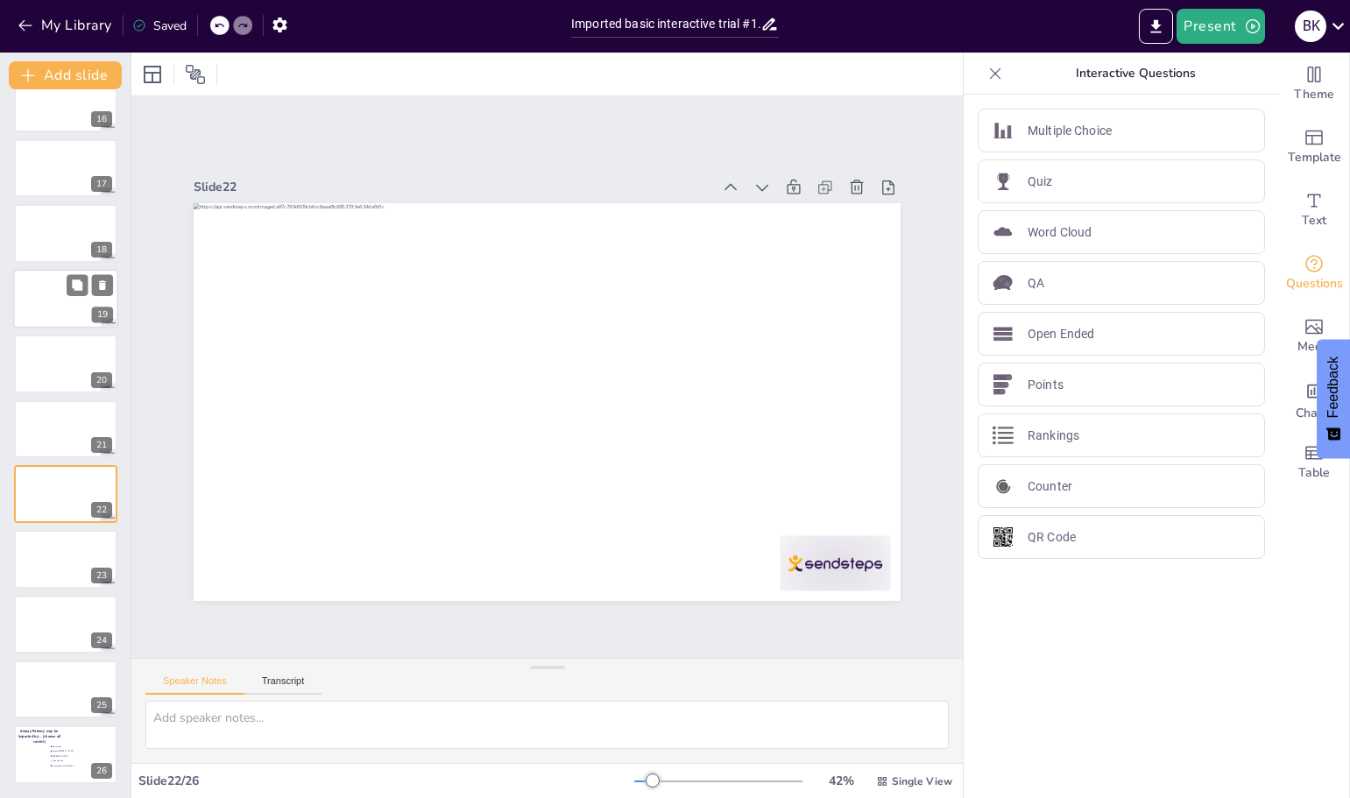
click at [31, 303] on div at bounding box center [65, 299] width 105 height 60
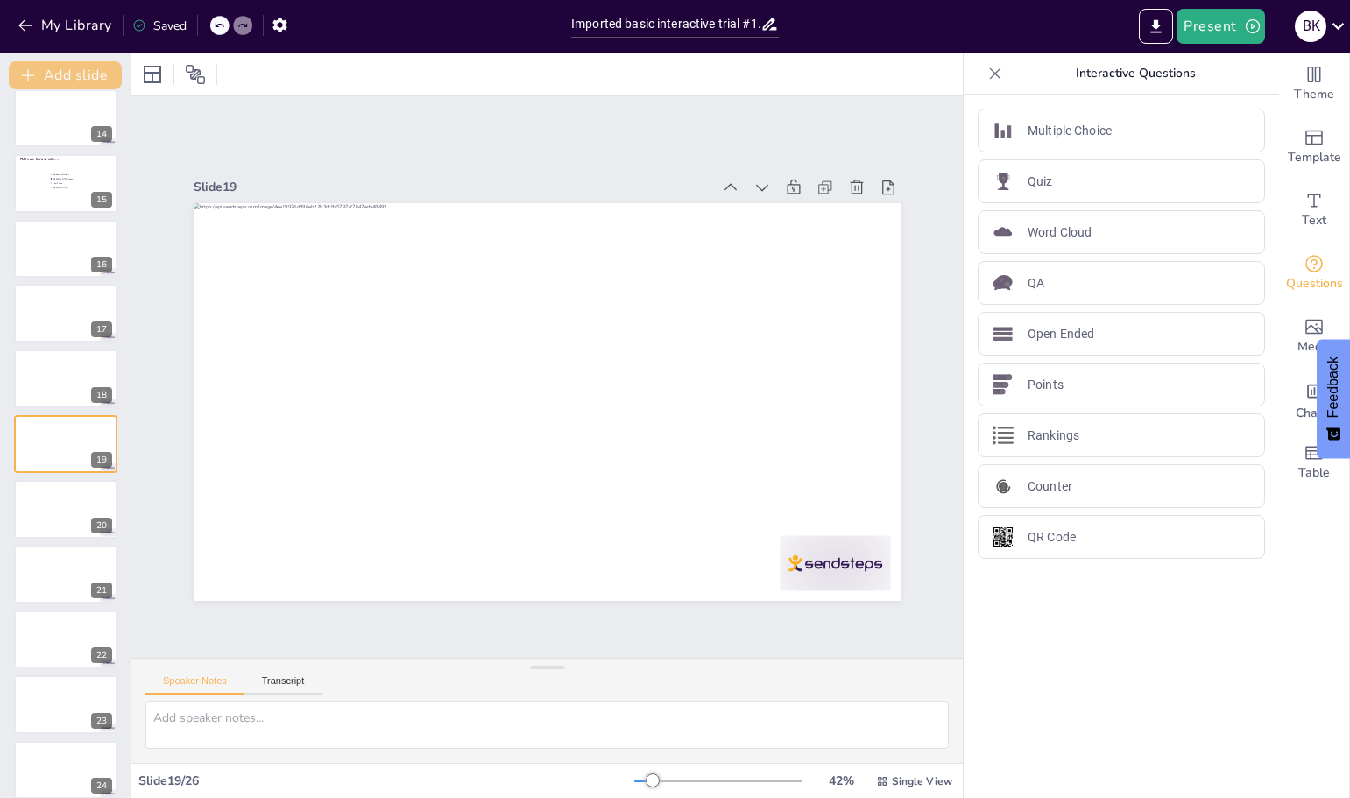
drag, startPoint x: 37, startPoint y: 74, endPoint x: 104, endPoint y: 80, distance: 67.7
click at [44, 74] on button "Add slide" at bounding box center [65, 75] width 113 height 28
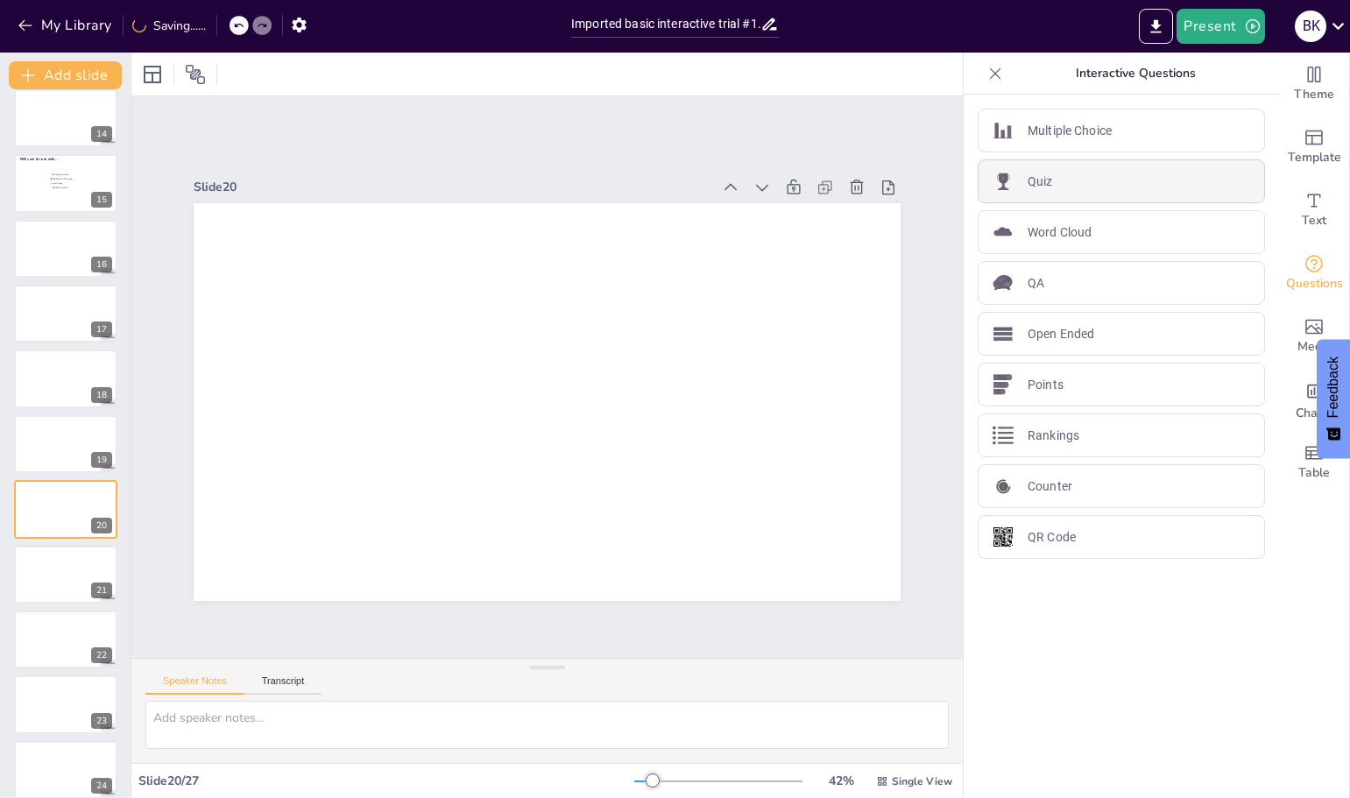
click at [1043, 193] on div "Quiz" at bounding box center [1120, 181] width 287 height 44
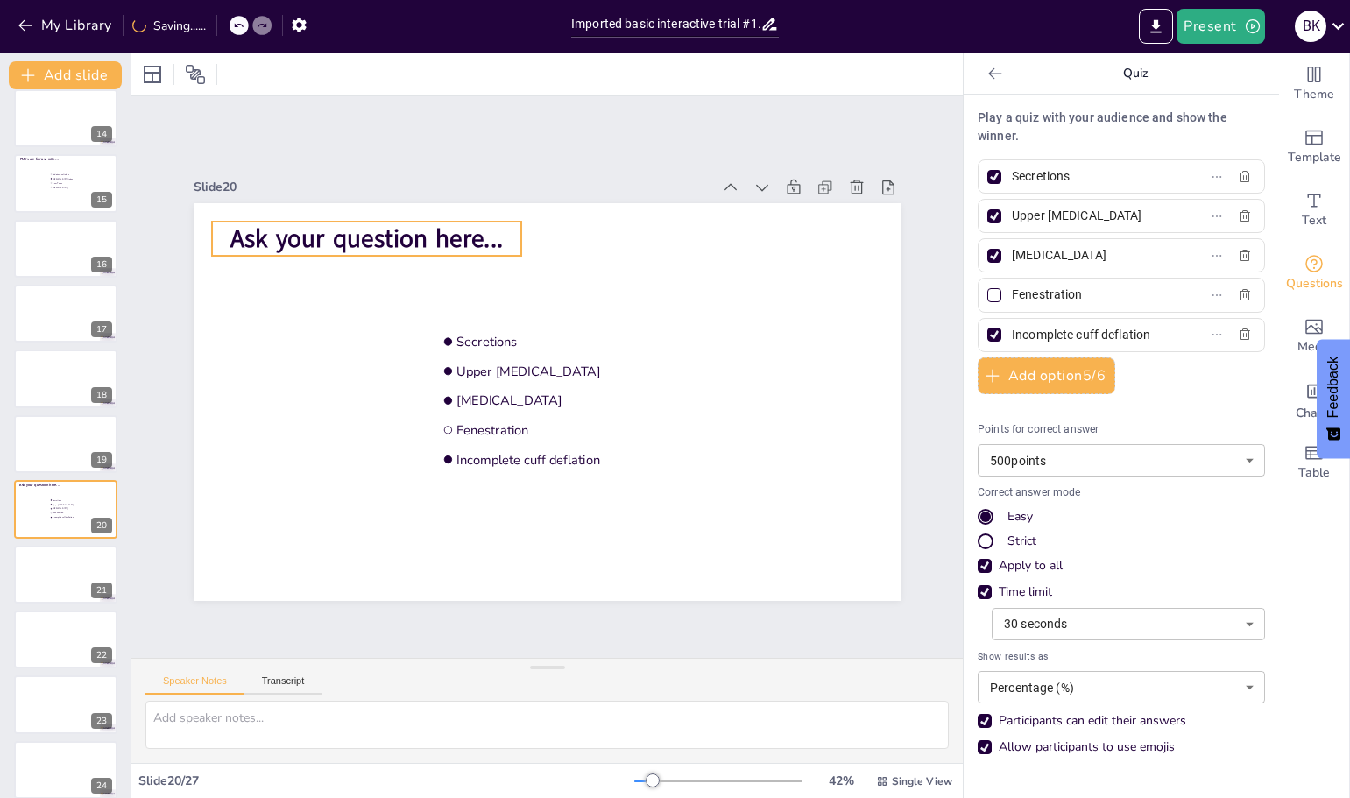
click at [360, 229] on span "Ask your question here..." at bounding box center [382, 220] width 274 height 62
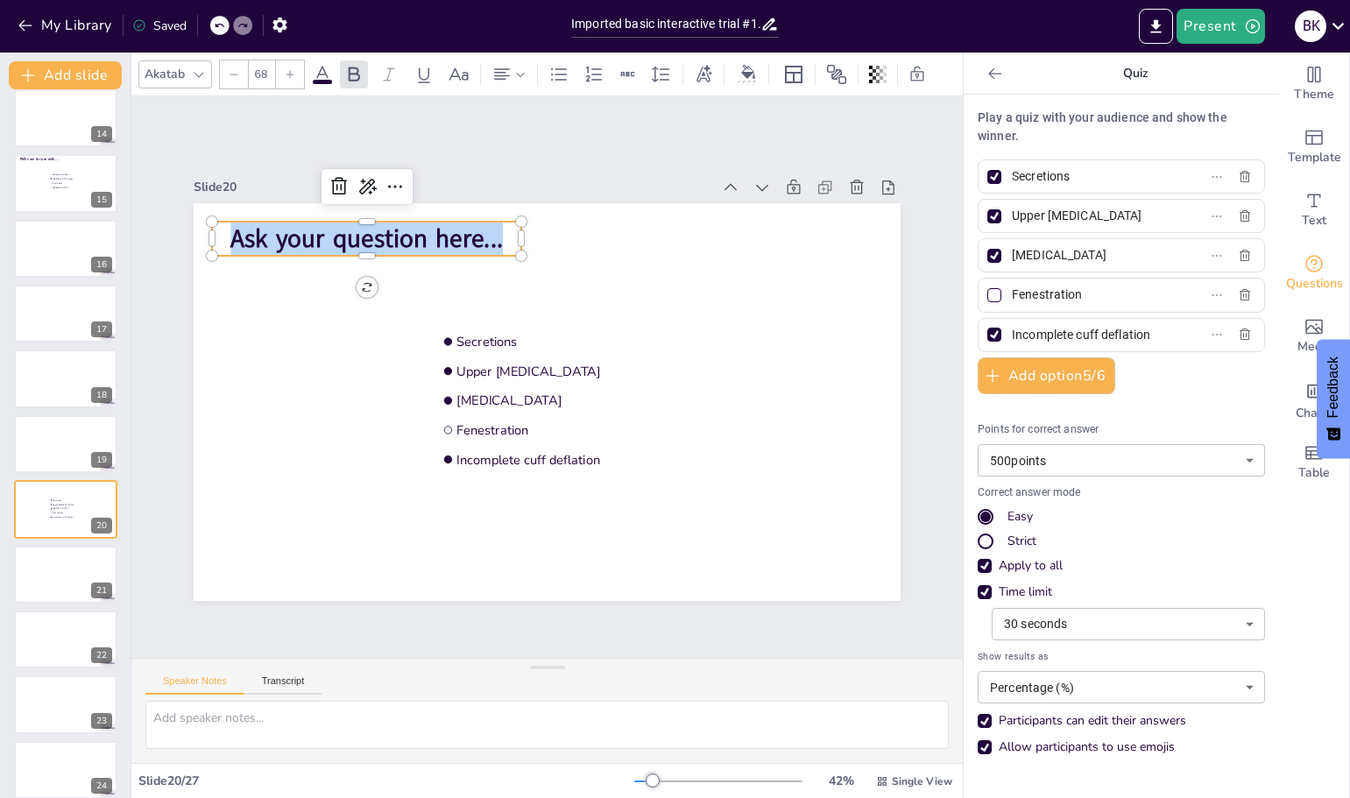
click at [360, 229] on span "Ask your question here..." at bounding box center [382, 220] width 274 height 62
drag, startPoint x: 1073, startPoint y: 179, endPoint x: 974, endPoint y: 175, distance: 99.0
click at [984, 175] on label "Secretions" at bounding box center [1093, 176] width 219 height 25
click at [1012, 175] on input "Secretions" at bounding box center [1093, 176] width 163 height 25
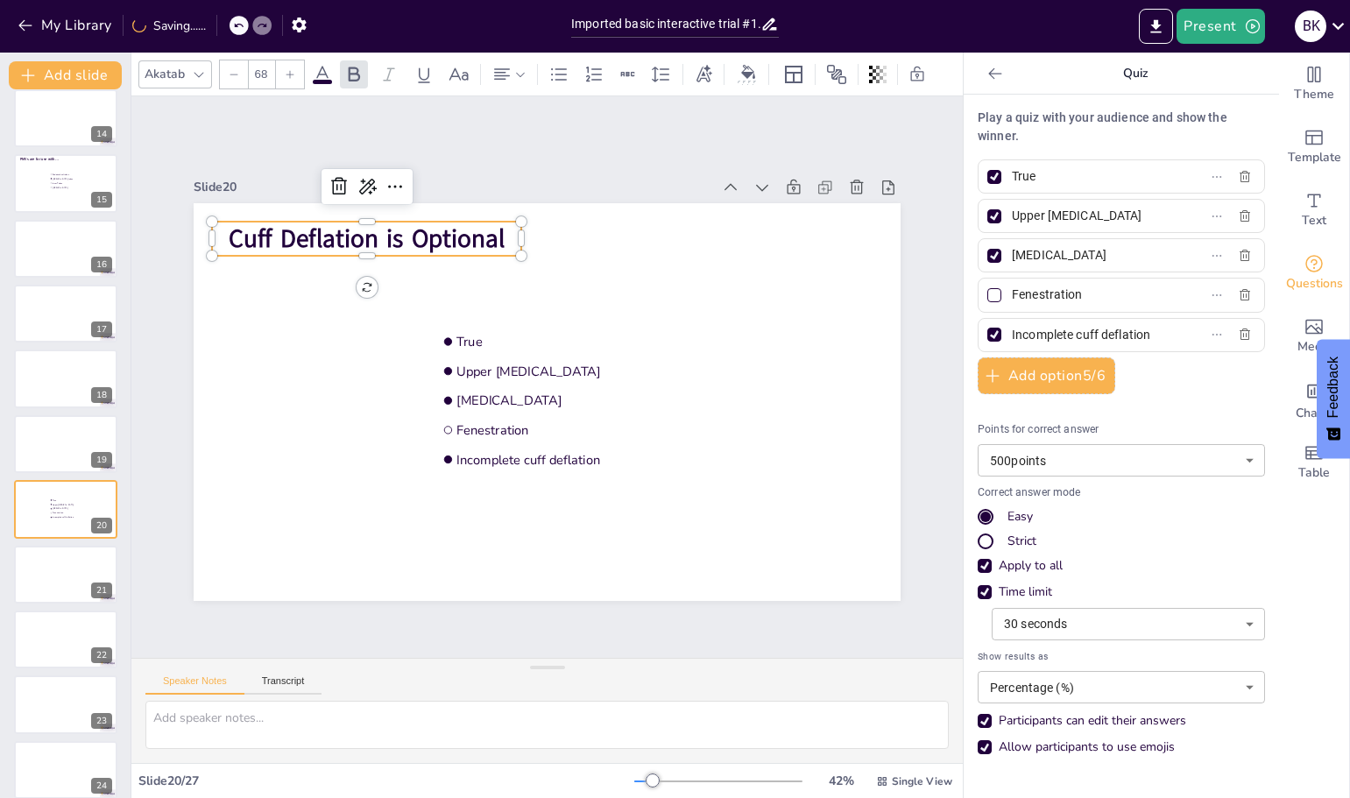
type input "True"
click at [984, 166] on div at bounding box center [994, 176] width 21 height 21
click at [1012, 166] on input "True" at bounding box center [1093, 176] width 163 height 25
checkbox input "false"
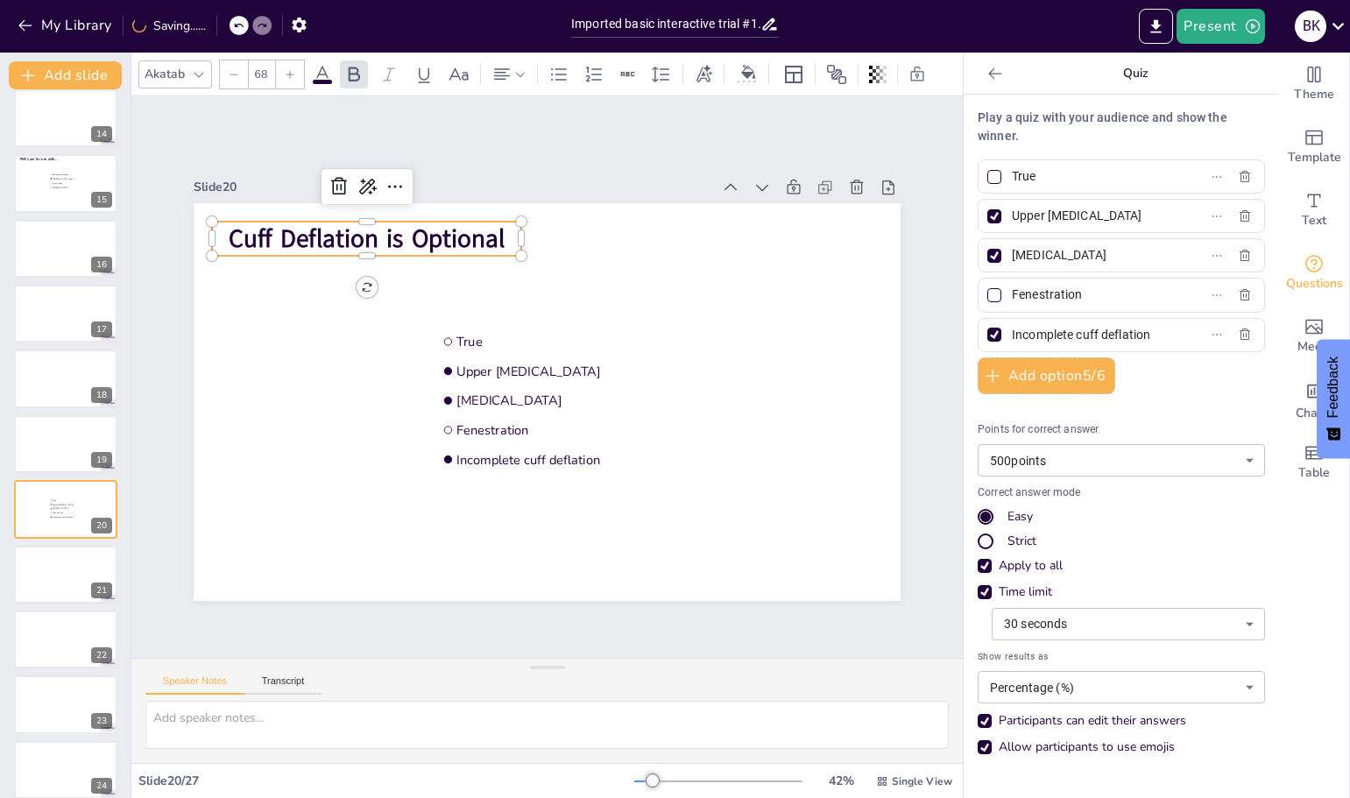
drag, startPoint x: 1101, startPoint y: 213, endPoint x: 969, endPoint y: 215, distance: 132.3
click at [977, 215] on div "Upper [MEDICAL_DATA]" at bounding box center [1120, 216] width 287 height 34
type input "n"
type input "False"
drag, startPoint x: 1226, startPoint y: 257, endPoint x: 1228, endPoint y: 276, distance: 19.3
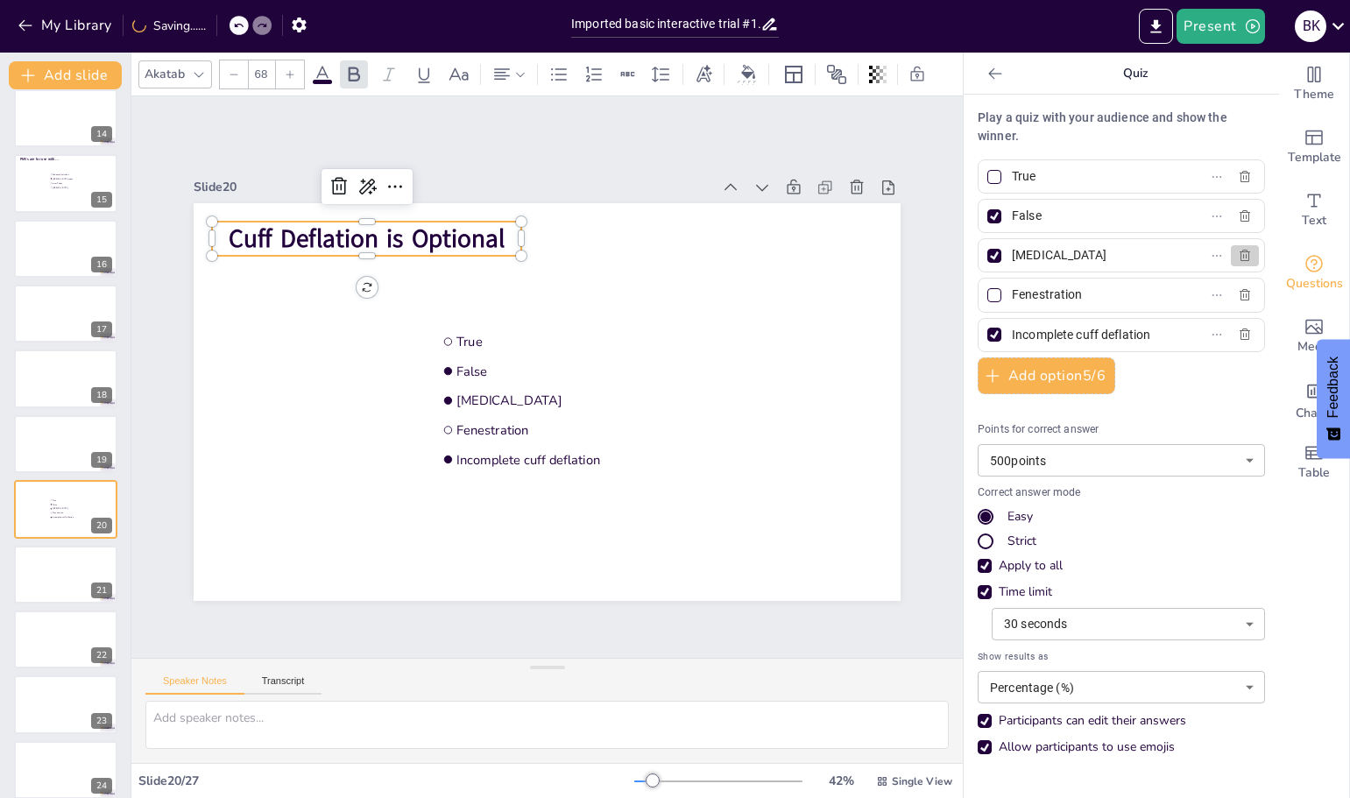
click at [1238, 257] on icon "button" at bounding box center [1245, 256] width 14 height 14
checkbox input "false"
checkbox input "true"
checkbox input "false"
checkbox input "true"
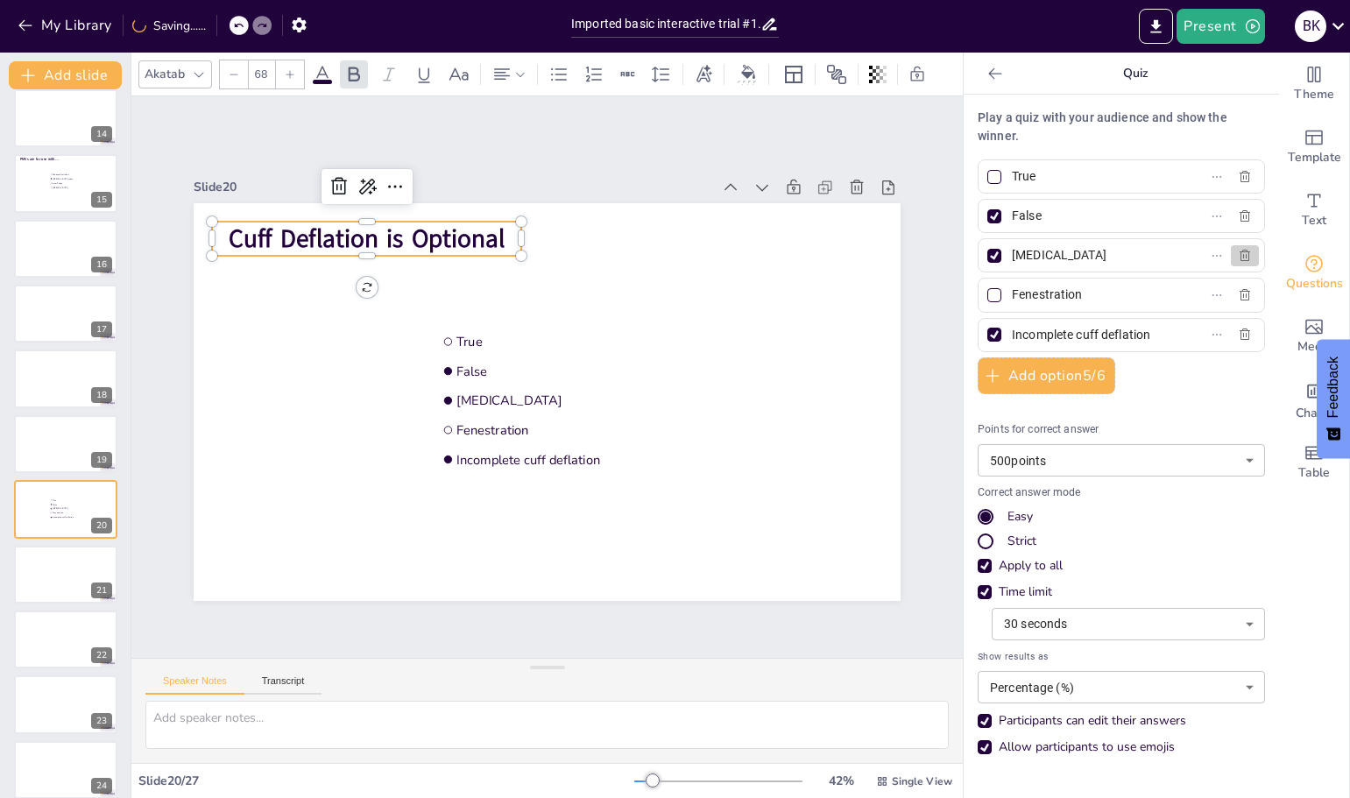
type input "Fenestration"
type input "Incomplete cuff deflation"
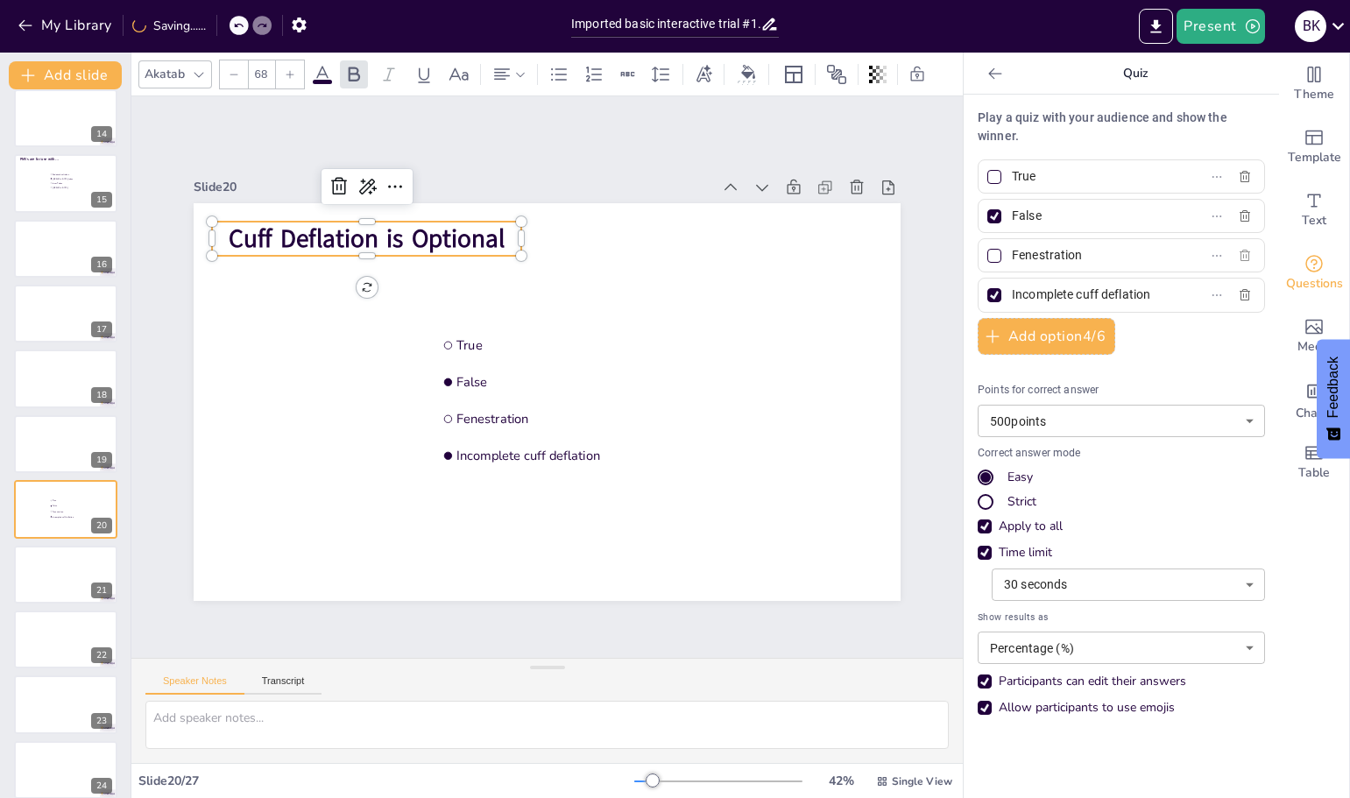
click at [1238, 257] on icon "button" at bounding box center [1245, 256] width 14 height 14
checkbox input "true"
type input "Incomplete cuff deflation"
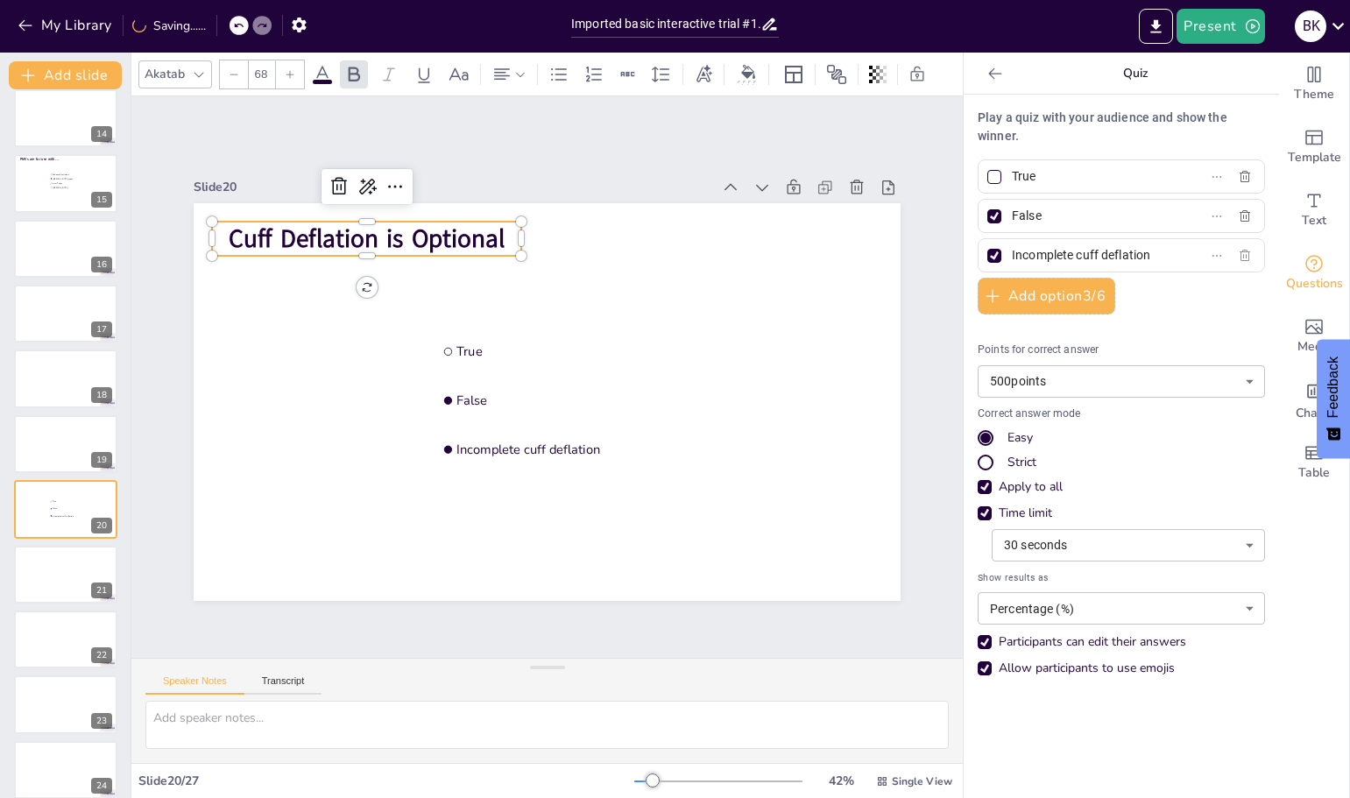
click at [1238, 255] on icon "button" at bounding box center [1245, 256] width 14 height 14
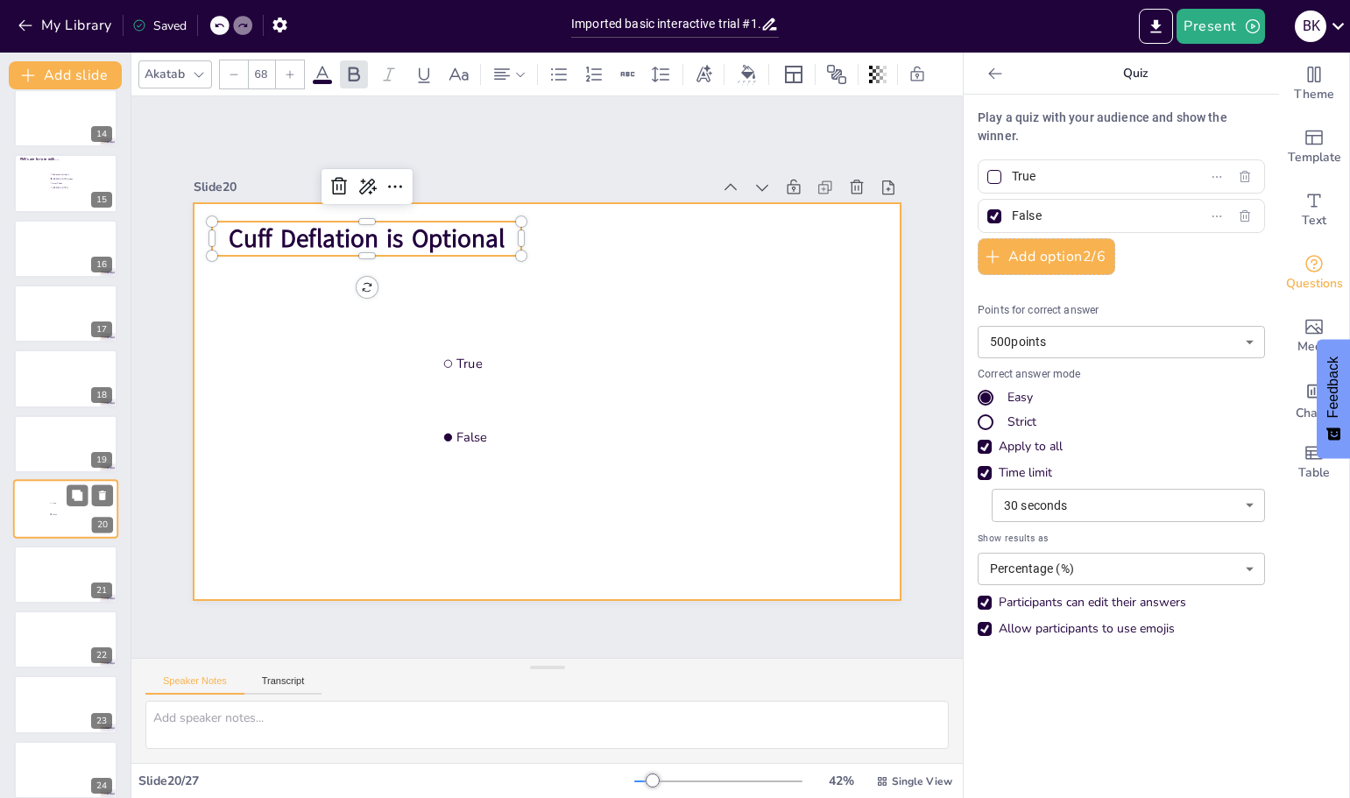
click at [57, 521] on div at bounding box center [65, 509] width 105 height 60
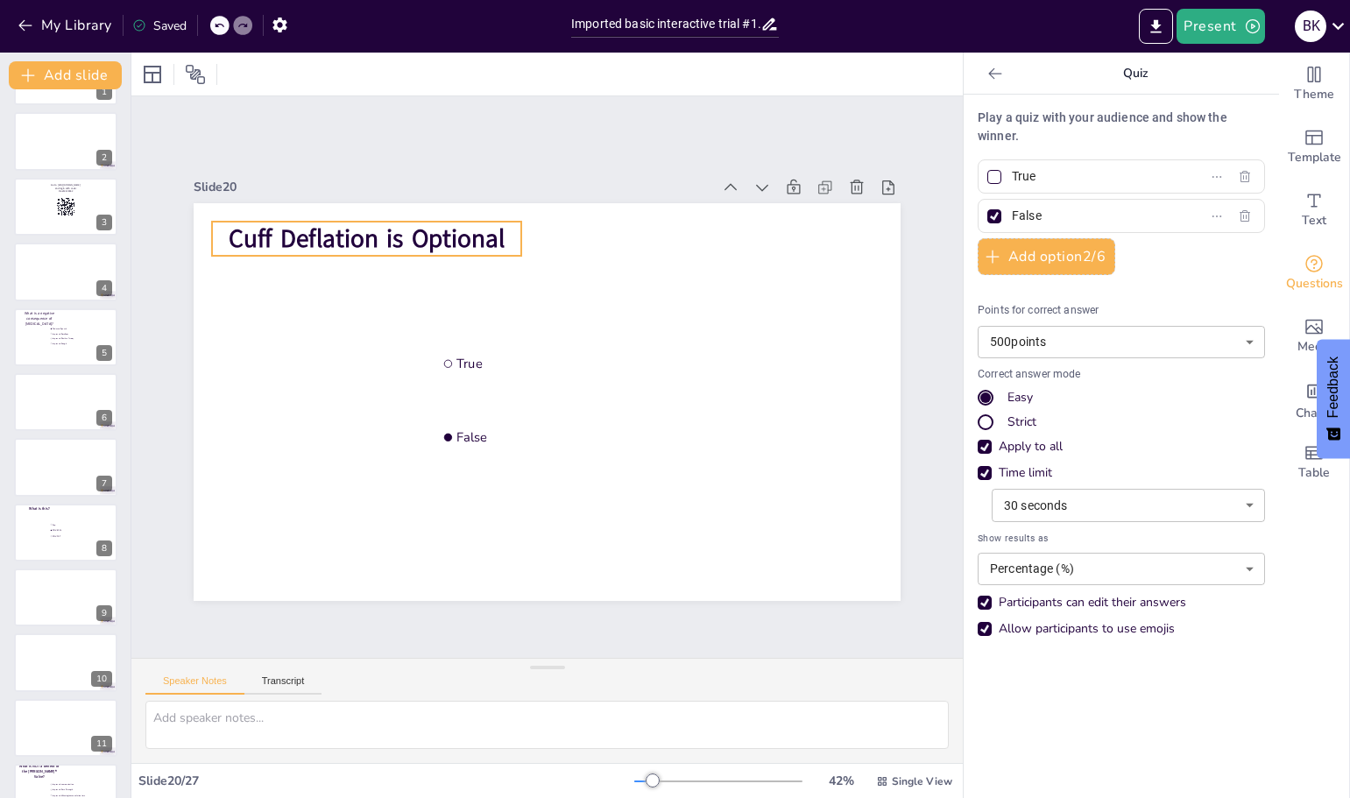
scroll to position [0, 0]
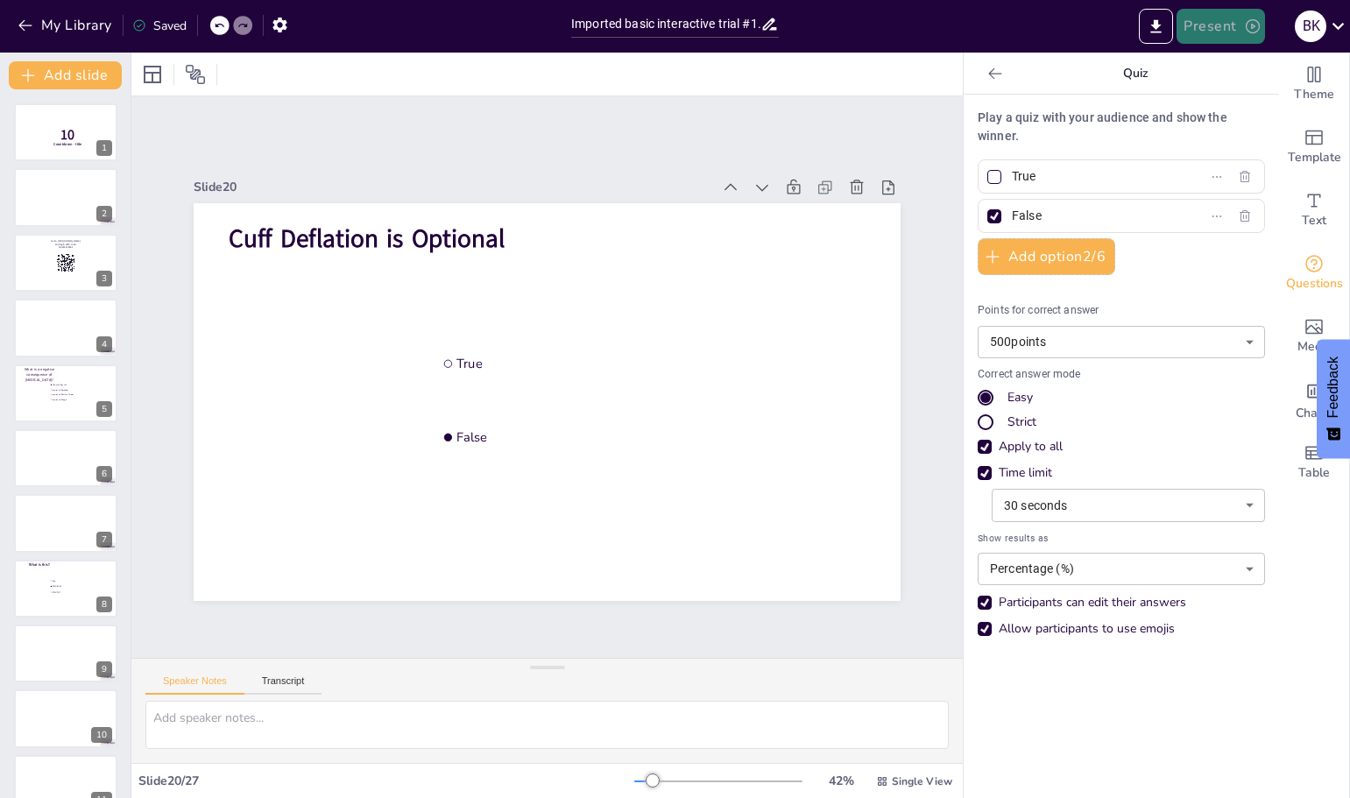
click at [1231, 27] on button "Present" at bounding box center [1220, 26] width 88 height 35
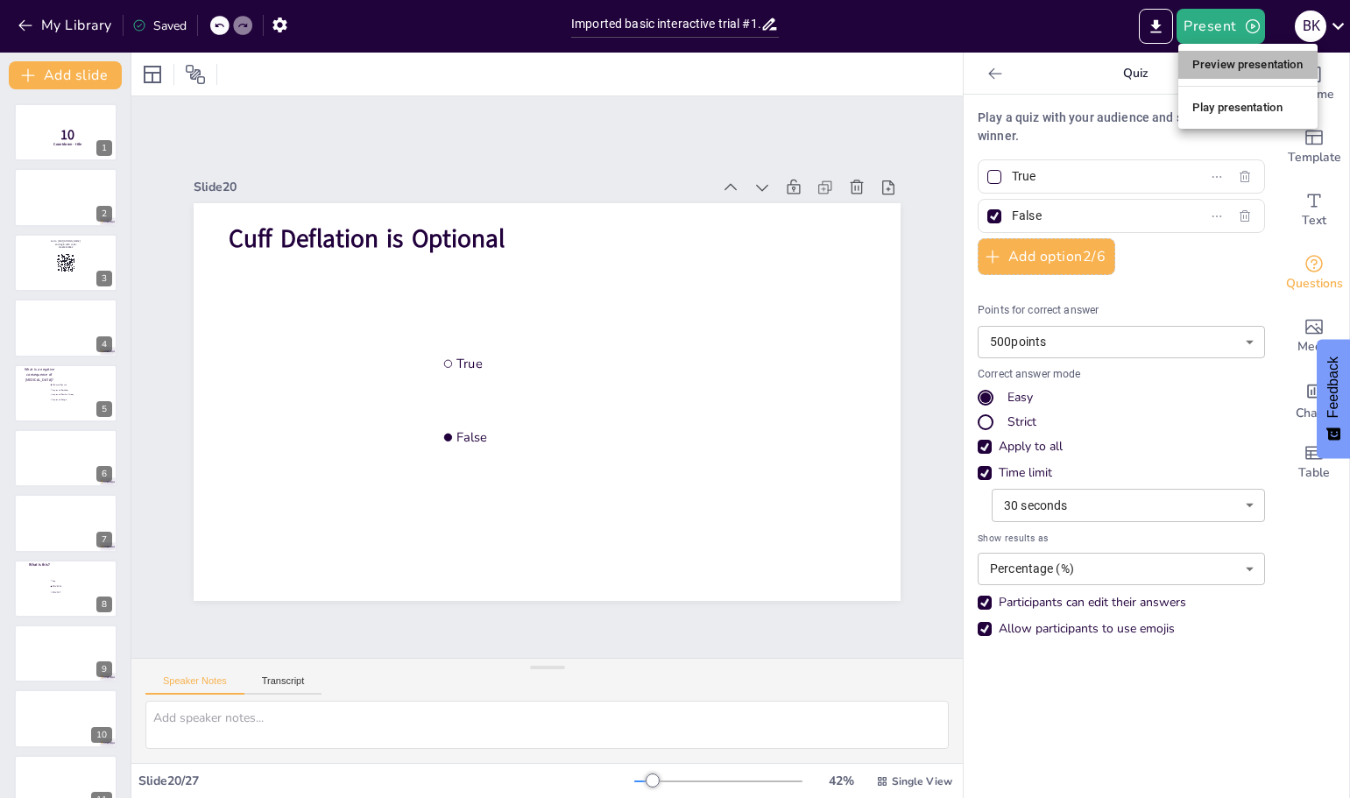
click at [1247, 65] on li "Preview presentation" at bounding box center [1247, 65] width 139 height 28
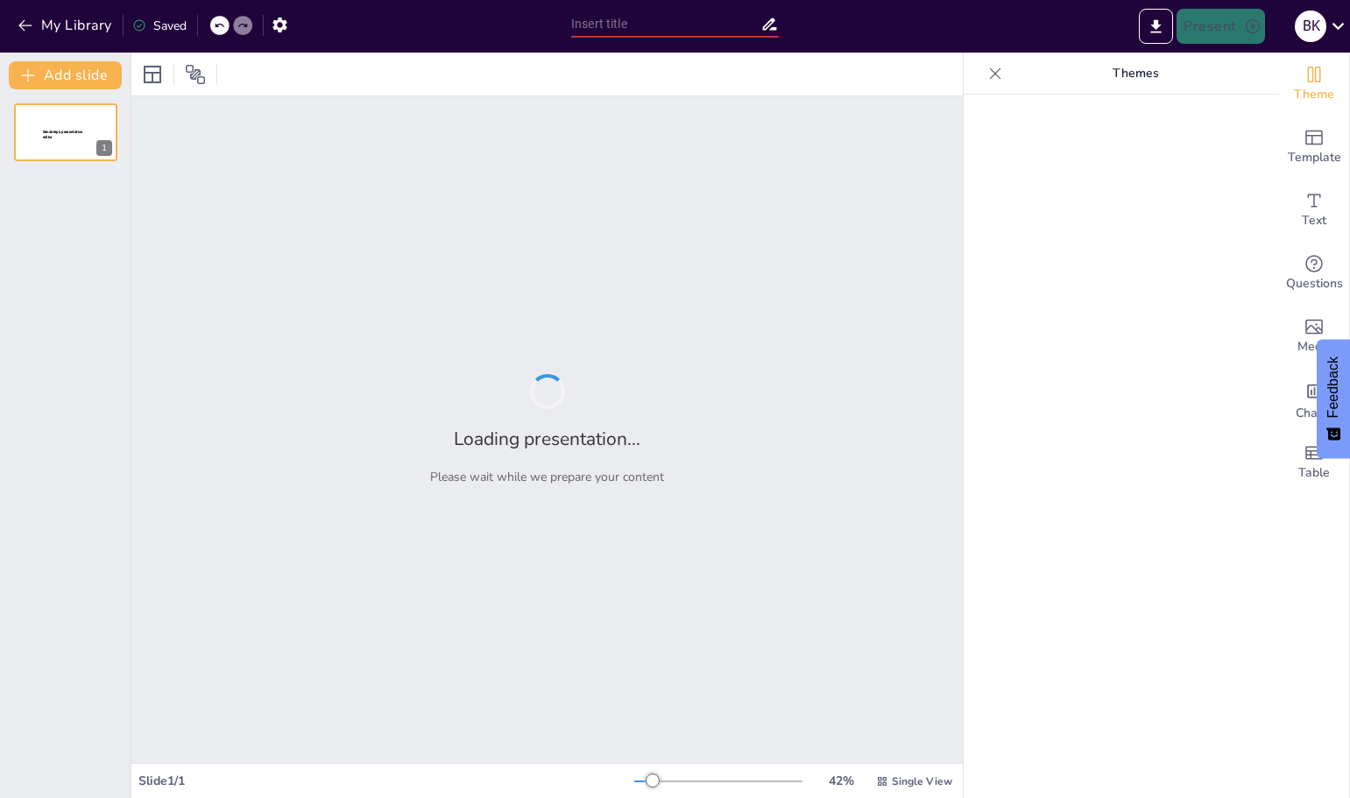
type input "Imported basic interactive trial #1.pptx"
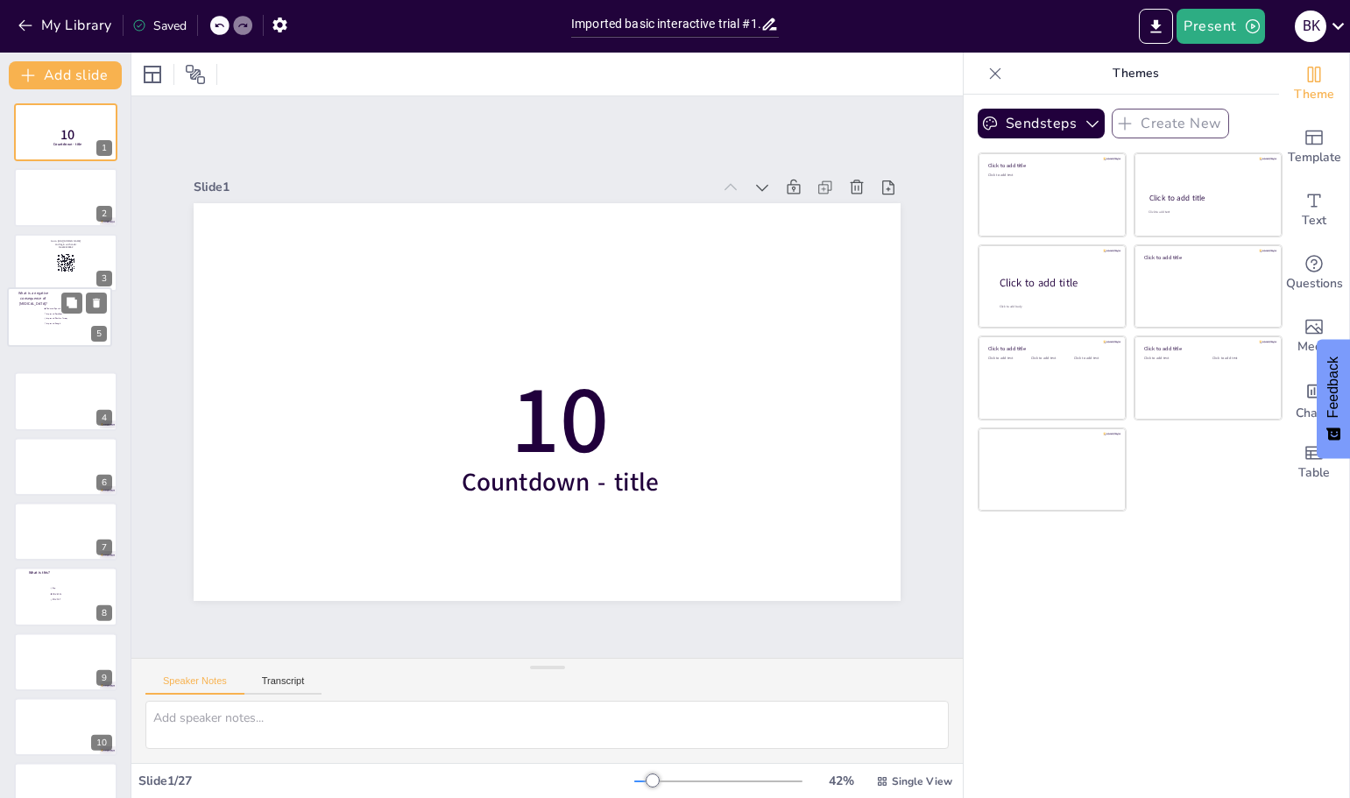
drag, startPoint x: 53, startPoint y: 403, endPoint x: 47, endPoint y: 320, distance: 83.4
click at [47, 287] on div "What is a negative consequence of Tracheostomy? Reduced Speech Improved Swallow…" at bounding box center [59, 287] width 103 height 0
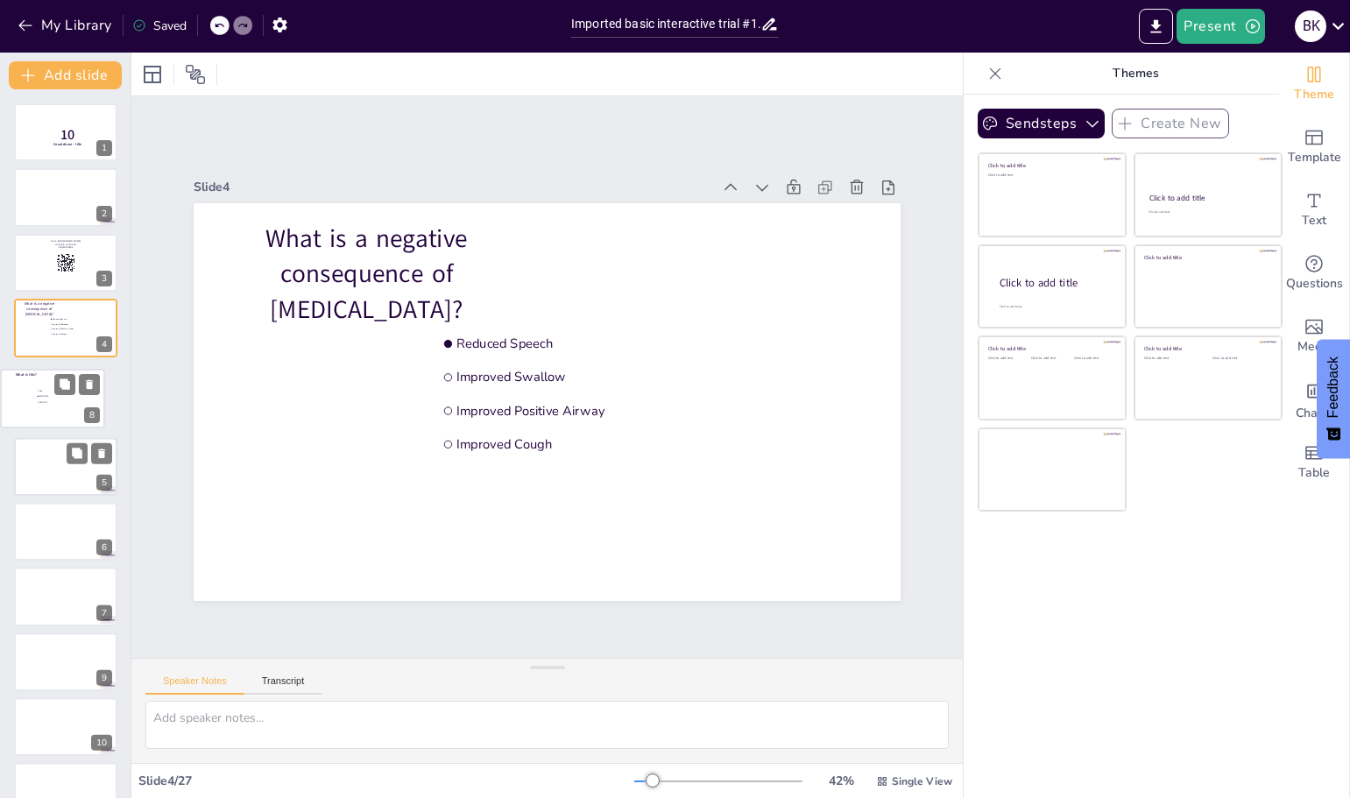
drag, startPoint x: 57, startPoint y: 592, endPoint x: 44, endPoint y: 397, distance: 195.7
click at [44, 397] on ul "Cap PMV 2001 PMV 007" at bounding box center [63, 397] width 52 height 18
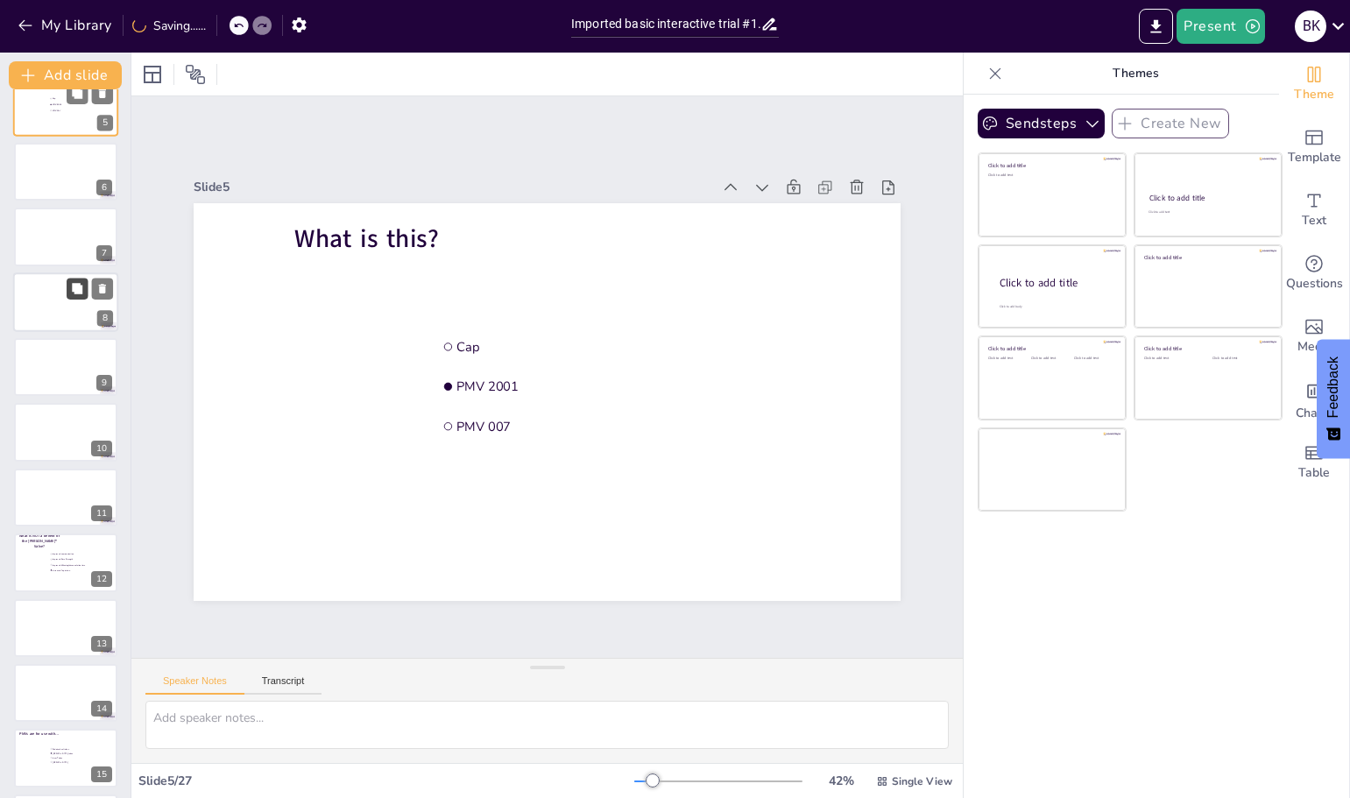
scroll to position [373, 0]
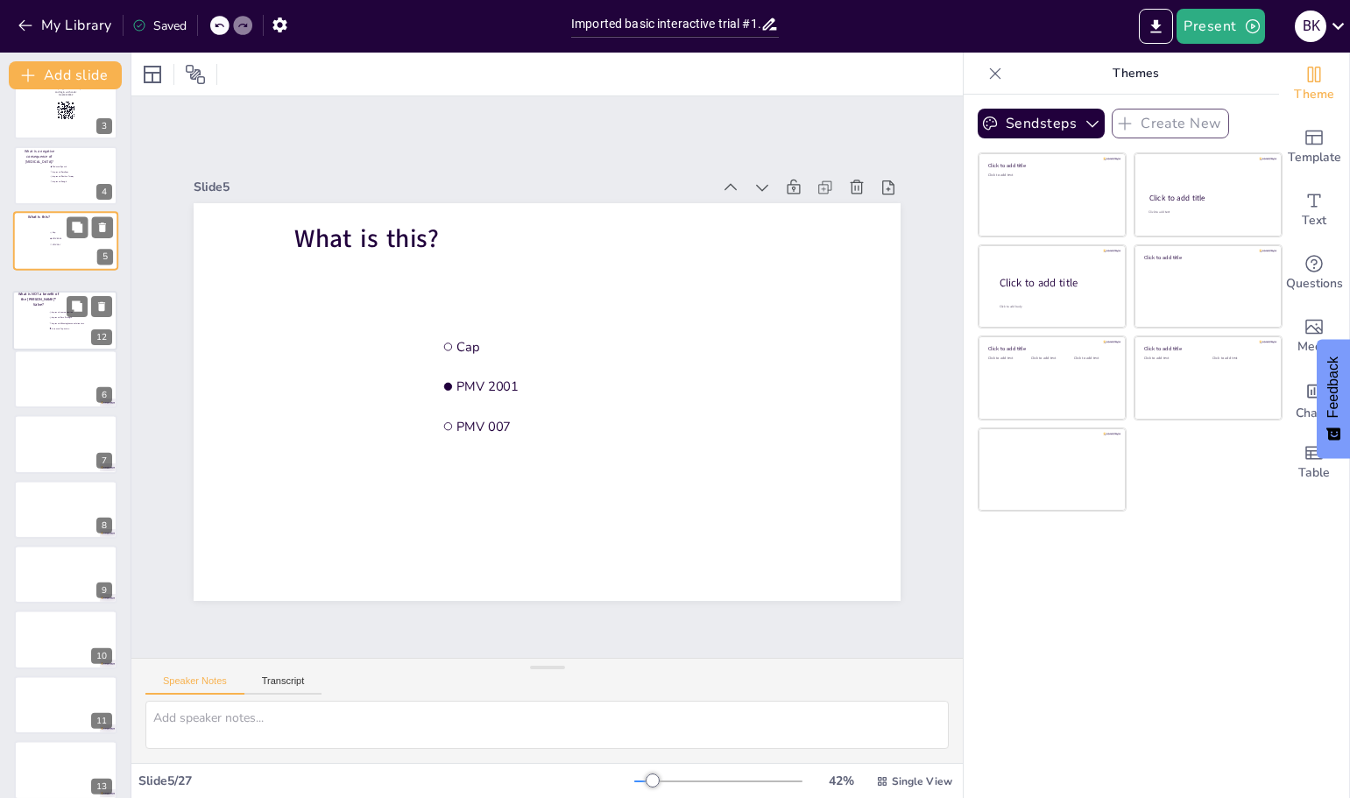
drag, startPoint x: 45, startPoint y: 491, endPoint x: 45, endPoint y: 327, distance: 164.7
click at [45, 327] on div at bounding box center [64, 321] width 103 height 58
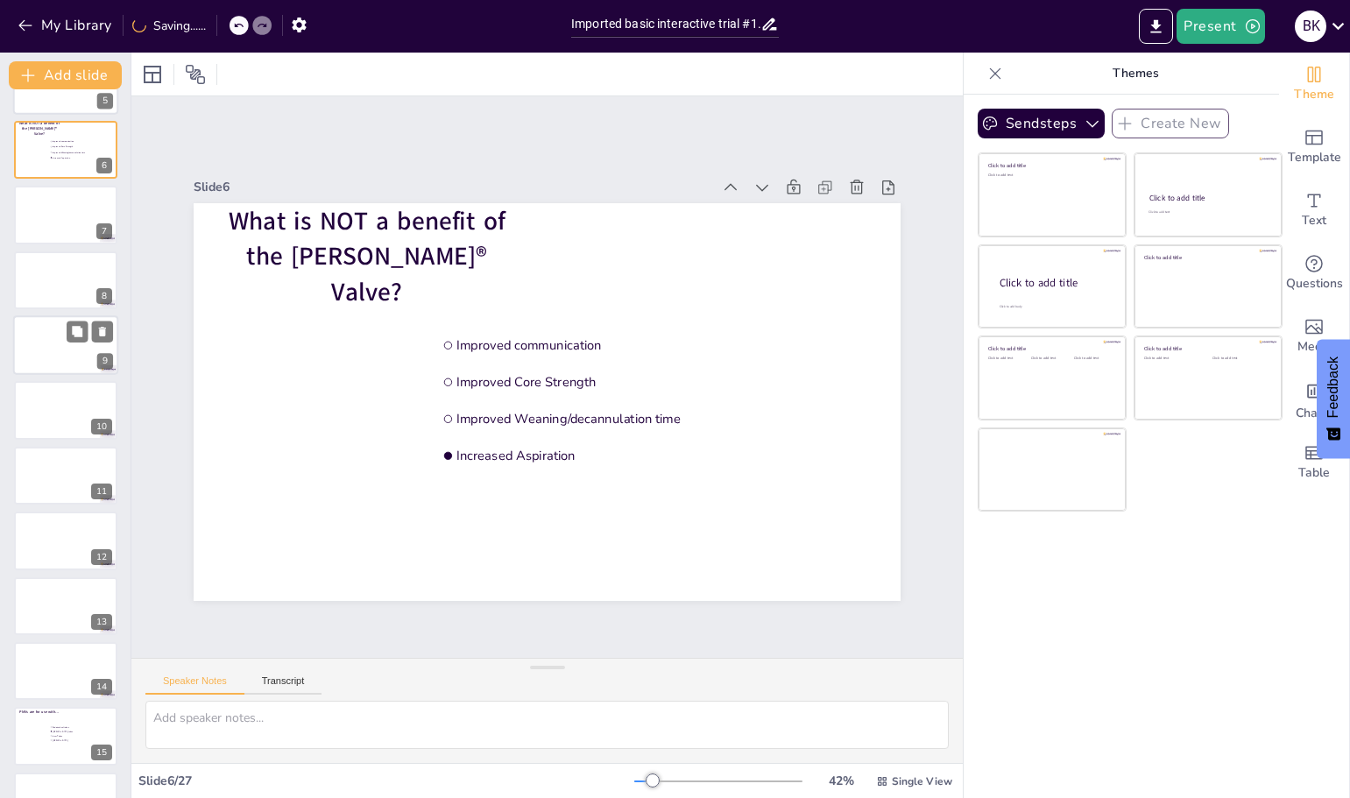
scroll to position [350, 0]
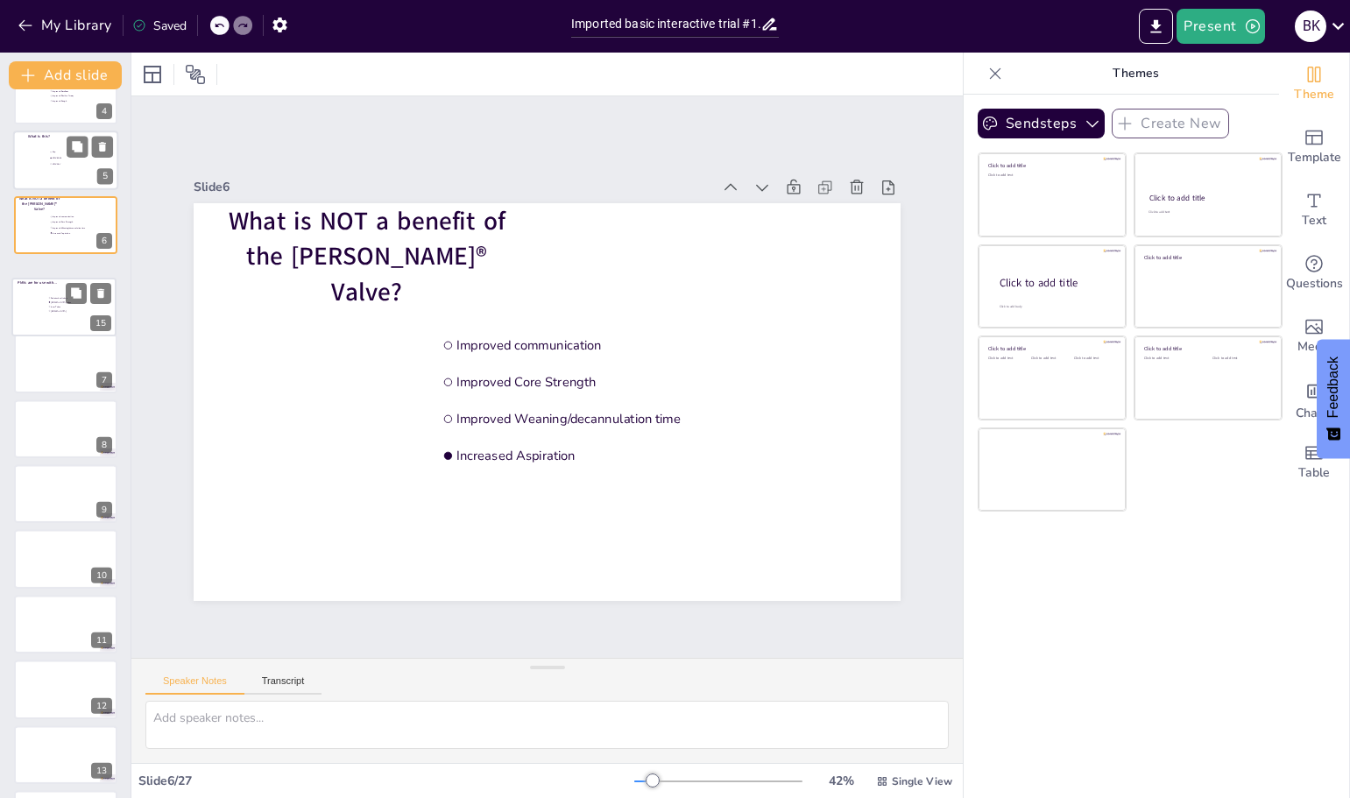
drag, startPoint x: 55, startPoint y: 684, endPoint x: 57, endPoint y: 292, distance: 392.4
click at [57, 278] on div "PMVs are for use with… Endotracheal tubes Tracheostomy tubes Inner Tubes Laryng…" at bounding box center [63, 278] width 103 height 0
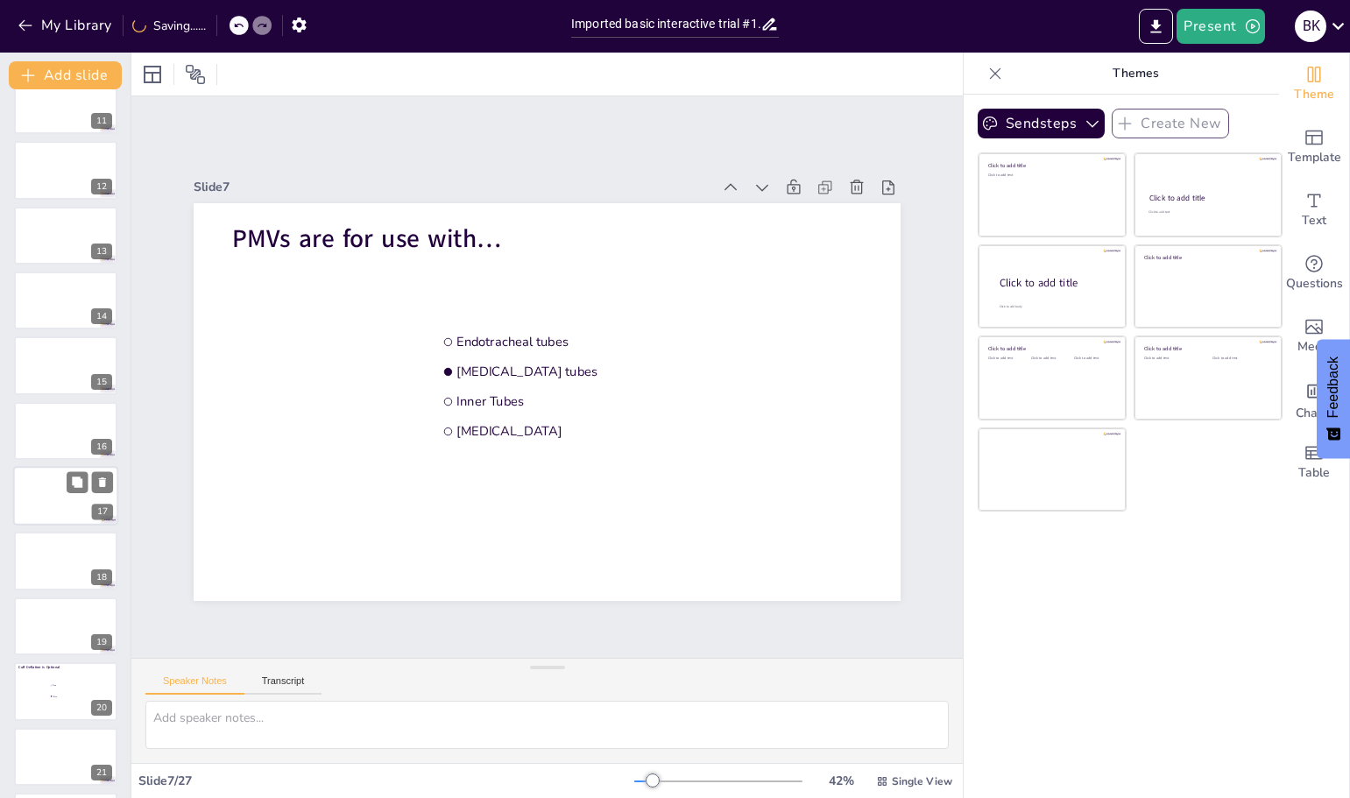
scroll to position [766, 0]
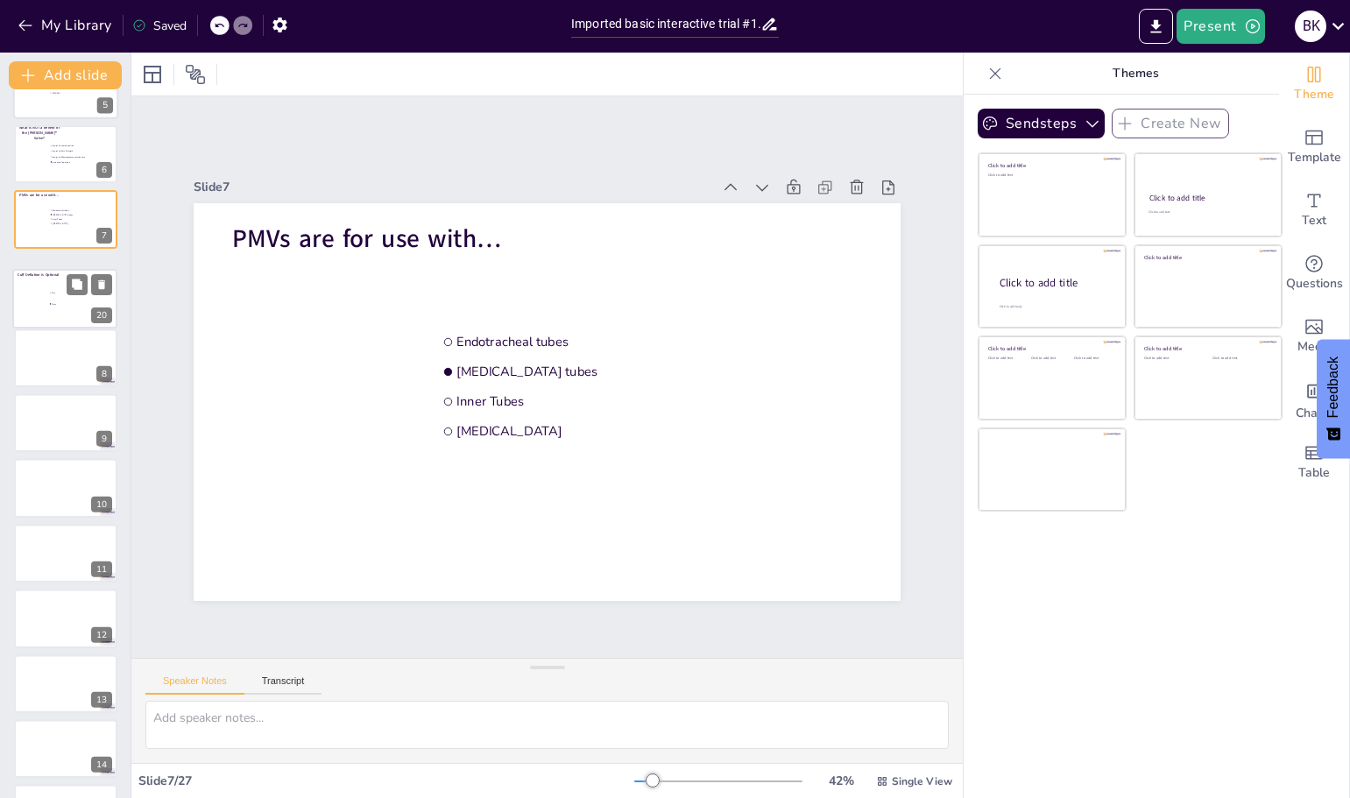
drag, startPoint x: 60, startPoint y: 599, endPoint x: 58, endPoint y: 287, distance: 311.8
click at [58, 288] on li "True" at bounding box center [75, 293] width 52 height 11
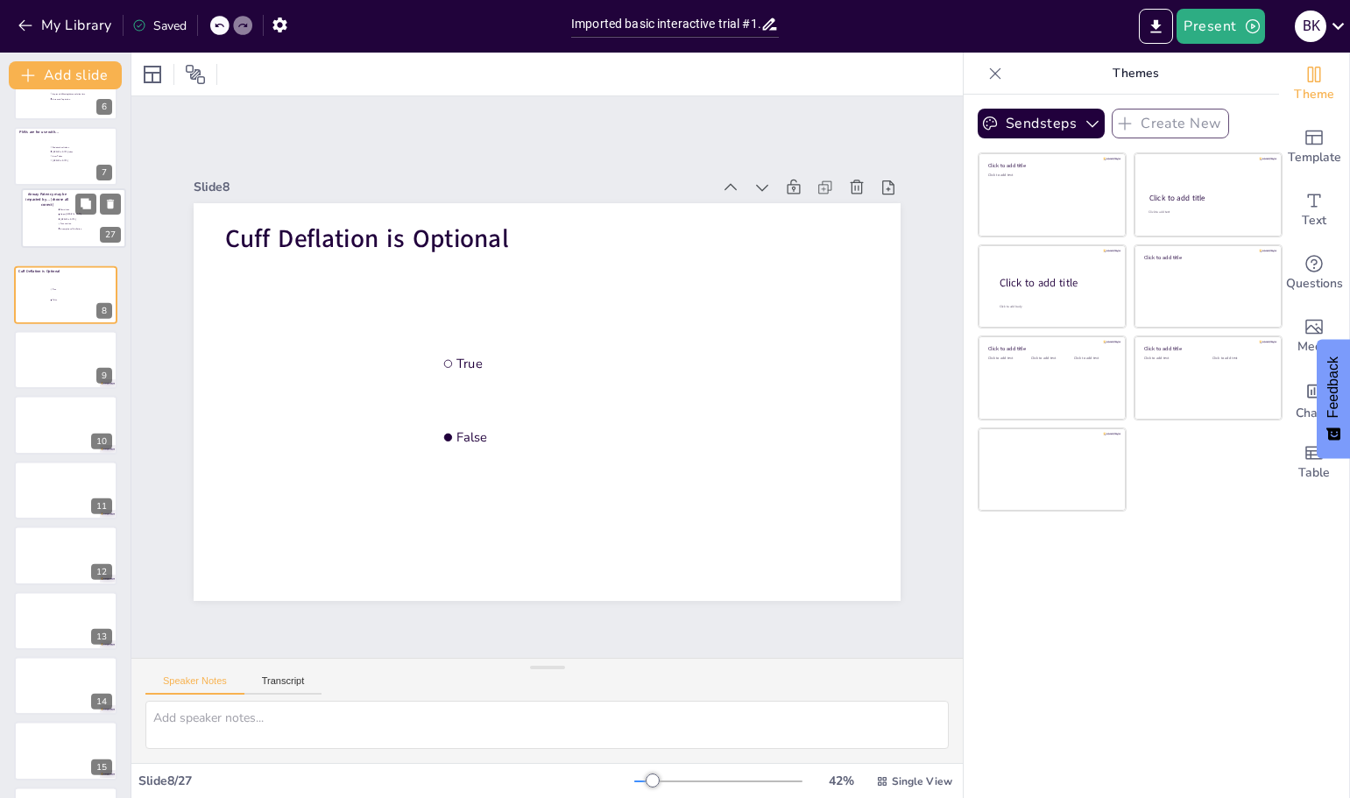
scroll to position [356, 0]
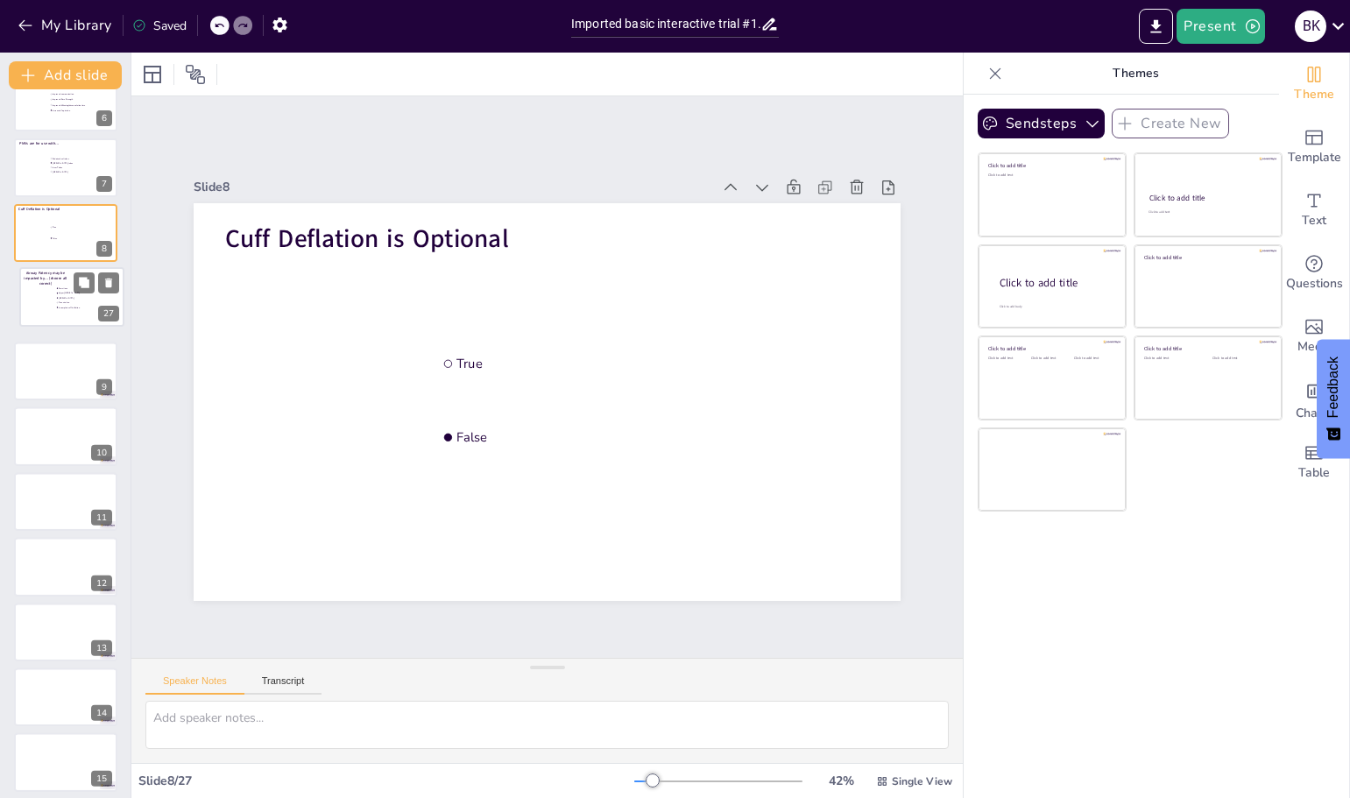
drag, startPoint x: 68, startPoint y: 756, endPoint x: 74, endPoint y: 287, distance: 468.6
click at [74, 287] on ul "Secretions Upper Airway obstruction Edema Fenestration Incomplete cuff deflation" at bounding box center [82, 298] width 52 height 24
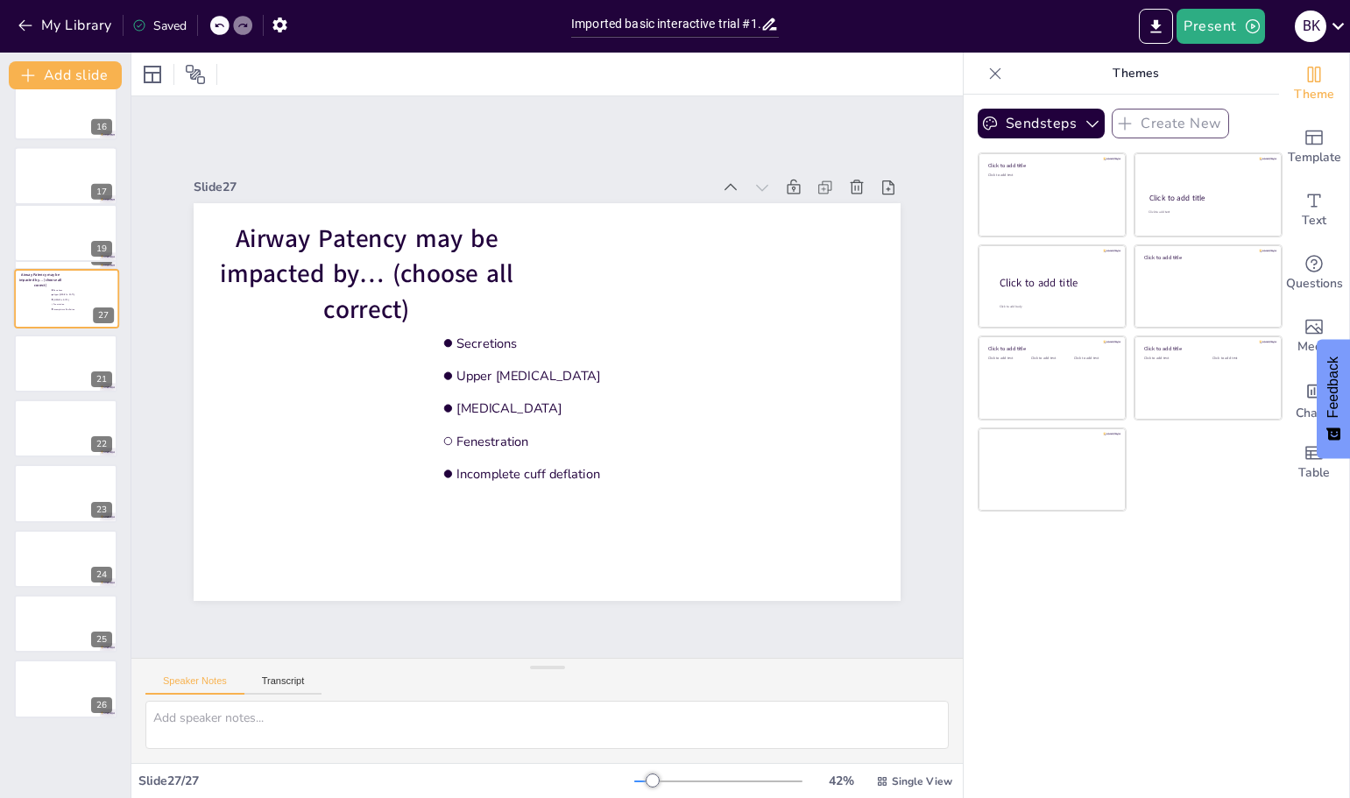
scroll to position [283, 0]
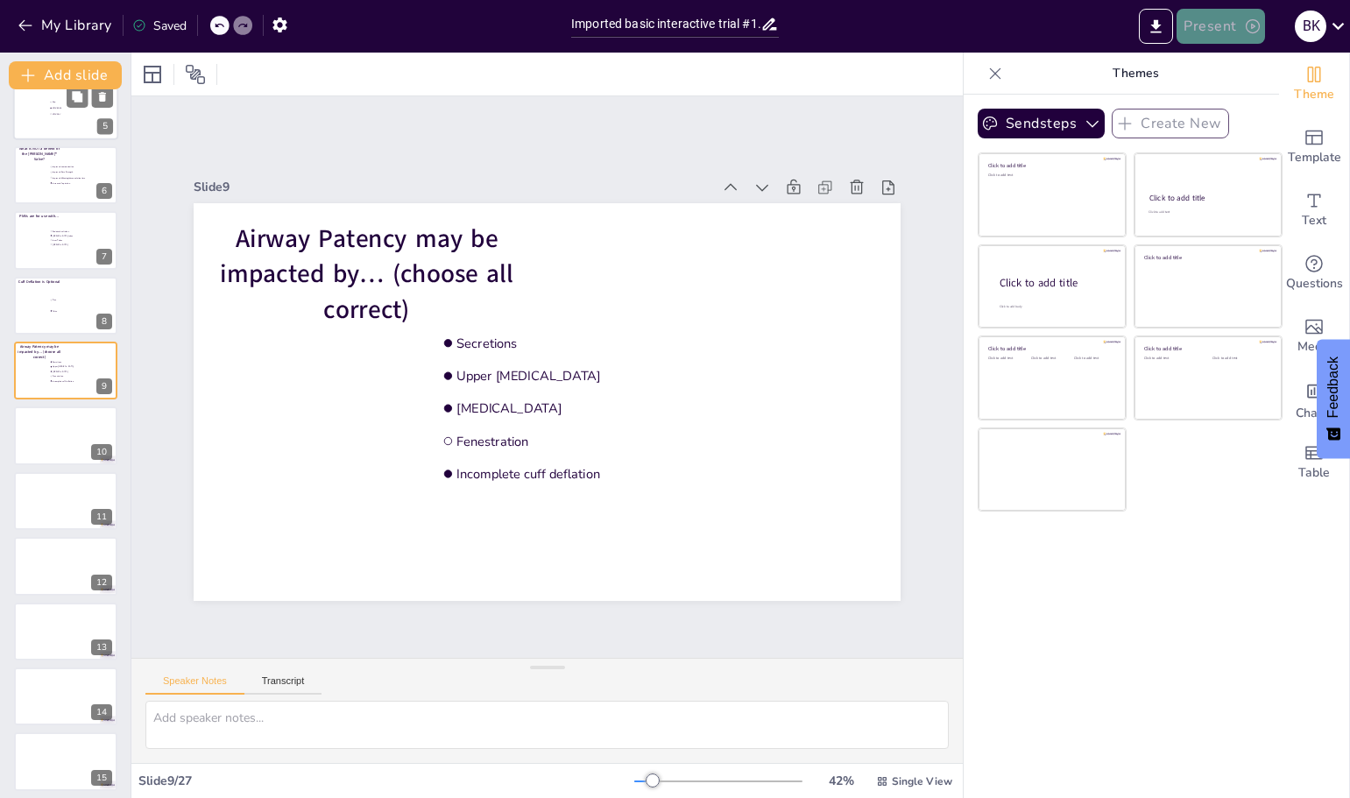
click at [1249, 25] on icon "button" at bounding box center [1253, 27] width 18 height 18
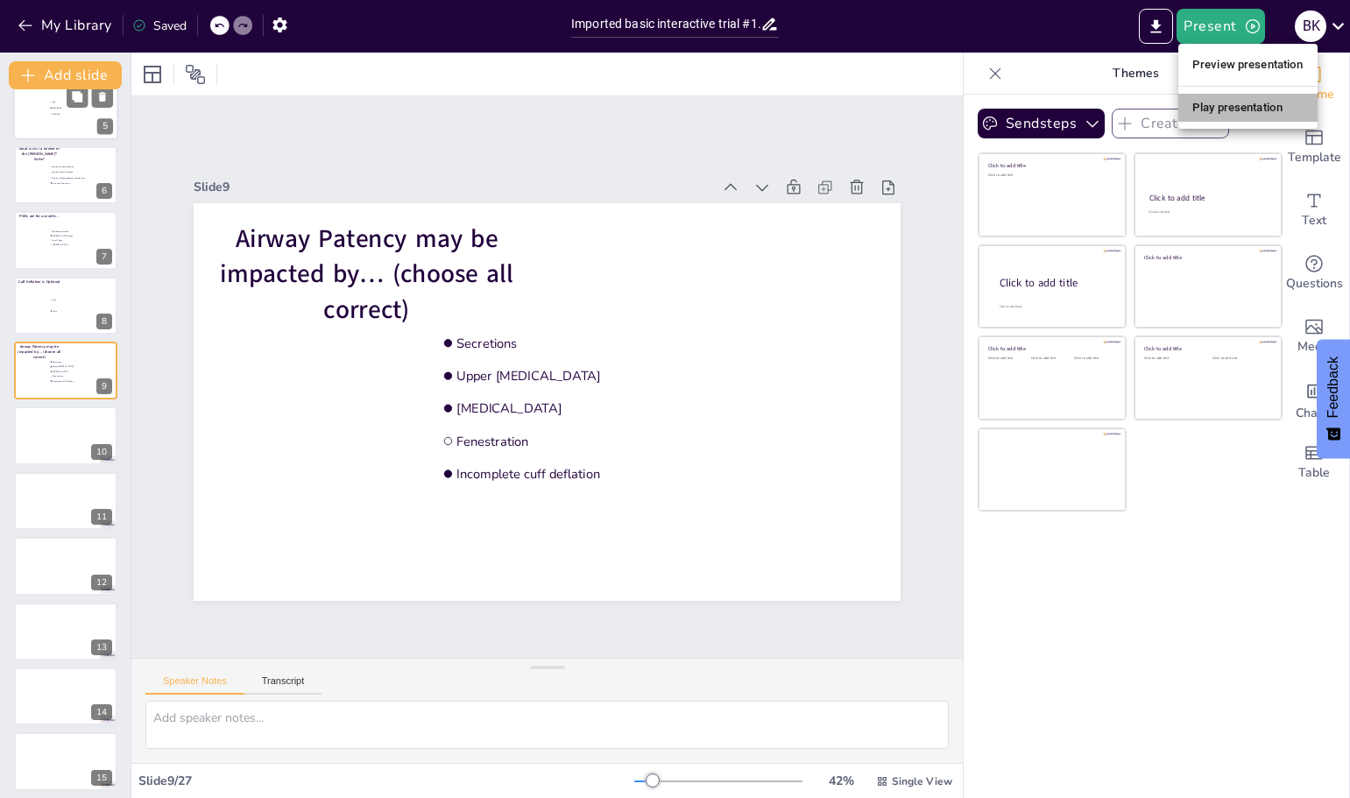
click at [1212, 113] on li "Play presentation" at bounding box center [1247, 108] width 139 height 28
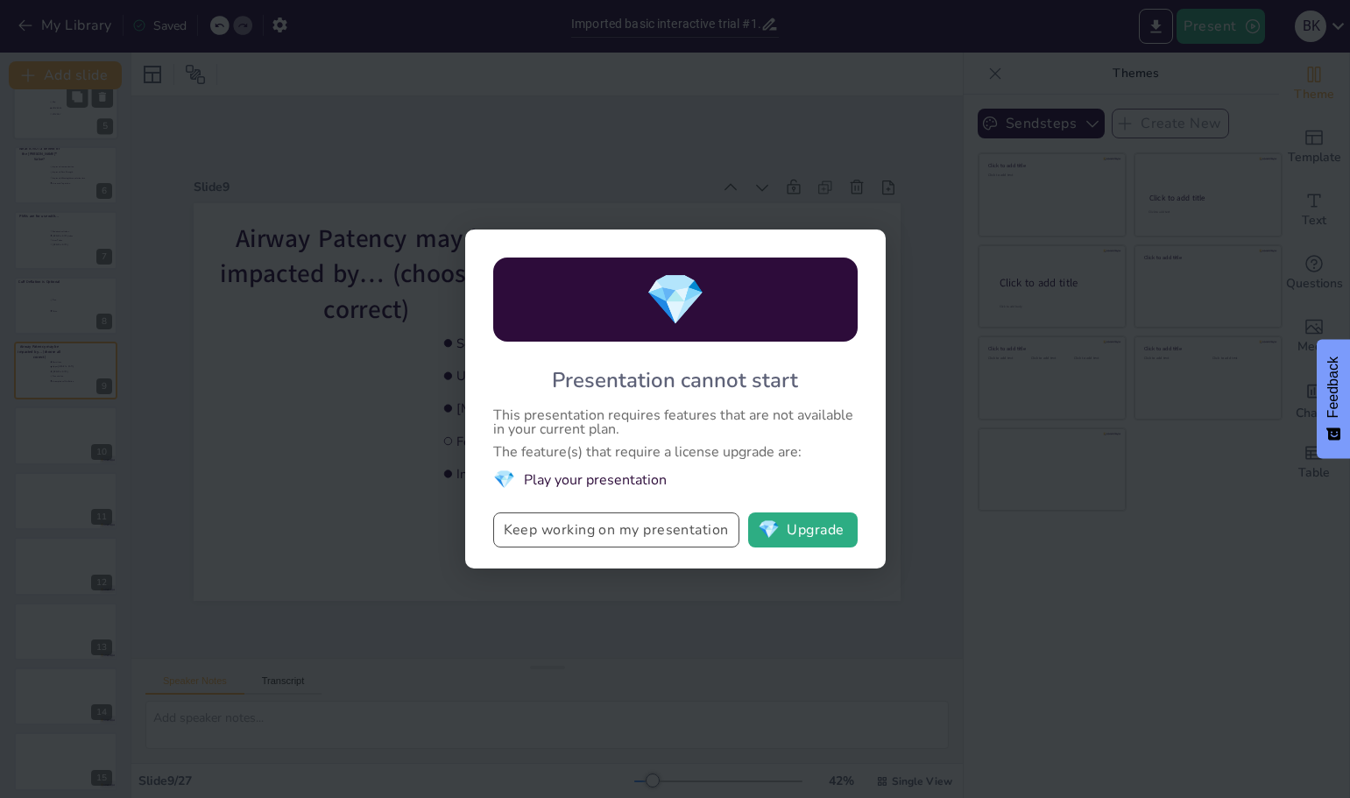
click at [603, 538] on button "Keep working on my presentation" at bounding box center [616, 529] width 246 height 35
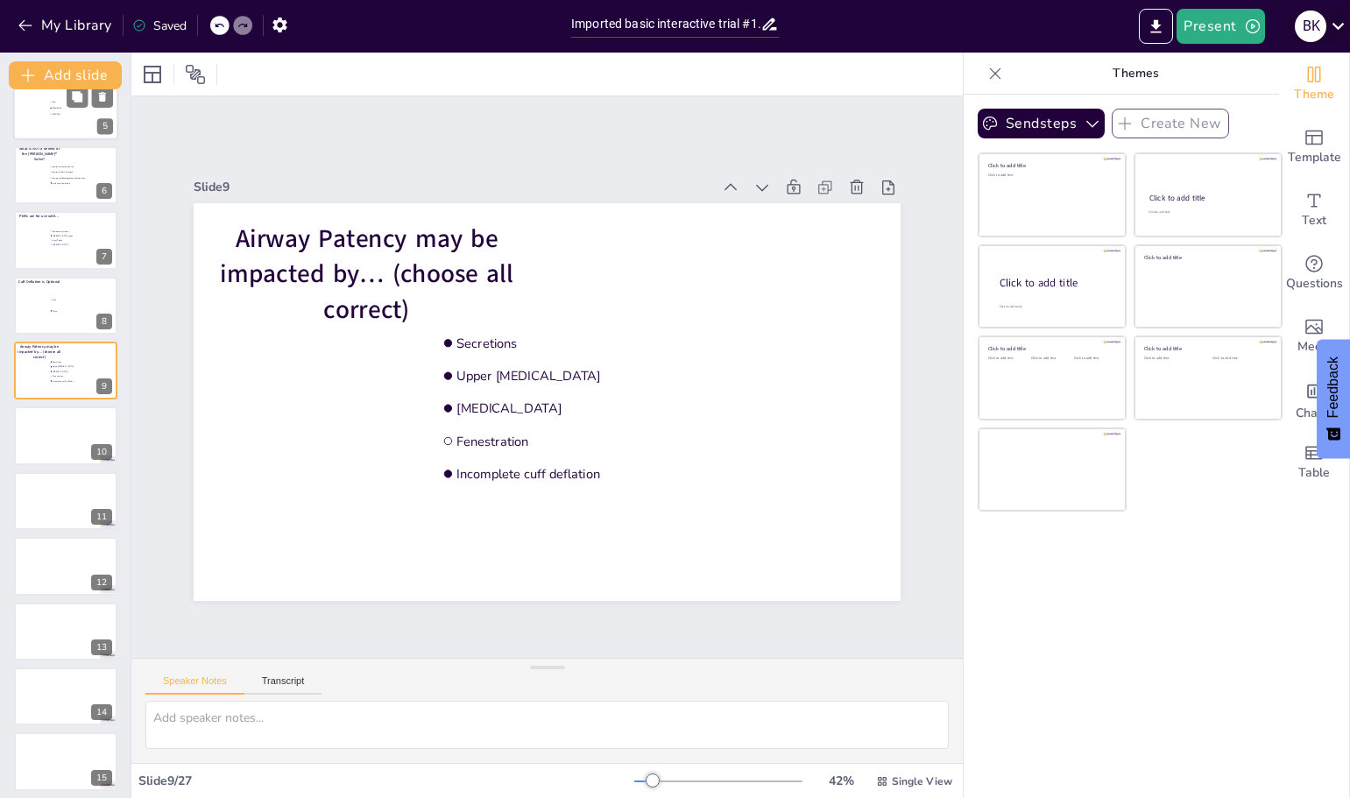
click at [1335, 25] on icon at bounding box center [1338, 26] width 12 height 7
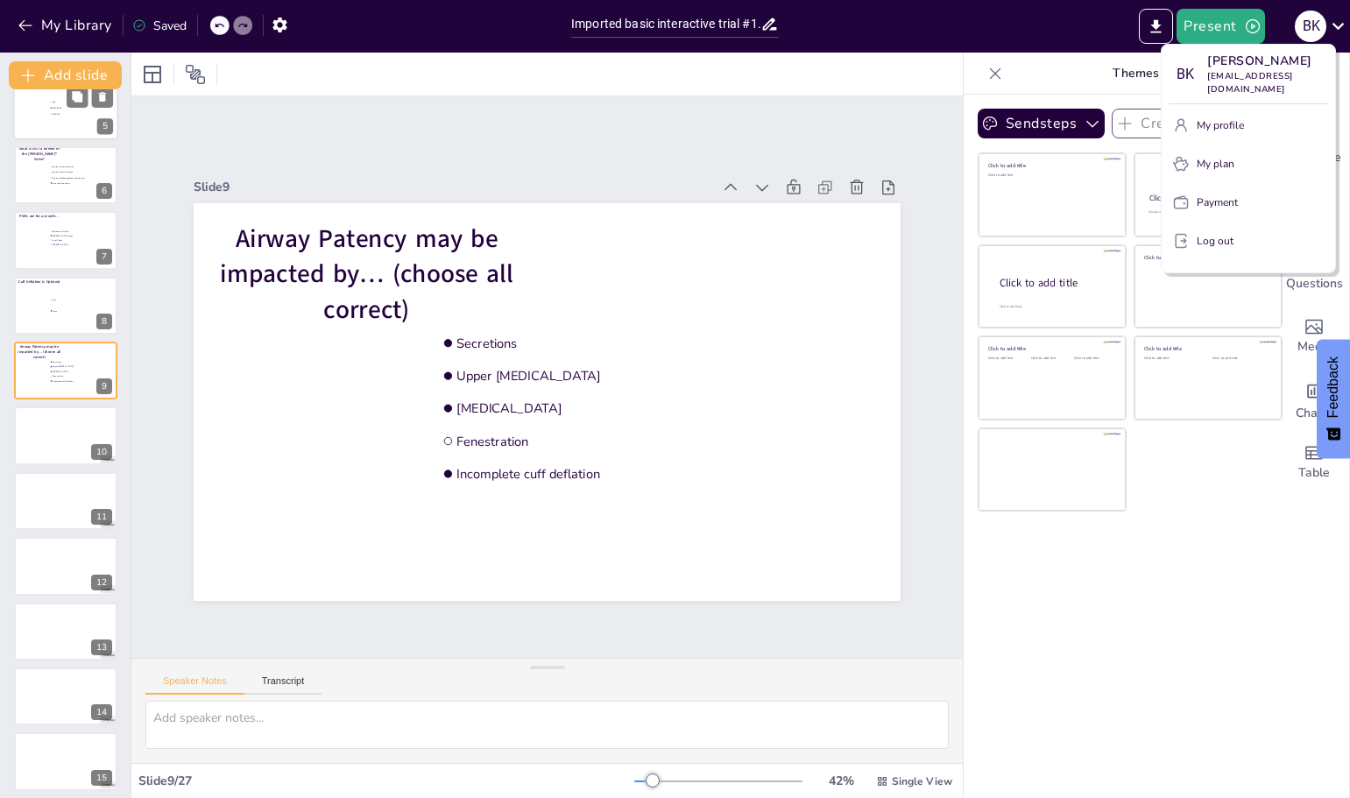
click at [1035, 673] on div at bounding box center [675, 399] width 1350 height 798
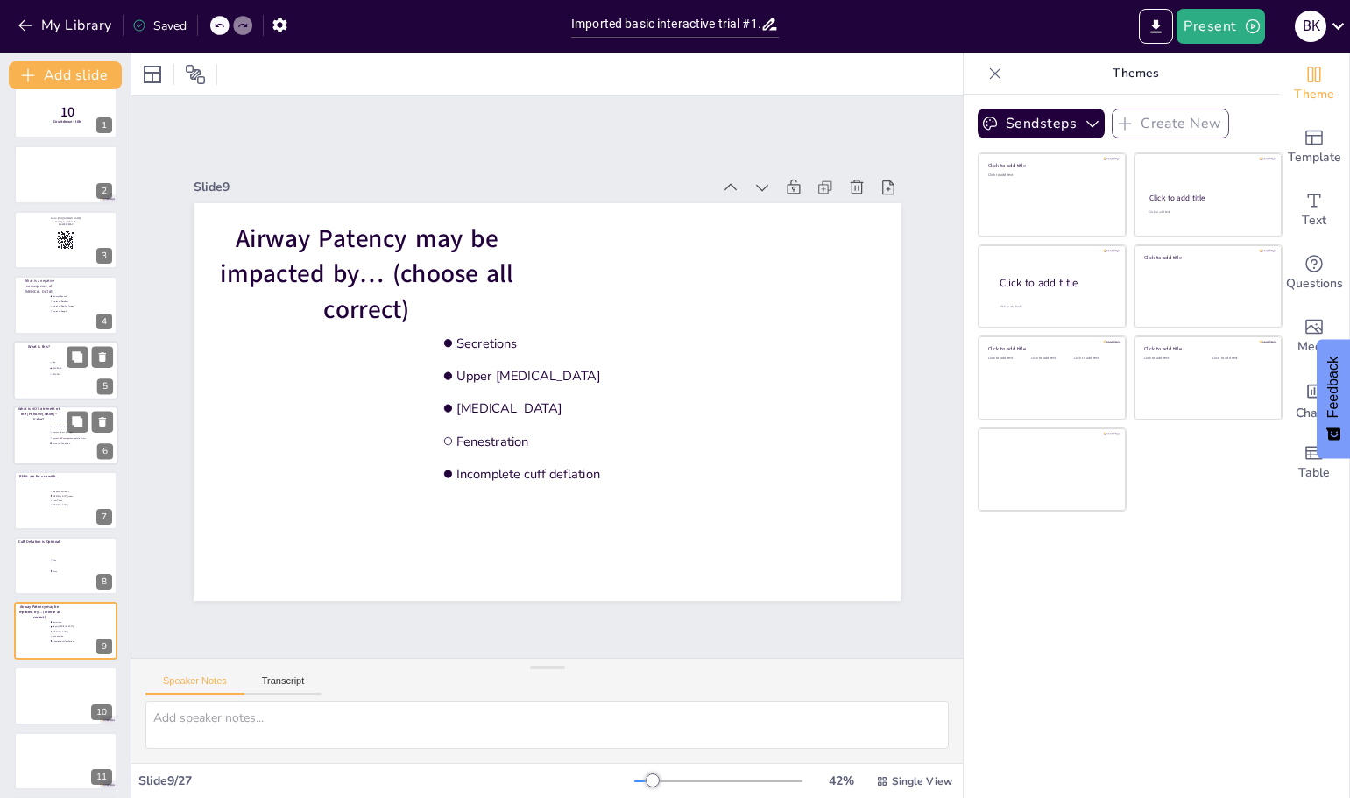
scroll to position [0, 0]
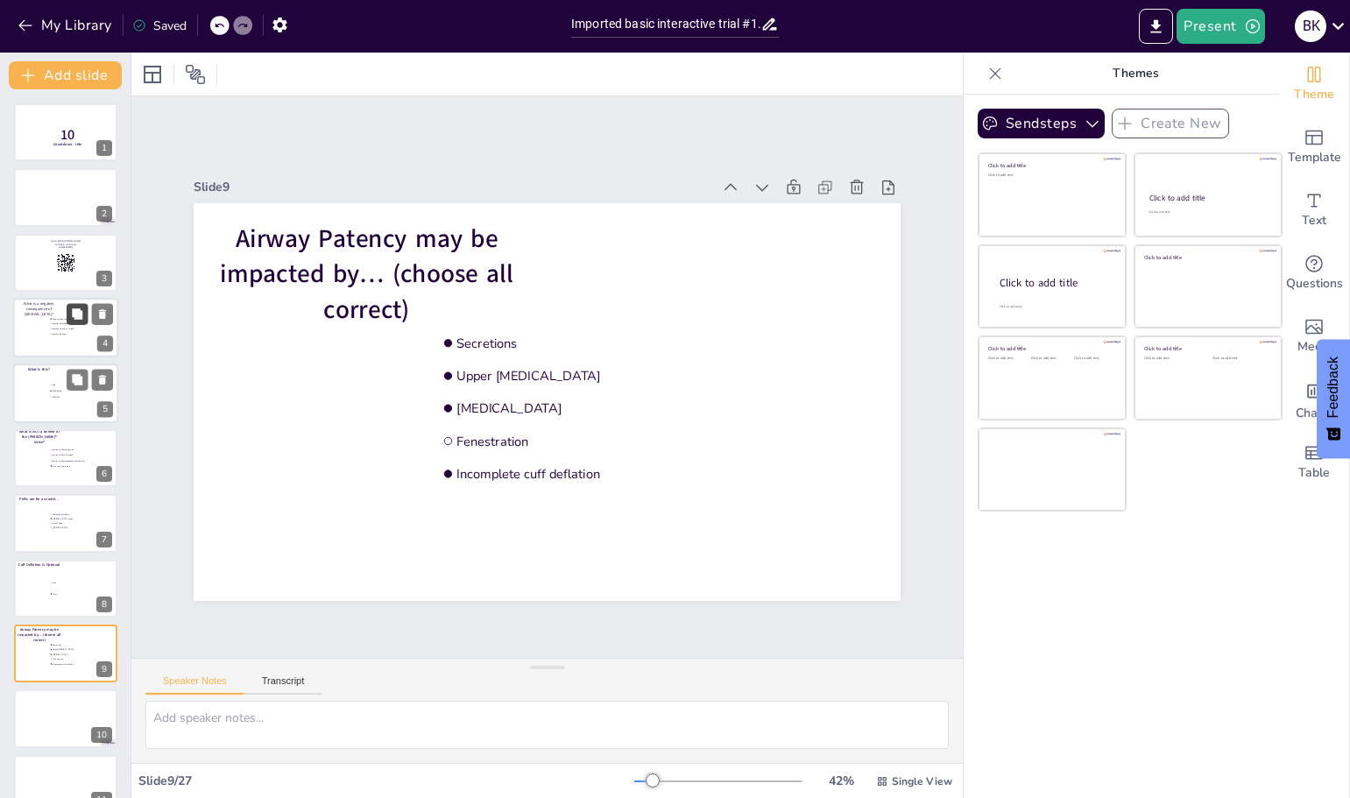
click at [75, 314] on icon at bounding box center [77, 313] width 11 height 11
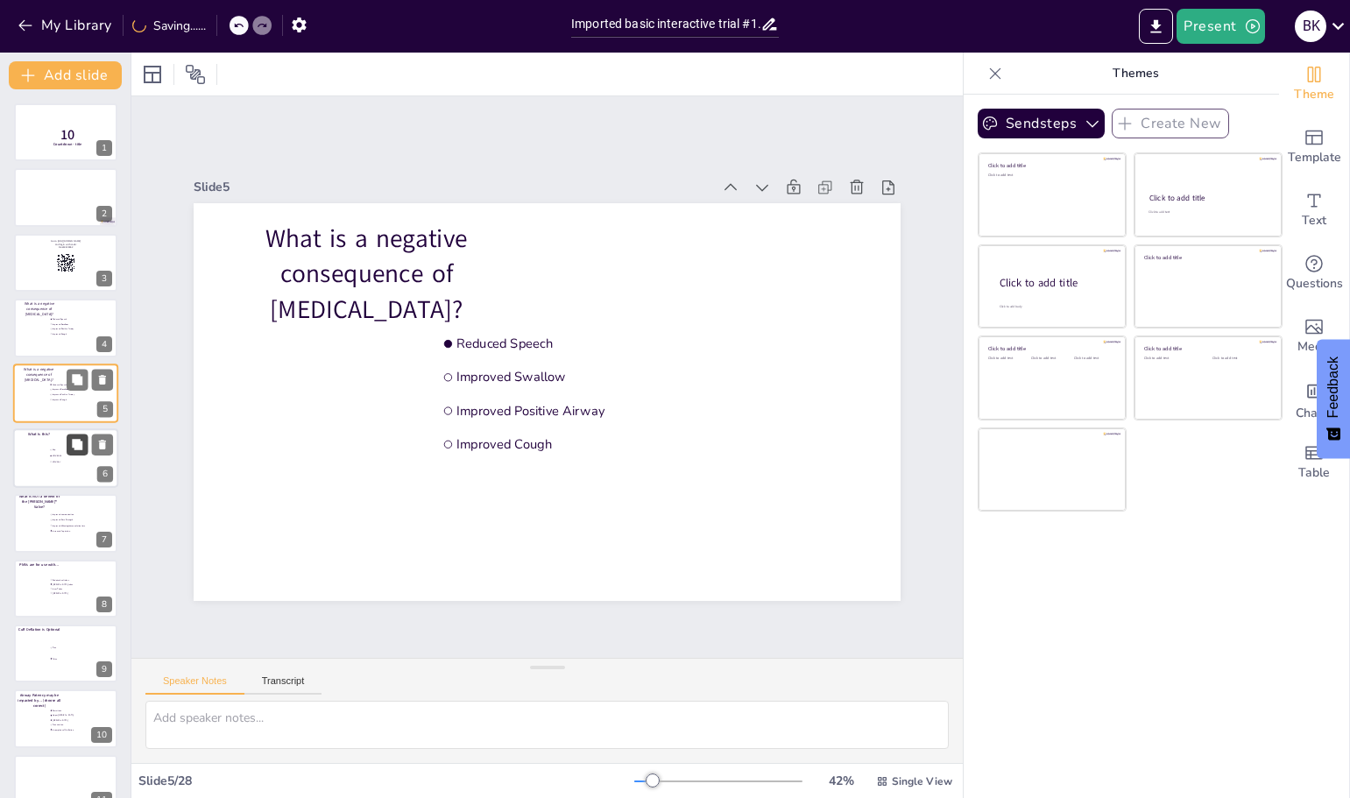
click at [73, 440] on icon at bounding box center [77, 444] width 11 height 11
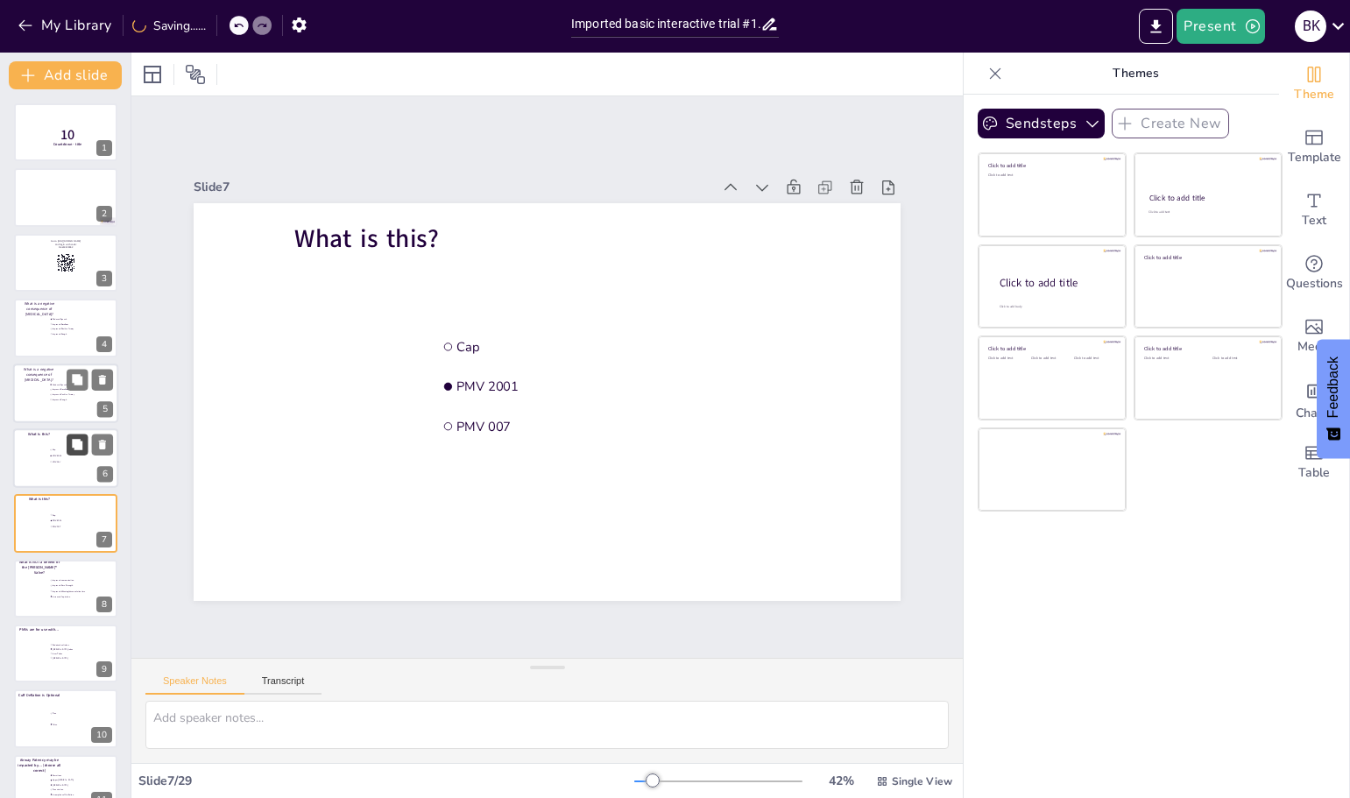
scroll to position [80, 0]
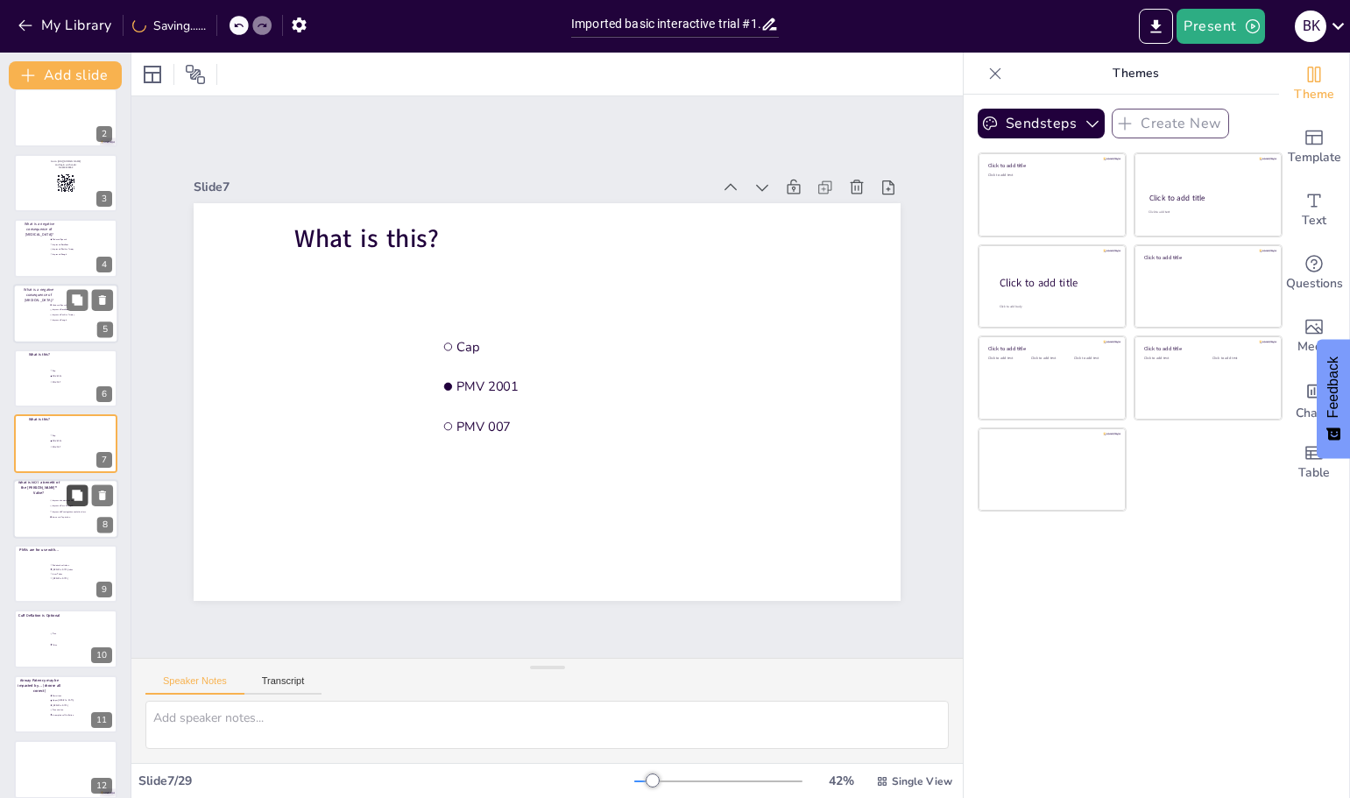
click at [74, 496] on icon at bounding box center [77, 495] width 11 height 11
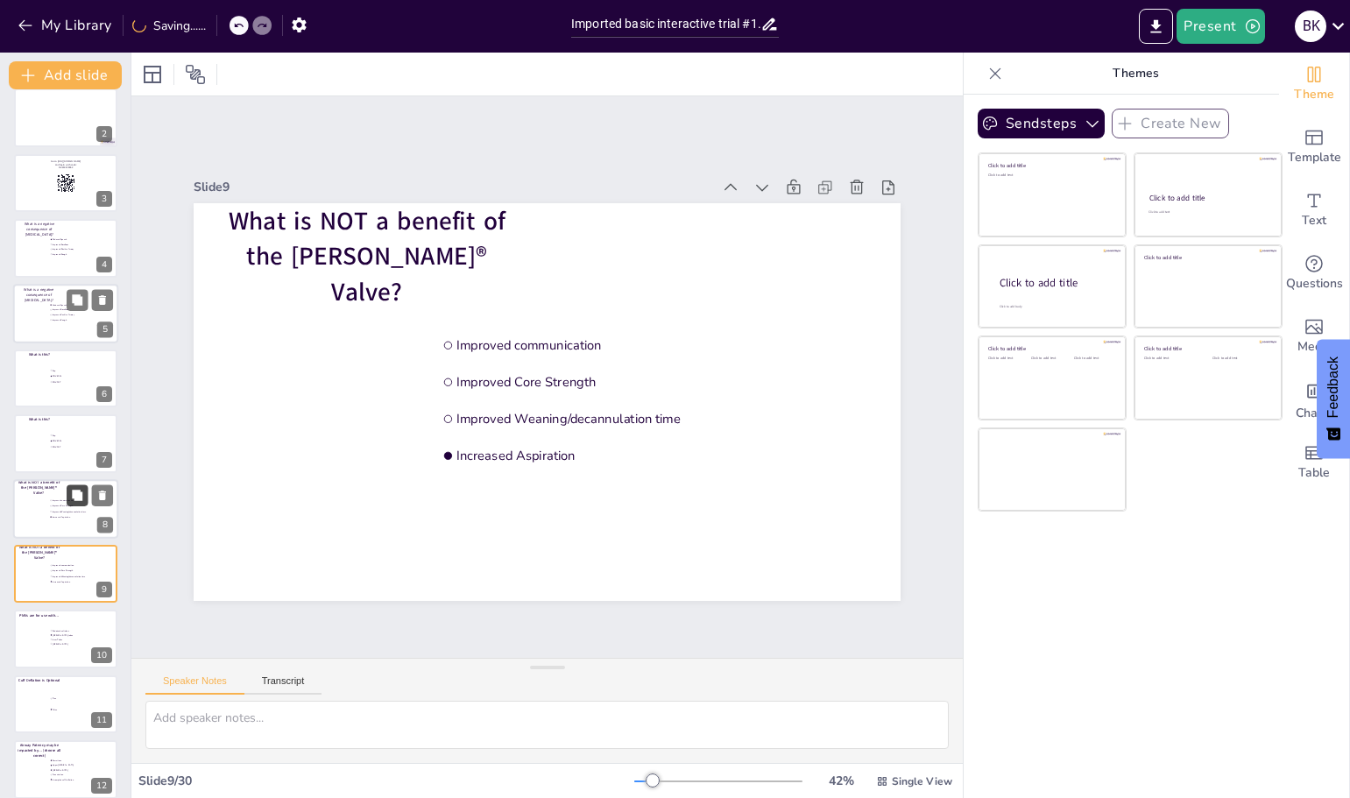
scroll to position [210, 0]
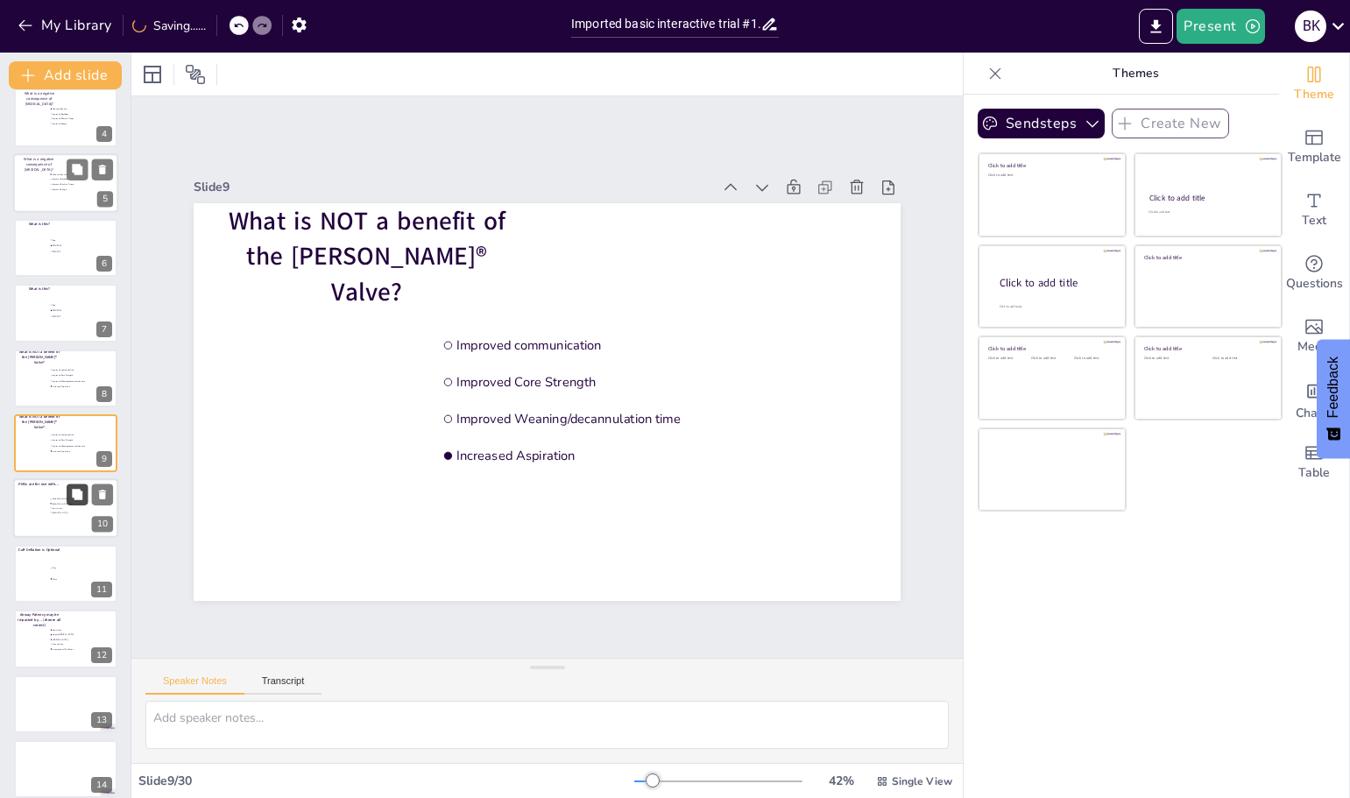
click at [74, 493] on icon at bounding box center [77, 495] width 11 height 11
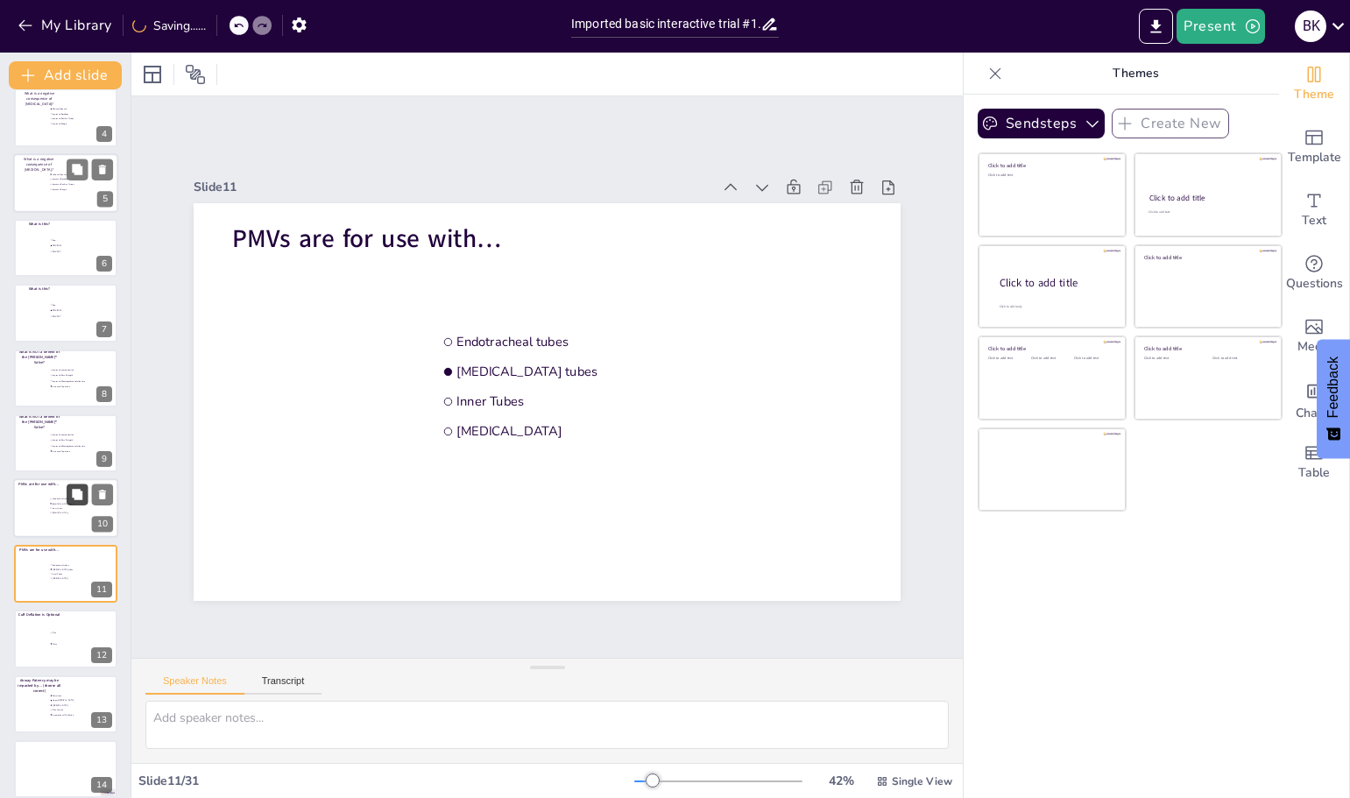
scroll to position [340, 0]
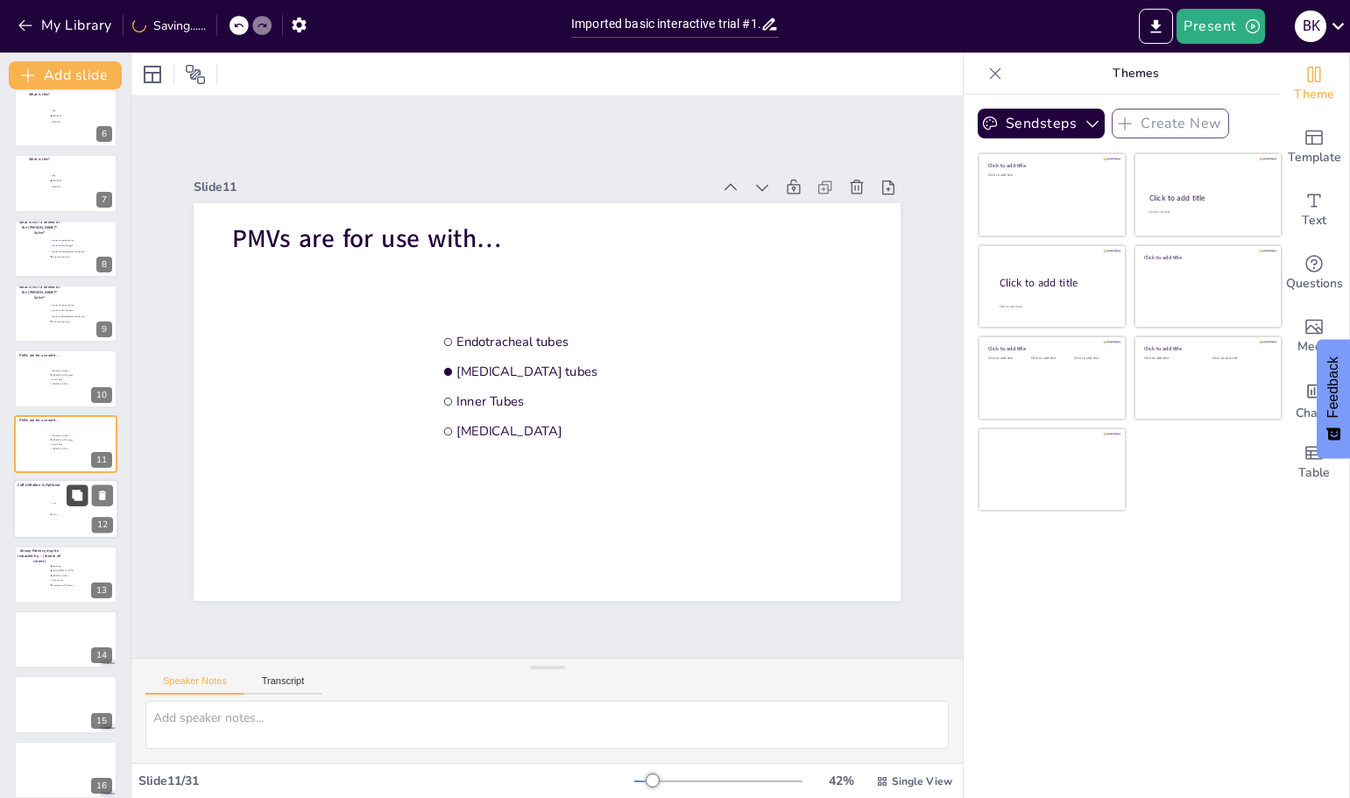
click at [74, 496] on icon at bounding box center [77, 495] width 11 height 11
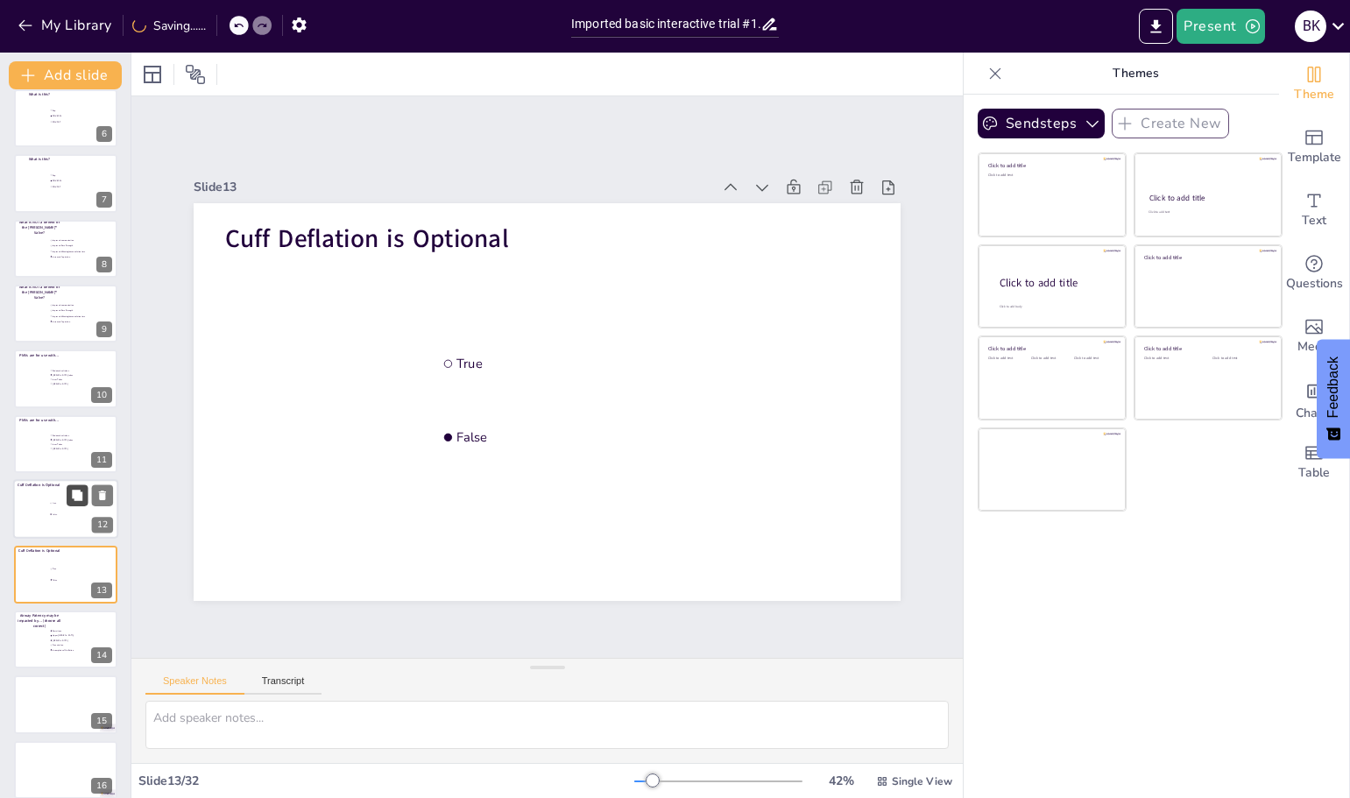
scroll to position [470, 0]
click at [74, 501] on icon at bounding box center [77, 495] width 12 height 12
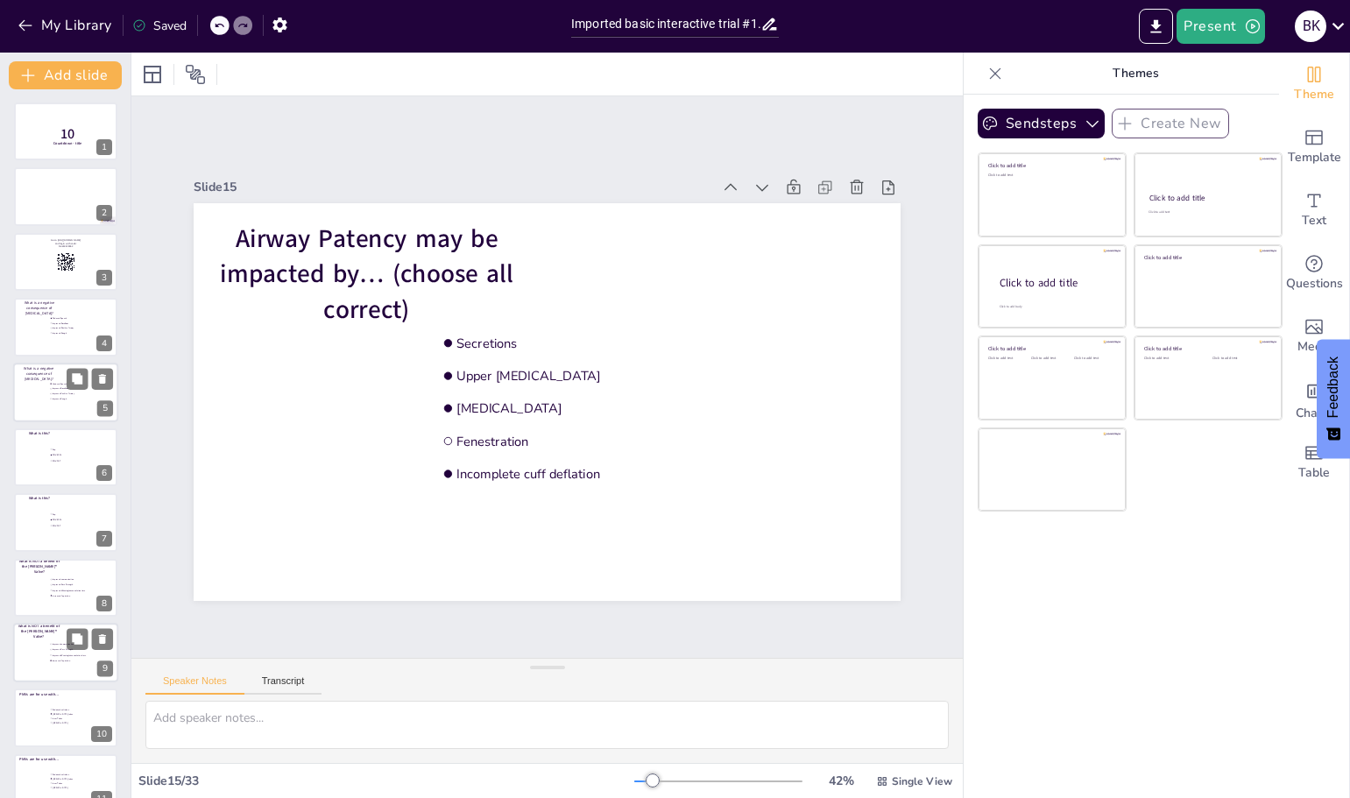
scroll to position [0, 0]
click at [67, 150] on div at bounding box center [65, 132] width 105 height 60
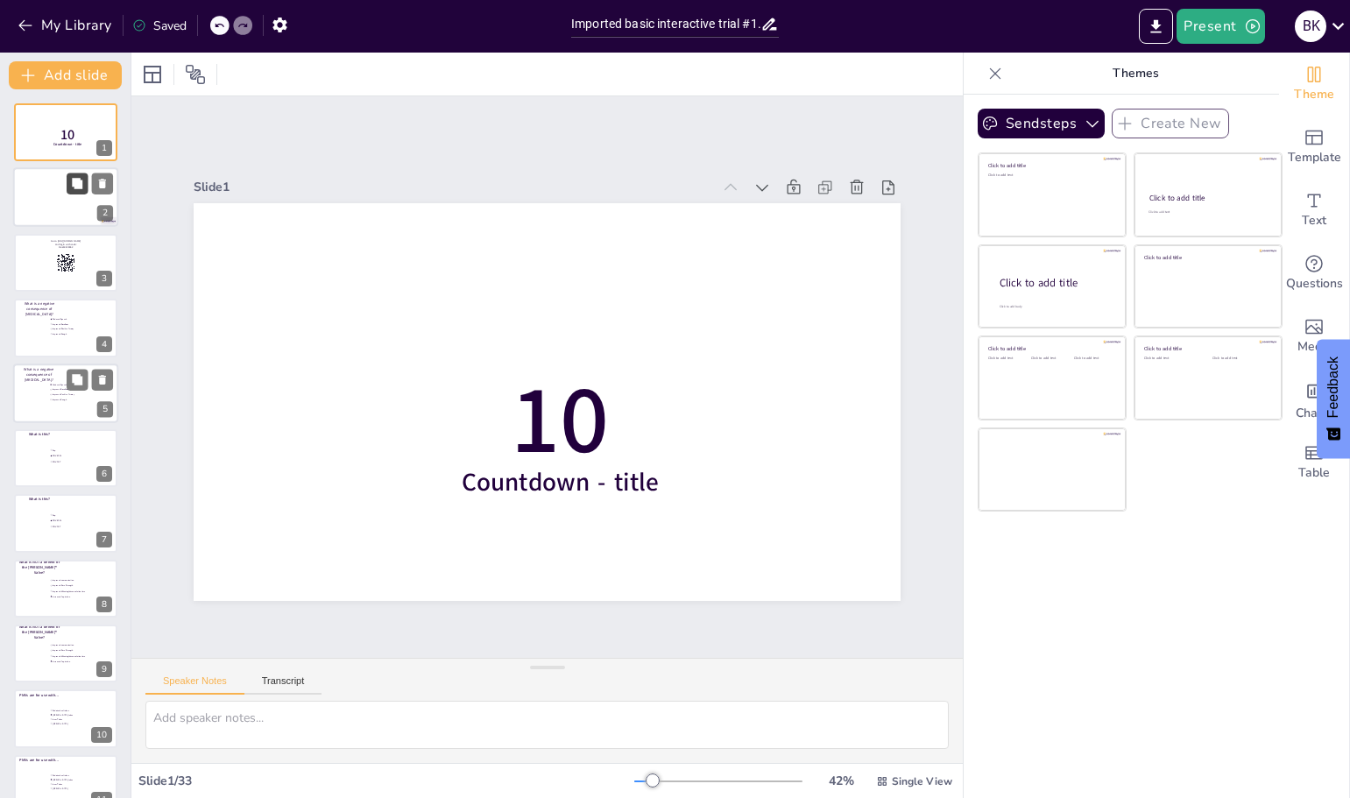
click at [67, 184] on button at bounding box center [77, 183] width 21 height 21
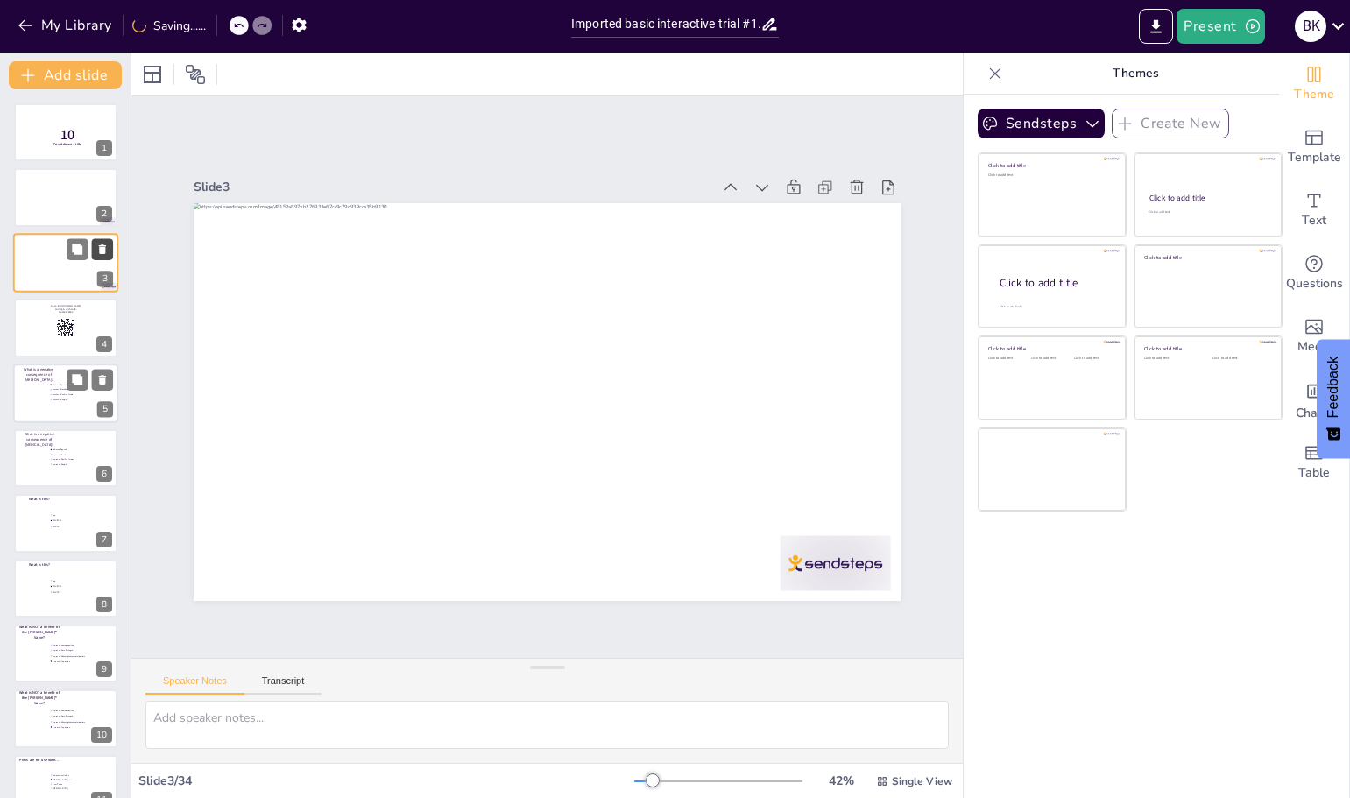
click at [98, 245] on icon at bounding box center [102, 249] width 12 height 12
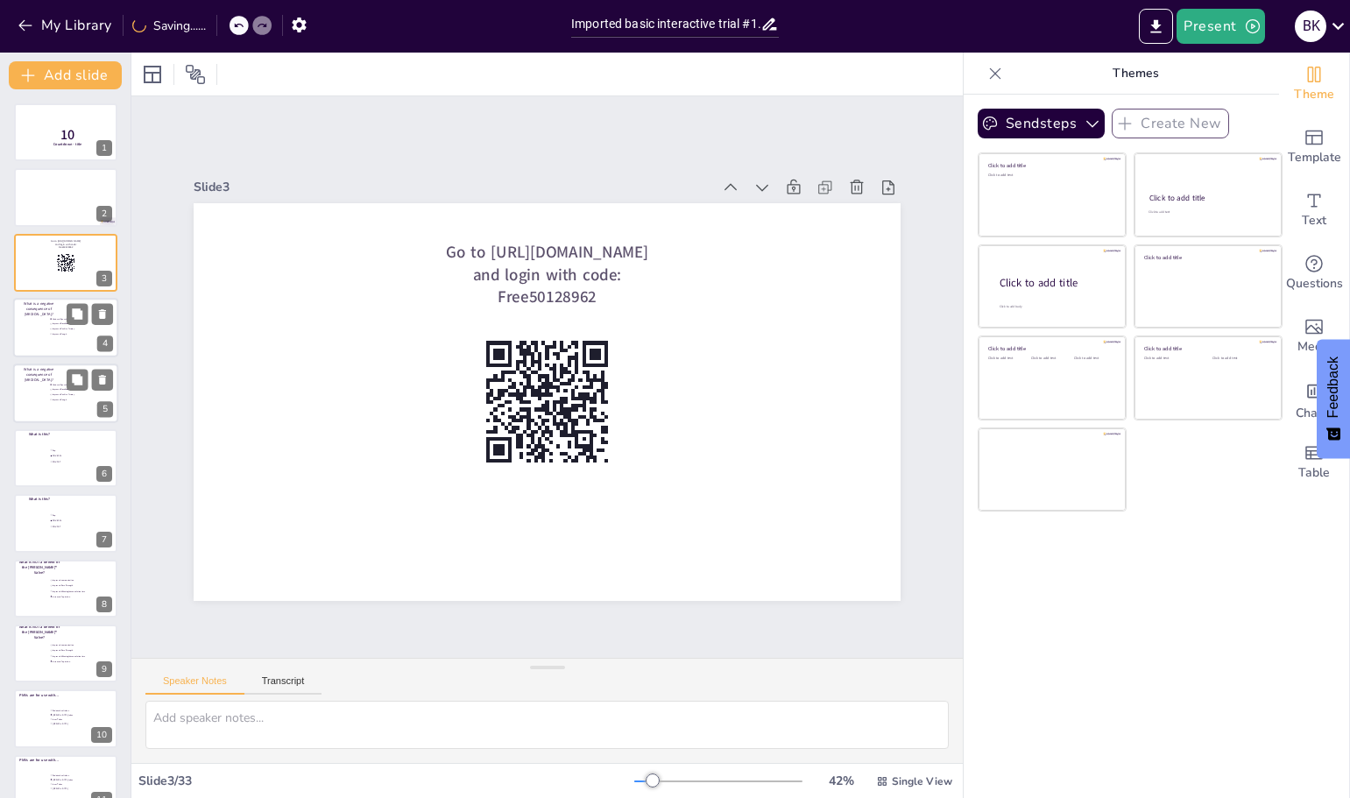
click at [49, 325] on li "Improved Swallow" at bounding box center [75, 323] width 53 height 4
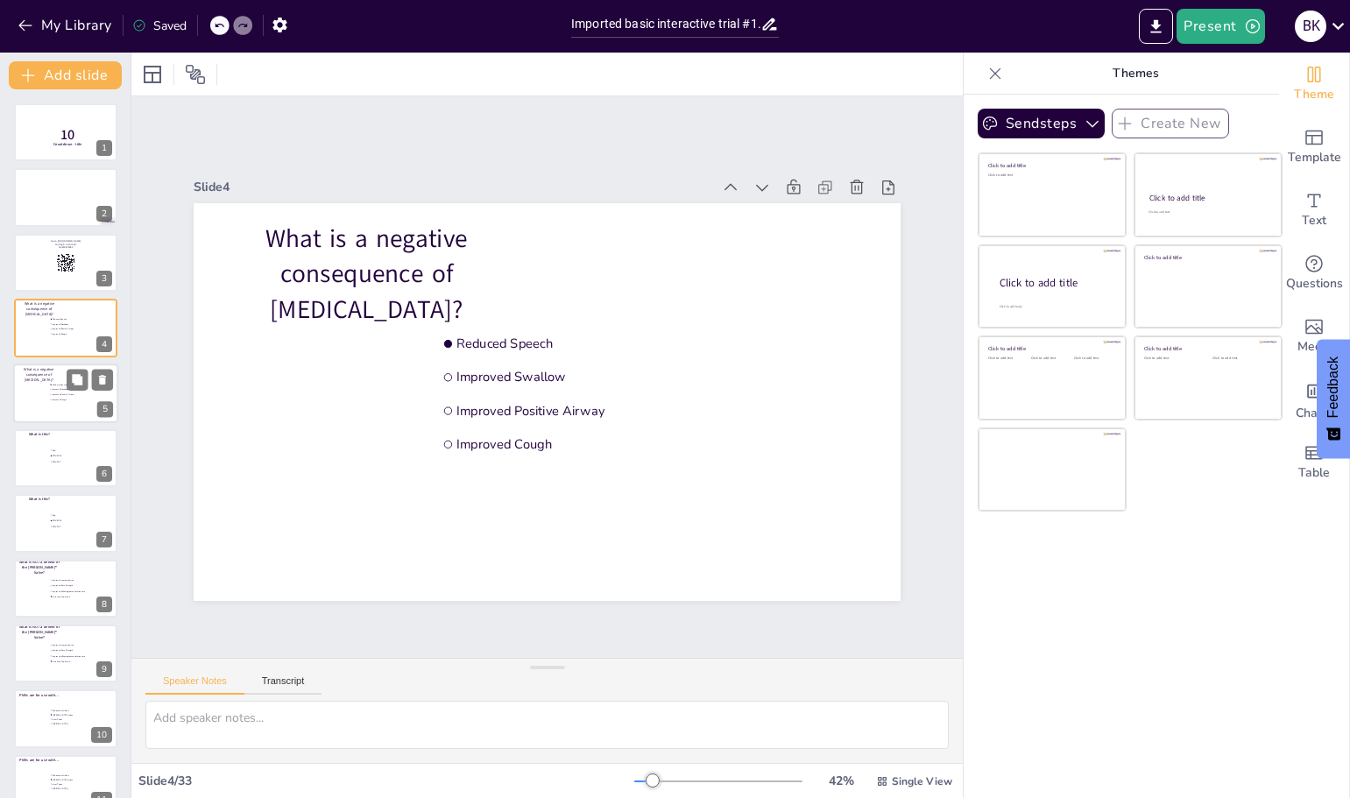
click at [28, 407] on div at bounding box center [65, 393] width 105 height 60
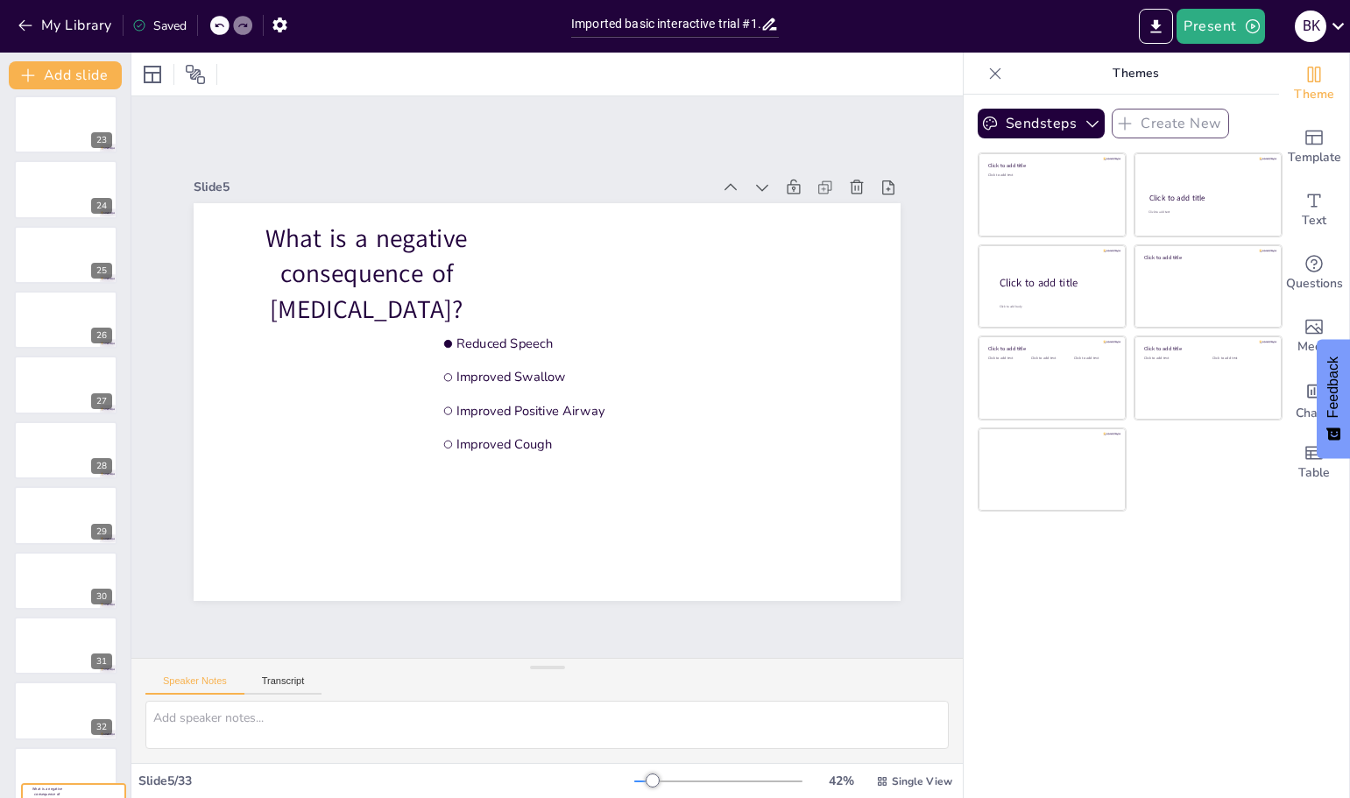
scroll to position [1463, 0]
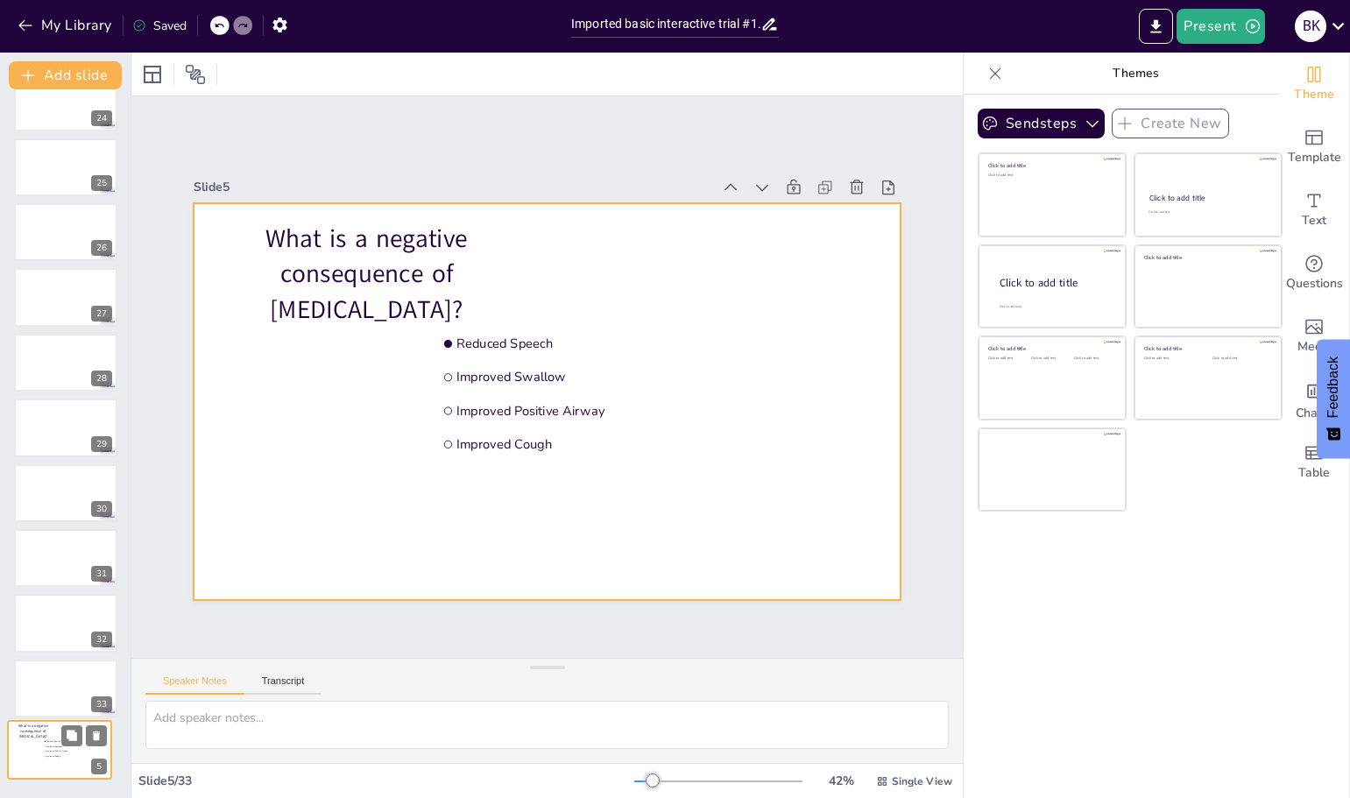
drag, startPoint x: 33, startPoint y: 391, endPoint x: 27, endPoint y: 750, distance: 359.1
click at [27, 751] on div at bounding box center [59, 749] width 103 height 58
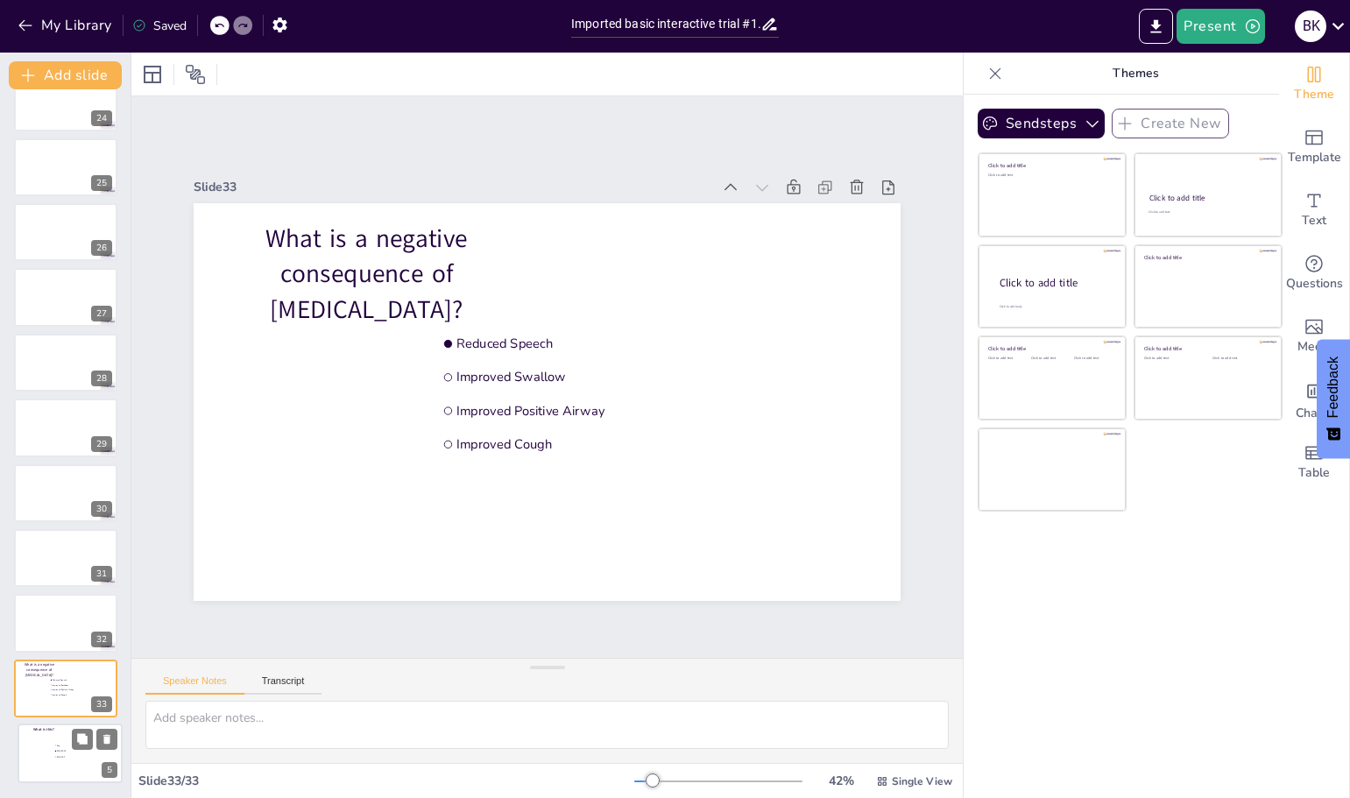
drag, startPoint x: 33, startPoint y: 402, endPoint x: 40, endPoint y: 760, distance: 358.3
click at [40, 760] on div at bounding box center [69, 752] width 103 height 58
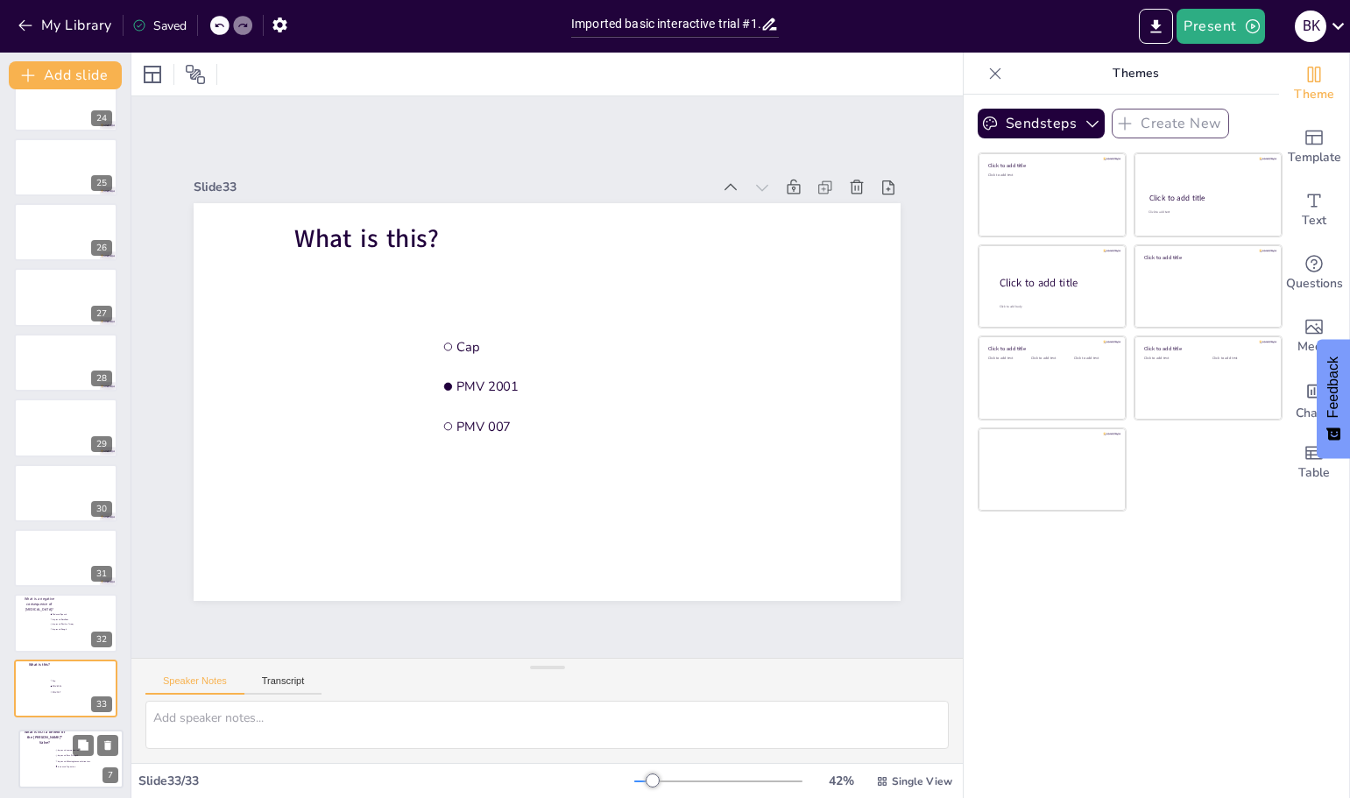
drag, startPoint x: 47, startPoint y: 529, endPoint x: 47, endPoint y: 763, distance: 233.8
click at [48, 765] on div at bounding box center [70, 759] width 103 height 58
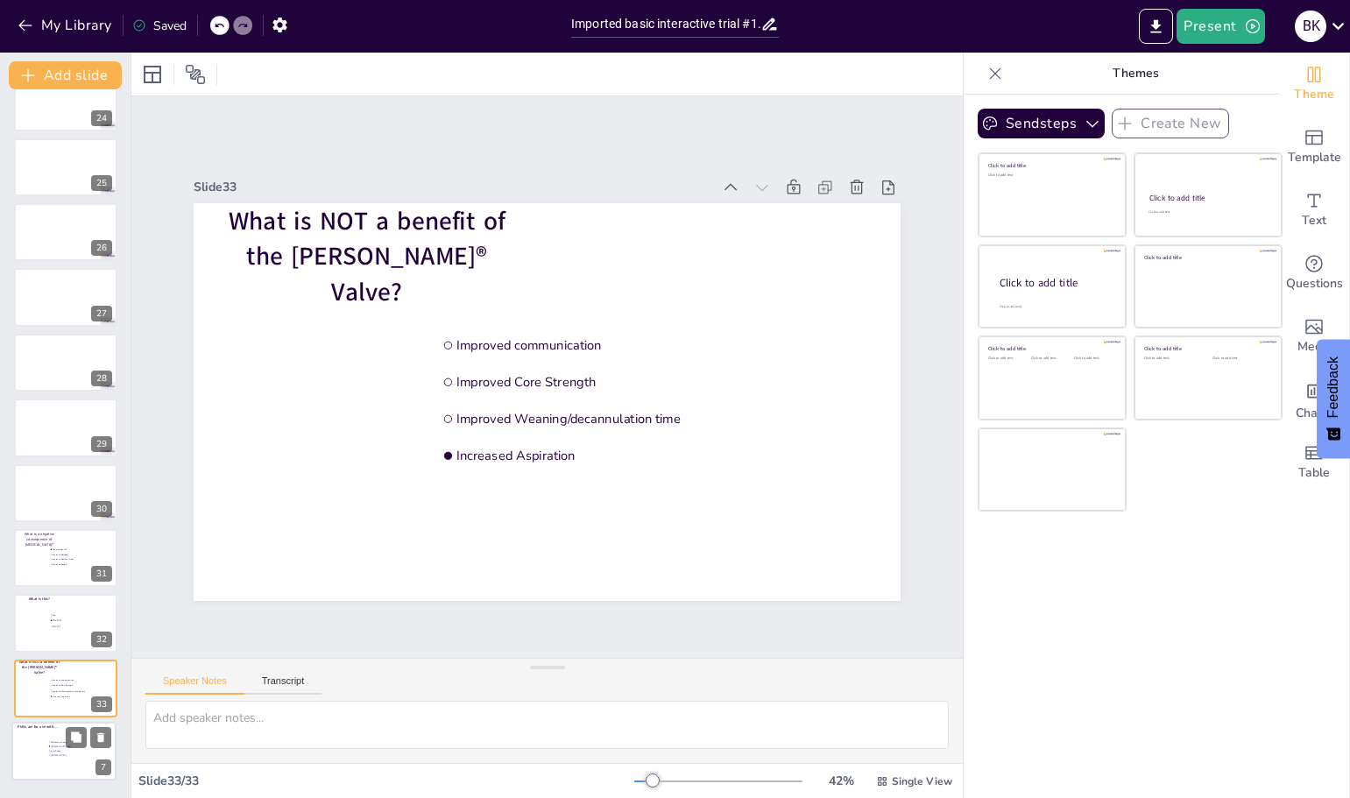
drag, startPoint x: 54, startPoint y: 530, endPoint x: 46, endPoint y: 755, distance: 225.3
click at [52, 764] on div at bounding box center [63, 751] width 103 height 58
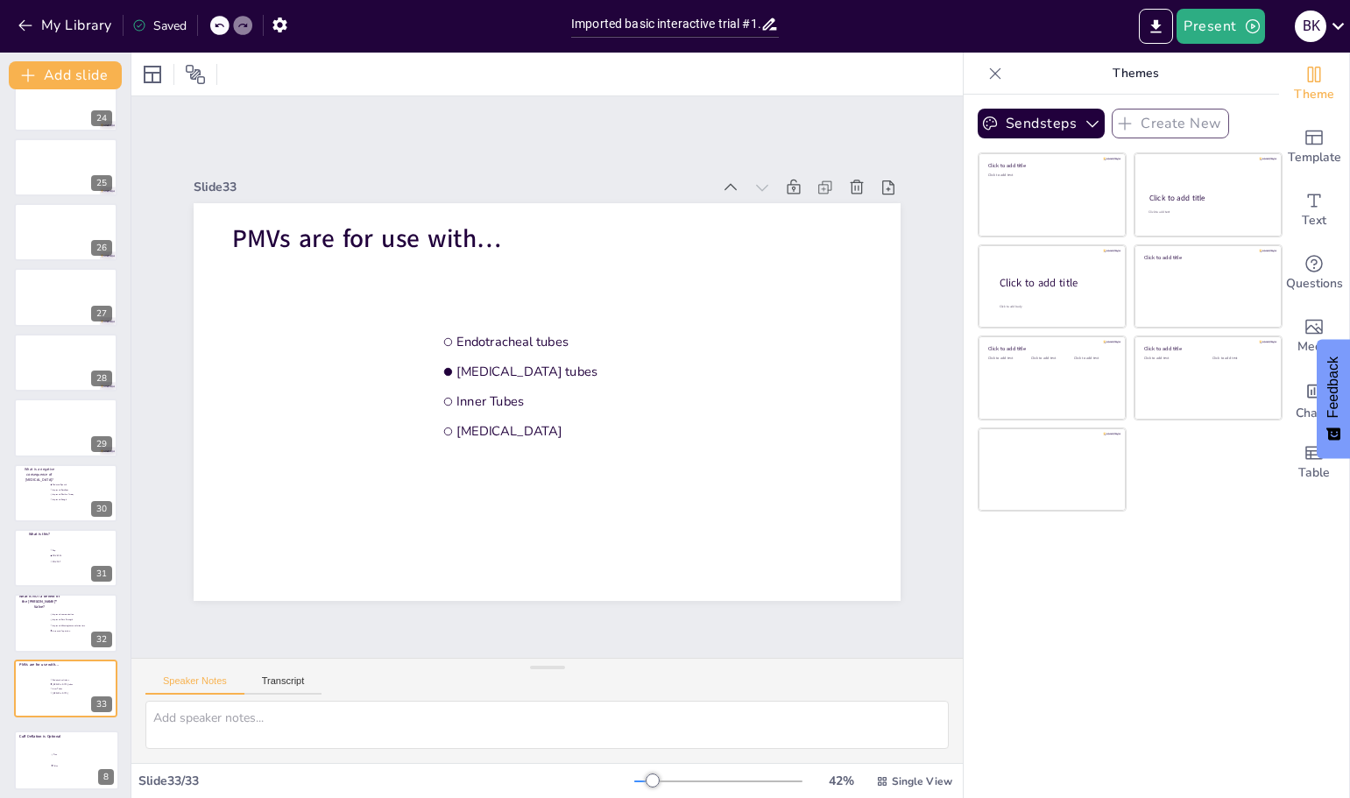
drag, startPoint x: 64, startPoint y: 523, endPoint x: 54, endPoint y: 754, distance: 231.4
click at [59, 757] on ul "True False" at bounding box center [77, 761] width 52 height 22
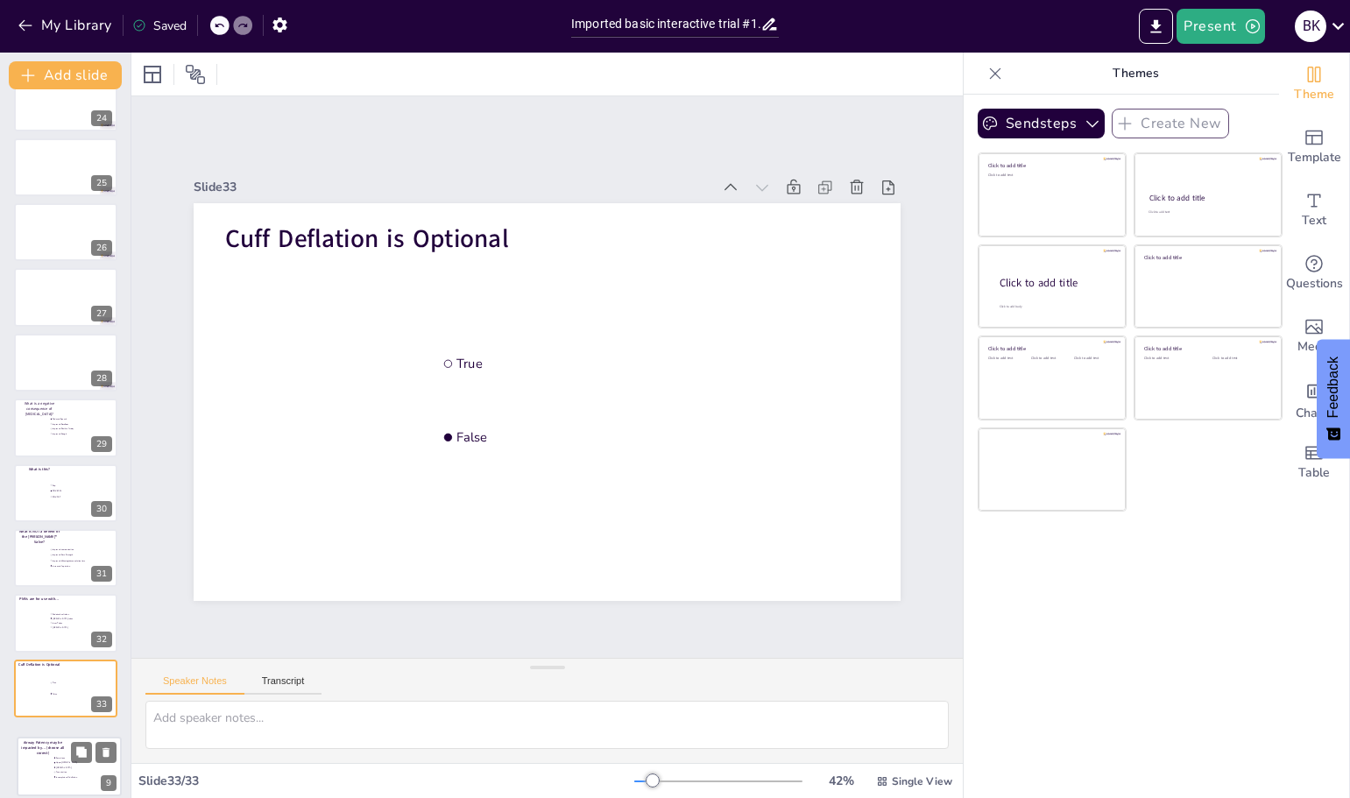
drag, startPoint x: 32, startPoint y: 420, endPoint x: 22, endPoint y: 761, distance: 340.9
click at [28, 766] on div at bounding box center [69, 766] width 103 height 58
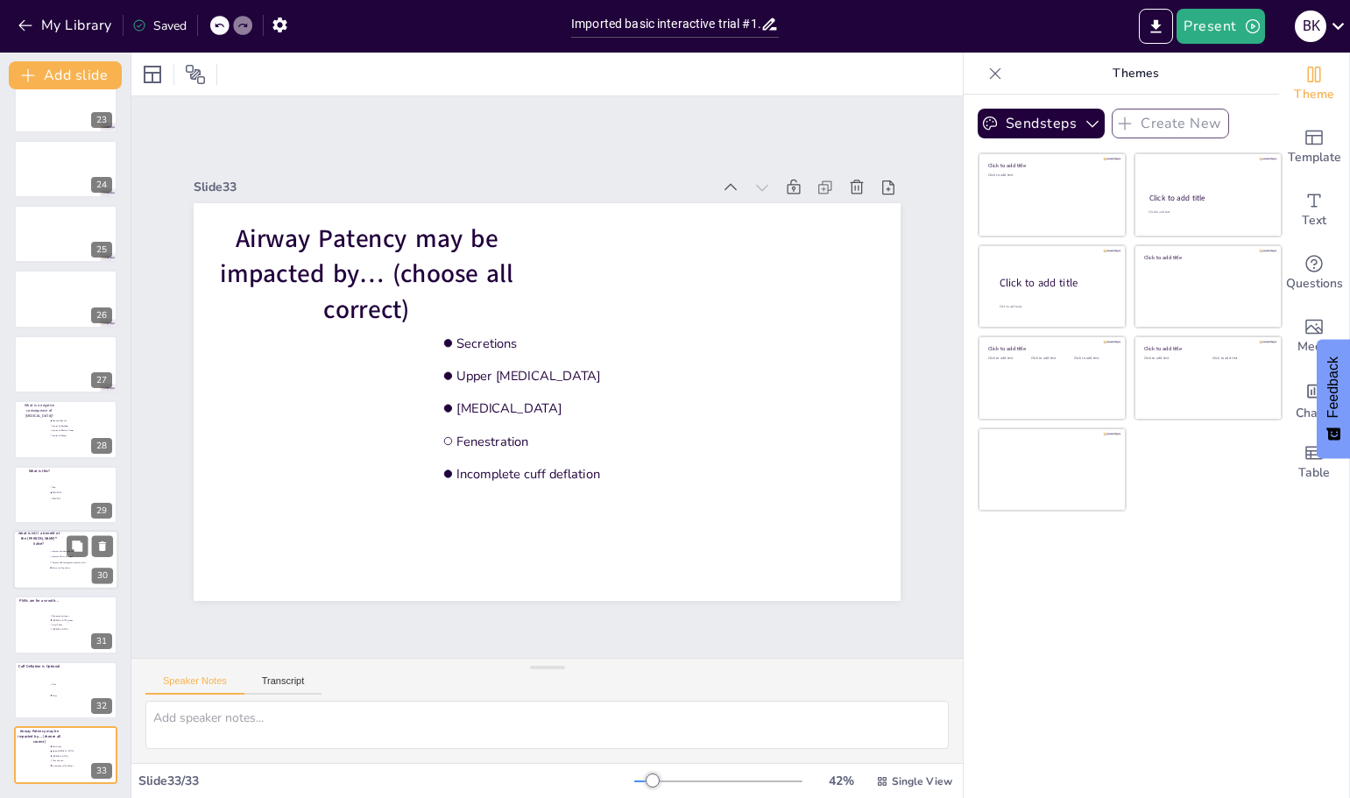
scroll to position [1462, 0]
click at [1158, 23] on icon "Export to PowerPoint" at bounding box center [1156, 25] width 11 height 13
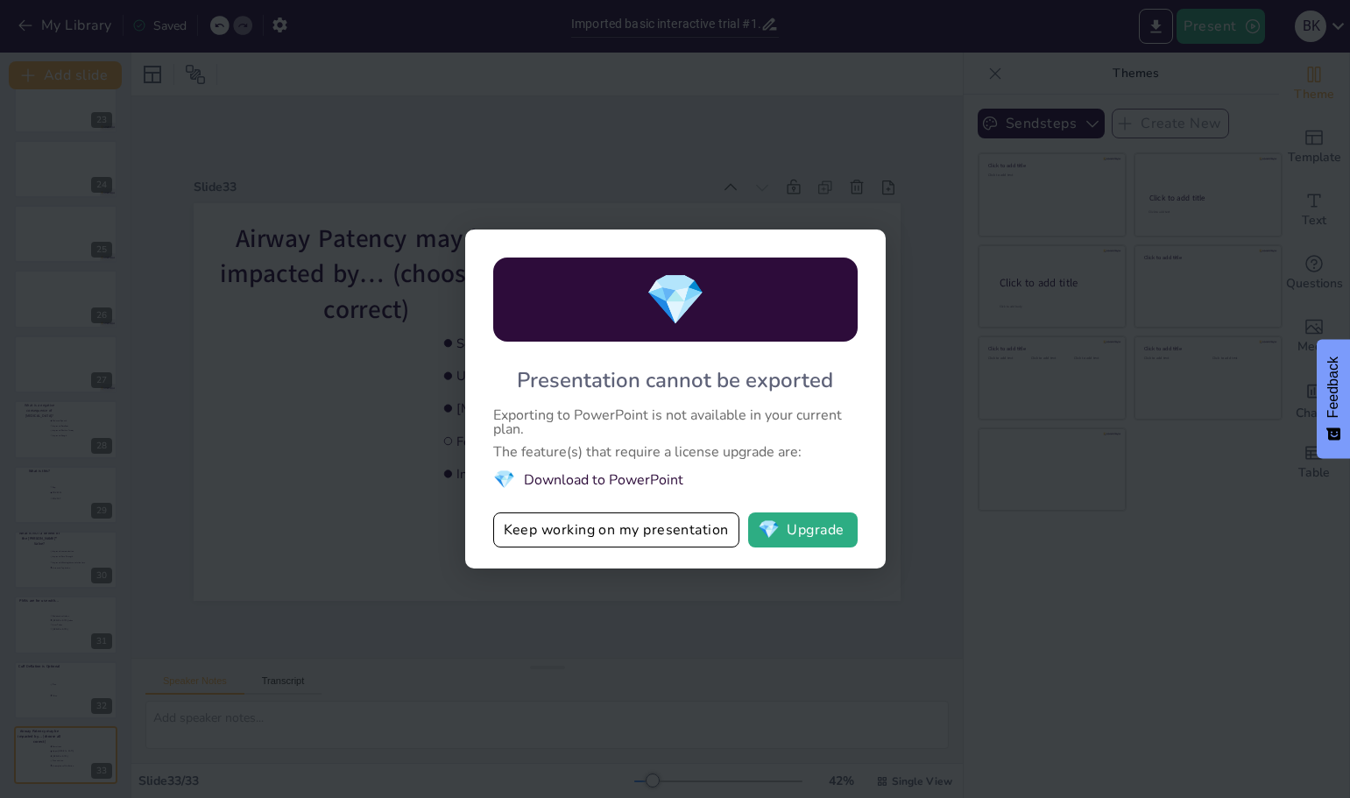
click at [596, 532] on button "Keep working on my presentation" at bounding box center [616, 529] width 246 height 35
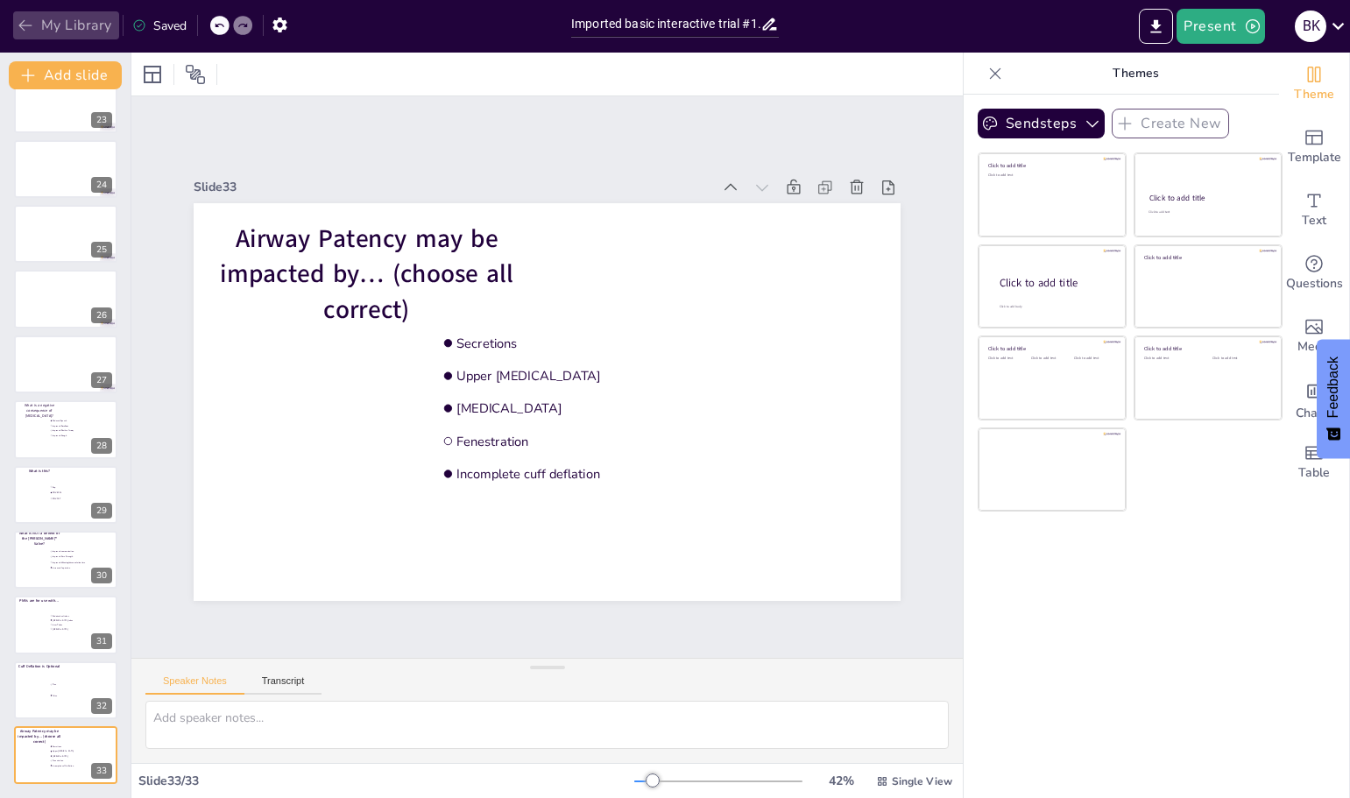
click at [52, 21] on button "My Library" at bounding box center [66, 25] width 106 height 28
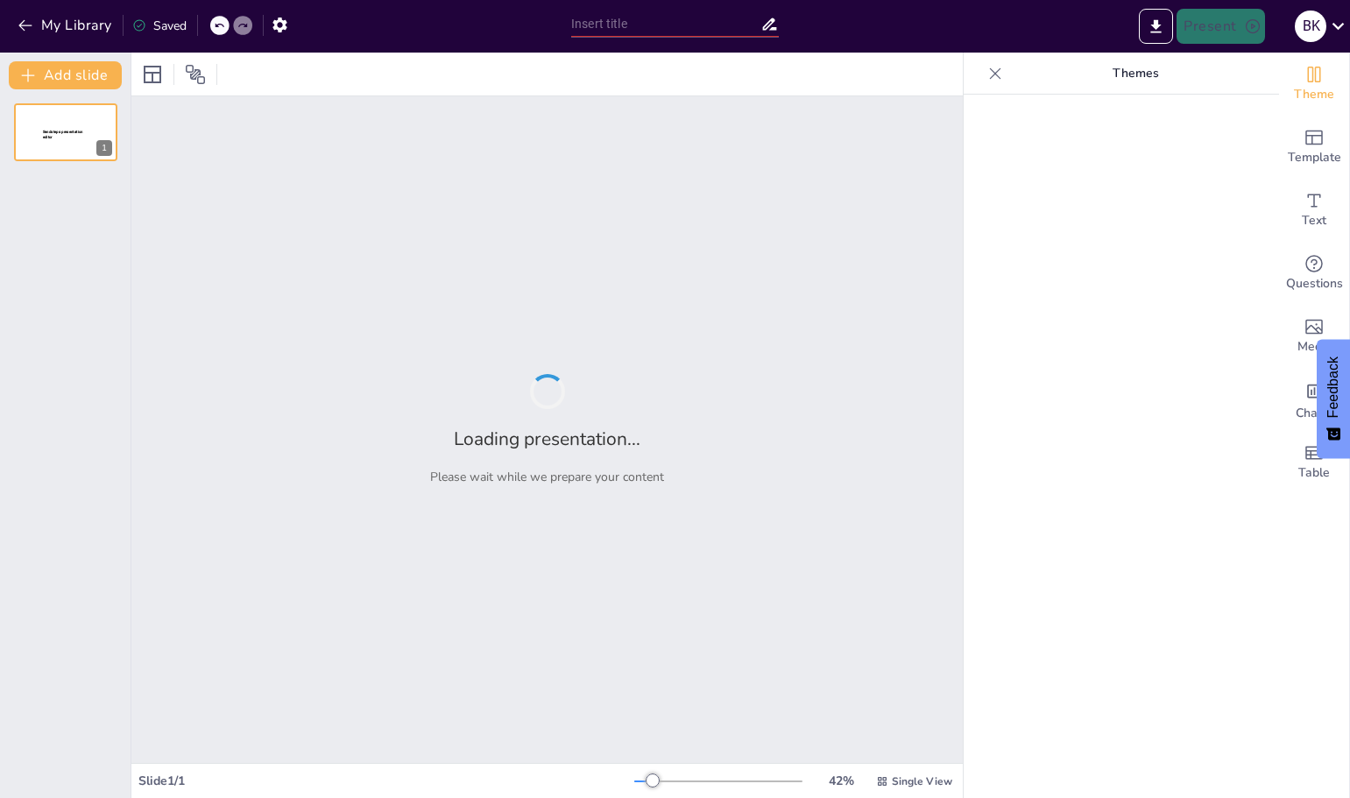
type input "Imported basic interactive trial #1.pptx"
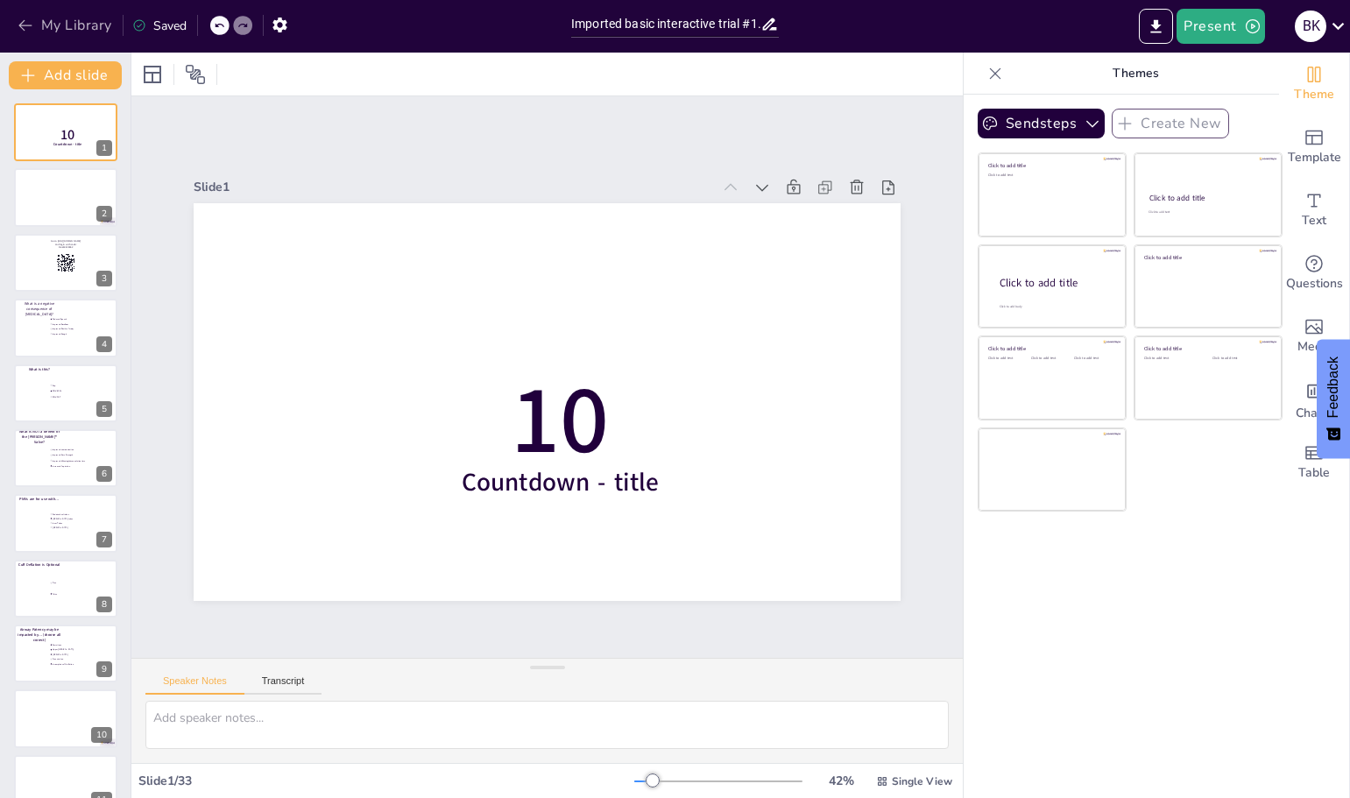
click at [66, 25] on button "My Library" at bounding box center [66, 25] width 106 height 28
